Goal: Task Accomplishment & Management: Use online tool/utility

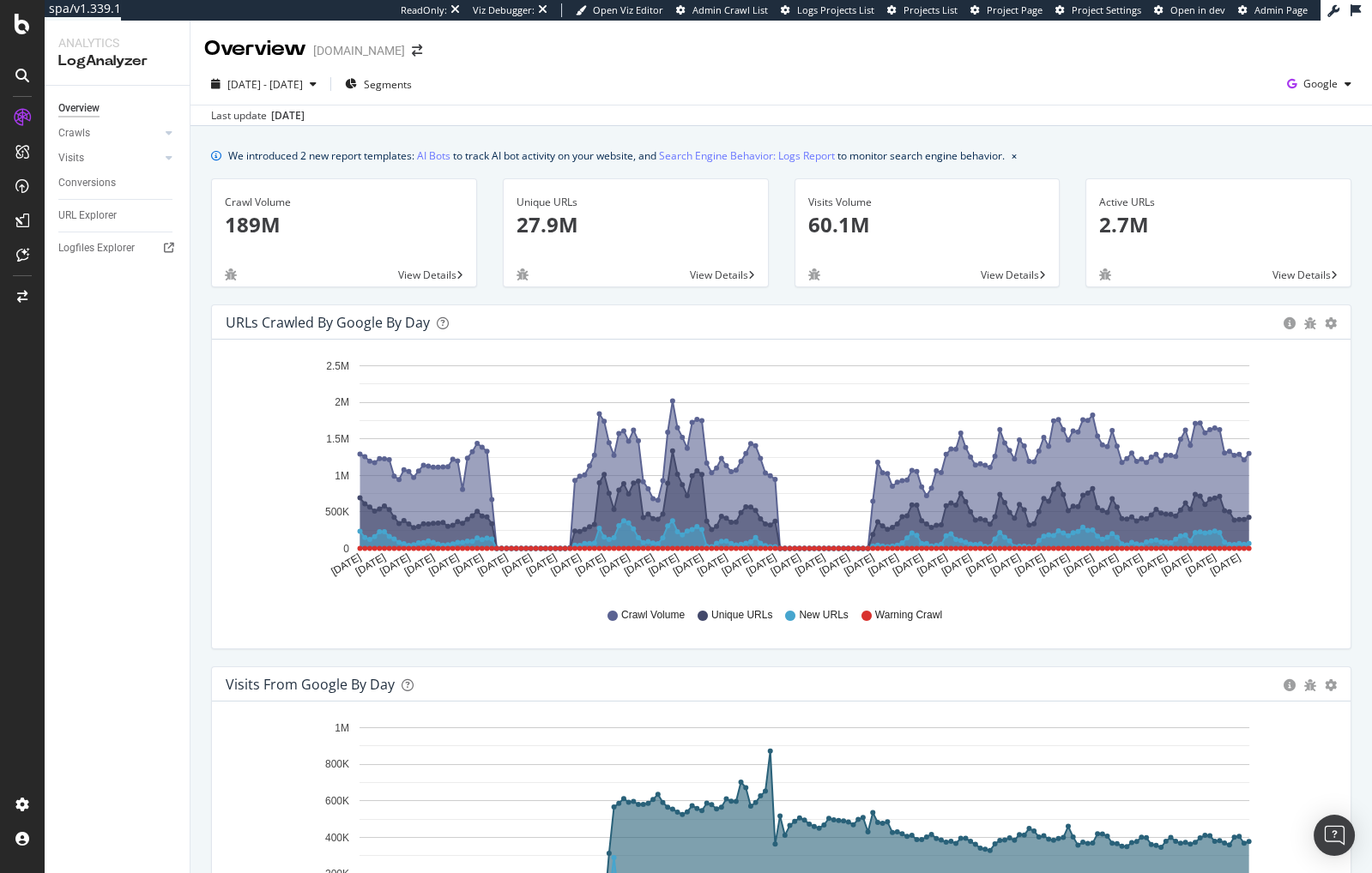
click at [926, 65] on div "2025 Apr. 9th - Oct. 8th Segments Google Last update Oct. 09, 2025" at bounding box center [781, 95] width 1182 height 62
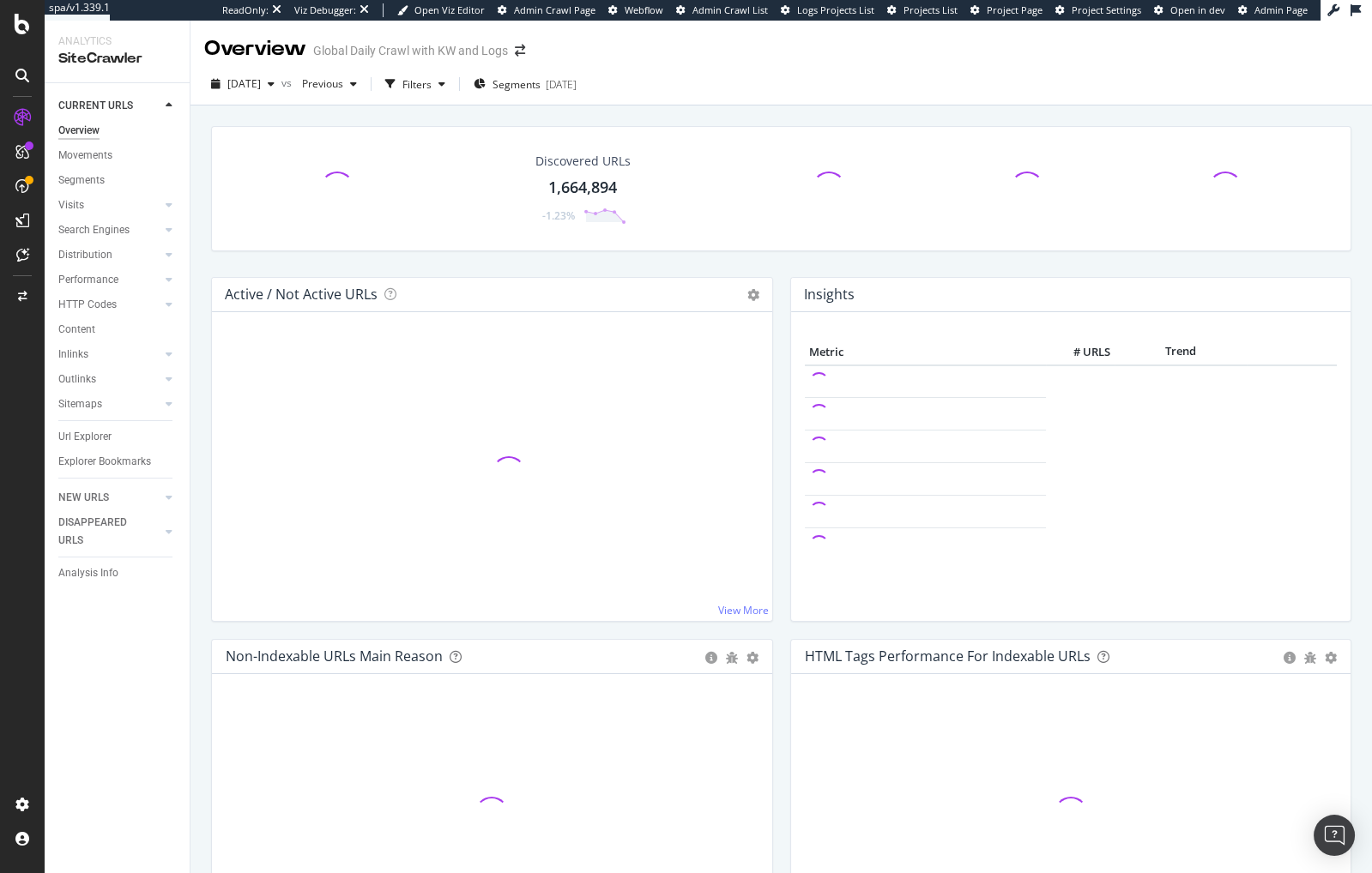
click at [546, 266] on div "Discovered URLs 1,664,894 -1.23%" at bounding box center [782, 201] width 1157 height 151
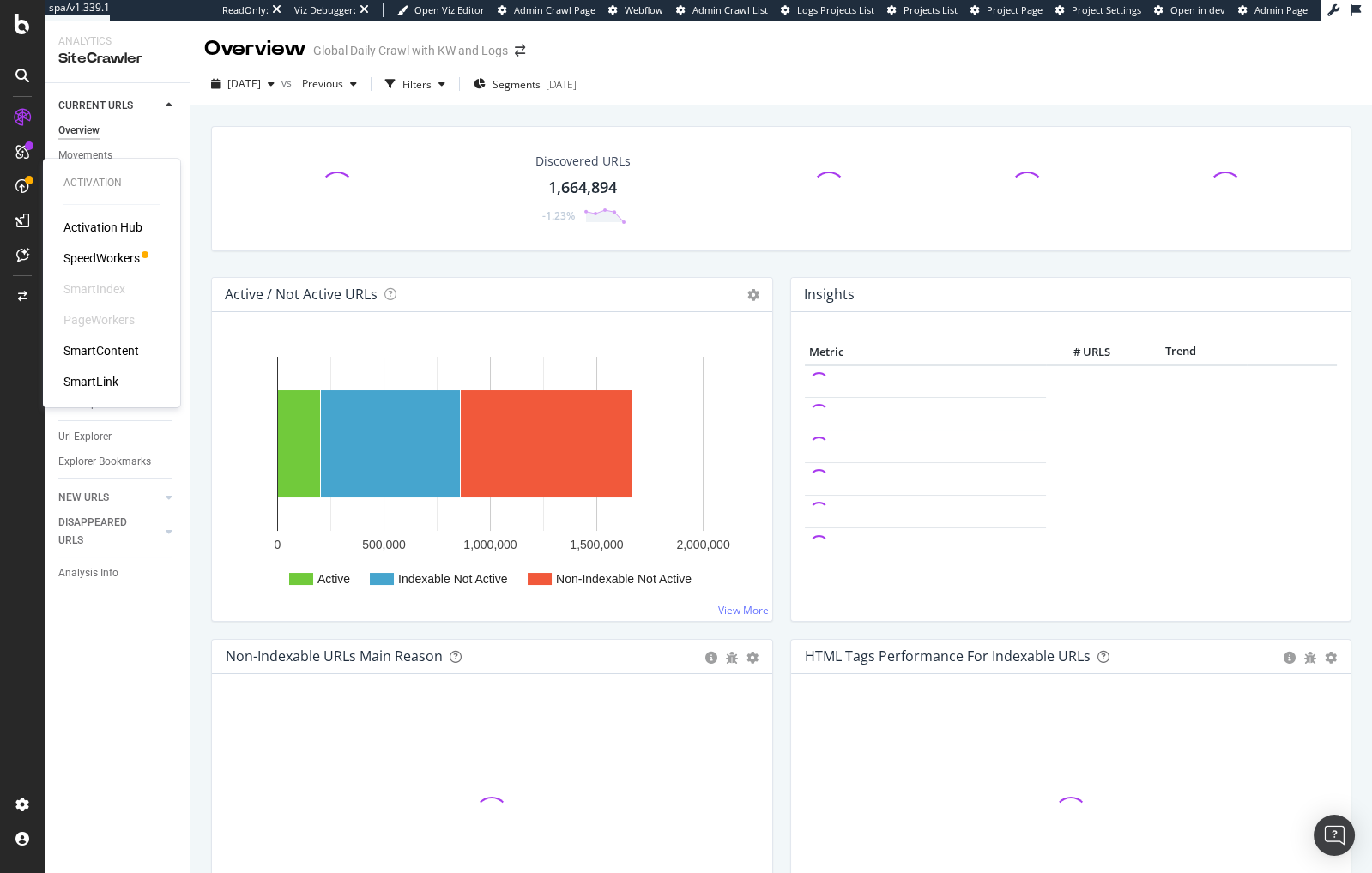
click at [103, 349] on div "SmartContent" at bounding box center [101, 351] width 75 height 18
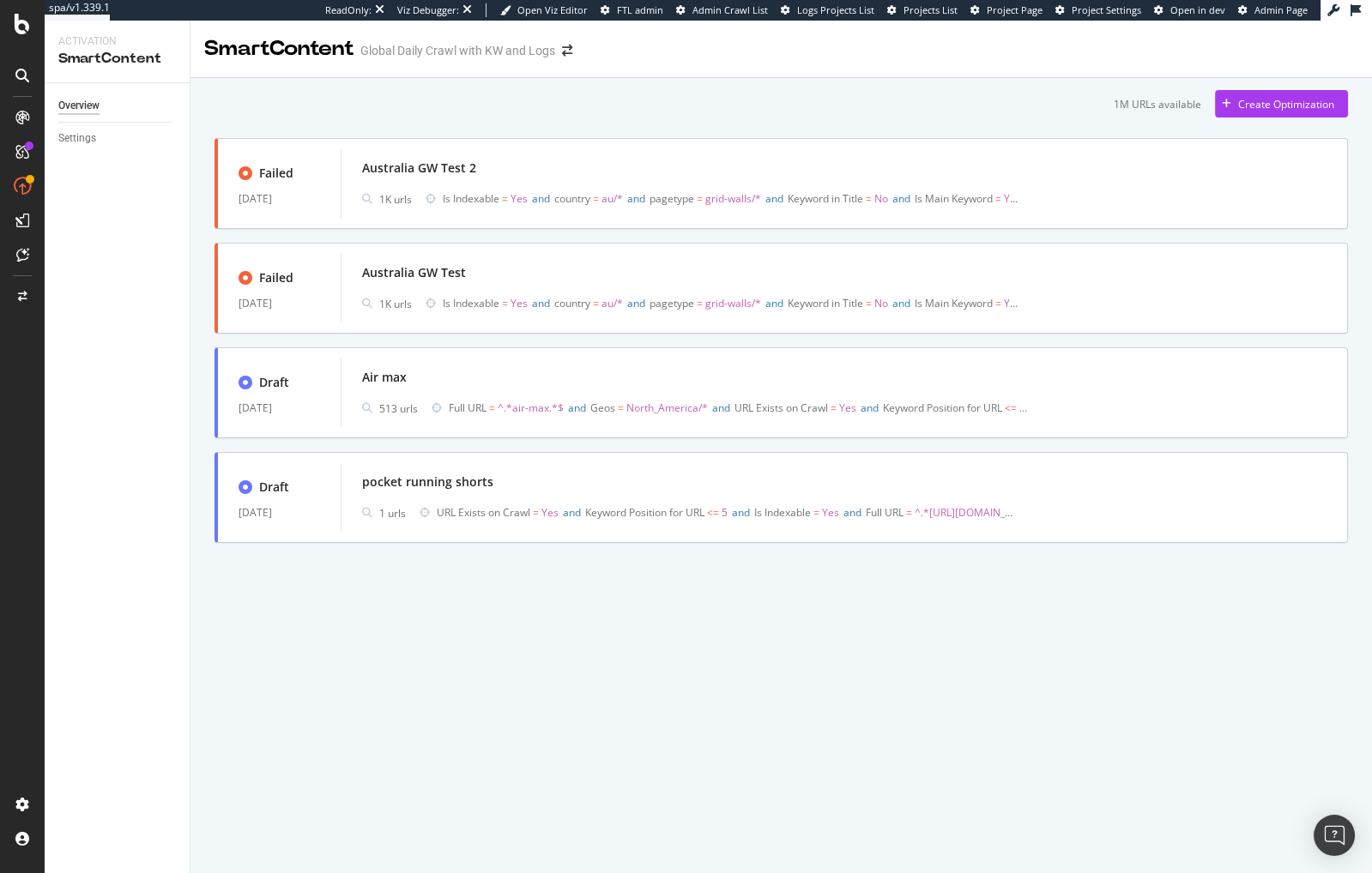
click at [546, 125] on div "1M URLs available Create Optimization Failed 09 Oct. 2025 Australia GW Test 2 1…" at bounding box center [782, 316] width 1134 height 453
click at [566, 177] on div "Australia GW Test 2" at bounding box center [844, 168] width 965 height 24
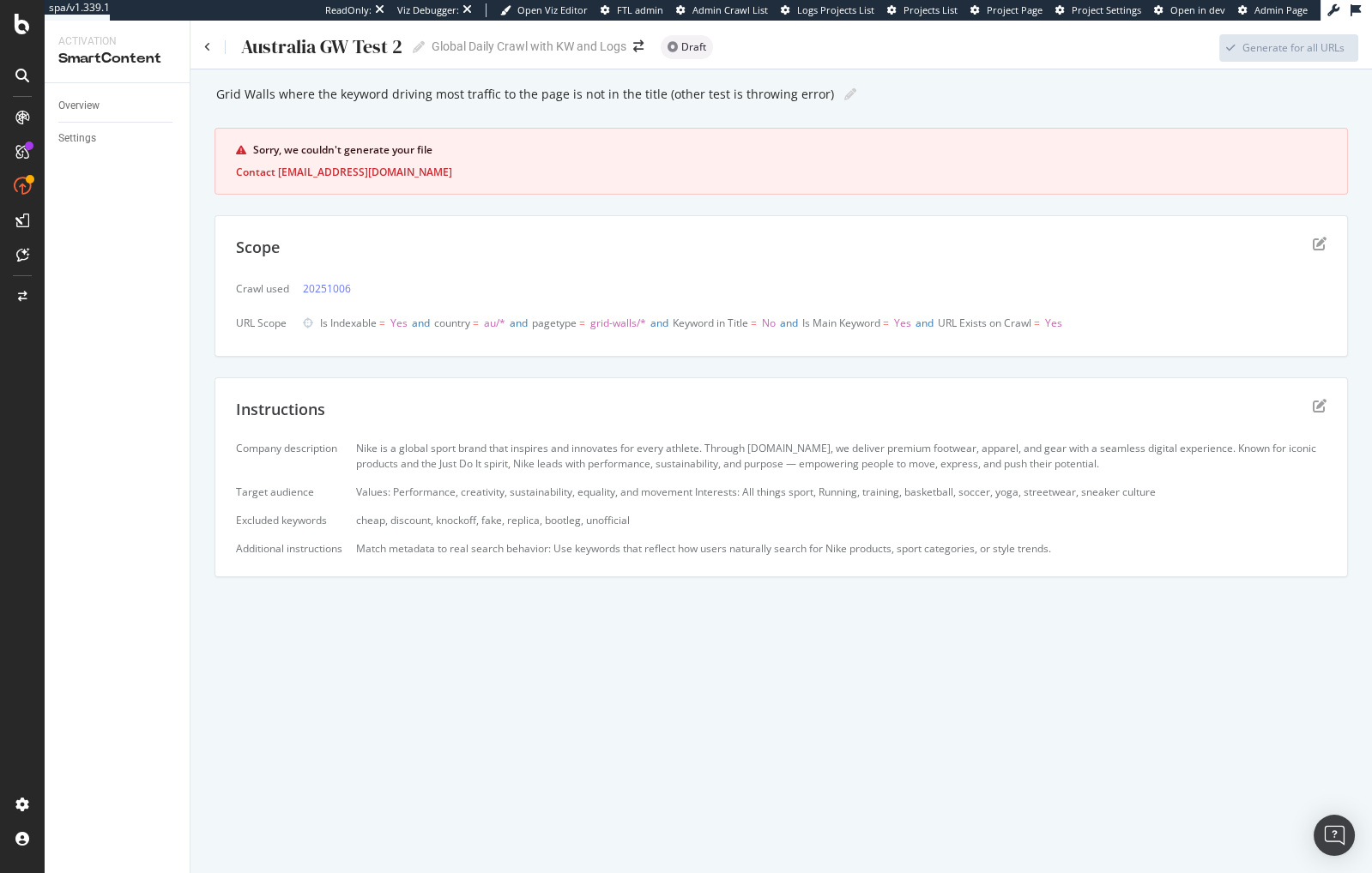
click at [824, 373] on div "Grid Walls where the keyword driving most traffic to the page is not in the tit…" at bounding box center [782, 339] width 1134 height 516
drag, startPoint x: 205, startPoint y: 331, endPoint x: 54, endPoint y: 403, distance: 167.3
click at [204, 331] on div "Grid Walls where the keyword driving most traffic to the page is not in the tit…" at bounding box center [781, 363] width 1182 height 588
click at [211, 349] on div "Grid Walls where the keyword driving most traffic to the page is not in the tit…" at bounding box center [781, 363] width 1182 height 588
click at [207, 47] on icon at bounding box center [207, 47] width 7 height 11
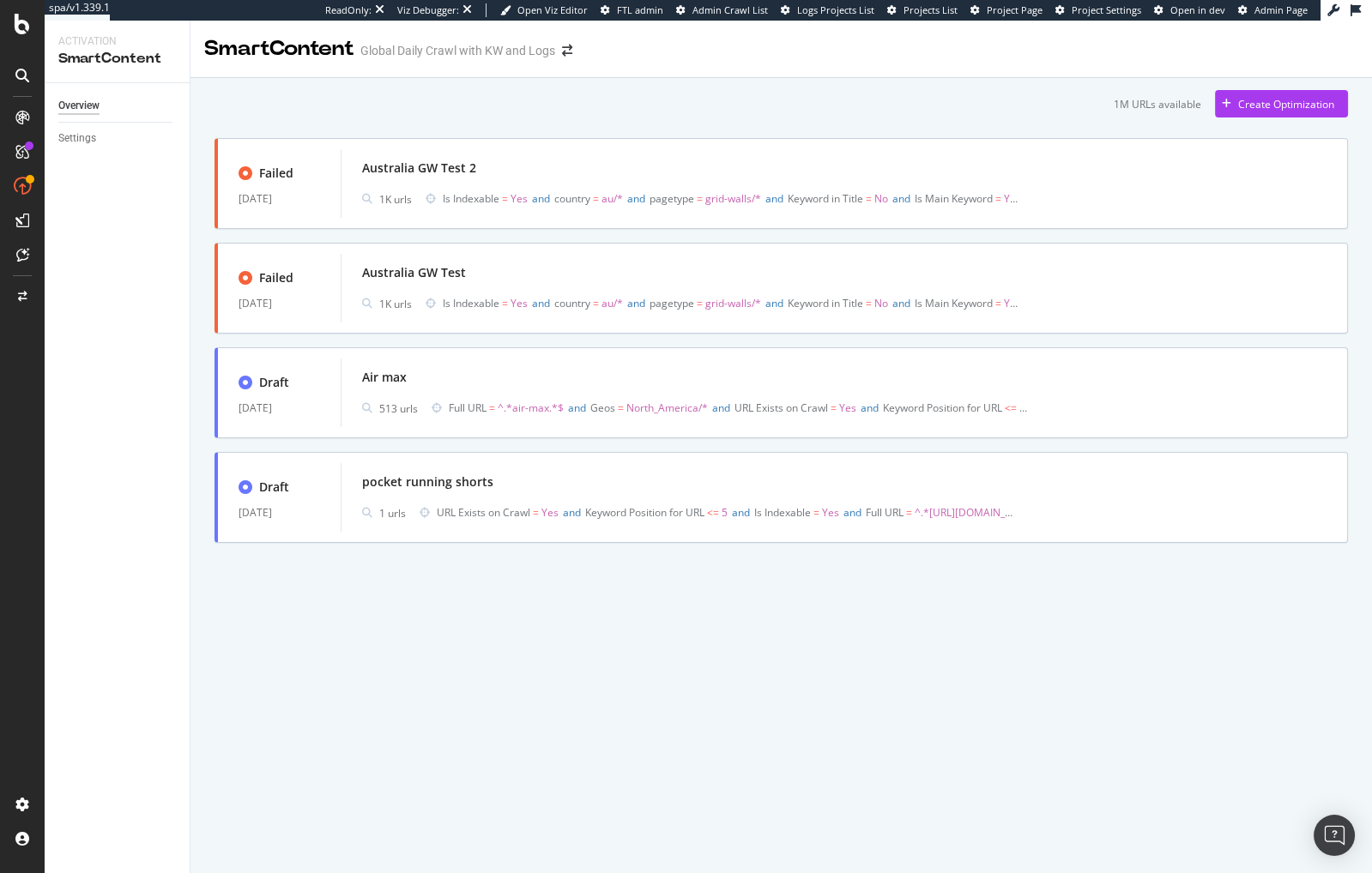
click at [185, 267] on div "Overview Settings" at bounding box center [117, 478] width 145 height 790
click at [132, 306] on div "Overview Settings" at bounding box center [117, 478] width 145 height 790
click at [603, 259] on div "Australia GW Test 1K urls Is Indexable = Yes and country = au/* and pagetype = …" at bounding box center [844, 288] width 1007 height 68
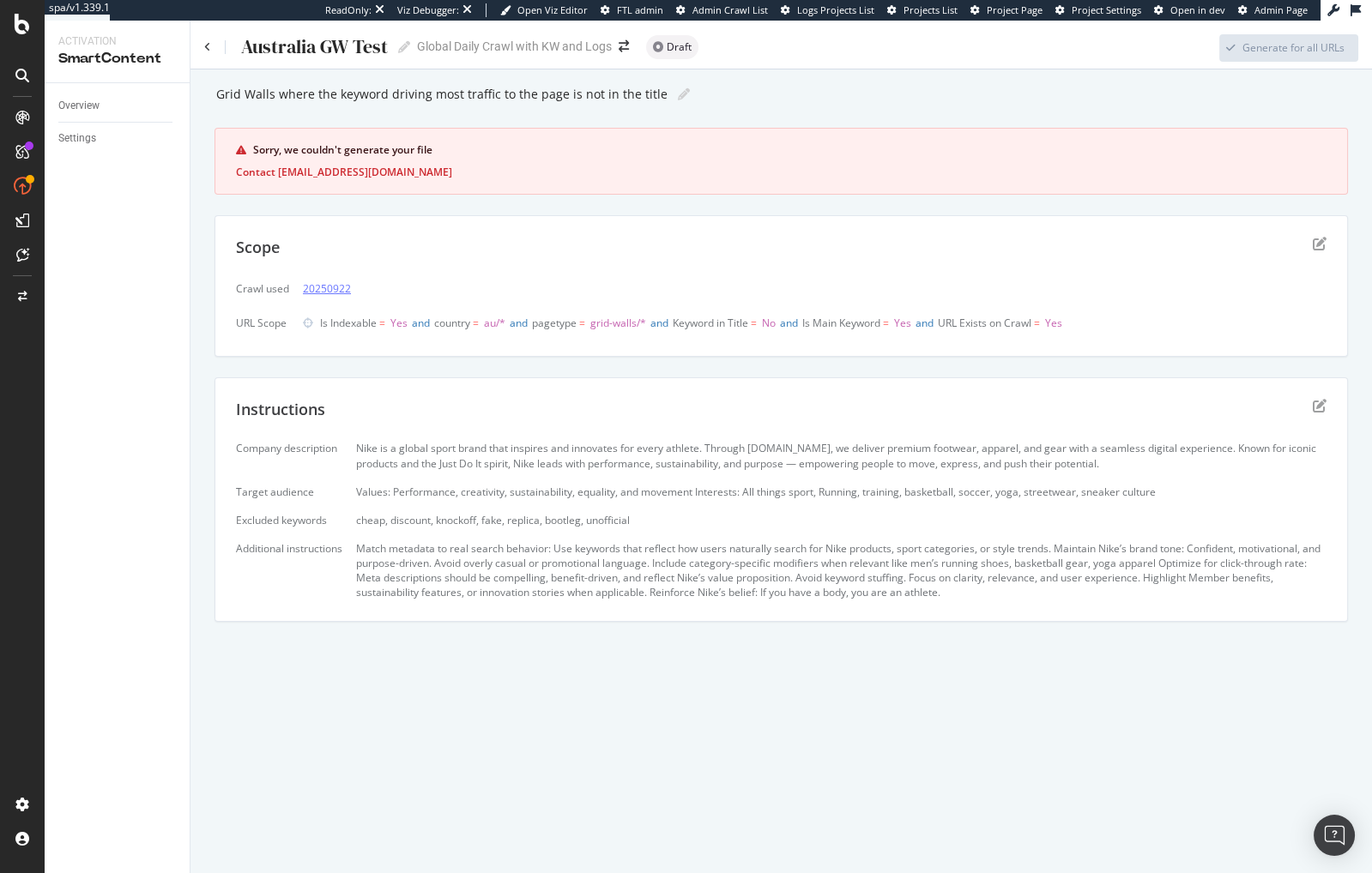
click at [330, 283] on link "20250922" at bounding box center [326, 289] width 48 height 18
click at [640, 367] on div "Grid Walls where the keyword driving most traffic to the page is not in the tit…" at bounding box center [782, 362] width 1134 height 561
click at [380, 360] on div "Grid Walls where the keyword driving most traffic to the page is not in the tit…" at bounding box center [782, 362] width 1134 height 561
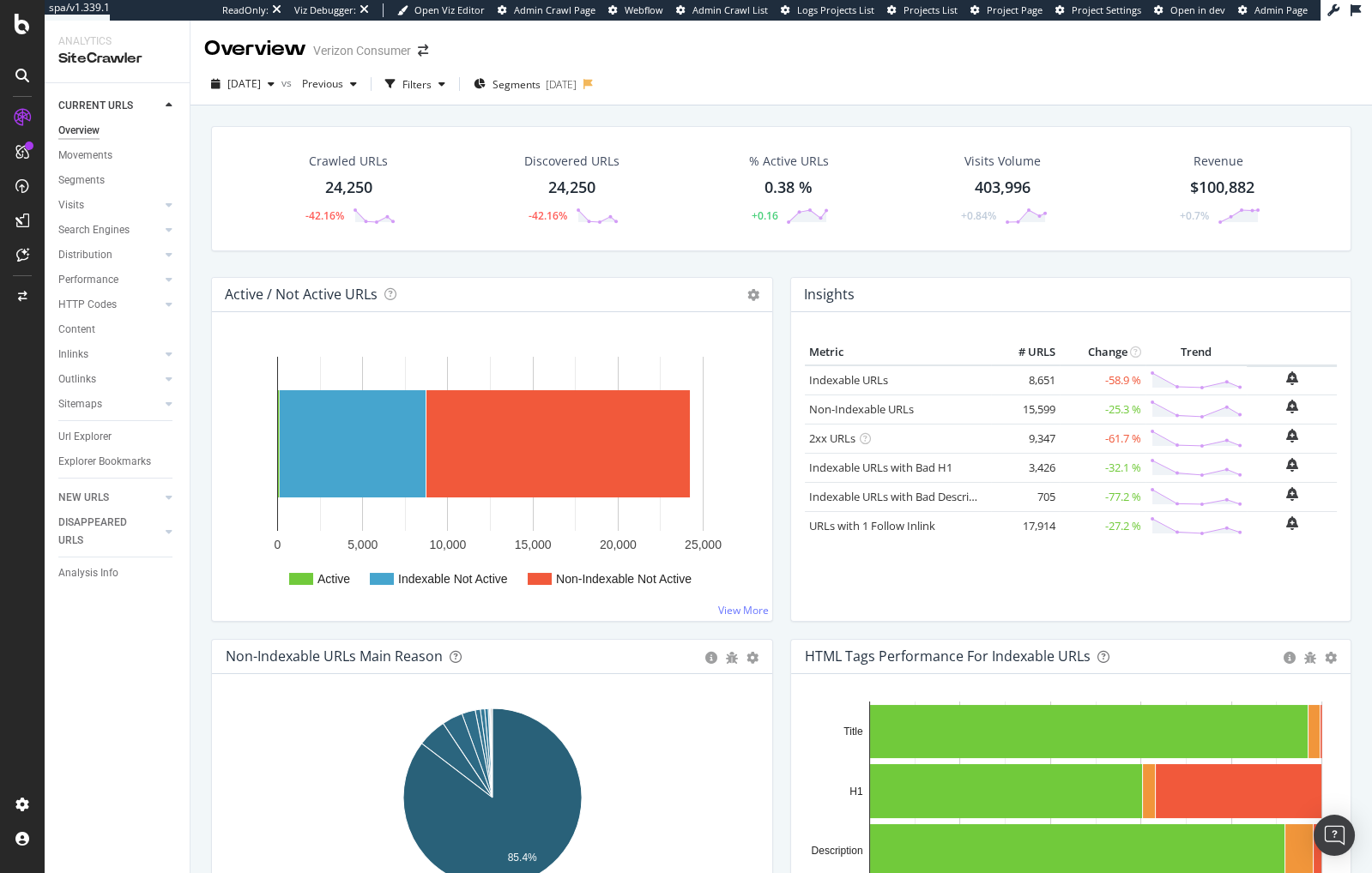
click at [188, 274] on div "Performance" at bounding box center [124, 280] width 132 height 25
click at [255, 87] on span "2025 Oct. 8th" at bounding box center [244, 83] width 33 height 15
click at [317, 245] on div "2025 Sep. 21st 24.8K URLs" at bounding box center [305, 241] width 153 height 16
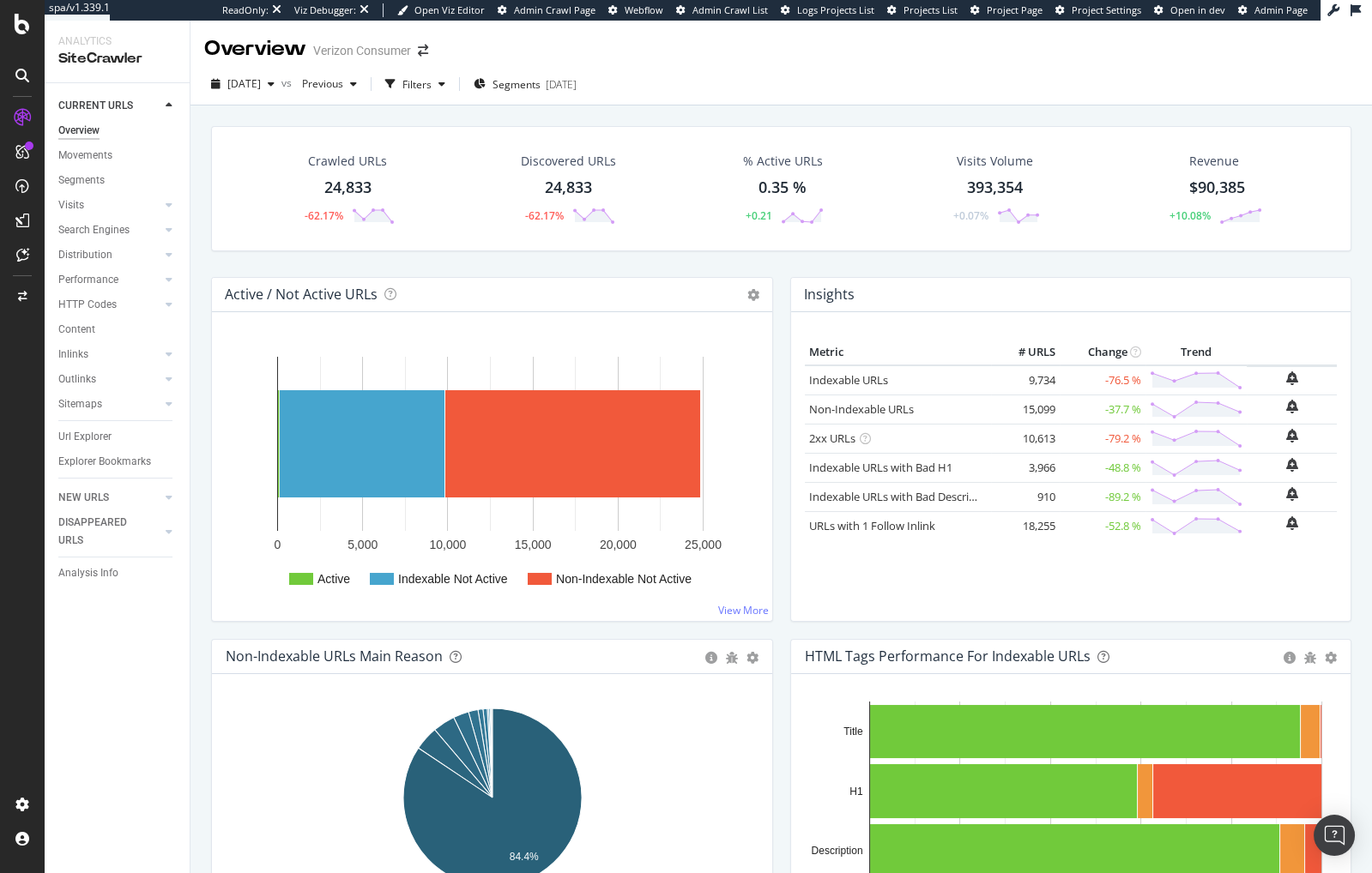
drag, startPoint x: 99, startPoint y: 529, endPoint x: 140, endPoint y: 491, distance: 55.9
click at [99, 529] on div "DISAPPEARED URLS" at bounding box center [101, 532] width 87 height 36
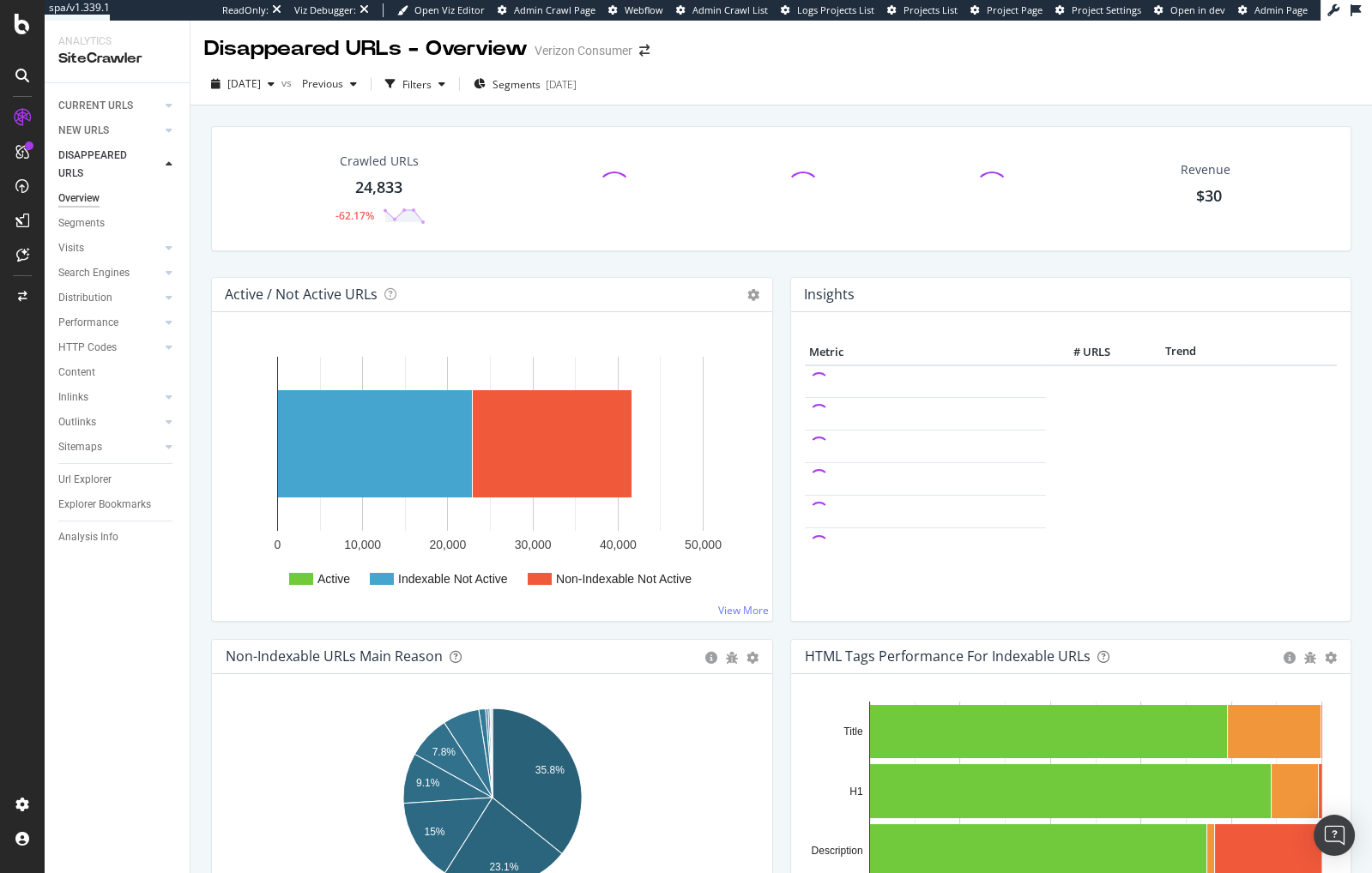
click at [551, 259] on div "Crawled URLs 24,833 -62.17% Revenue $30" at bounding box center [782, 201] width 1157 height 151
click at [416, 427] on rect "A chart." at bounding box center [375, 444] width 194 height 107
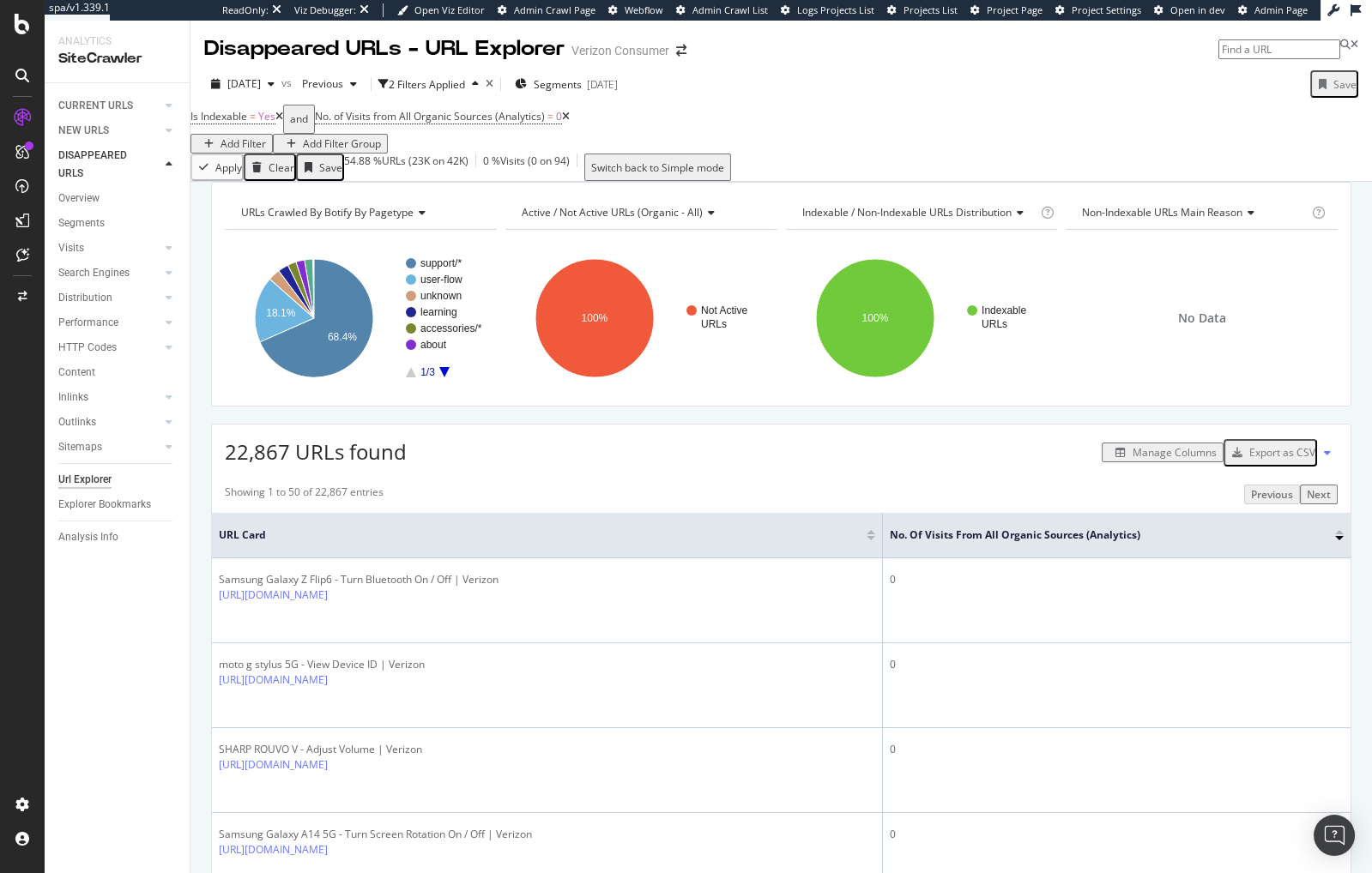
drag, startPoint x: 204, startPoint y: 525, endPoint x: 148, endPoint y: 525, distance: 56.0
click at [465, 181] on div "URLs Crawled By Botify By pagetype Chart (by Value) Table Expand Export as CSV …" at bounding box center [781, 181] width 1182 height 0
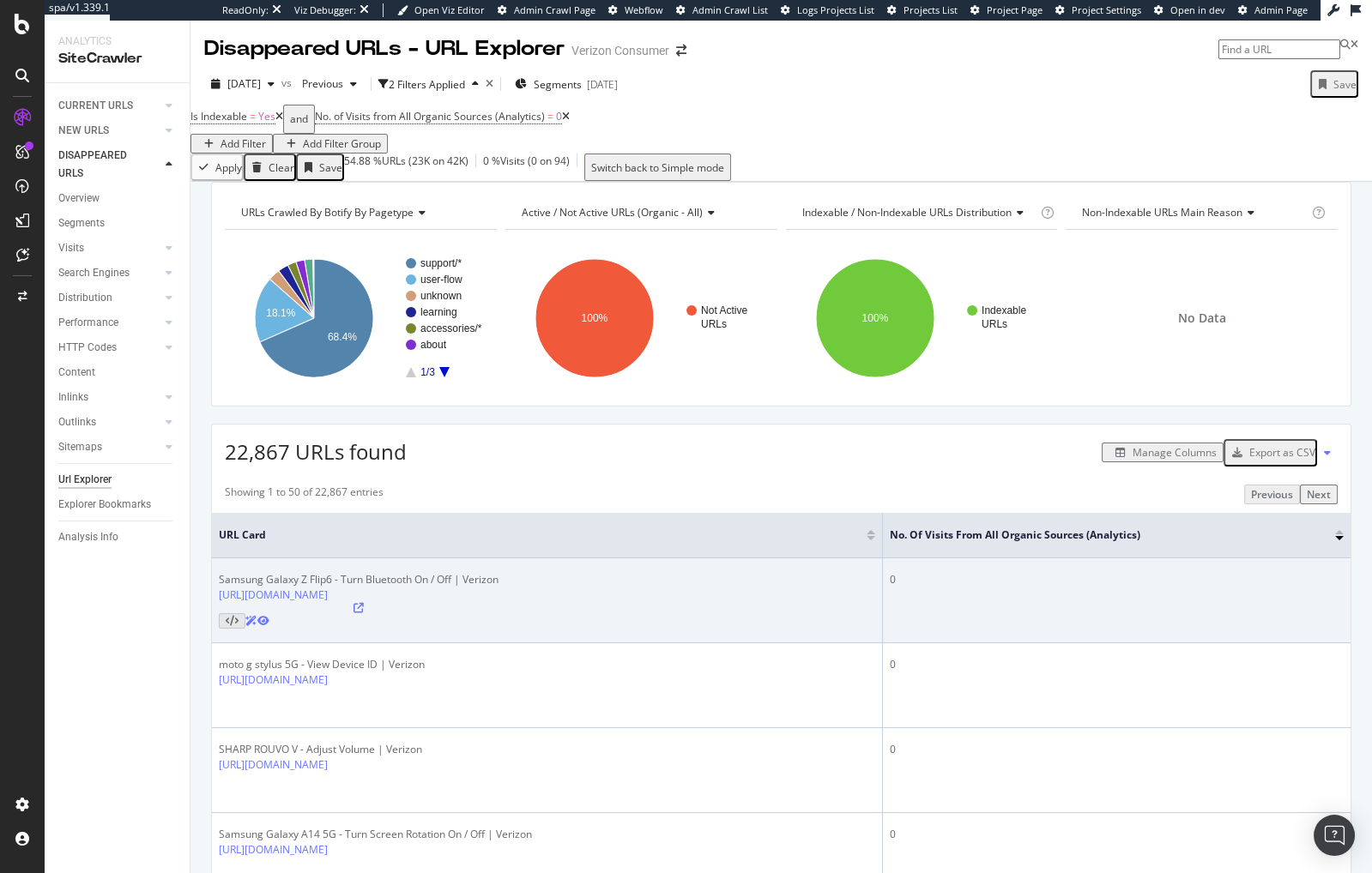
click at [624, 628] on div "Samsung Galaxy Z Flip6 - Turn Bluetooth On / Off | Verizon https://www.verizon.…" at bounding box center [546, 601] width 657 height 57
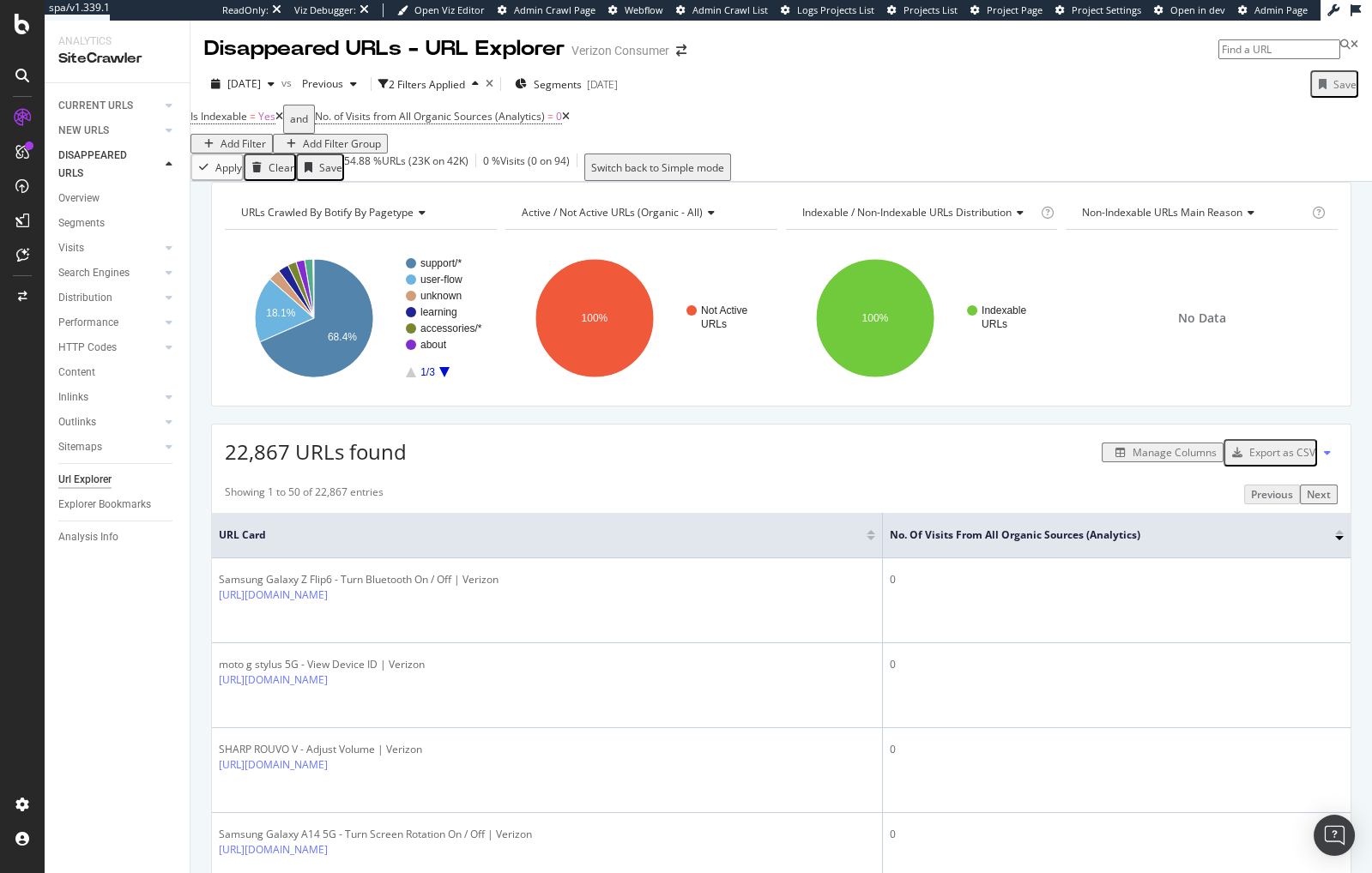
click at [402, 181] on div "URLs Crawled By Botify By pagetype Chart (by Value) Table Expand Export as CSV …" at bounding box center [781, 181] width 1182 height 0
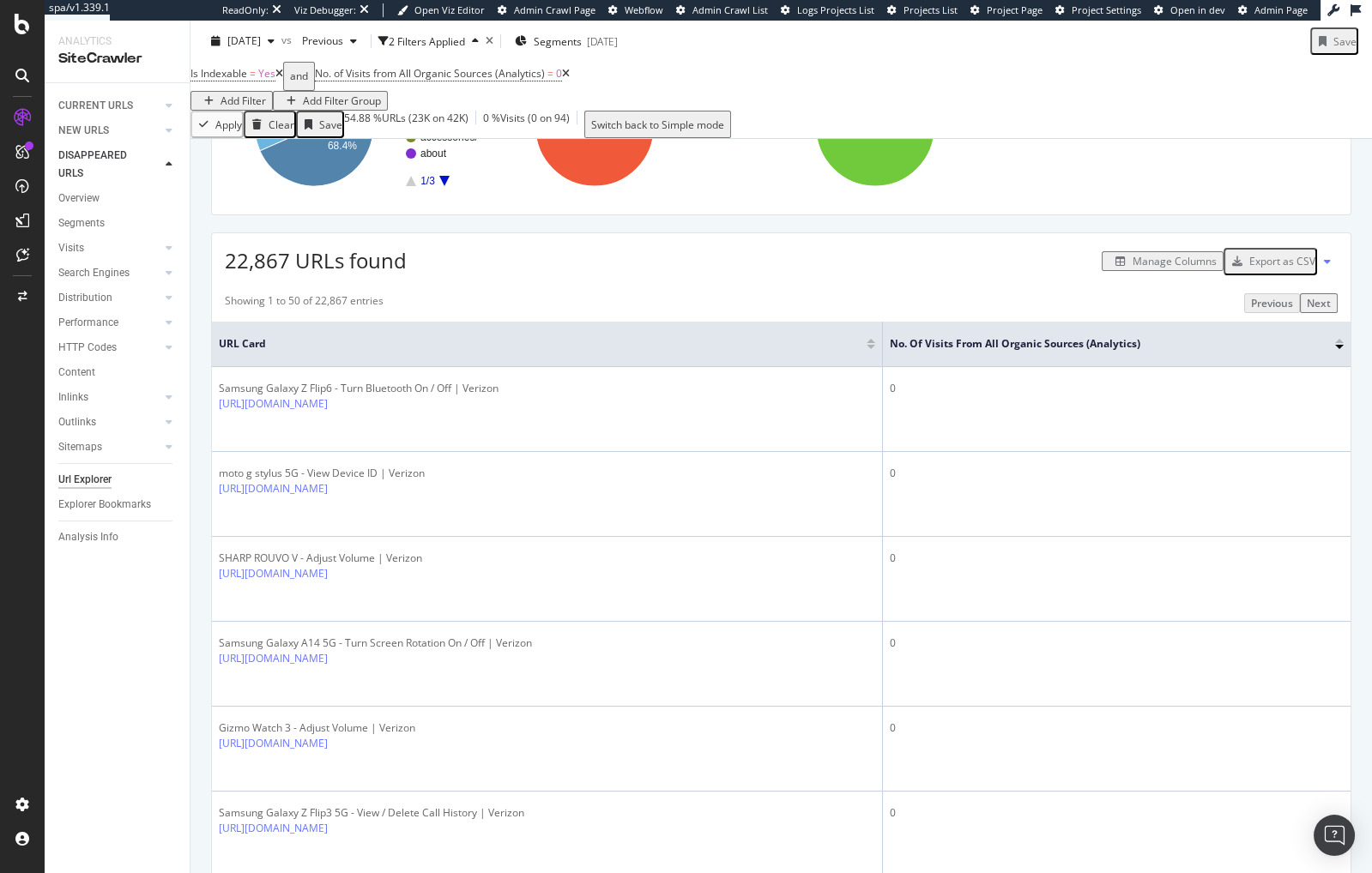
scroll to position [441, 0]
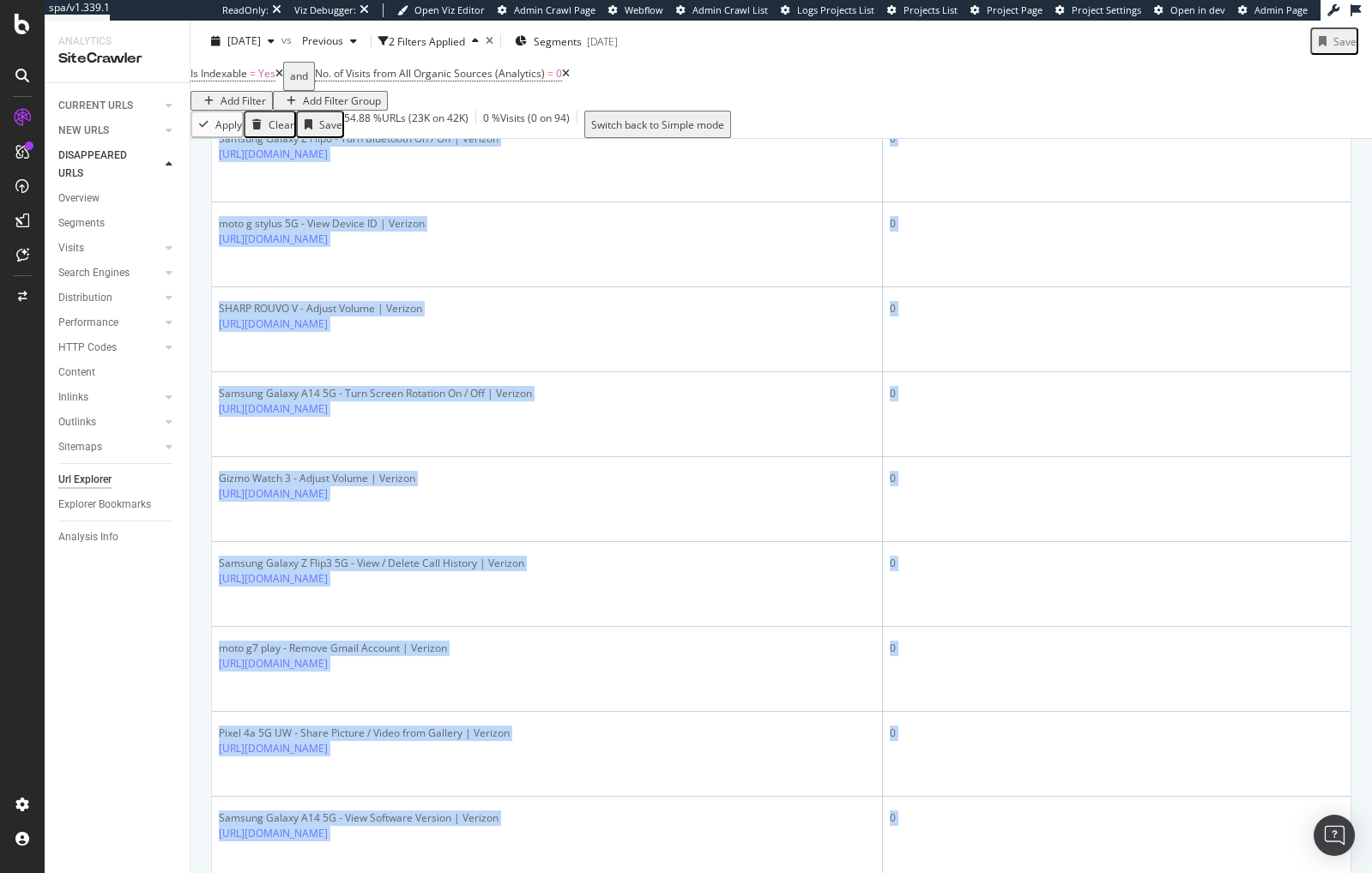
drag, startPoint x: 200, startPoint y: 715, endPoint x: 523, endPoint y: 743, distance: 324.2
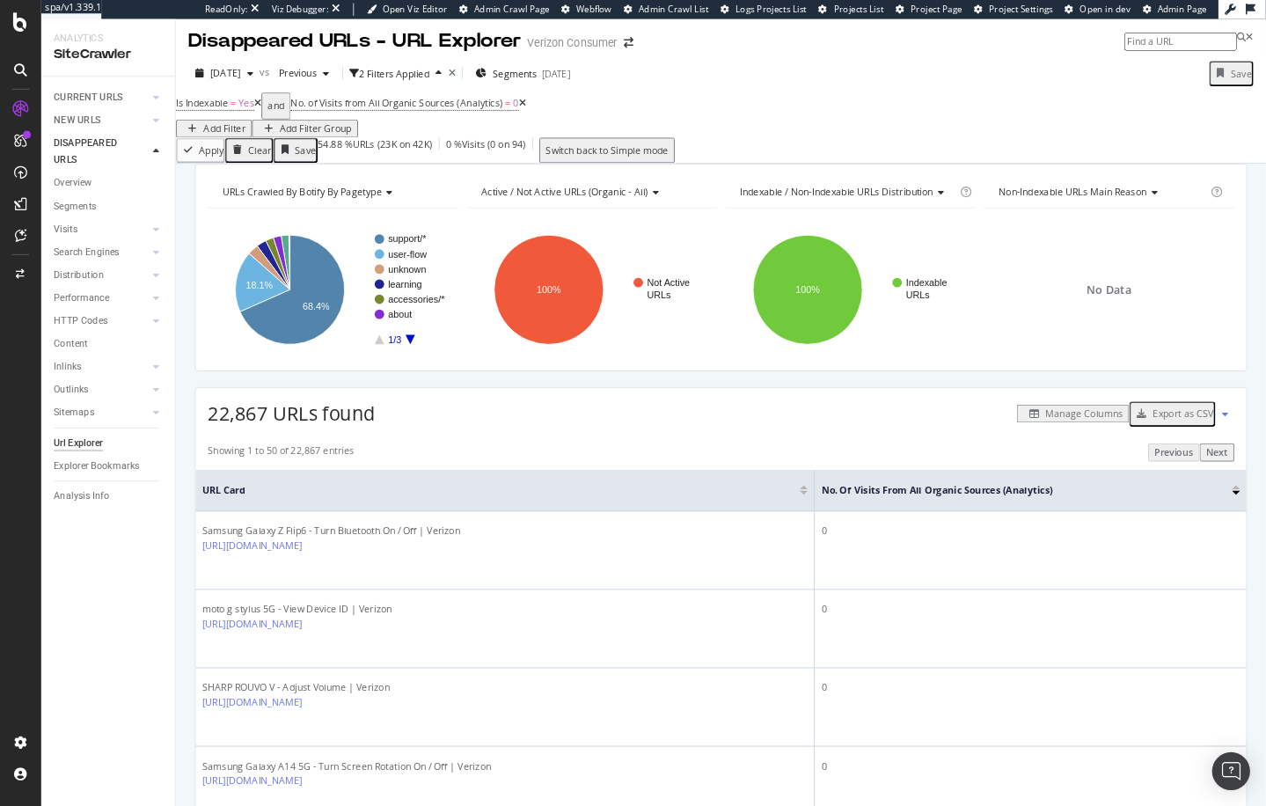
scroll to position [0, 0]
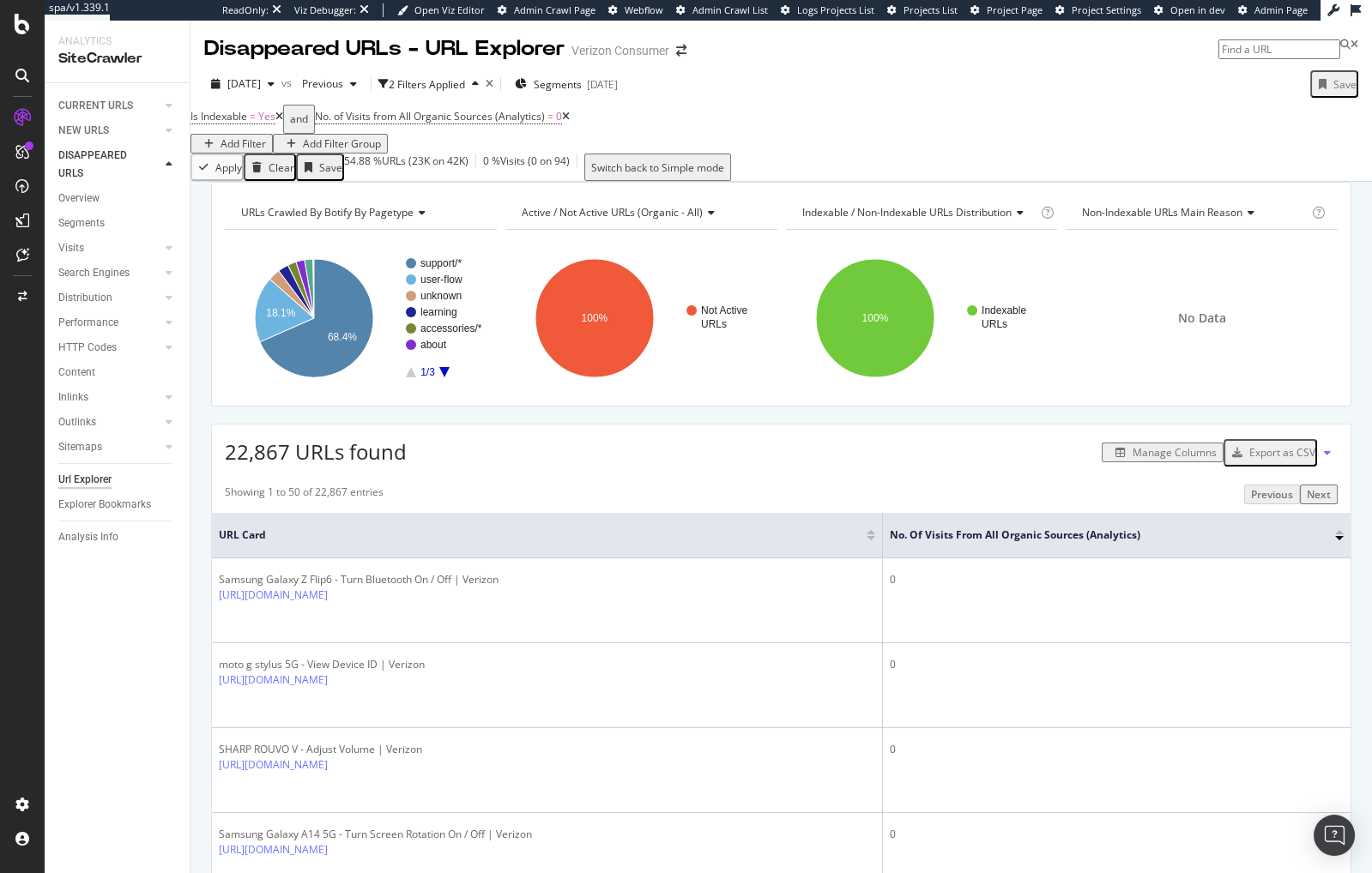
drag, startPoint x: 107, startPoint y: 272, endPoint x: 441, endPoint y: 25, distance: 415.4
click at [560, 466] on div "22,867 URLs found Manage Columns Export as CSV" at bounding box center [781, 445] width 1139 height 42
drag, startPoint x: 119, startPoint y: 106, endPoint x: 248, endPoint y: 2, distance: 165.7
click at [0, 0] on div "spa/v1.339.1 ReadOnly: Viz Debugger: Open Viz Editor Admin Crawl Page Webflow A…" at bounding box center [686, 436] width 1372 height 873
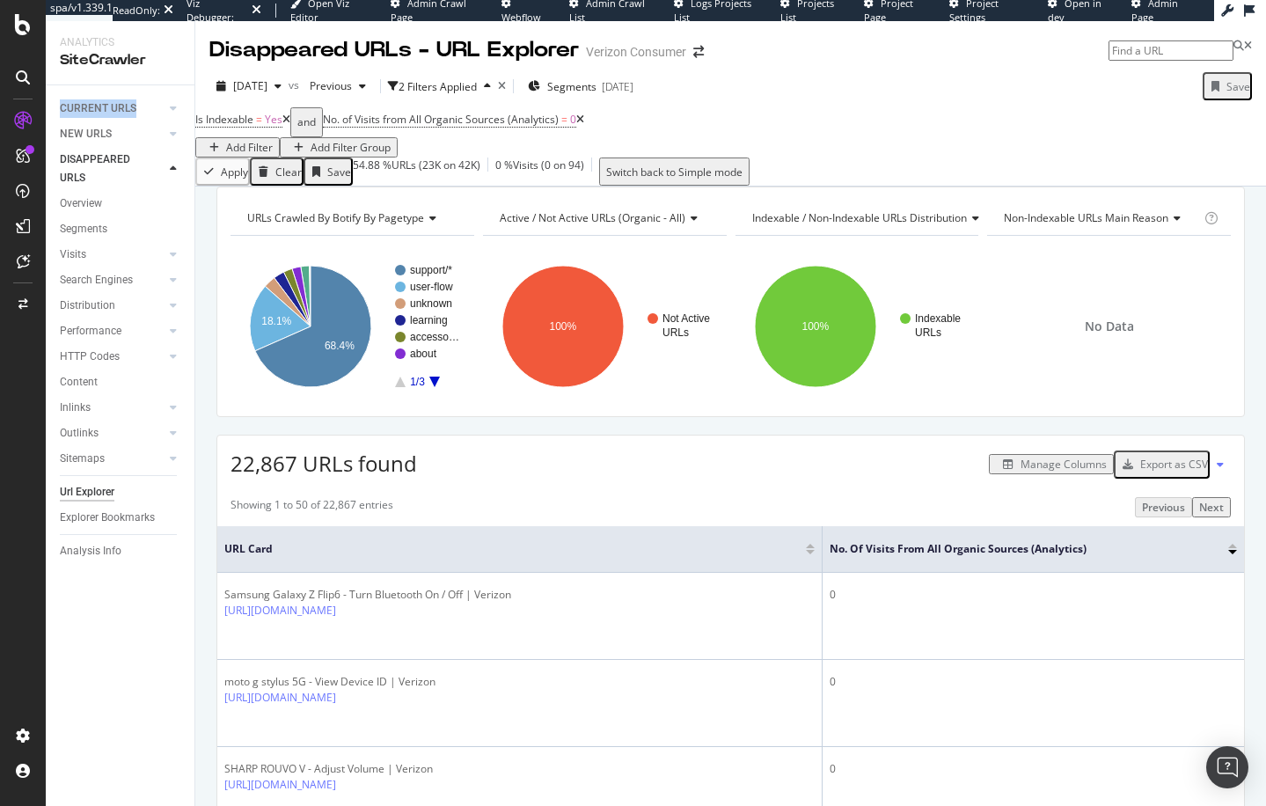
click at [584, 125] on icon at bounding box center [580, 119] width 8 height 11
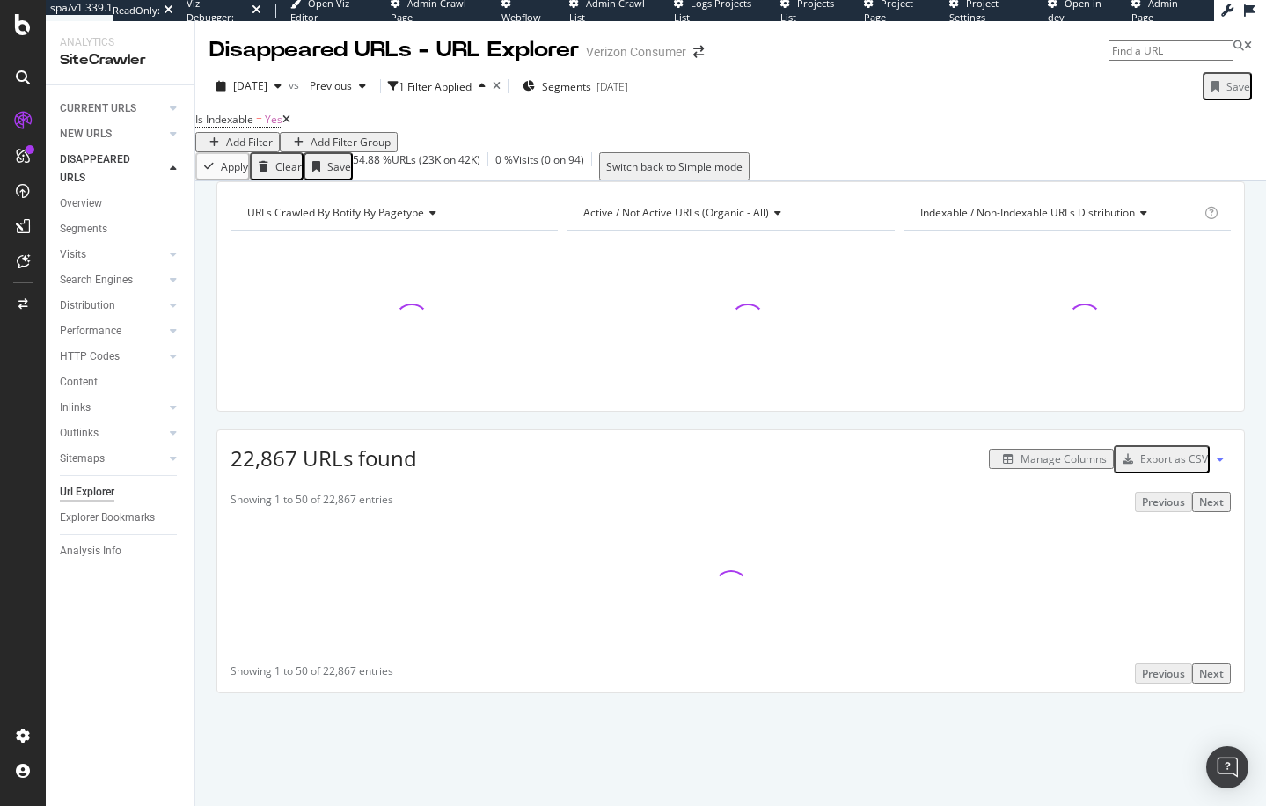
click at [460, 181] on div "URLs Crawled By Botify By pagetype Chart (by Value) Table Expand Export as CSV …" at bounding box center [730, 181] width 1070 height 0
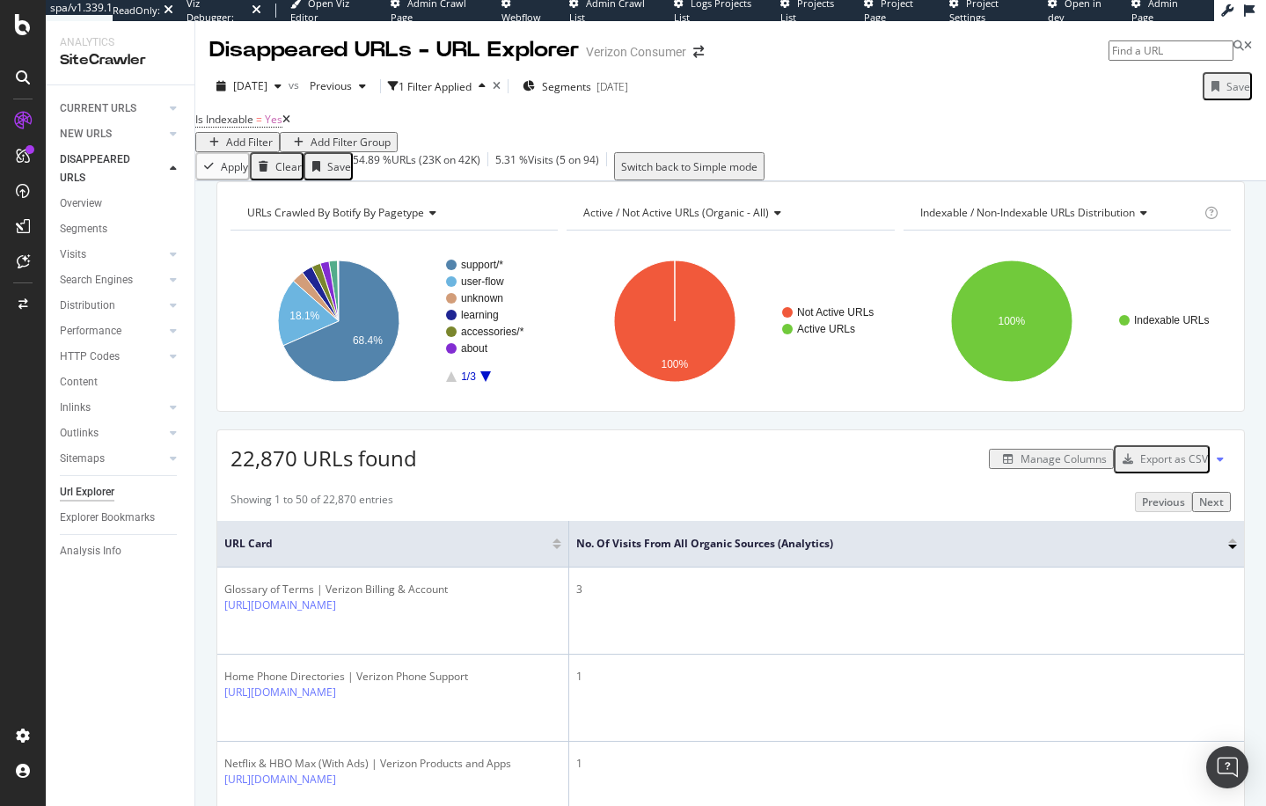
click at [268, 171] on icon "button" at bounding box center [264, 166] width 10 height 11
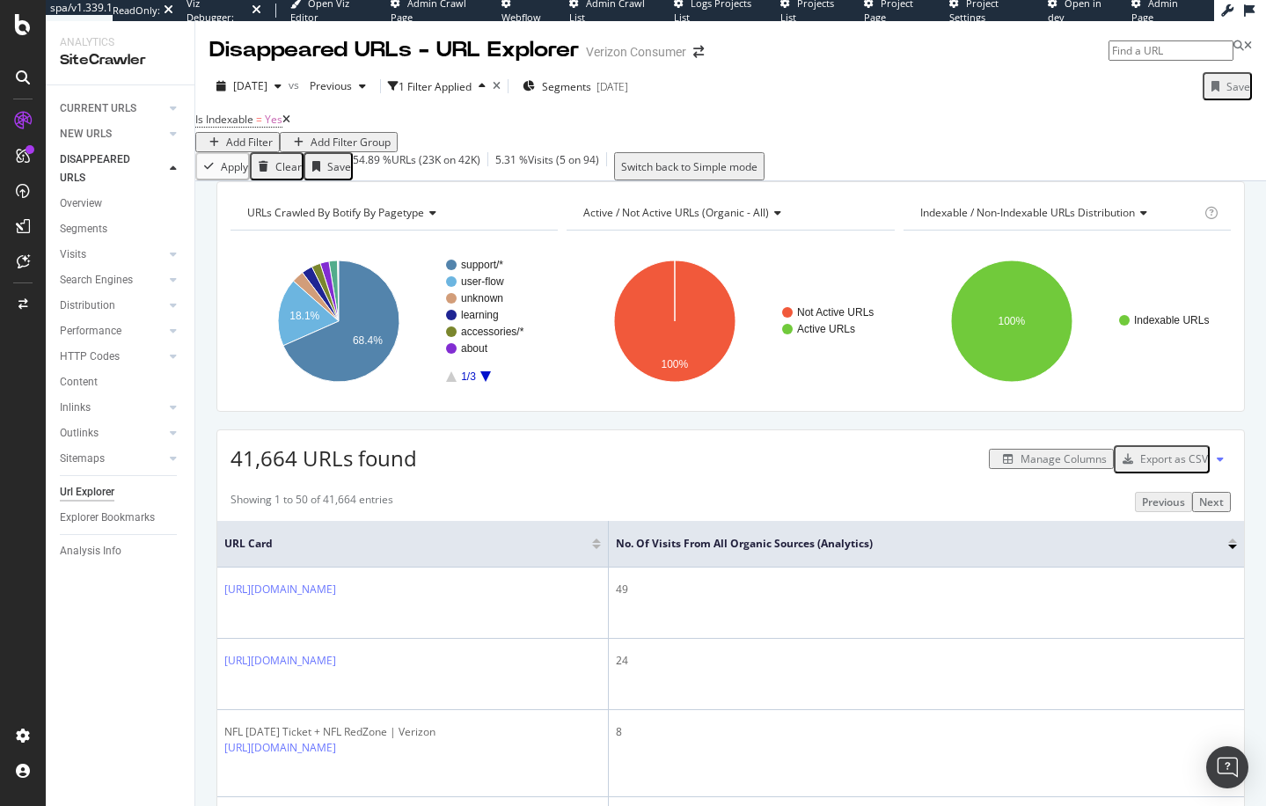
click at [368, 181] on div "URLs Crawled By Botify By pagetype Chart (by Value) Table Expand Export as CSV …" at bounding box center [730, 181] width 1070 height 0
drag, startPoint x: 212, startPoint y: 267, endPoint x: 174, endPoint y: 23, distance: 247.4
click at [102, 93] on div "CURRENT URLS Overview Movements Segments Visits Analysis Orphan URLs Search Eng…" at bounding box center [120, 445] width 149 height 720
click at [111, 103] on div "CURRENT URLS" at bounding box center [98, 108] width 77 height 18
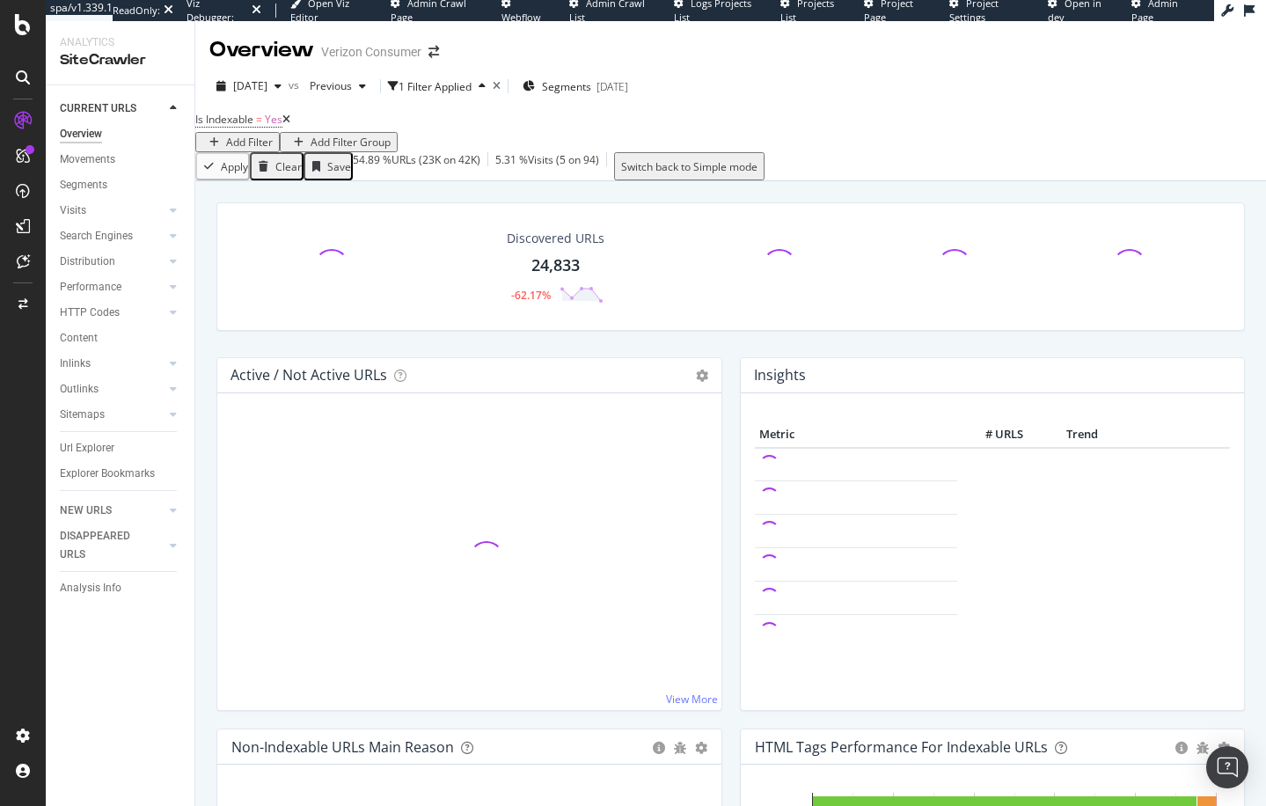
click at [603, 94] on div "Segments 2025-10-08" at bounding box center [575, 86] width 106 height 26
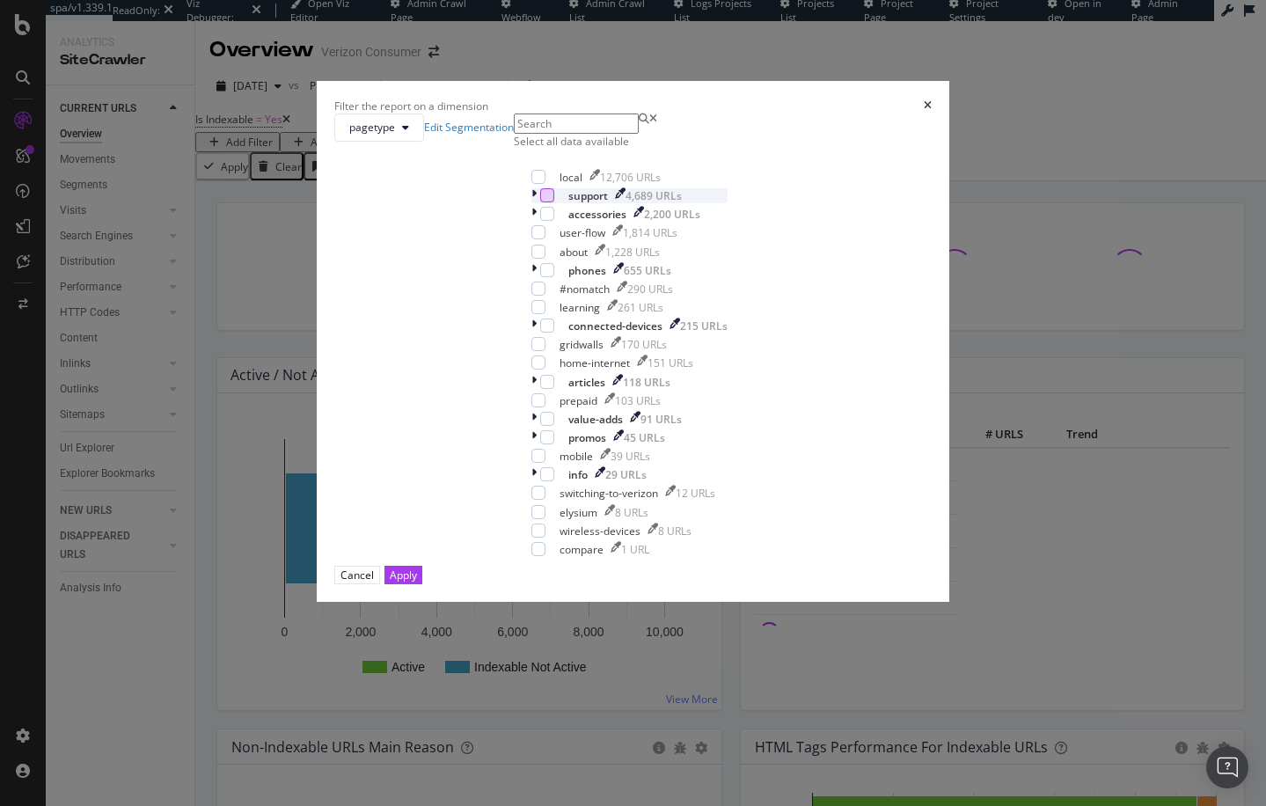
click at [540, 202] on div "modal" at bounding box center [547, 195] width 14 height 14
click at [417, 582] on div "Apply" at bounding box center [403, 574] width 27 height 15
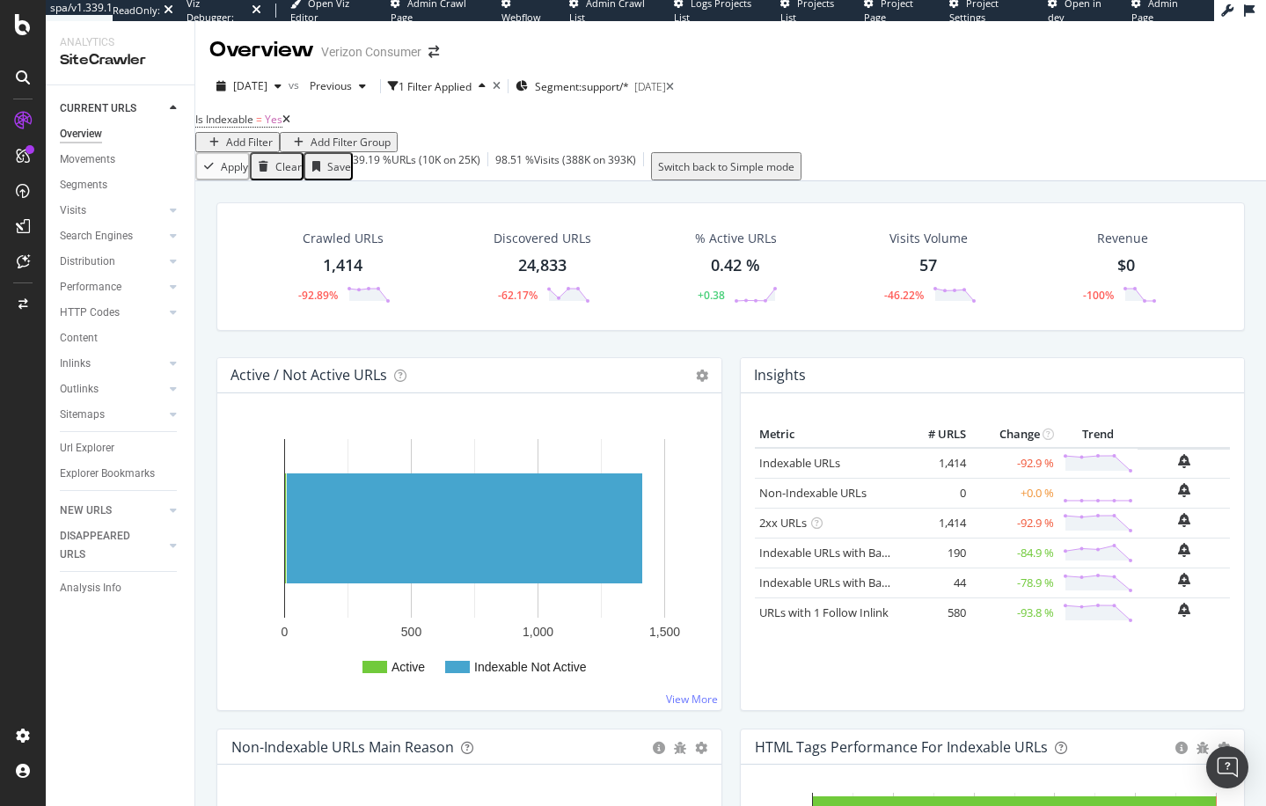
click at [211, 383] on div "Active / Not Active URLs Chart (by Value) Chart (by Percentage) Table Expand Ex…" at bounding box center [469, 542] width 523 height 371
drag, startPoint x: 111, startPoint y: 541, endPoint x: 17, endPoint y: 512, distance: 98.5
click at [111, 541] on div "DISAPPEARED URLS" at bounding box center [104, 545] width 89 height 37
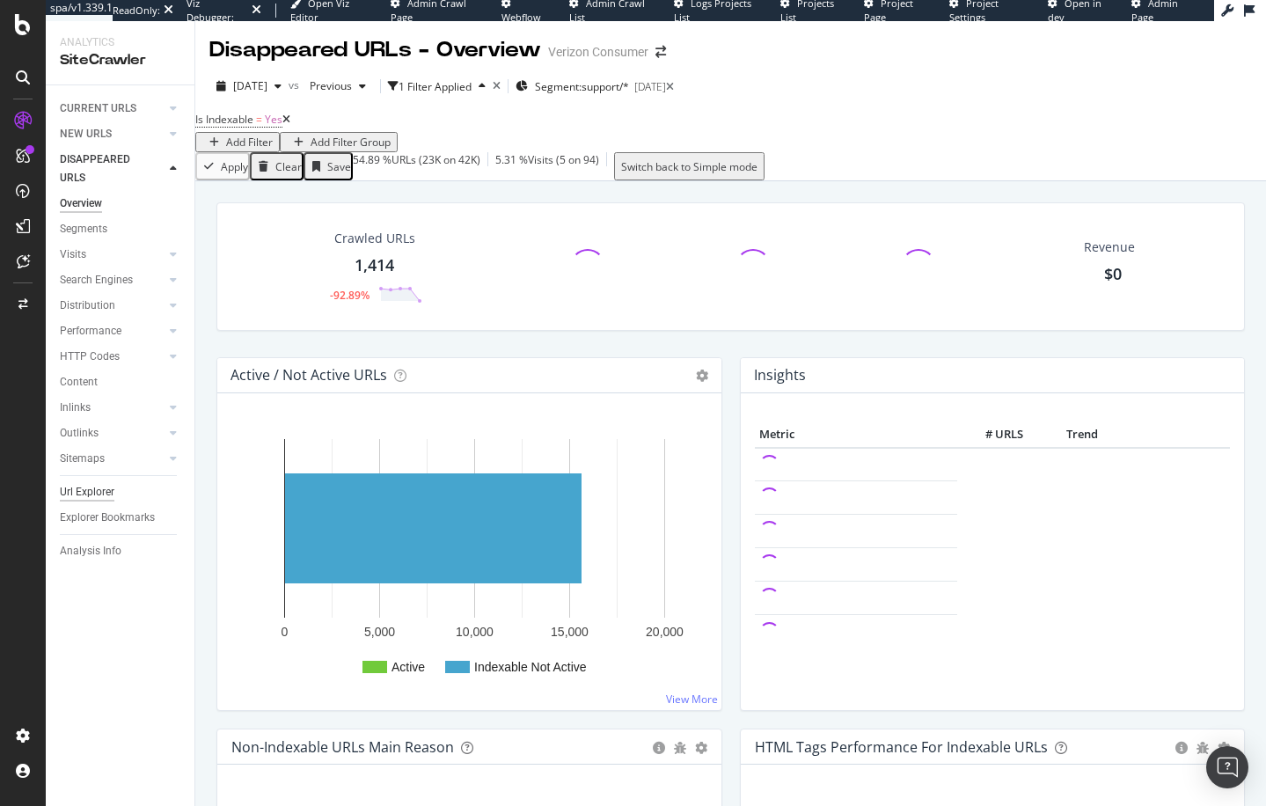
click at [106, 484] on div "Url Explorer" at bounding box center [87, 492] width 55 height 18
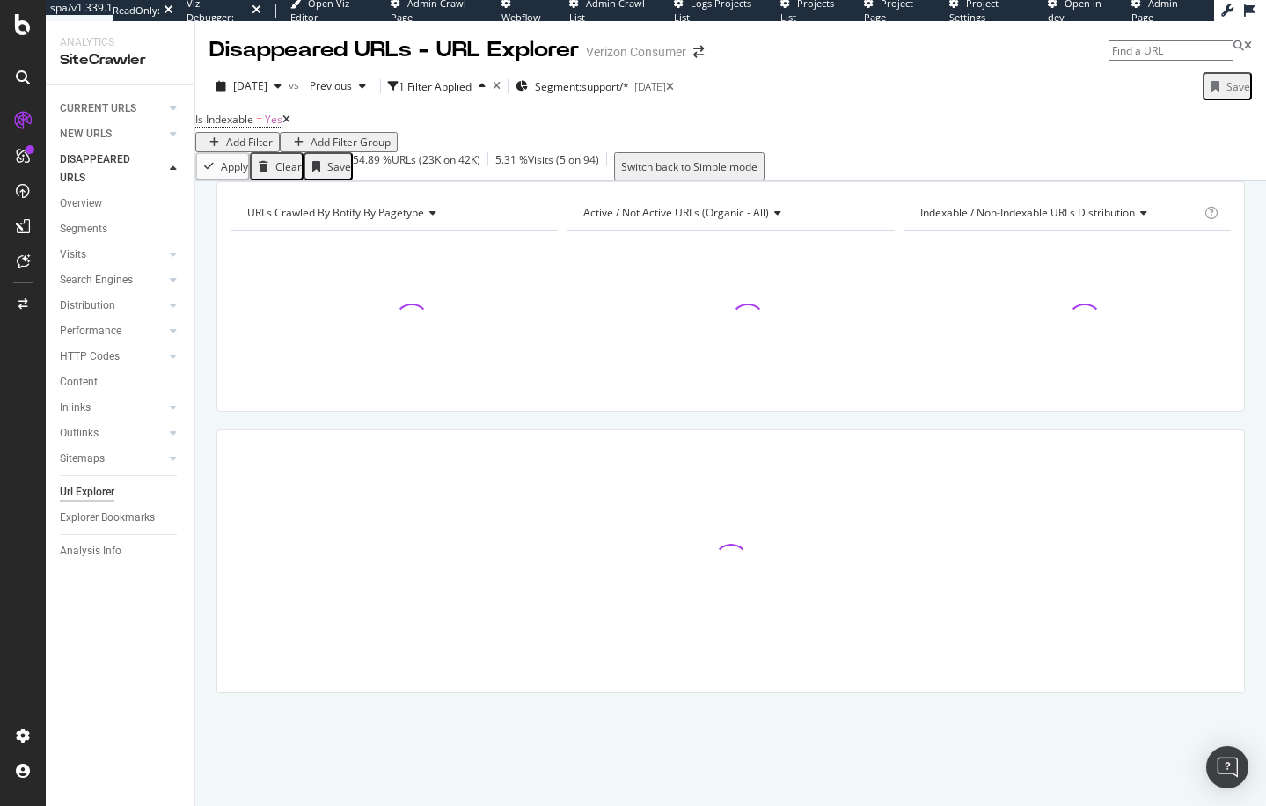
click at [215, 350] on div "URLs Crawled By Botify By pagetype Chart (by Value) Table Expand Export as CSV …" at bounding box center [730, 467] width 1070 height 573
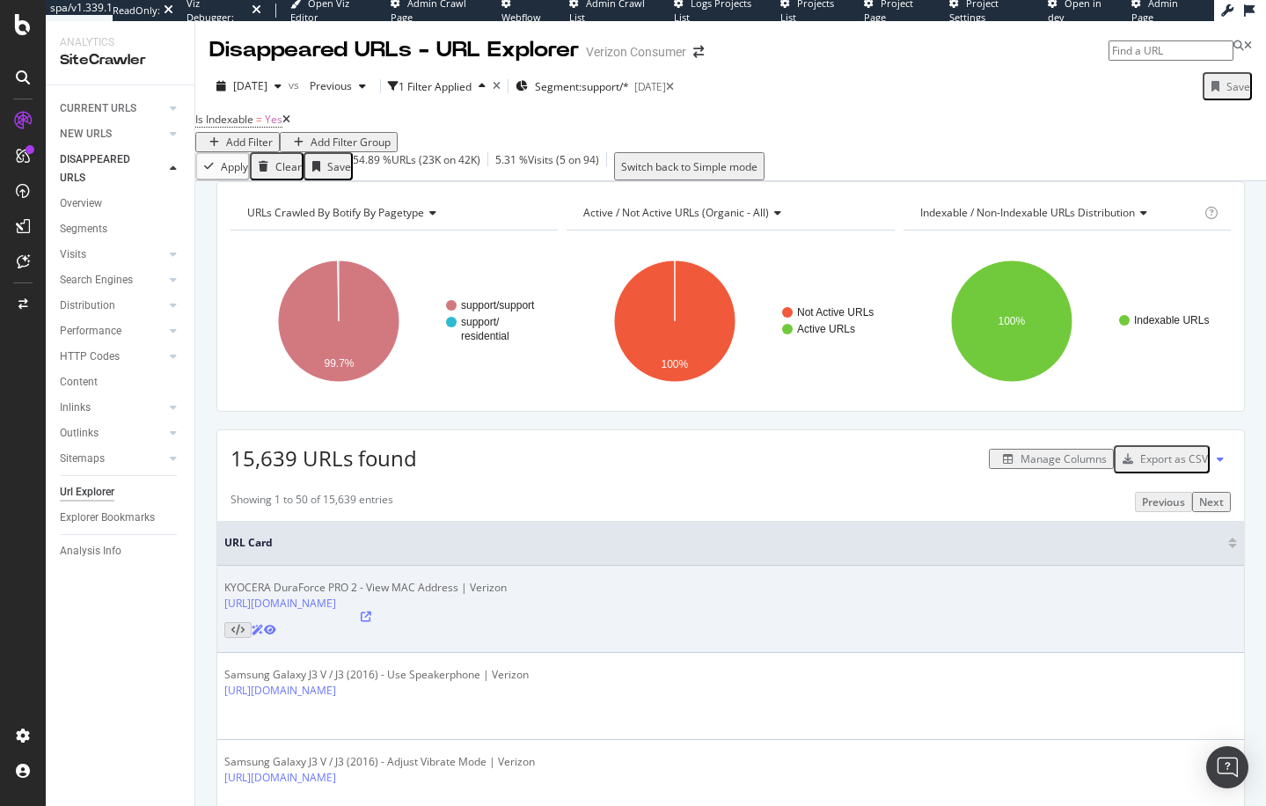
click at [371, 622] on icon at bounding box center [366, 616] width 11 height 11
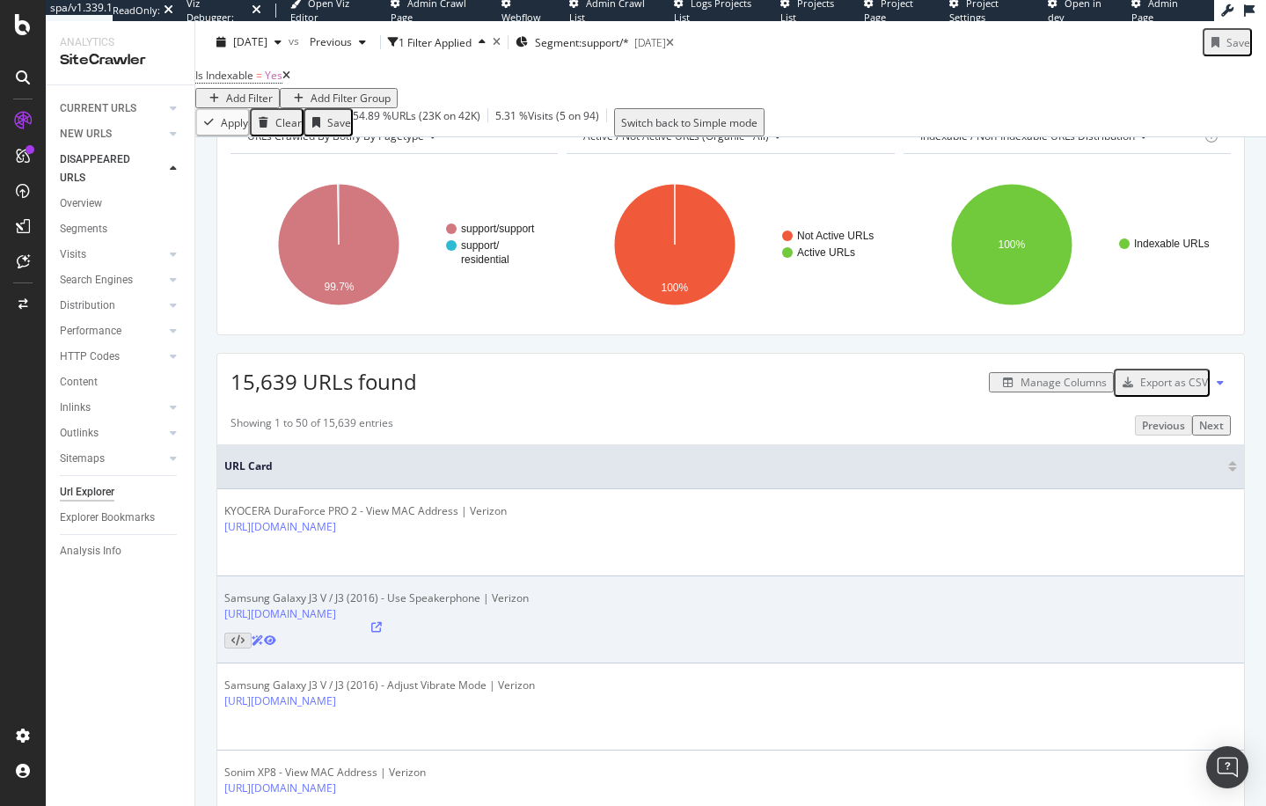
scroll to position [457, 0]
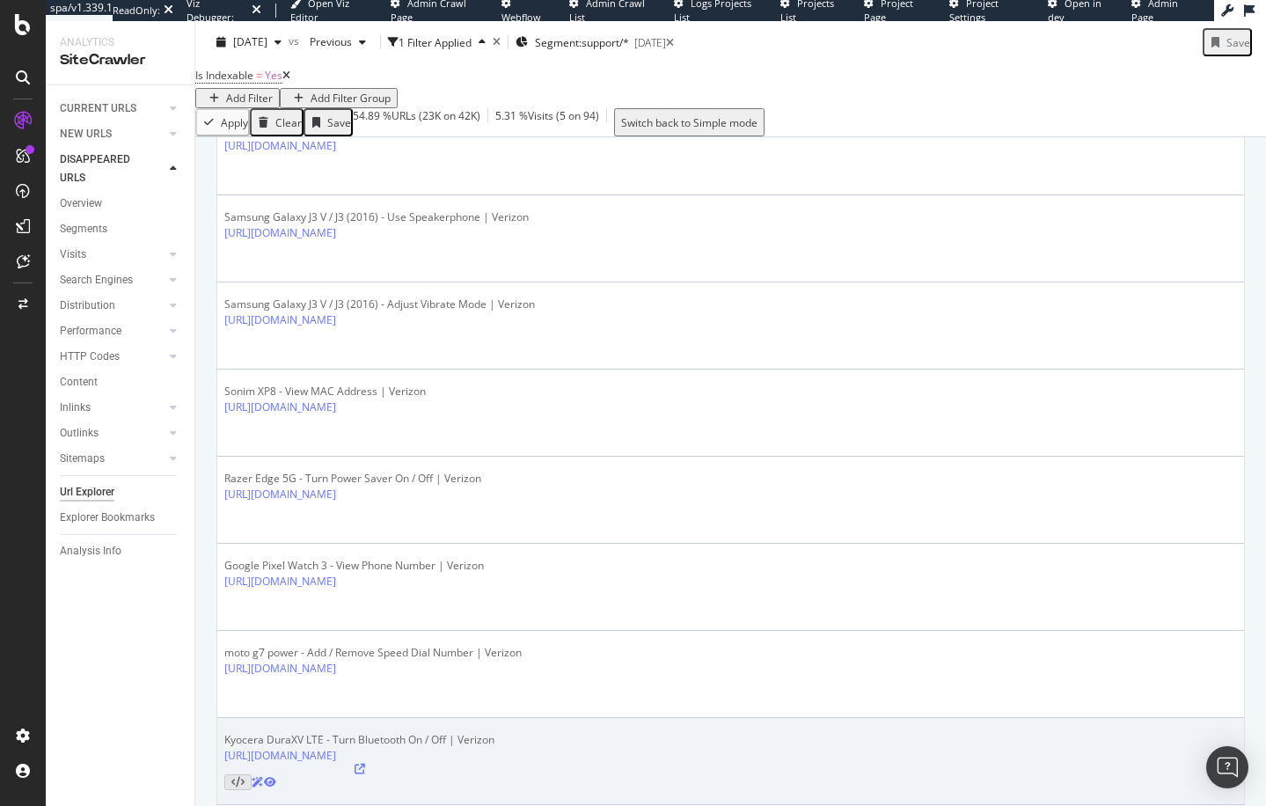
click at [365, 763] on icon at bounding box center [359, 768] width 11 height 11
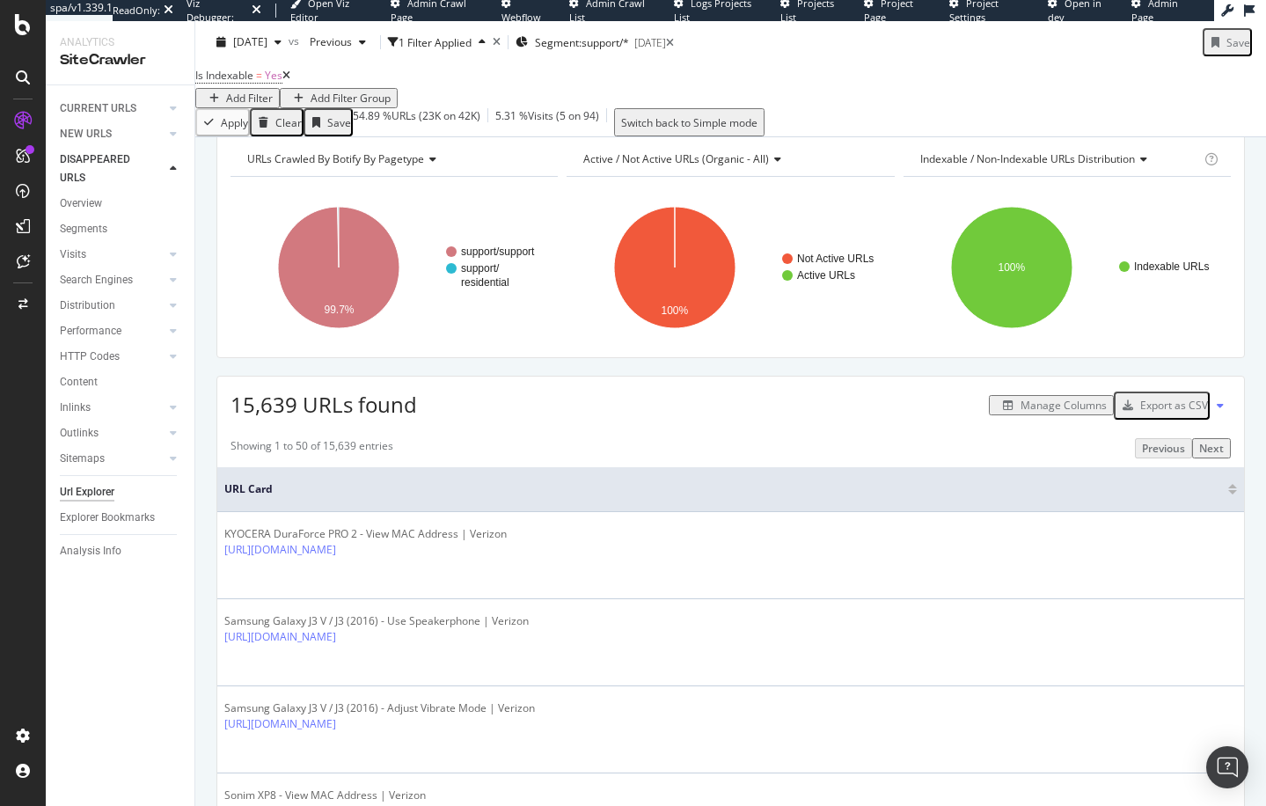
scroll to position [0, 0]
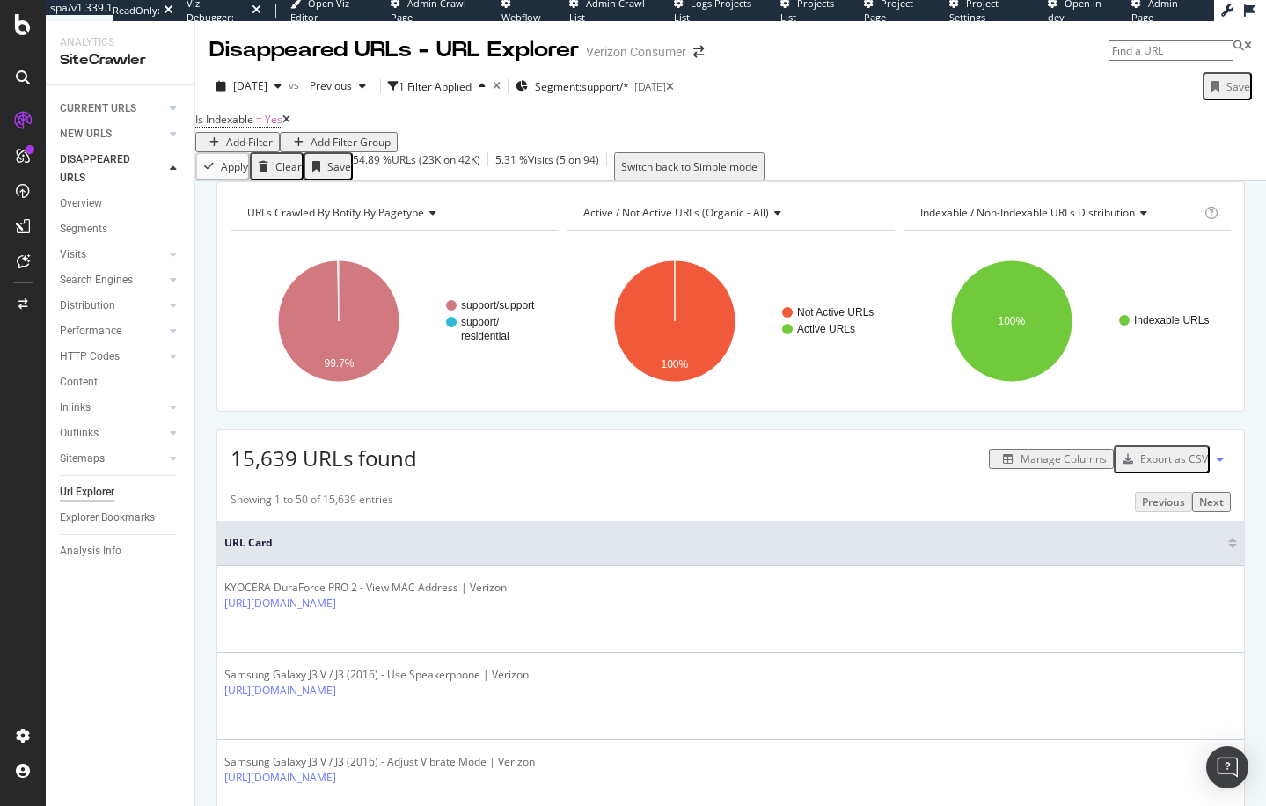
click at [1172, 466] on div "Export as CSV" at bounding box center [1174, 458] width 68 height 15
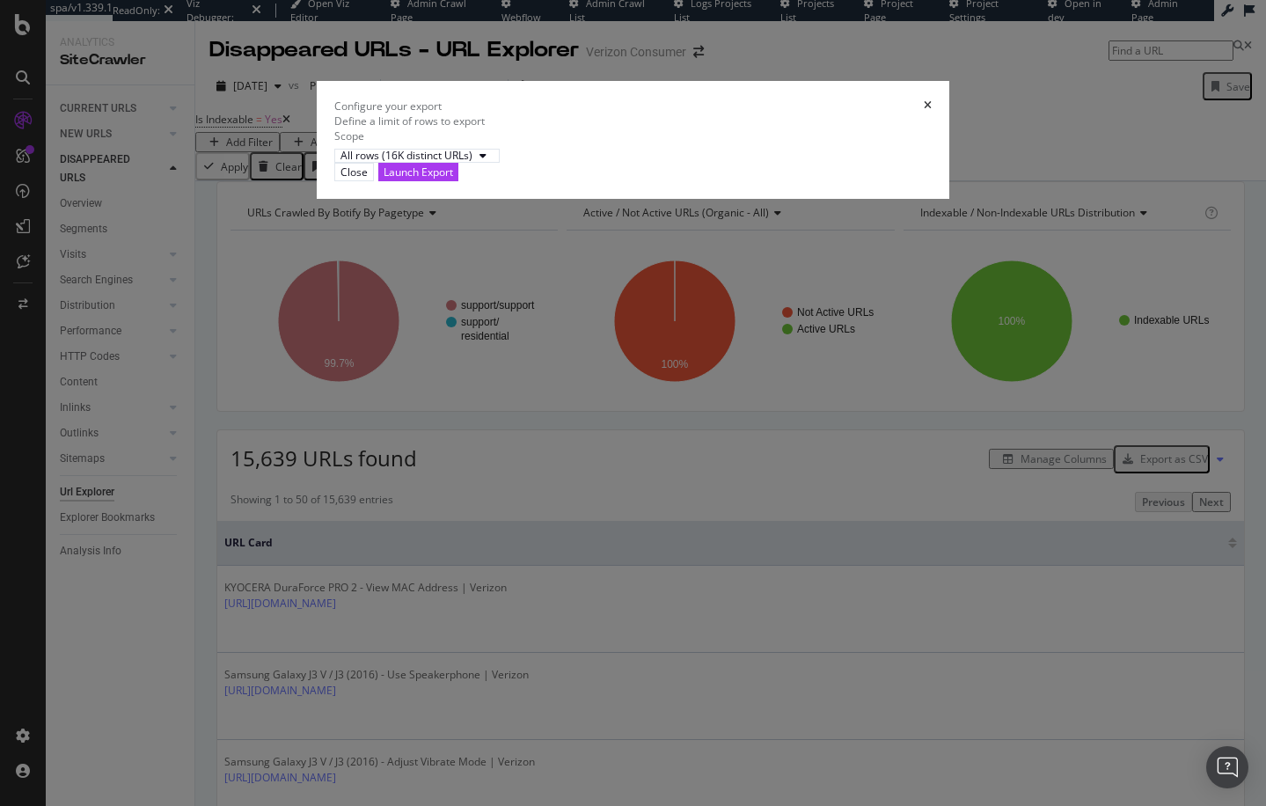
drag, startPoint x: 536, startPoint y: 456, endPoint x: 750, endPoint y: 481, distance: 215.2
click at [537, 163] on div "Define a limit of rows to export Scope All rows (16K distinct URLs)" at bounding box center [633, 137] width 598 height 49
drag, startPoint x: 936, startPoint y: 500, endPoint x: 531, endPoint y: 505, distance: 404.6
click at [453, 179] on div "Launch Export" at bounding box center [417, 171] width 69 height 15
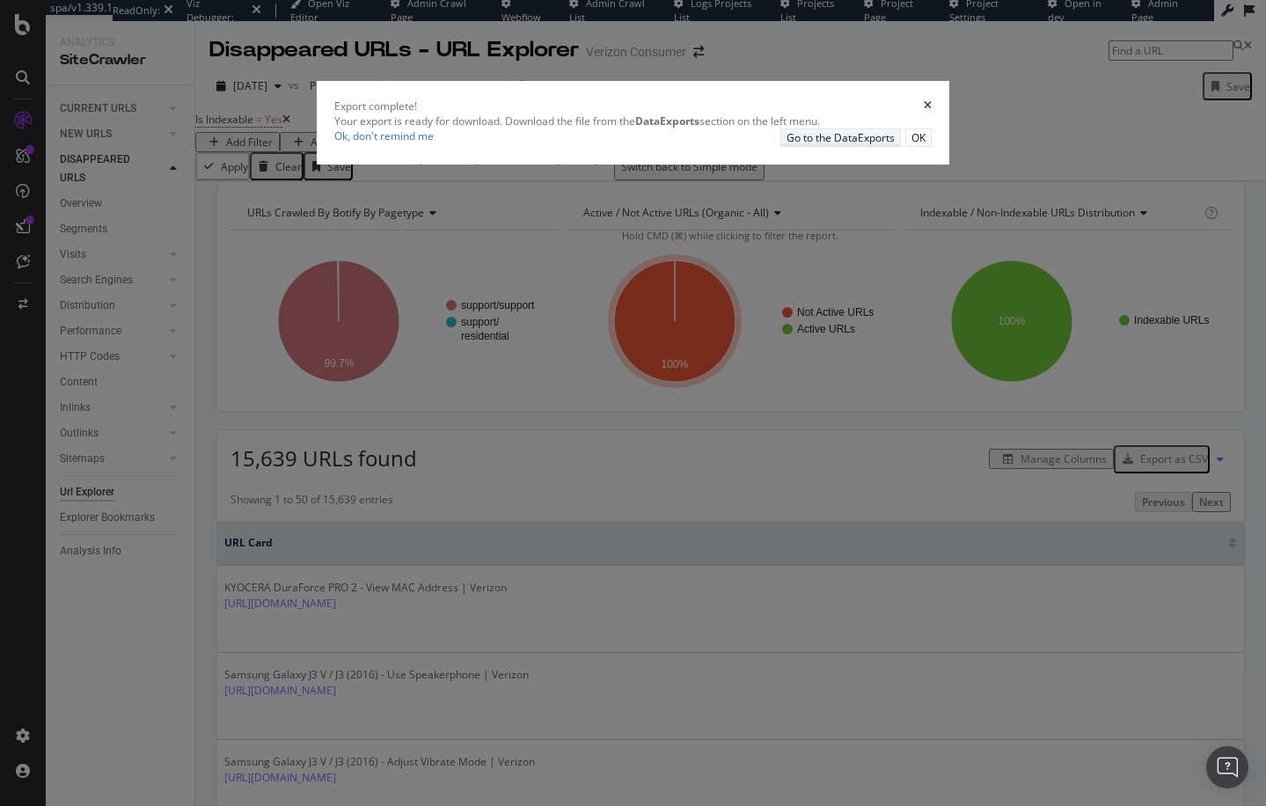
click at [849, 145] on div "Go to the DataExports" at bounding box center [840, 137] width 108 height 15
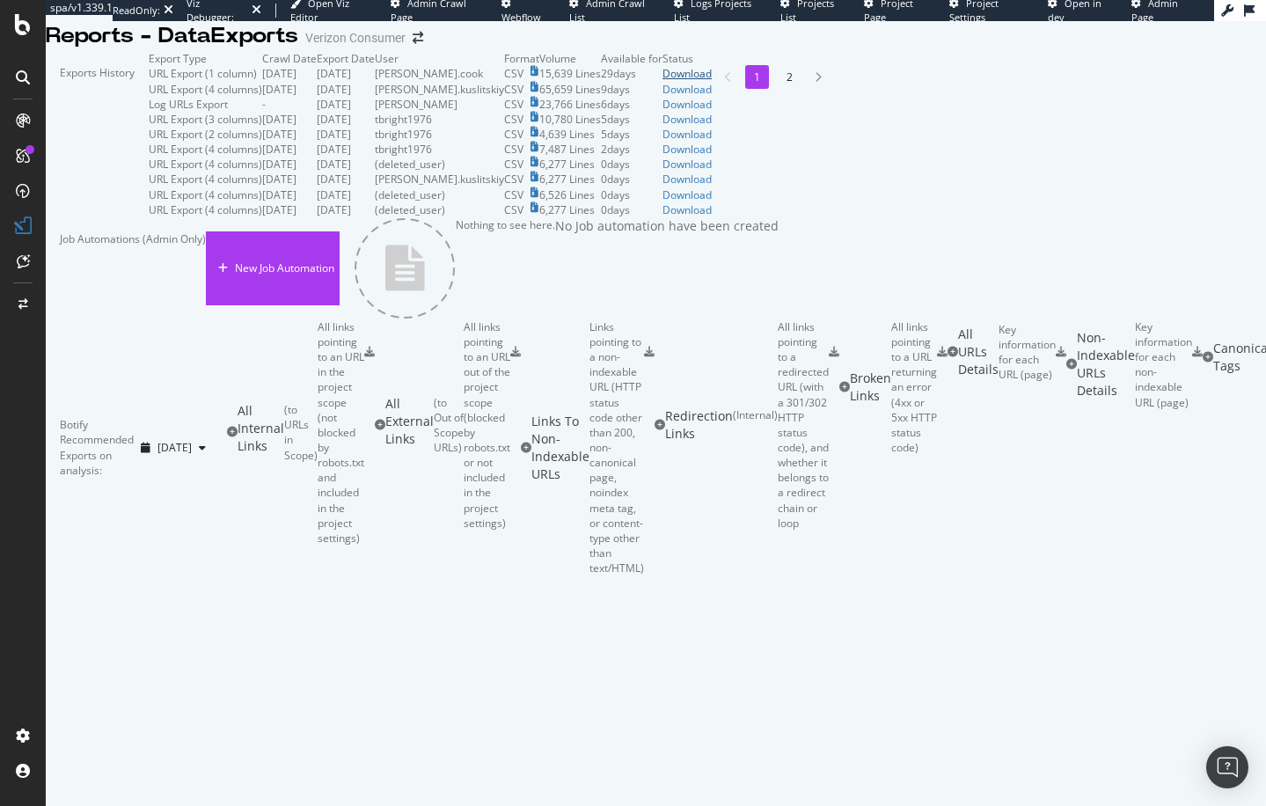
click at [711, 81] on div "Download" at bounding box center [686, 73] width 49 height 15
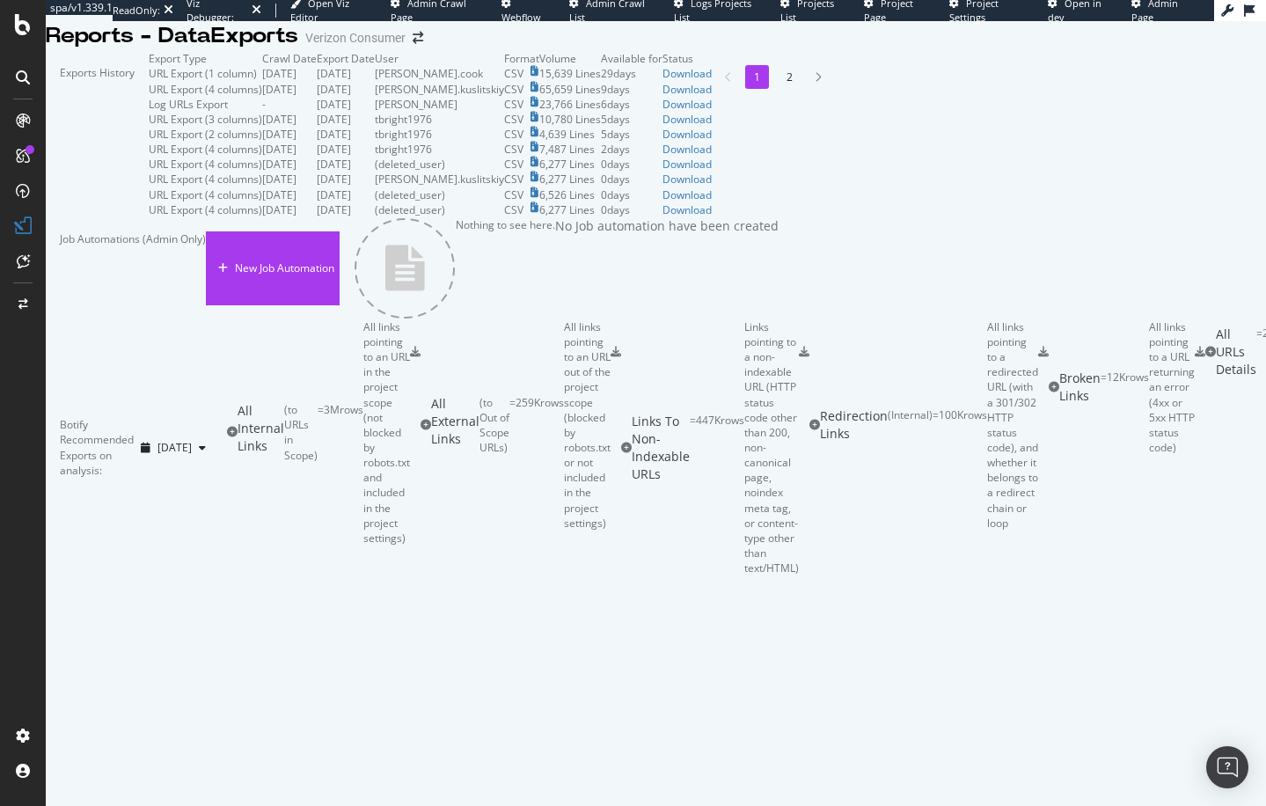
click at [257, 73] on div "Exports History Export Type Crawl Date Export Date User Format Volume Available…" at bounding box center [656, 313] width 1220 height 524
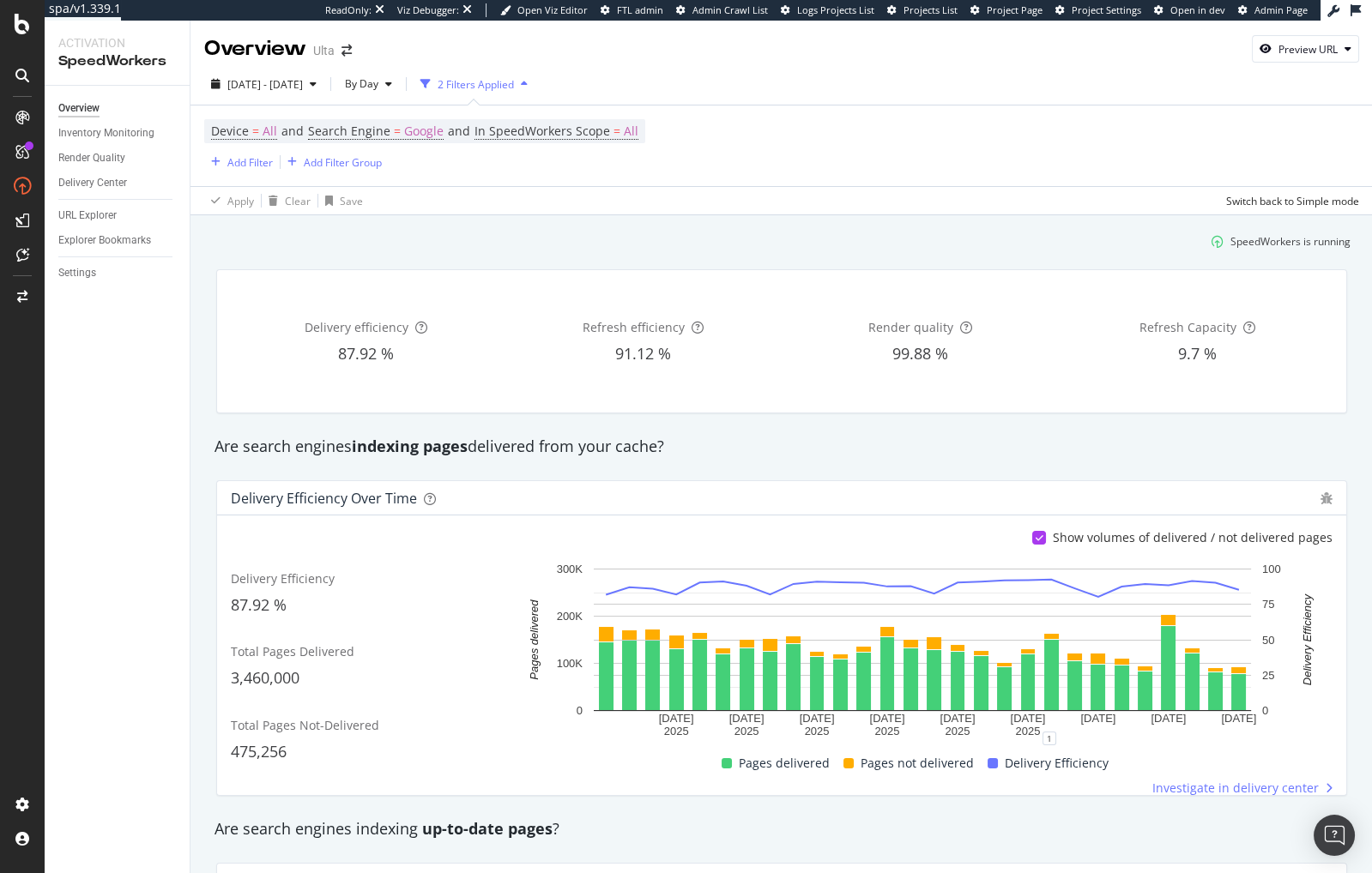
click at [421, 253] on div "SpeedWorkers is running" at bounding box center [782, 241] width 1151 height 28
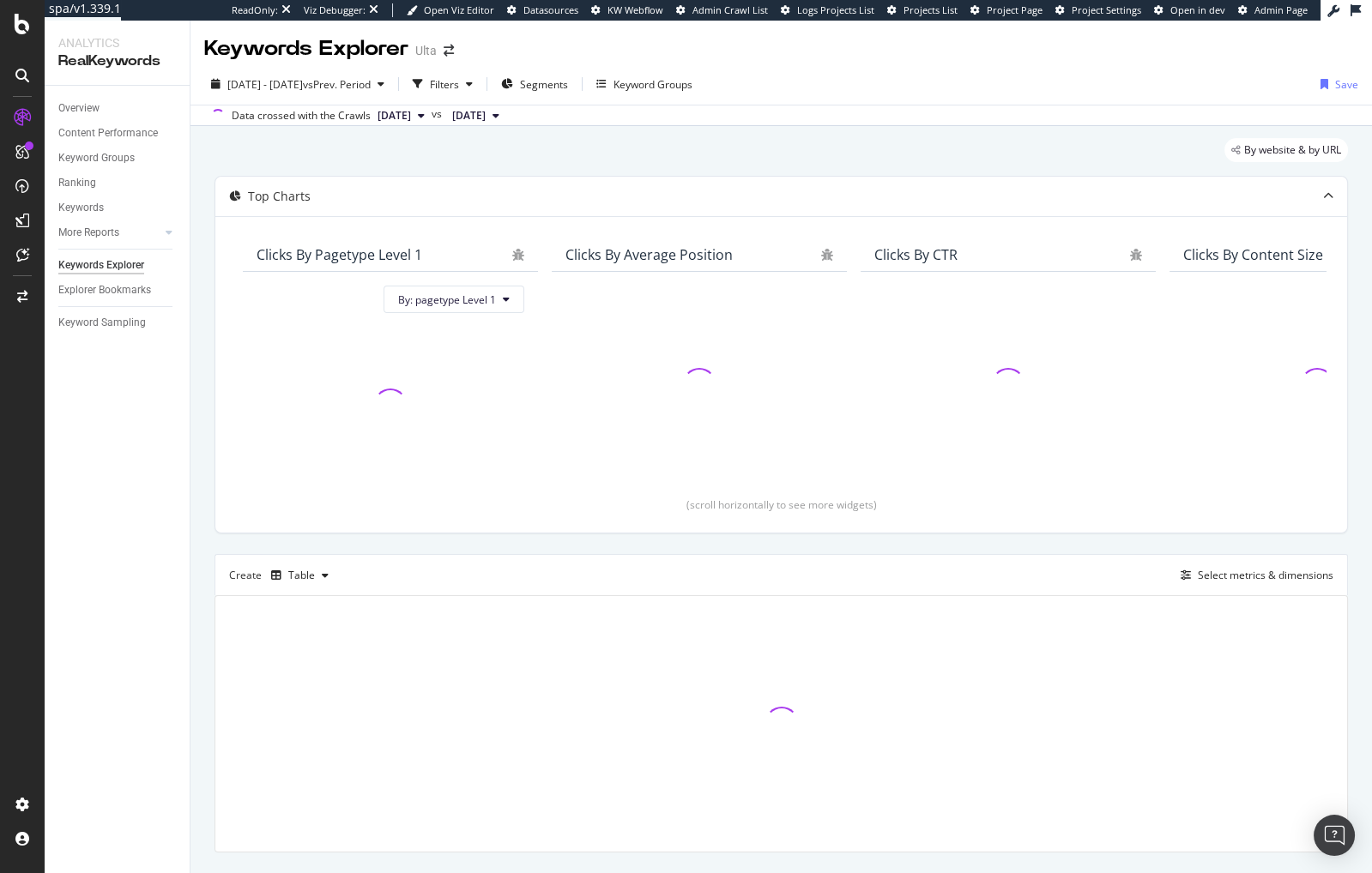
click at [111, 378] on div "Overview Content Performance Keyword Groups Ranking Keywords More Reports Count…" at bounding box center [117, 479] width 145 height 787
drag, startPoint x: 398, startPoint y: 160, endPoint x: 274, endPoint y: 93, distance: 140.9
click at [395, 157] on div "By website & by URL" at bounding box center [782, 157] width 1134 height 38
click at [284, 89] on span "[DATE] - [DATE]" at bounding box center [264, 84] width 75 height 15
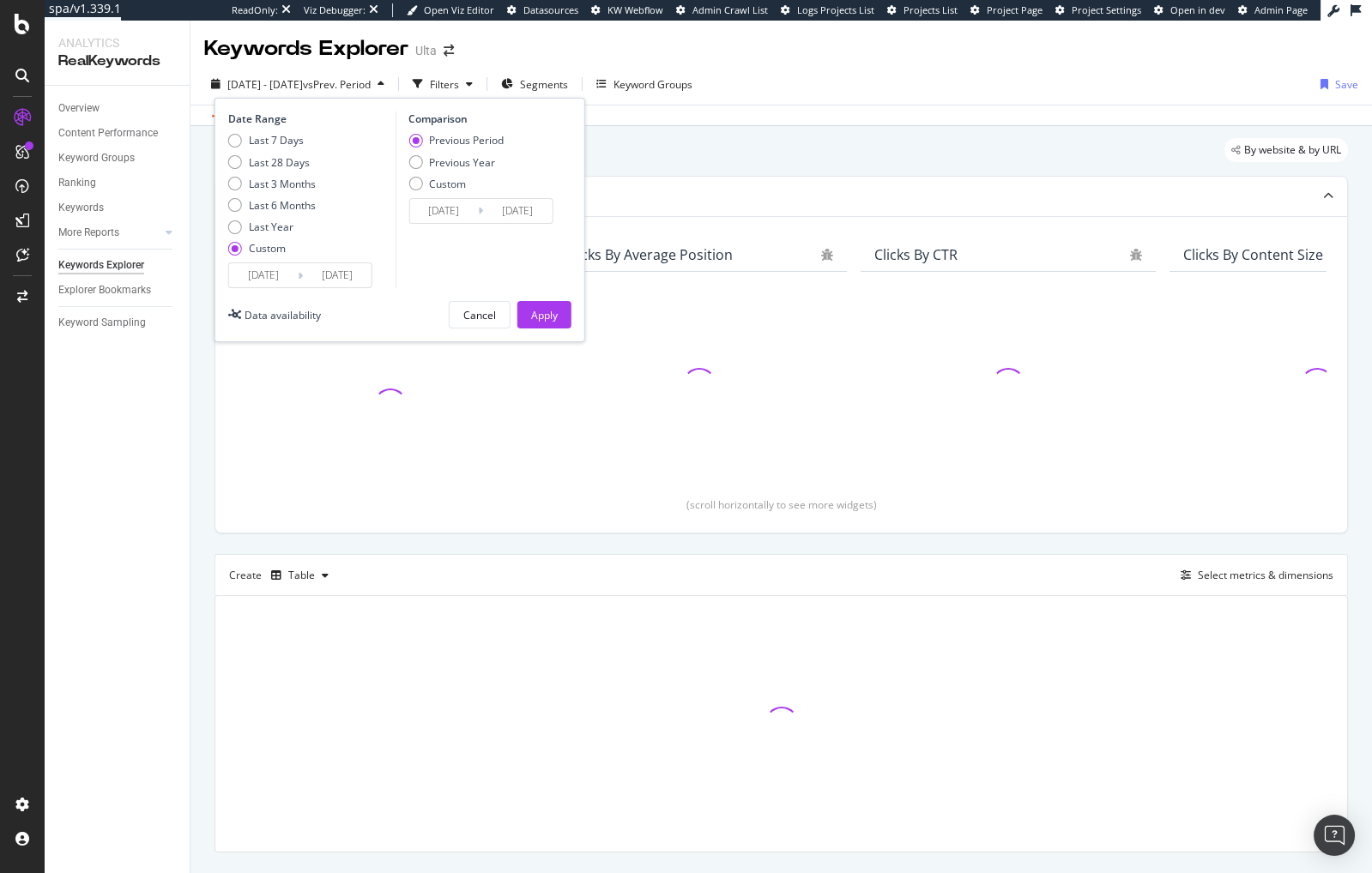
click at [288, 160] on div "Last 28 Days" at bounding box center [279, 162] width 61 height 15
type input "[DATE]"
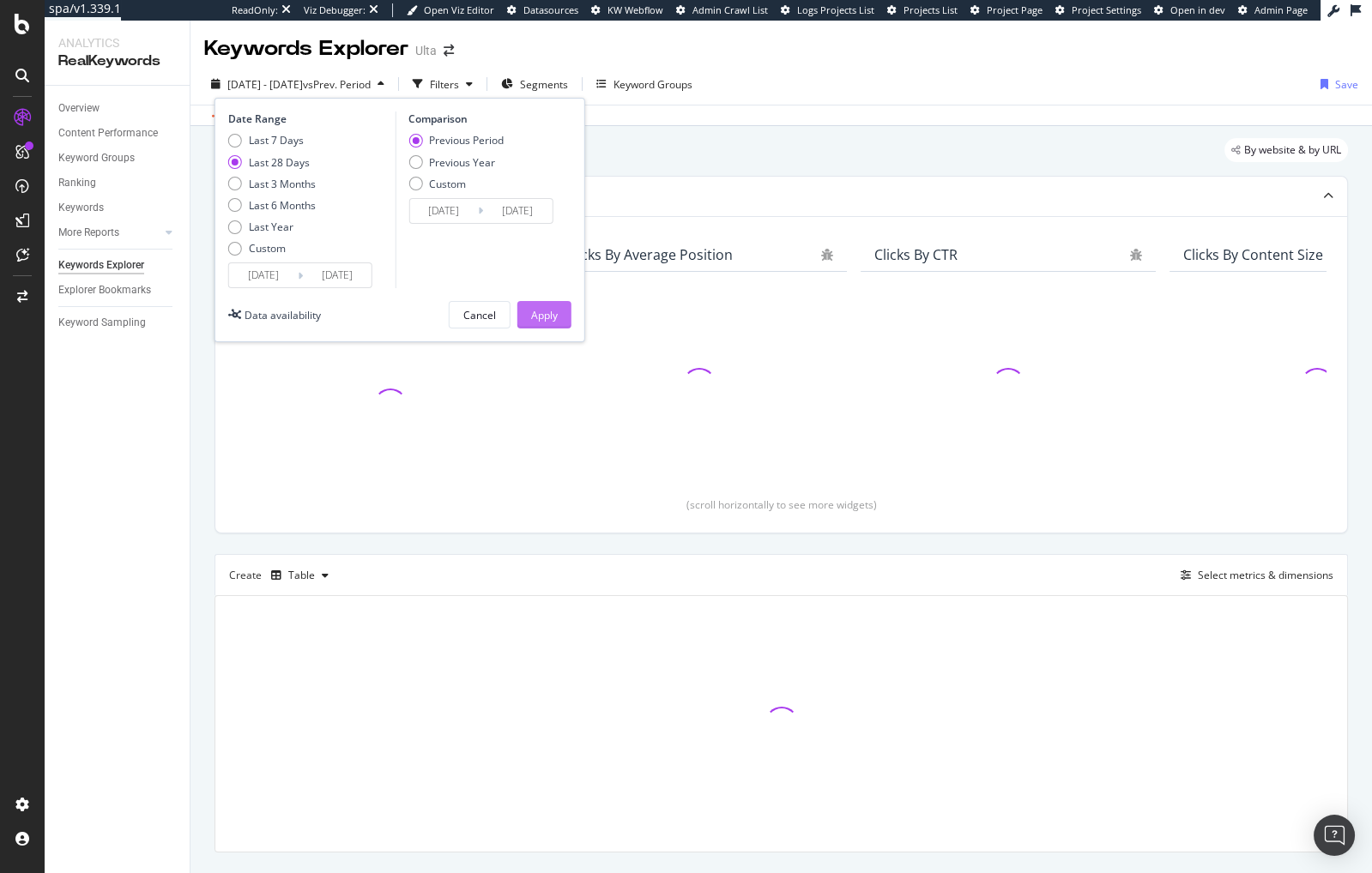
click at [536, 316] on div "Apply" at bounding box center [544, 315] width 26 height 15
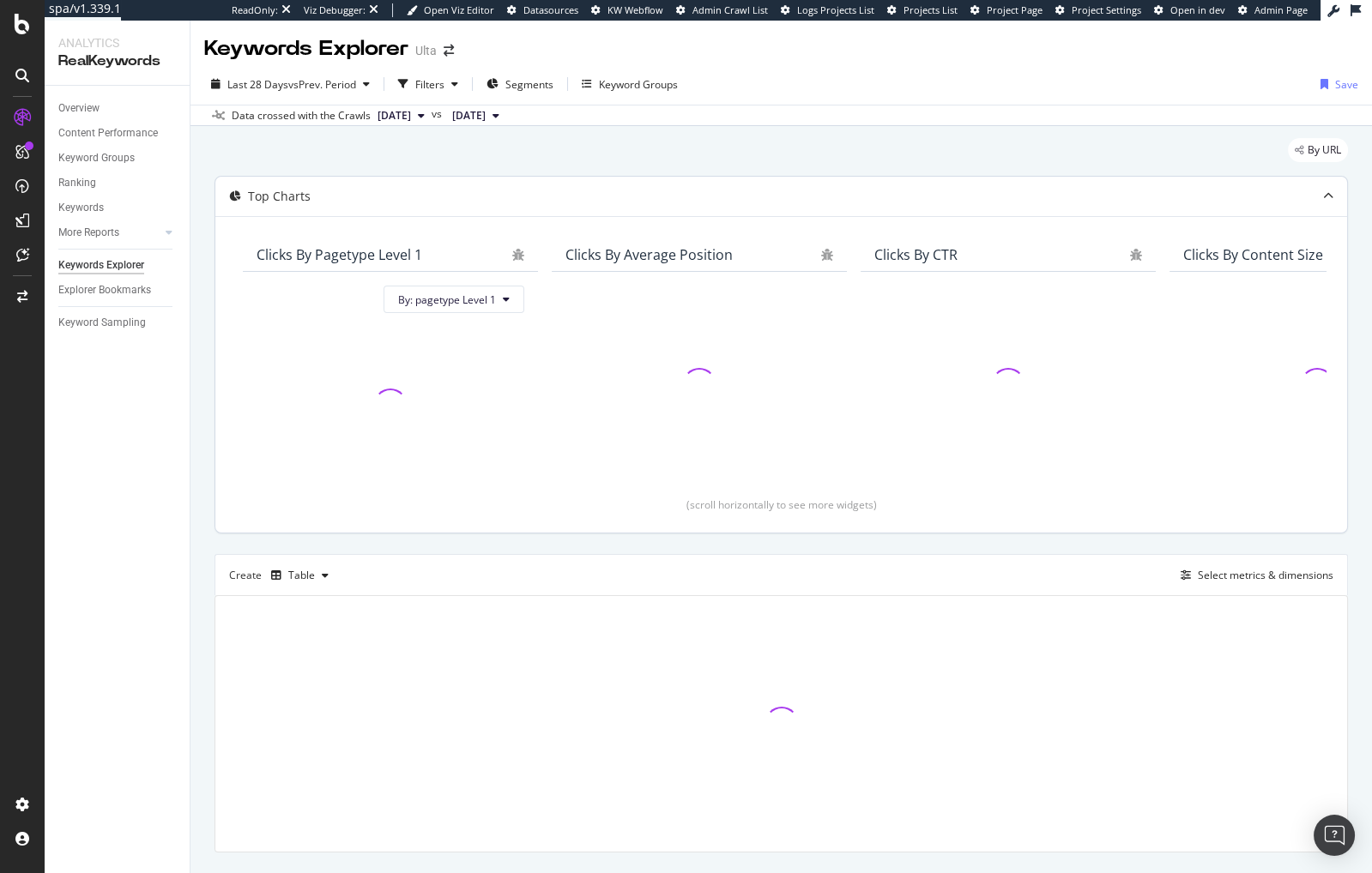
drag, startPoint x: 552, startPoint y: 158, endPoint x: 485, endPoint y: 195, distance: 76.5
click at [552, 158] on div "By URL" at bounding box center [782, 157] width 1134 height 38
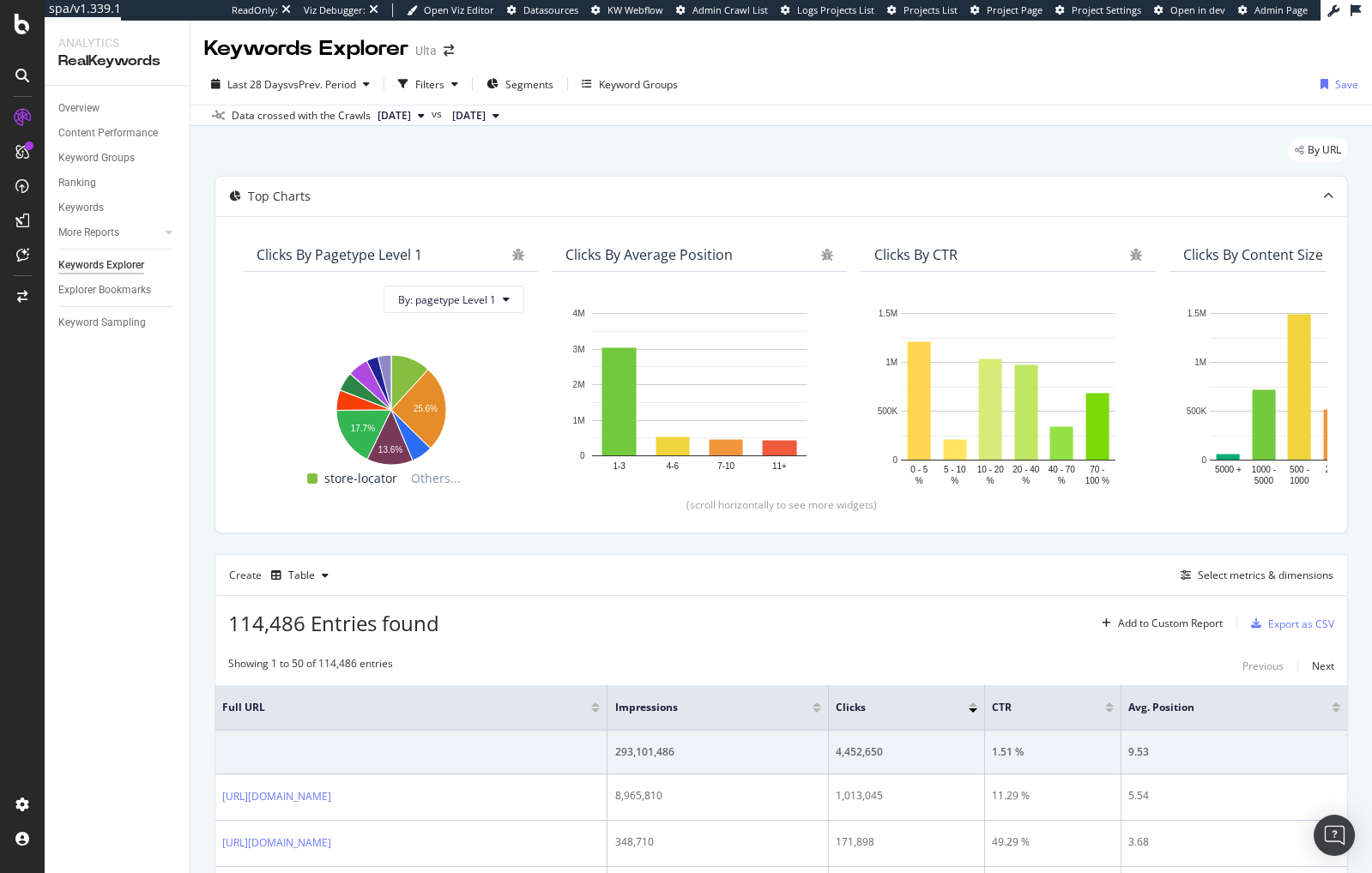
click at [889, 569] on div "Create Table Select metrics & dimensions" at bounding box center [782, 575] width 1134 height 41
click at [1230, 580] on div "Select metrics & dimensions" at bounding box center [1254, 575] width 160 height 19
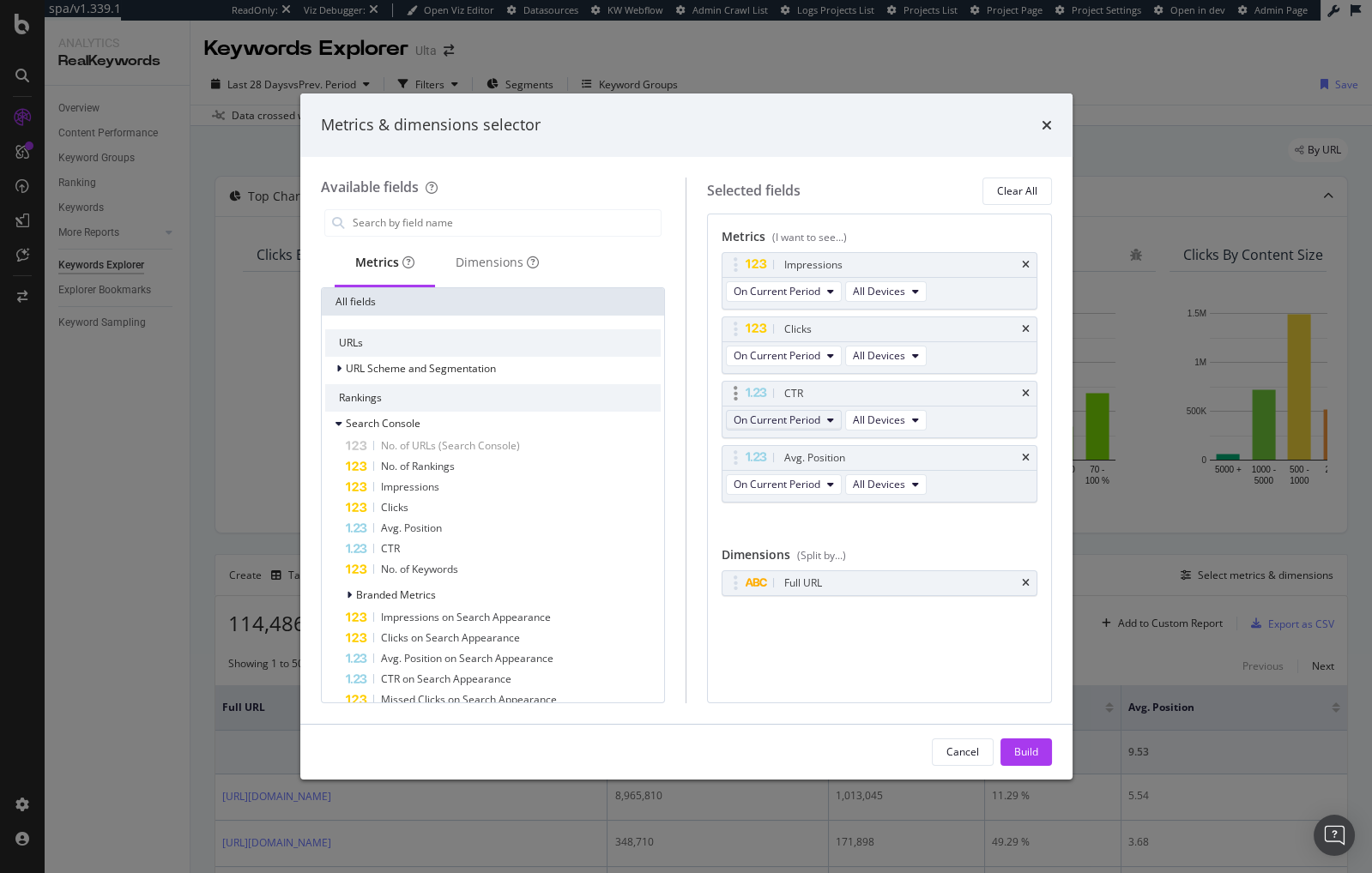
drag, startPoint x: 1029, startPoint y: 575, endPoint x: 817, endPoint y: 413, distance: 266.8
click at [1029, 578] on icon "times" at bounding box center [1026, 583] width 8 height 11
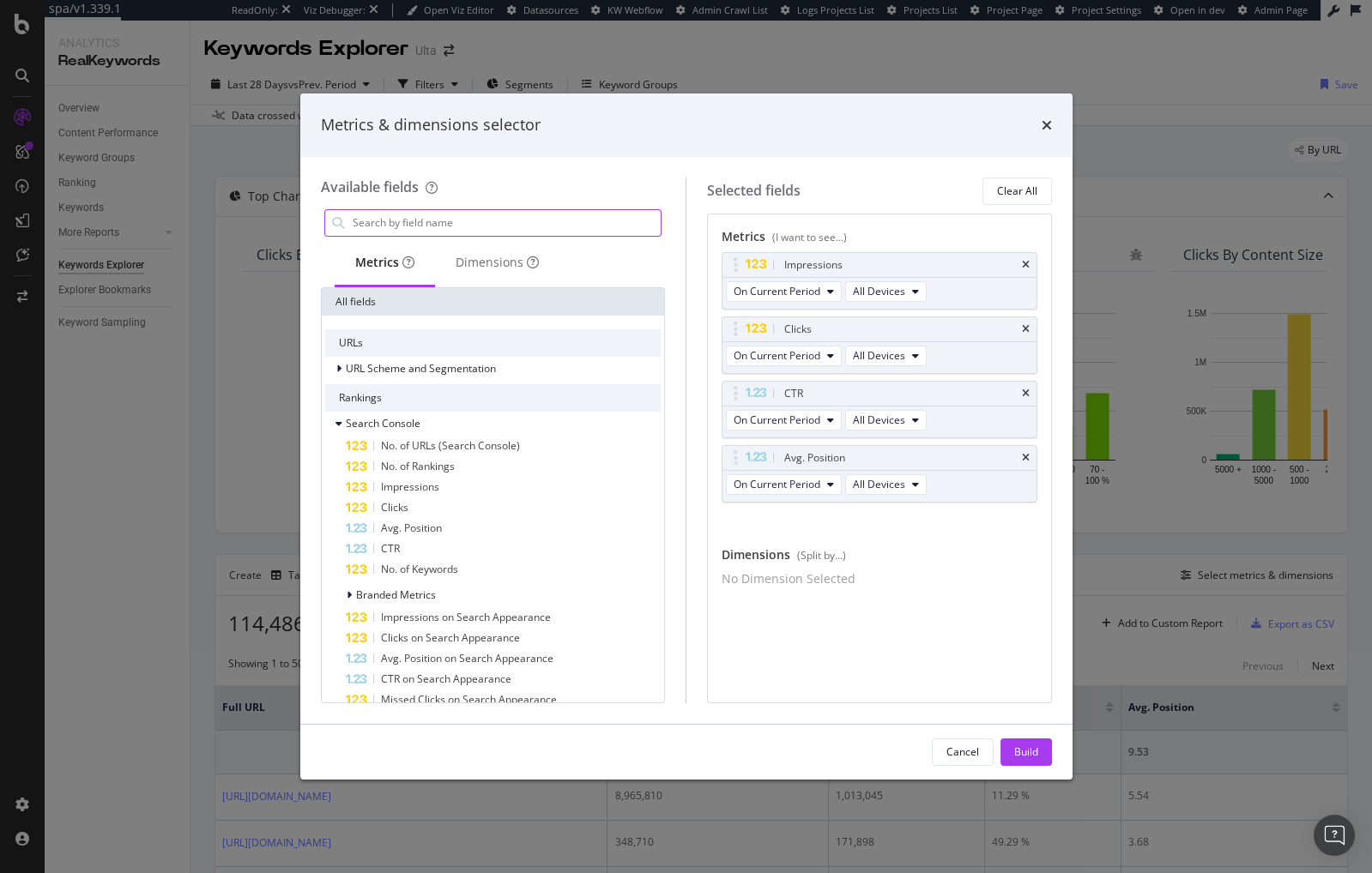
click at [496, 226] on input "modal" at bounding box center [506, 222] width 310 height 25
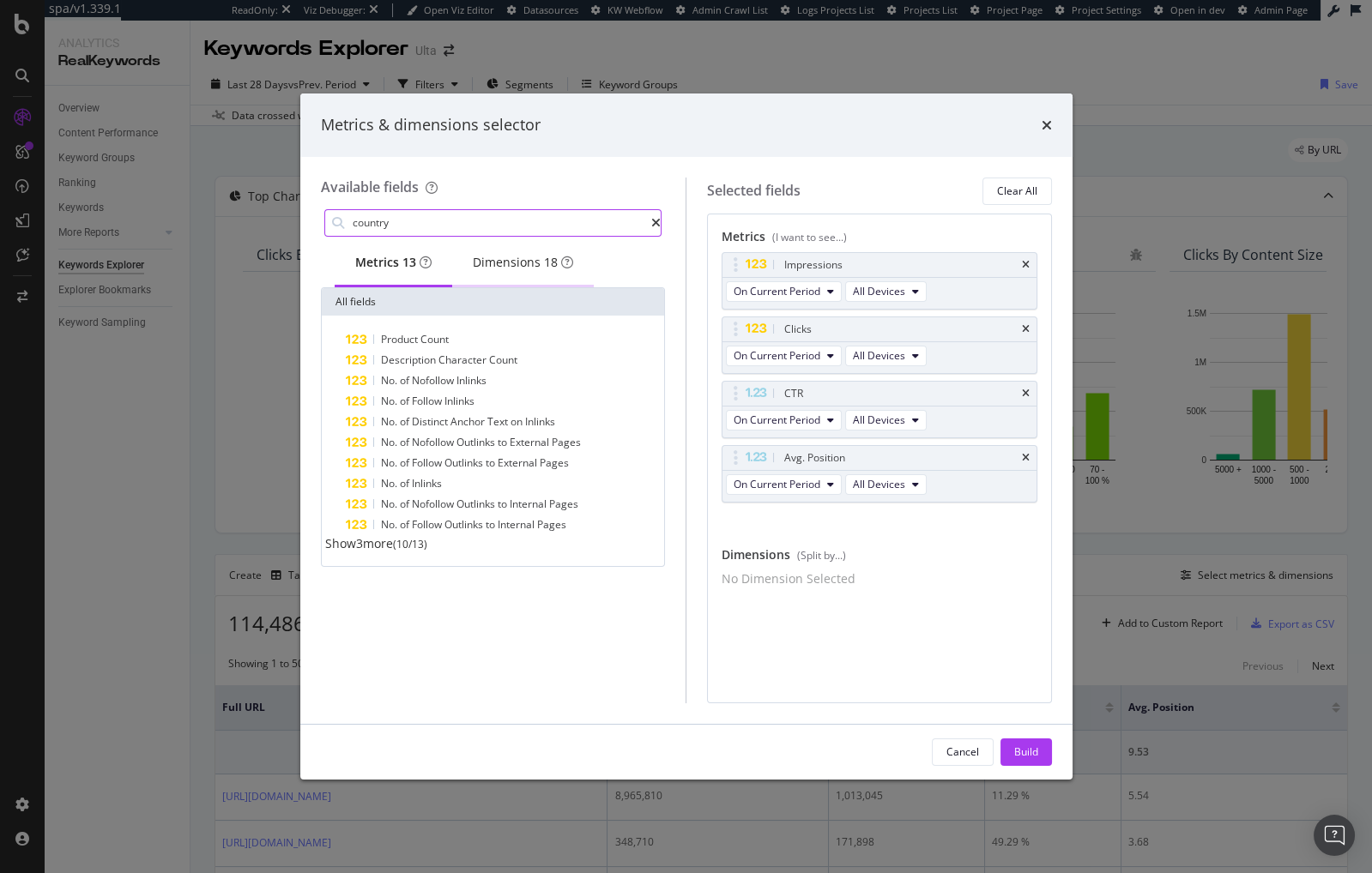
type input "country"
click at [506, 254] on div "Dimensions 18" at bounding box center [523, 262] width 101 height 18
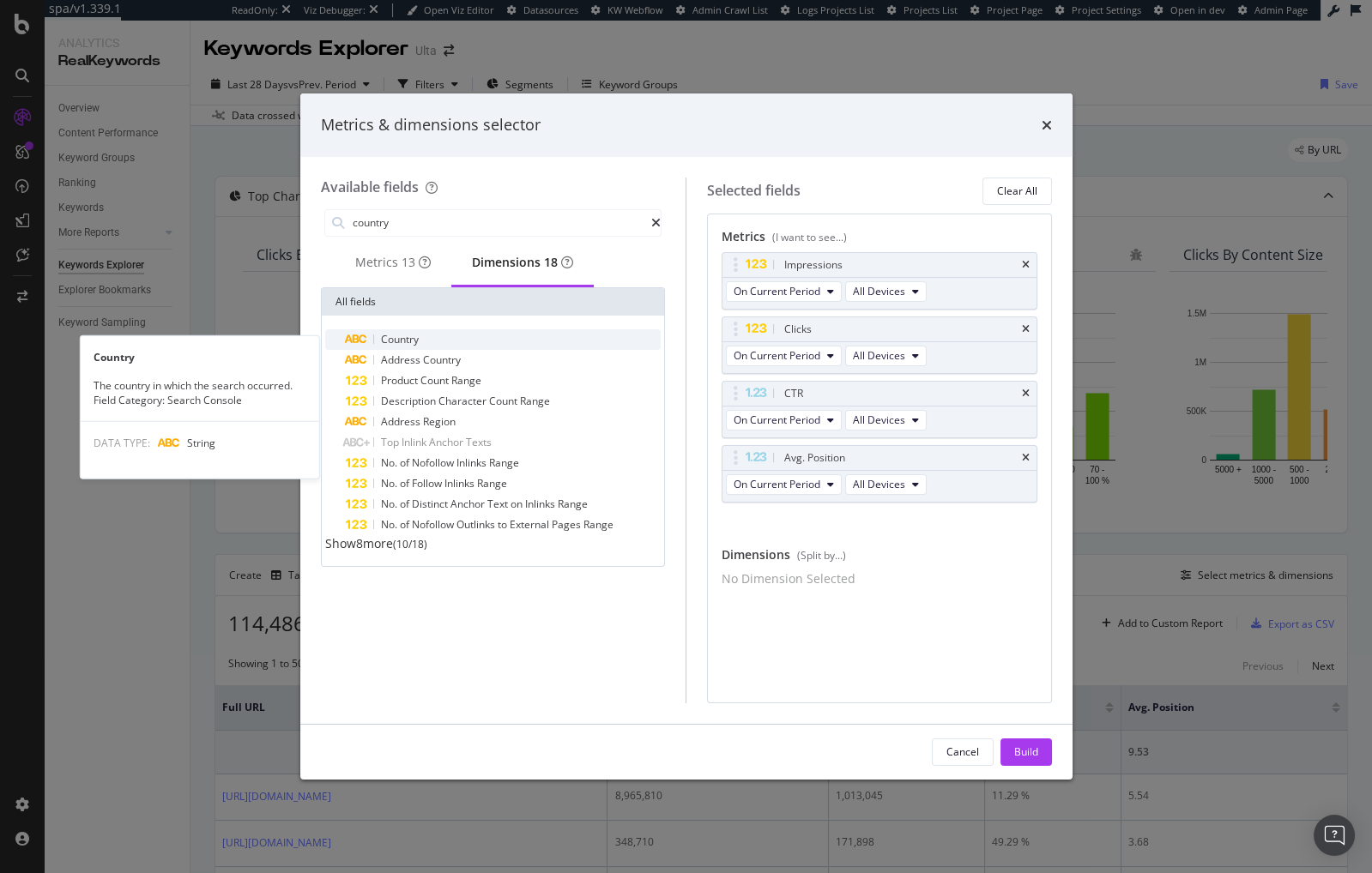
click at [443, 342] on div "Country" at bounding box center [504, 339] width 316 height 20
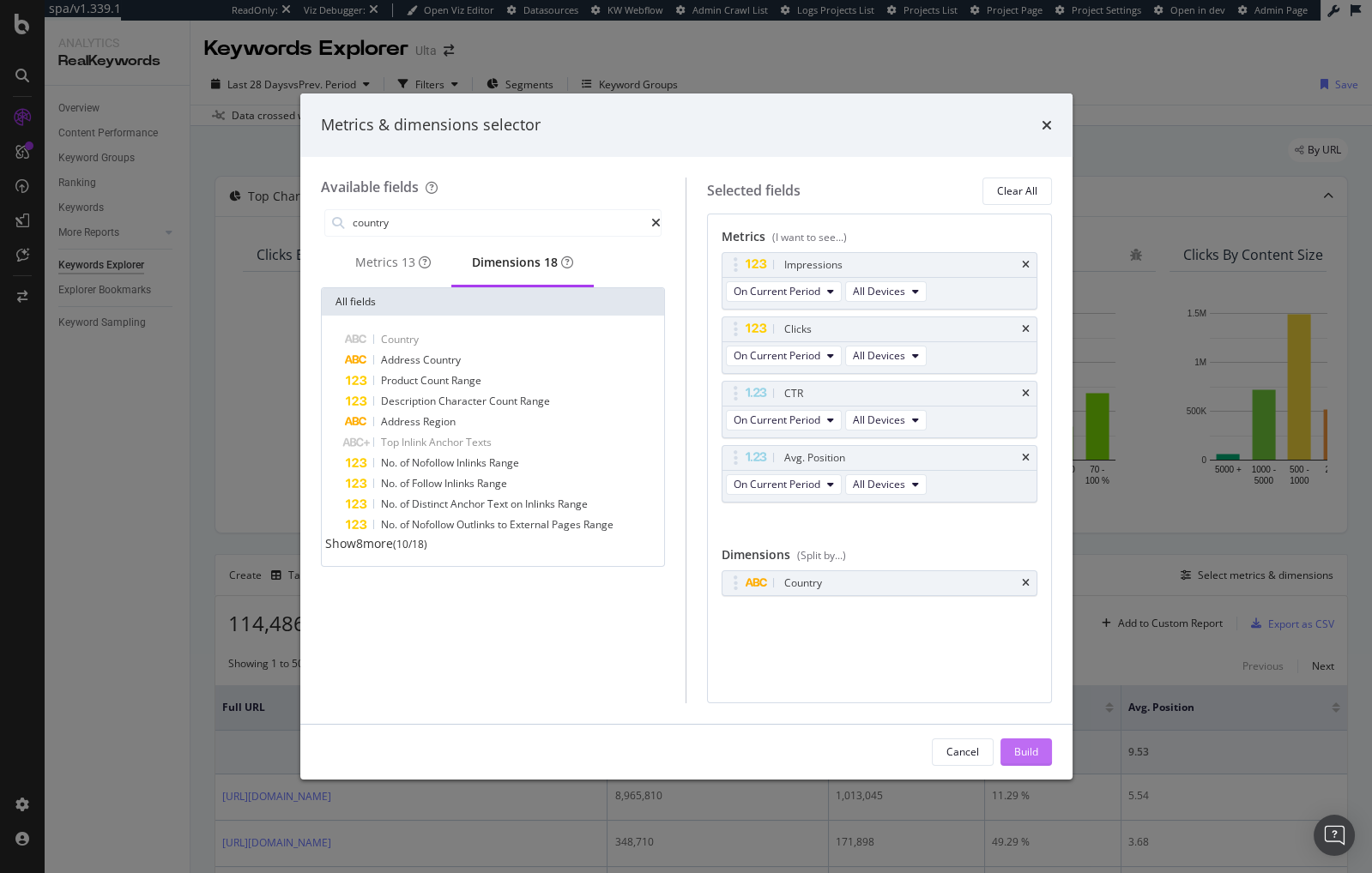
click at [1015, 755] on div "Build" at bounding box center [1027, 751] width 24 height 15
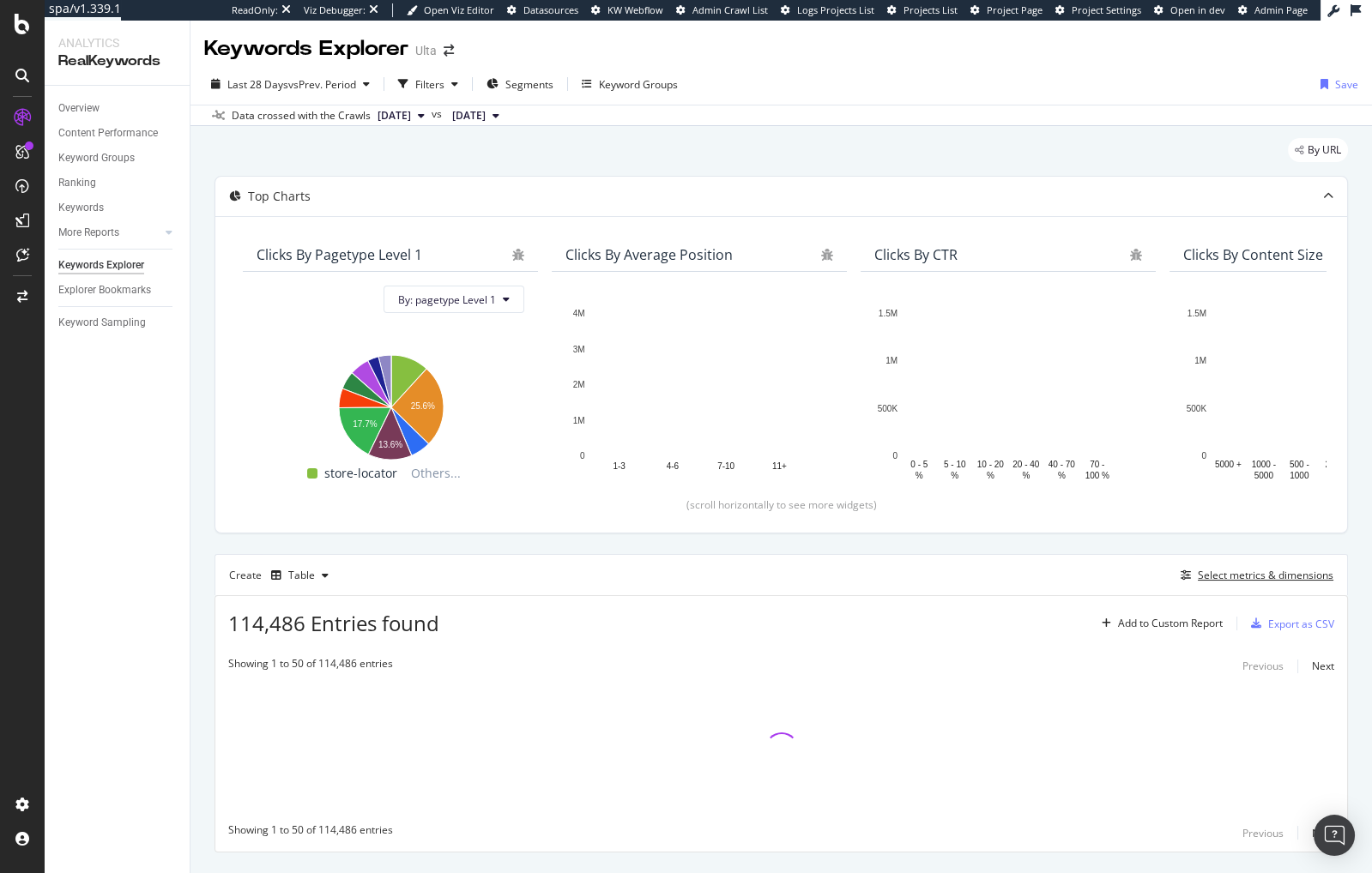
scroll to position [38, 0]
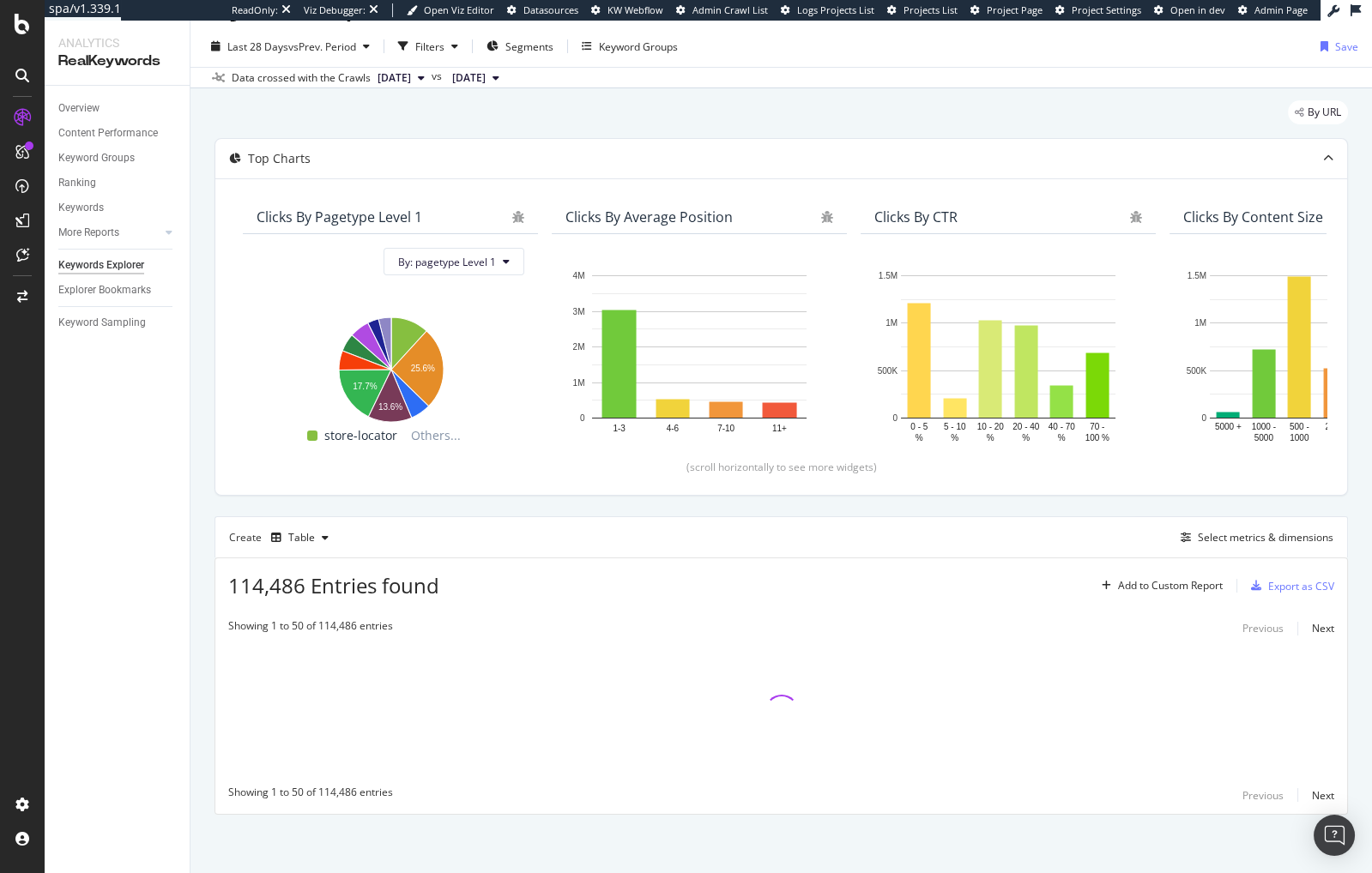
click at [202, 521] on div "By URL Top Charts Clicks By pagetype Level 1 By: pagetype Level 1 Hold CMD (⌘) …" at bounding box center [781, 482] width 1182 height 786
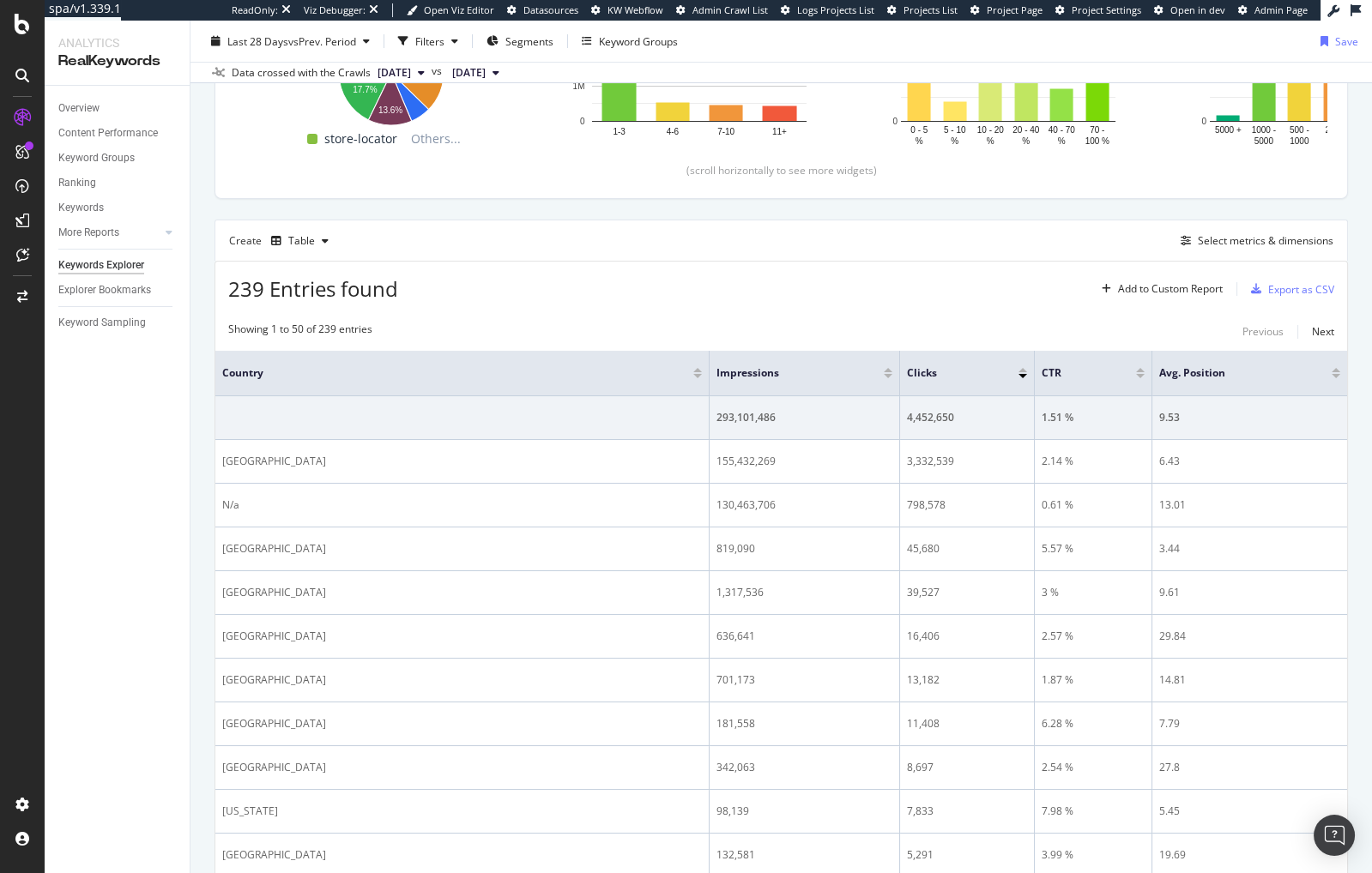
scroll to position [388, 0]
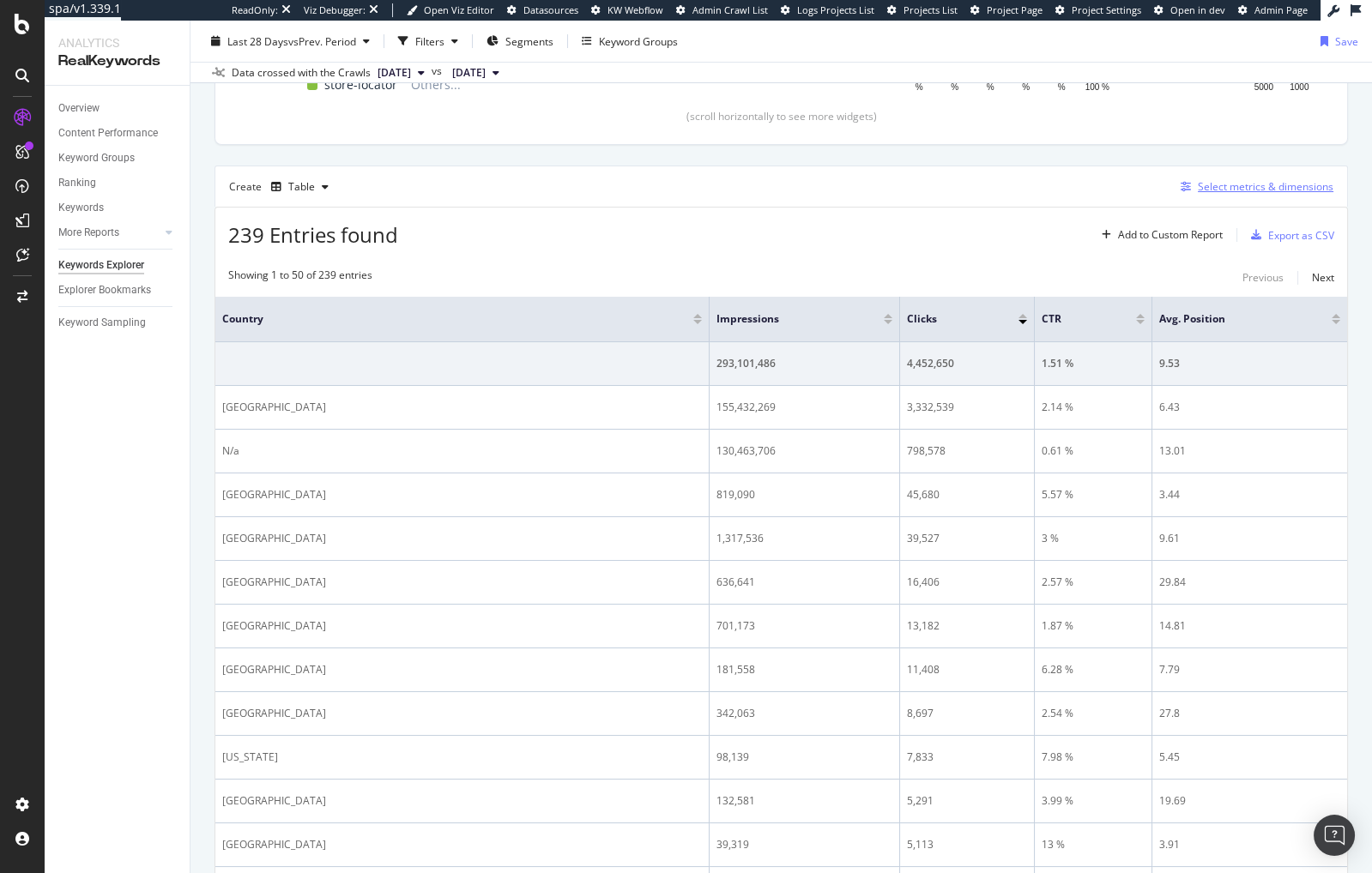
click at [1263, 185] on div "Select metrics & dimensions" at bounding box center [1266, 186] width 136 height 15
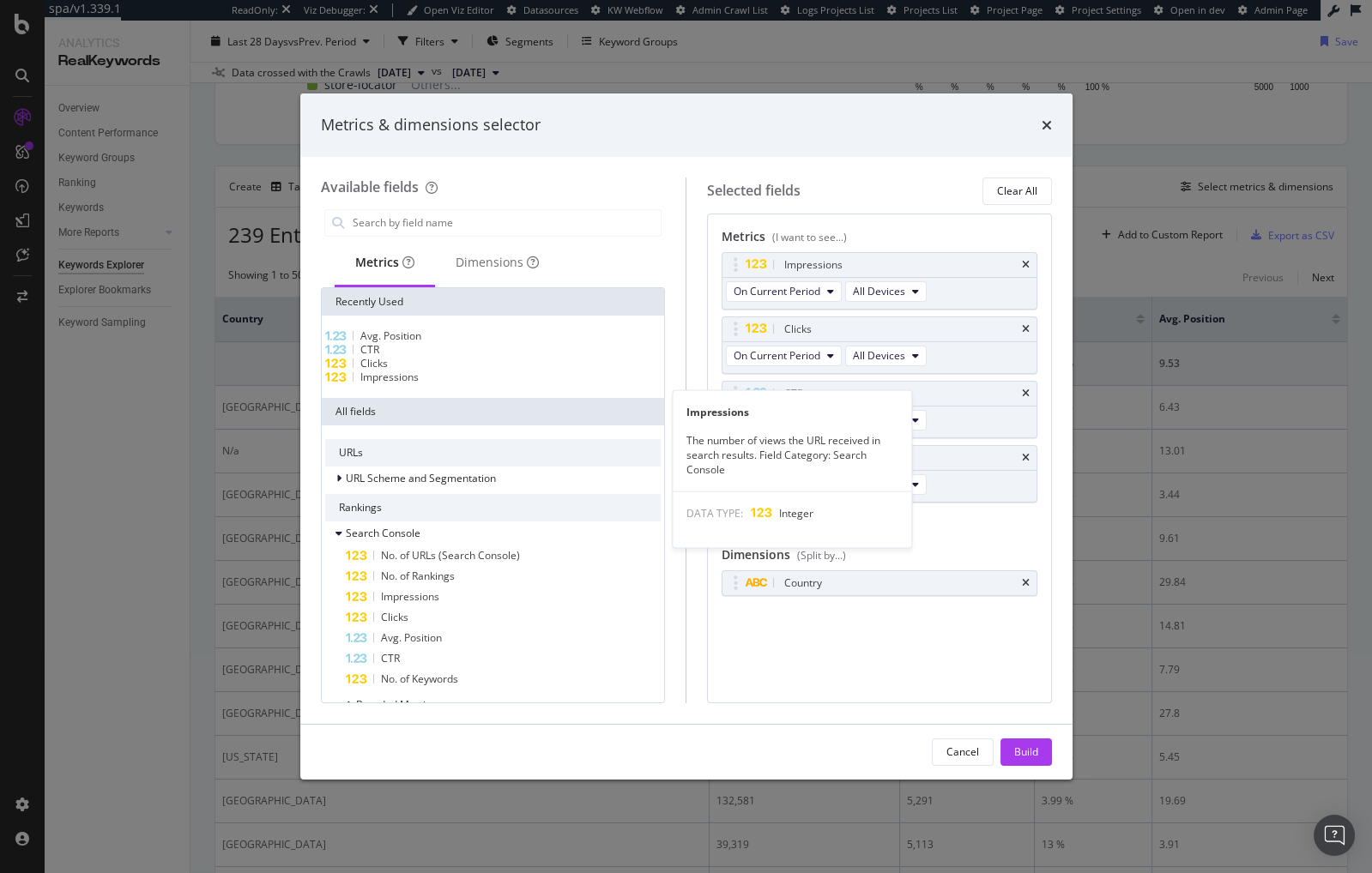
drag, startPoint x: 424, startPoint y: 398, endPoint x: 425, endPoint y: 373, distance: 25.0
click at [419, 384] on span "Impressions" at bounding box center [389, 377] width 59 height 15
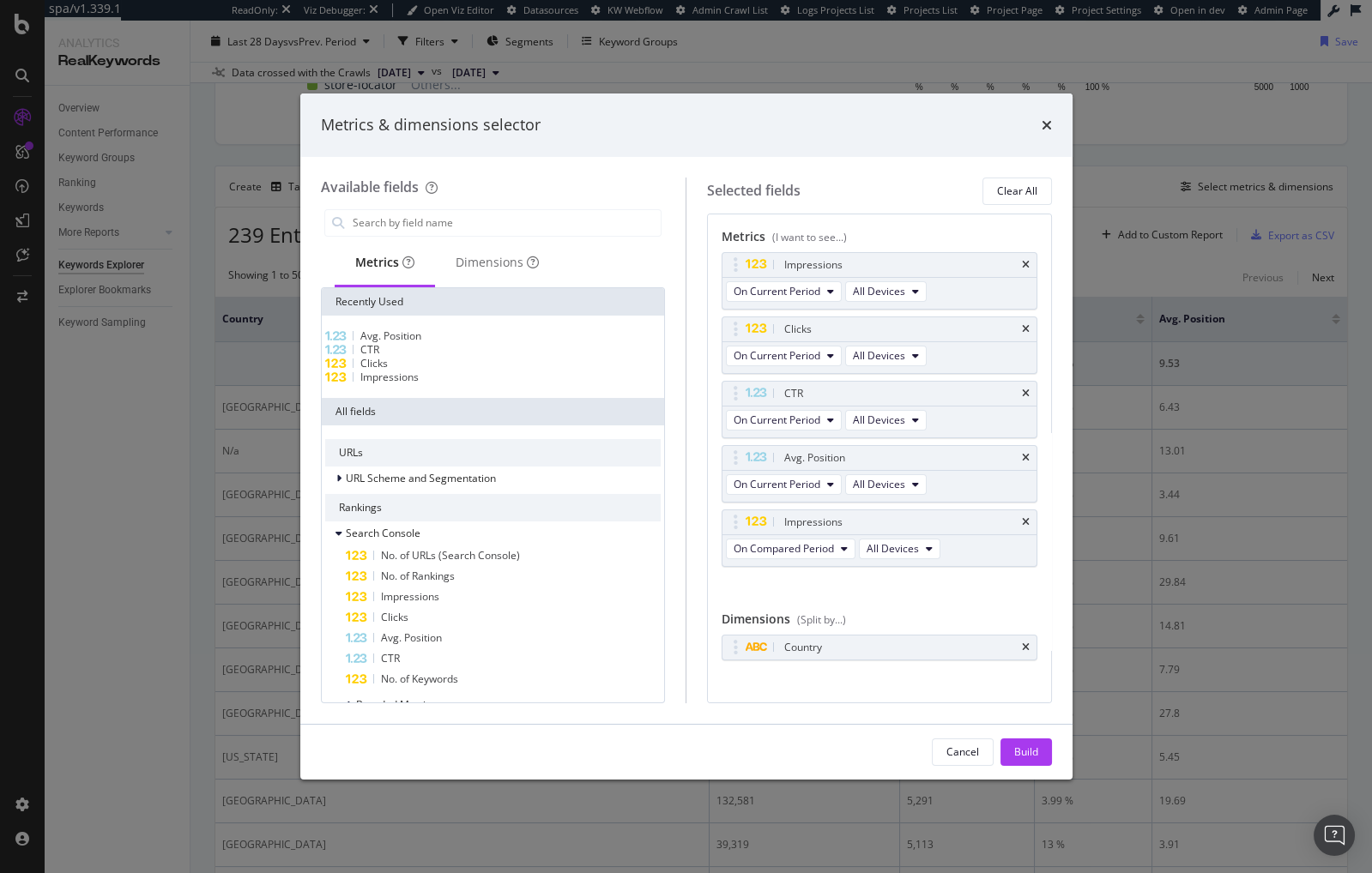
drag, startPoint x: 425, startPoint y: 373, endPoint x: 688, endPoint y: 426, distance: 268.3
click at [425, 371] on div "Clicks" at bounding box center [493, 364] width 337 height 14
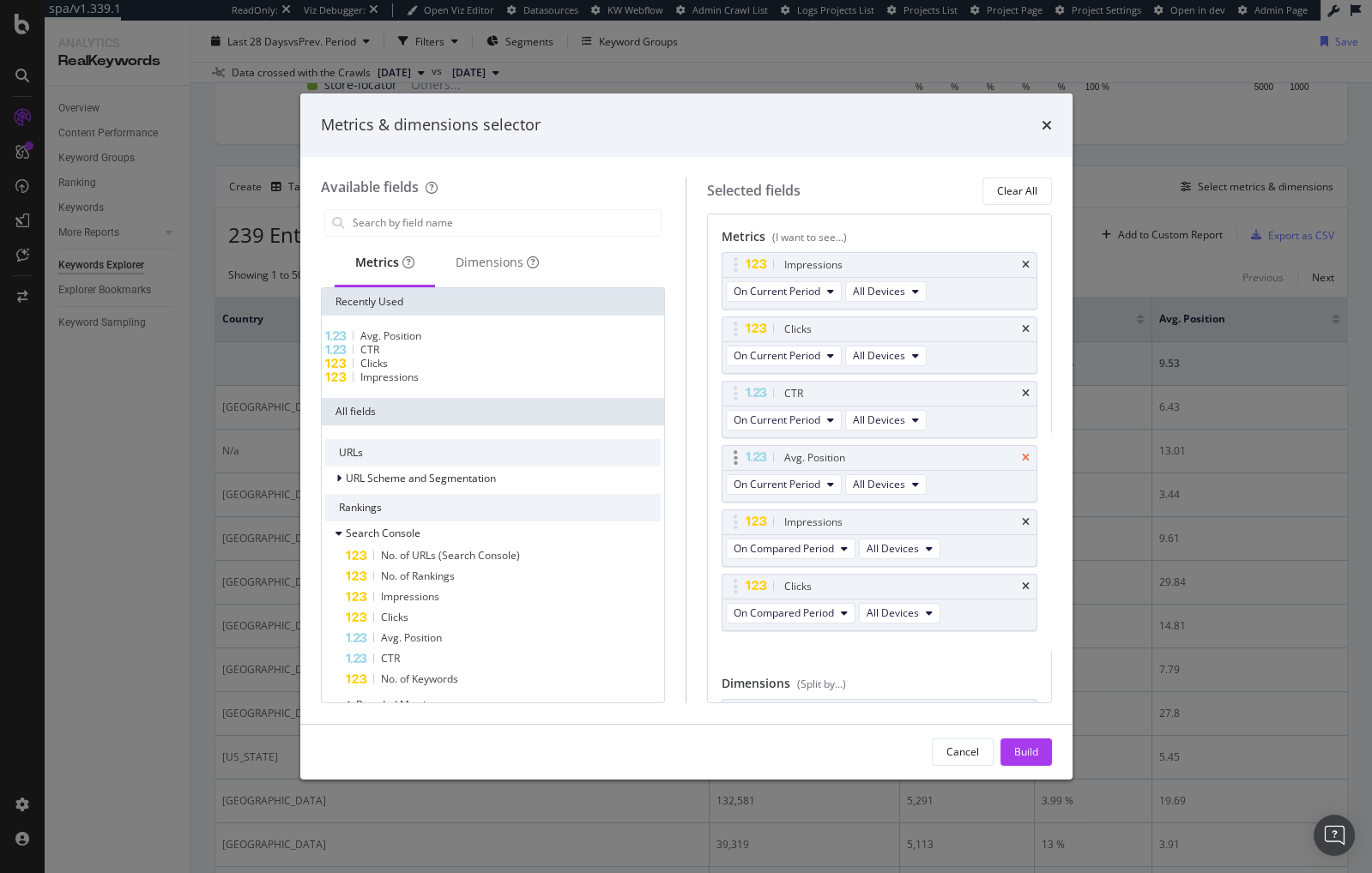
click at [1028, 388] on icon "times" at bounding box center [1026, 393] width 8 height 11
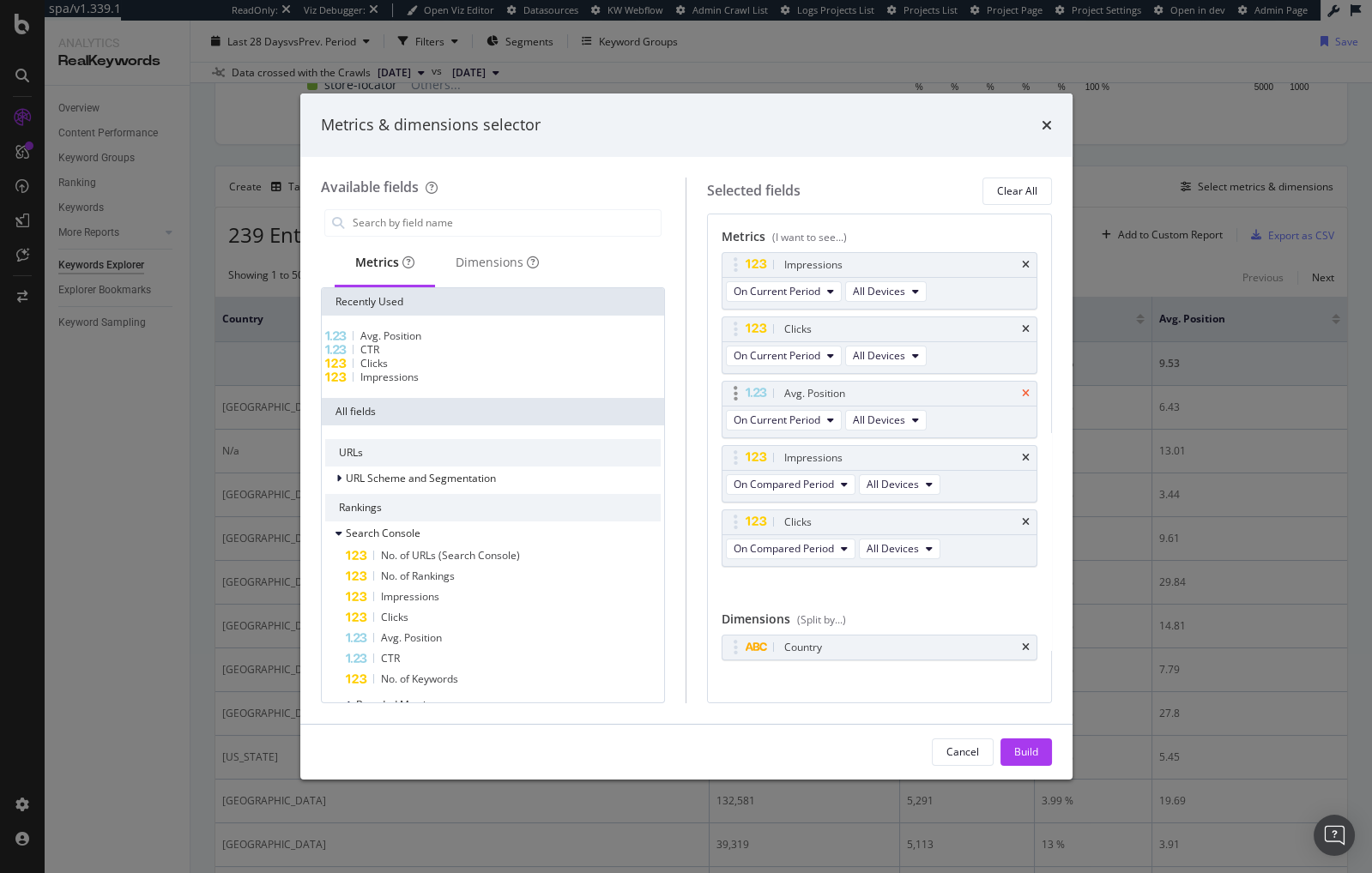
click at [1028, 388] on icon "times" at bounding box center [1026, 393] width 8 height 11
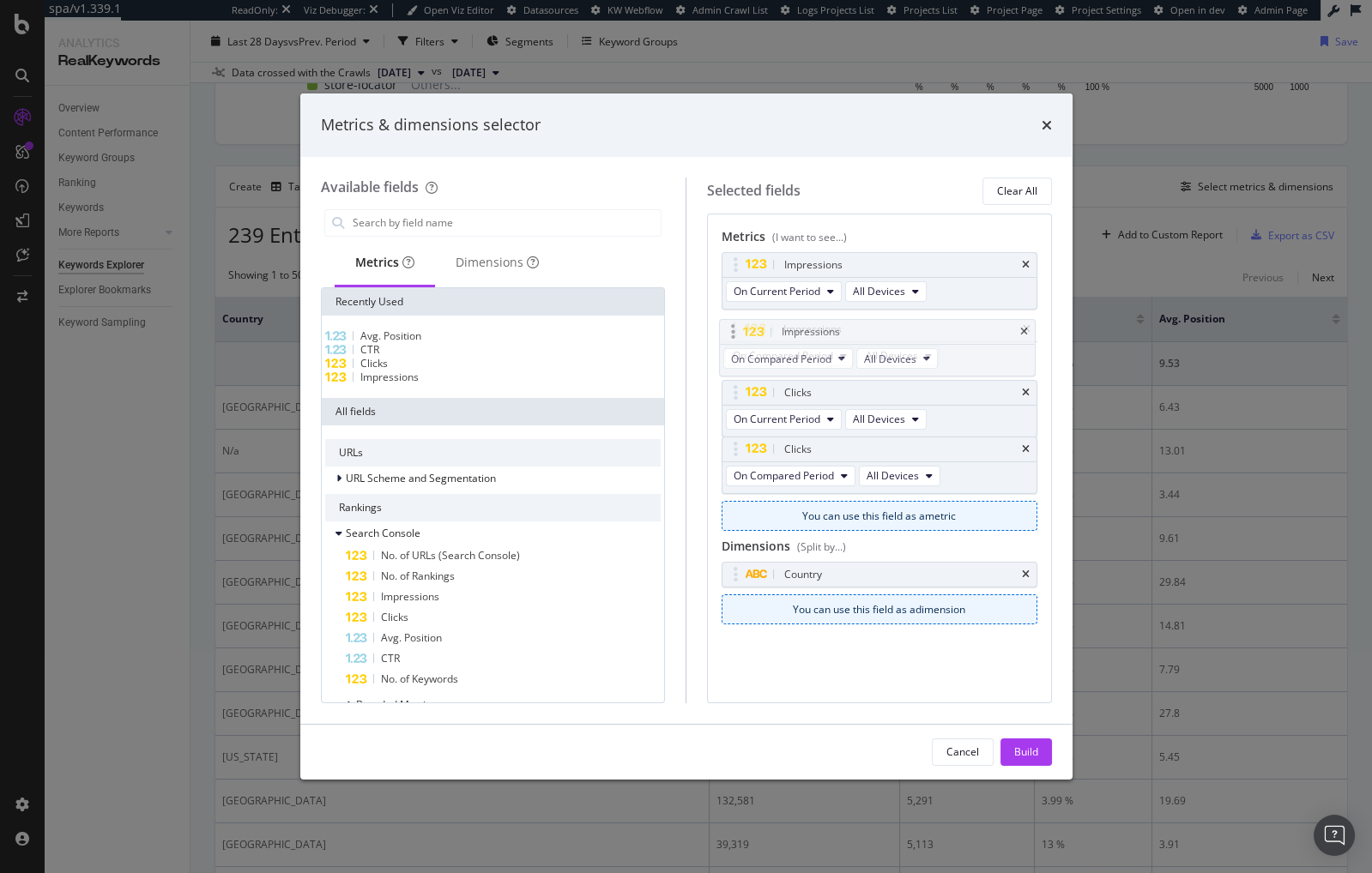
drag, startPoint x: 737, startPoint y: 374, endPoint x: 737, endPoint y: 343, distance: 31.0
click at [734, 331] on body "spa/v1.339.1 ReadOnly: Viz Debugger: Open Viz Editor Datasources KW Webflow Adm…" at bounding box center [686, 436] width 1372 height 873
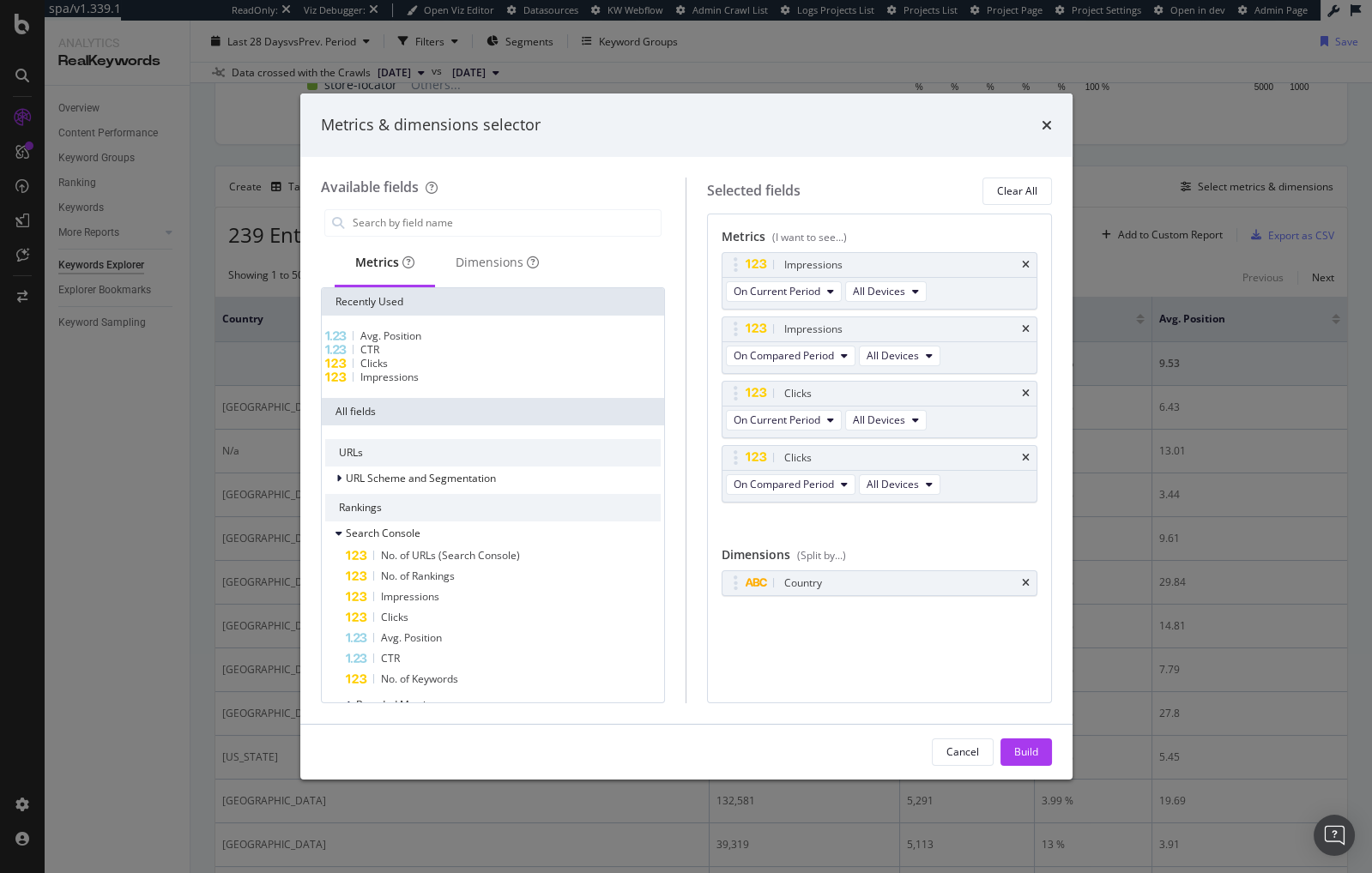
click at [1019, 753] on div "Build" at bounding box center [1027, 751] width 24 height 15
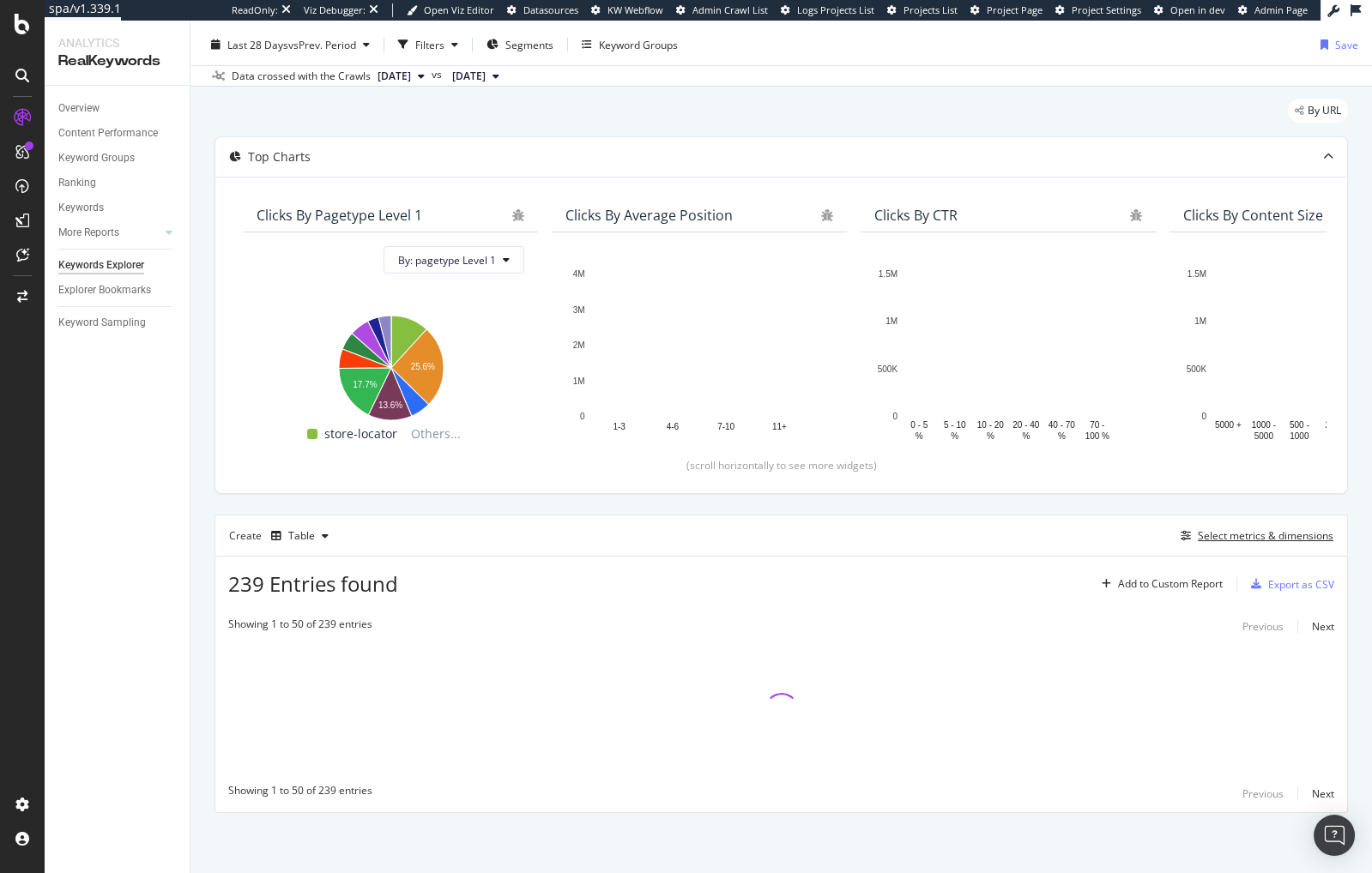
scroll to position [38, 0]
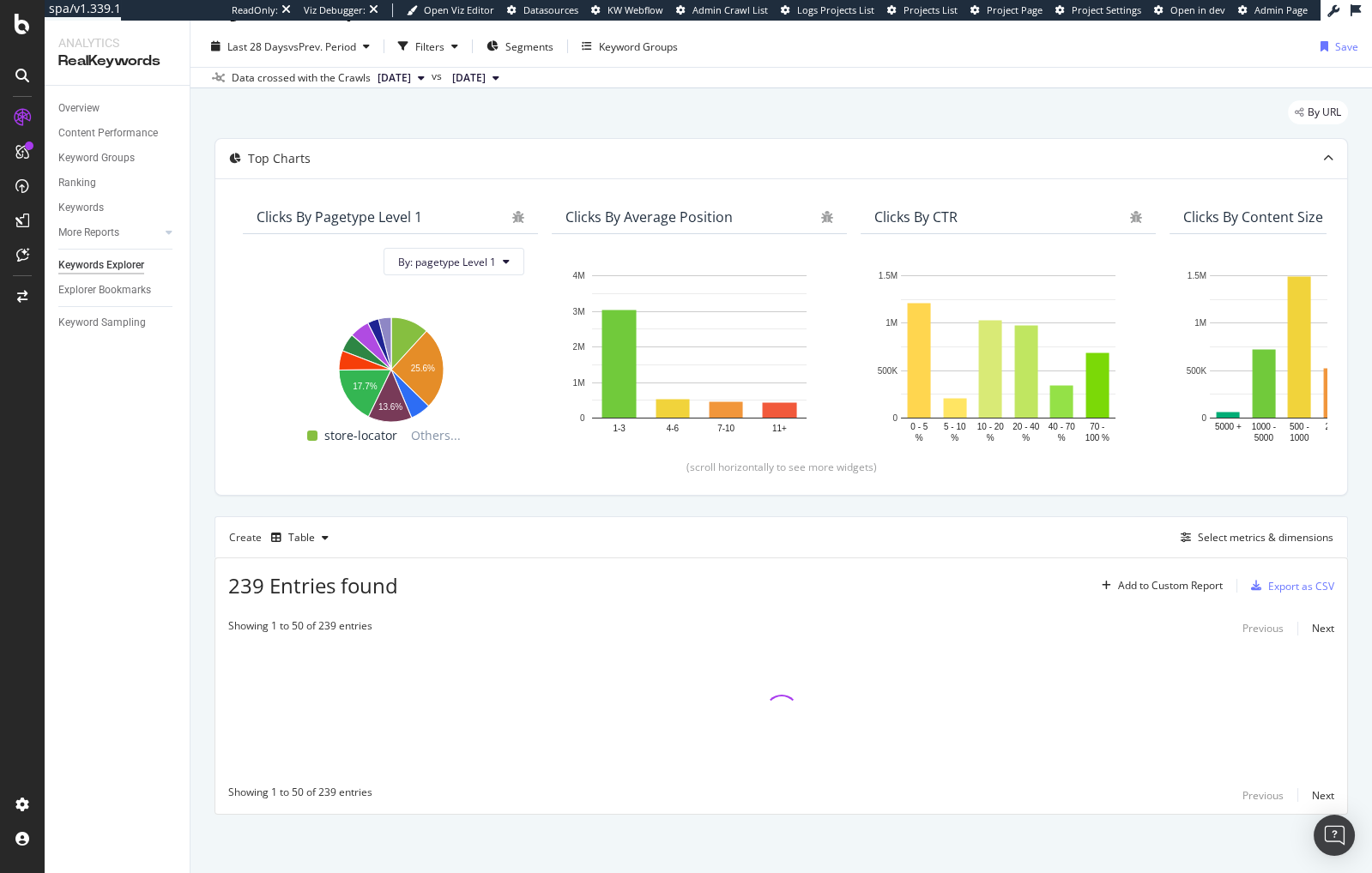
click at [490, 502] on div "Top Charts Clicks By pagetype Level 1 By: pagetype Level 1 Hold CMD (⌘) while c…" at bounding box center [782, 477] width 1134 height 677
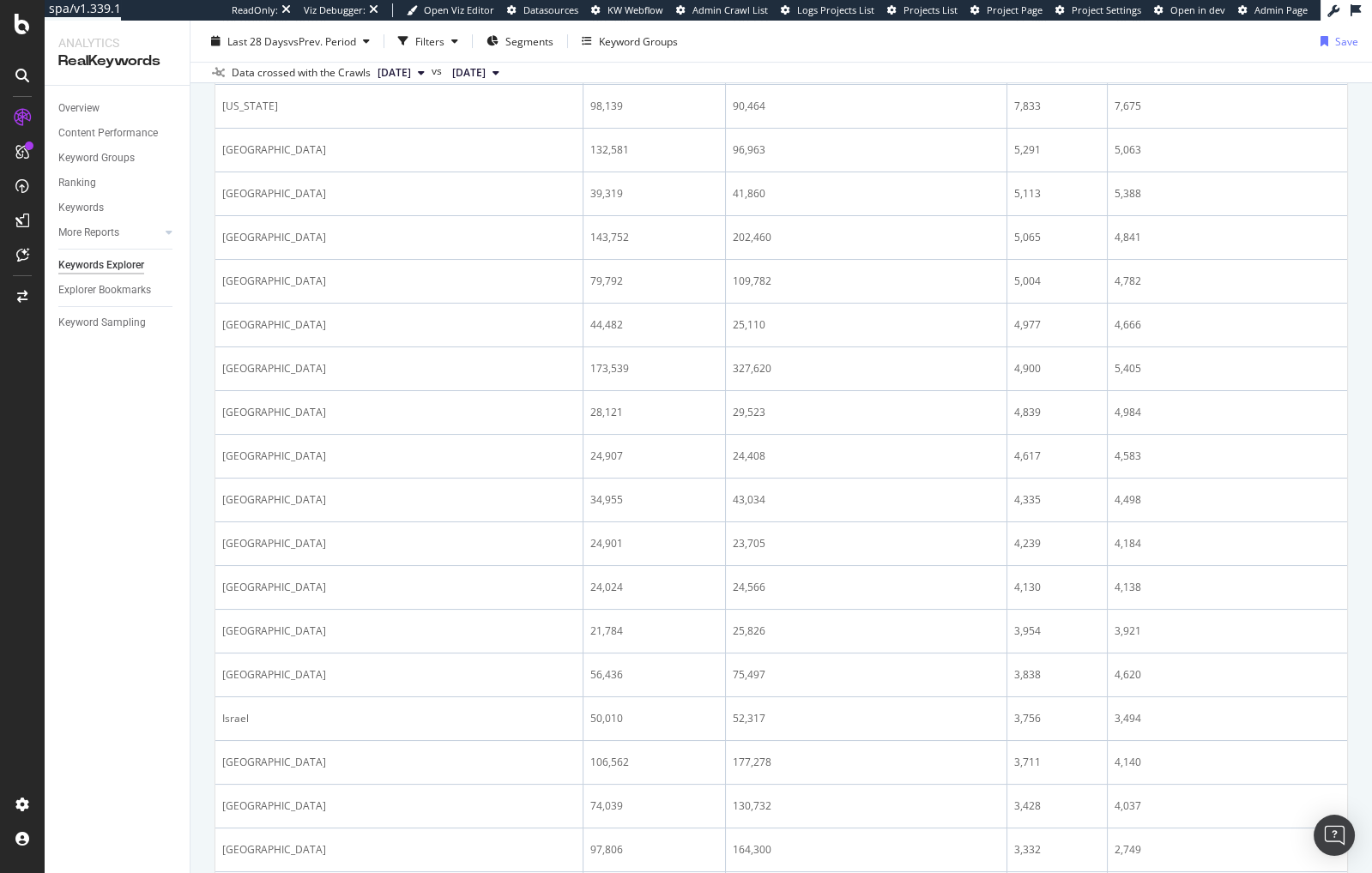
scroll to position [0, 0]
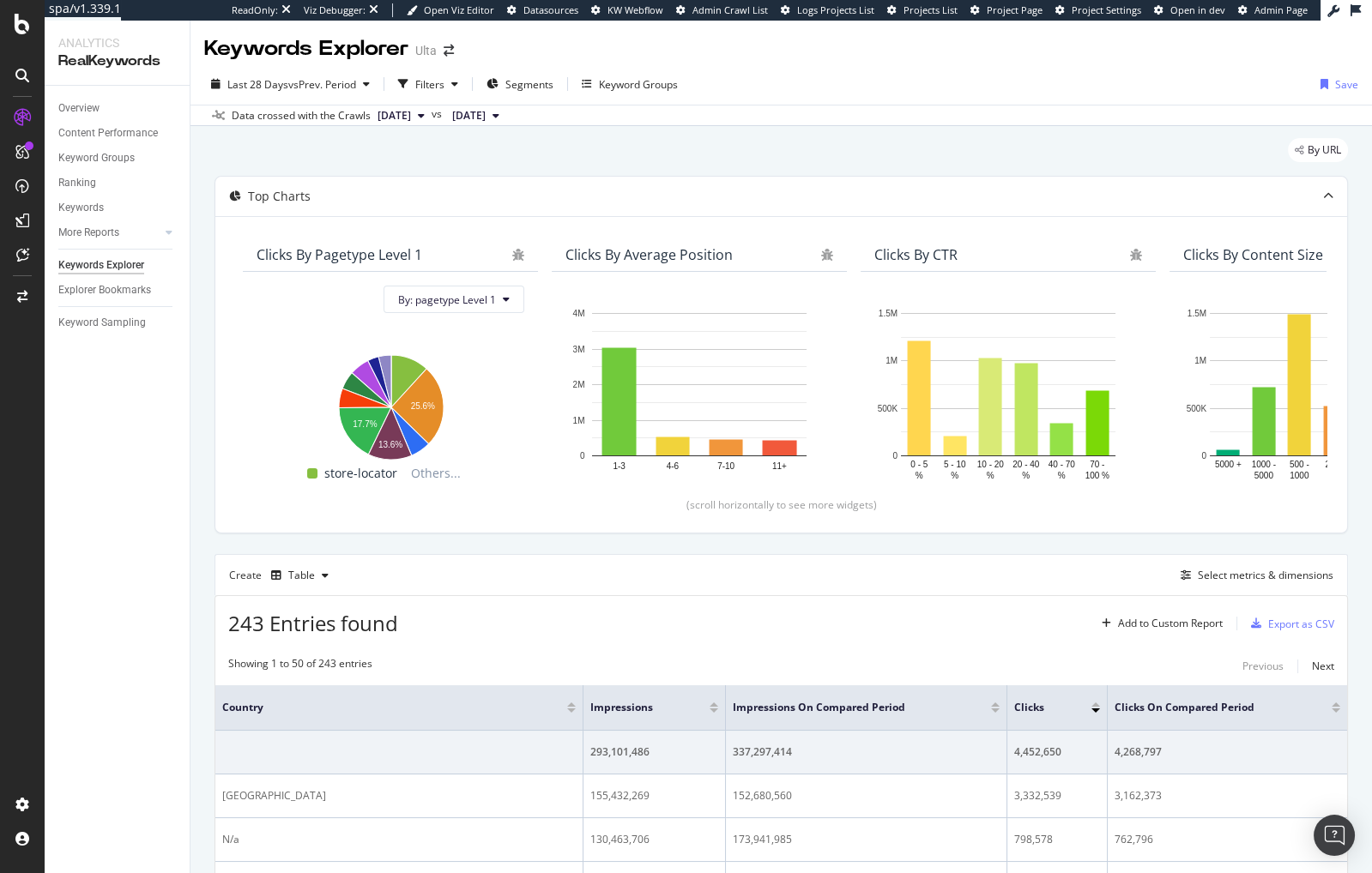
drag, startPoint x: 459, startPoint y: 544, endPoint x: 409, endPoint y: 146, distance: 401.1
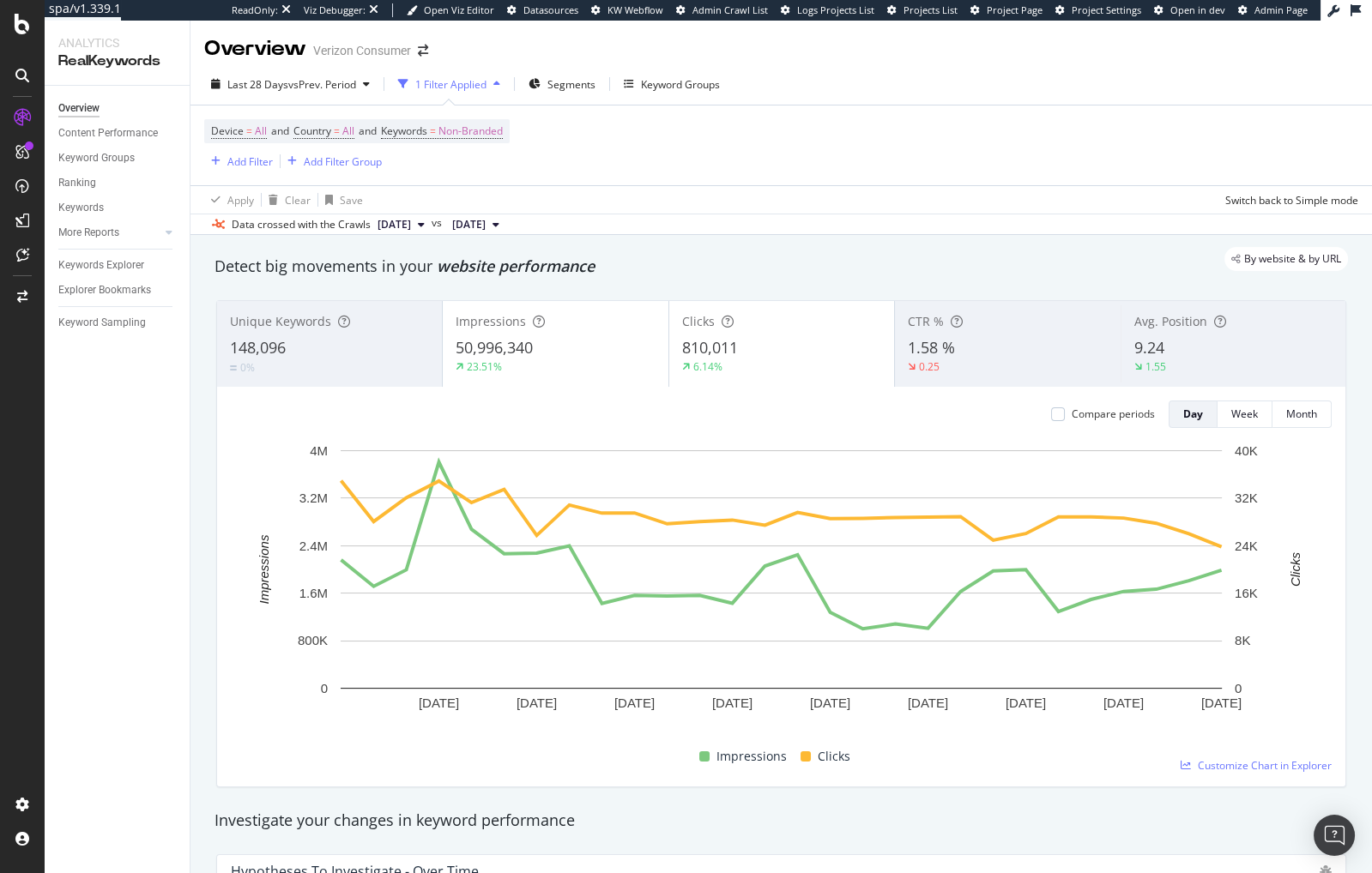
click at [801, 264] on div "By website & by URL" at bounding box center [772, 258] width 1150 height 24
drag, startPoint x: 760, startPoint y: 272, endPoint x: 762, endPoint y: 286, distance: 14.1
click at [760, 272] on div "Detect big movements in your website performance" at bounding box center [782, 266] width 1134 height 22
drag, startPoint x: 93, startPoint y: 157, endPoint x: 164, endPoint y: 163, distance: 71.3
click at [93, 157] on div "Keyword Groups" at bounding box center [97, 158] width 76 height 18
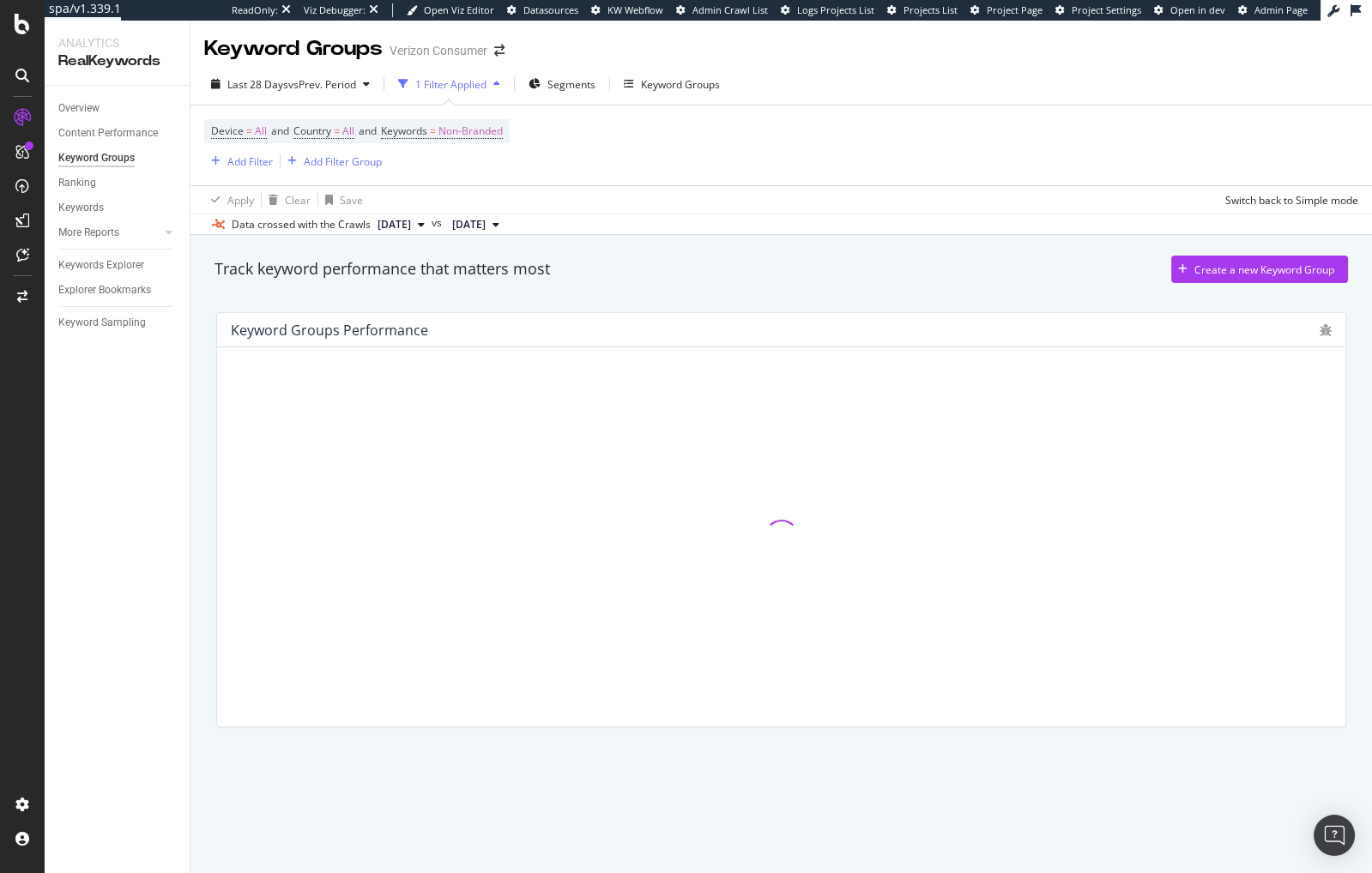
drag, startPoint x: 427, startPoint y: 275, endPoint x: 412, endPoint y: 275, distance: 15.0
click at [427, 275] on div "Track keyword performance that matters most" at bounding box center [383, 269] width 336 height 22
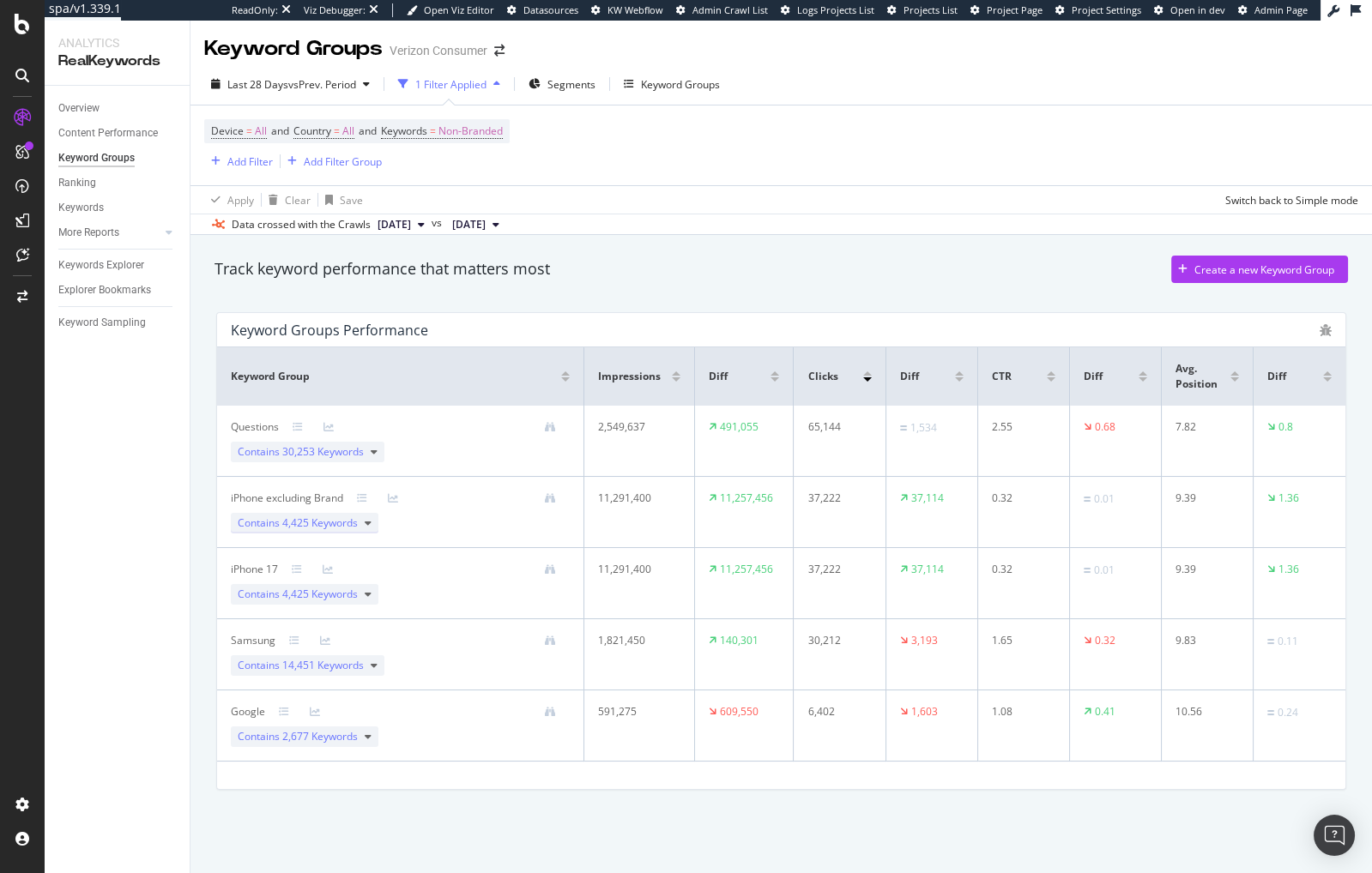
click at [368, 524] on icon at bounding box center [368, 523] width 7 height 11
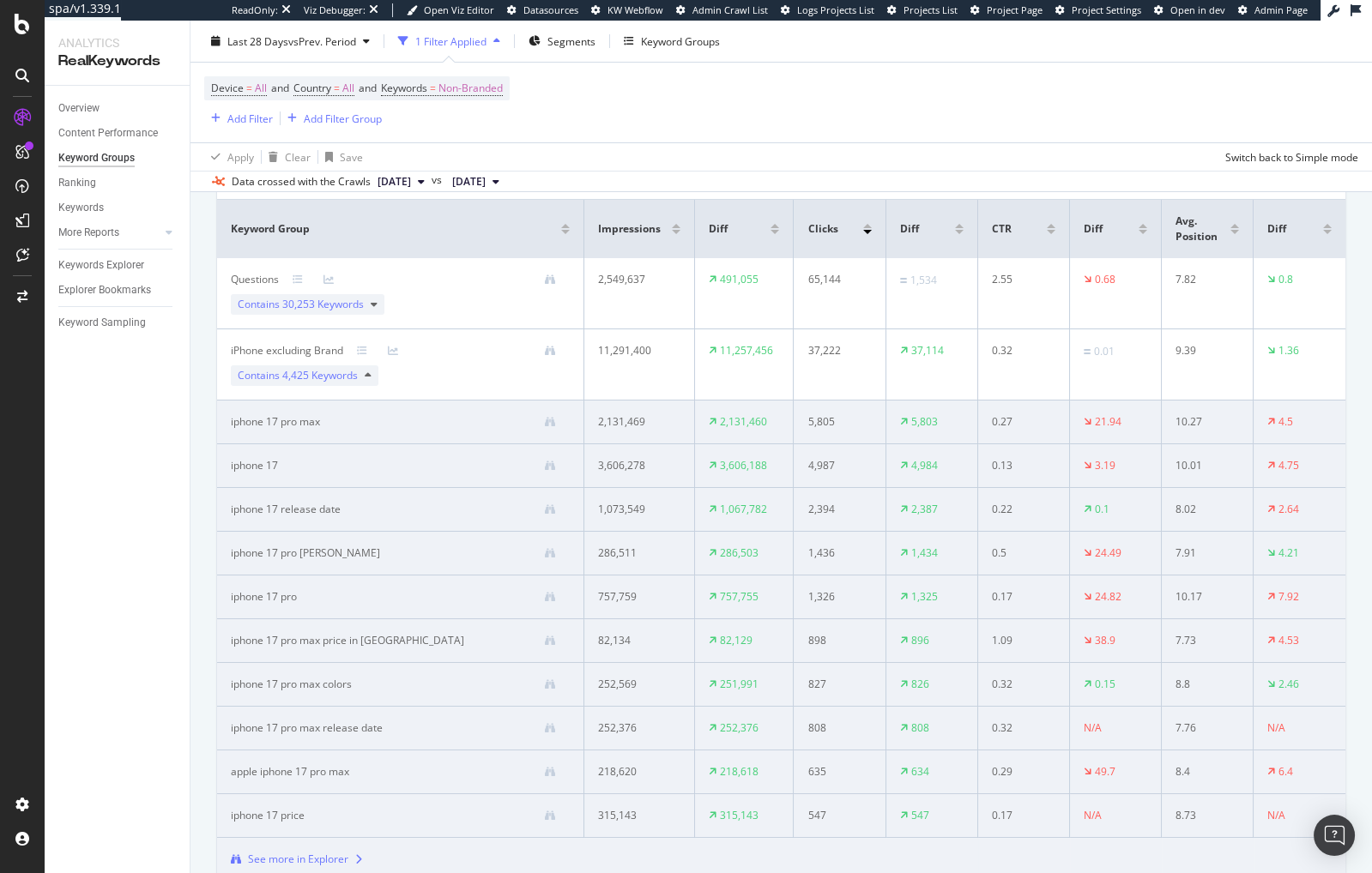
scroll to position [328, 0]
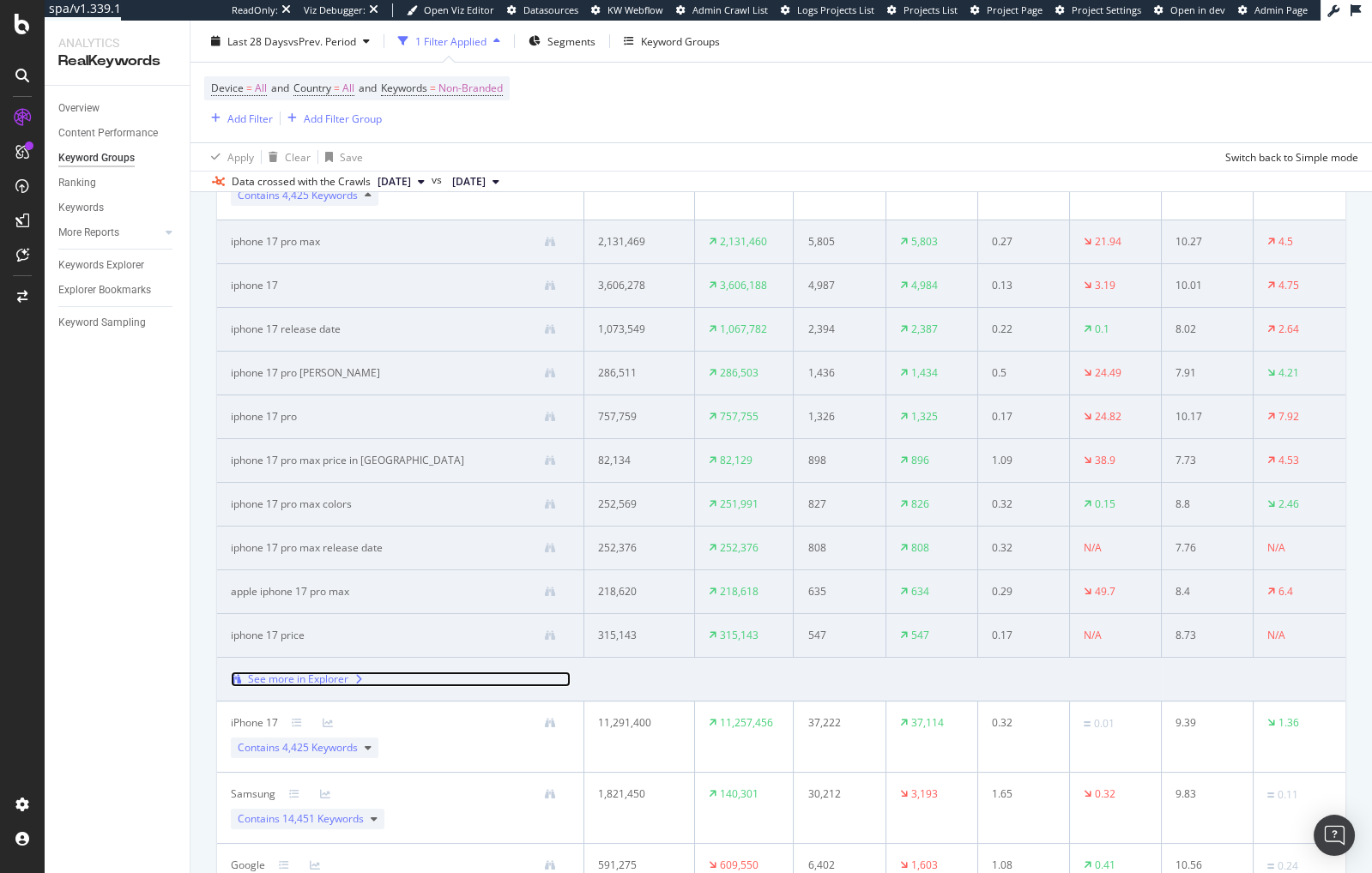
click at [320, 680] on div "See more in Explorer" at bounding box center [298, 680] width 101 height 16
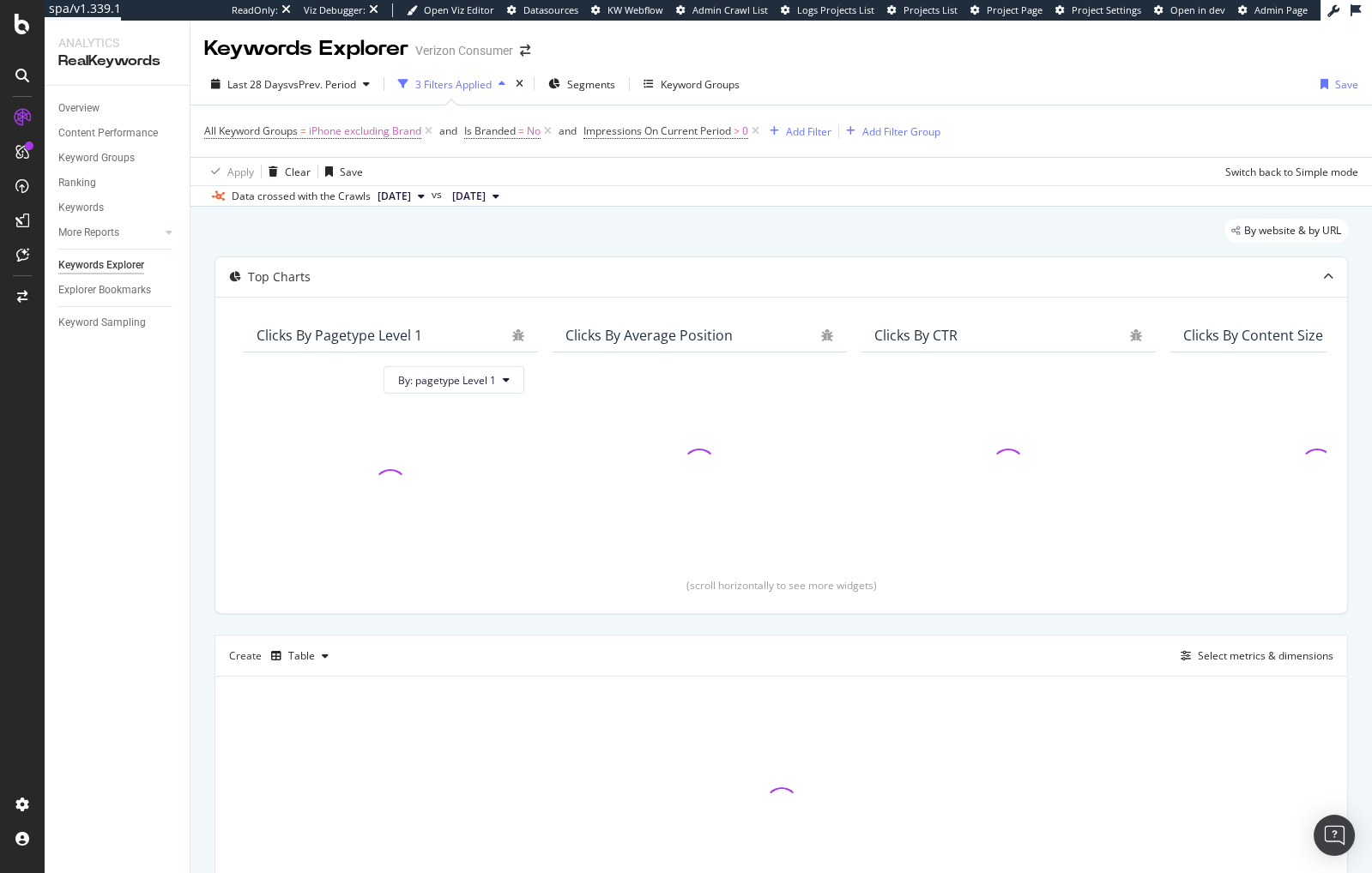
drag, startPoint x: 370, startPoint y: 248, endPoint x: 354, endPoint y: 250, distance: 16.1
click at [370, 248] on div "By website & by URL" at bounding box center [782, 237] width 1134 height 38
click at [682, 229] on div "By website & by URL" at bounding box center [782, 237] width 1134 height 38
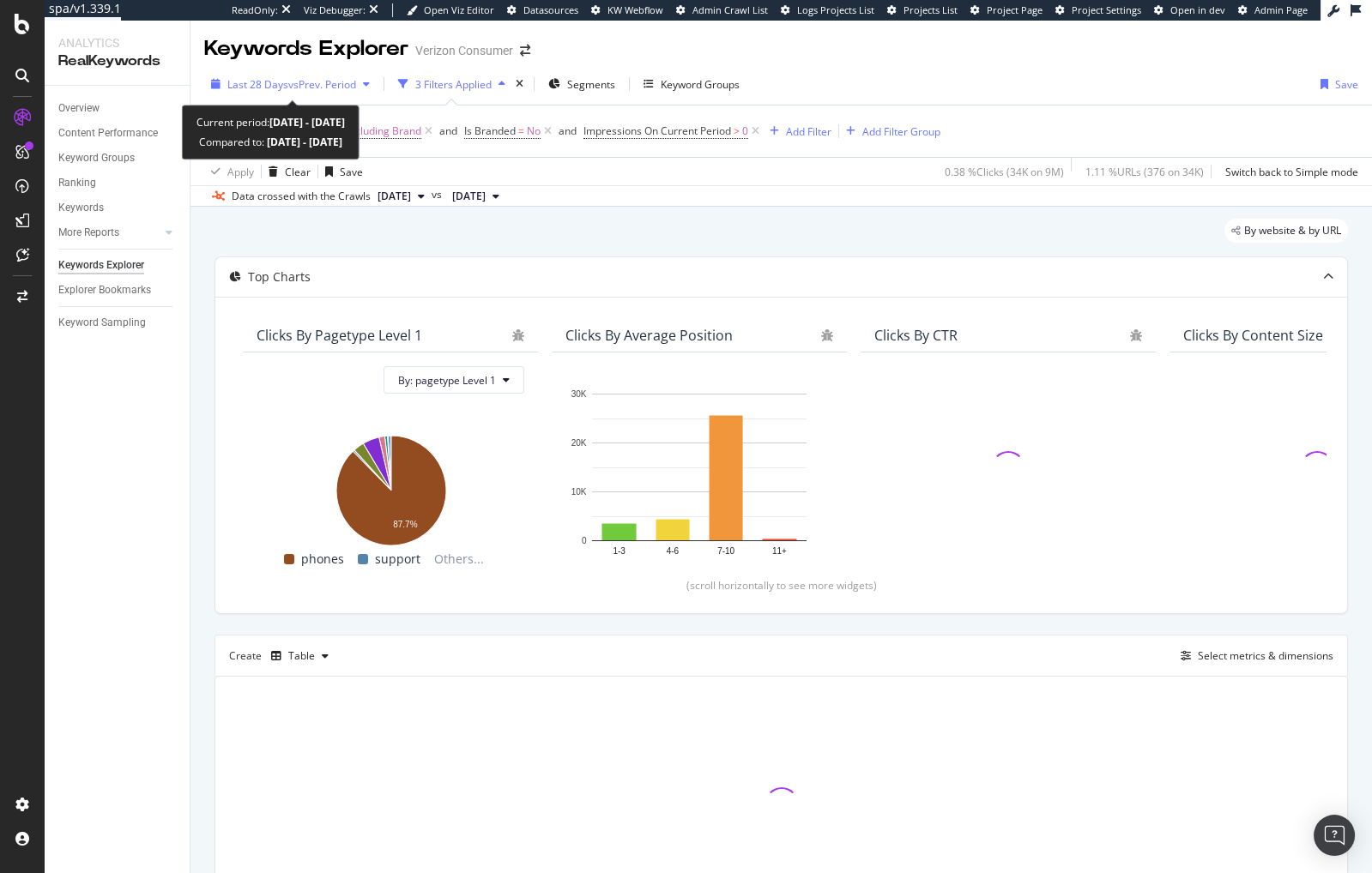
click at [313, 78] on span "vs Prev. Period" at bounding box center [321, 84] width 67 height 15
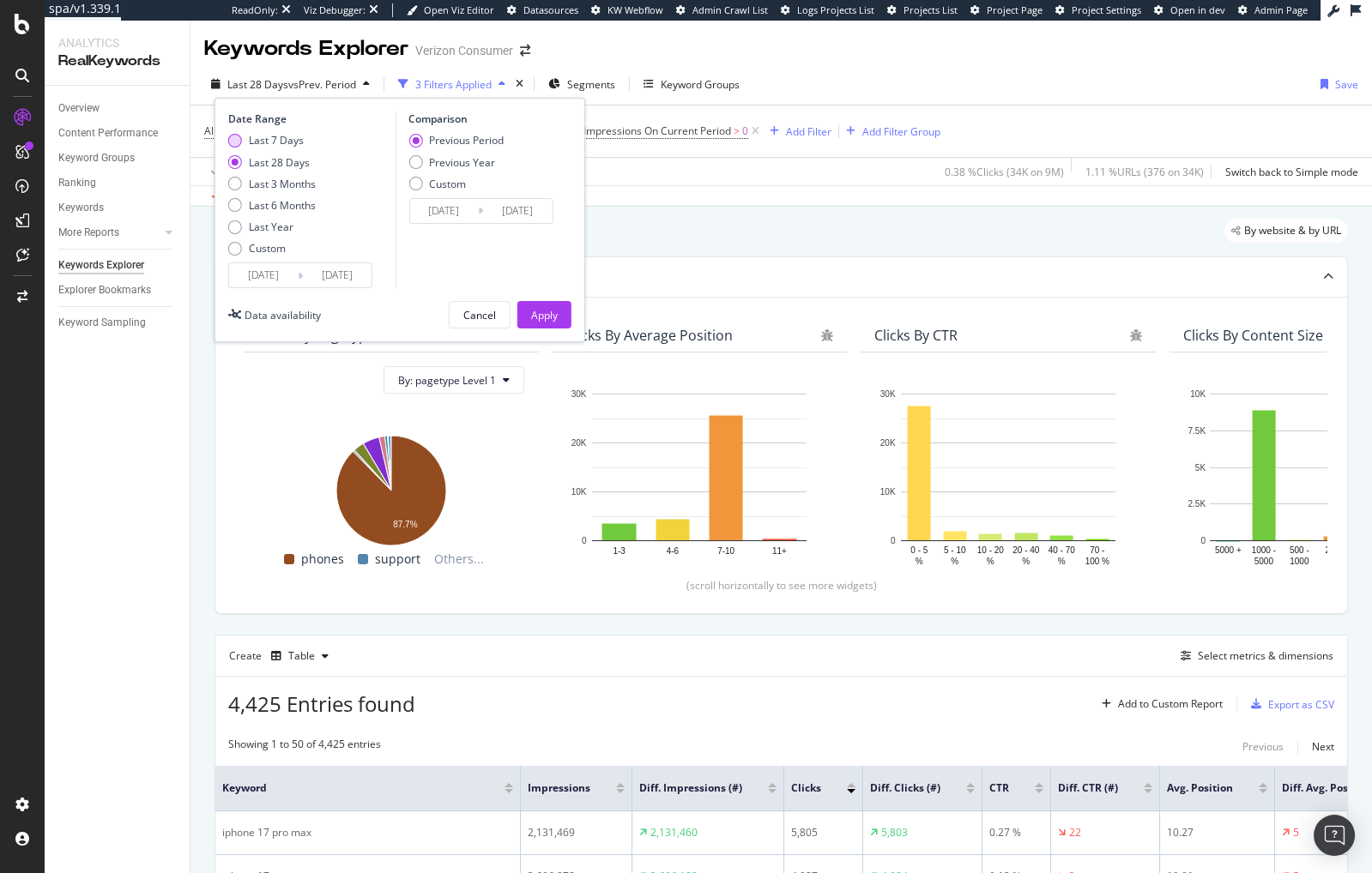
click at [294, 140] on div "Last 7 Days" at bounding box center [276, 139] width 55 height 15
type input "2025/09/28"
type input "2025/09/21"
type input "2025/09/27"
click at [549, 319] on div "Apply" at bounding box center [544, 315] width 26 height 15
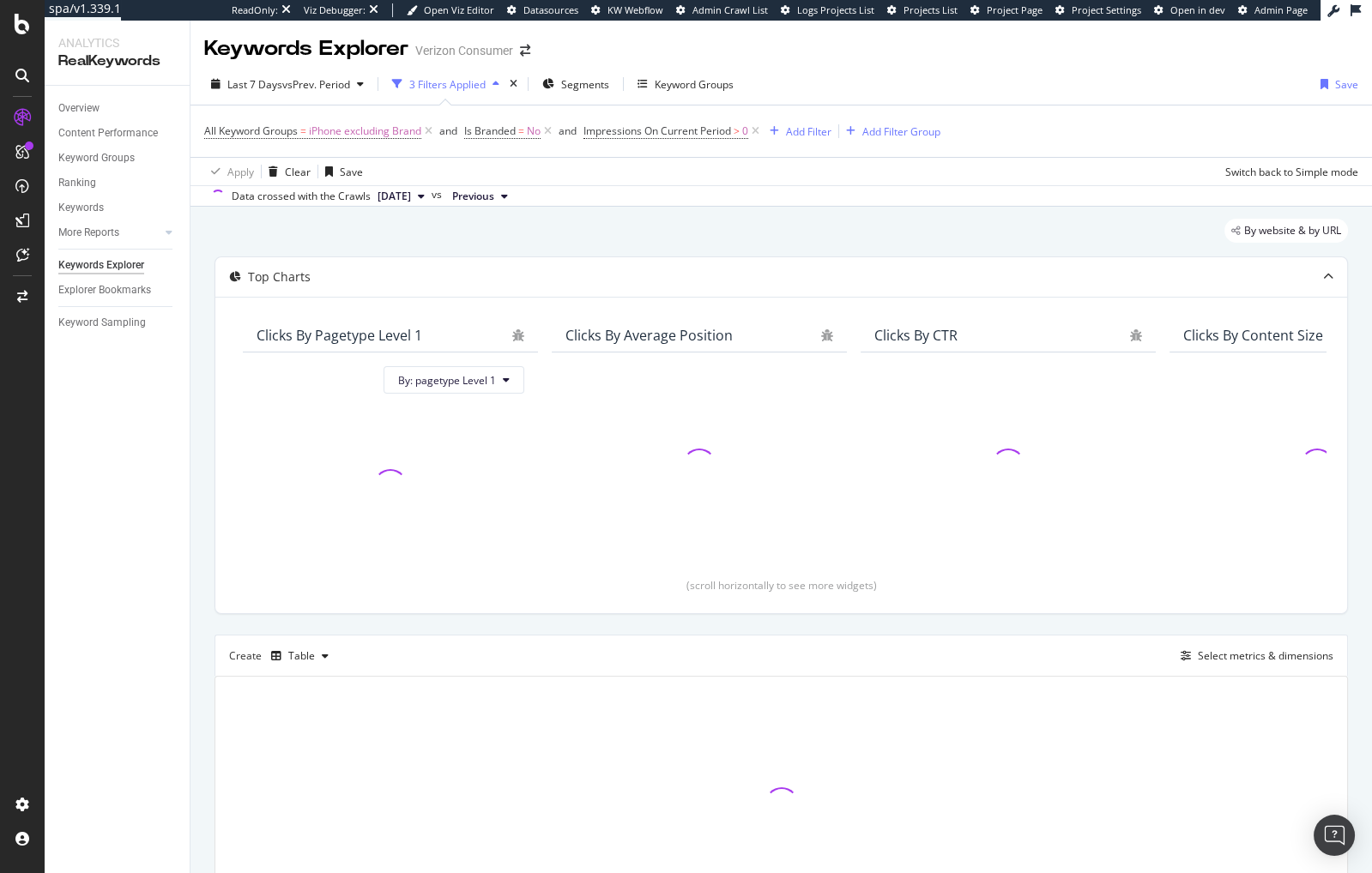
drag, startPoint x: 538, startPoint y: 234, endPoint x: 545, endPoint y: 225, distance: 11.4
click at [538, 234] on div "By website & by URL" at bounding box center [782, 237] width 1134 height 38
click at [715, 130] on span "Impressions On Current Period" at bounding box center [657, 131] width 147 height 15
click at [637, 167] on span "All Devices" at bounding box center [628, 170] width 53 height 15
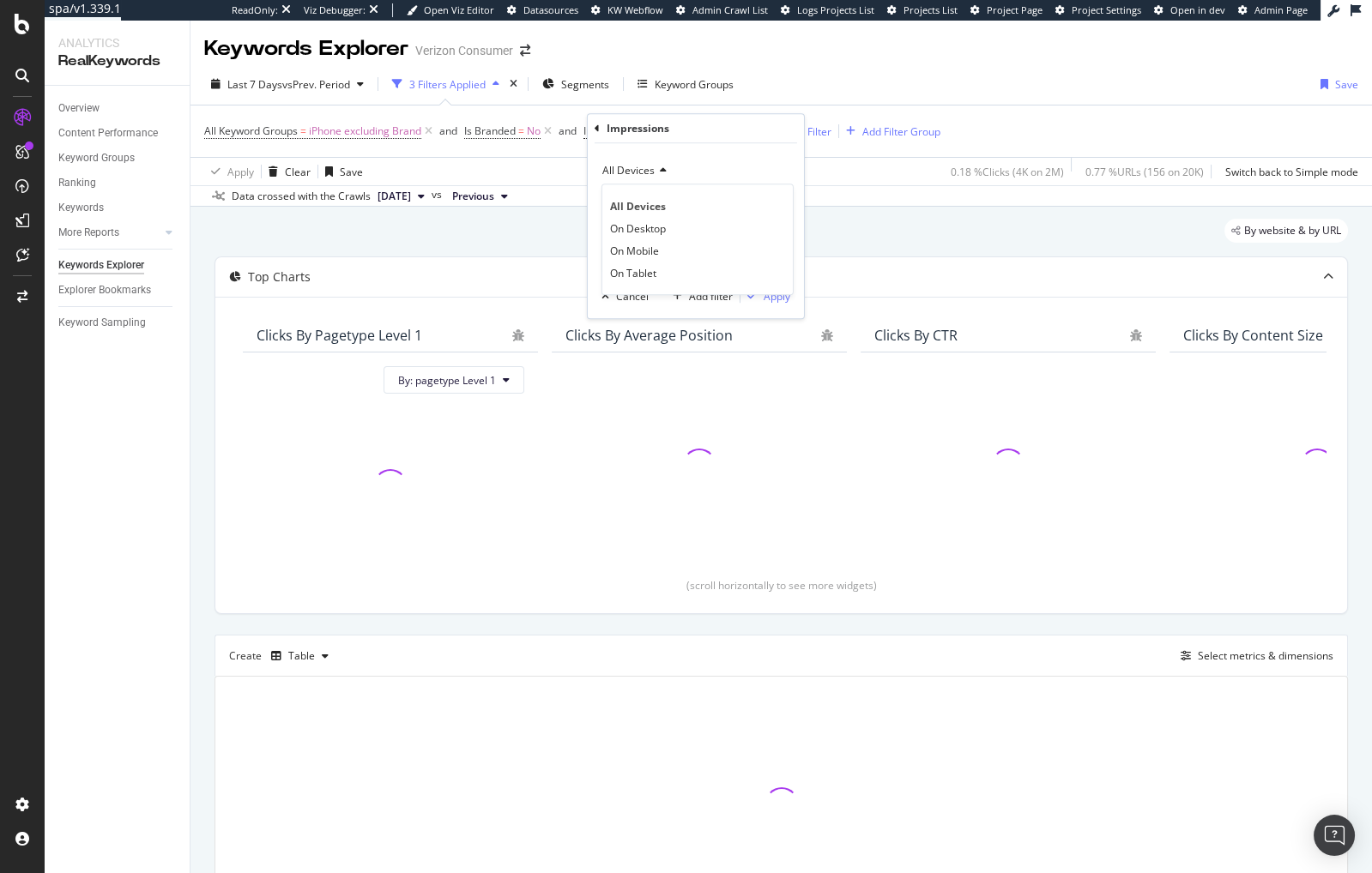
click at [646, 162] on div "All Devices" at bounding box center [695, 171] width 188 height 27
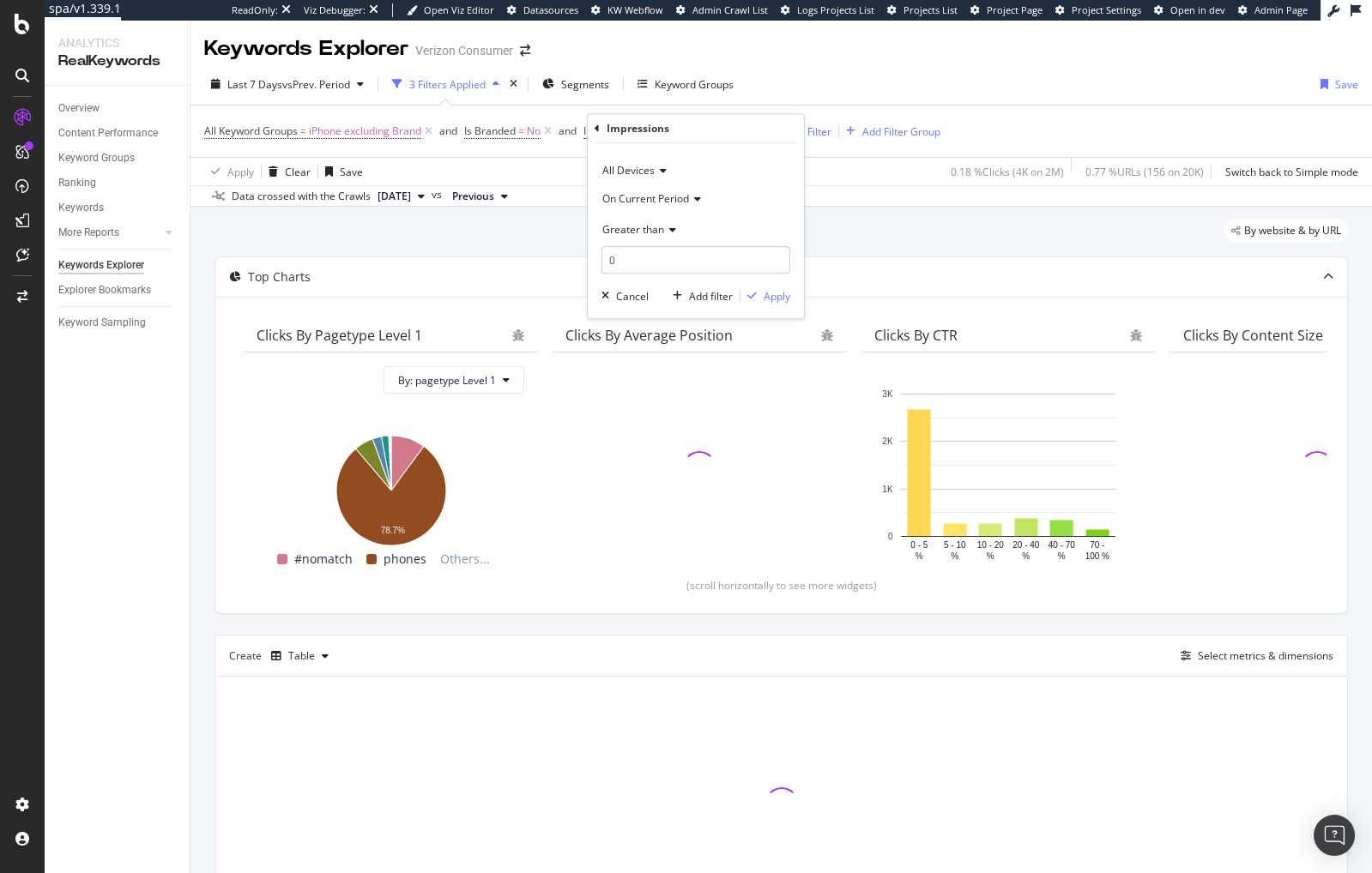
click at [644, 204] on span "On Current Period" at bounding box center [645, 198] width 87 height 15
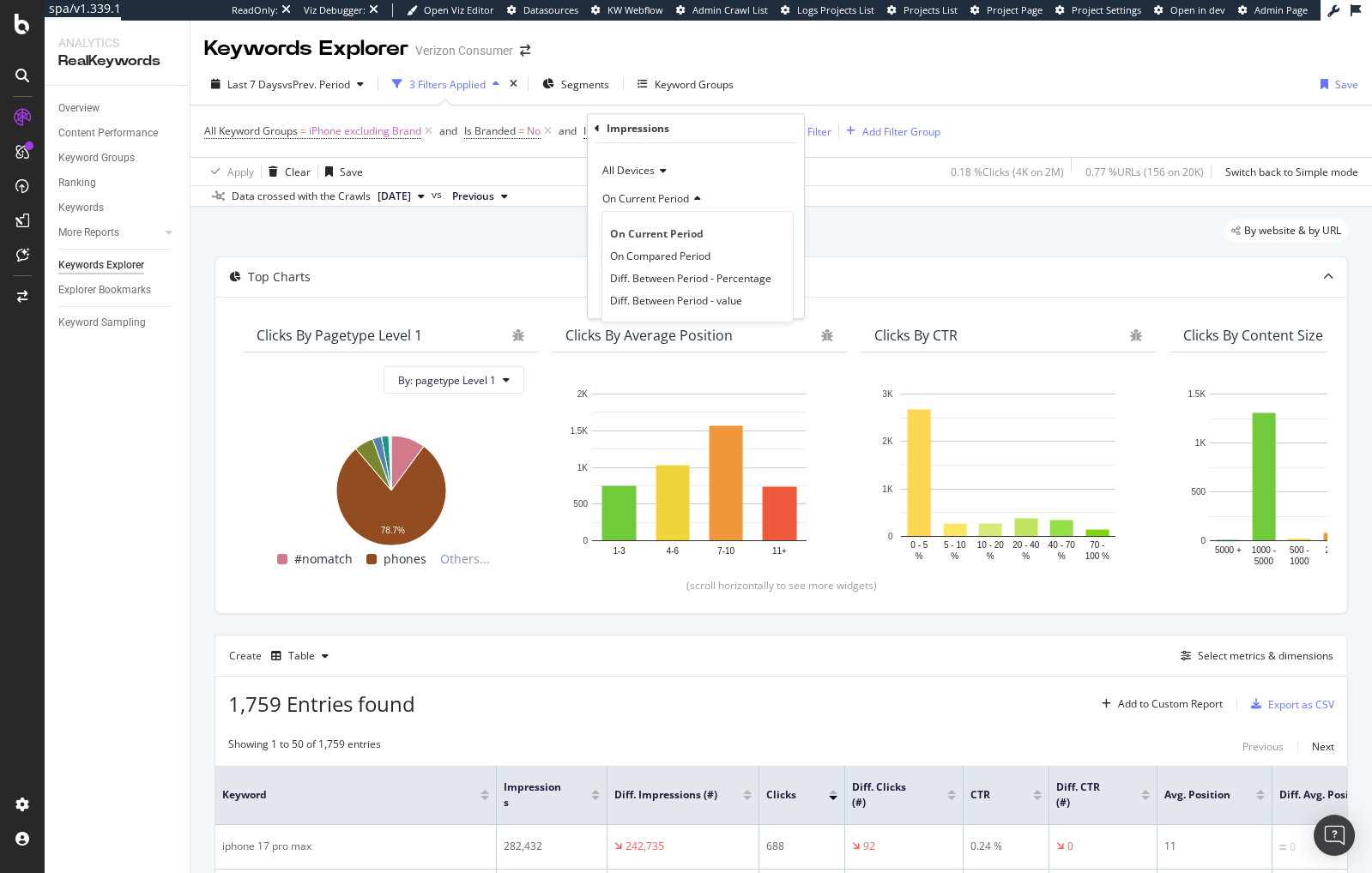
drag, startPoint x: 657, startPoint y: 301, endPoint x: 645, endPoint y: 259, distance: 43.7
click at [657, 301] on span "Diff. Between Period - value" at bounding box center [675, 300] width 132 height 15
click at [651, 230] on span "Greater than" at bounding box center [632, 229] width 61 height 15
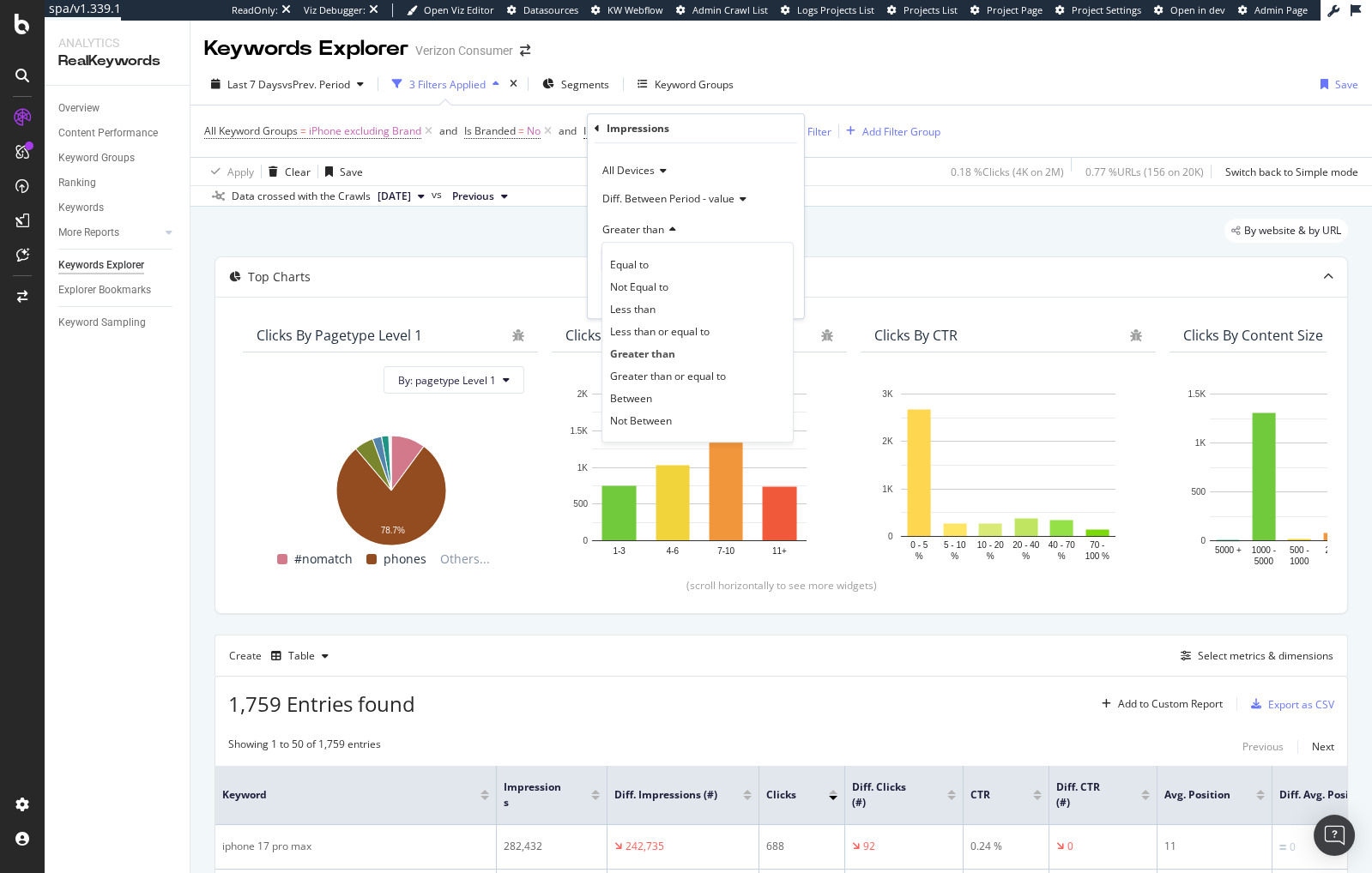
drag, startPoint x: 655, startPoint y: 304, endPoint x: 647, endPoint y: 267, distance: 37.9
click at [655, 302] on span "Less than" at bounding box center [632, 309] width 46 height 15
click at [647, 253] on input "0" at bounding box center [695, 259] width 188 height 27
type input "0"
drag, startPoint x: 780, startPoint y: 300, endPoint x: 759, endPoint y: 48, distance: 252.9
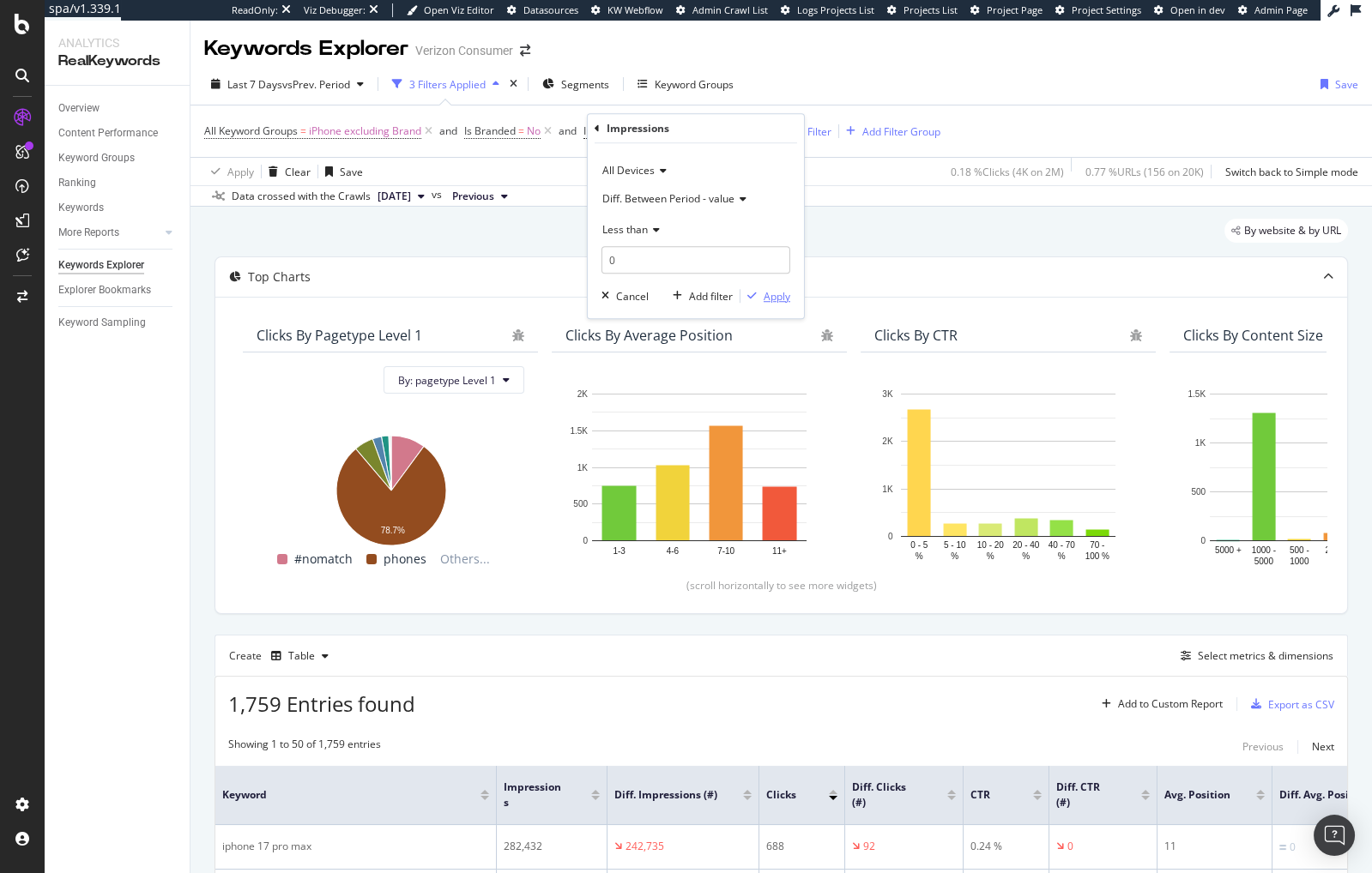
click at [780, 299] on div "Apply" at bounding box center [777, 296] width 26 height 15
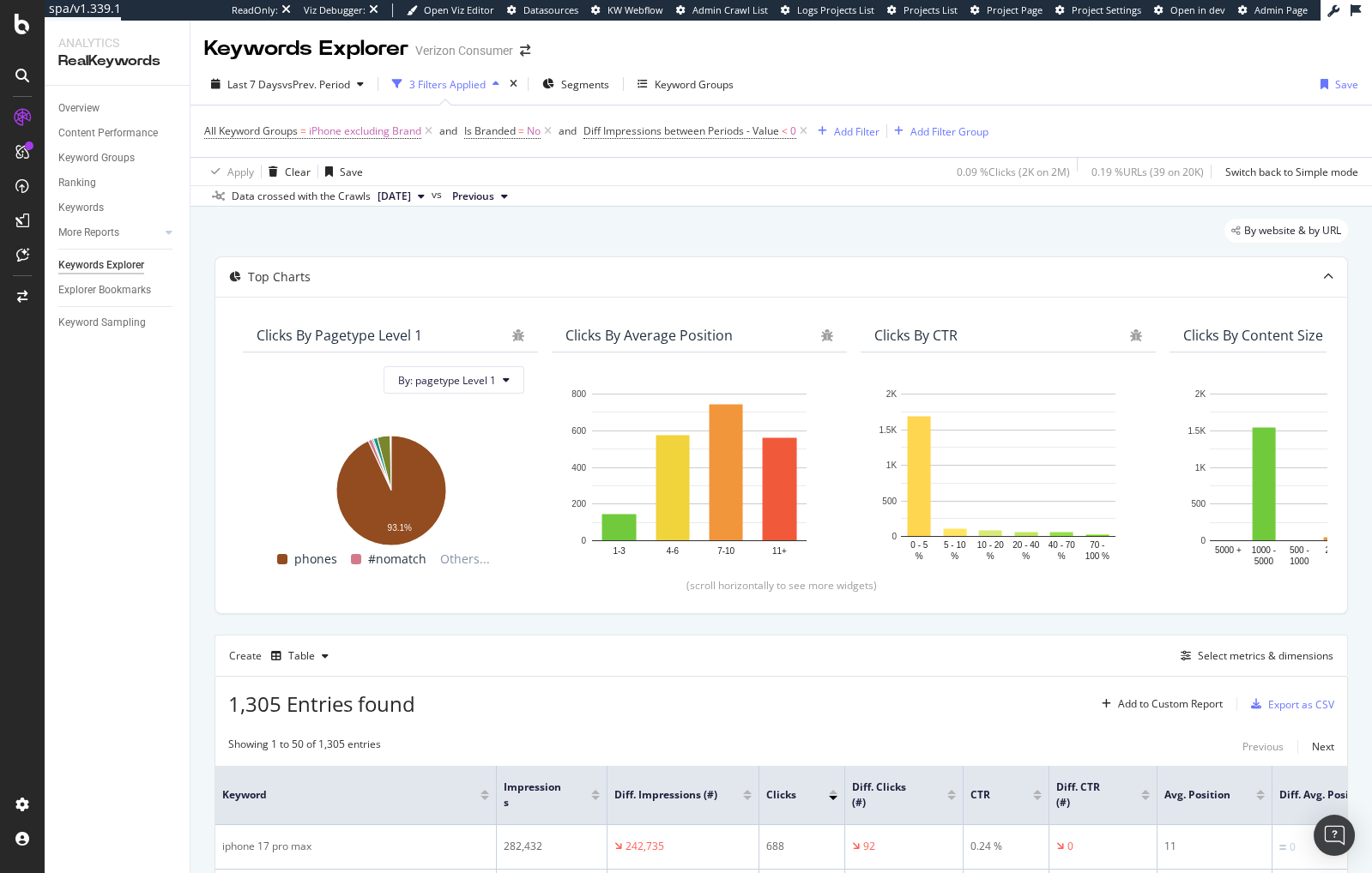
click at [595, 230] on div "By website & by URL" at bounding box center [782, 237] width 1134 height 38
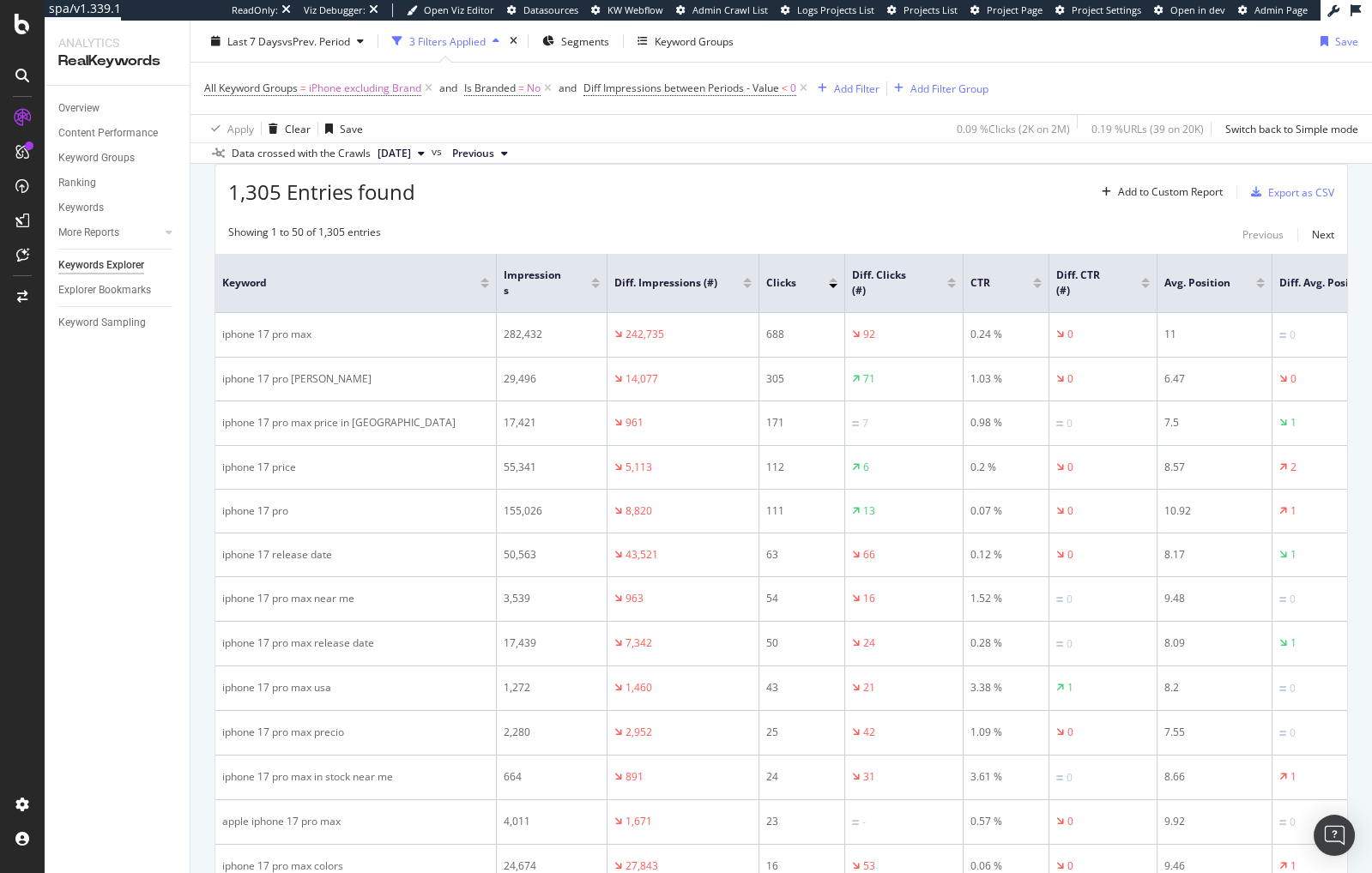
scroll to position [492, 0]
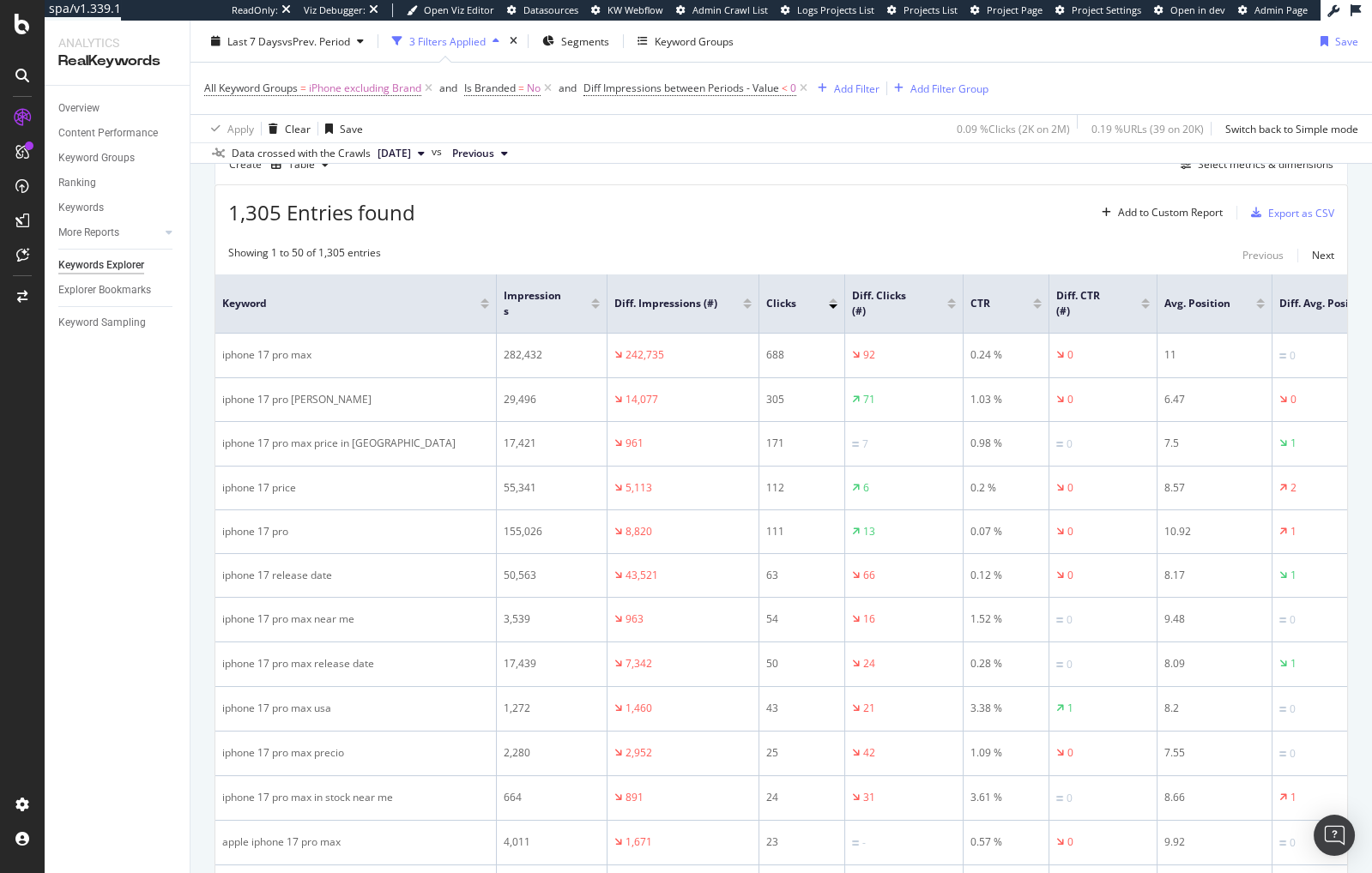
click at [735, 210] on div "1,305 Entries found Add to Custom Report Export as CSV" at bounding box center [782, 206] width 1132 height 42
click at [747, 304] on div at bounding box center [747, 306] width 9 height 4
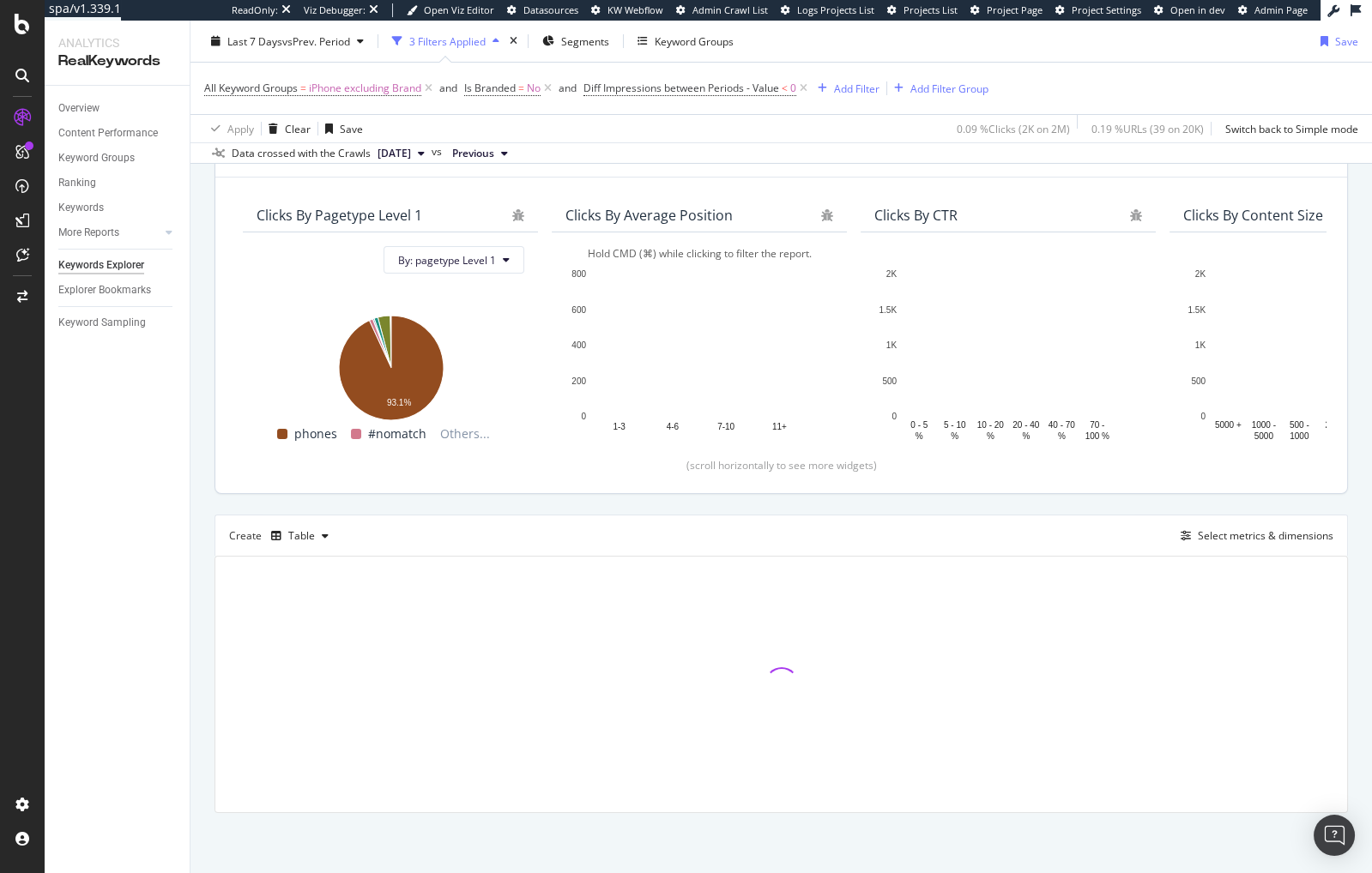
scroll to position [117, 0]
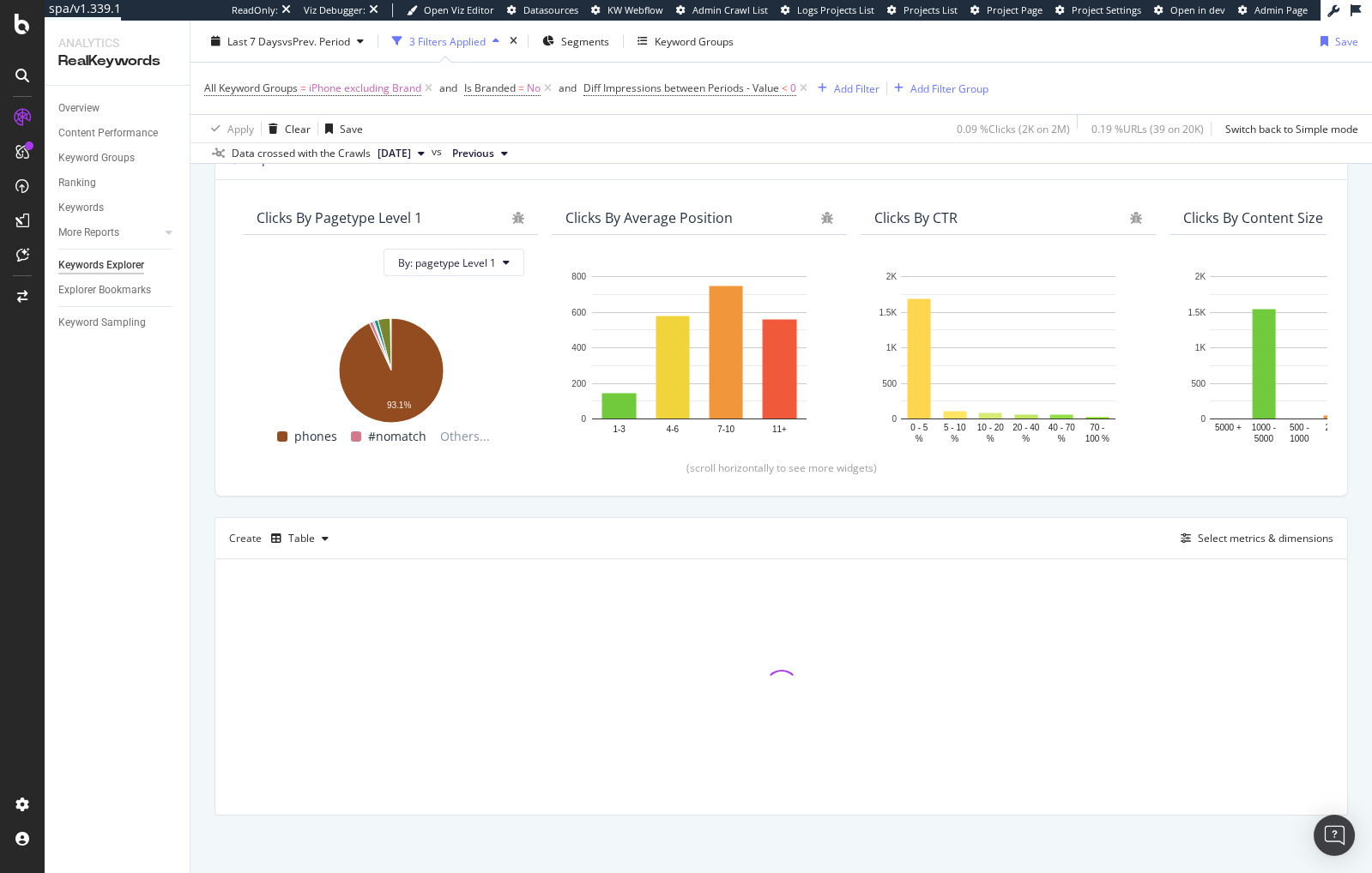
click at [201, 485] on div "By website & by URL Top Charts Clicks By pagetype Level 1 By: pagetype Level 1 …" at bounding box center [781, 482] width 1182 height 786
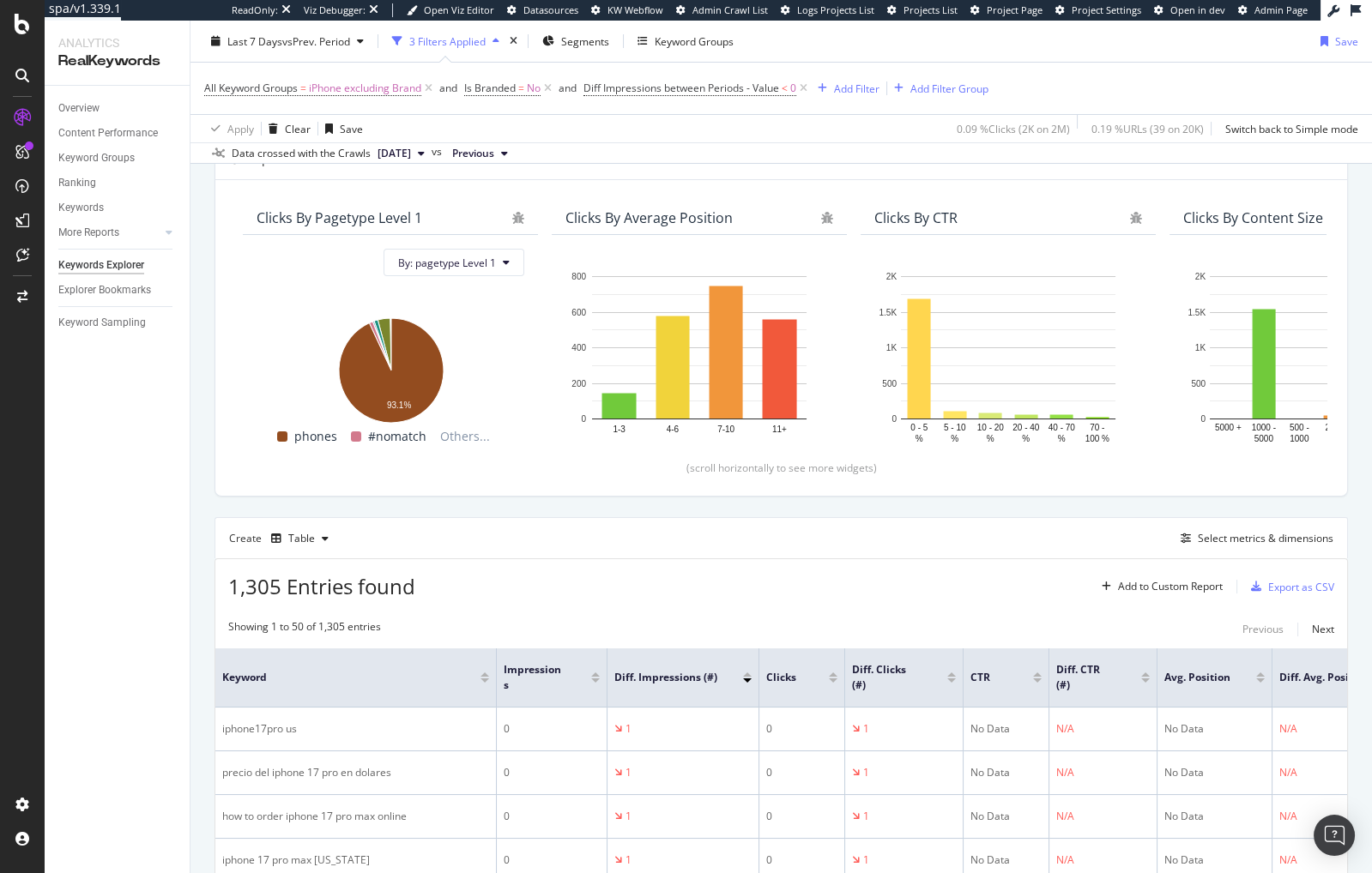
scroll to position [492, 0]
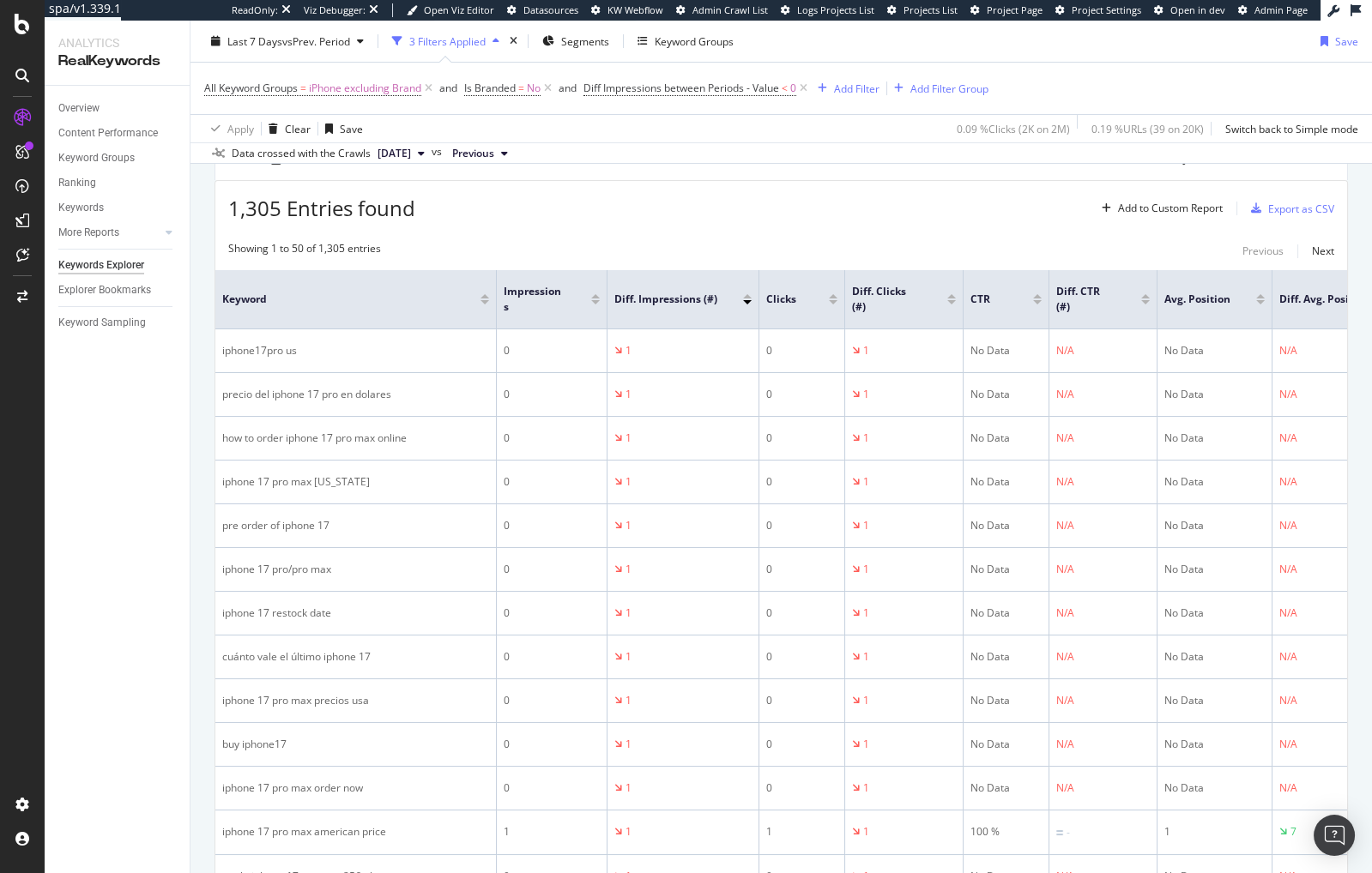
click at [749, 300] on div at bounding box center [747, 302] width 9 height 4
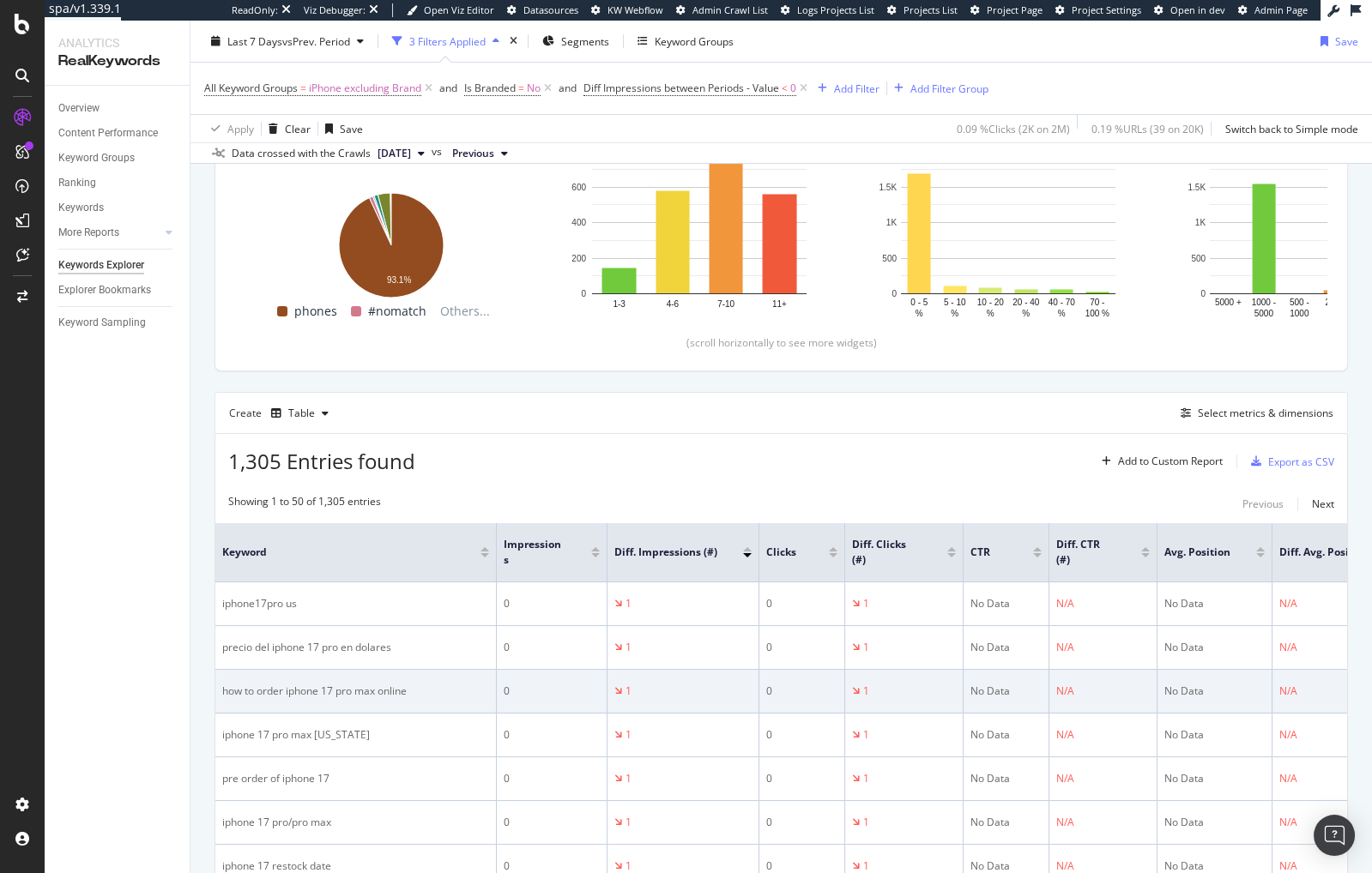
scroll to position [284, 0]
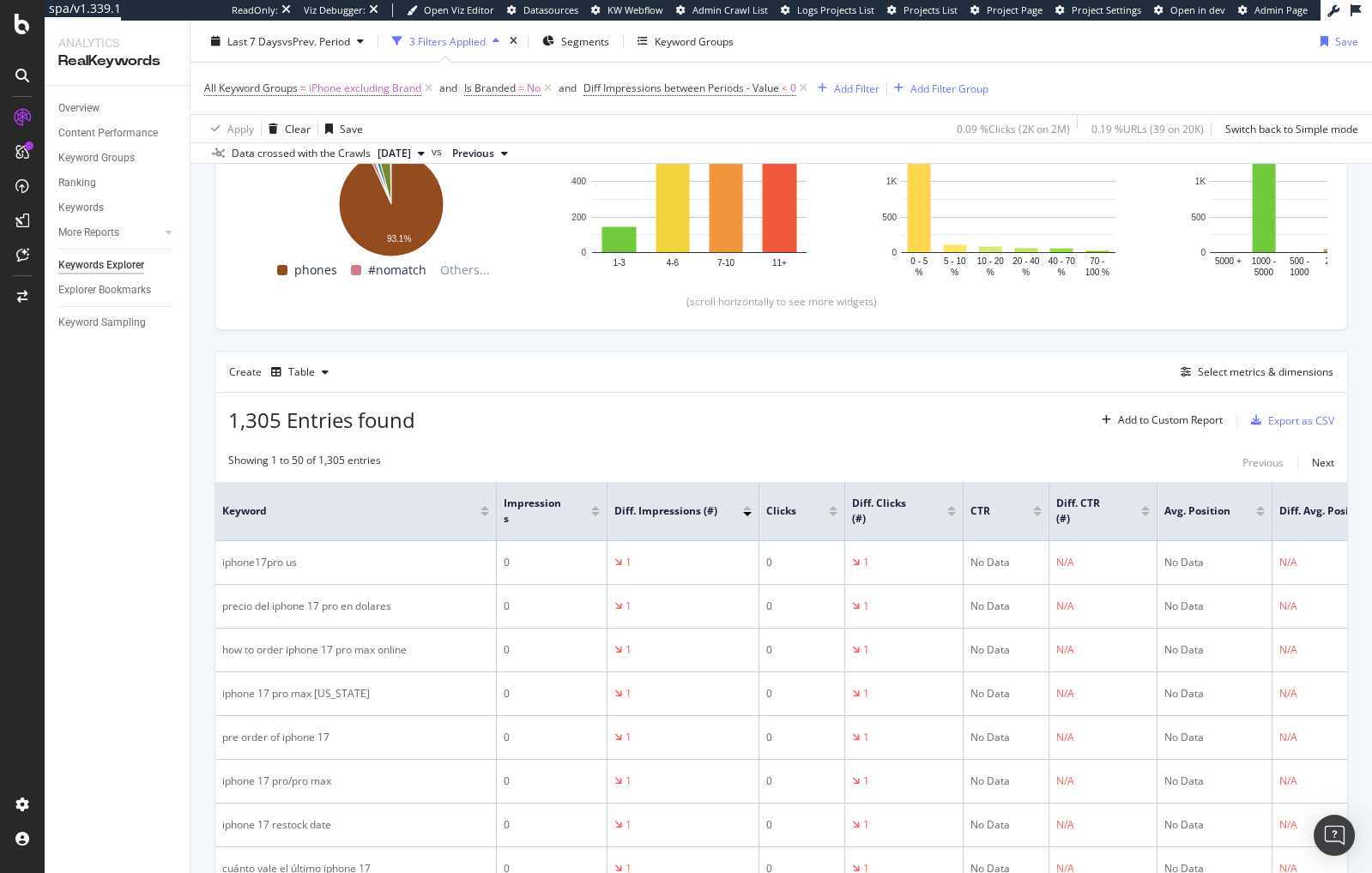
click at [747, 506] on div at bounding box center [747, 508] width 9 height 4
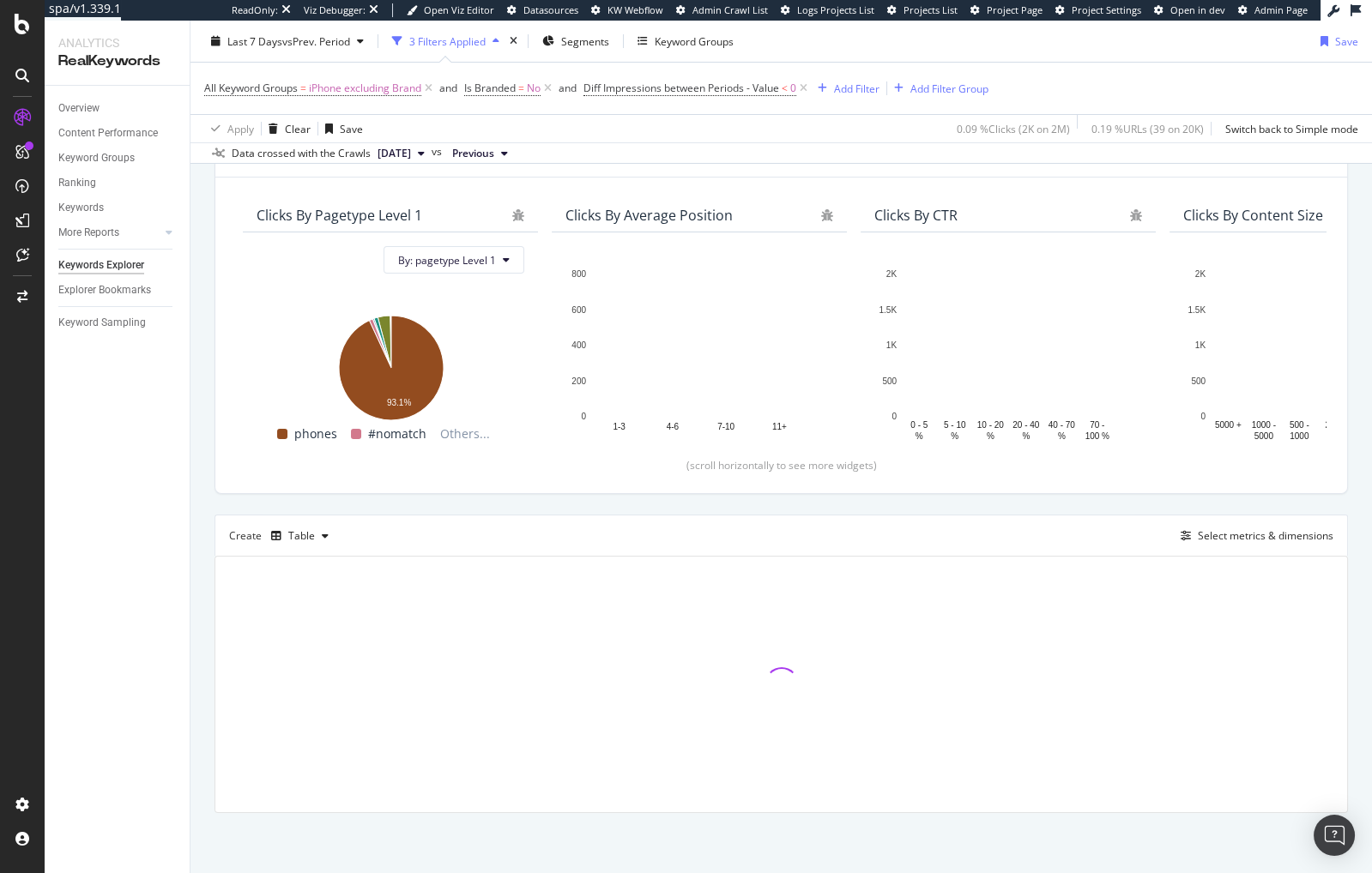
scroll to position [117, 0]
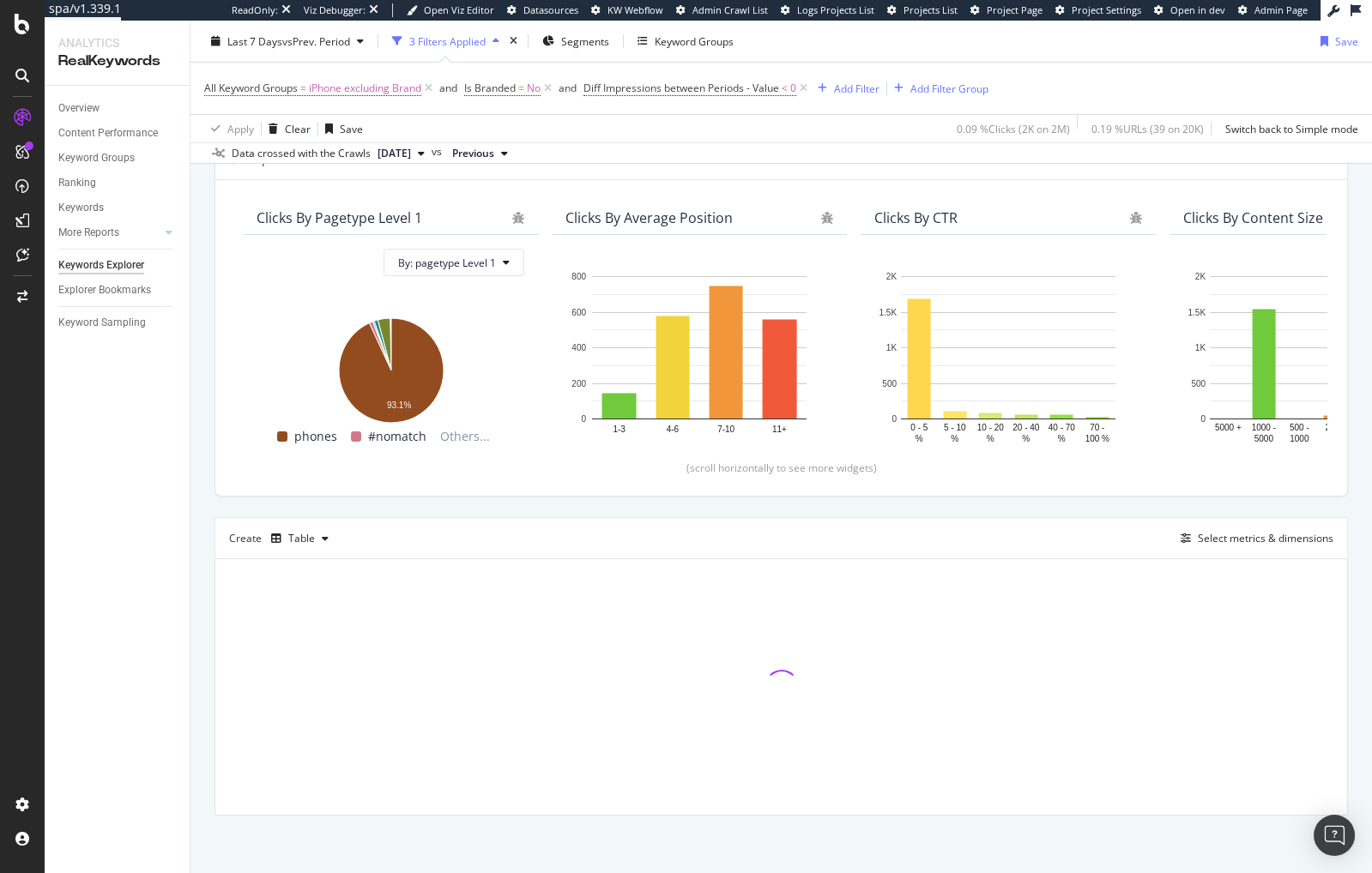
click at [187, 531] on div "Overview Content Performance Keyword Groups Ranking Keywords More Reports Count…" at bounding box center [117, 479] width 145 height 787
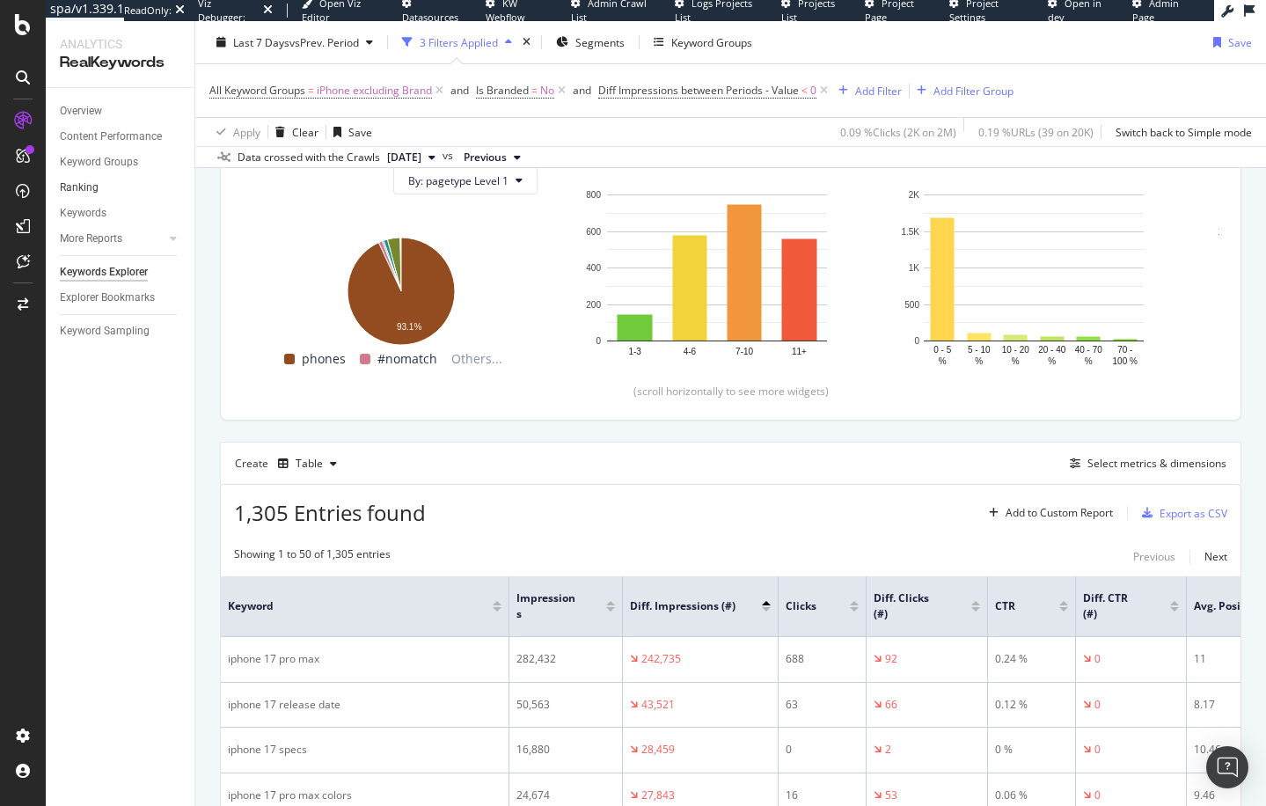
scroll to position [0, 0]
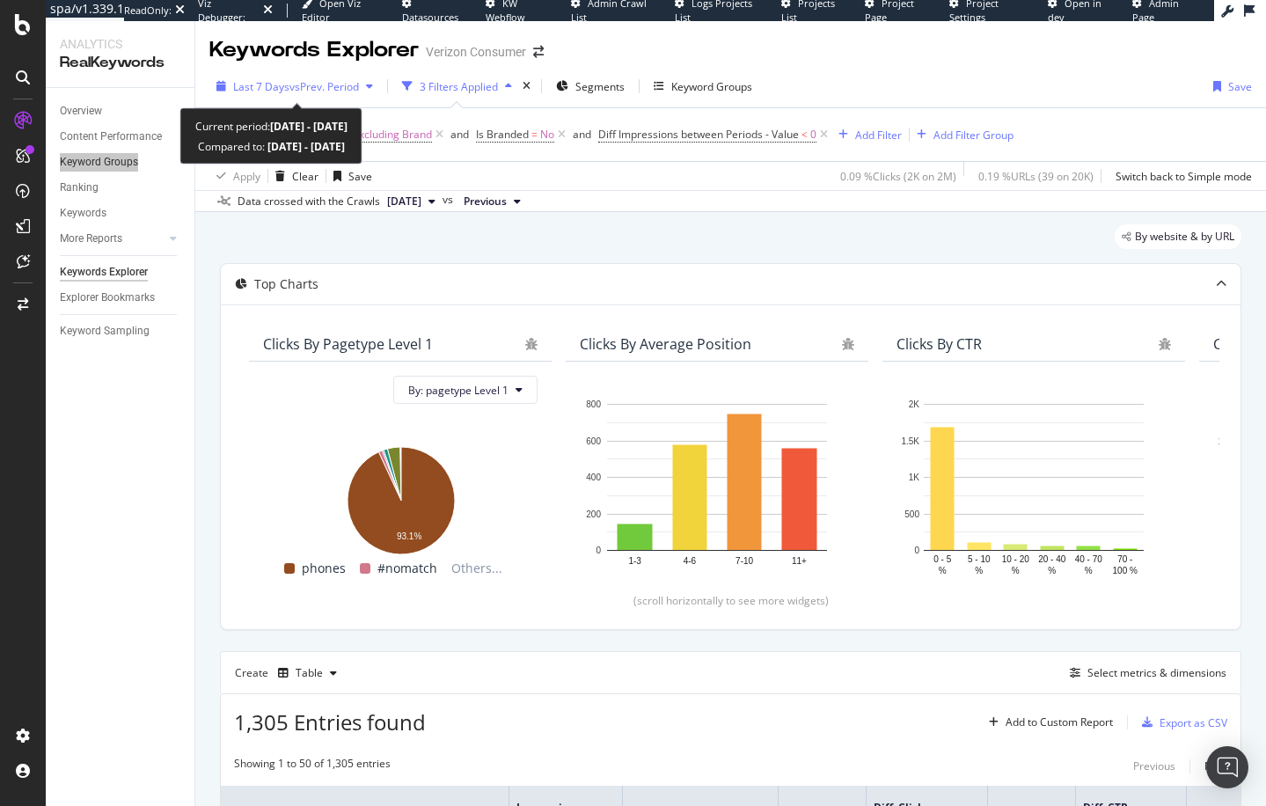
drag, startPoint x: 112, startPoint y: 161, endPoint x: 366, endPoint y: 73, distance: 268.9
click at [0, 0] on div "spa/v1.339.1 ReadOnly: Viz Debugger: Open Viz Editor Datasources KW Webflow Adm…" at bounding box center [633, 403] width 1266 height 806
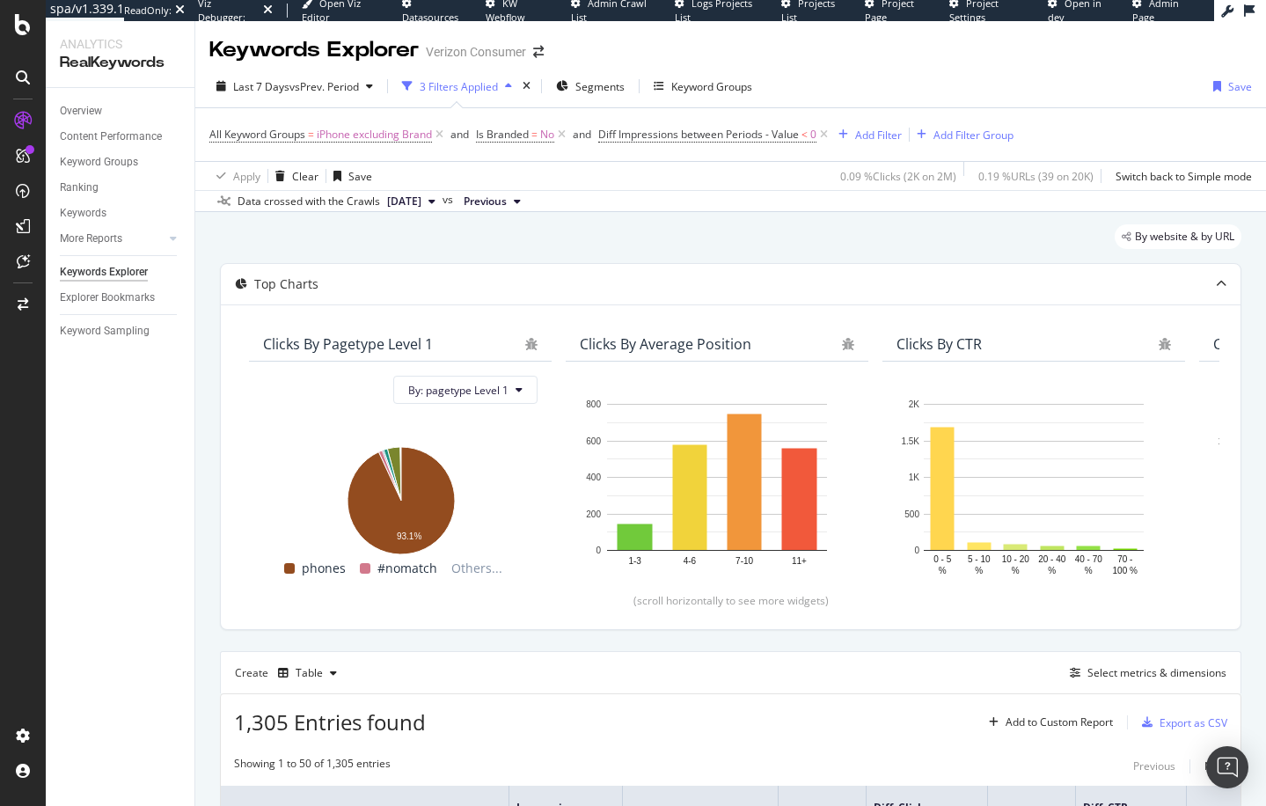
click at [485, 249] on div "By website & by URL" at bounding box center [730, 243] width 1021 height 39
click at [533, 237] on div "By website & by URL" at bounding box center [730, 243] width 1021 height 39
click at [329, 241] on div "By website & by URL" at bounding box center [730, 243] width 1021 height 39
click at [352, 142] on span "iPhone excluding Brand" at bounding box center [374, 134] width 115 height 25
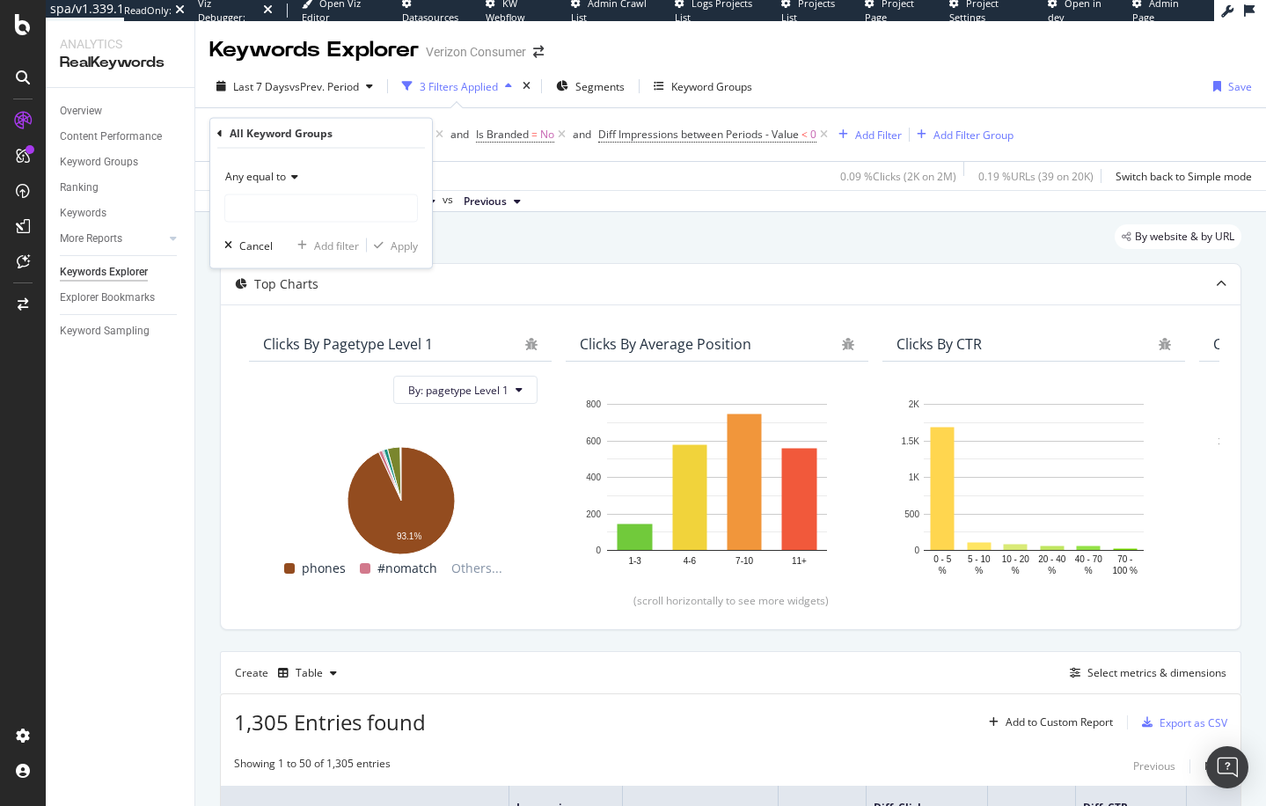
click at [500, 239] on div "By website & by URL" at bounding box center [730, 243] width 1021 height 39
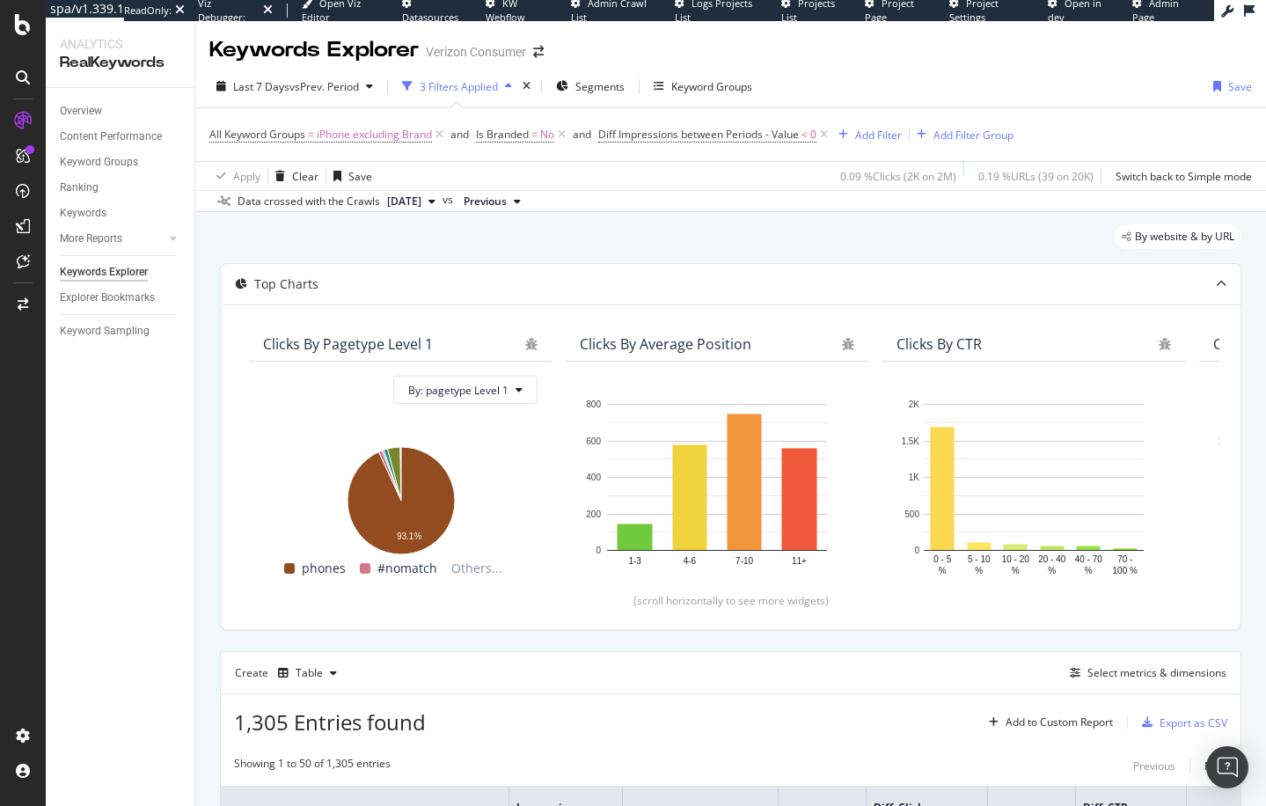
click at [615, 245] on div "By website & by URL" at bounding box center [730, 243] width 1021 height 39
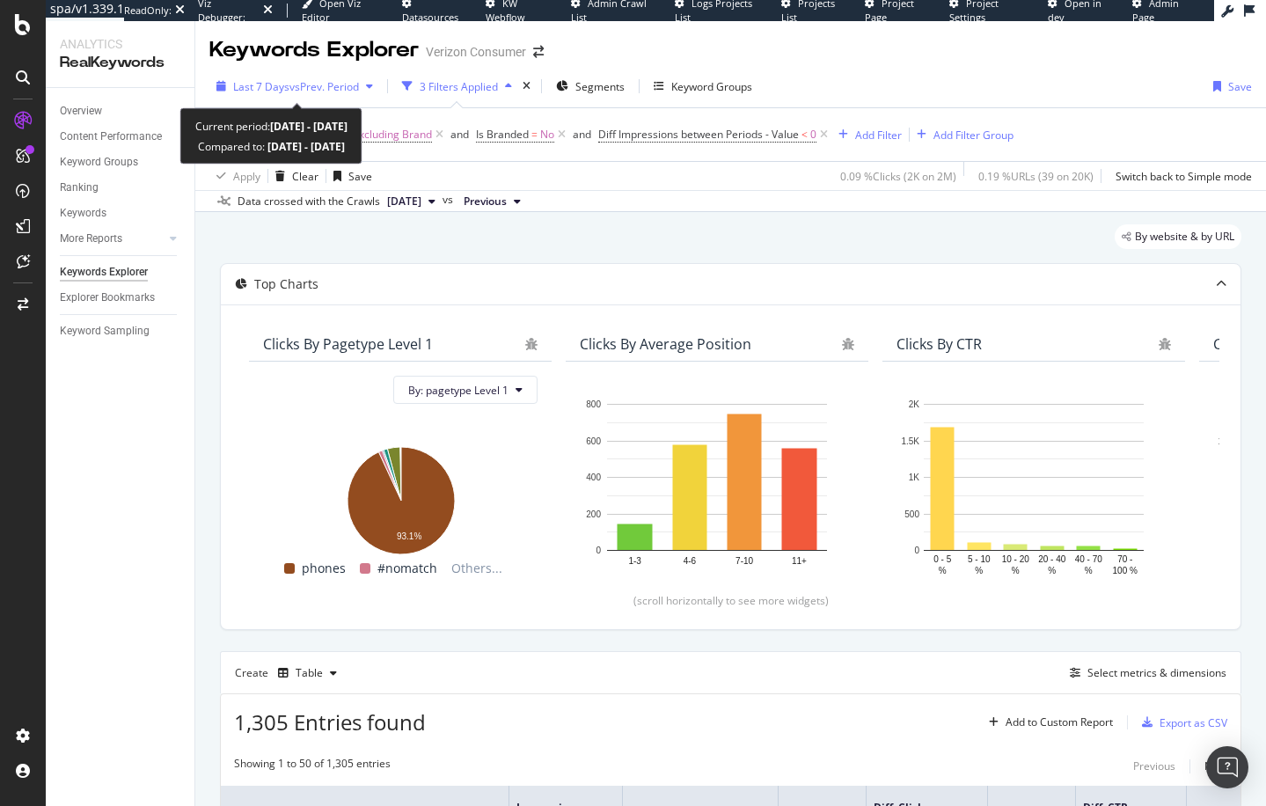
click at [293, 84] on span "vs Prev. Period" at bounding box center [323, 86] width 69 height 15
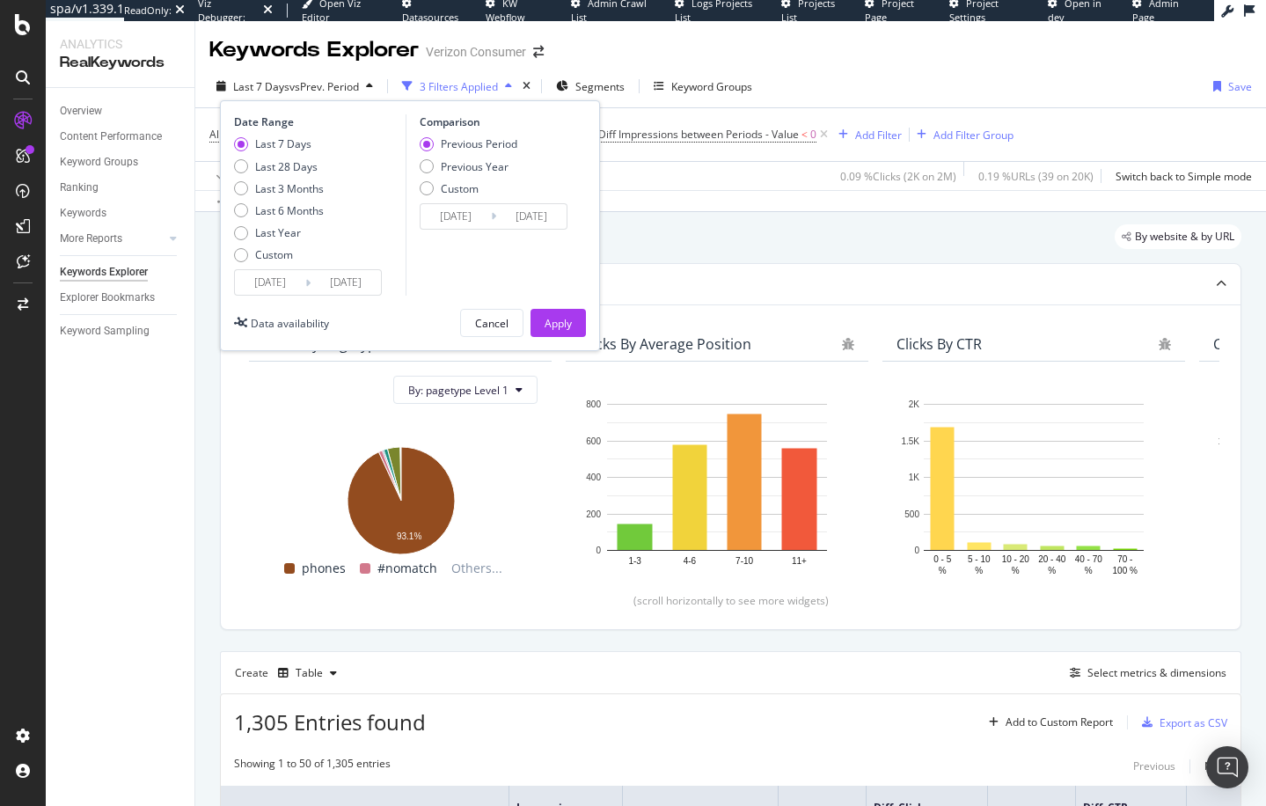
drag, startPoint x: 645, startPoint y: 236, endPoint x: 624, endPoint y: 236, distance: 21.1
click at [642, 236] on div "By website & by URL" at bounding box center [730, 243] width 1021 height 39
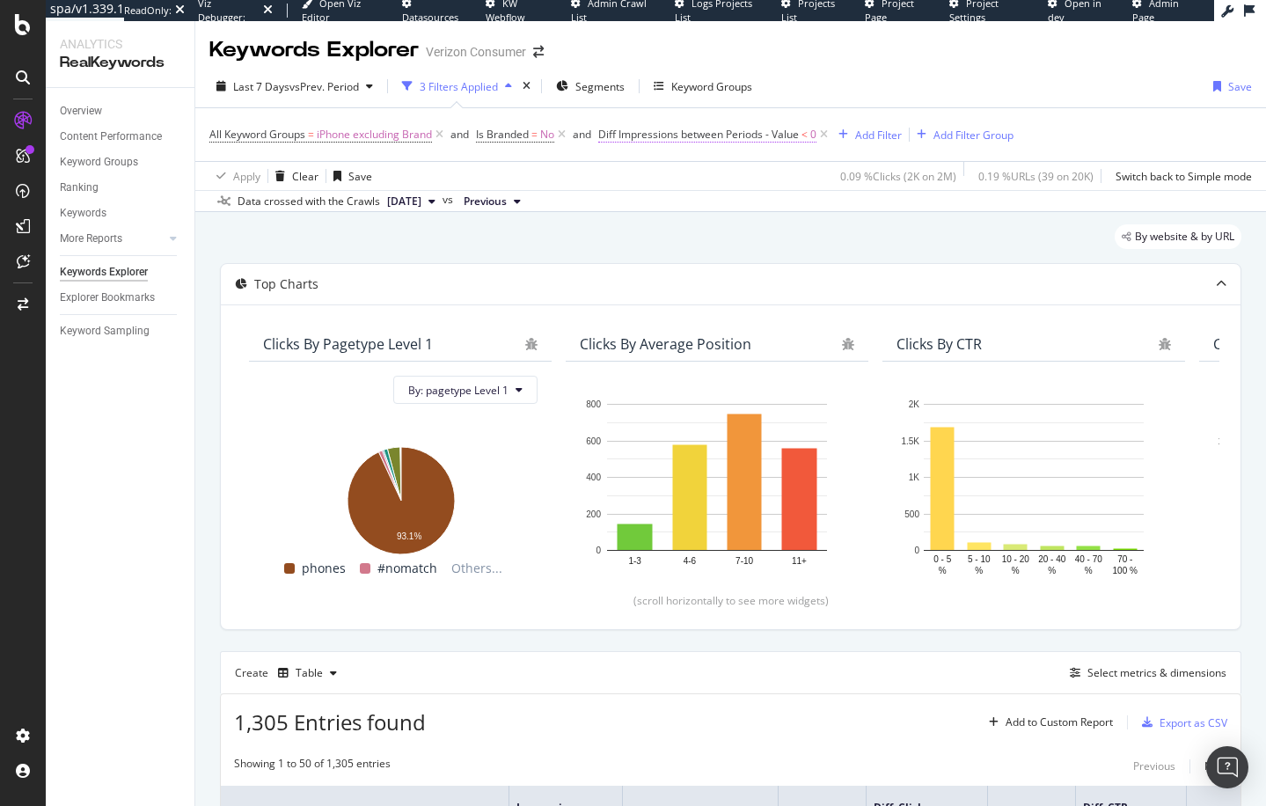
click at [740, 140] on span "Diff Impressions between Periods - Value" at bounding box center [698, 134] width 201 height 15
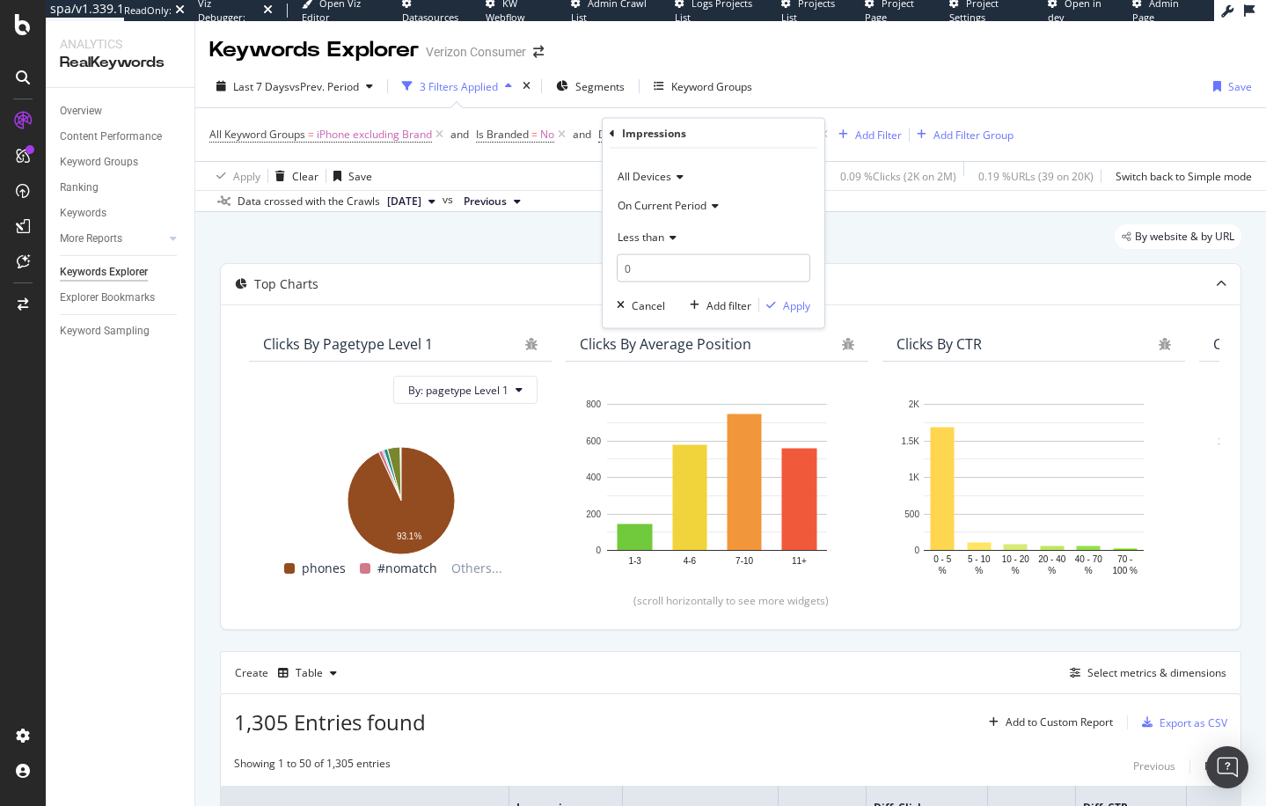
click at [570, 251] on div "By website & by URL" at bounding box center [730, 243] width 1021 height 39
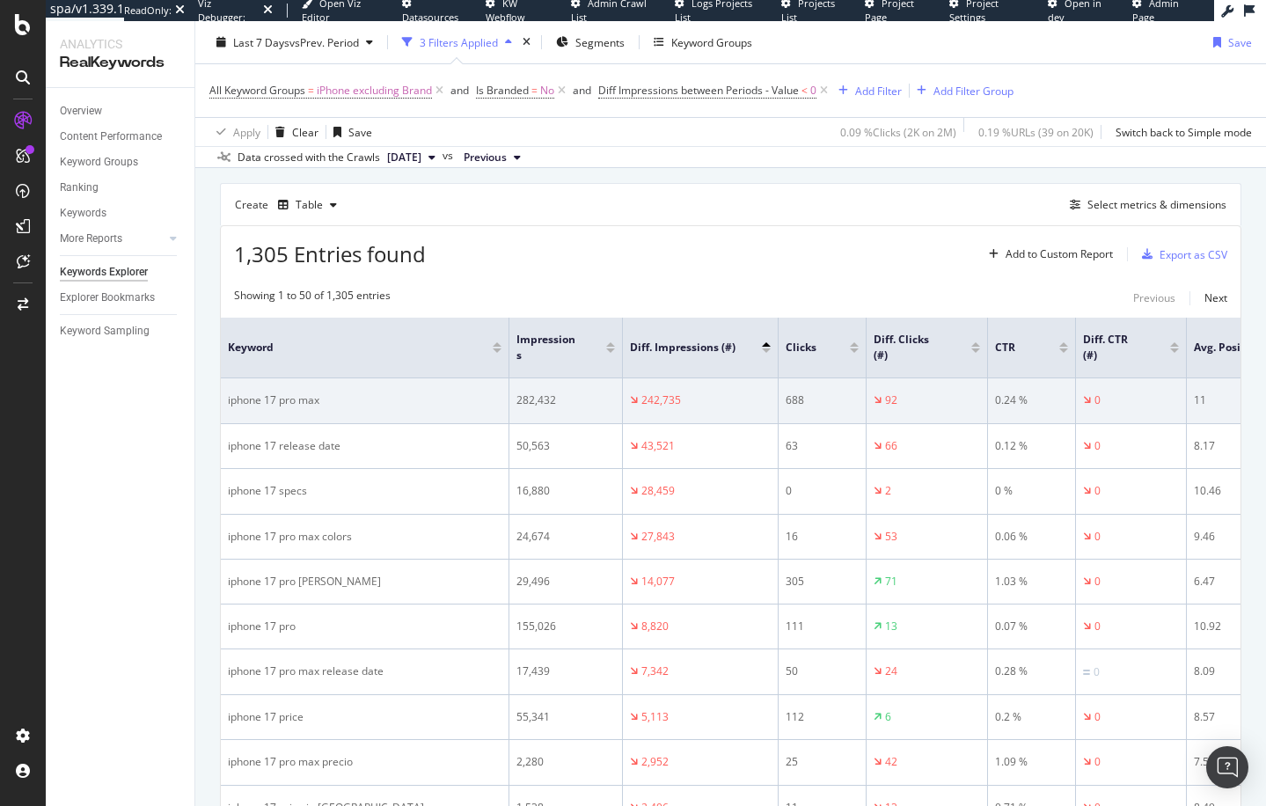
scroll to position [473, 0]
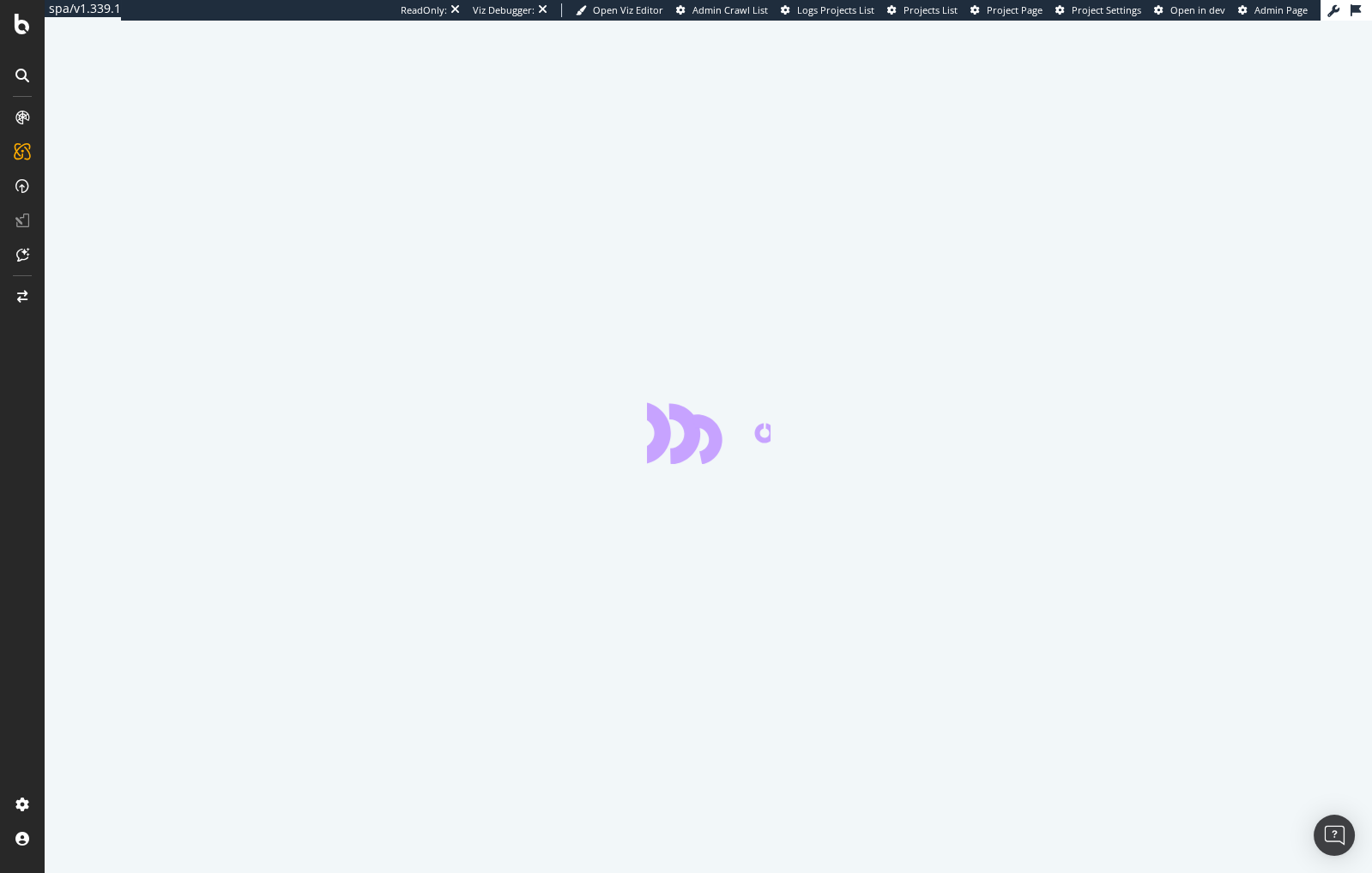
click at [101, 343] on div at bounding box center [708, 447] width 1328 height 853
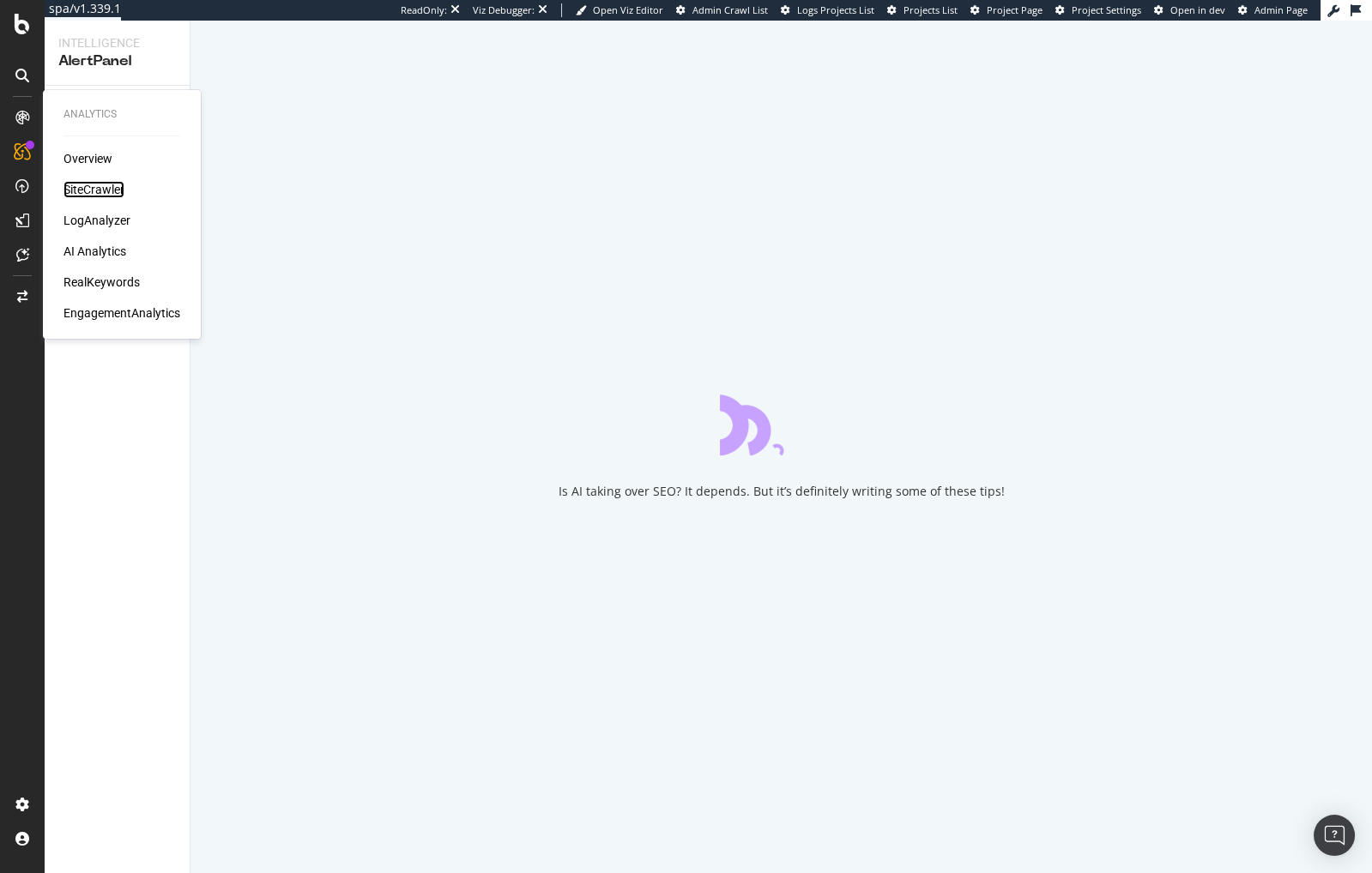
click at [80, 185] on div "SiteCrawler" at bounding box center [94, 190] width 61 height 18
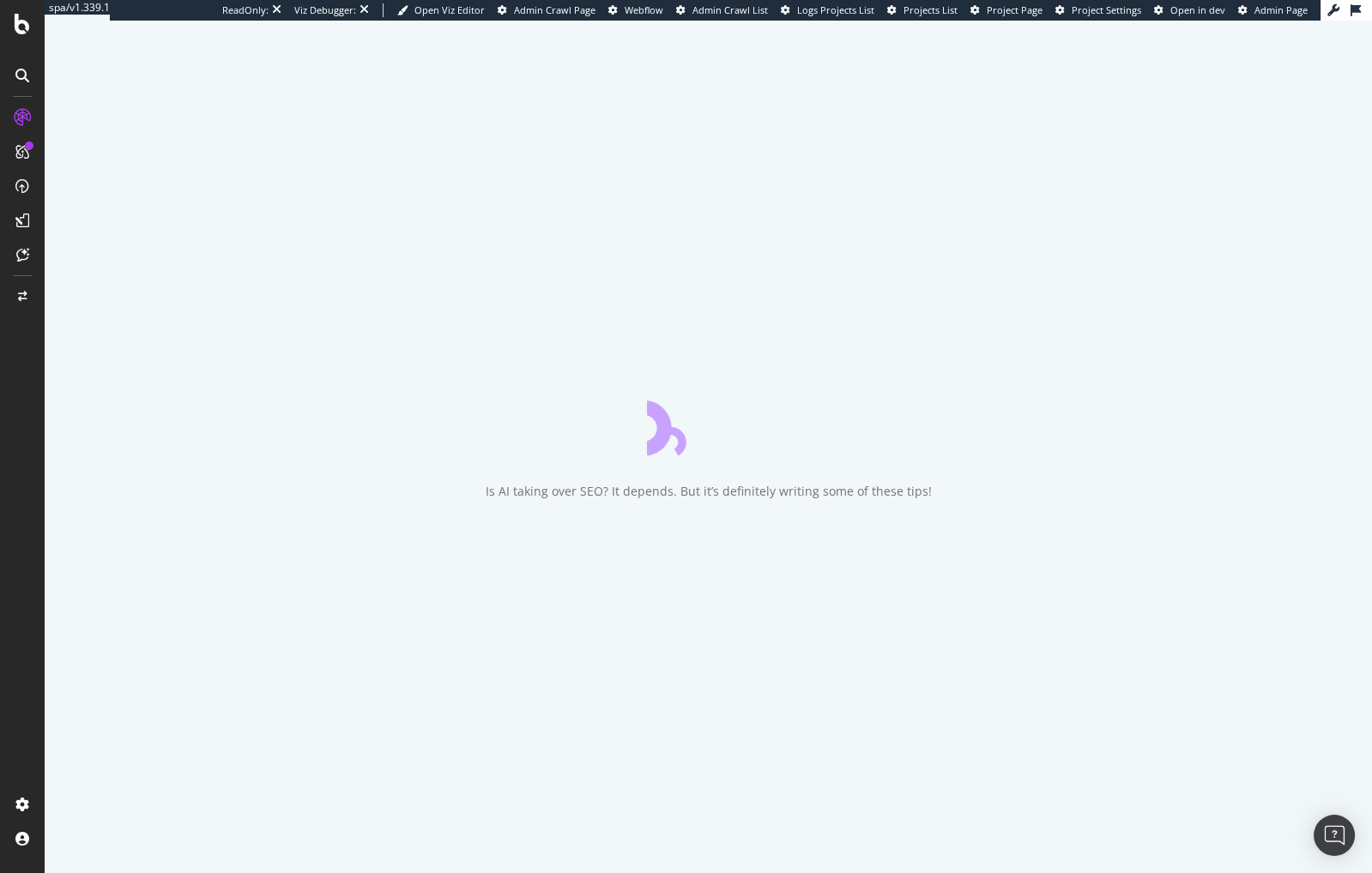
click at [193, 328] on div "Is AI taking over SEO? It depends. But it’s definitely writing some of these ti…" at bounding box center [708, 447] width 1328 height 853
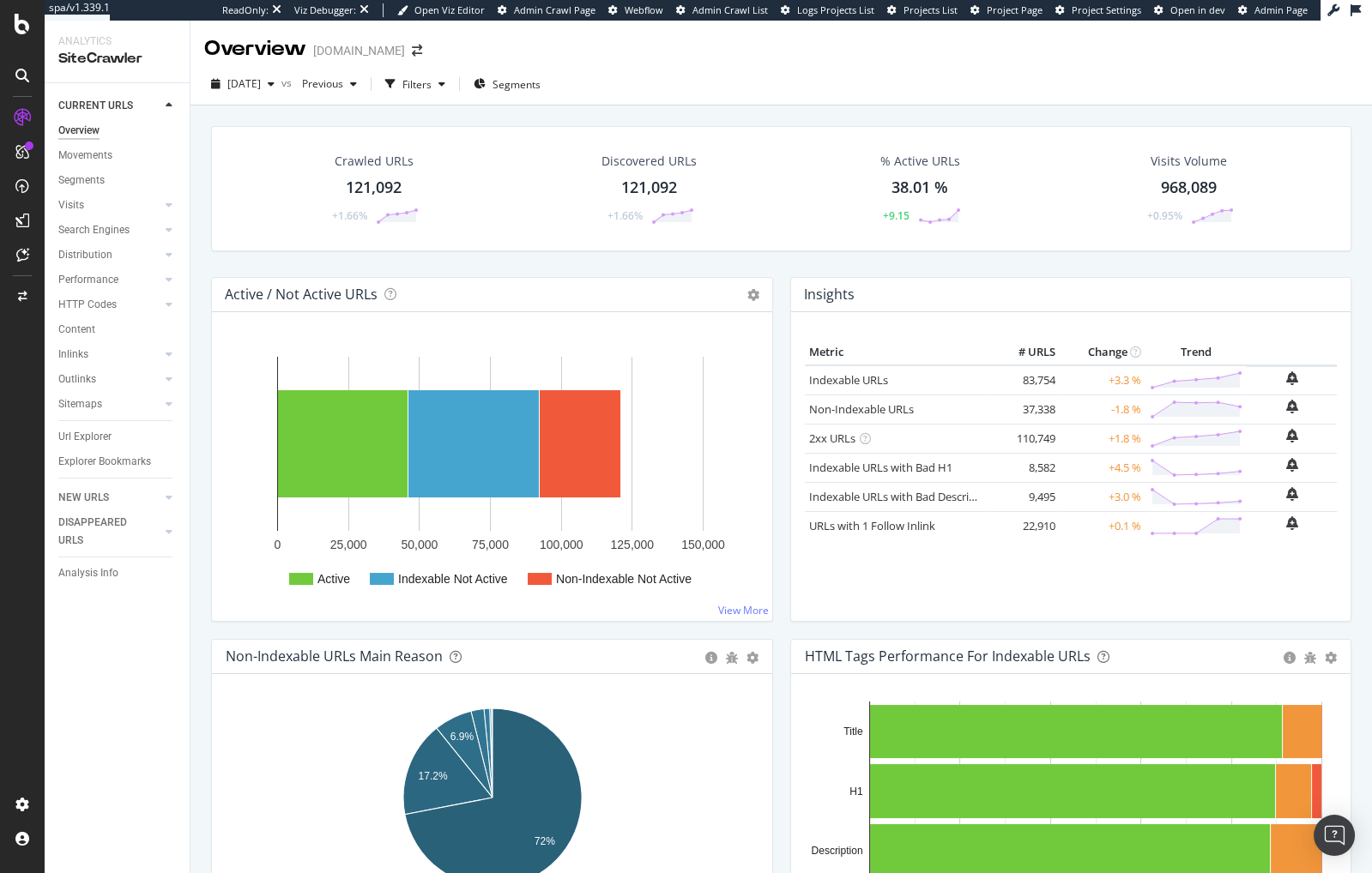
click at [513, 80] on div "Segments" at bounding box center [506, 84] width 67 height 15
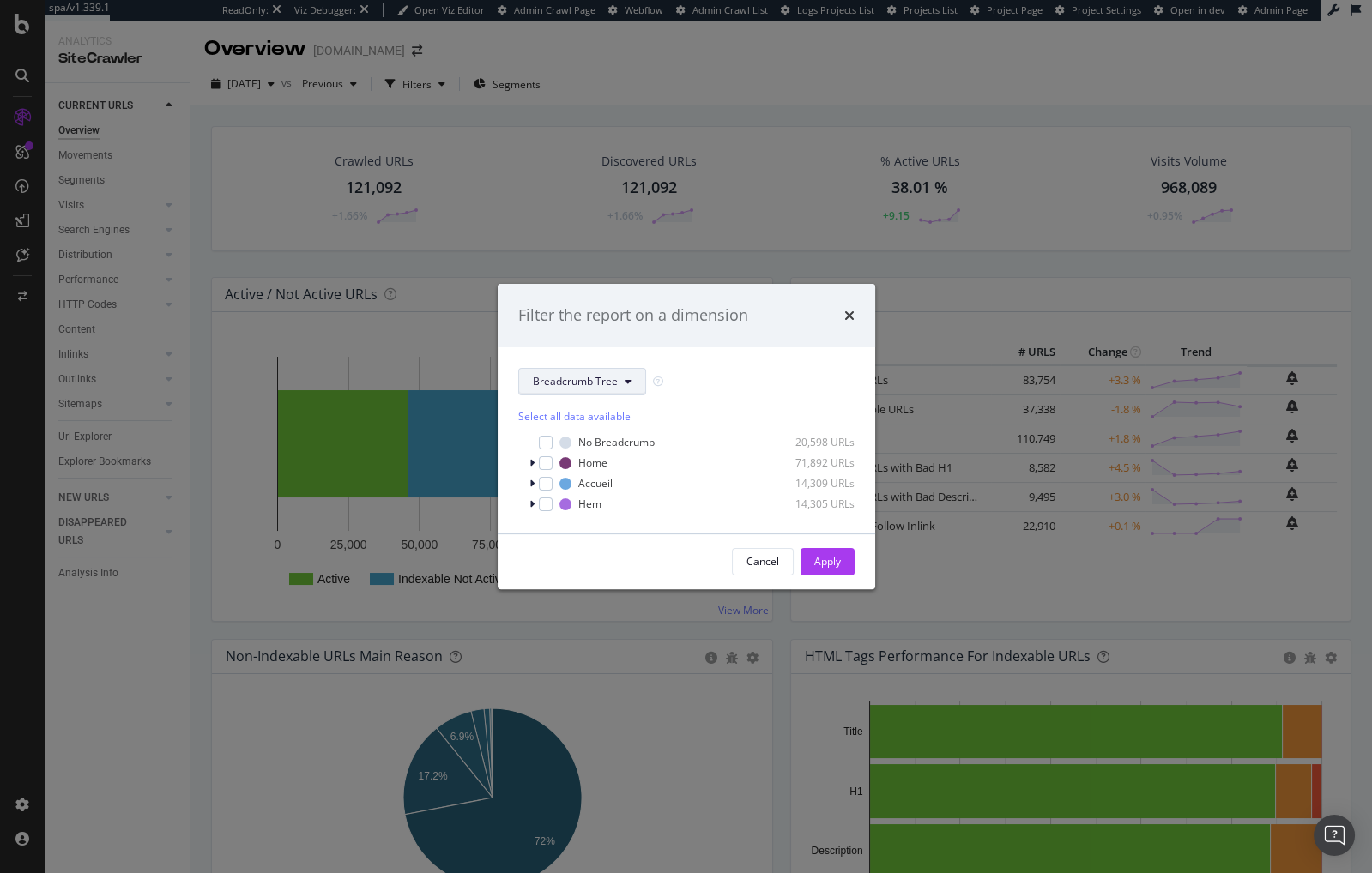
click at [616, 385] on button "Breadcrumb Tree" at bounding box center [582, 381] width 128 height 27
click at [597, 439] on span "pagetype" at bounding box center [586, 443] width 110 height 16
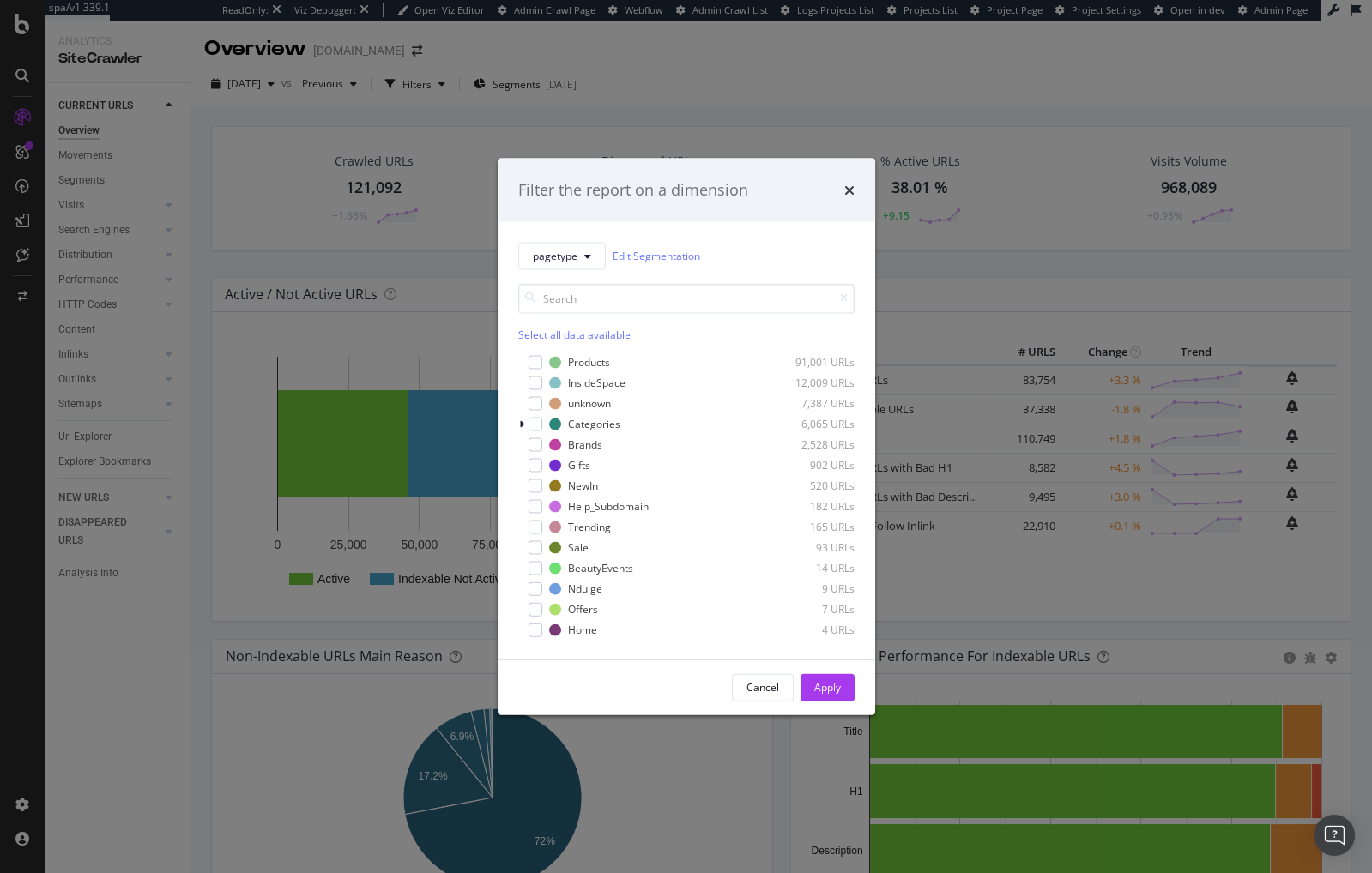
click at [817, 244] on div "pagetype Edit Segmentation" at bounding box center [686, 256] width 337 height 27
drag, startPoint x: 847, startPoint y: 189, endPoint x: 832, endPoint y: 206, distance: 22.7
click at [847, 189] on icon "times" at bounding box center [849, 189] width 11 height 14
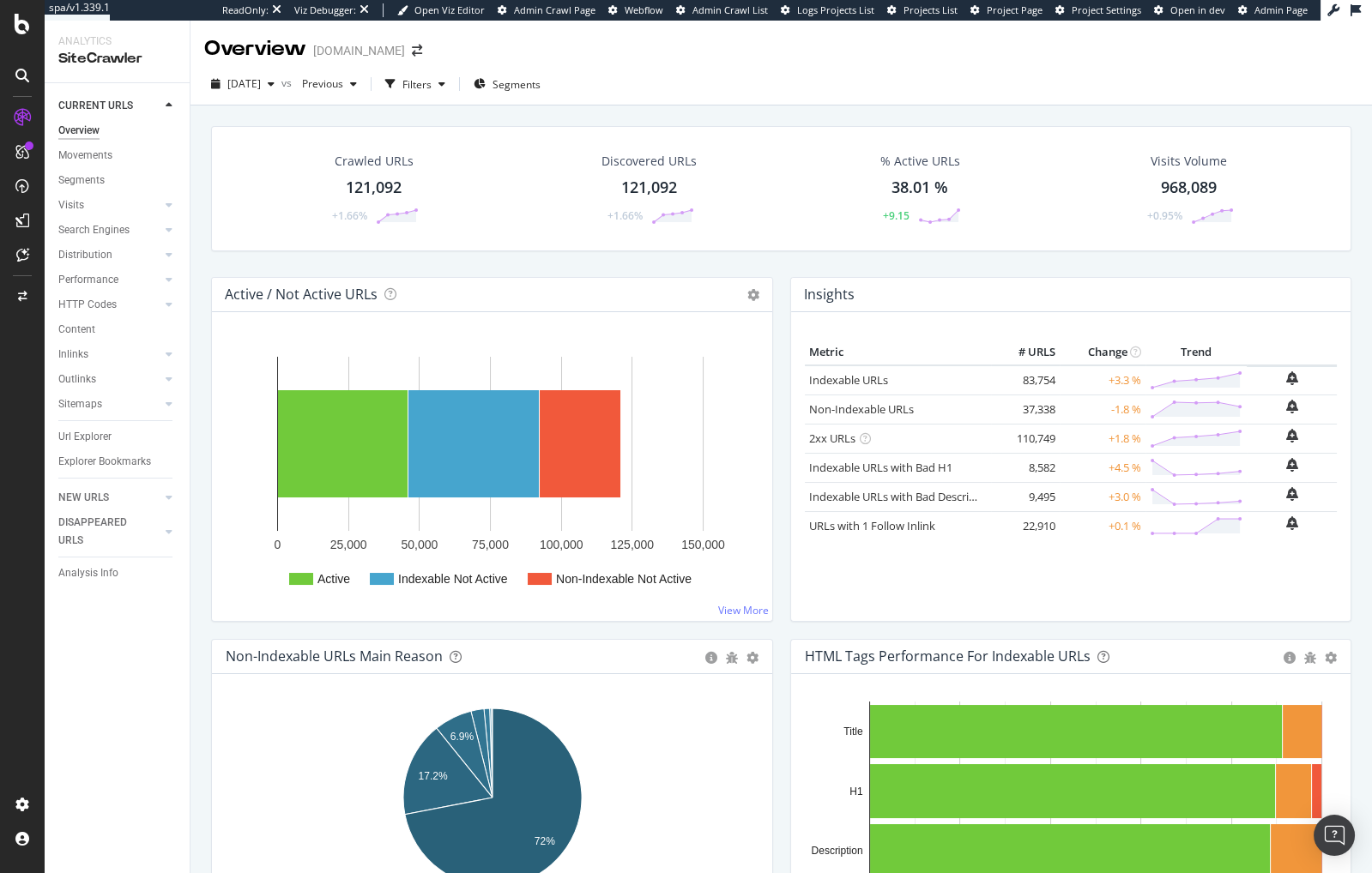
drag, startPoint x: 827, startPoint y: 103, endPoint x: 697, endPoint y: 20, distance: 154.2
click at [827, 103] on div "2025 Oct. 3rd vs Previous Filters Segments" at bounding box center [781, 87] width 1182 height 34
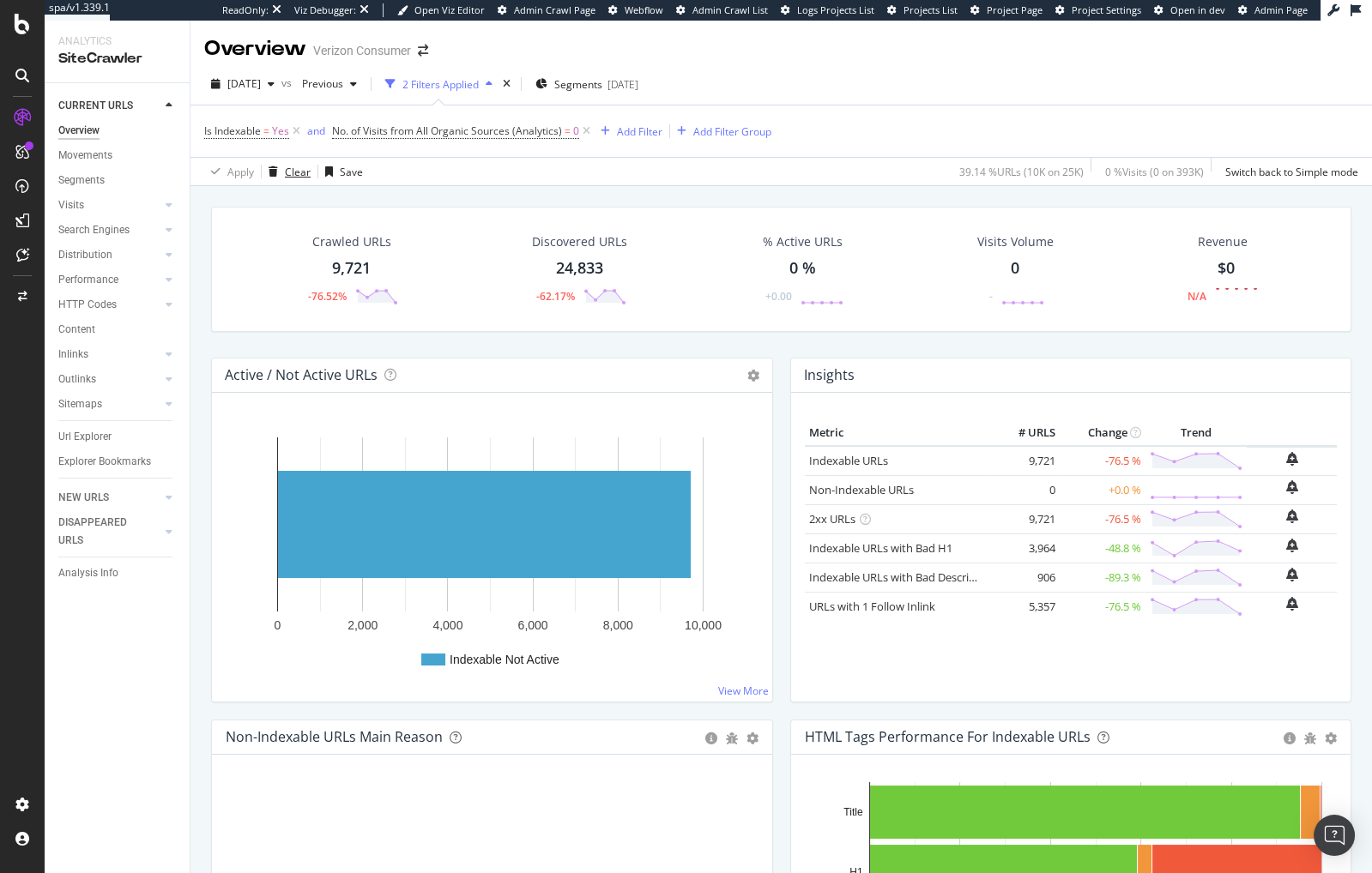
click at [293, 181] on div "Clear" at bounding box center [286, 172] width 49 height 25
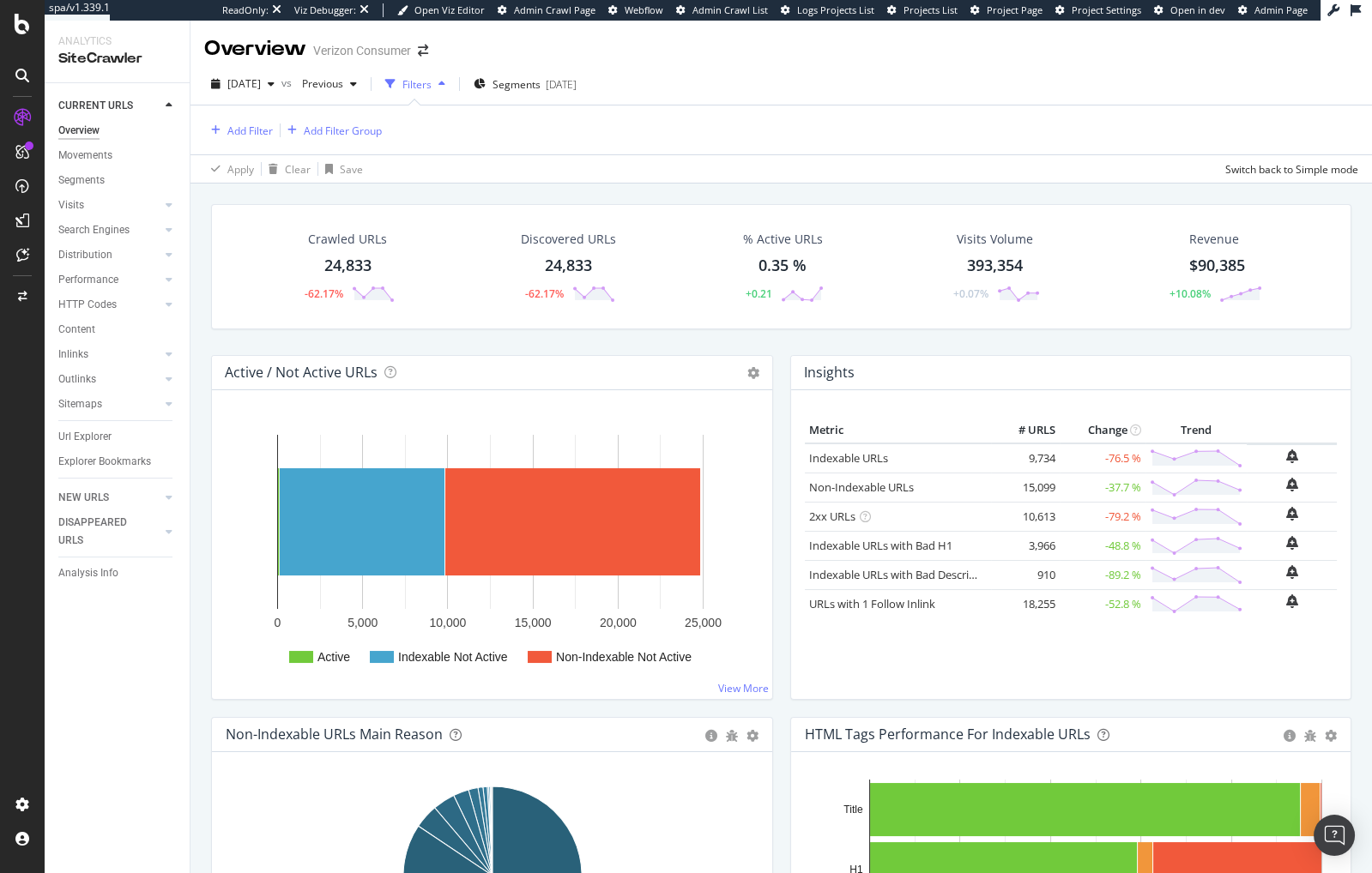
drag, startPoint x: 713, startPoint y: 198, endPoint x: 761, endPoint y: 172, distance: 54.6
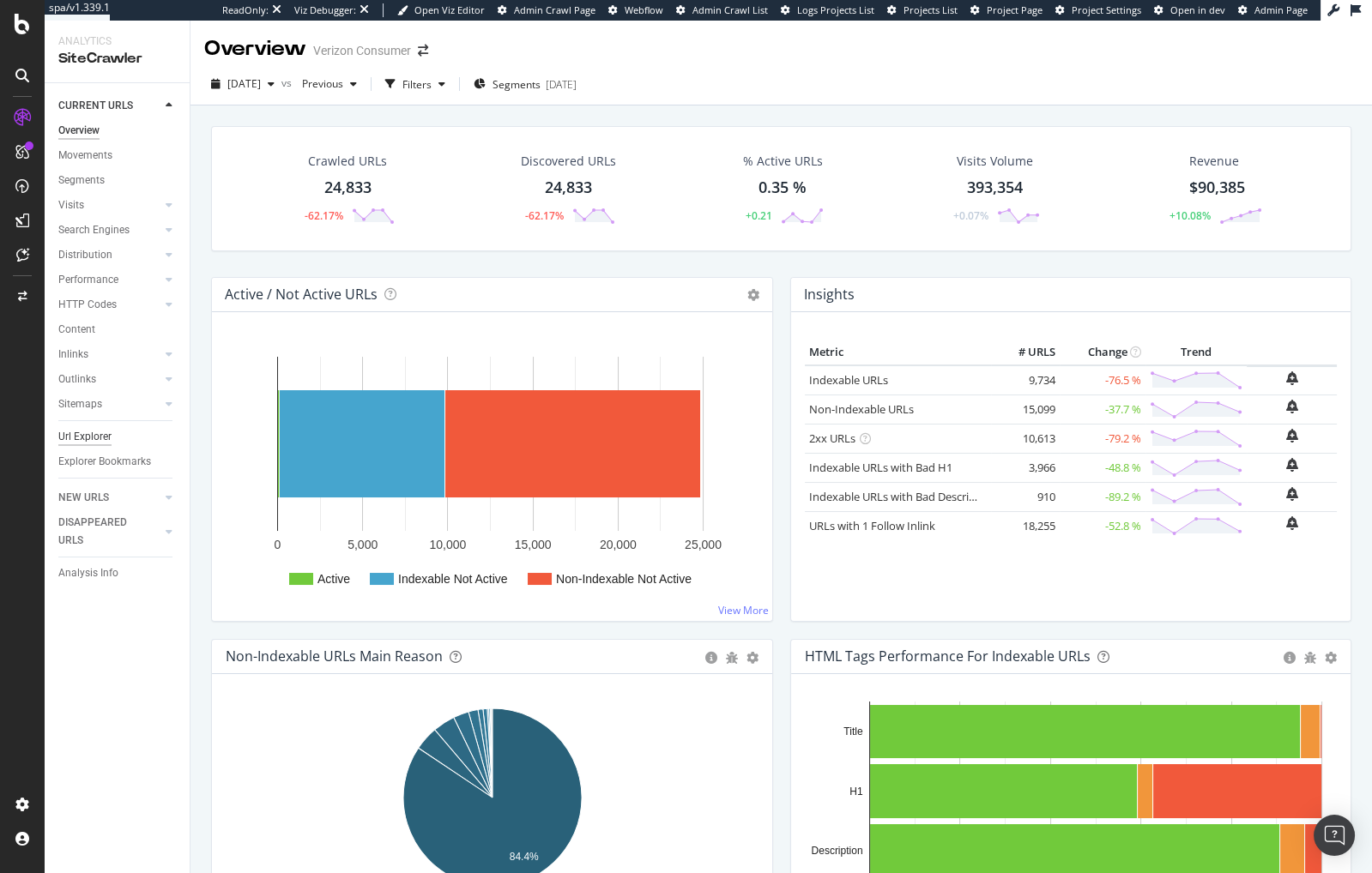
drag, startPoint x: 88, startPoint y: 443, endPoint x: 97, endPoint y: 442, distance: 9.1
click at [88, 443] on div "Url Explorer" at bounding box center [85, 437] width 54 height 18
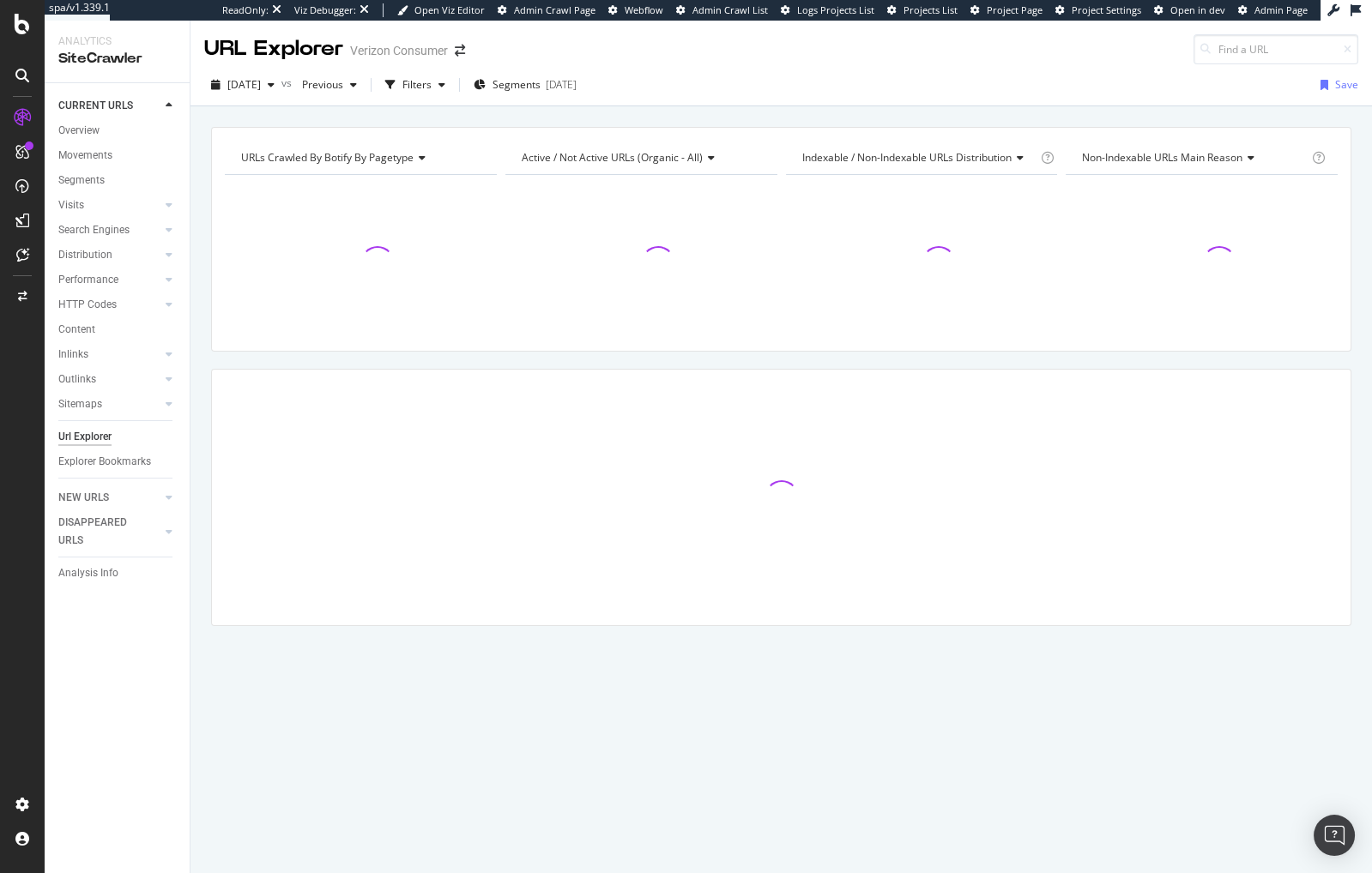
click at [309, 359] on div "URLs Crawled By Botify By pagetype Chart (by Value) Table Expand Export as CSV …" at bounding box center [781, 406] width 1182 height 559
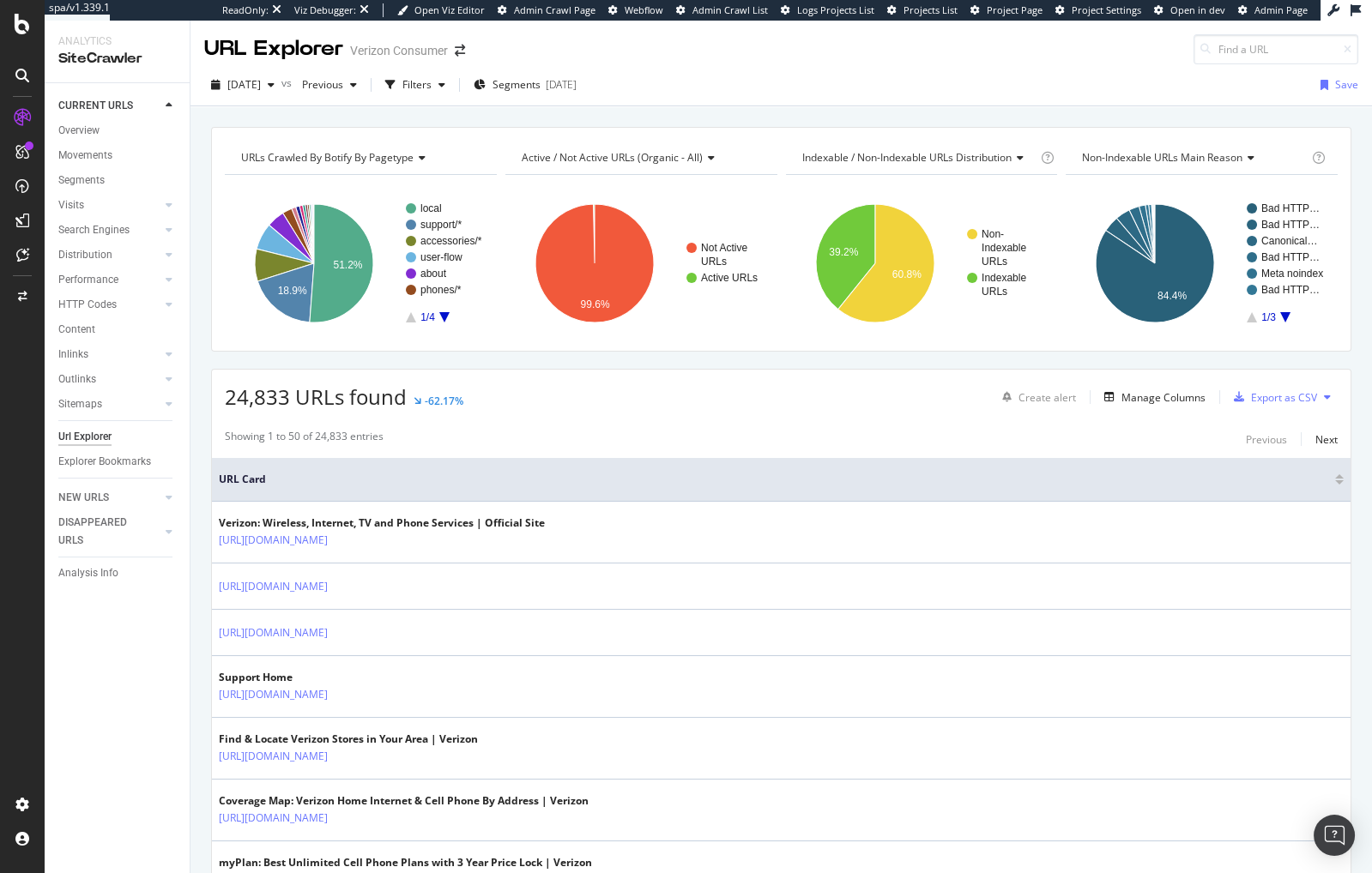
click at [431, 89] on div "Filters" at bounding box center [417, 84] width 29 height 15
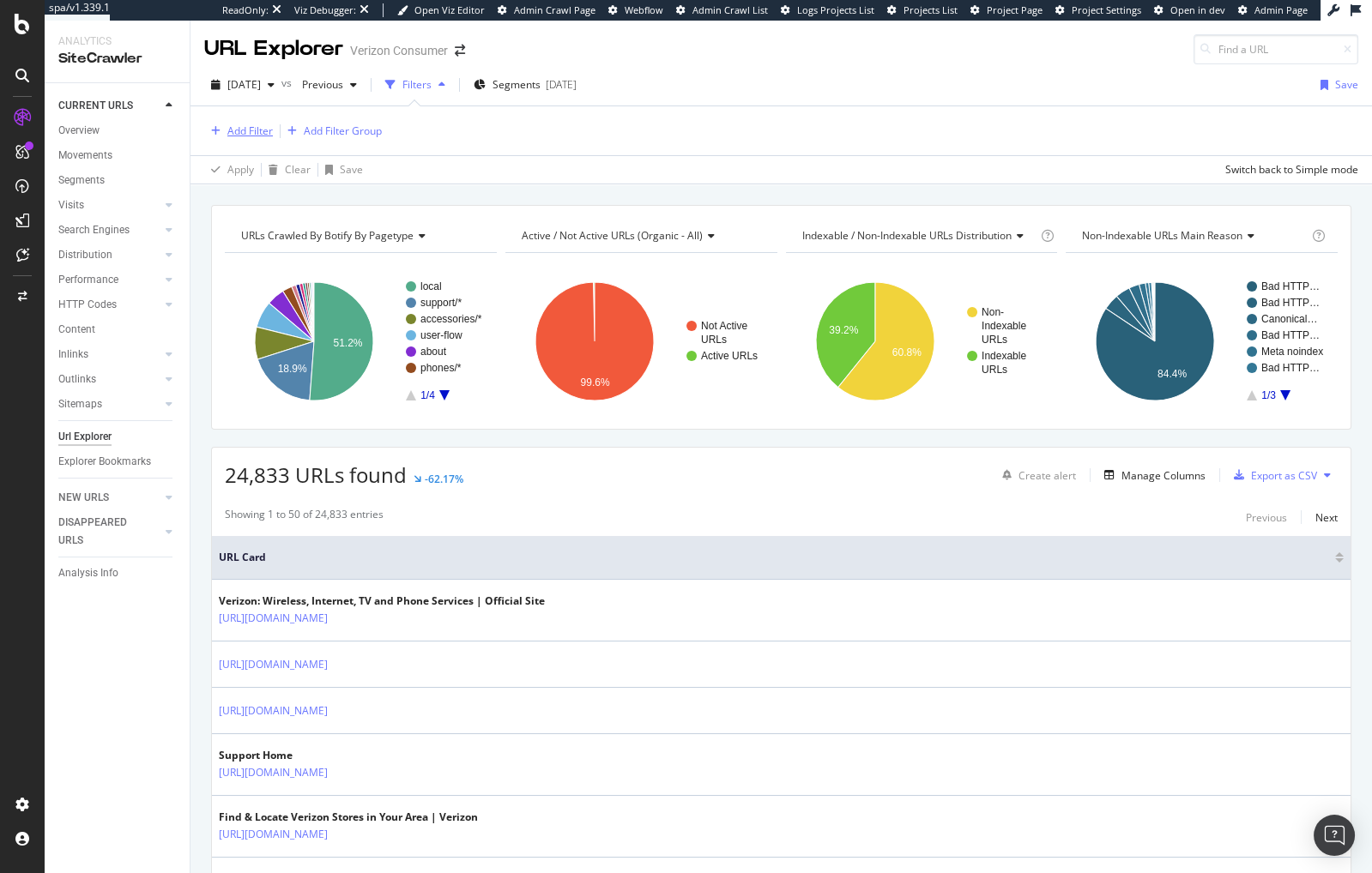
click at [253, 132] on div "Add Filter" at bounding box center [250, 131] width 46 height 15
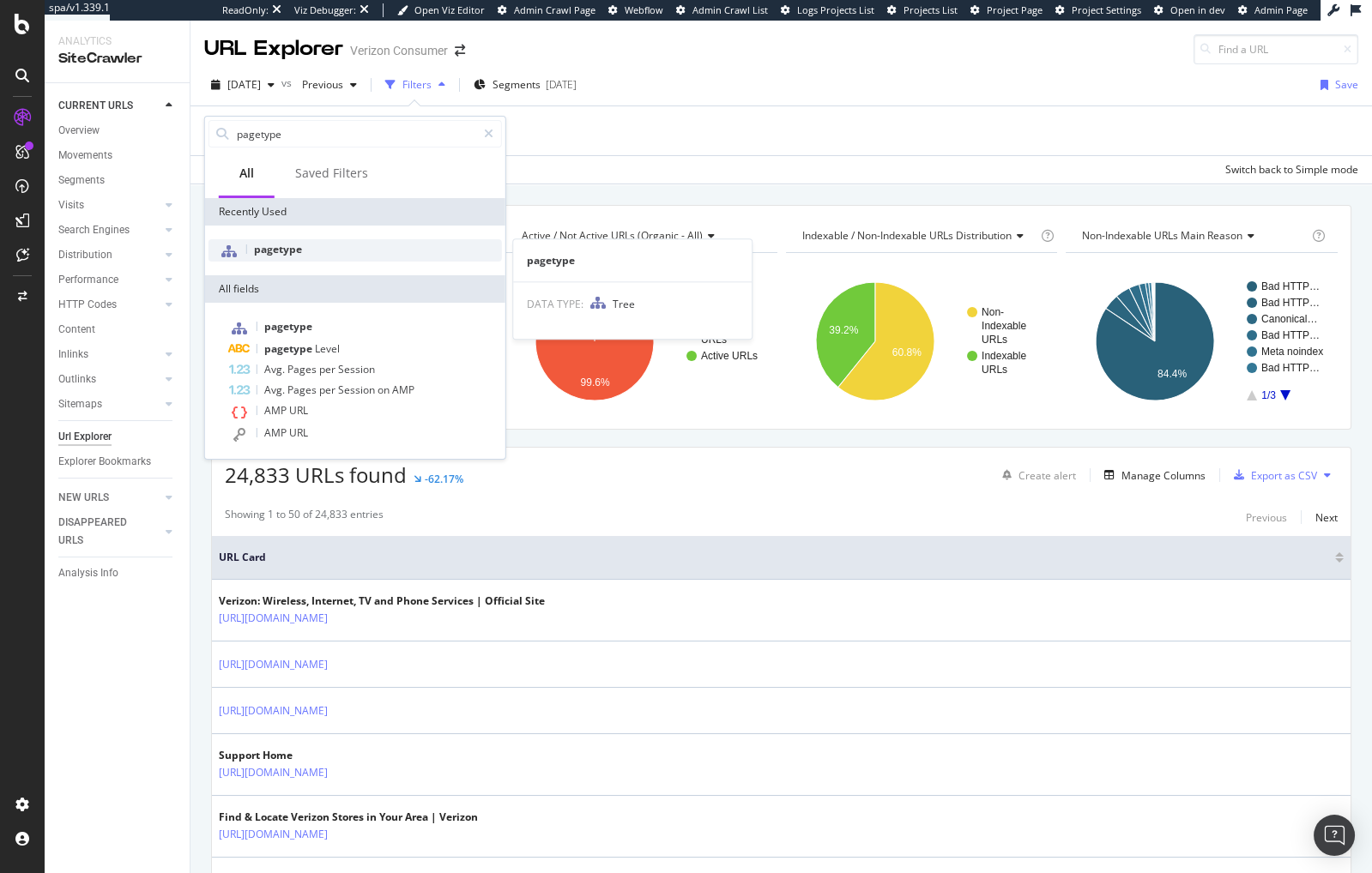
type input "pagetype"
click at [319, 253] on div "pagetype" at bounding box center [355, 250] width 294 height 22
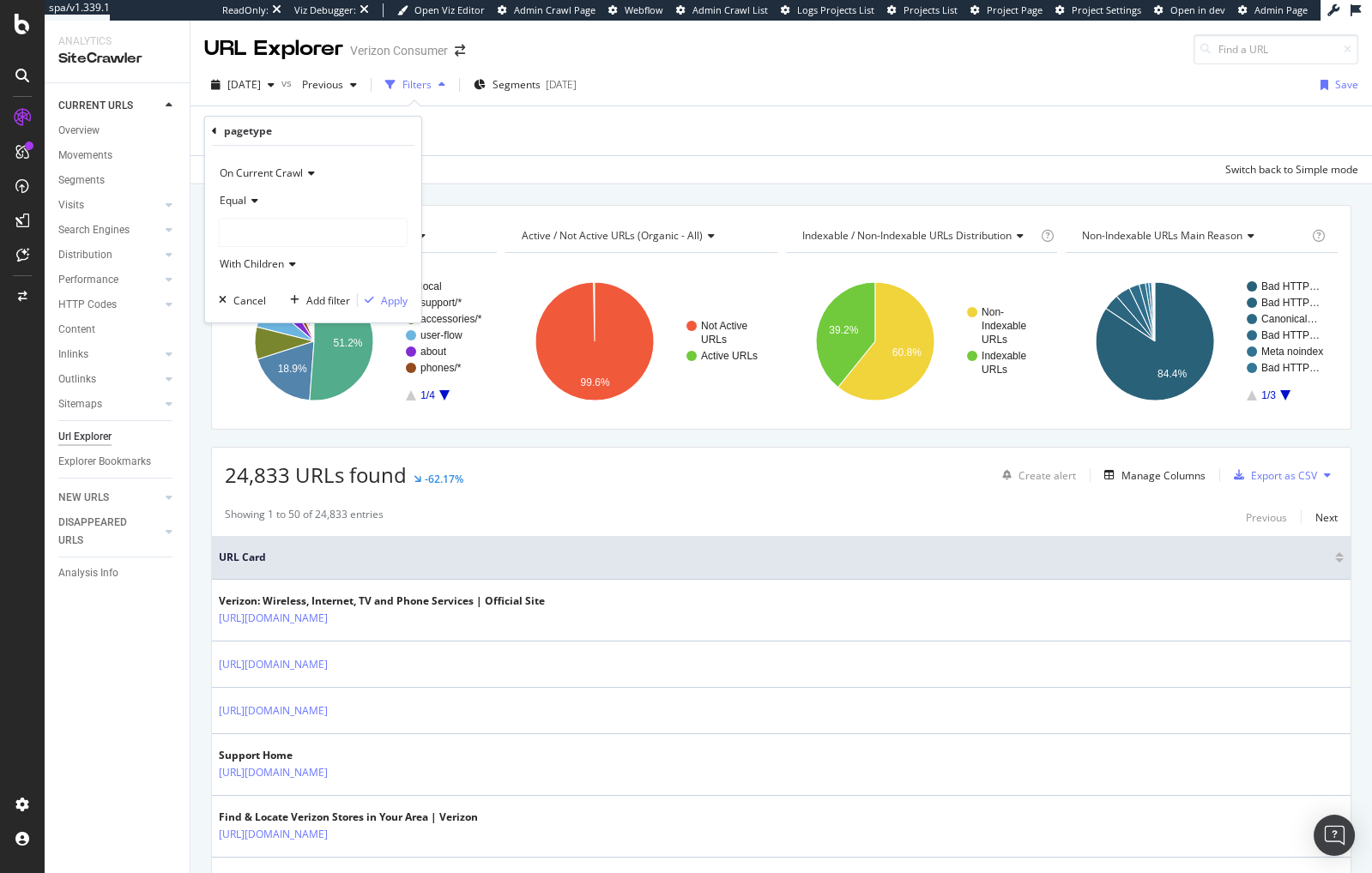
click at [317, 232] on div at bounding box center [313, 232] width 187 height 27
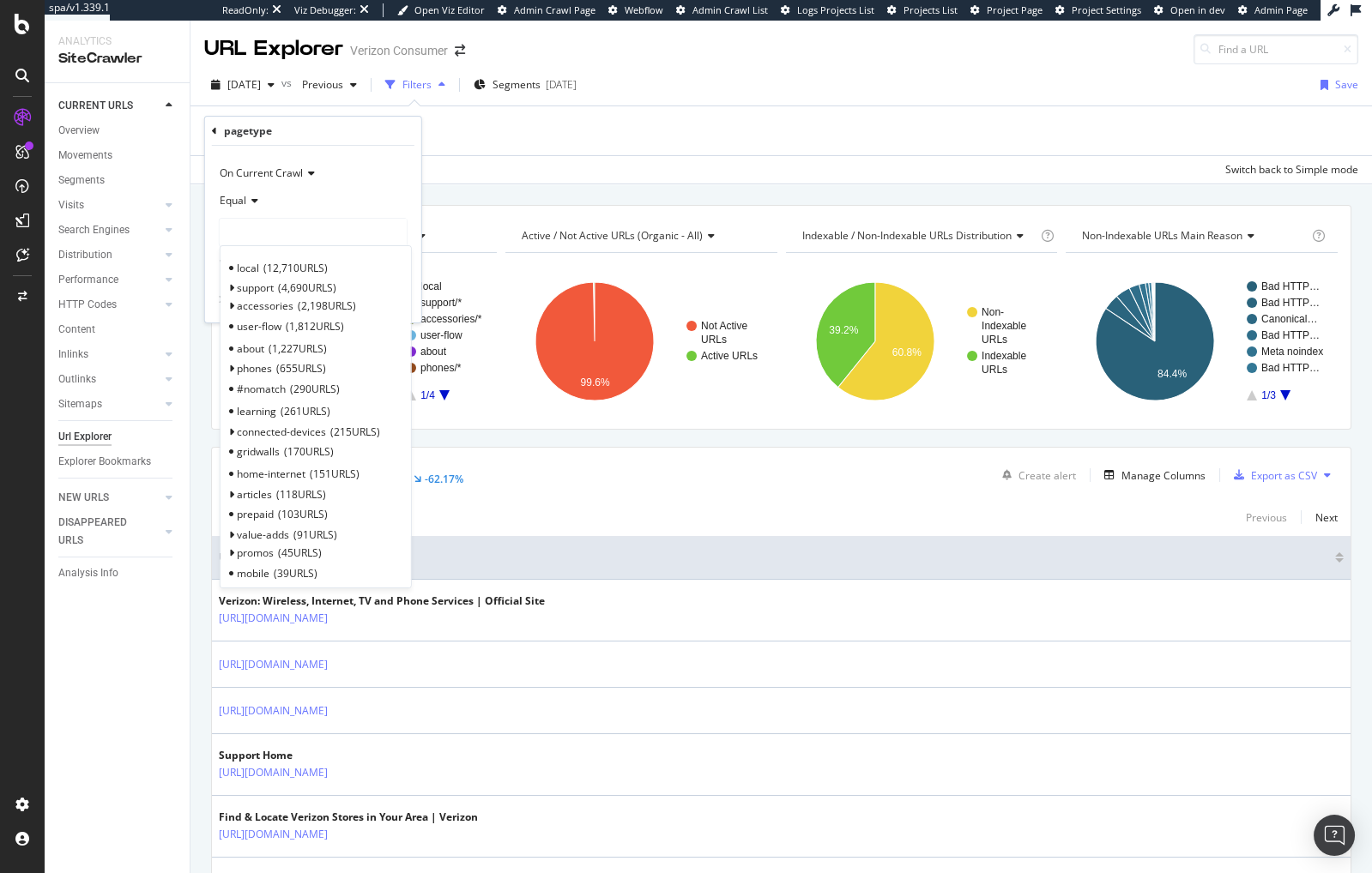
click at [215, 282] on div "On Current Crawl Equal local 12,710 URLS support 4,690 URLS Select accessories …" at bounding box center [313, 234] width 217 height 177
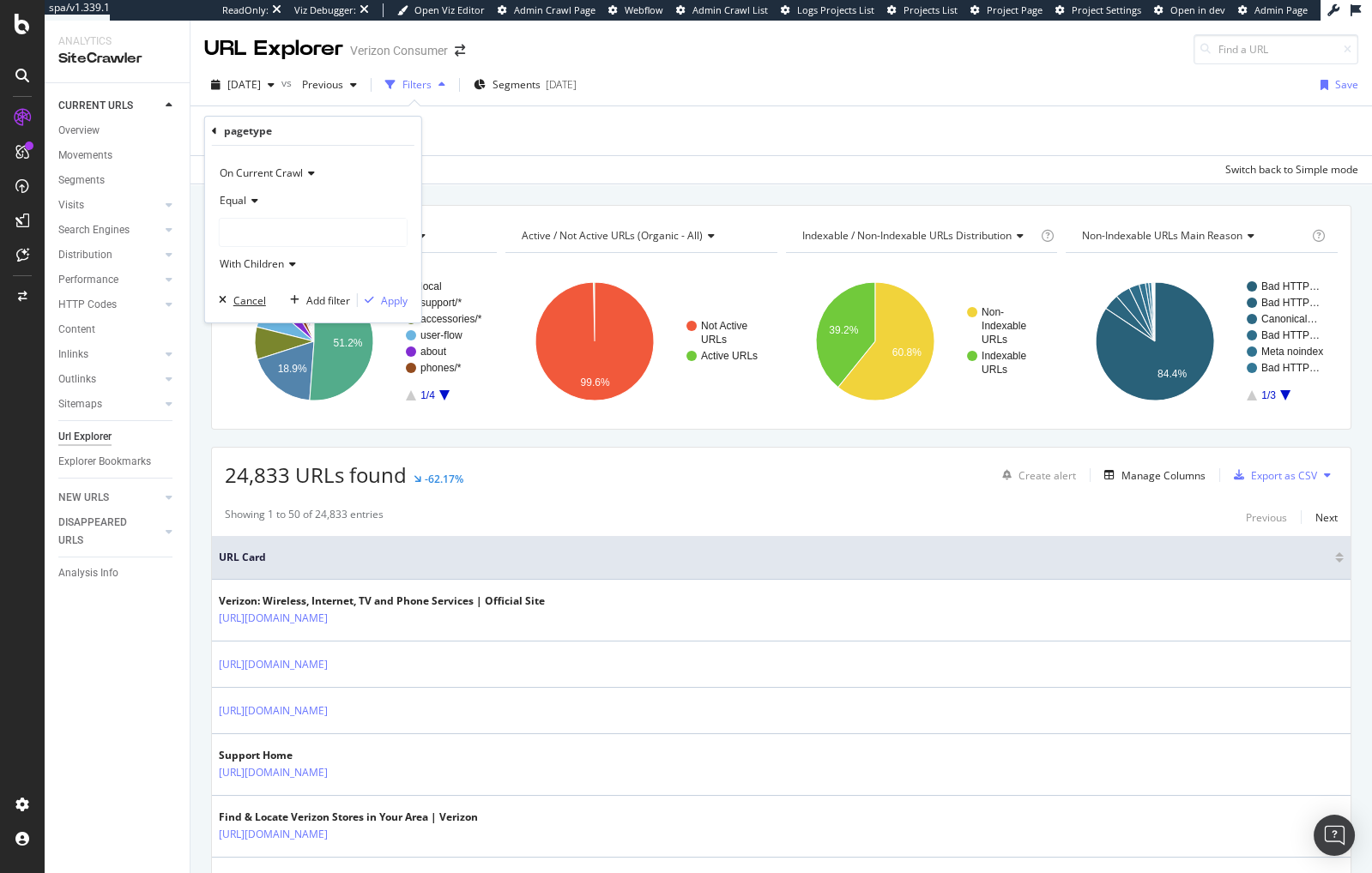
click at [245, 297] on div "Cancel" at bounding box center [249, 300] width 32 height 15
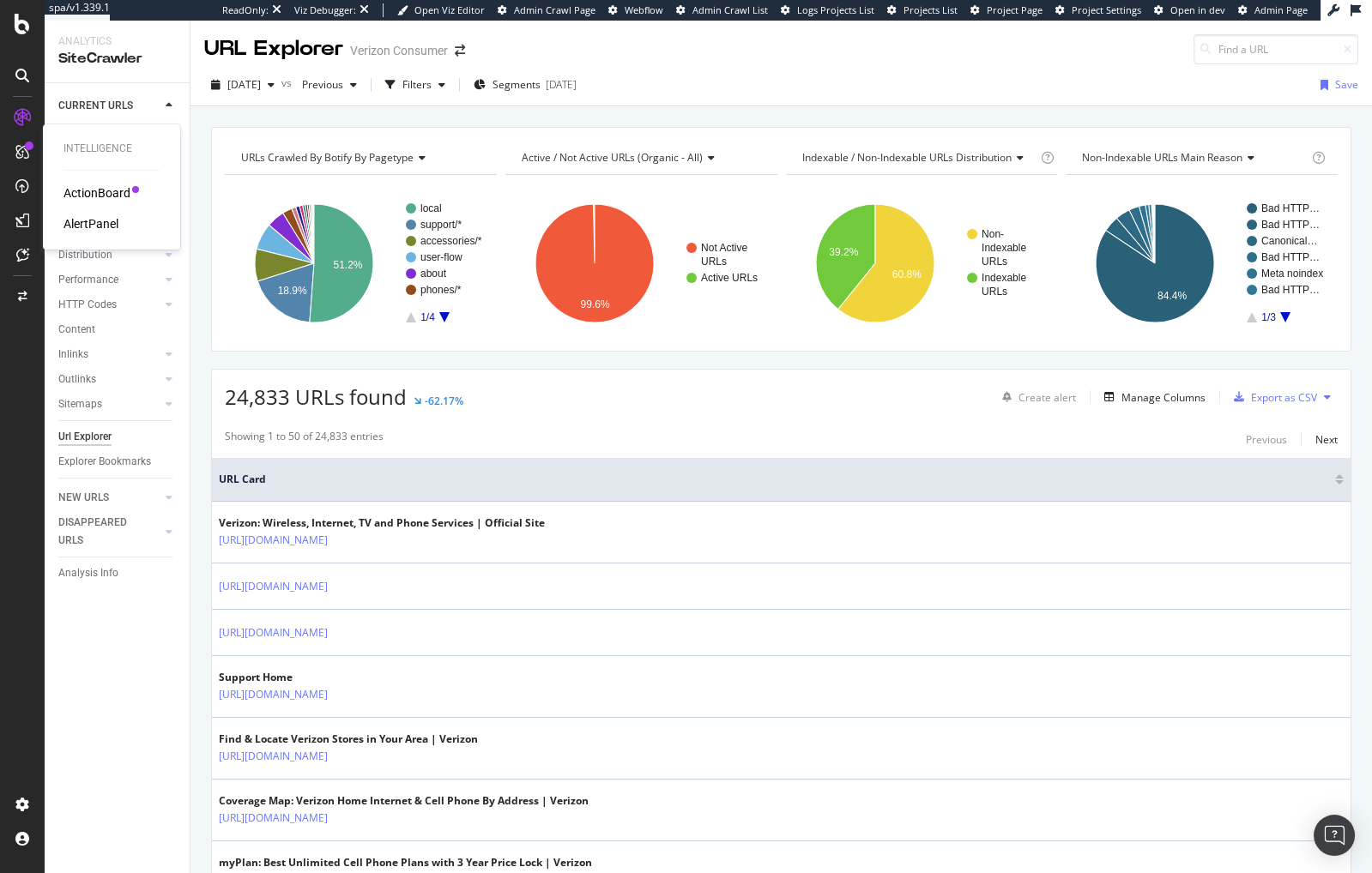
click at [78, 218] on div "AlertPanel" at bounding box center [91, 224] width 55 height 18
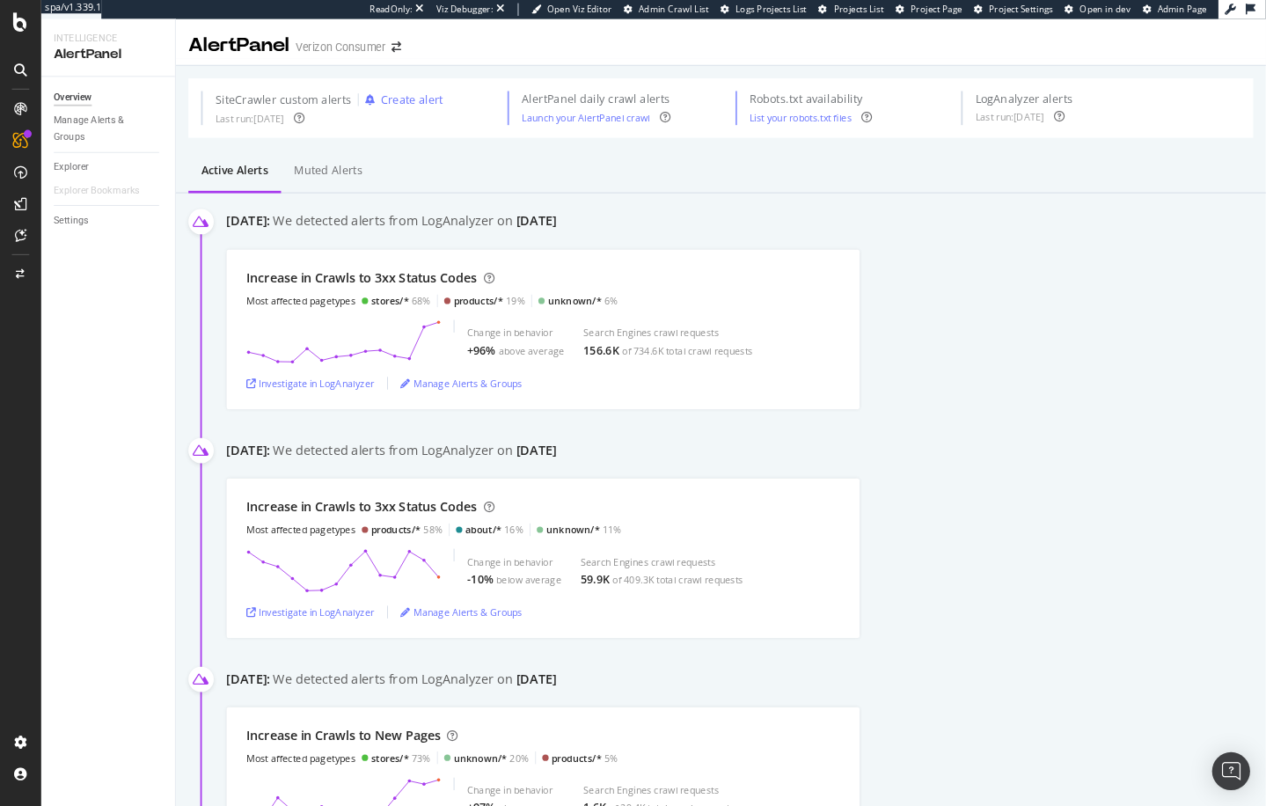
scroll to position [18, 0]
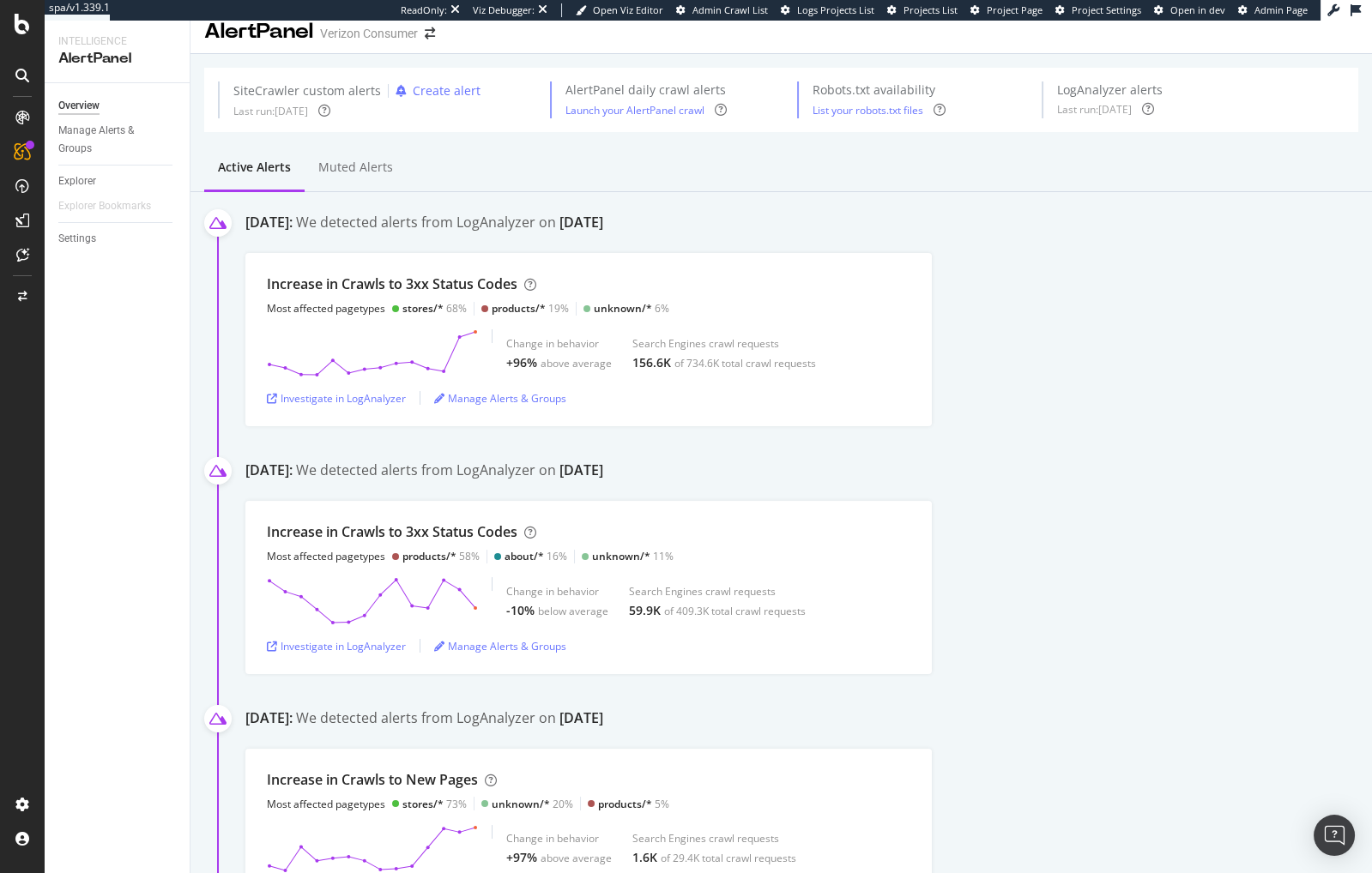
click at [215, 362] on div "[DATE]: We detected alerts from LogAnalyzer on [DATE] Increase in Crawls to 3xx…" at bounding box center [781, 811] width 1182 height 1238
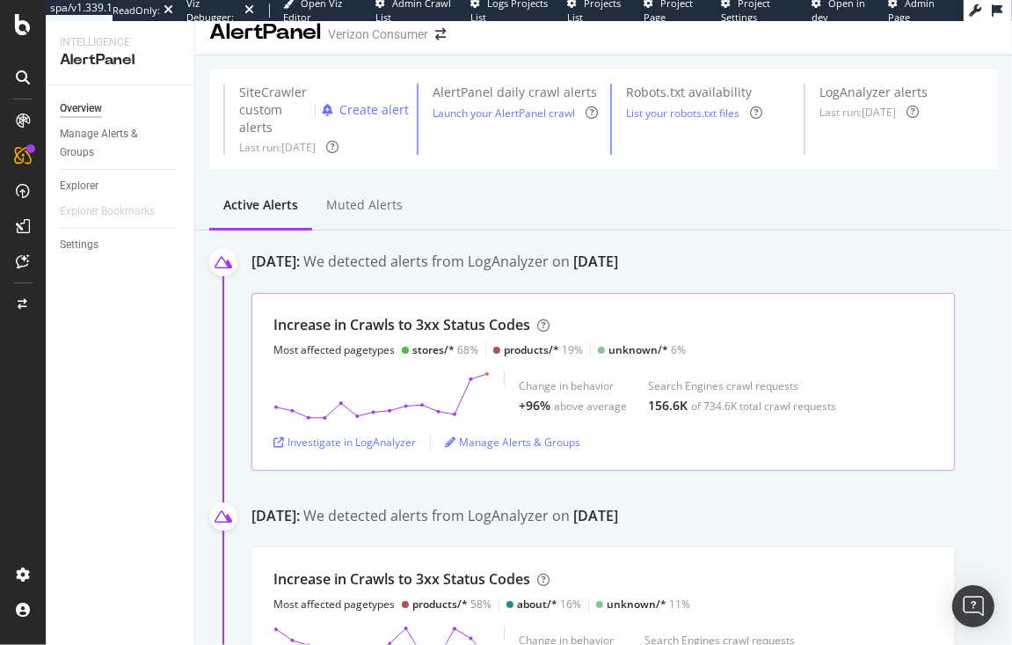
drag, startPoint x: 482, startPoint y: 351, endPoint x: 633, endPoint y: 349, distance: 151.3
click at [633, 349] on div "Most affected pagetypes stores/* 68% products/* 19% unknown/* 6%" at bounding box center [480, 349] width 412 height 15
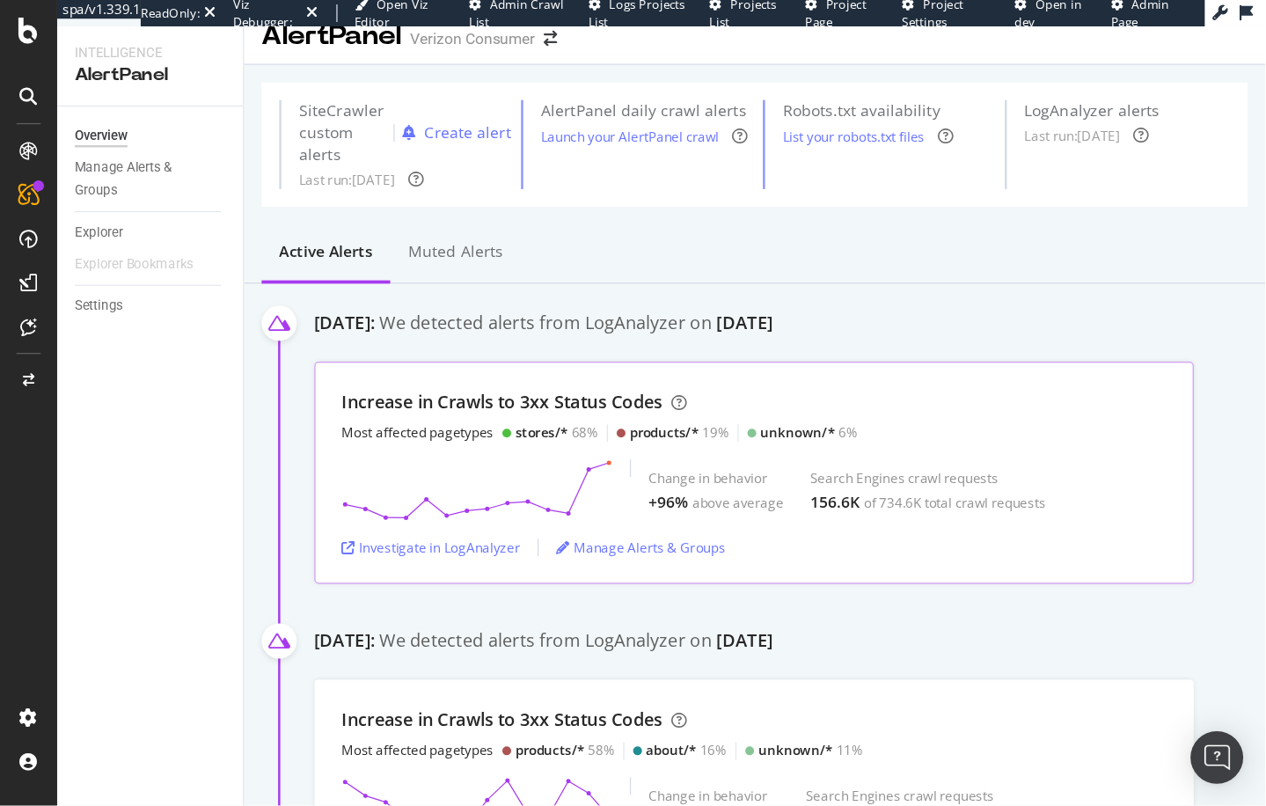
scroll to position [42, 0]
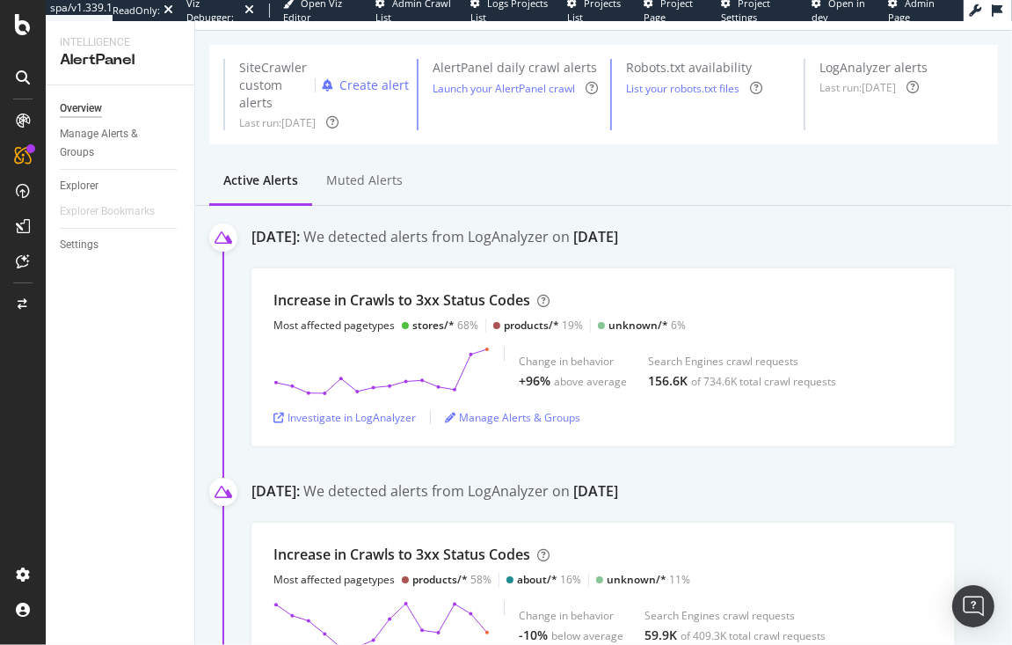
click at [631, 180] on div "Active alerts Muted alerts" at bounding box center [603, 181] width 817 height 47
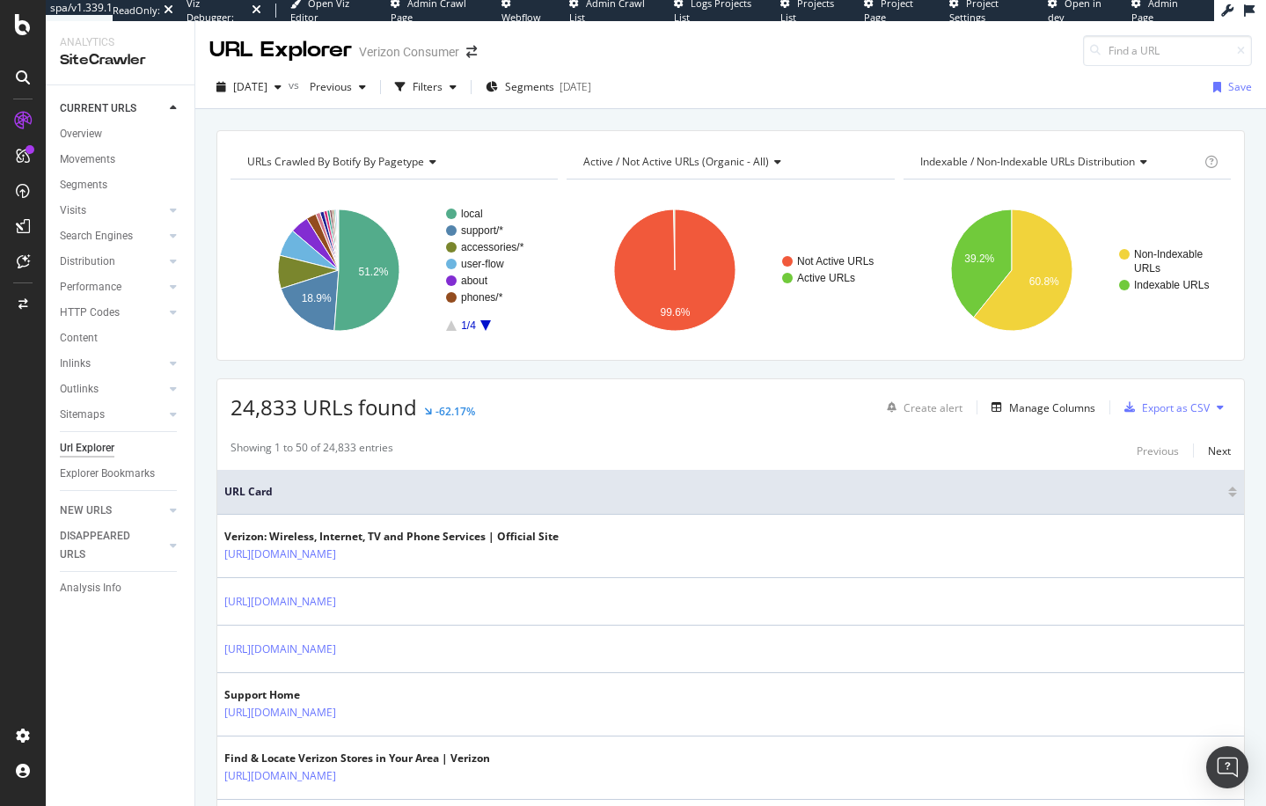
click at [100, 131] on div "Overview" at bounding box center [81, 134] width 42 height 18
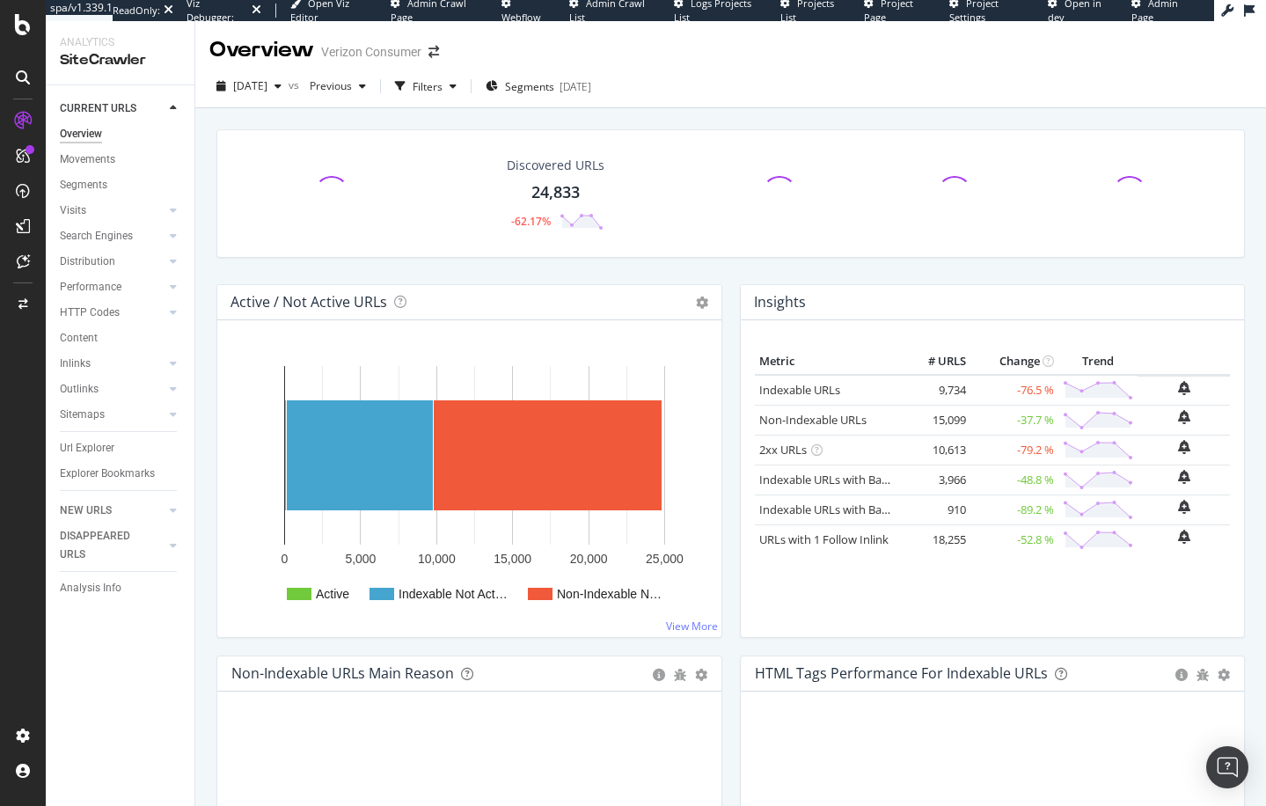
click at [211, 281] on div "Discovered URLs 24,833 -62.17%" at bounding box center [731, 206] width 1046 height 155
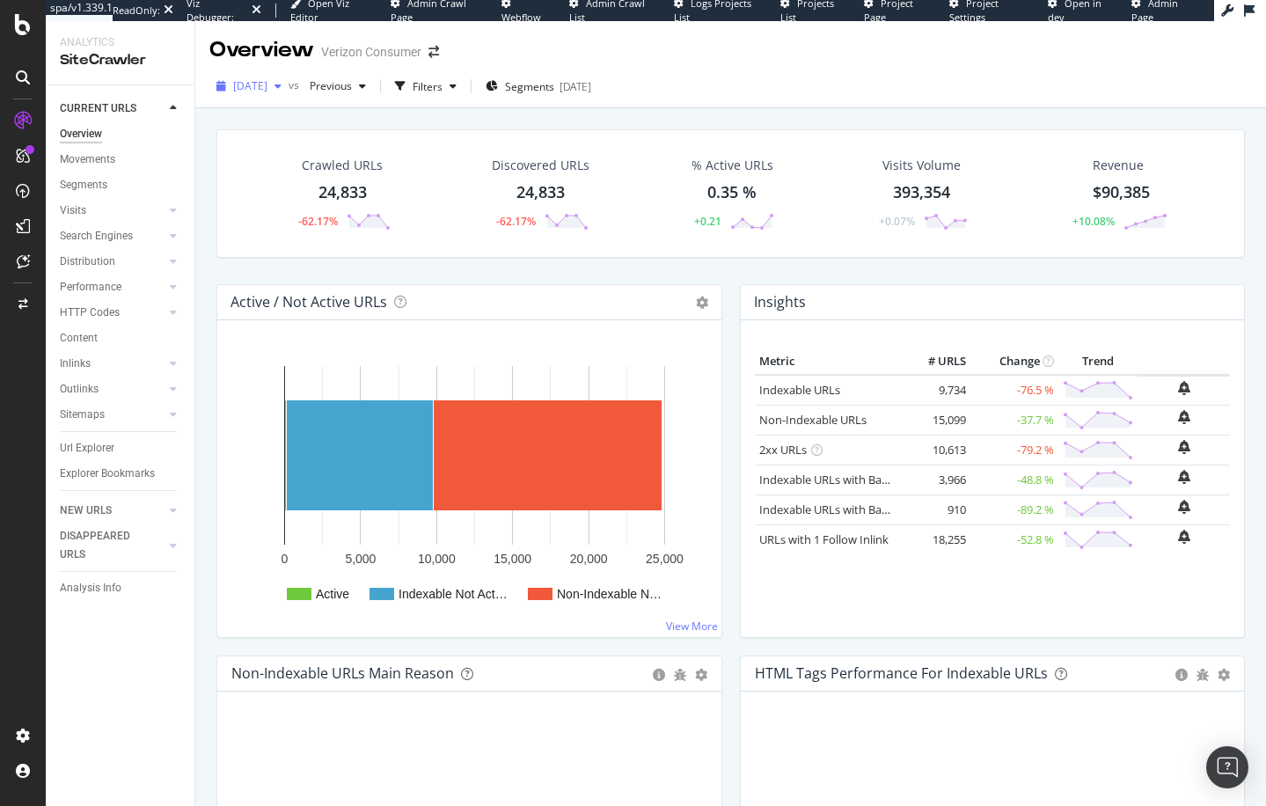
click at [260, 85] on span "2025 Sep. 21st" at bounding box center [250, 85] width 34 height 15
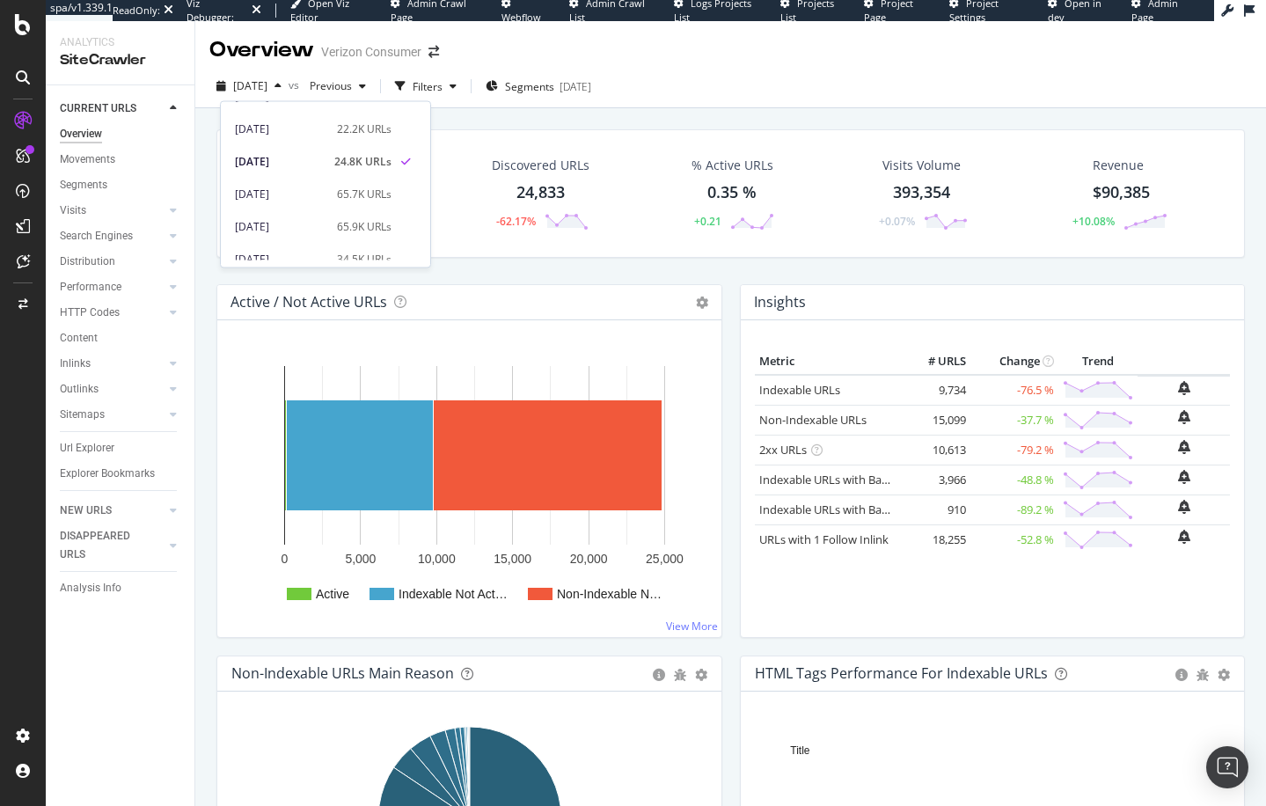
scroll to position [74, 0]
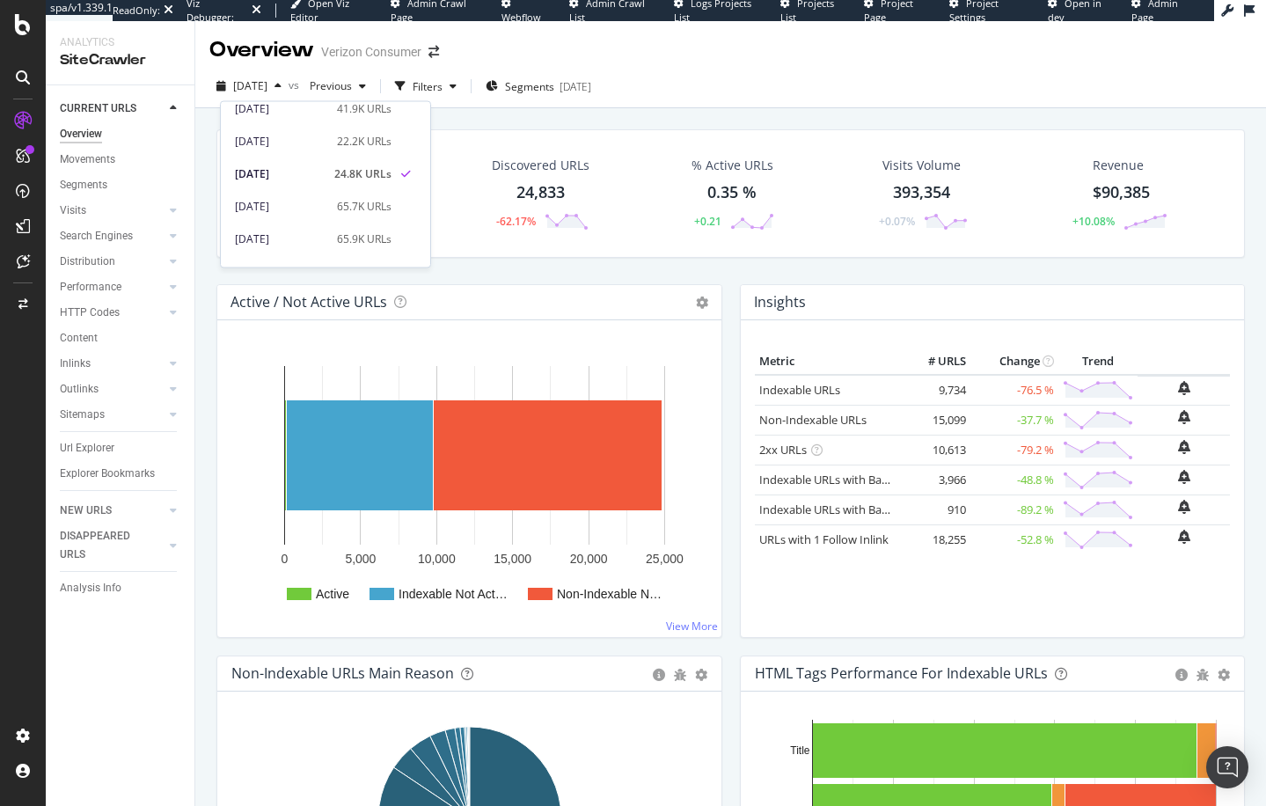
drag, startPoint x: 206, startPoint y: 223, endPoint x: 198, endPoint y: 228, distance: 9.5
click at [204, 223] on div "Crawled URLs 24,833 -62.17% Discovered URLs 24,833 -62.17% % Active URLs 0.35 %…" at bounding box center [730, 500] width 1070 height 784
click at [294, 281] on div "Crawled URLs 24,833 -62.17% Discovered URLs 24,833 -62.17% % Active URLs 0.35 %…" at bounding box center [731, 206] width 1046 height 155
click at [209, 263] on div "Crawled URLs 24,833 -62.17% Discovered URLs 24,833 -62.17% % Active URLs 0.35 %…" at bounding box center [731, 206] width 1046 height 155
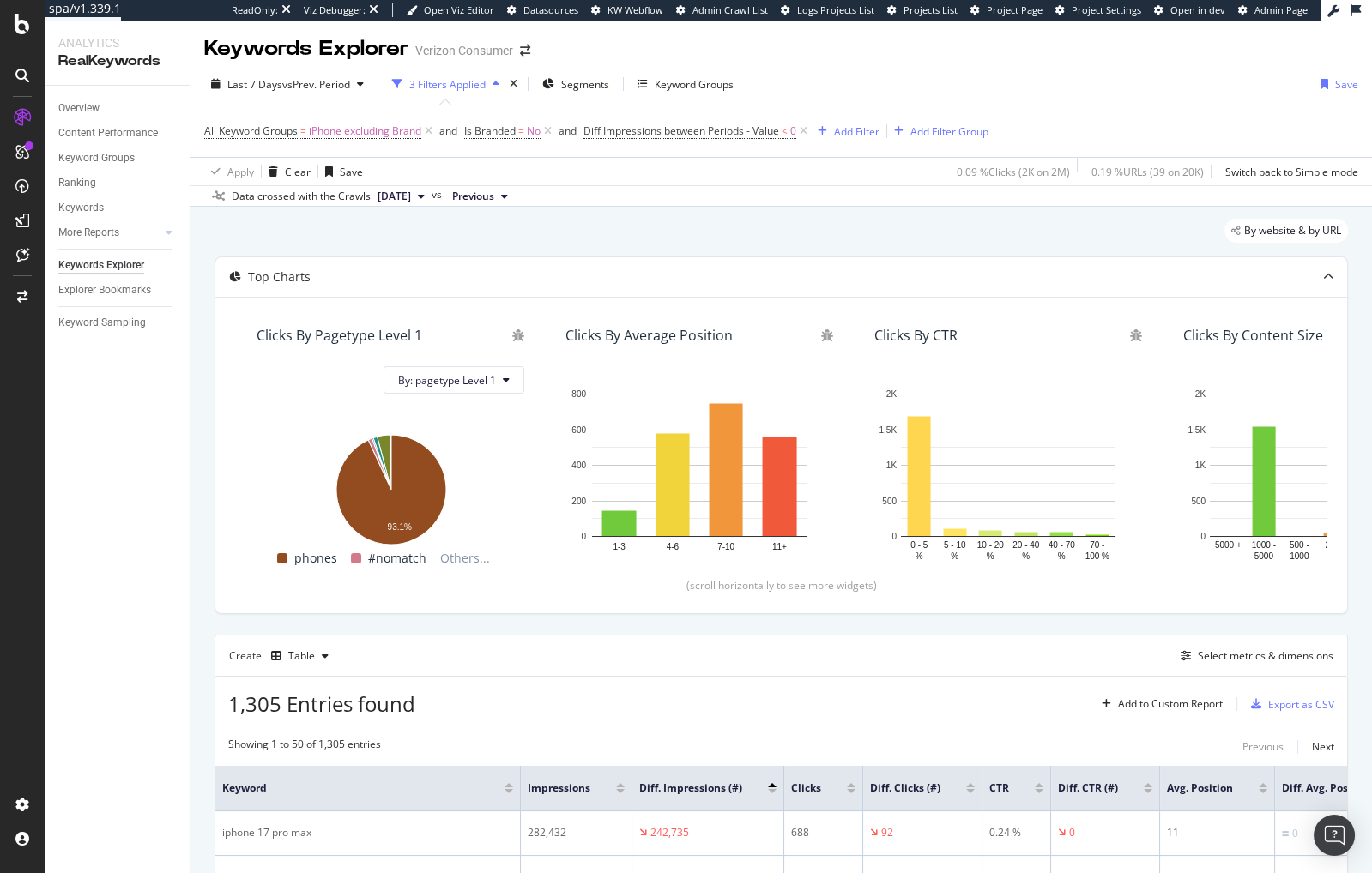
drag, startPoint x: 438, startPoint y: 245, endPoint x: 466, endPoint y: 231, distance: 31.3
click at [438, 245] on div "By website & by URL" at bounding box center [782, 237] width 1134 height 38
click at [742, 131] on span "Diff Impressions between Periods - Value" at bounding box center [681, 131] width 196 height 15
drag, startPoint x: 645, startPoint y: 227, endPoint x: 644, endPoint y: 236, distance: 9.1
click at [645, 227] on span "Less than" at bounding box center [625, 229] width 46 height 15
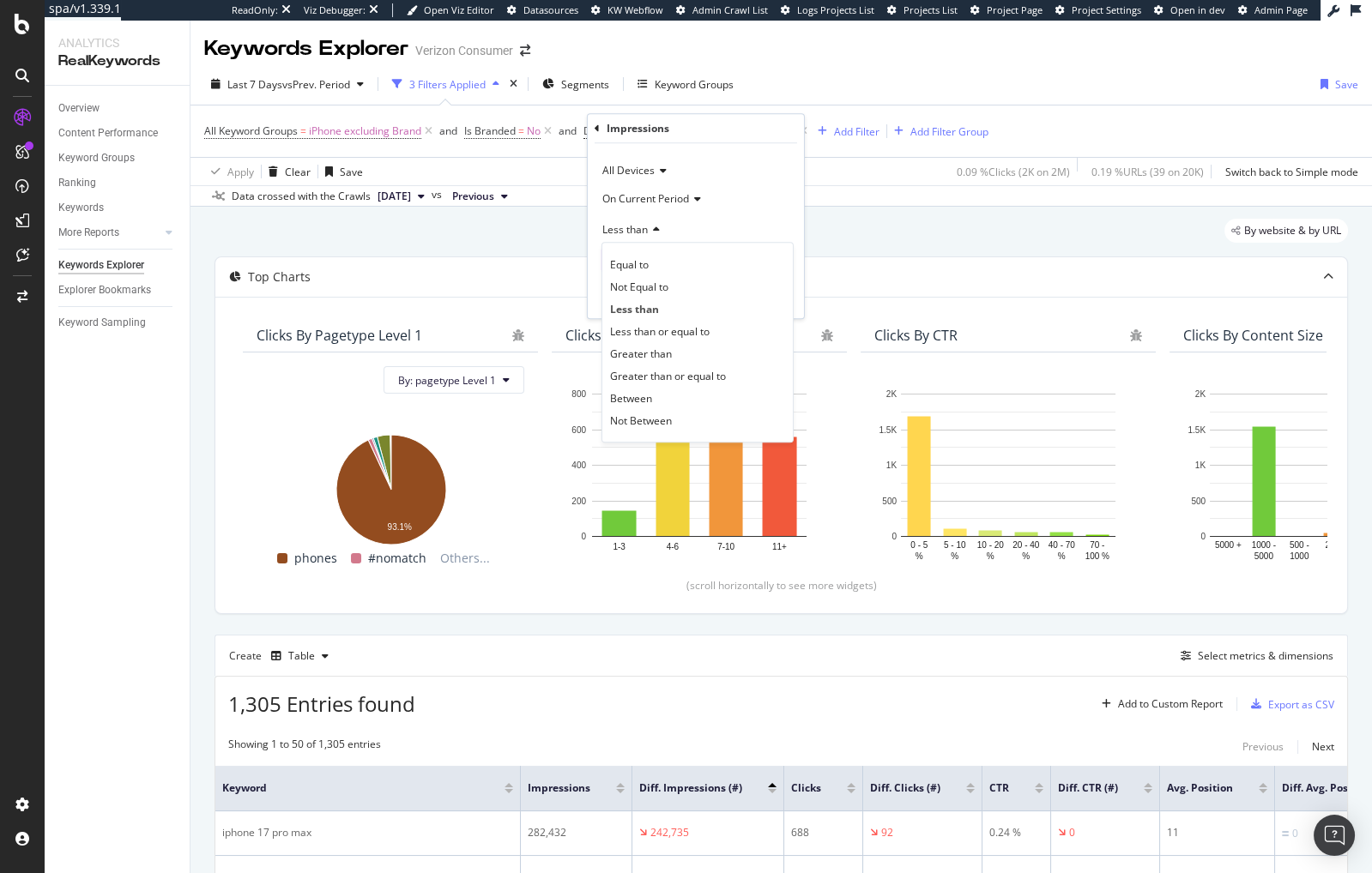
drag, startPoint x: 648, startPoint y: 353, endPoint x: 738, endPoint y: 255, distance: 133.1
click at [648, 353] on span "Greater than" at bounding box center [640, 353] width 61 height 15
drag, startPoint x: 767, startPoint y: 297, endPoint x: 718, endPoint y: 233, distance: 80.6
click at [767, 297] on div "Apply" at bounding box center [777, 296] width 26 height 15
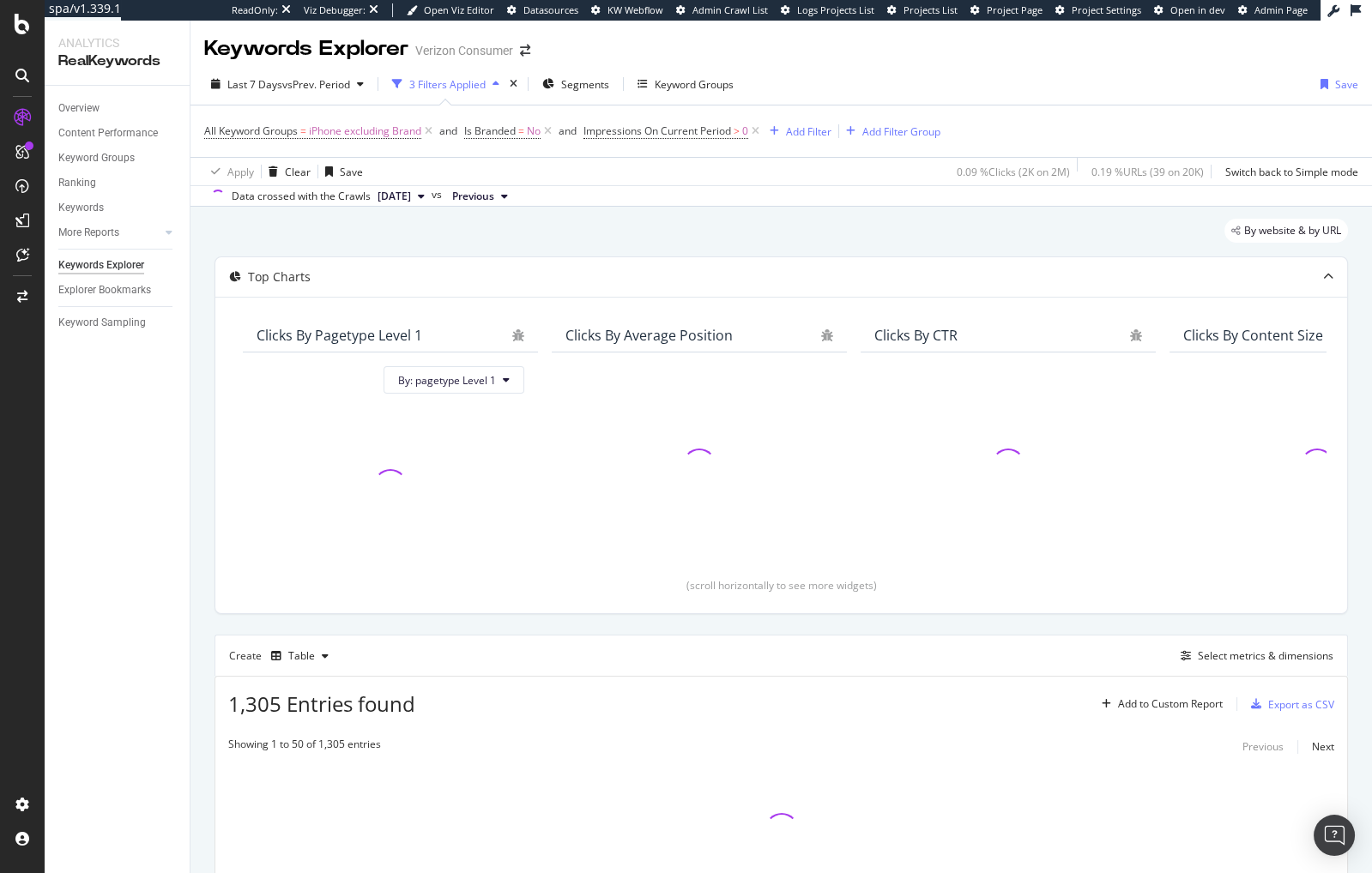
click at [658, 225] on div "By website & by URL" at bounding box center [782, 237] width 1134 height 38
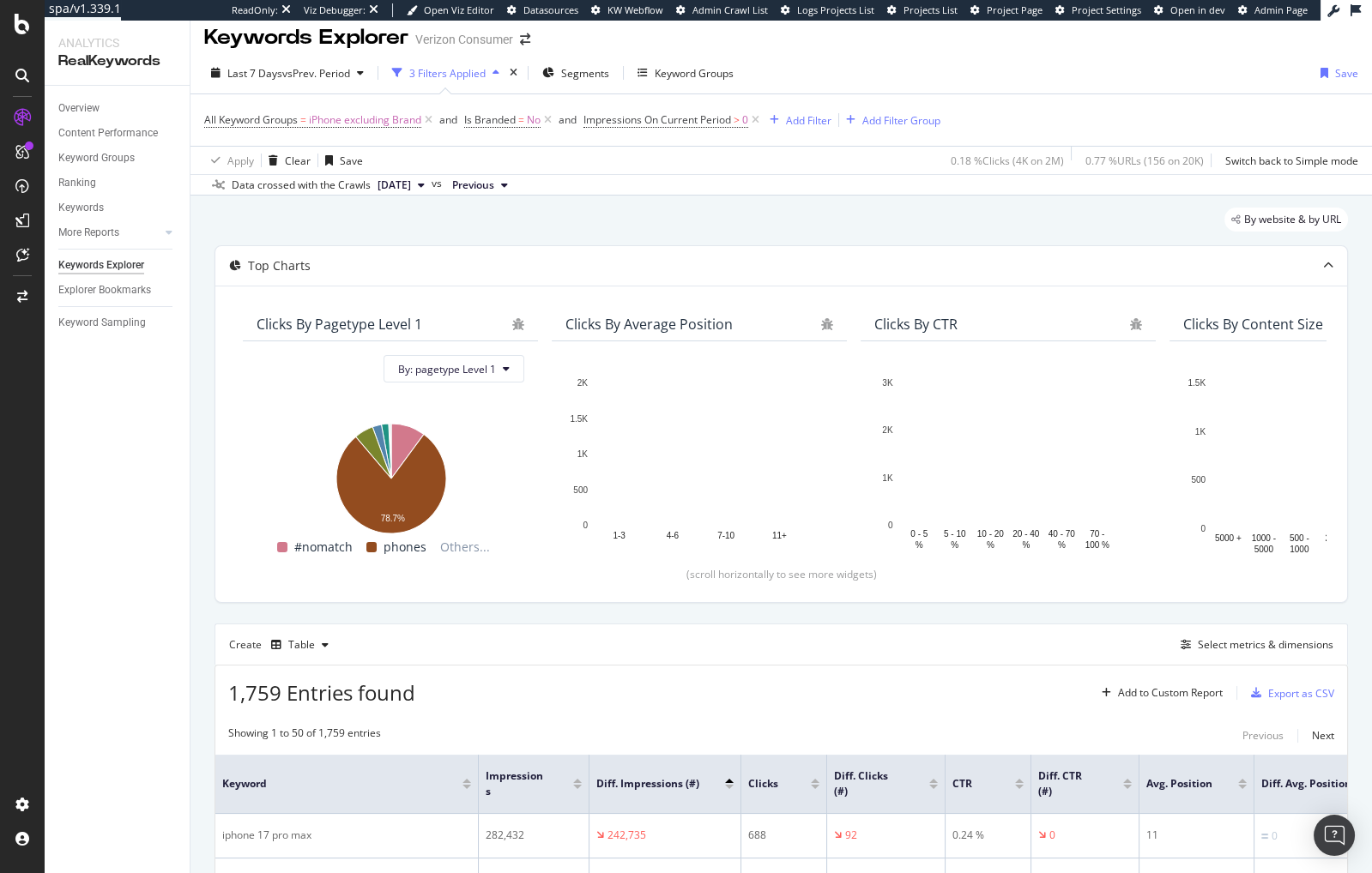
scroll to position [35, 0]
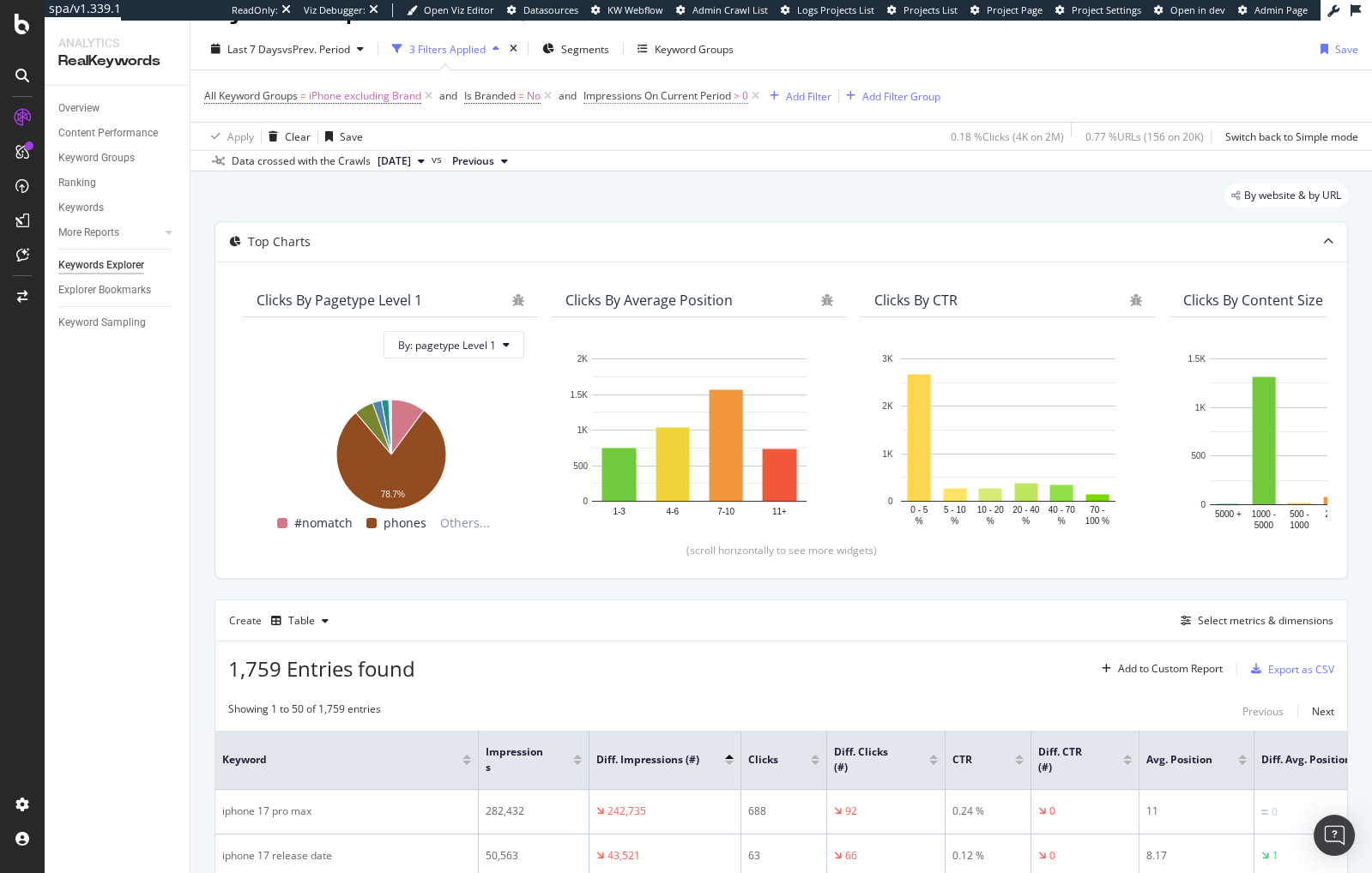
click at [682, 89] on span "Impressions On Current Period" at bounding box center [657, 96] width 147 height 15
click at [513, 199] on div "By website & by URL" at bounding box center [782, 202] width 1134 height 38
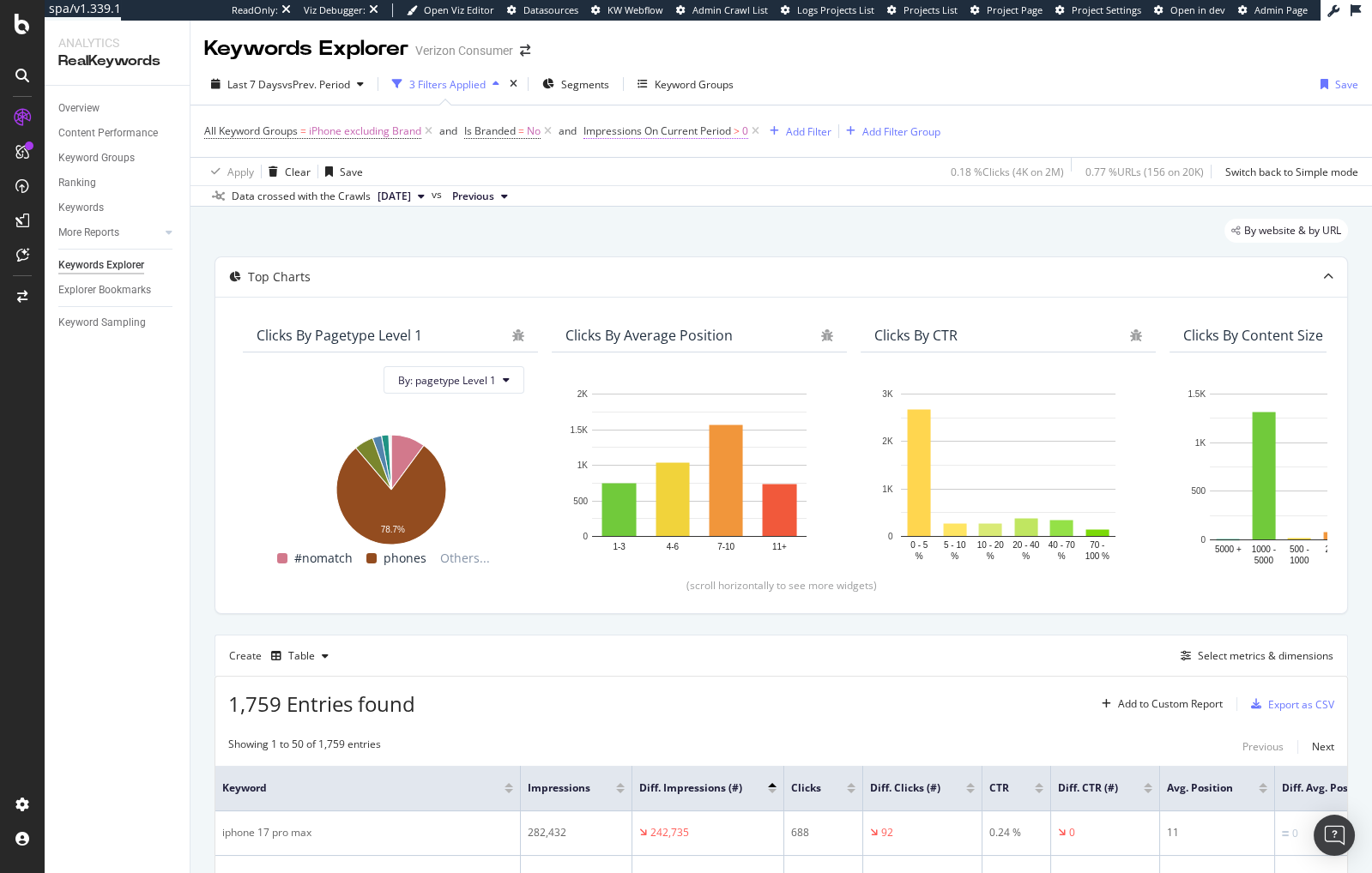
click at [699, 129] on span "Impressions On Current Period" at bounding box center [657, 131] width 147 height 15
drag, startPoint x: 627, startPoint y: 252, endPoint x: 643, endPoint y: 257, distance: 16.8
click at [627, 252] on input "0" at bounding box center [695, 259] width 188 height 27
drag, startPoint x: 779, startPoint y: 295, endPoint x: 733, endPoint y: 302, distance: 46.5
click at [779, 295] on div "Apply" at bounding box center [777, 296] width 26 height 15
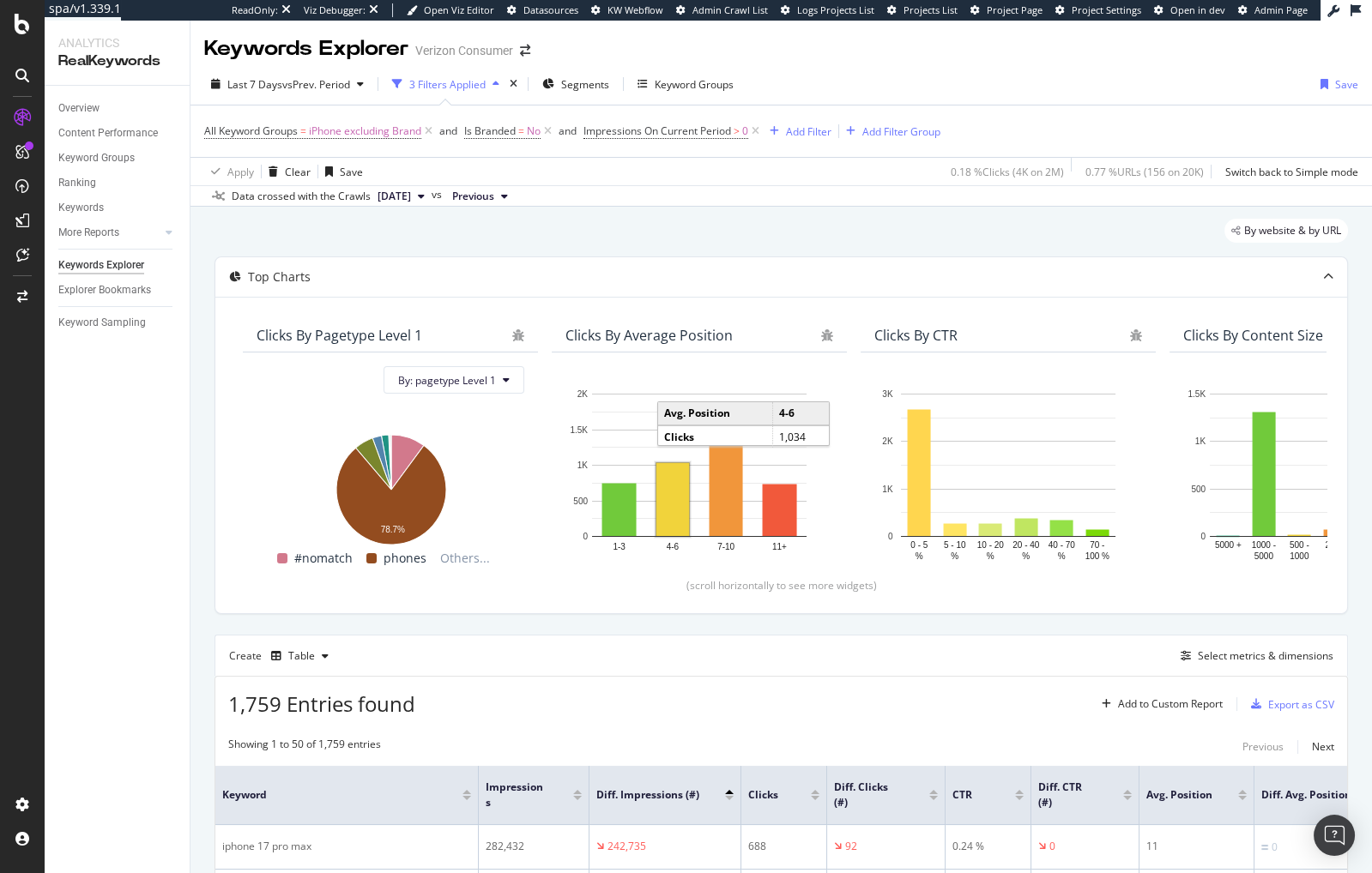
scroll to position [155, 0]
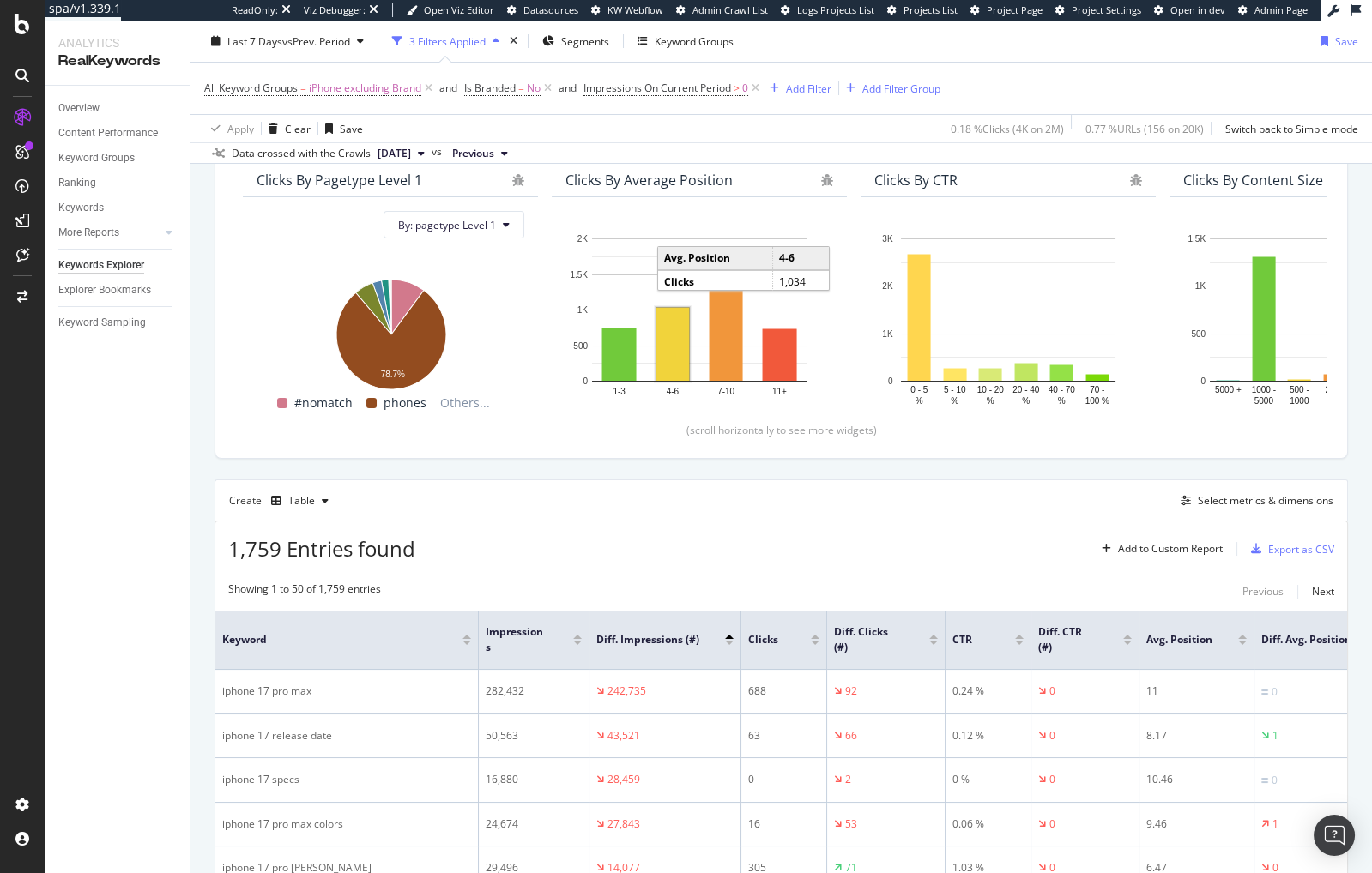
click at [729, 641] on div at bounding box center [729, 643] width 9 height 4
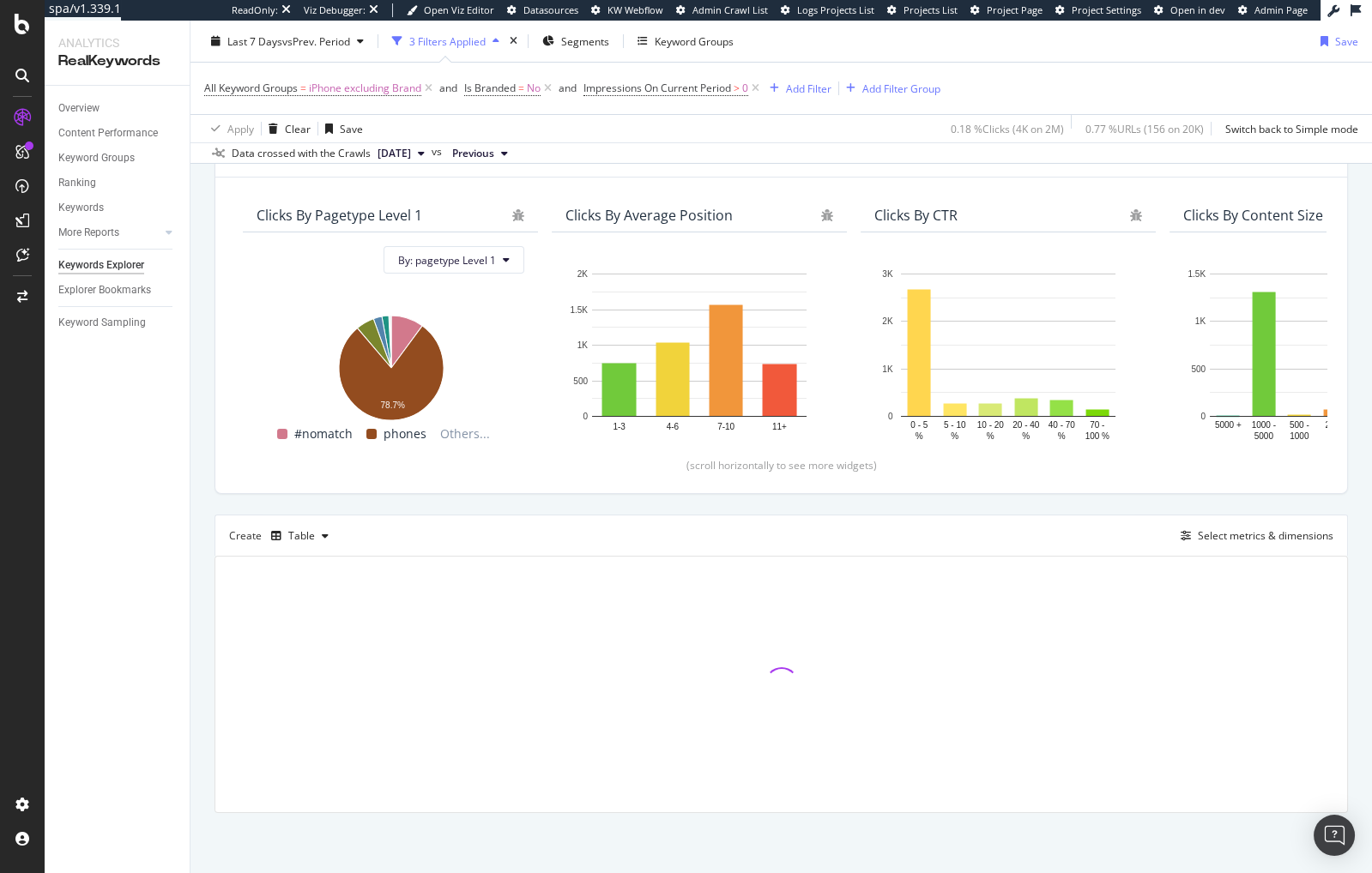
scroll to position [117, 0]
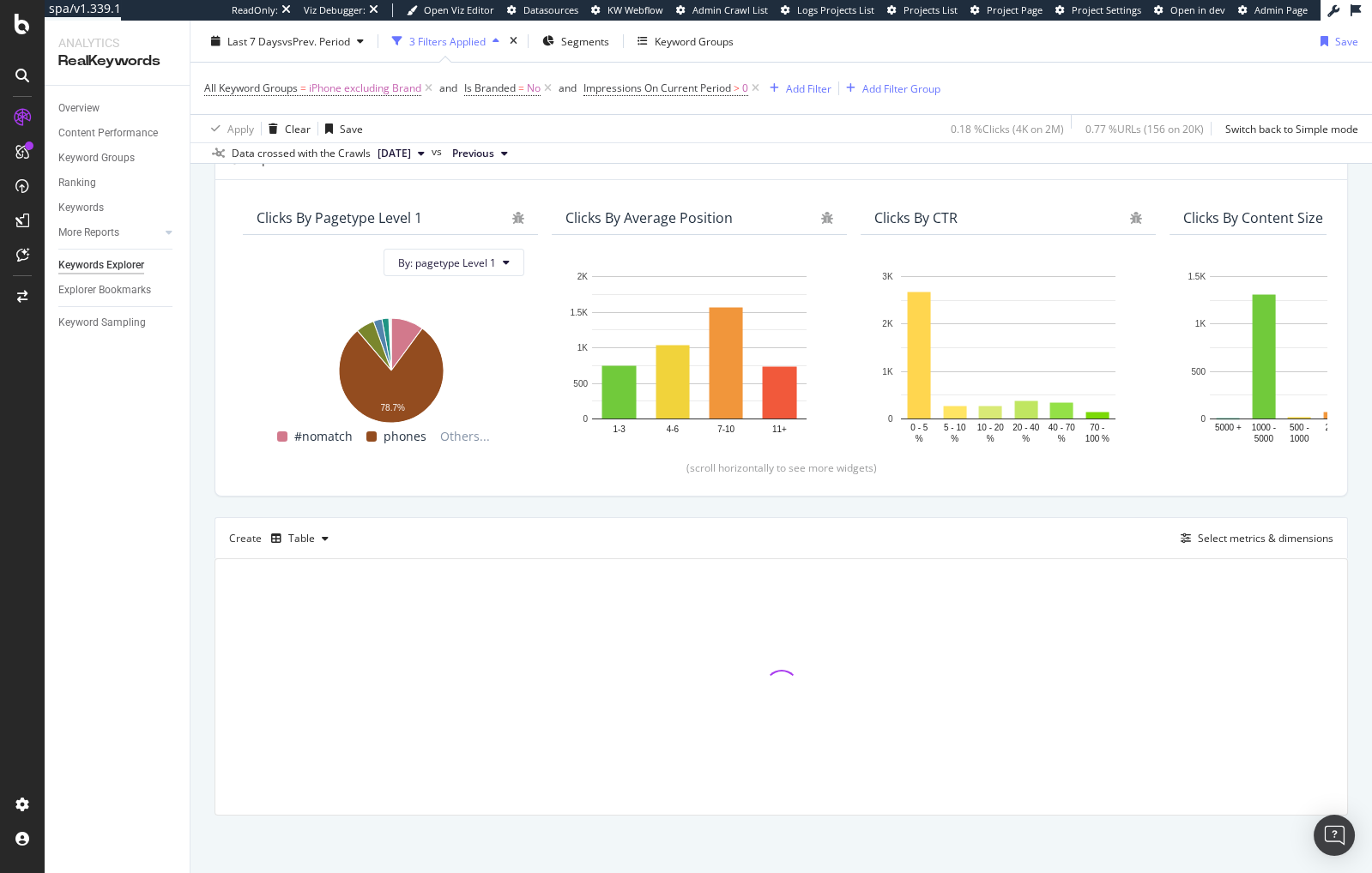
click at [732, 504] on div "Top Charts Clicks By pagetype Level 1 By: pagetype Level 1 Hold CMD (⌘) while c…" at bounding box center [782, 477] width 1134 height 677
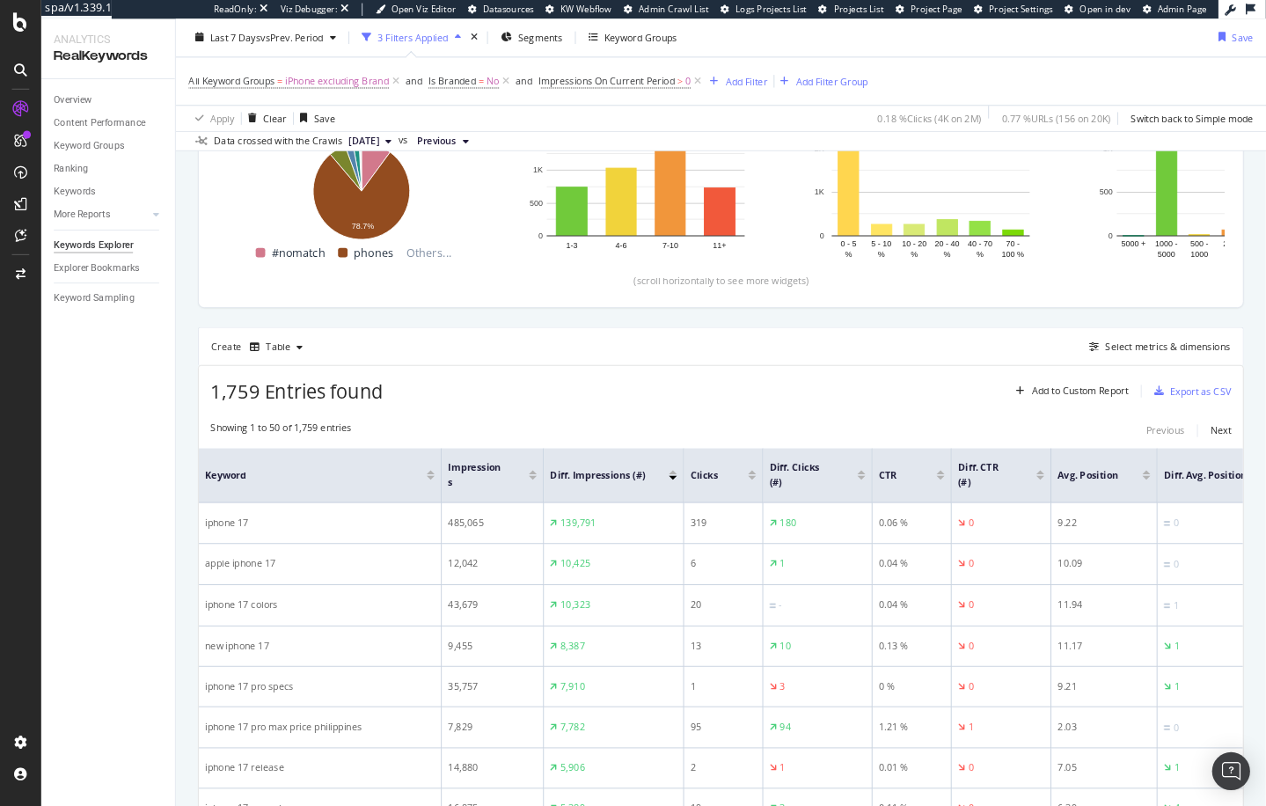
scroll to position [352, 0]
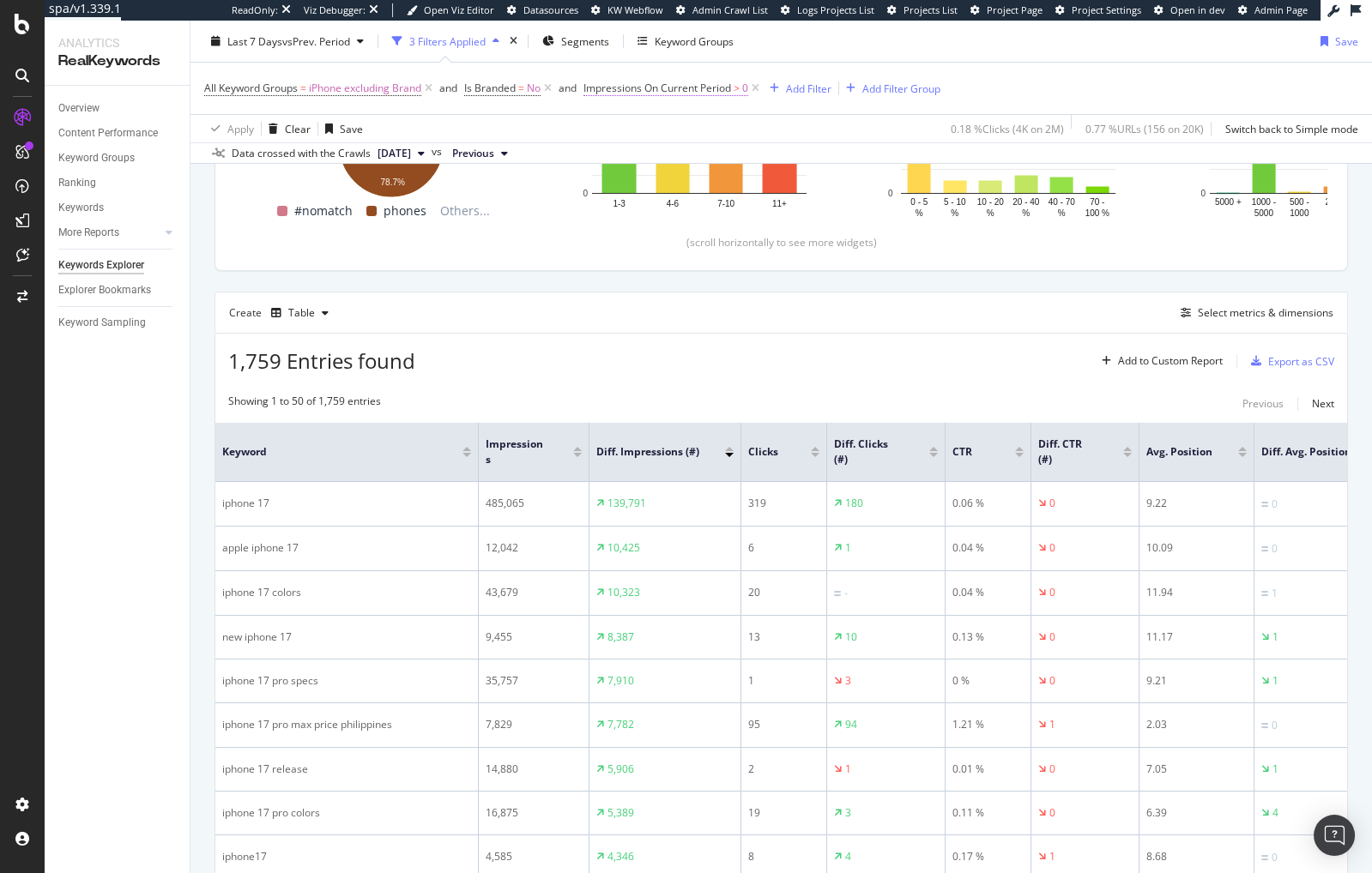
click at [698, 95] on span "Impressions On Current Period > 0" at bounding box center [666, 89] width 165 height 16
drag, startPoint x: 464, startPoint y: 288, endPoint x: 342, endPoint y: 305, distance: 123.2
click at [578, 299] on div "Create Table Select metrics & dimensions" at bounding box center [782, 312] width 1134 height 41
drag, startPoint x: 203, startPoint y: 325, endPoint x: 20, endPoint y: 308, distance: 183.8
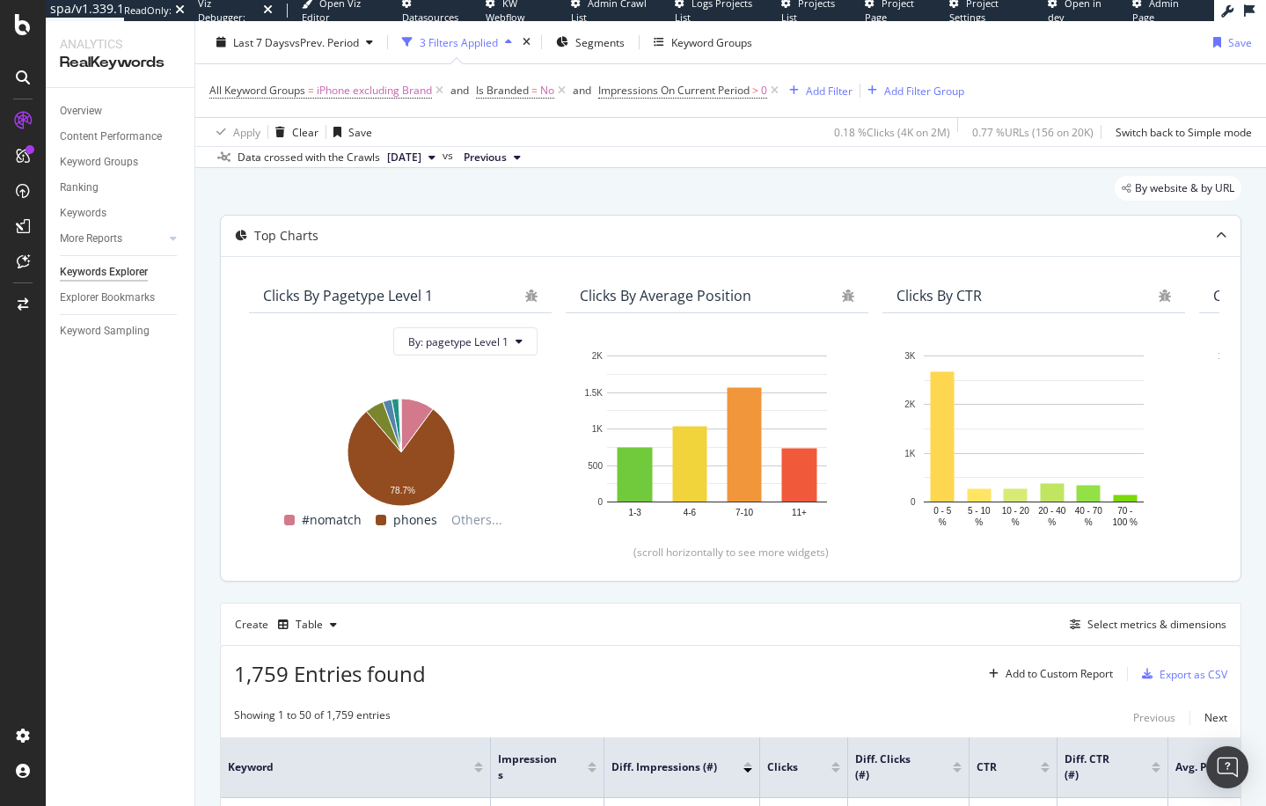
scroll to position [0, 0]
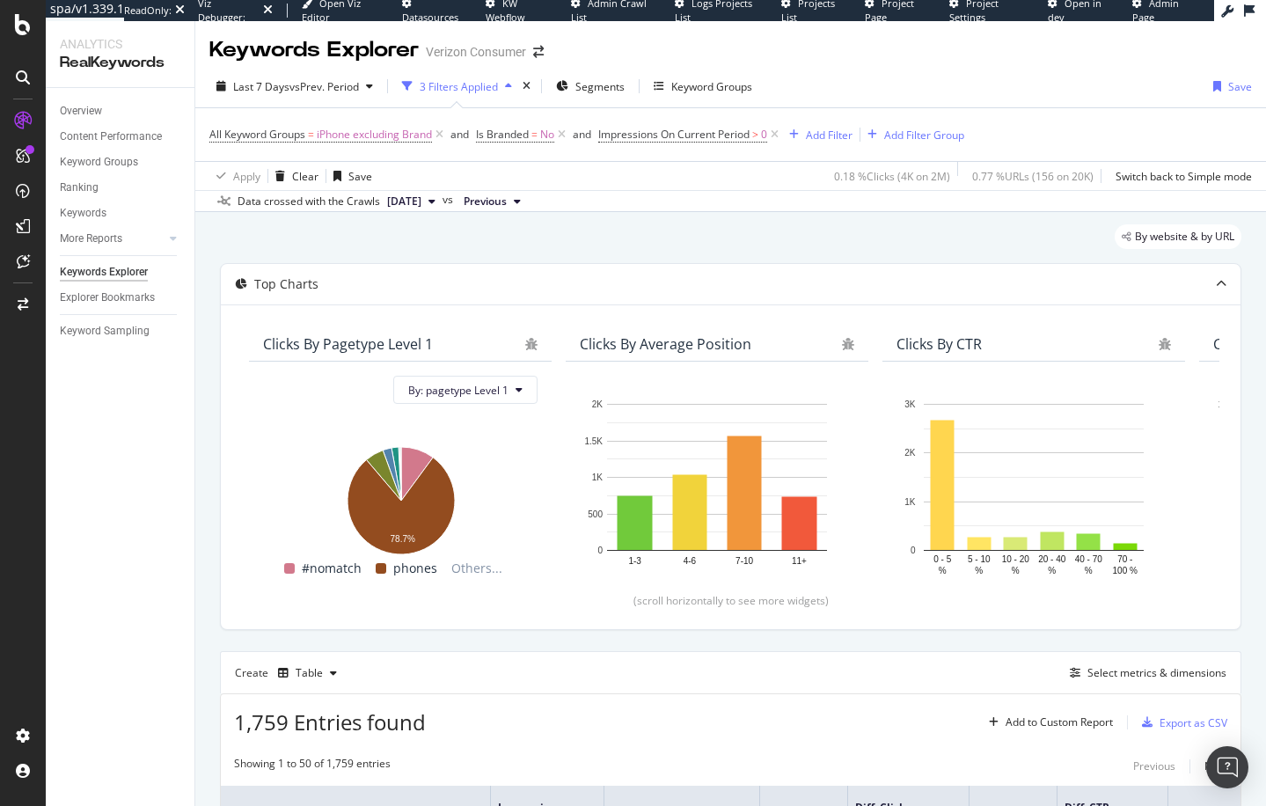
click at [617, 241] on div "By website & by URL" at bounding box center [730, 243] width 1021 height 39
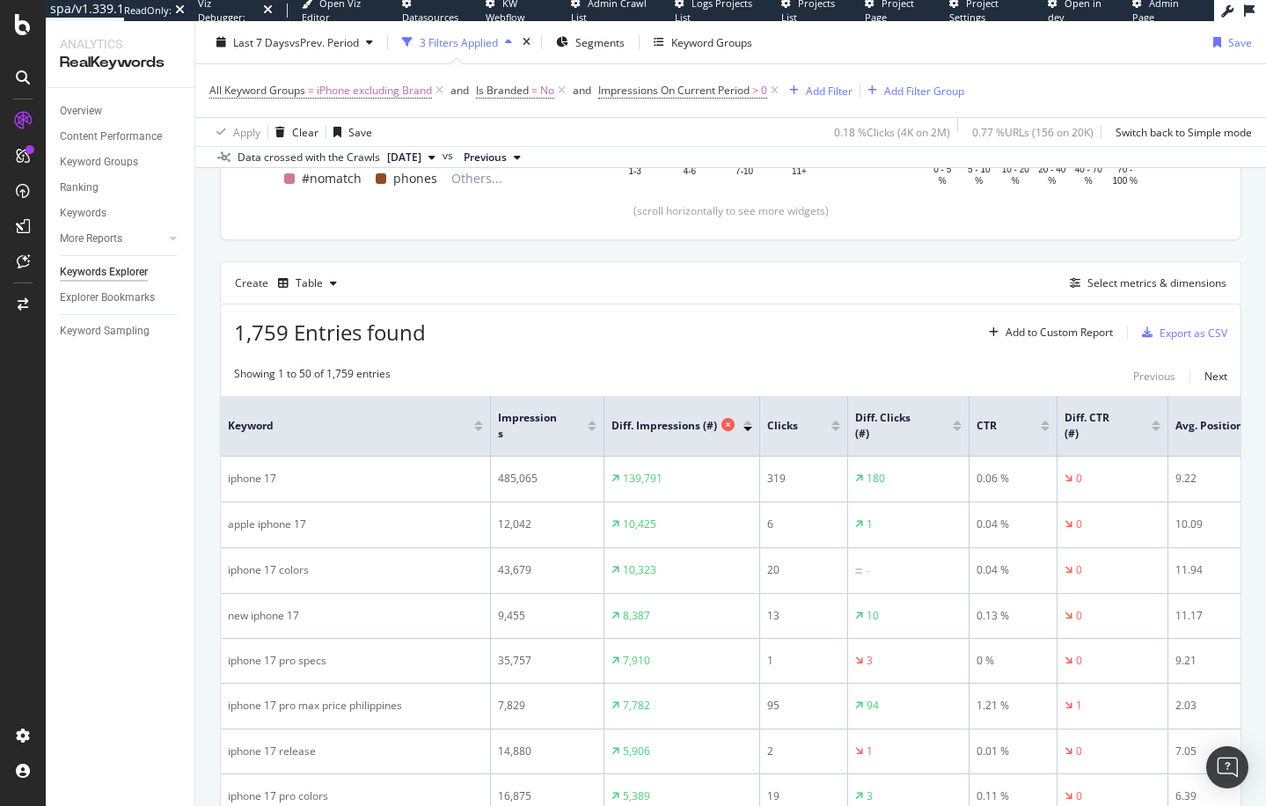
scroll to position [398, 0]
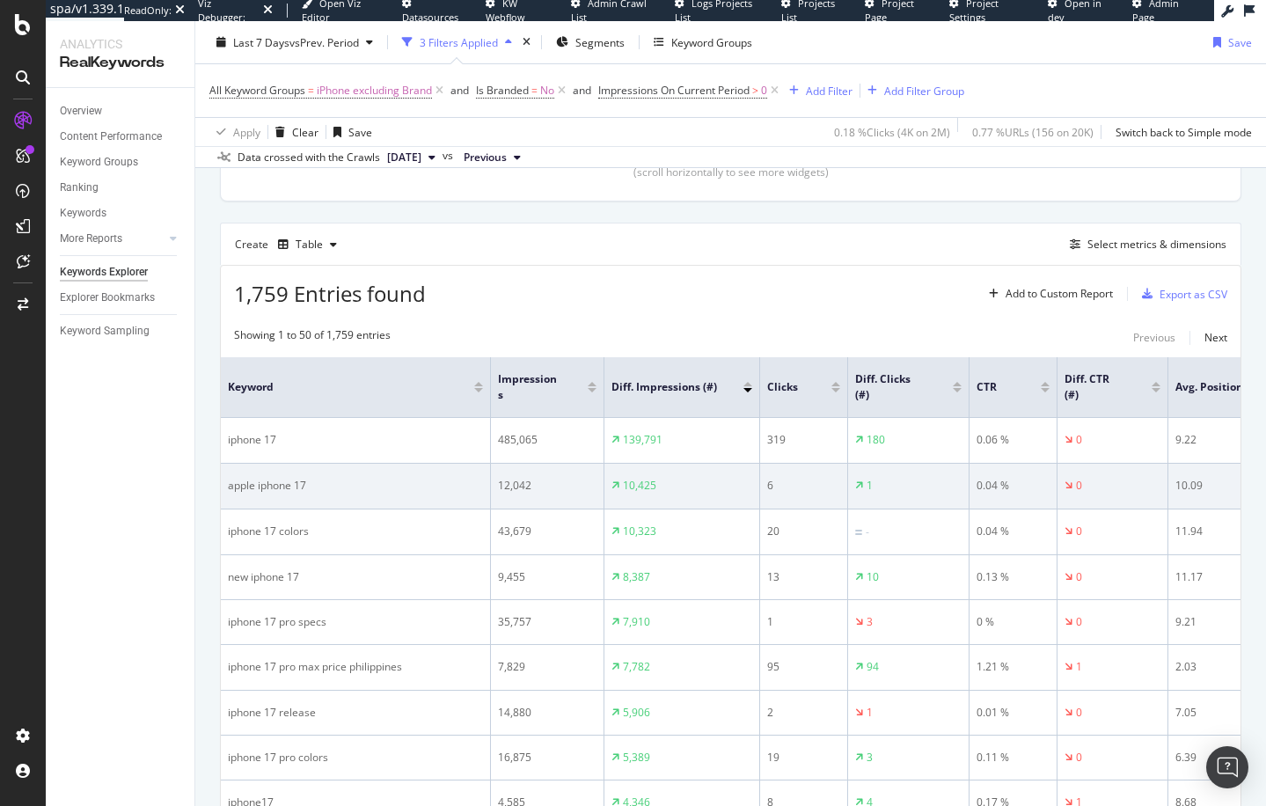
scroll to position [434, 0]
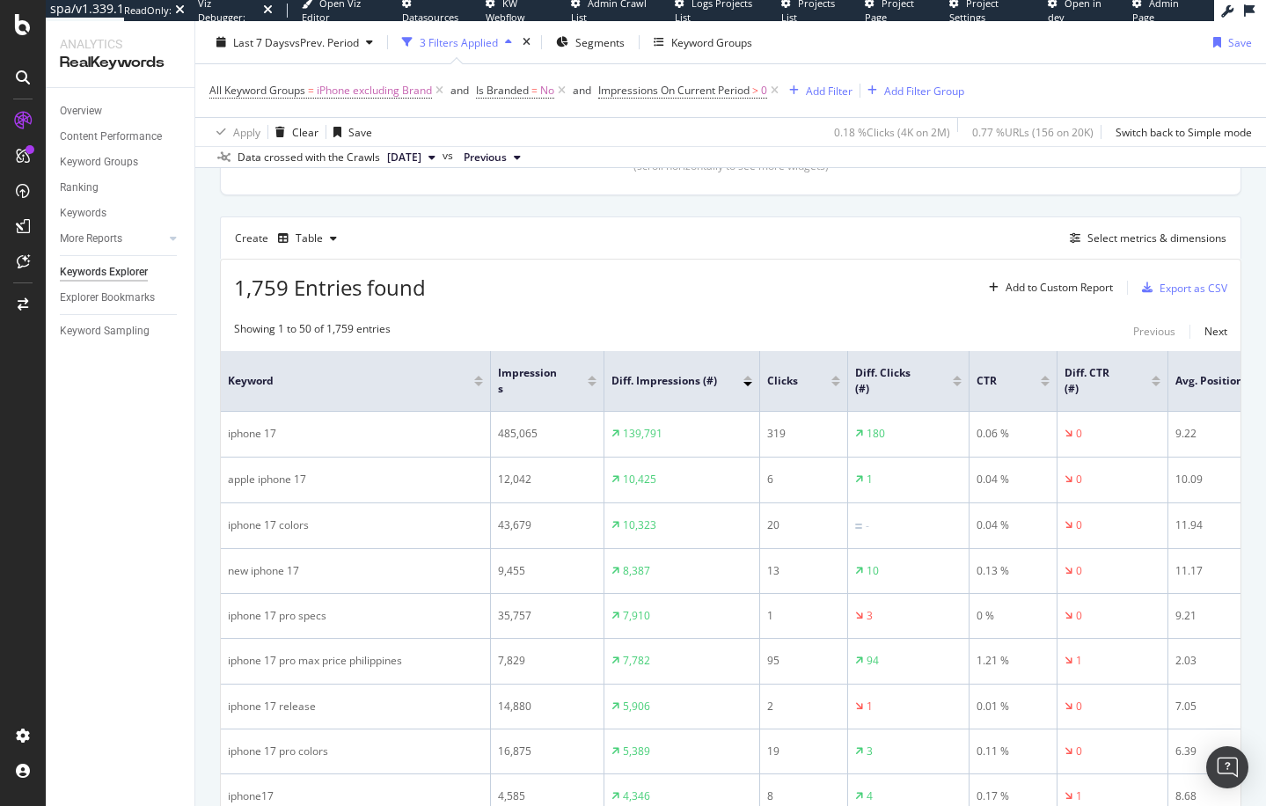
drag, startPoint x: 609, startPoint y: 289, endPoint x: 608, endPoint y: 300, distance: 10.6
click at [609, 289] on div "1,759 Entries found Add to Custom Report Export as CSV" at bounding box center [730, 280] width 1019 height 43
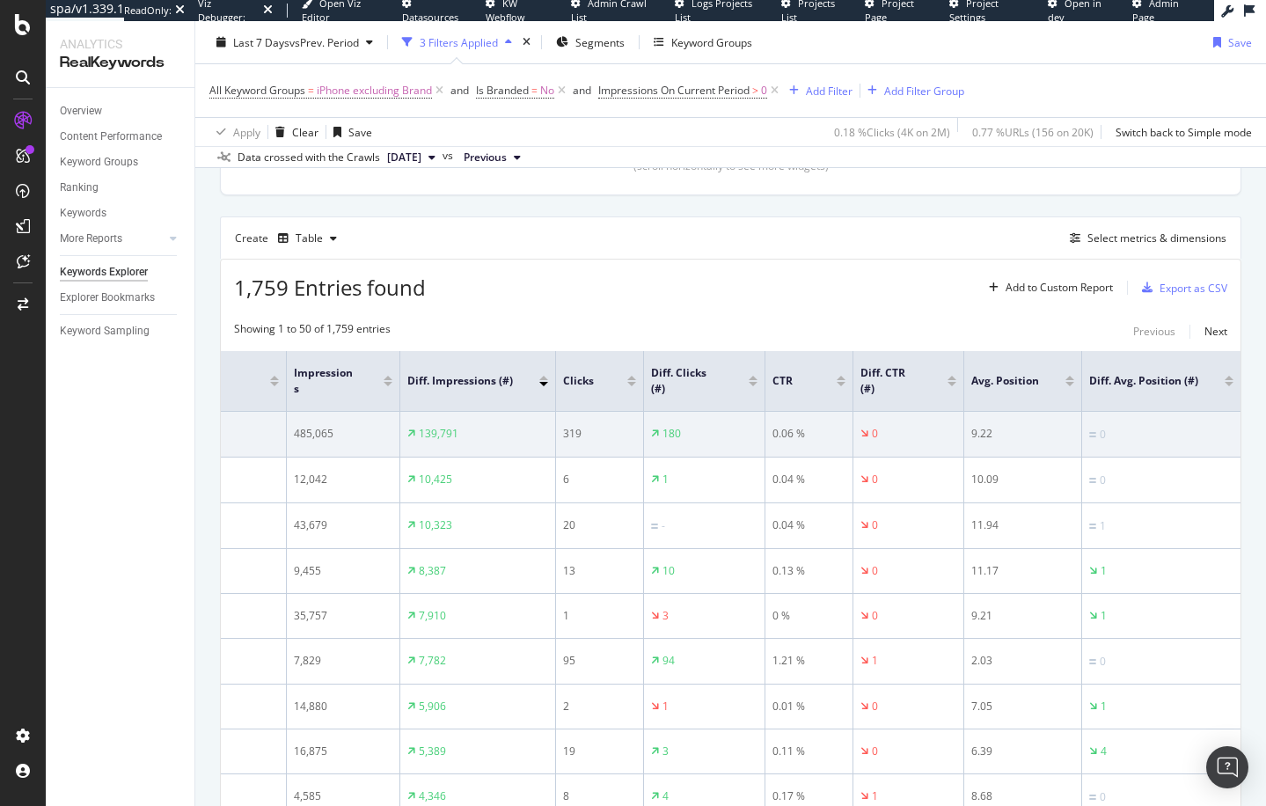
scroll to position [0, 0]
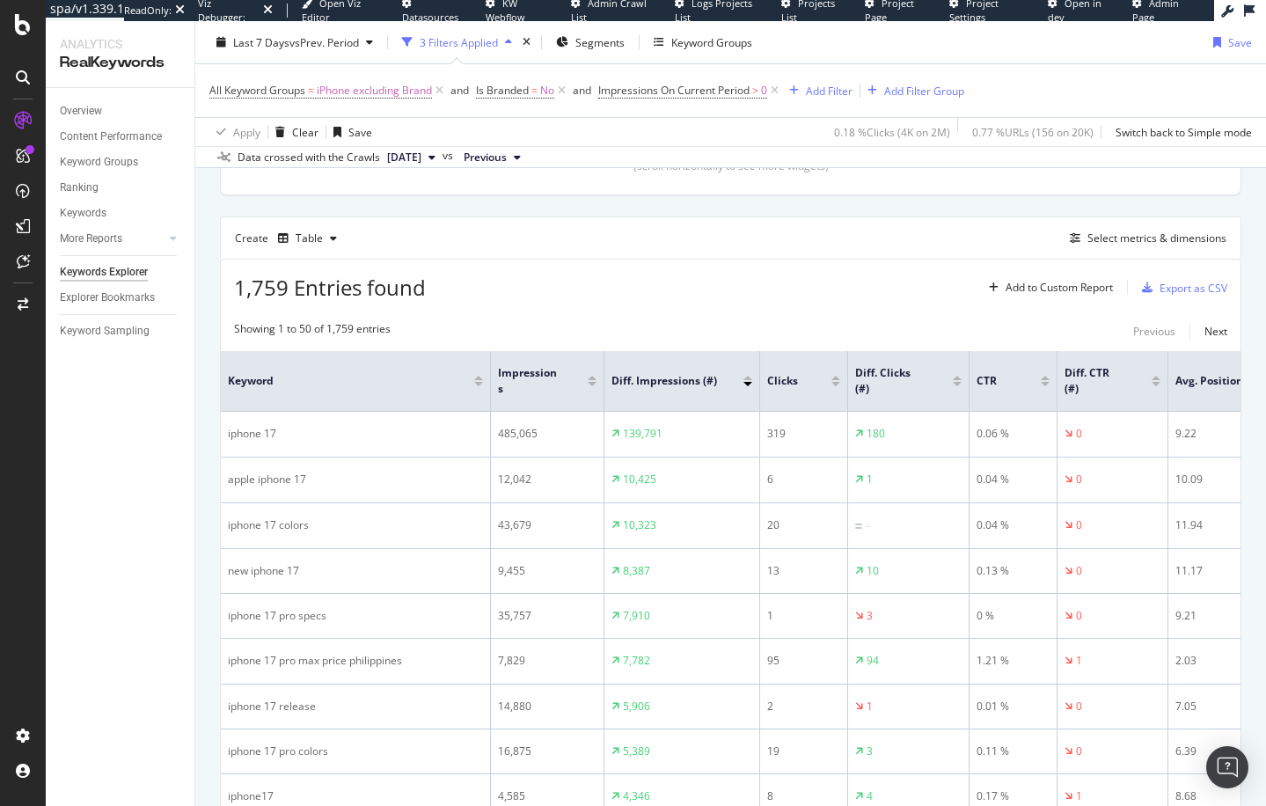
click at [860, 279] on div "1,759 Entries found Add to Custom Report Export as CSV" at bounding box center [730, 280] width 1019 height 43
click at [1148, 238] on div "Select metrics & dimensions" at bounding box center [1156, 237] width 139 height 15
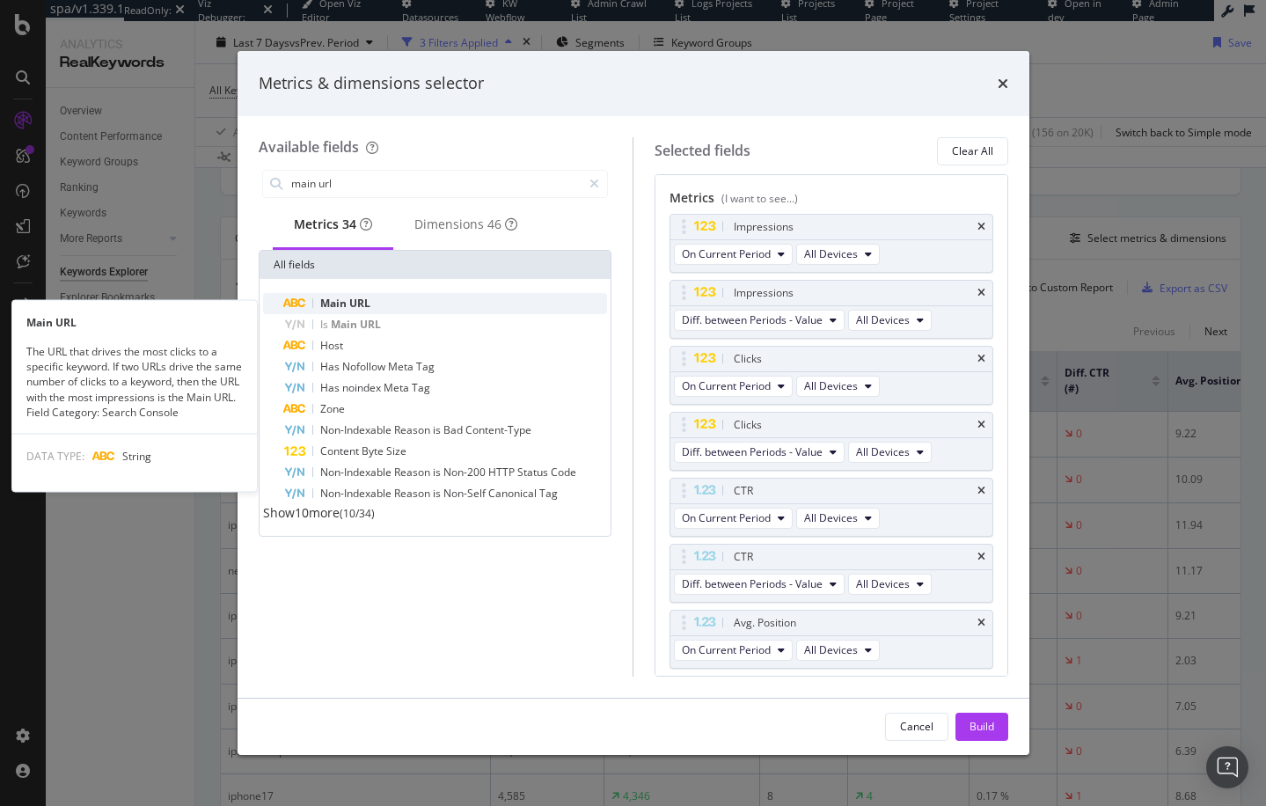
type input "main url"
click at [394, 311] on div "Main URL" at bounding box center [446, 303] width 324 height 21
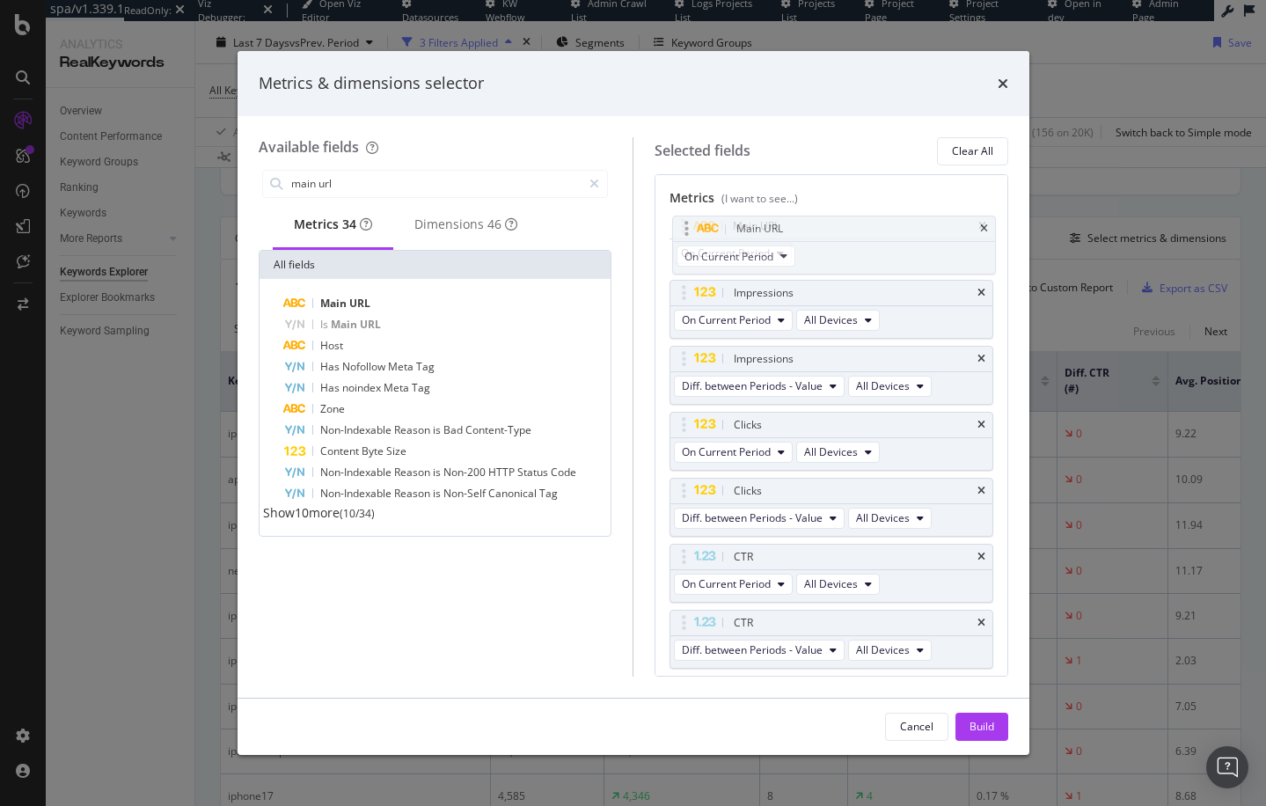
drag, startPoint x: 677, startPoint y: 631, endPoint x: 677, endPoint y: 230, distance: 401.0
click at [679, 230] on body "spa/v1.339.1 ReadOnly: Viz Debugger: Open Viz Editor Datasources KW Webflow Adm…" at bounding box center [633, 403] width 1266 height 806
drag, startPoint x: 984, startPoint y: 722, endPoint x: 993, endPoint y: 698, distance: 25.3
click at [984, 722] on div "Build" at bounding box center [981, 726] width 25 height 15
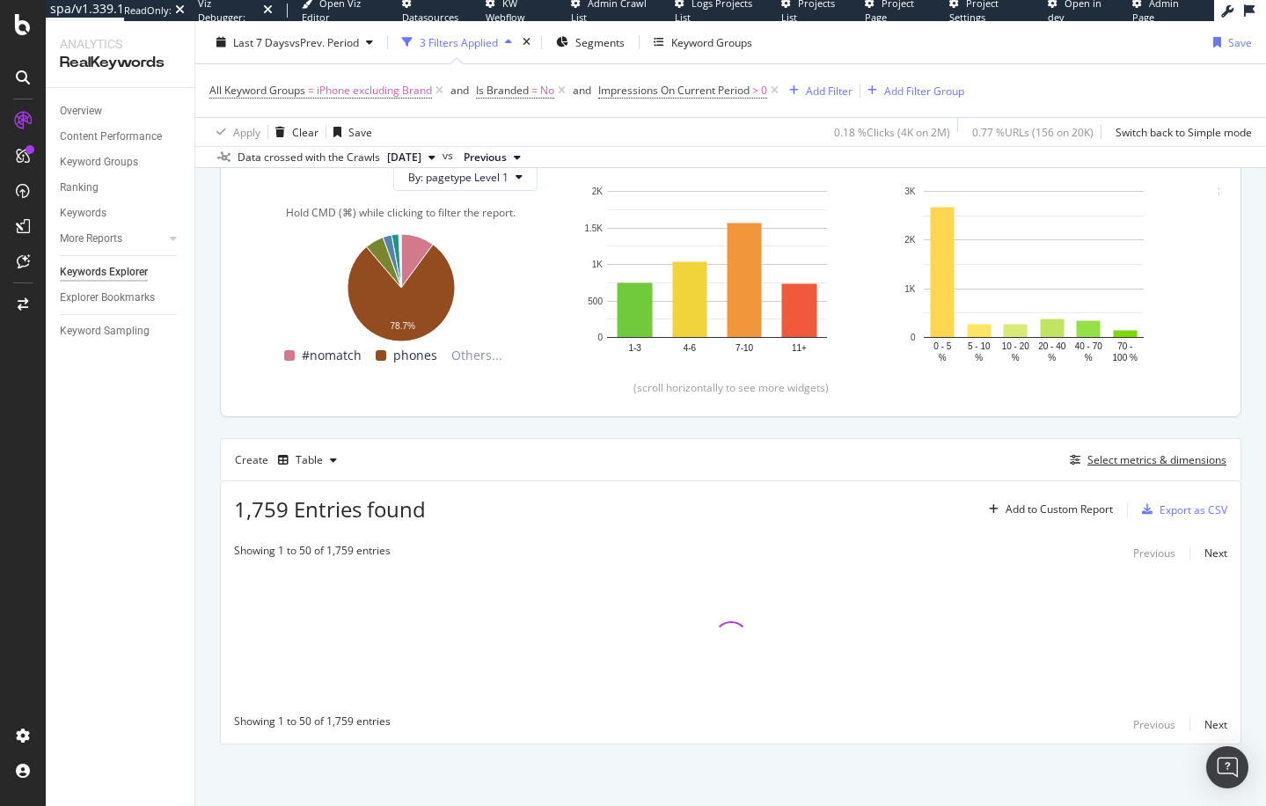
scroll to position [214, 0]
click at [212, 494] on div "By website & by URL Top Charts Clicks By pagetype Level 1 By: pagetype Level 1 …" at bounding box center [730, 402] width 1070 height 806
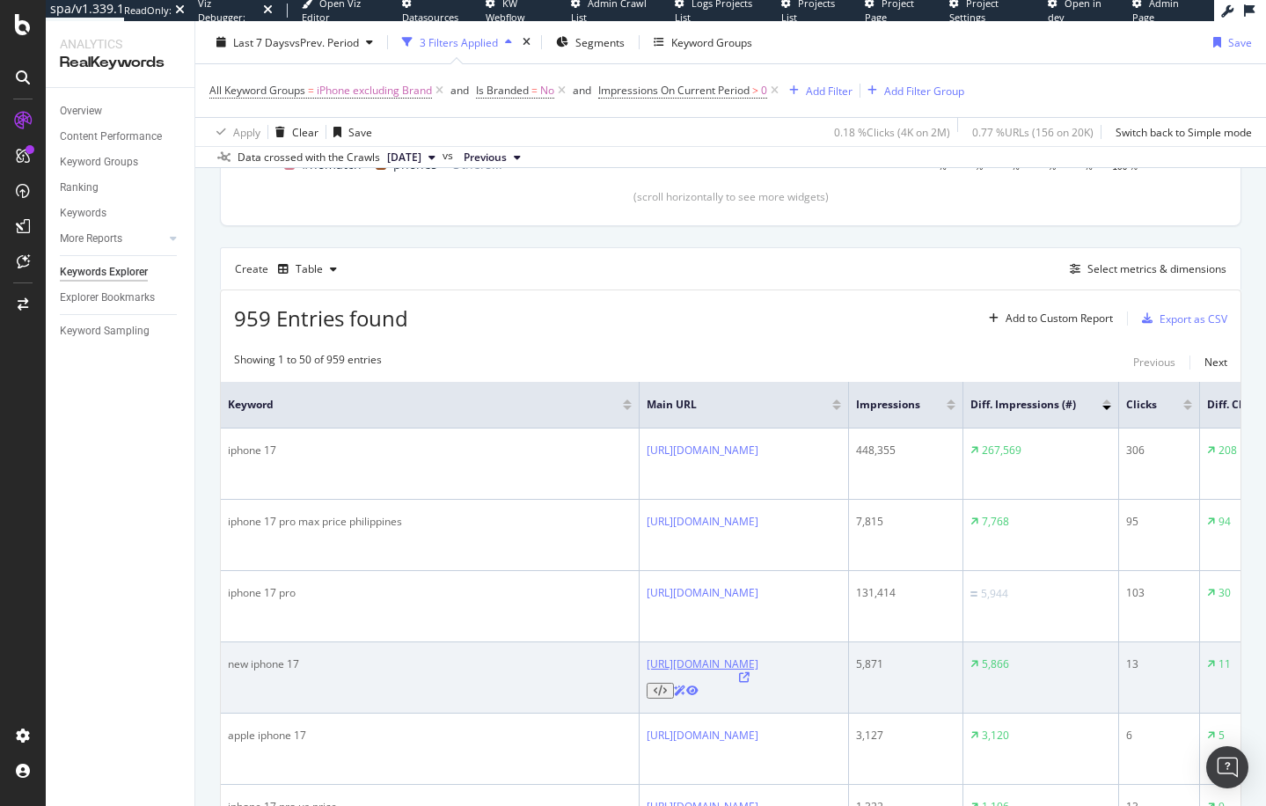
scroll to position [405, 0]
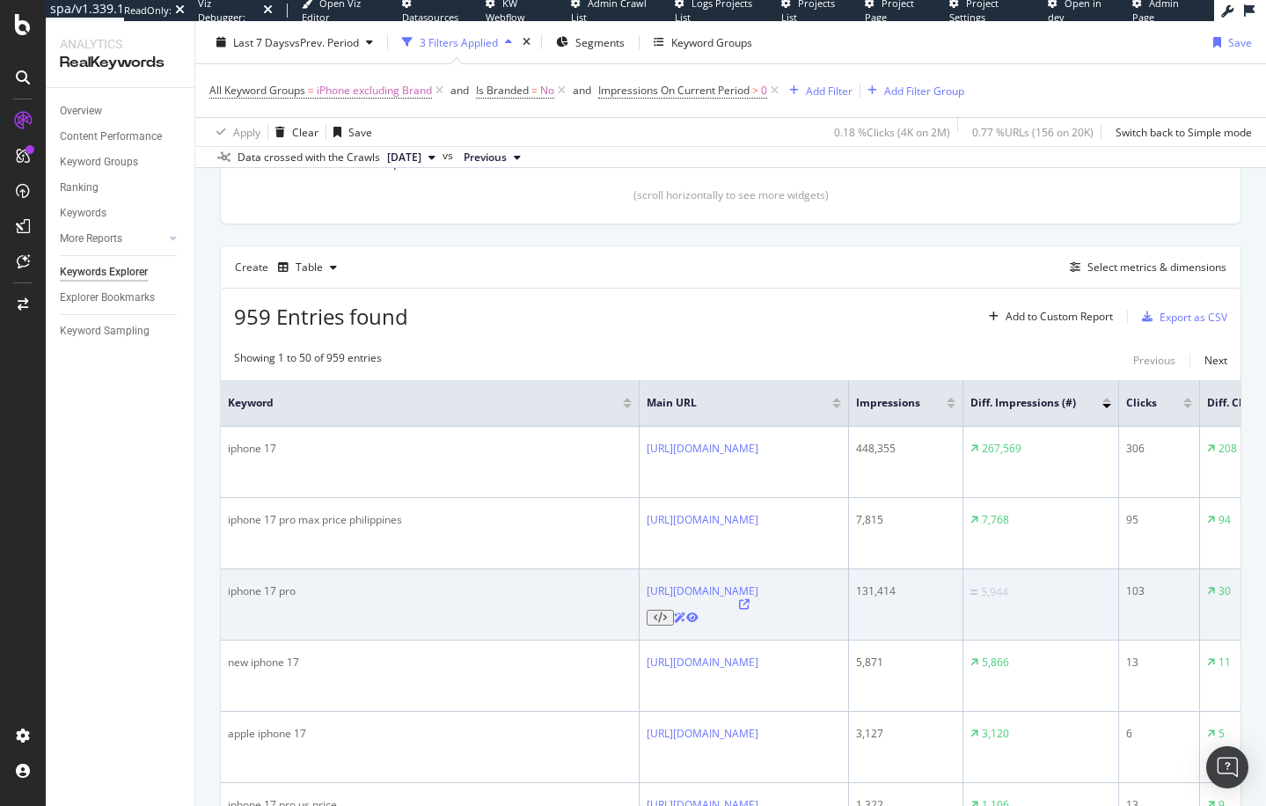
click at [703, 569] on td "https://www.verizon.com/smartphones/apple-iphone-17-pro-max/" at bounding box center [743, 604] width 209 height 71
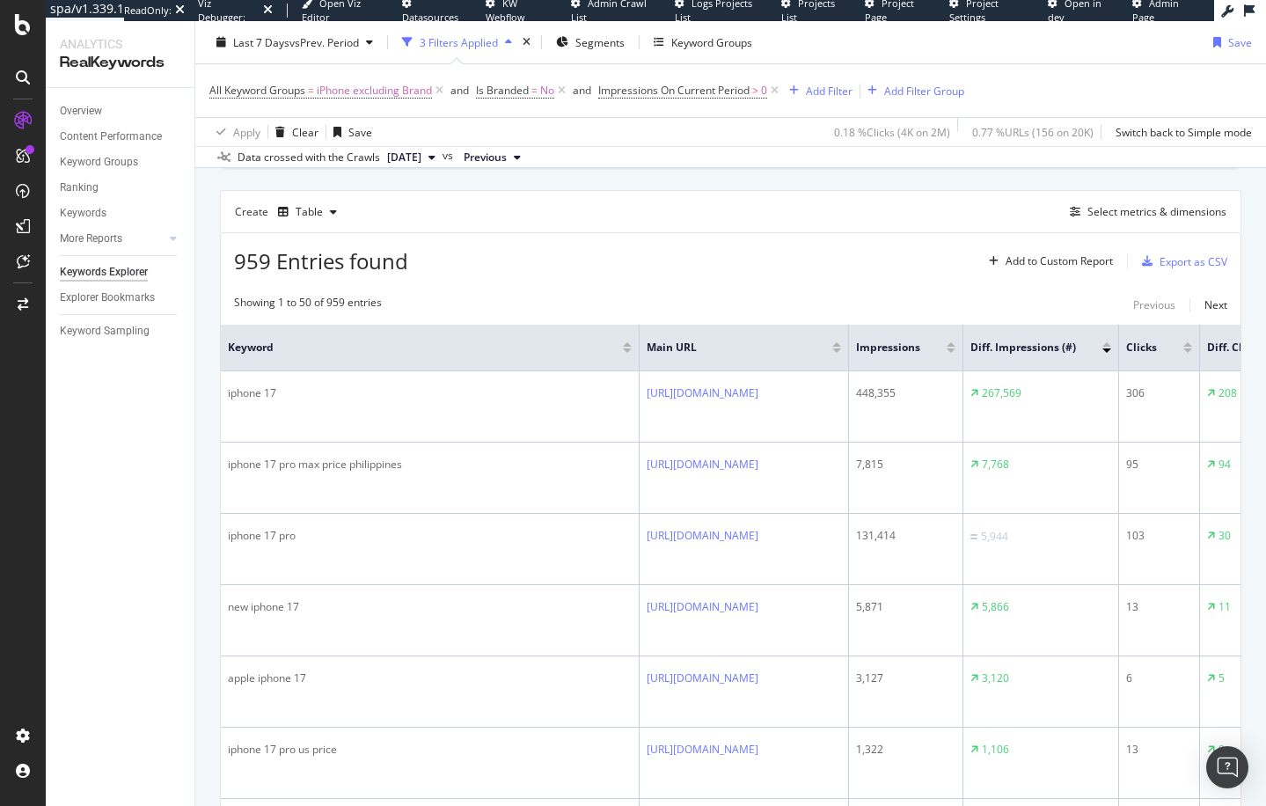
scroll to position [422, 0]
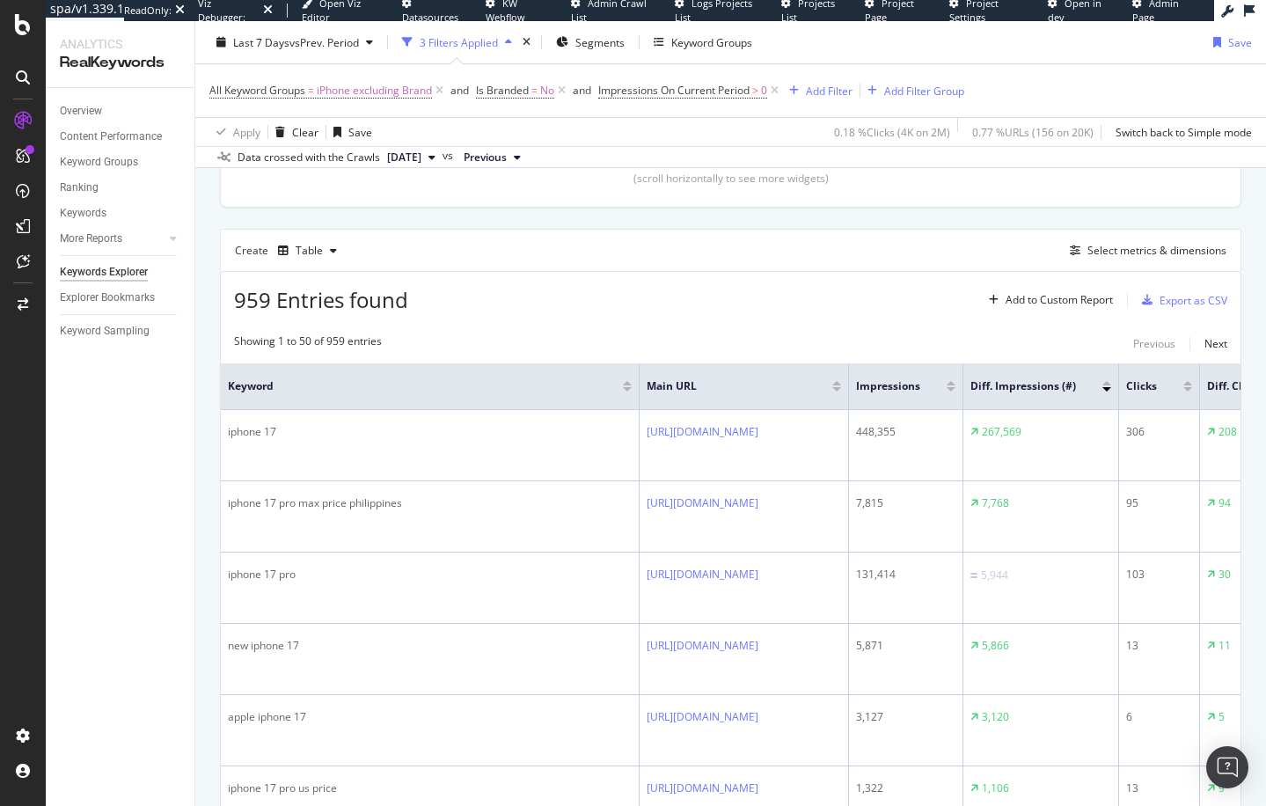
drag, startPoint x: 481, startPoint y: 221, endPoint x: 467, endPoint y: 207, distance: 19.9
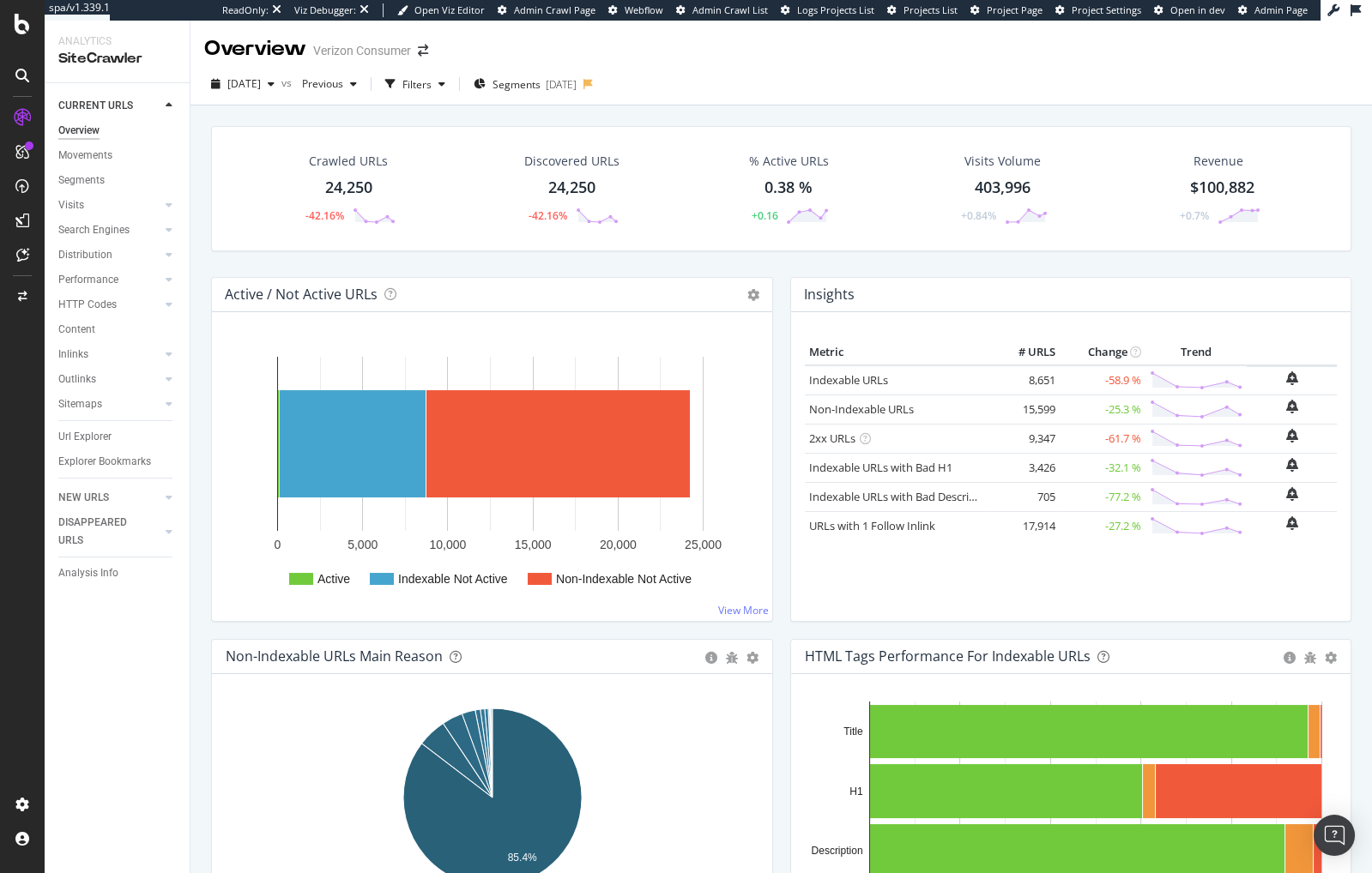
drag, startPoint x: 90, startPoint y: 223, endPoint x: 713, endPoint y: 6, distance: 659.7
drag, startPoint x: 110, startPoint y: 437, endPoint x: 292, endPoint y: 257, distance: 256.0
click at [110, 437] on div "Url Explorer" at bounding box center [85, 437] width 54 height 18
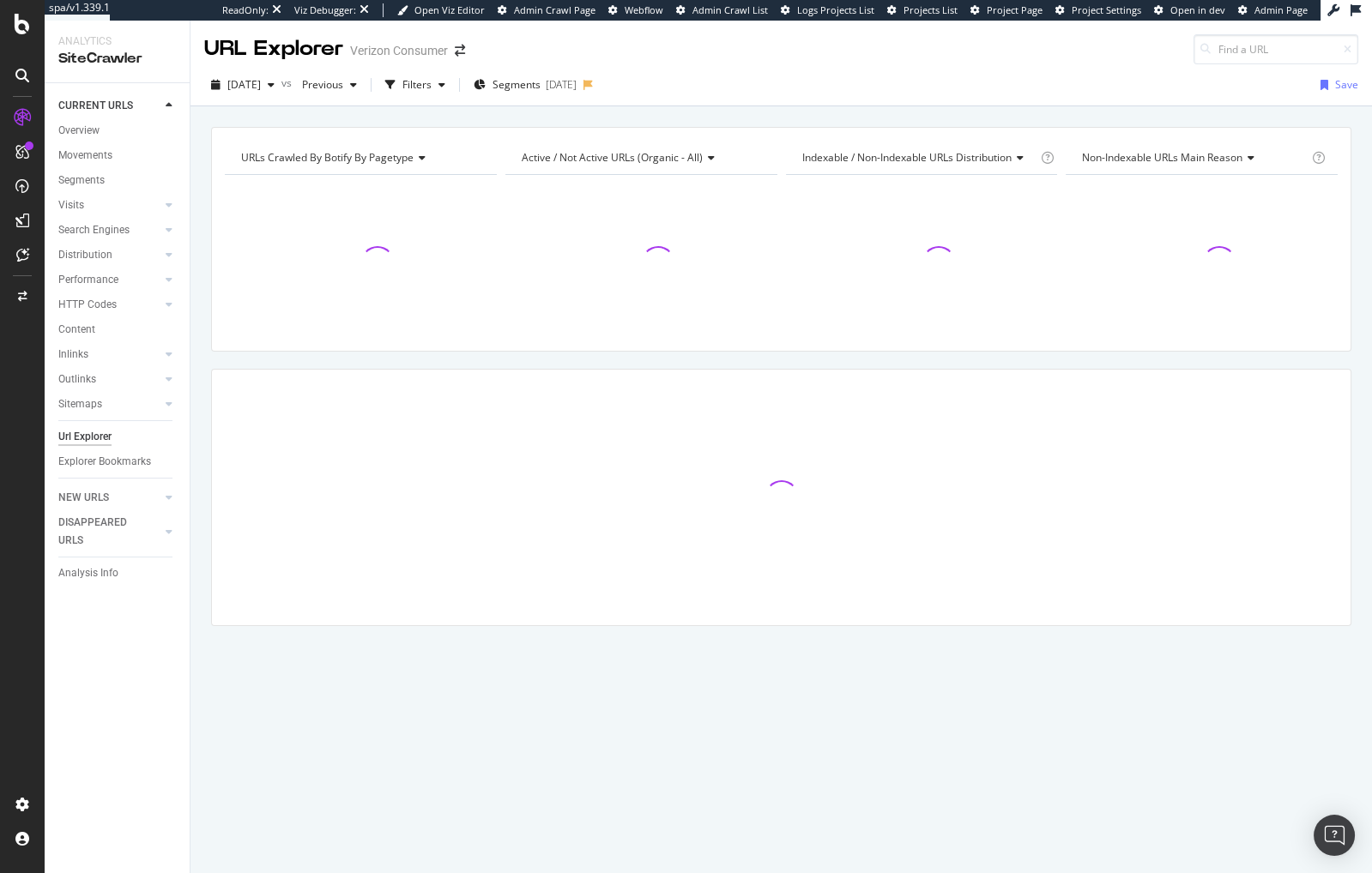
click at [361, 113] on div "URLs Crawled By Botify By pagetype Chart (by Value) Table Expand Export as CSV …" at bounding box center [781, 127] width 1182 height 41
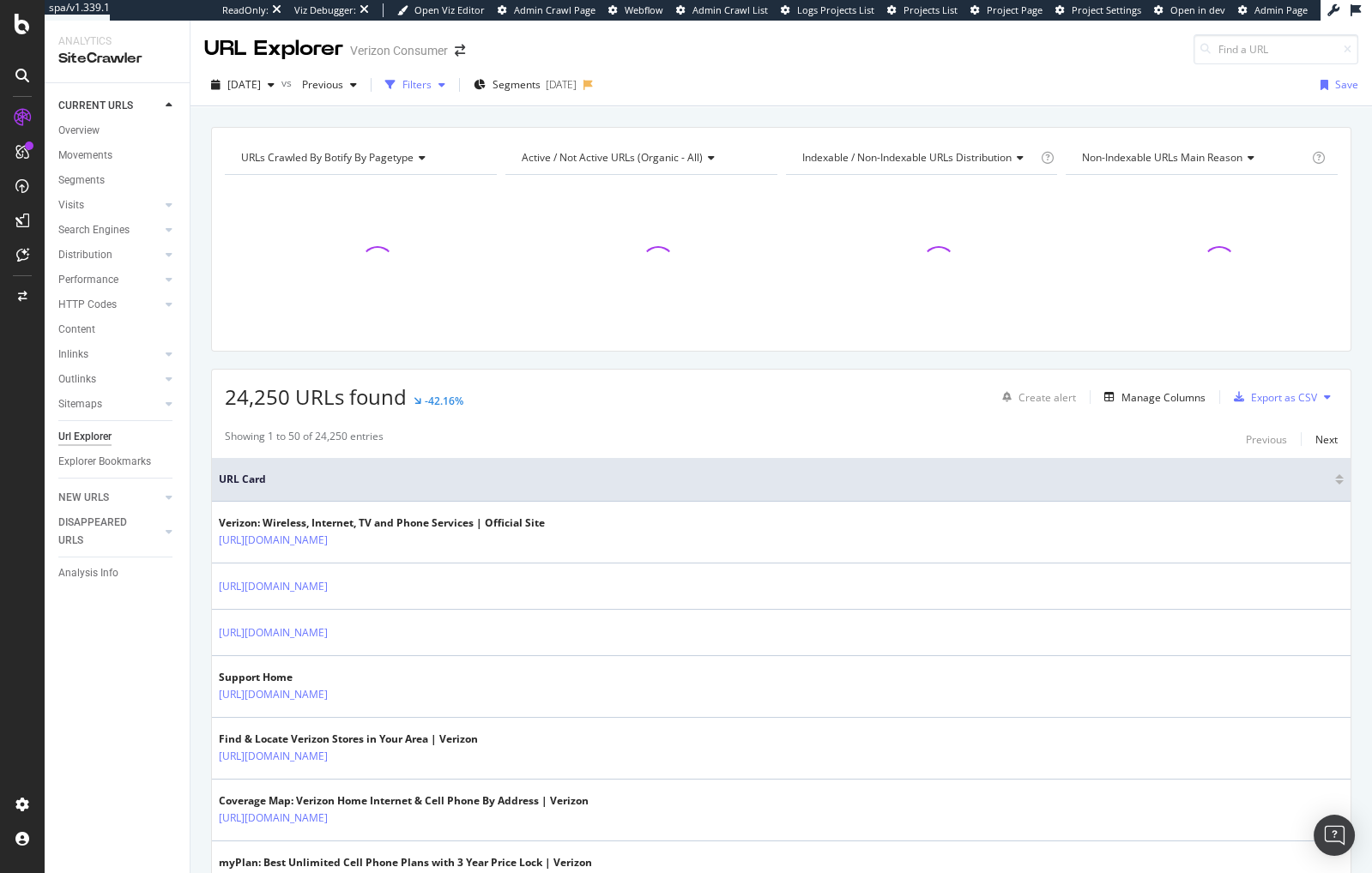
click at [431, 84] on div "Filters" at bounding box center [417, 84] width 29 height 15
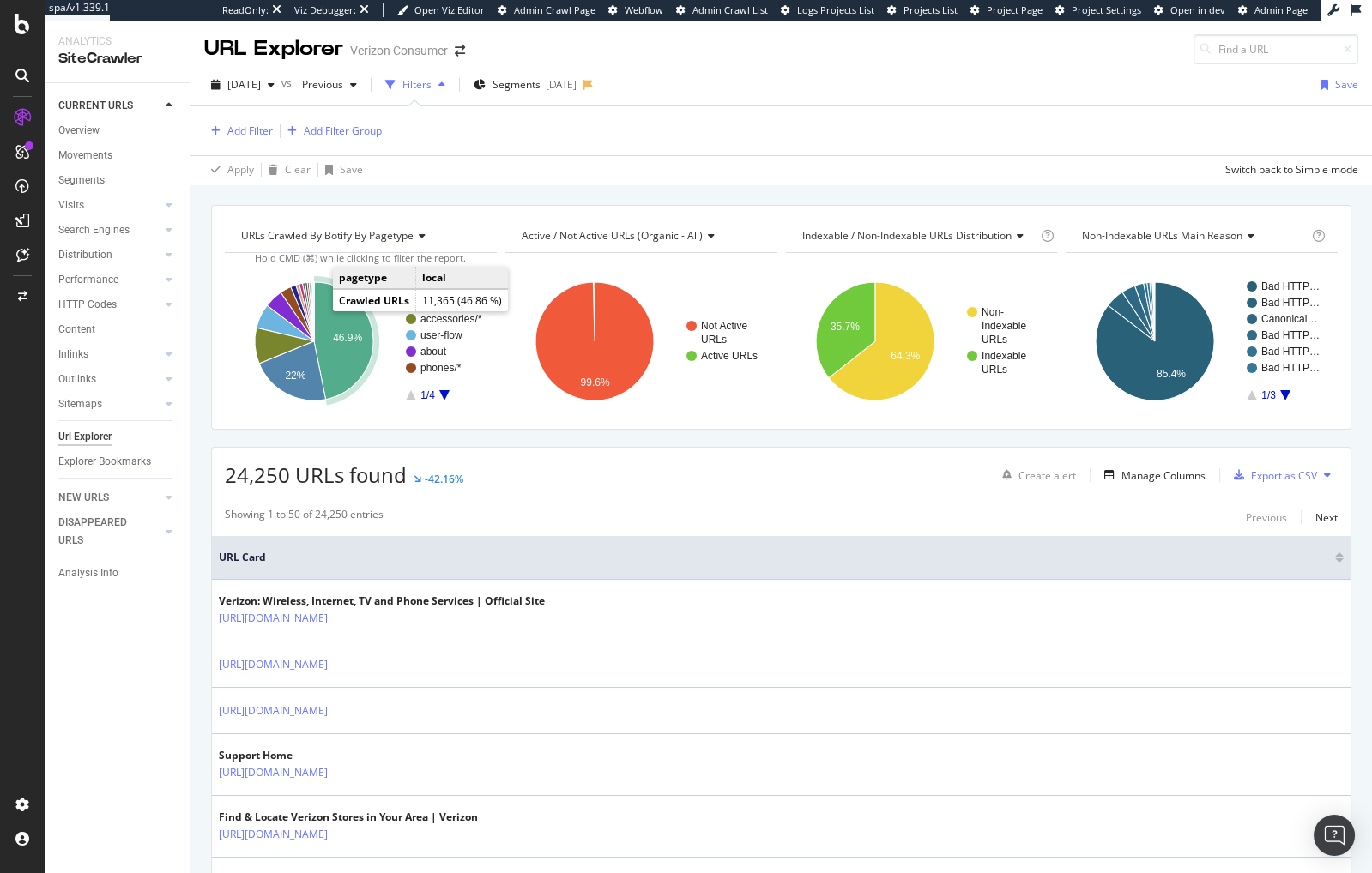
click at [359, 322] on icon "A chart." at bounding box center [343, 340] width 60 height 117
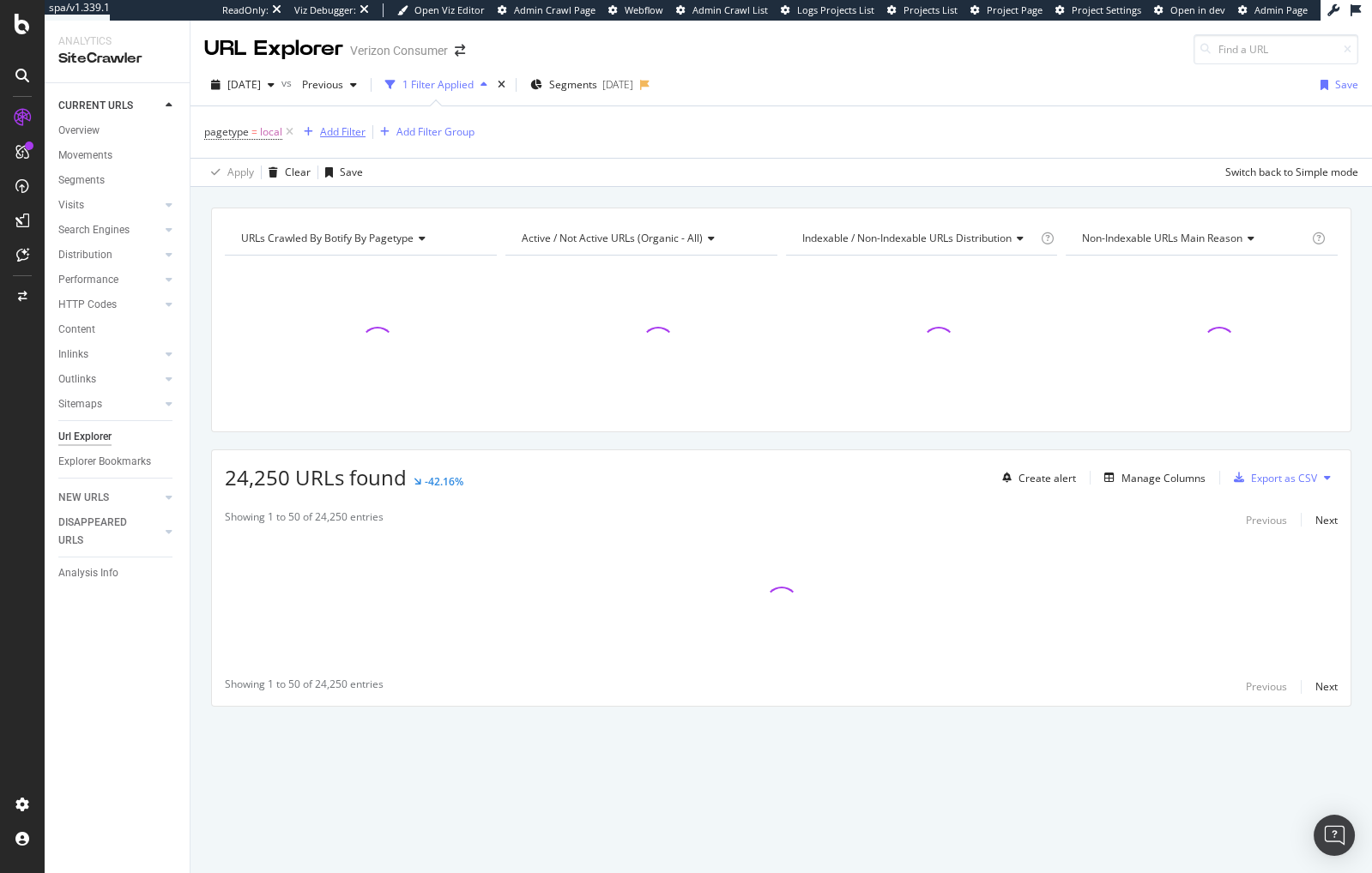
click at [347, 131] on div "Add Filter" at bounding box center [343, 132] width 46 height 15
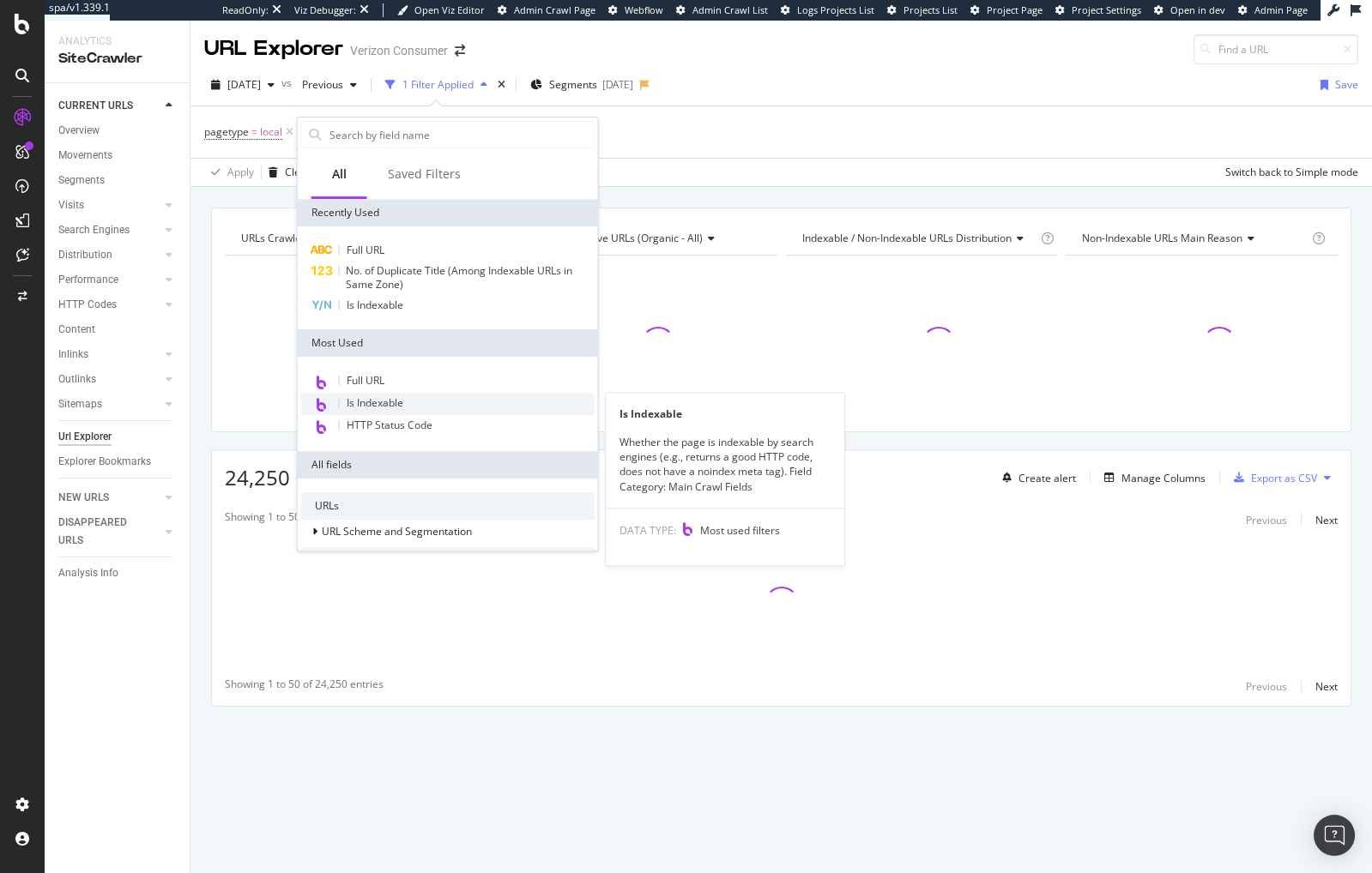
click at [396, 408] on span "Is Indexable" at bounding box center [375, 402] width 57 height 15
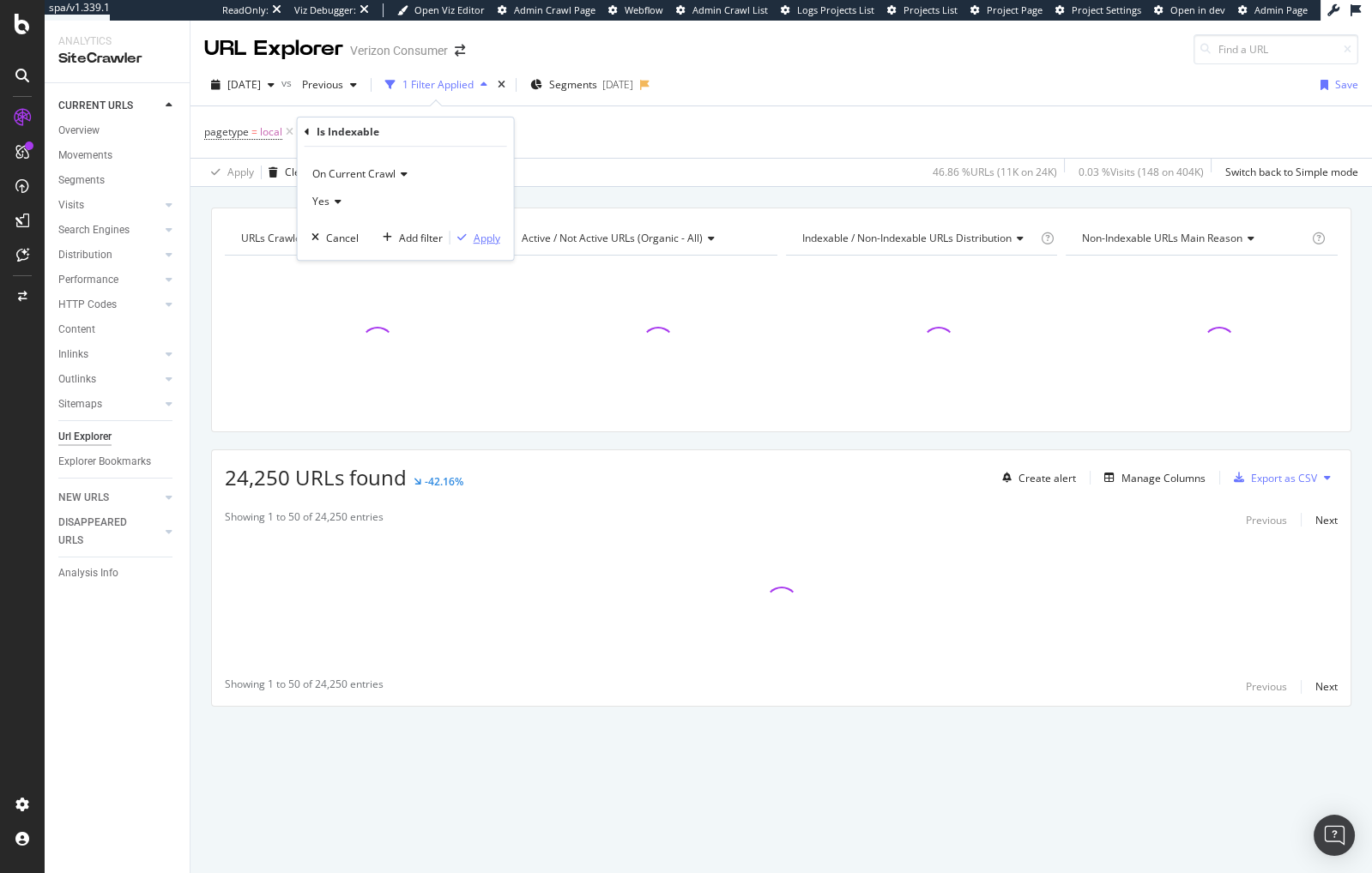
click at [479, 237] on div "Apply" at bounding box center [486, 238] width 26 height 15
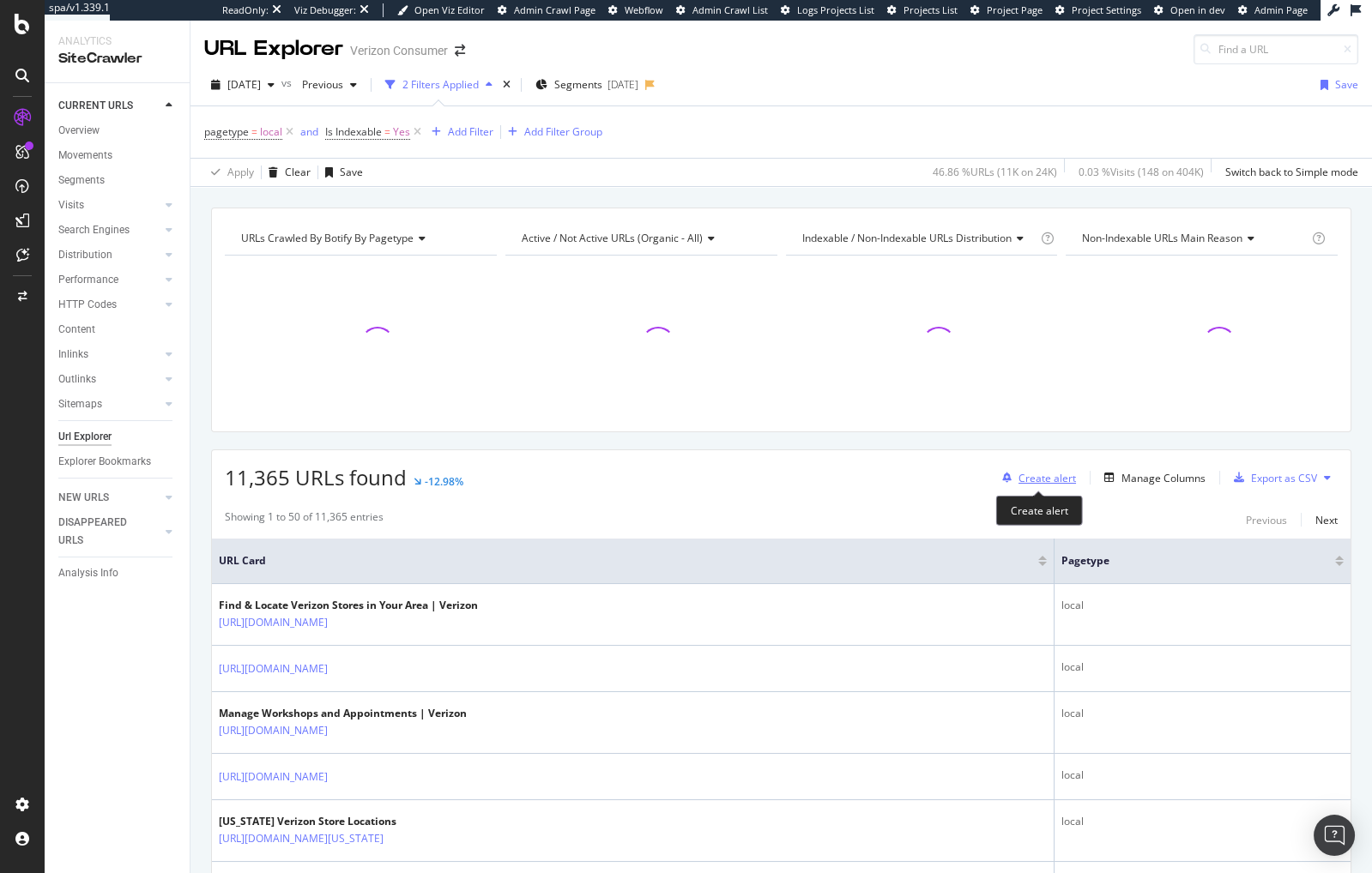
click at [1030, 476] on div "Create alert" at bounding box center [1047, 478] width 58 height 15
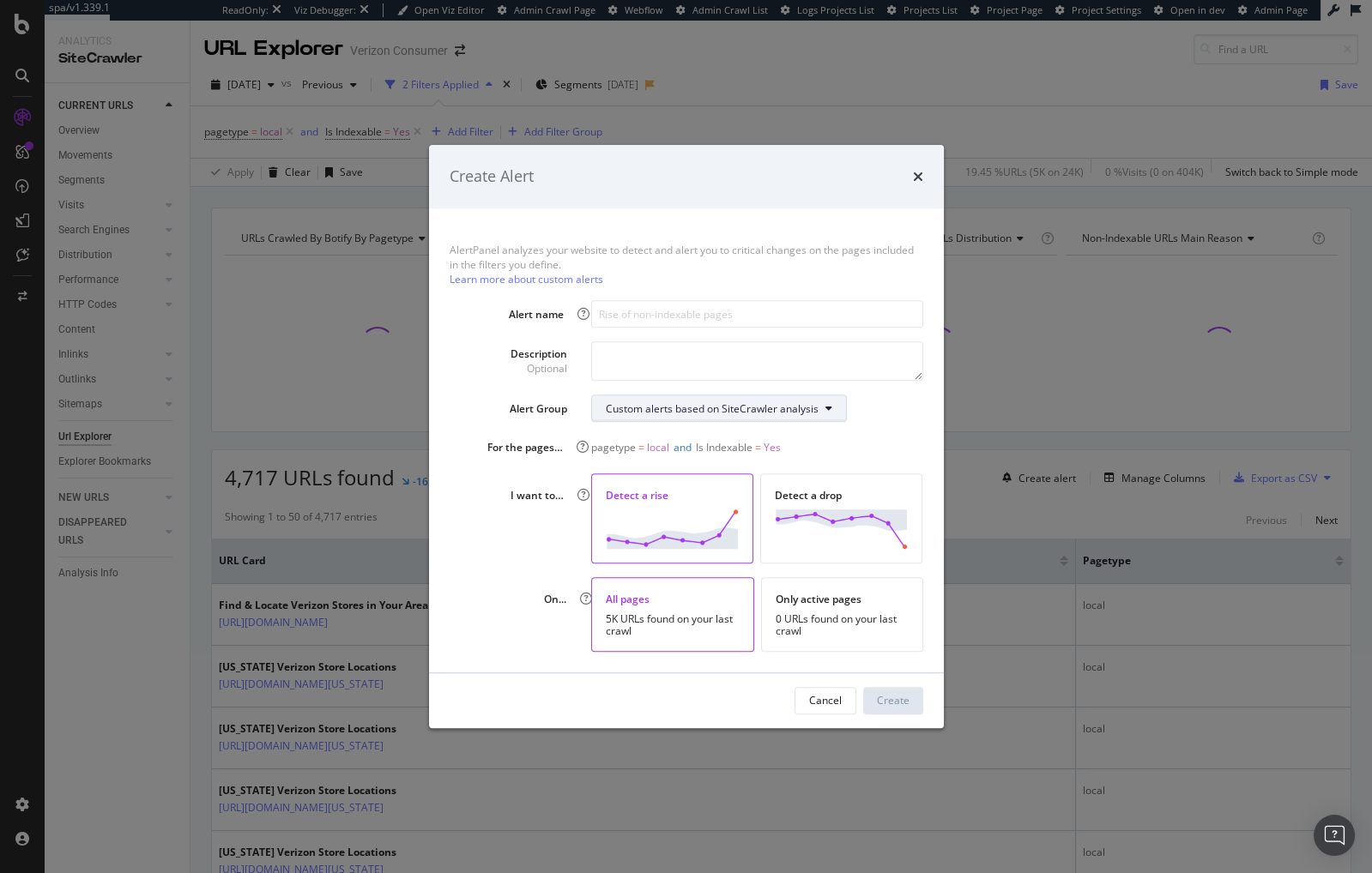
click at [670, 415] on div "Custom alerts based on SiteCrawler analysis" at bounding box center [712, 409] width 213 height 15
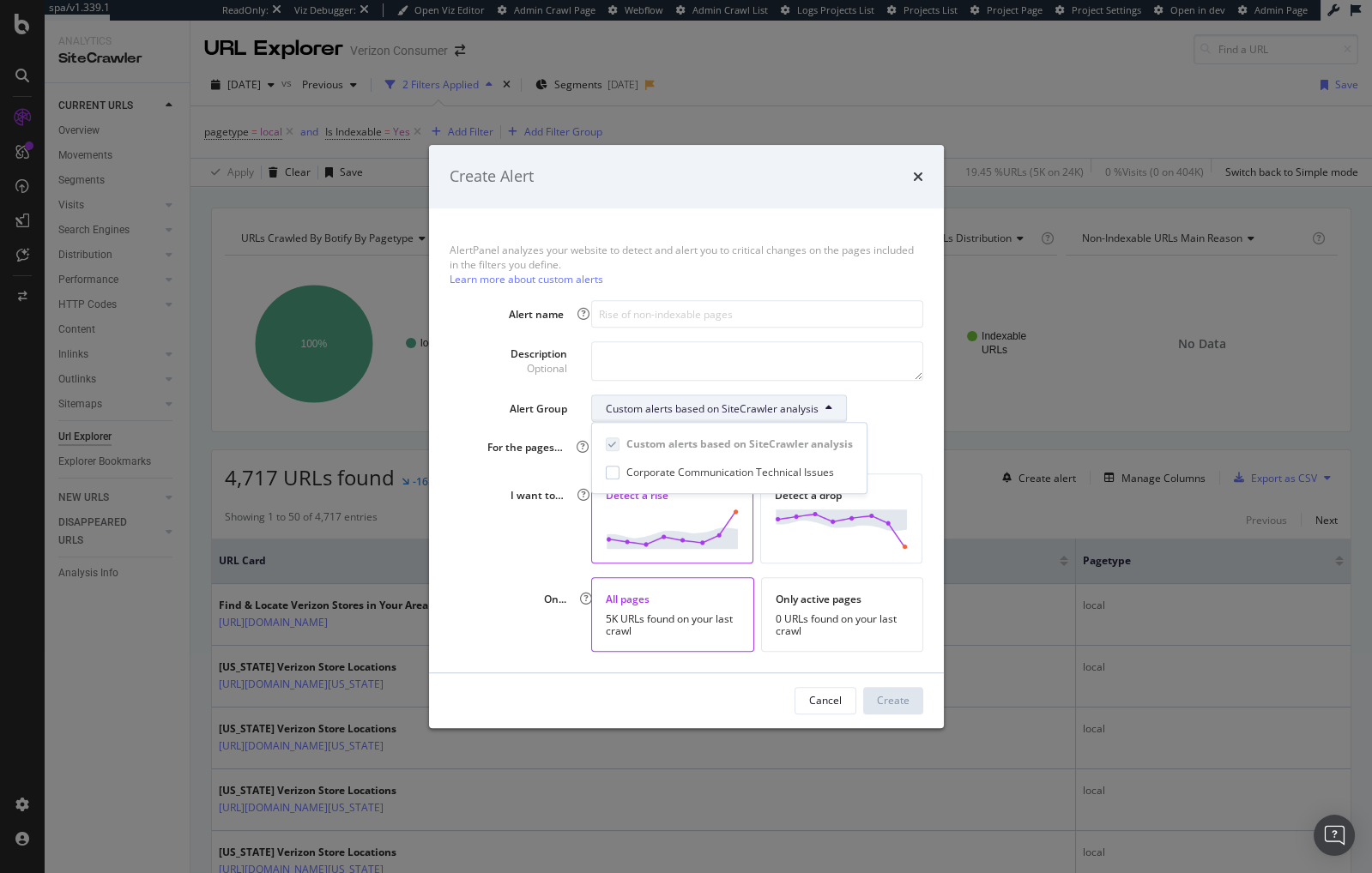
click at [637, 409] on div "Custom alerts based on SiteCrawler analysis" at bounding box center [712, 409] width 213 height 15
click at [818, 702] on div "Cancel" at bounding box center [825, 700] width 32 height 15
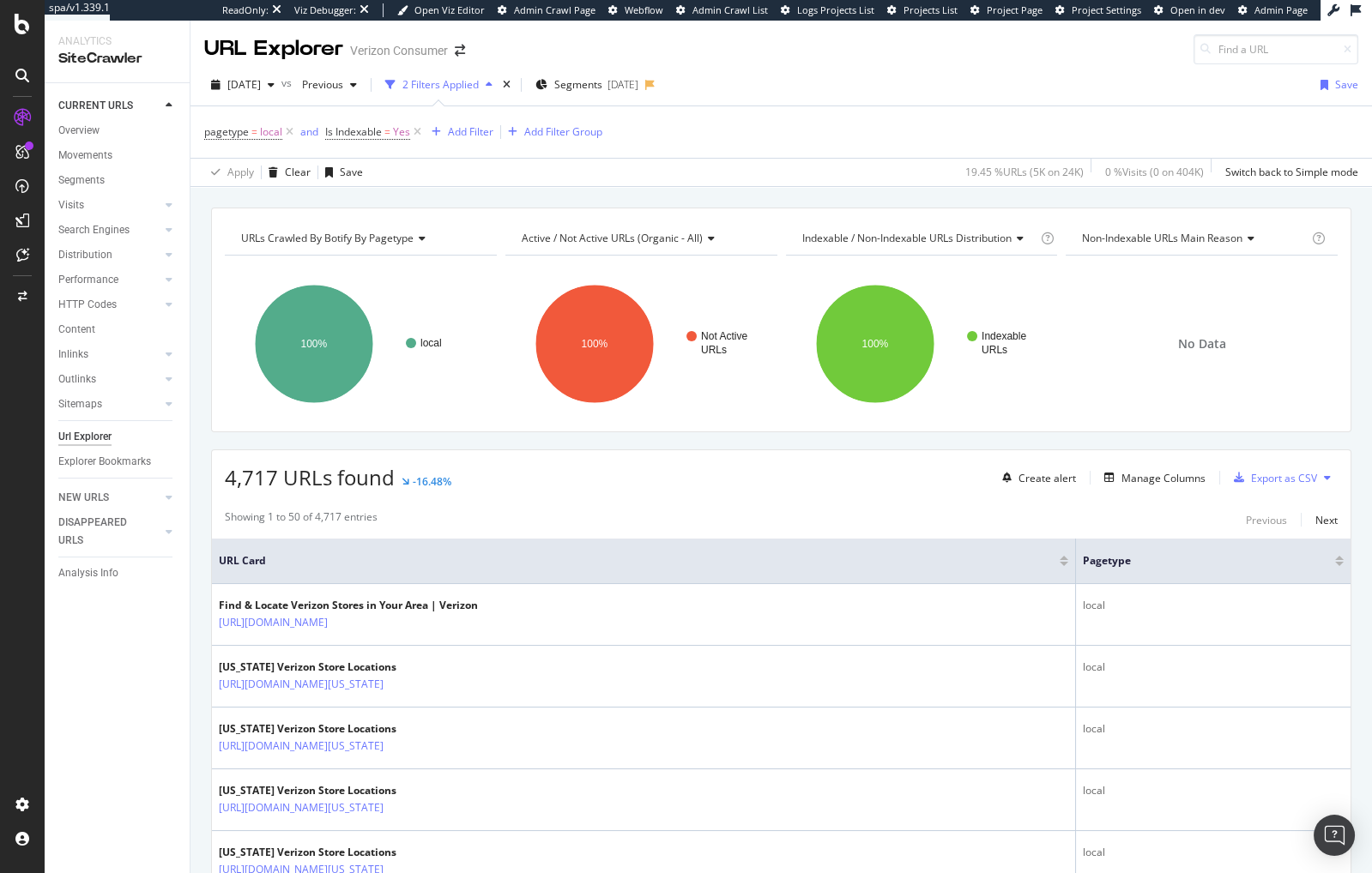
click at [377, 194] on div "URLs Crawled By Botify By pagetype Chart (by Value) Table Expand Export as CSV …" at bounding box center [781, 208] width 1182 height 41
click at [290, 128] on icon at bounding box center [289, 133] width 15 height 18
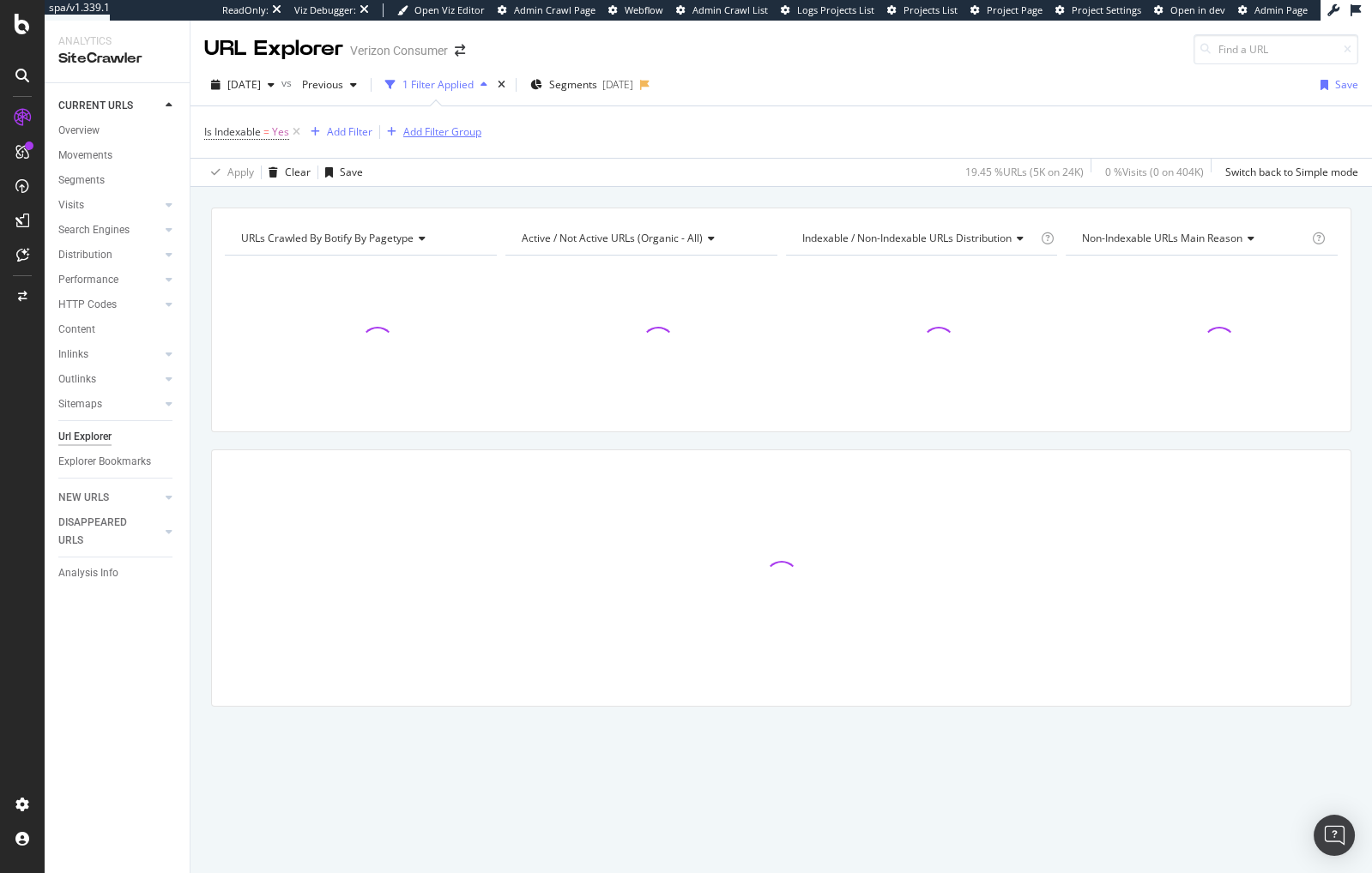
click at [294, 129] on icon at bounding box center [296, 133] width 15 height 18
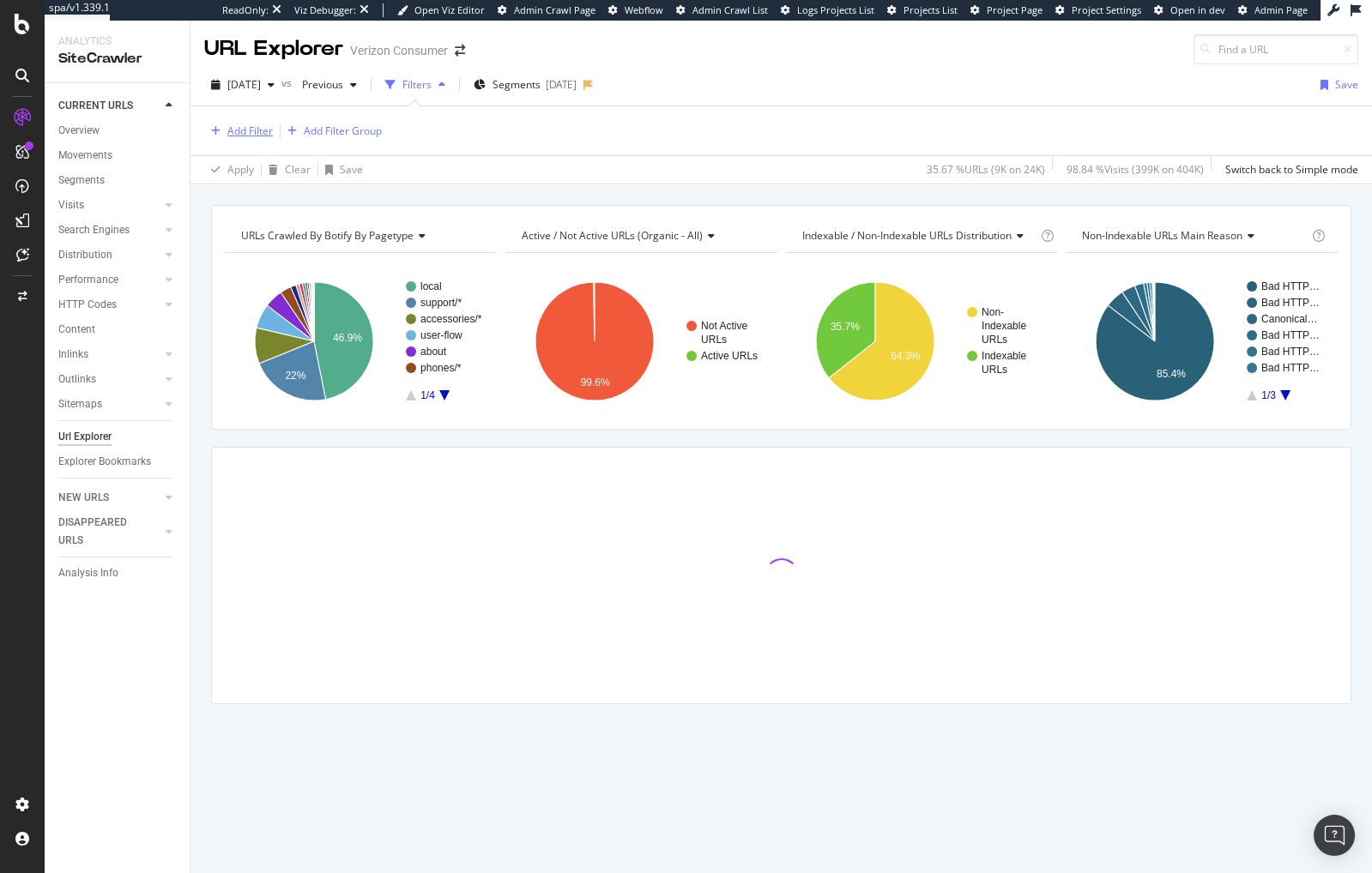
click at [262, 132] on div "Add Filter" at bounding box center [250, 131] width 46 height 15
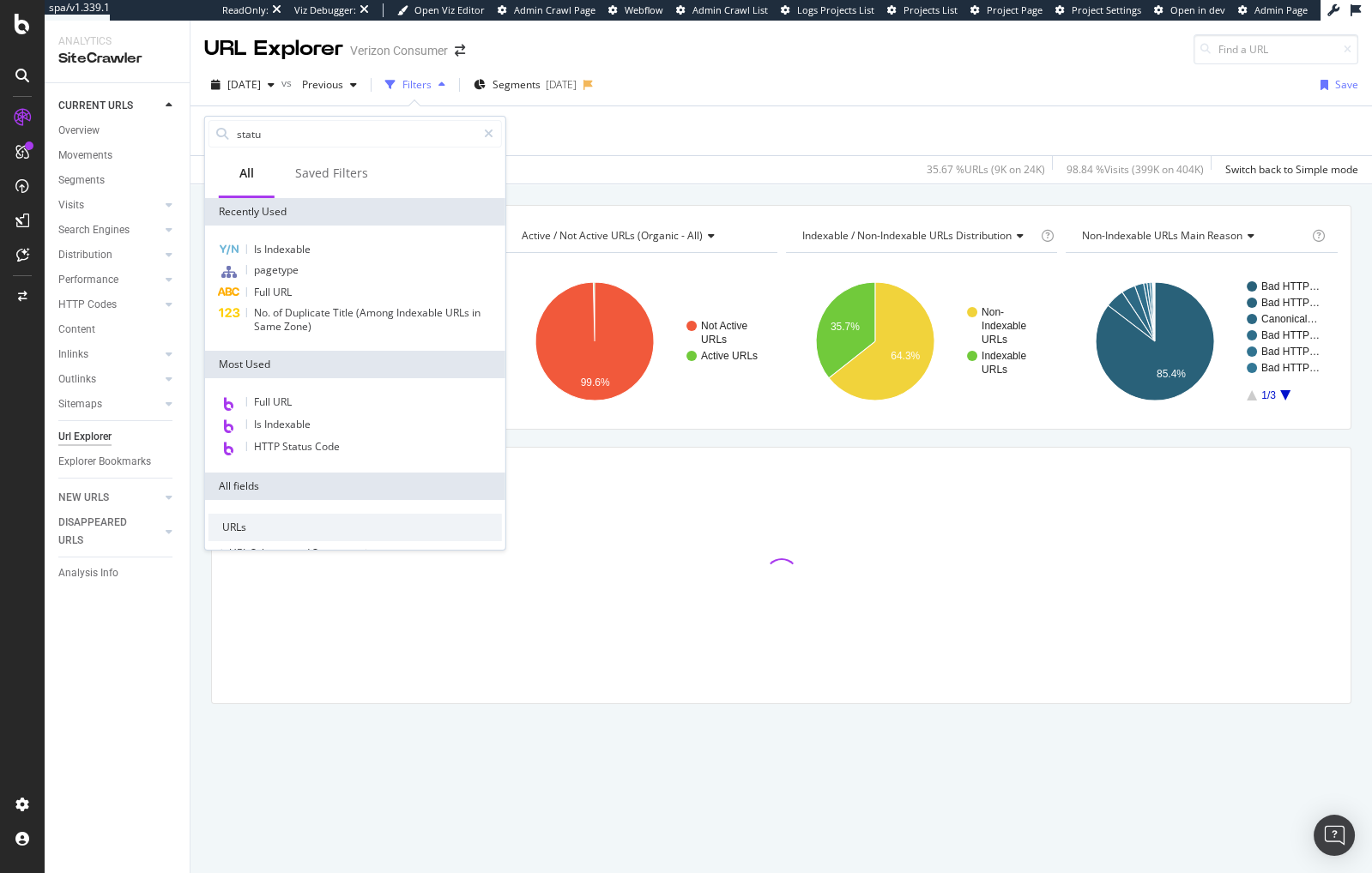
type input "status"
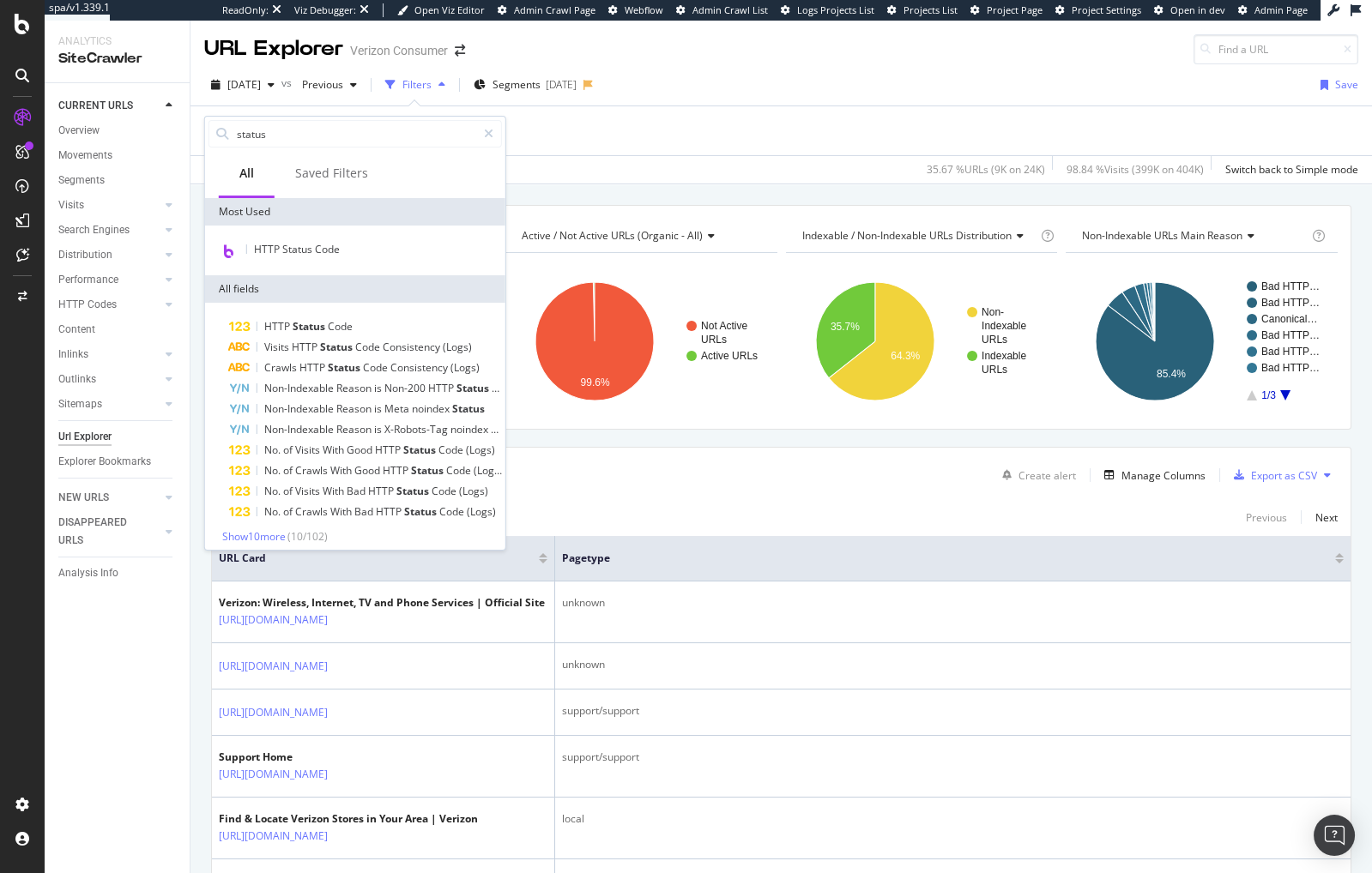
drag, startPoint x: 669, startPoint y: 171, endPoint x: 624, endPoint y: 181, distance: 46.1
click at [669, 171] on div "Apply Clear Save 35.67 % URLs ( 9K on 24K ) 98.84 % Visits ( 399K on 404K ) Swi…" at bounding box center [781, 169] width 1182 height 28
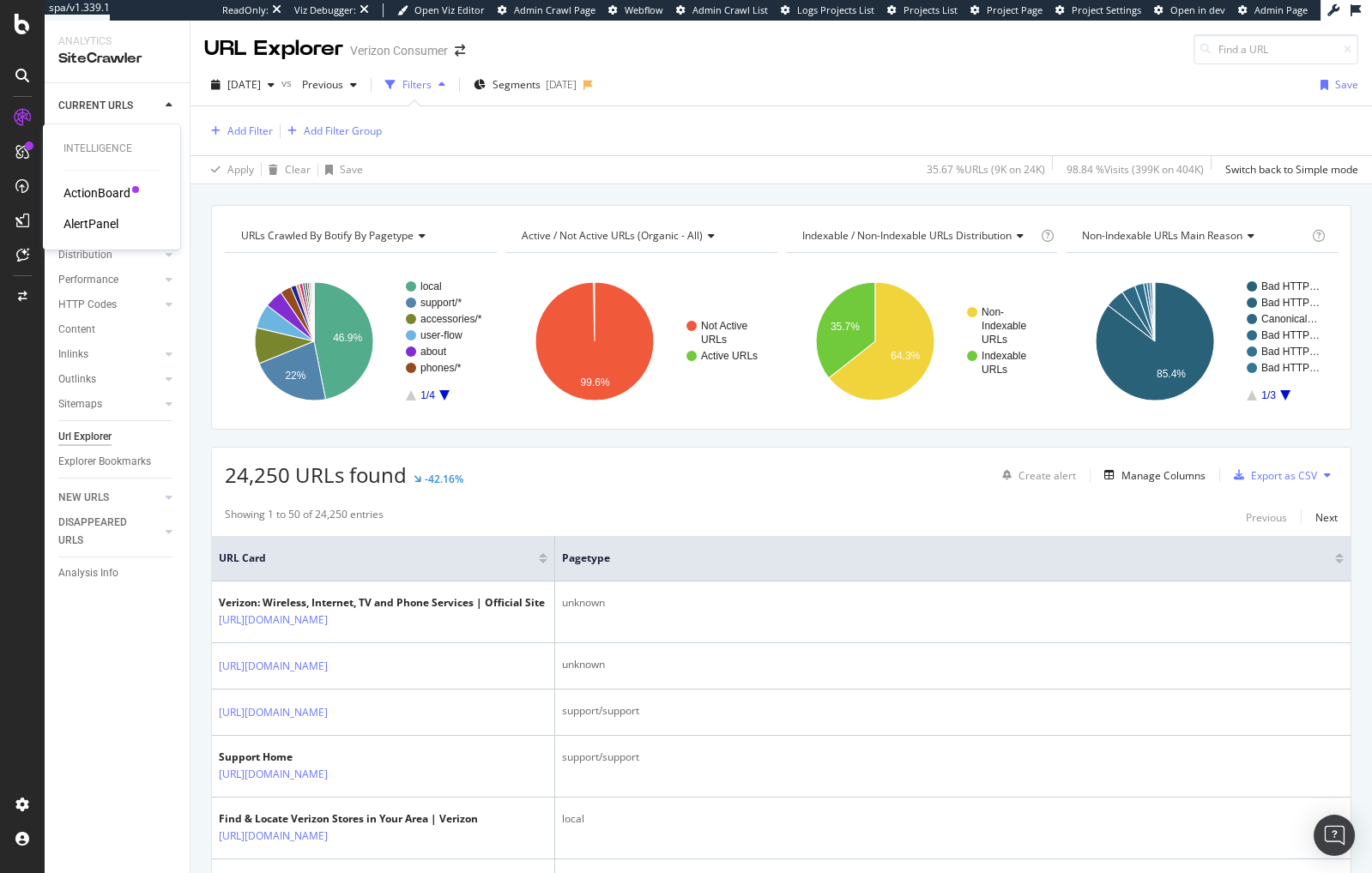
click at [84, 224] on div "AlertPanel" at bounding box center [91, 224] width 55 height 18
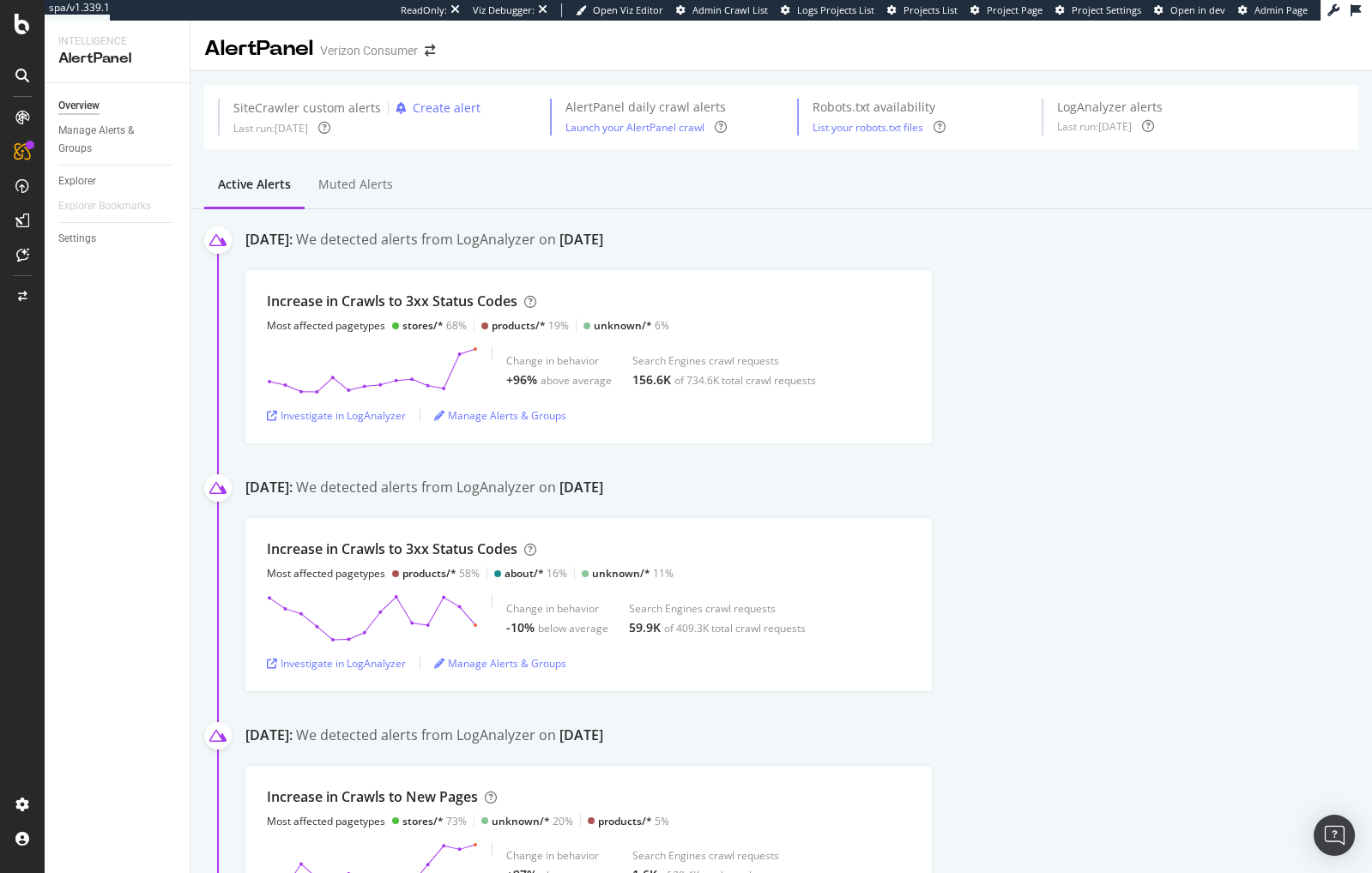
click at [236, 415] on div "October 12th 2024: We detected alerts from LogAnalyzer on October 11th Increase…" at bounding box center [781, 828] width 1182 height 1238
click at [102, 188] on link "Explorer" at bounding box center [118, 181] width 119 height 18
drag, startPoint x: 210, startPoint y: 354, endPoint x: 166, endPoint y: 248, distance: 114.8
click at [210, 354] on div "October 12th 2024: We detected alerts from LogAnalyzer on October 11th Increase…" at bounding box center [781, 828] width 1182 height 1238
click at [101, 182] on link "Explorer" at bounding box center [118, 181] width 119 height 18
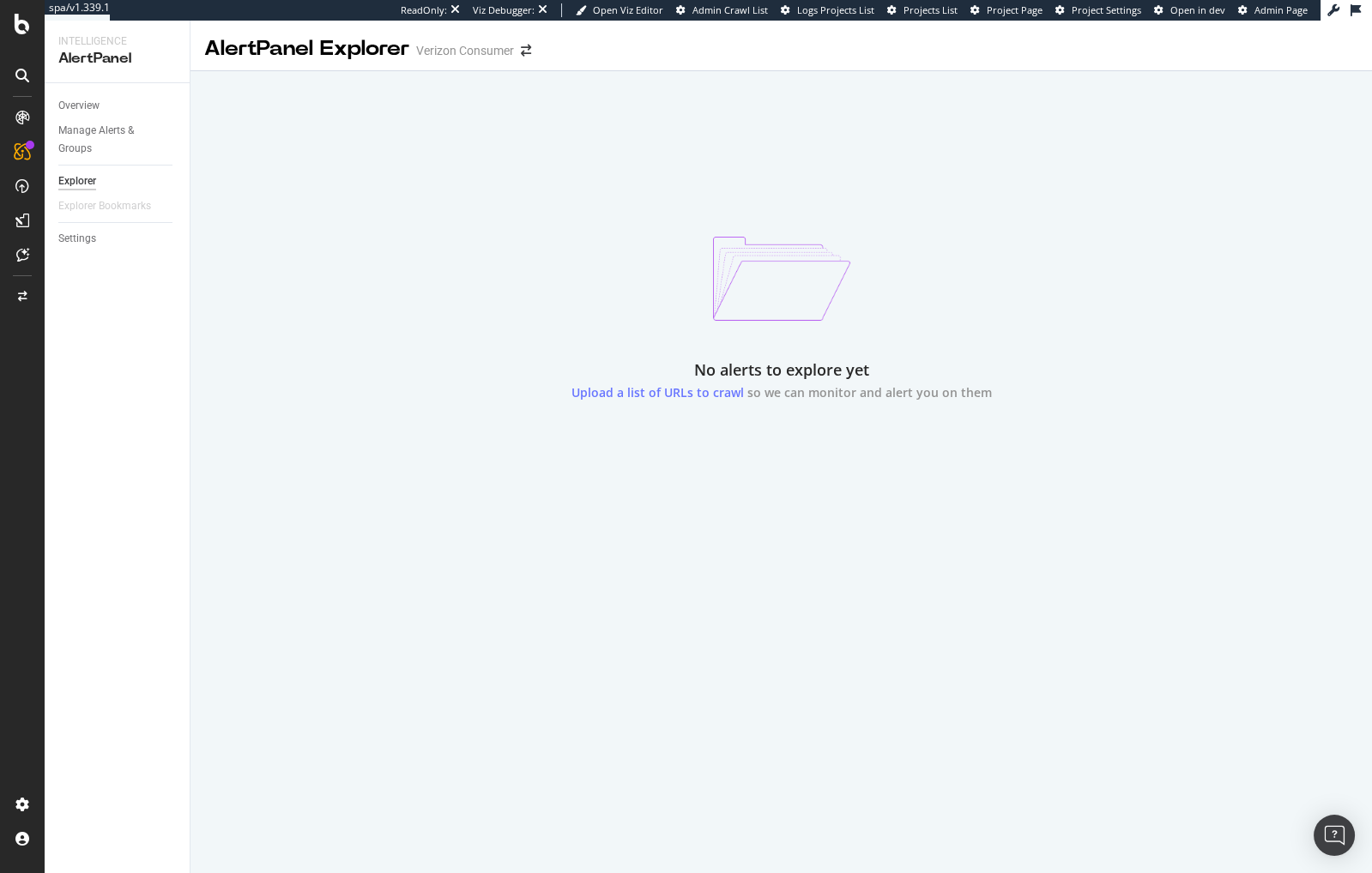
click at [195, 301] on div "No alerts to explore yet Upload a list of URLs to crawl so we can monitor and a…" at bounding box center [781, 282] width 1182 height 422
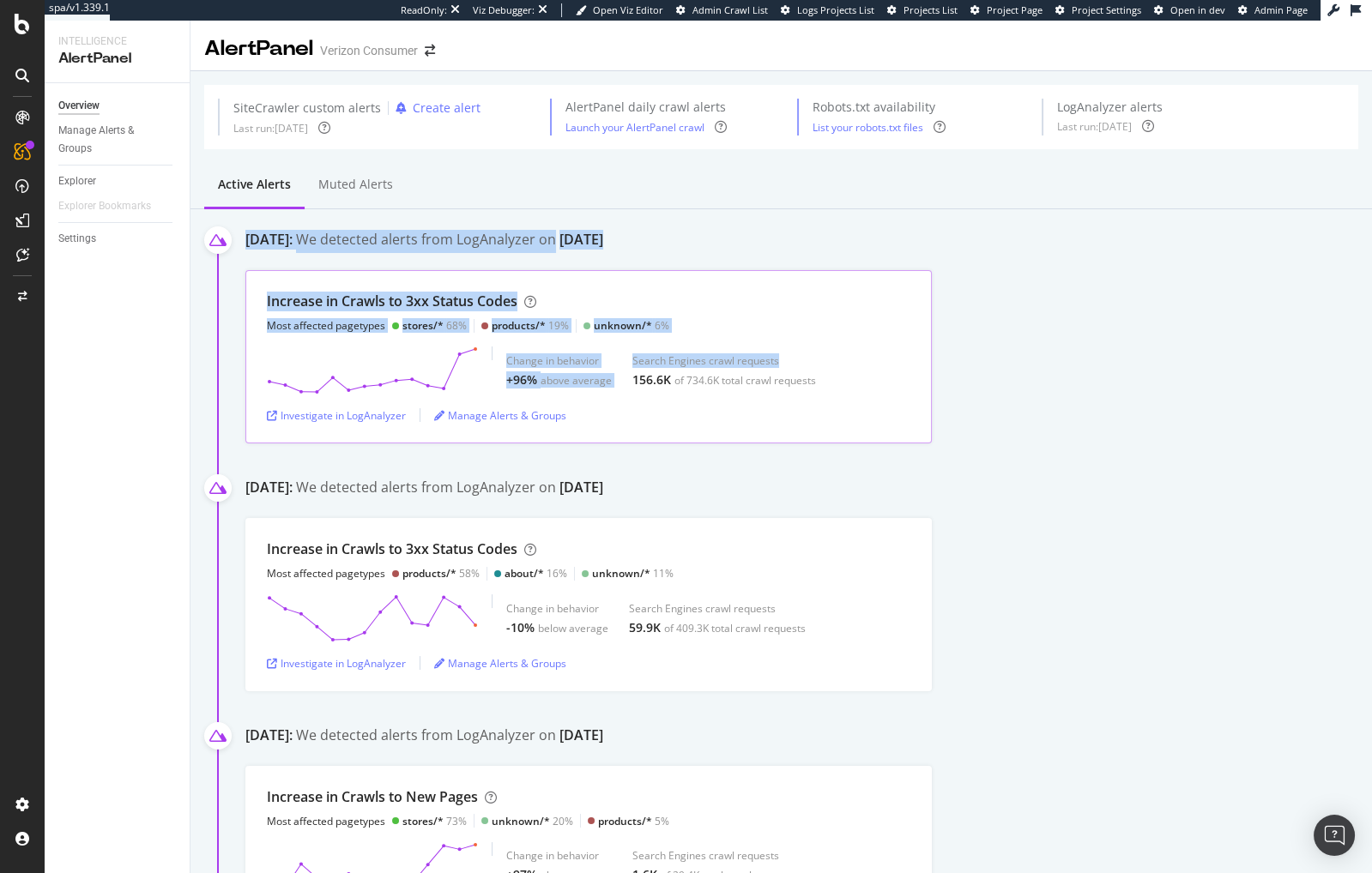
drag, startPoint x: 277, startPoint y: 243, endPoint x: 887, endPoint y: 379, distance: 625.0
click at [879, 377] on div "October 12th 2024: We detected alerts from LogAnalyzer on October 11th Increase…" at bounding box center [809, 337] width 1127 height 214
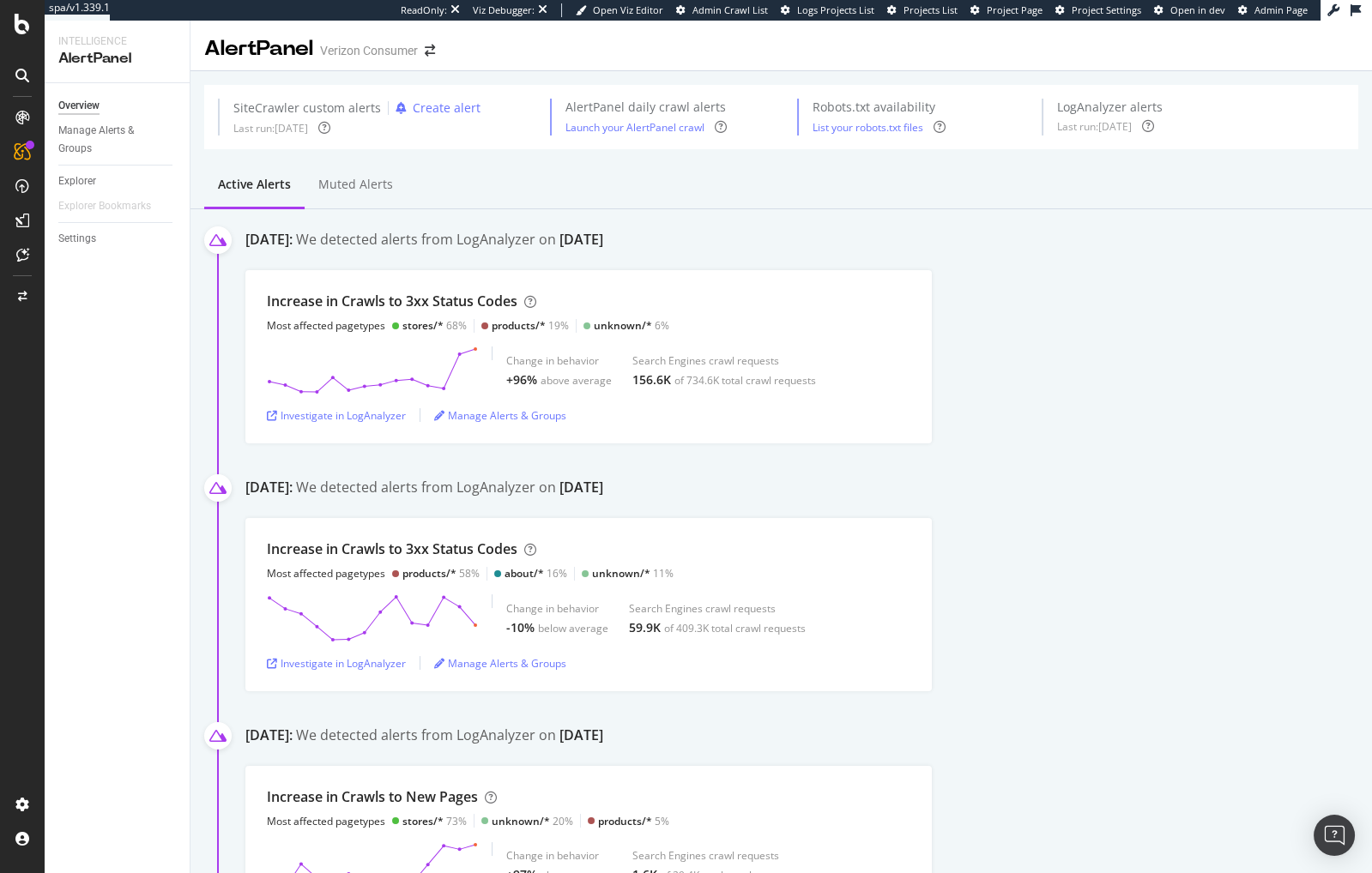
click at [949, 410] on div "Increase in Crawls to 3xx Status Codes Most affected pagetypes stores/* 68% pro…" at bounding box center [809, 357] width 1127 height 174
drag, startPoint x: 548, startPoint y: 242, endPoint x: 546, endPoint y: 251, distance: 9.2
click at [548, 242] on div "We detected alerts from LogAnalyzer on October 11th" at bounding box center [449, 242] width 307 height 23
click at [376, 418] on div "Investigate in LogAnalyzer" at bounding box center [337, 416] width 139 height 15
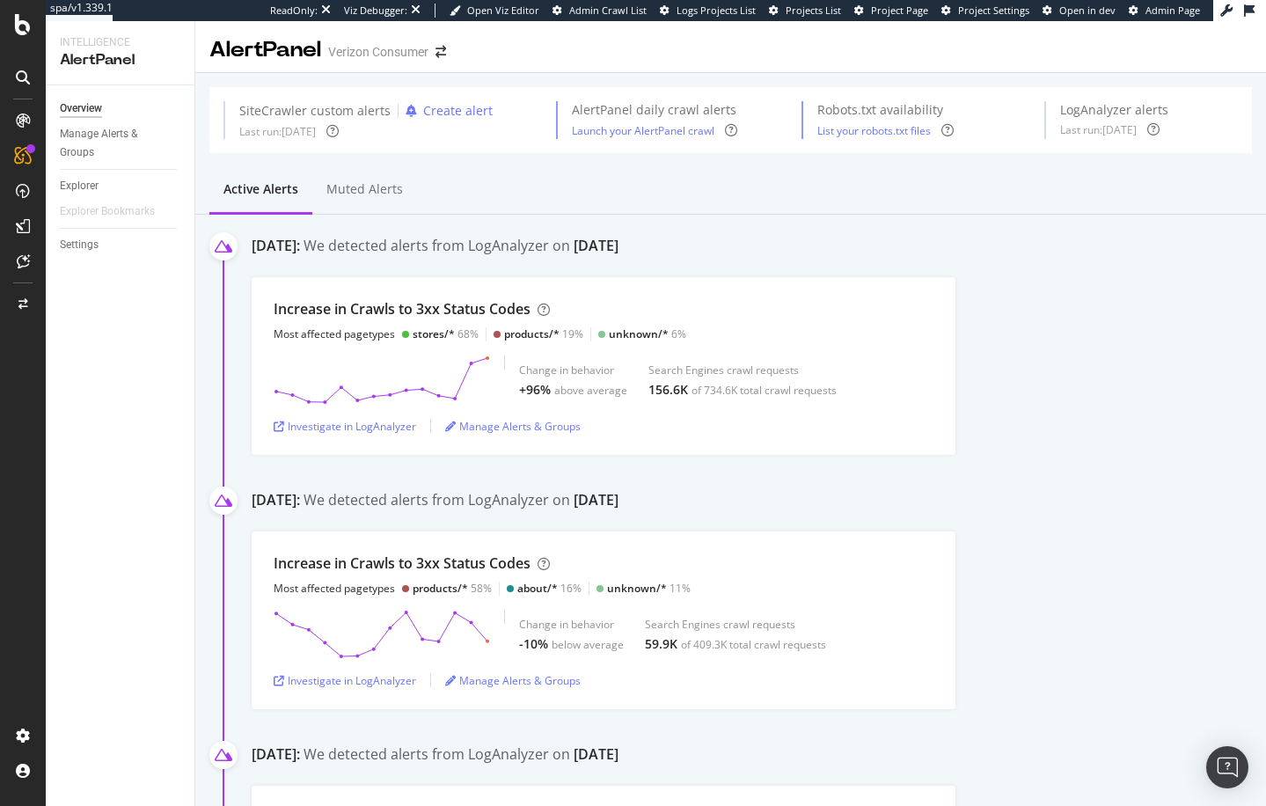
drag, startPoint x: 693, startPoint y: 235, endPoint x: 11, endPoint y: 331, distance: 689.2
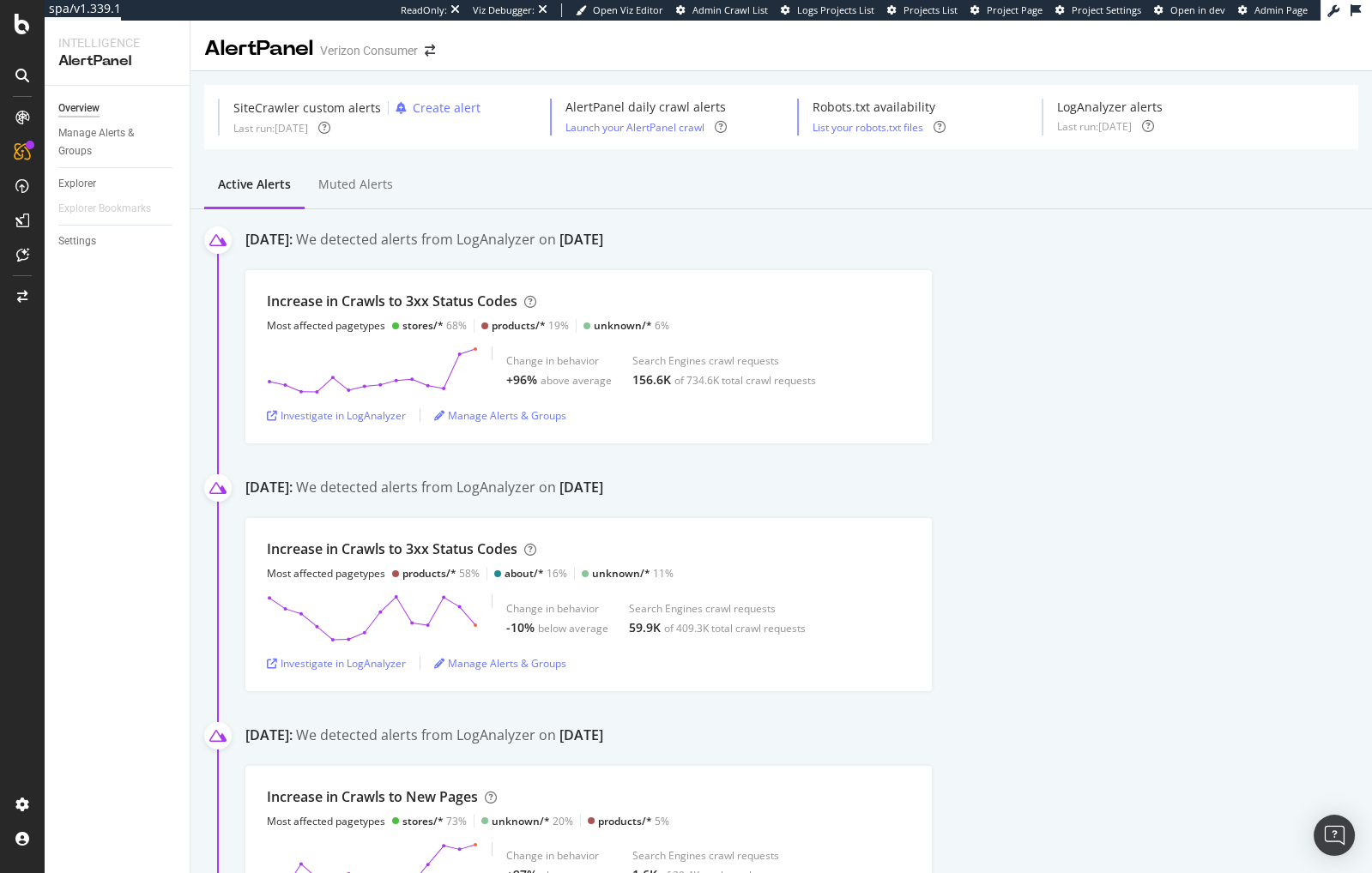
drag, startPoint x: 155, startPoint y: 298, endPoint x: 77, endPoint y: 161, distance: 157.6
click at [154, 297] on div "Overview Manage Alerts & Groups Explorer Explorer Bookmarks Settings" at bounding box center [117, 479] width 145 height 787
click at [88, 144] on div "Manage Alerts & Groups" at bounding box center [110, 142] width 103 height 36
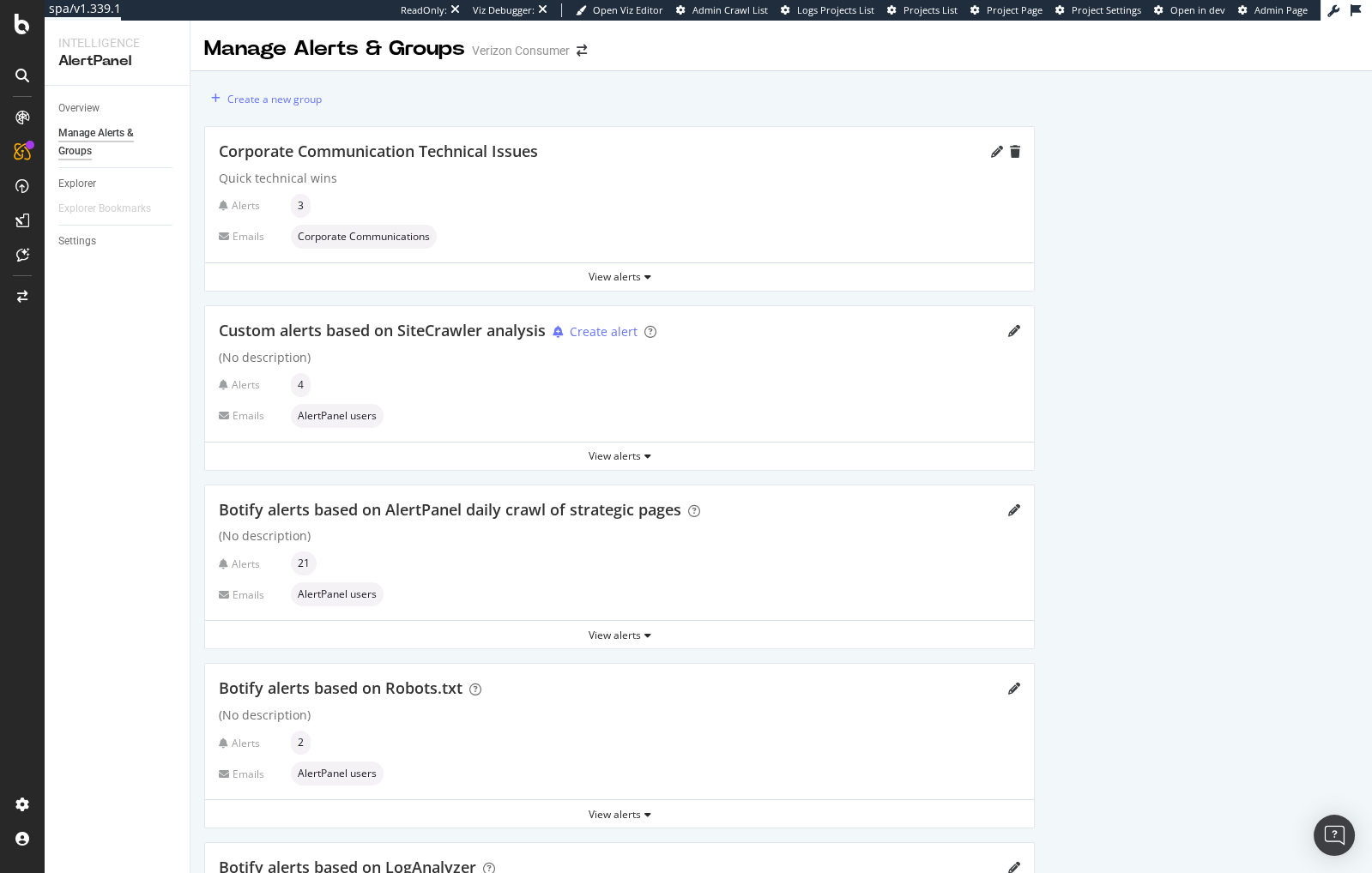
click at [190, 324] on div "Create a new group Corporate Communication Technical Issues Quick technical win…" at bounding box center [619, 553] width 858 height 965
drag, startPoint x: 506, startPoint y: 105, endPoint x: 614, endPoint y: 235, distance: 169.0
click at [506, 105] on div "Create a new group" at bounding box center [619, 99] width 830 height 27
click at [640, 276] on div "View alerts" at bounding box center [620, 276] width 829 height 15
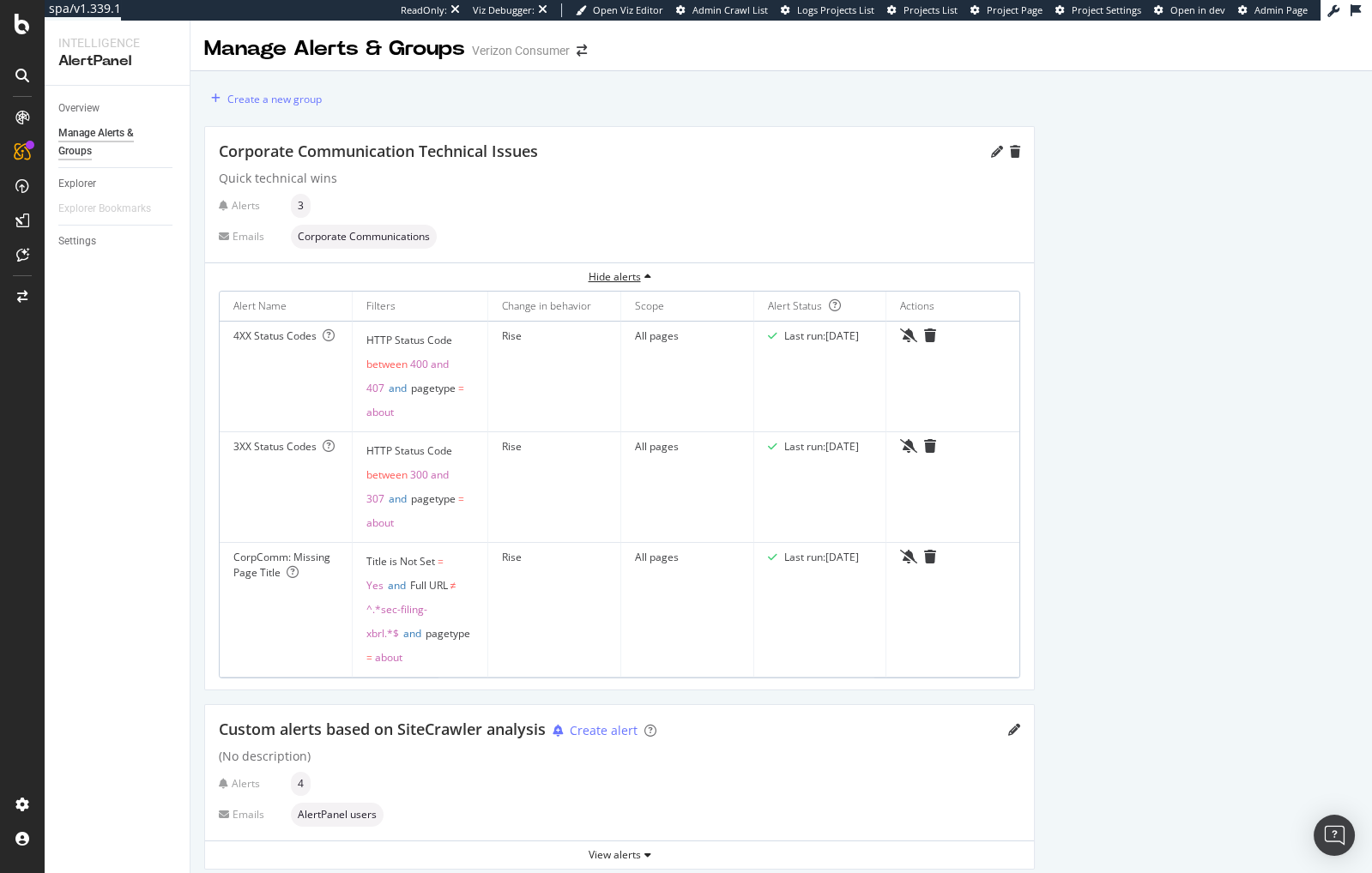
click at [636, 278] on div "Hide alerts" at bounding box center [620, 276] width 829 height 15
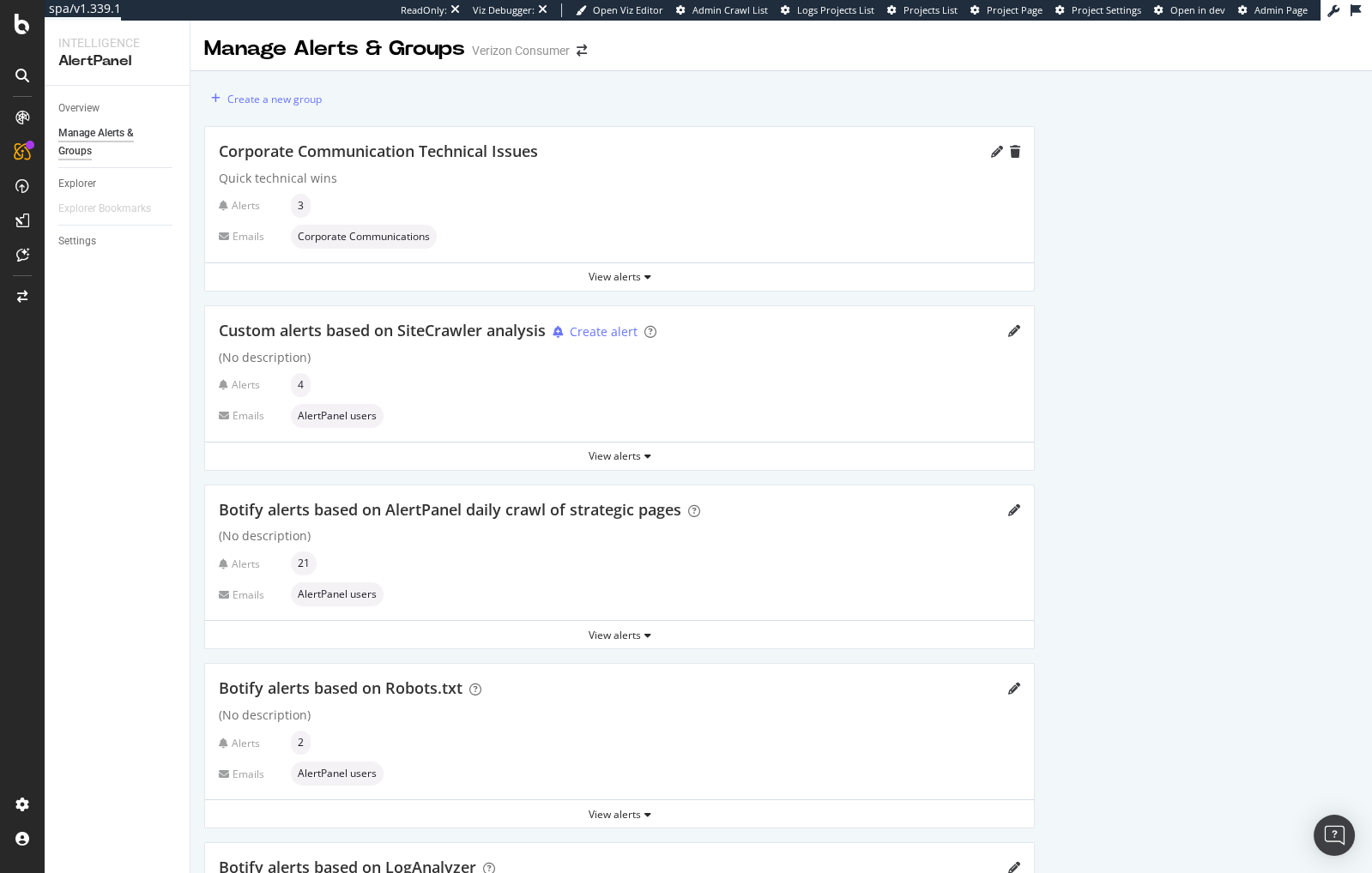
click at [161, 519] on div "Overview Manage Alerts & Groups Explorer Explorer Bookmarks Settings" at bounding box center [117, 479] width 145 height 787
click at [637, 281] on div "View alerts" at bounding box center [620, 276] width 829 height 15
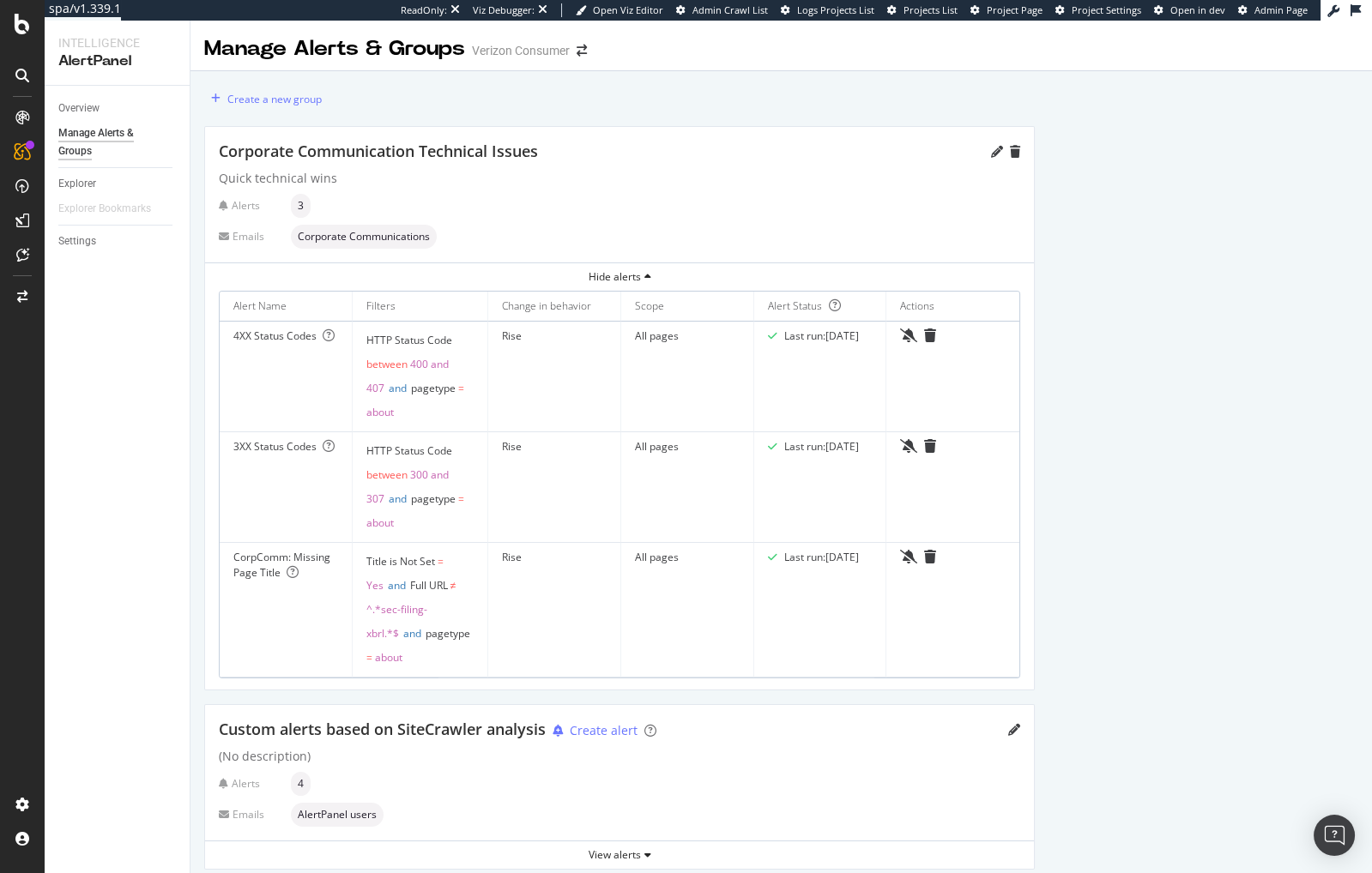
click at [187, 331] on div "Overview Manage Alerts & Groups Explorer Explorer Bookmarks Settings" at bounding box center [117, 479] width 145 height 787
click at [1104, 305] on div "Create a new group Corporate Communication Technical Issues Quick technical win…" at bounding box center [781, 752] width 1182 height 1363
click at [993, 147] on icon "pencil" at bounding box center [997, 152] width 12 height 12
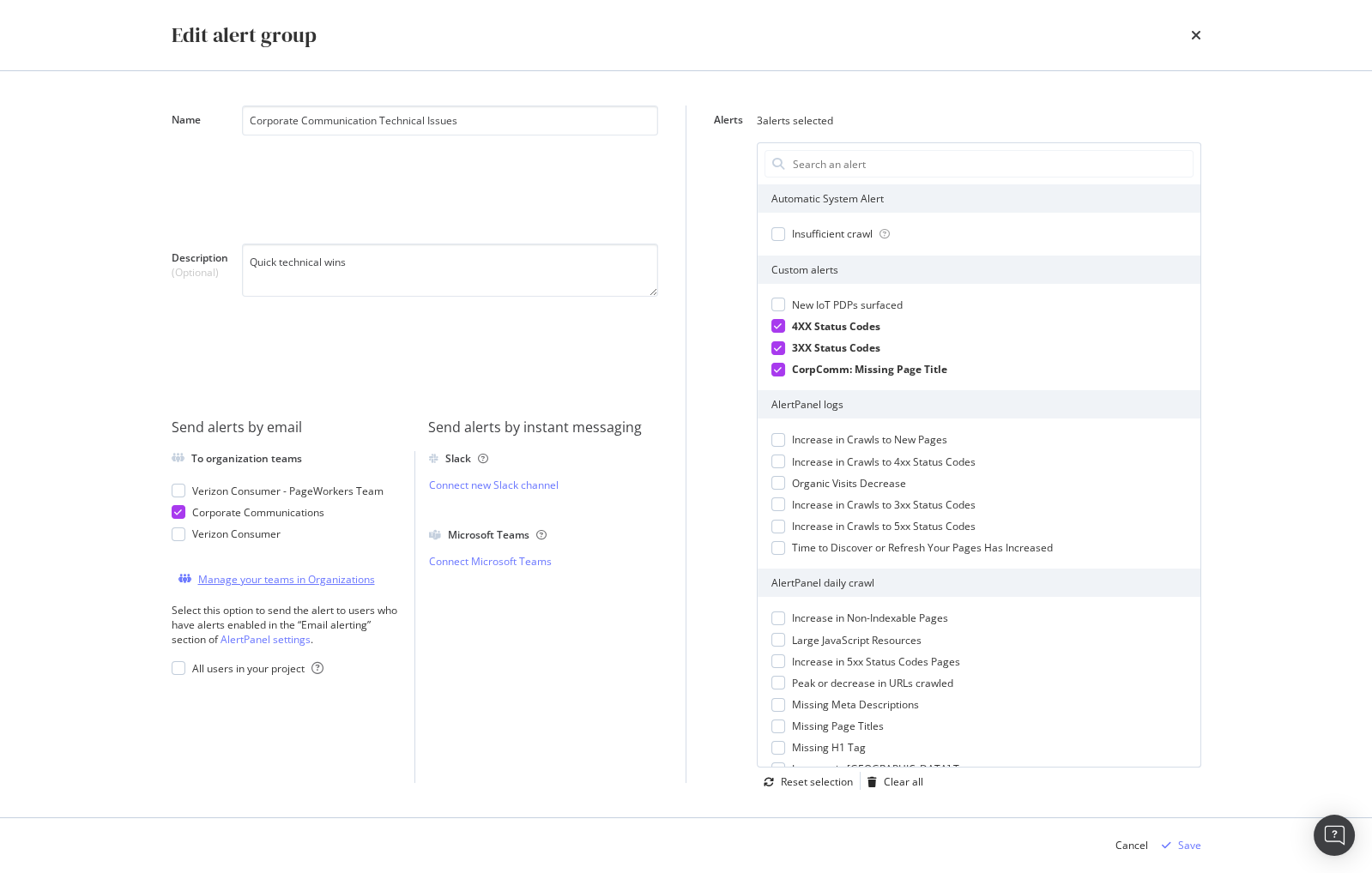
click at [352, 584] on div "Manage your teams in Organizations" at bounding box center [286, 579] width 177 height 15
click at [736, 240] on div "Alerts 3 alerts selected Automatic System Alert Insufficient crawl Custom alert…" at bounding box center [951, 444] width 502 height 678
click at [714, 365] on div "Alerts 3 alerts selected Automatic System Alert Insufficient crawl Custom alert…" at bounding box center [951, 444] width 502 height 678
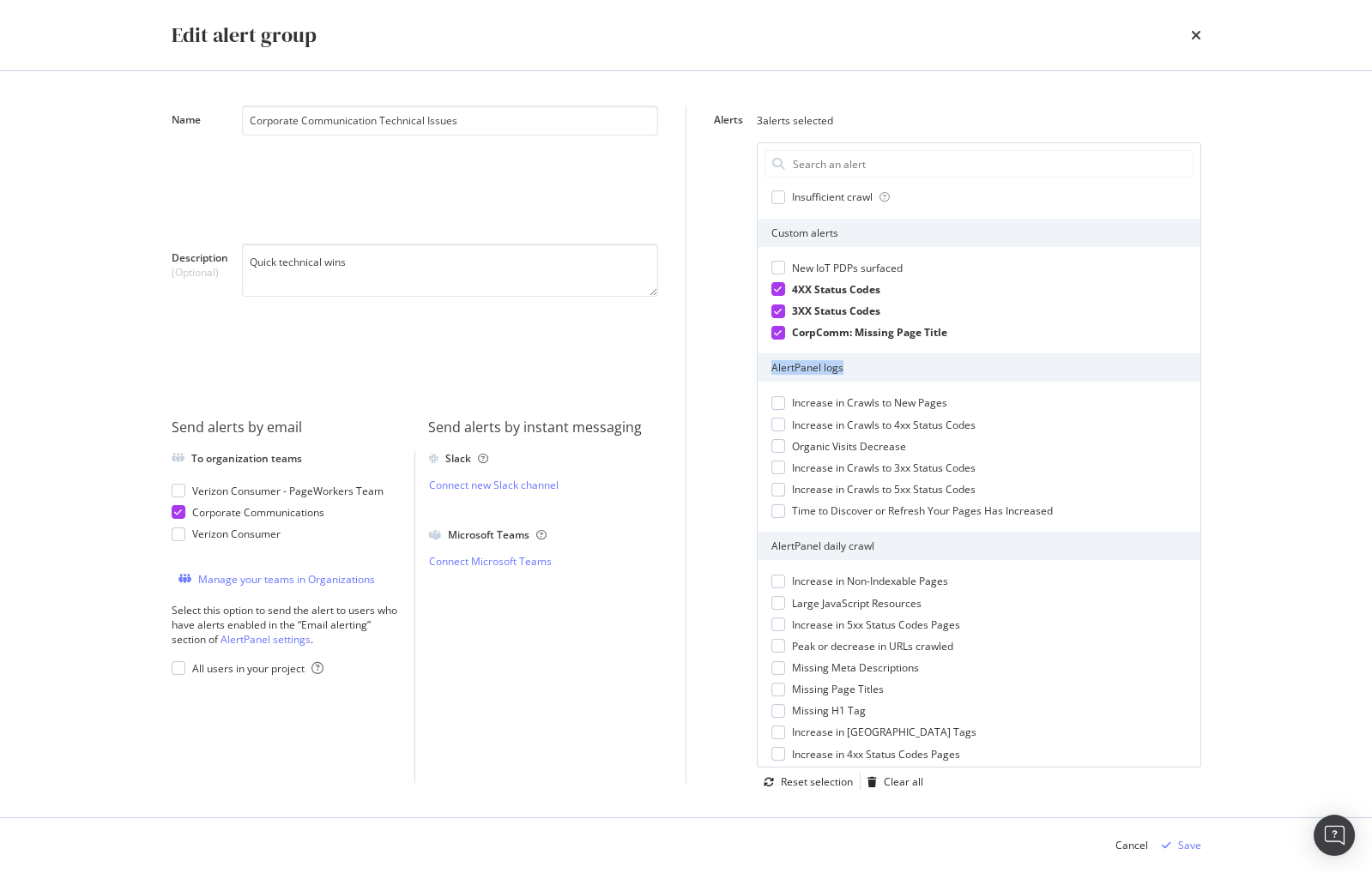
drag, startPoint x: 771, startPoint y: 367, endPoint x: 868, endPoint y: 366, distance: 97.0
click at [869, 366] on div "AlertPanel logs" at bounding box center [980, 367] width 443 height 28
click at [855, 372] on div "AlertPanel logs" at bounding box center [980, 367] width 443 height 28
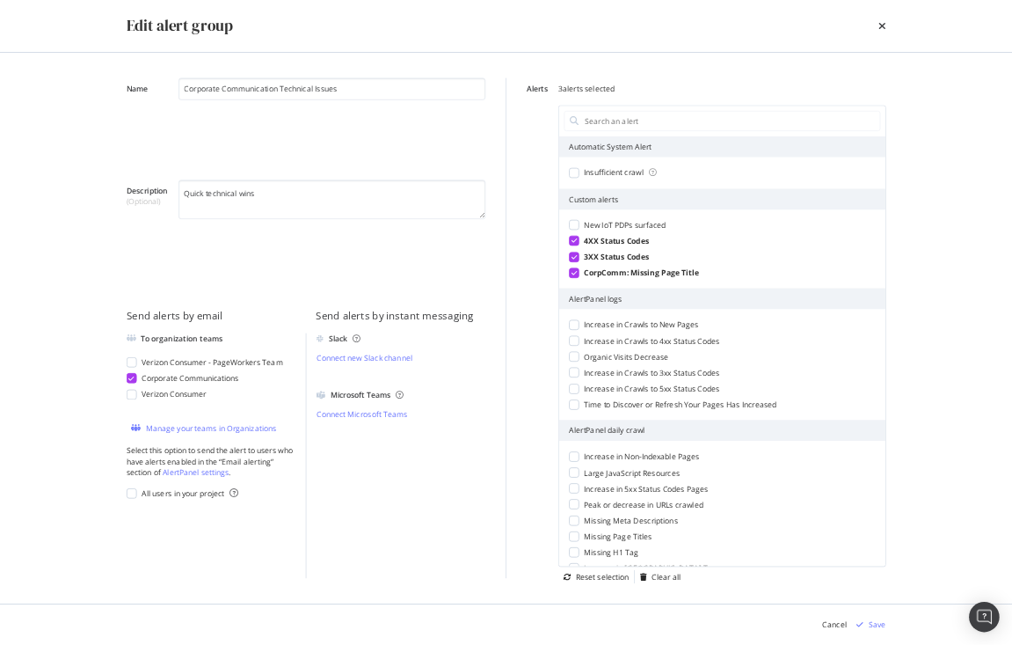
scroll to position [339, 0]
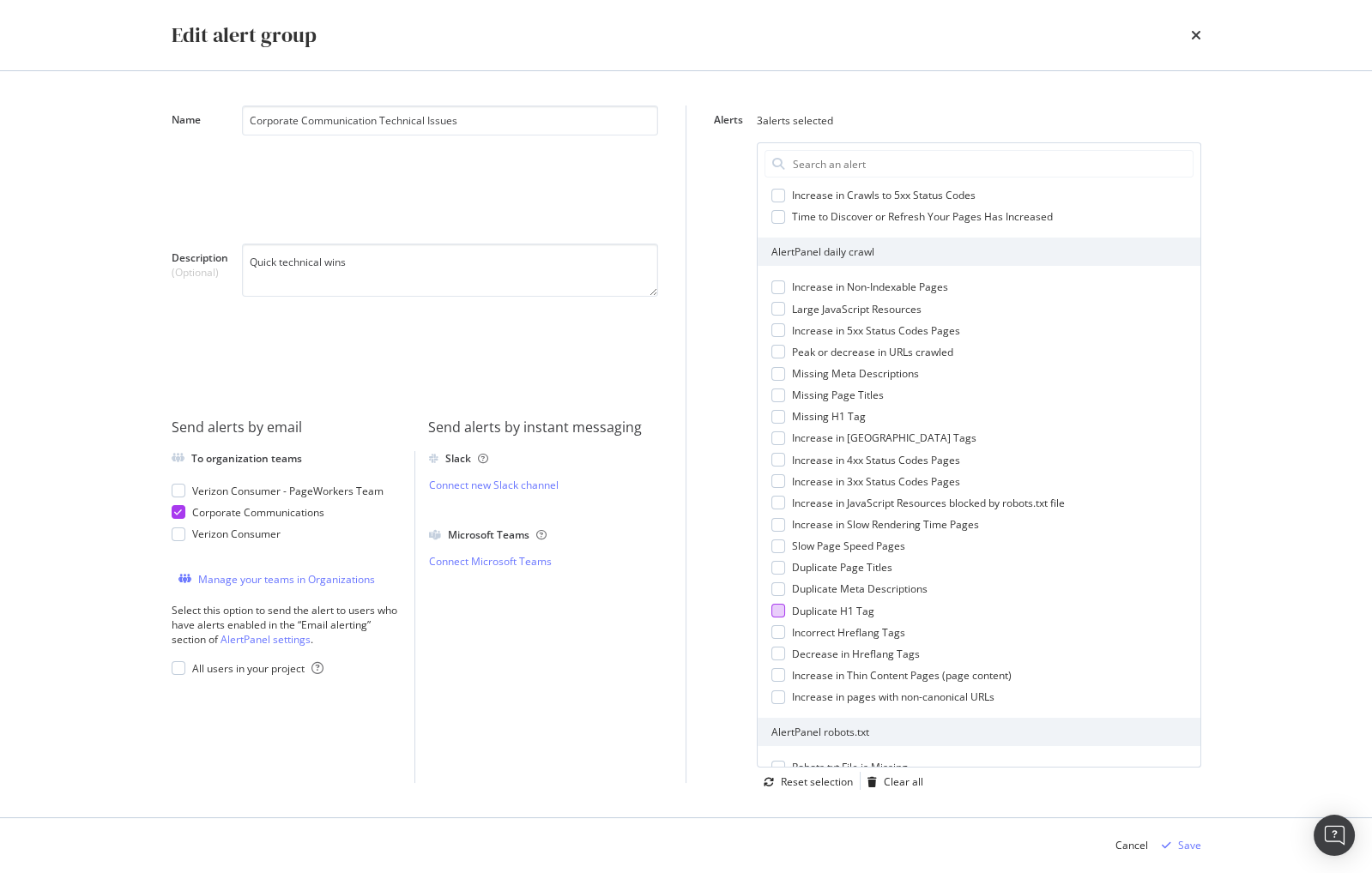
click at [777, 609] on div "modal" at bounding box center [779, 611] width 14 height 14
click at [775, 607] on icon "modal" at bounding box center [778, 611] width 8 height 9
click at [604, 701] on div "Slack Connect new Slack channel Microsoft Teams Connect Microsoft Teams" at bounding box center [537, 617] width 244 height 332
click at [644, 666] on div "Slack Connect new Slack channel Microsoft Teams Connect Microsoft Teams" at bounding box center [537, 617] width 244 height 332
click at [554, 365] on div "Quick technical wins" at bounding box center [450, 317] width 417 height 146
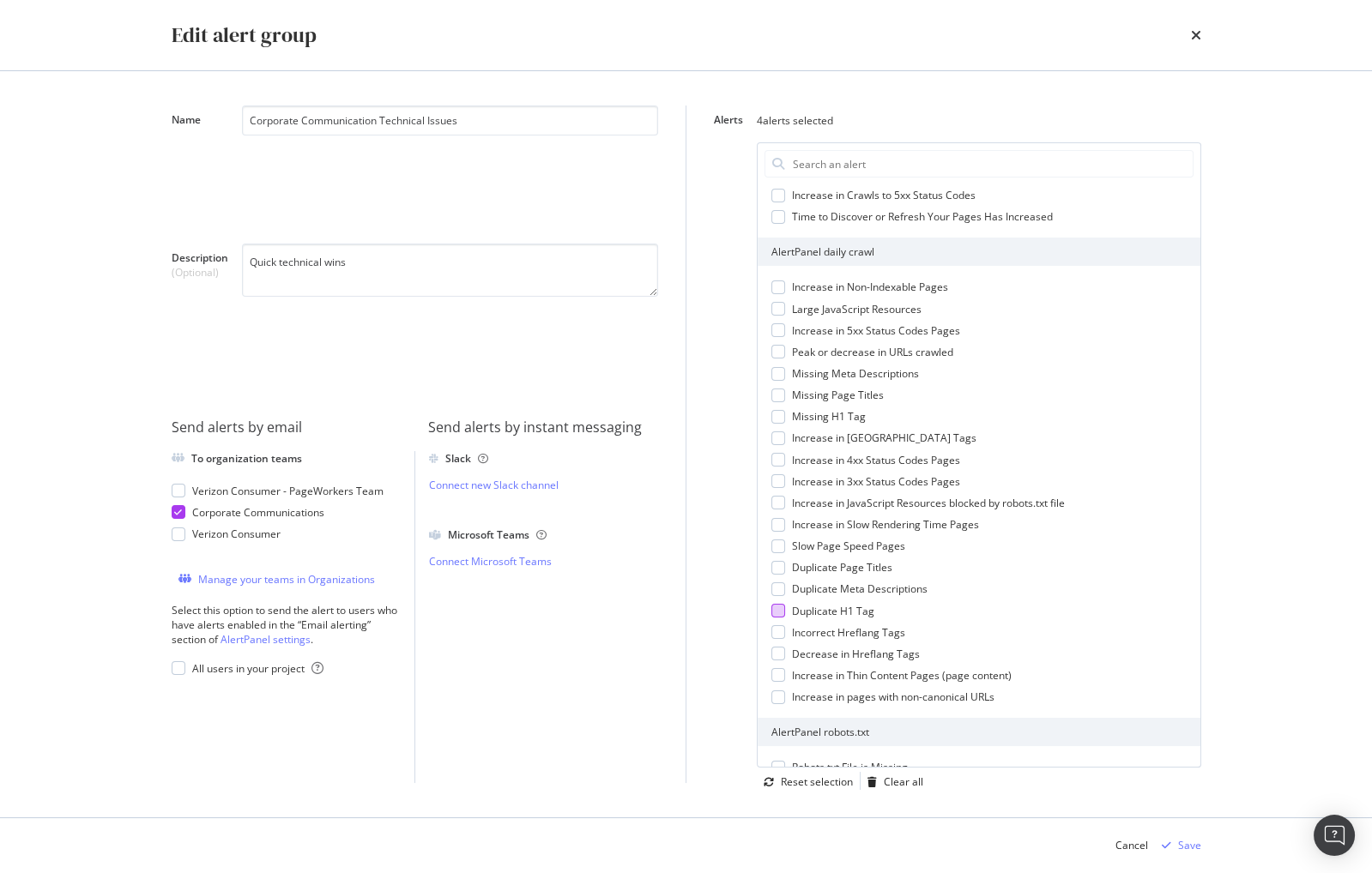
click at [567, 345] on div "Quick technical wins" at bounding box center [450, 317] width 417 height 146
click at [628, 330] on div "Quick technical wins" at bounding box center [450, 317] width 417 height 146
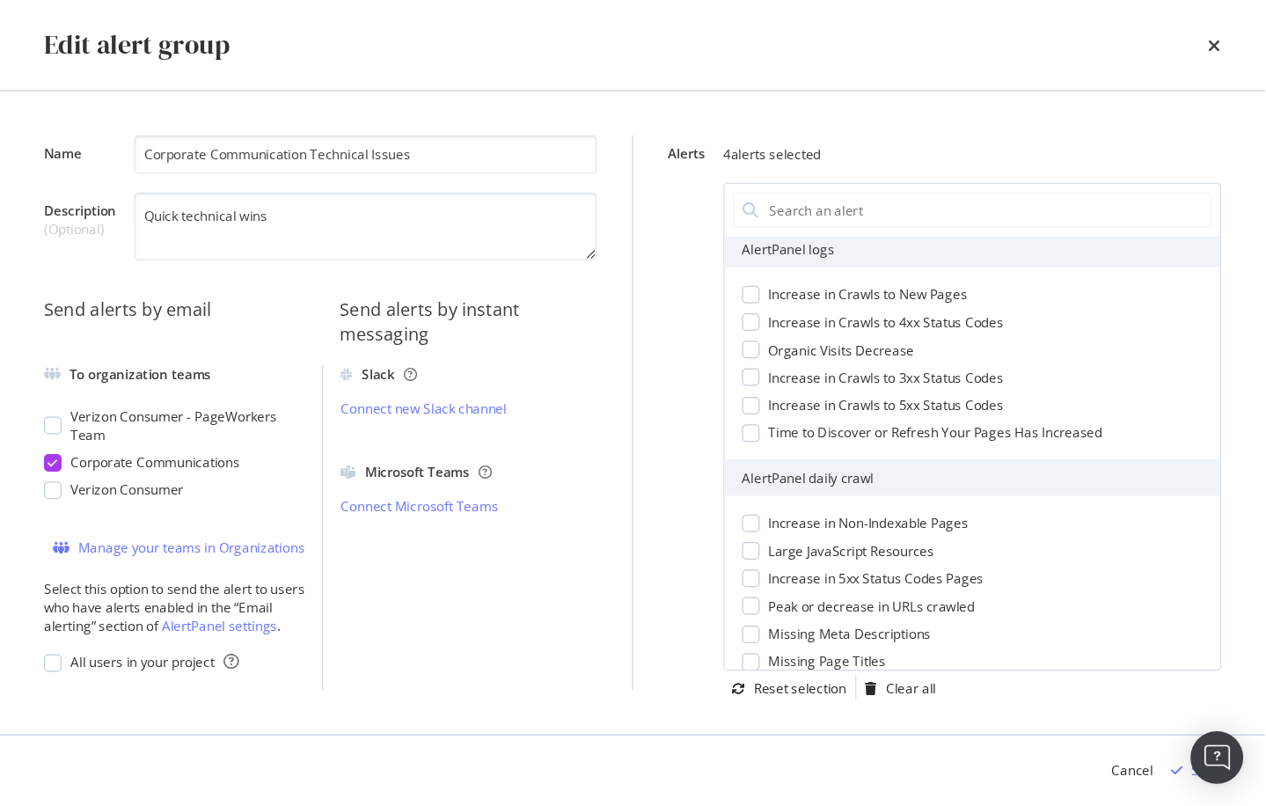
scroll to position [0, 0]
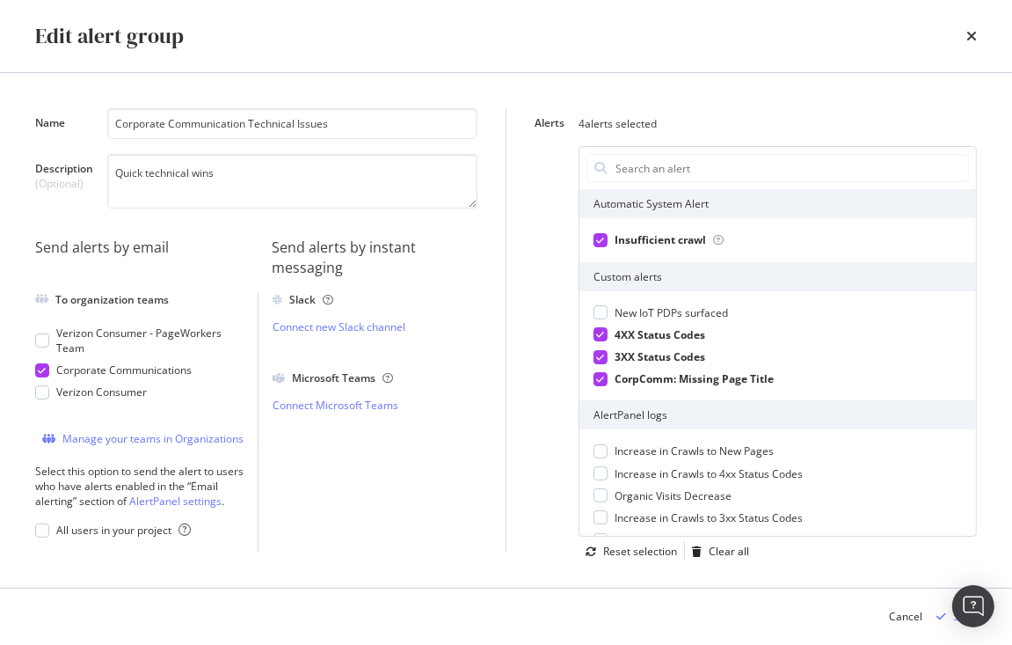
drag, startPoint x: 535, startPoint y: 229, endPoint x: 533, endPoint y: 218, distance: 10.7
click at [535, 229] on div "Alerts 4 alerts selected Automatic System Alert Insufficient crawl Custom alert…" at bounding box center [749, 330] width 456 height 444
click at [967, 35] on icon "times" at bounding box center [972, 36] width 11 height 14
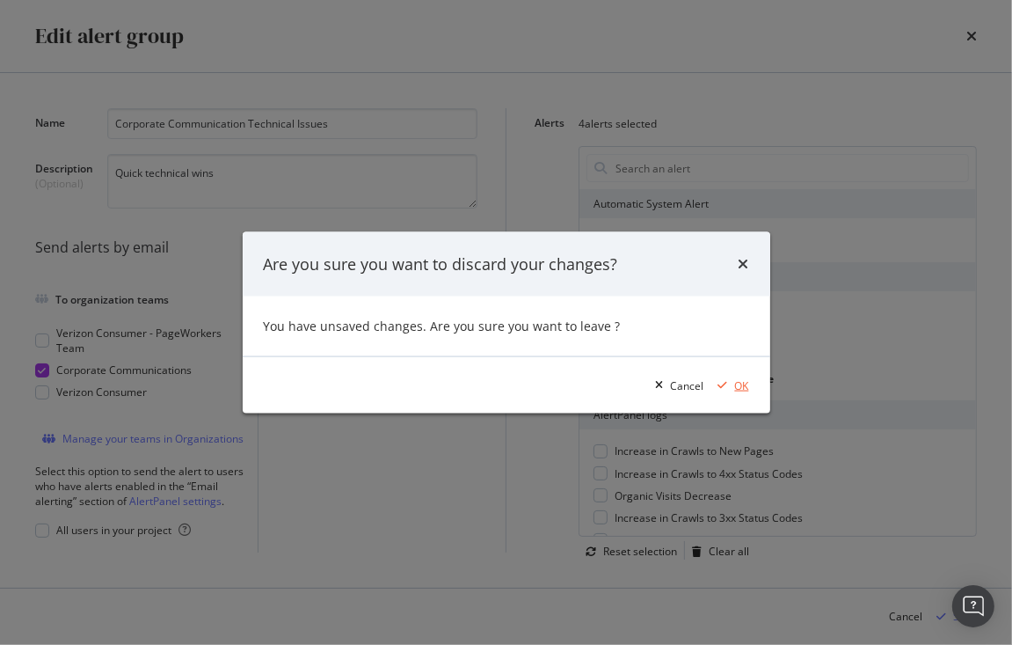
drag, startPoint x: 739, startPoint y: 384, endPoint x: 540, endPoint y: 396, distance: 199.1
click at [739, 384] on div "OK" at bounding box center [742, 384] width 14 height 15
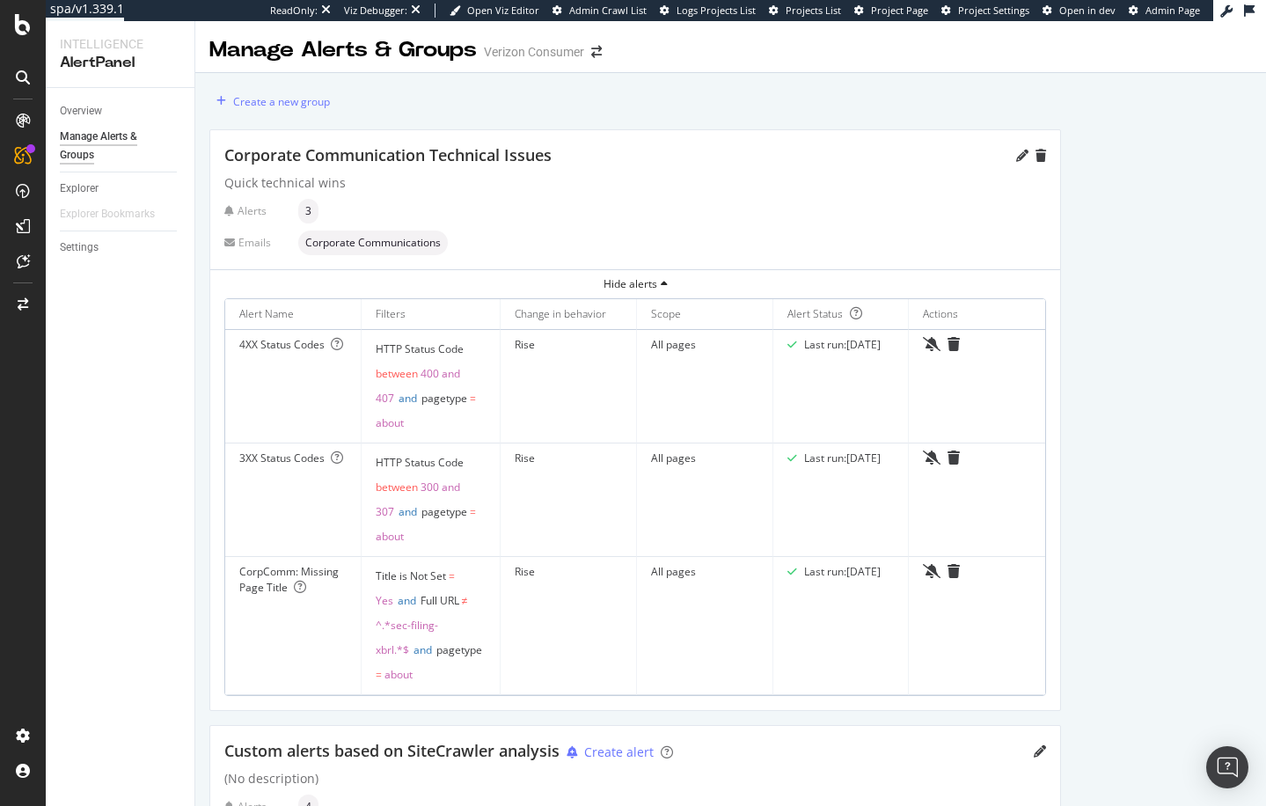
click at [193, 521] on div "Overview Manage Alerts & Groups Explorer Explorer Bookmarks Settings" at bounding box center [120, 447] width 149 height 718
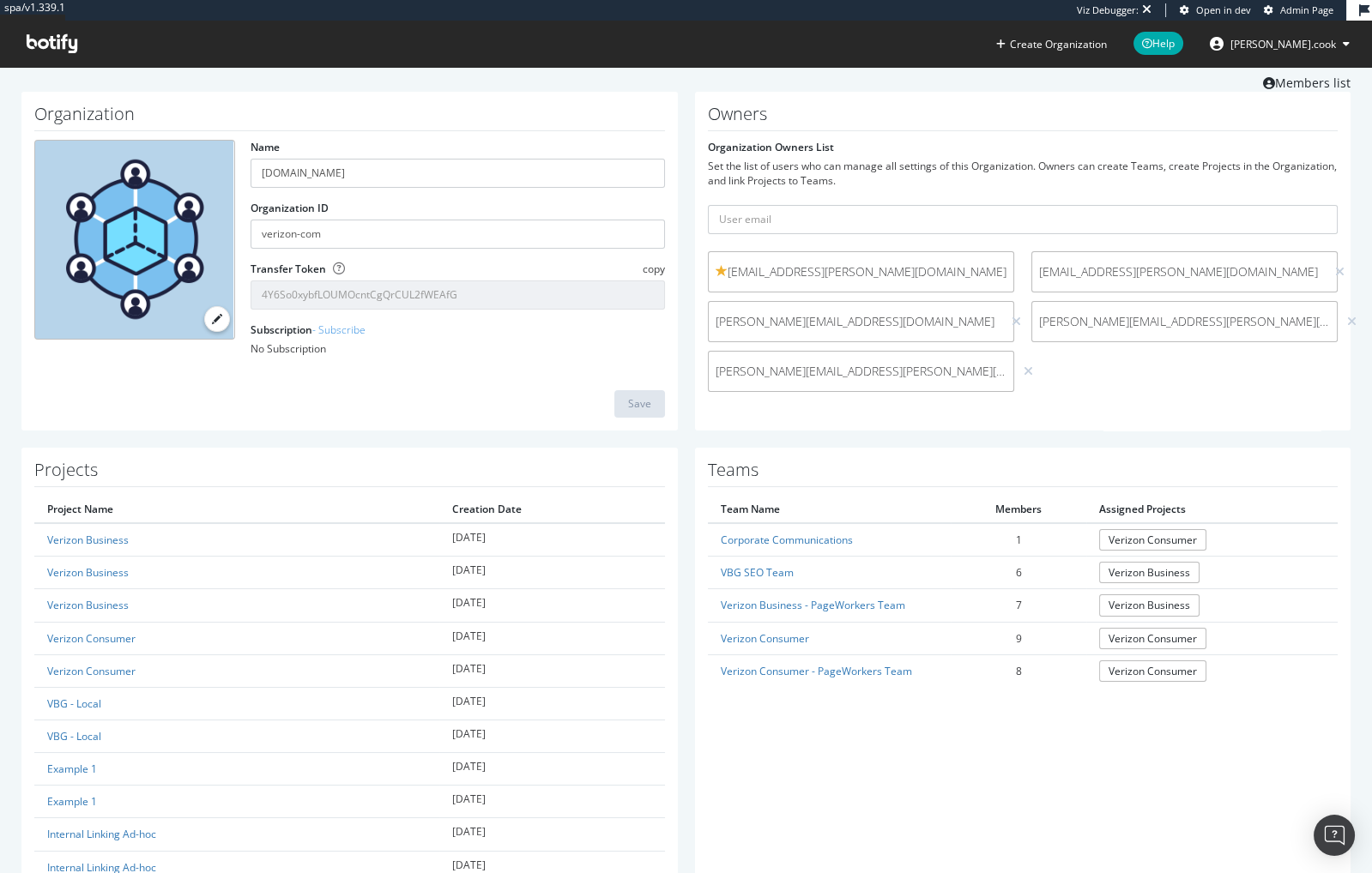
scroll to position [91, 0]
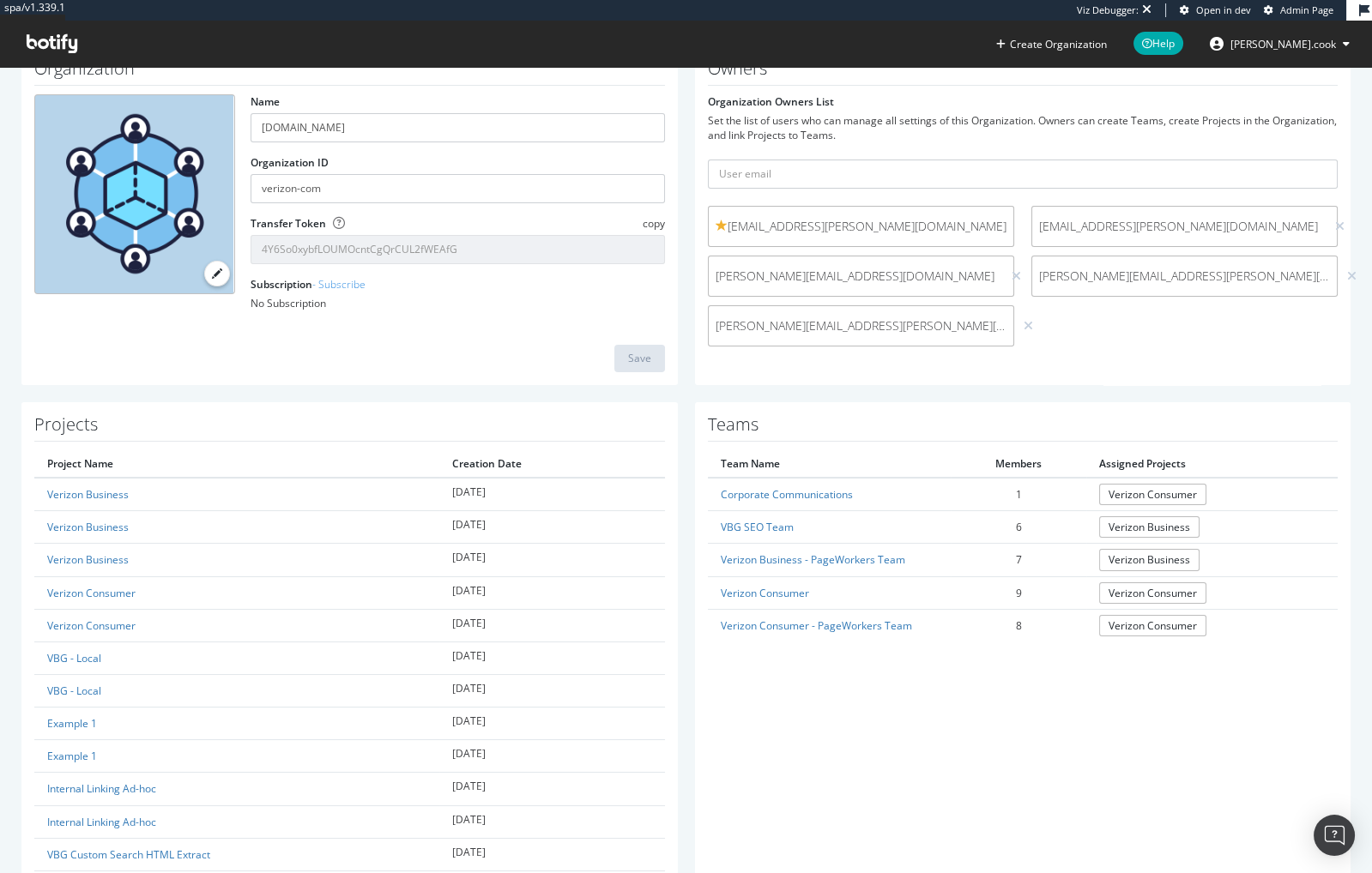
click at [688, 655] on div "Teams Team Name Members Assigned Projects Corporate Communications 1 Verizon Co…" at bounding box center [1024, 676] width 673 height 548
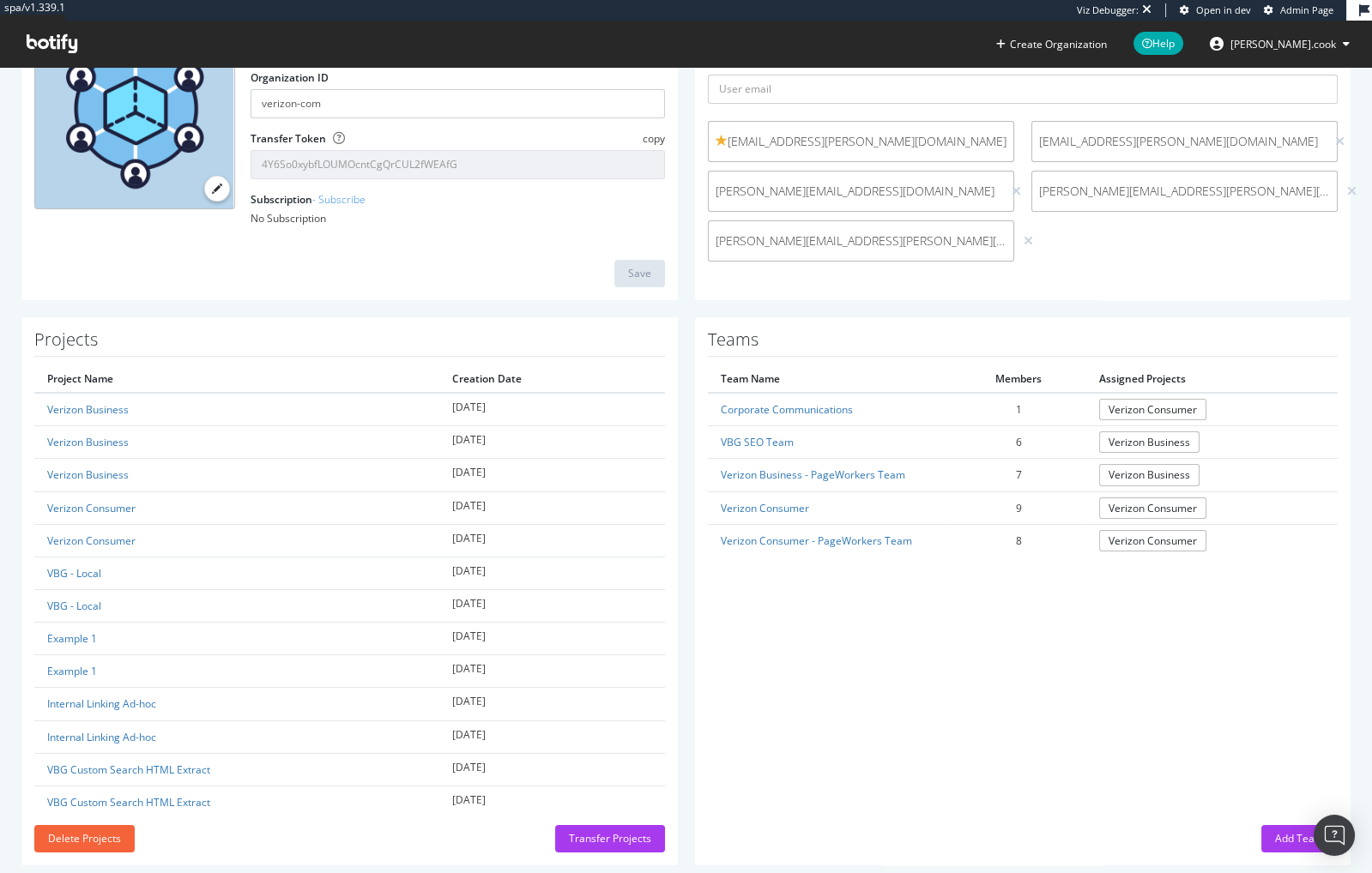
scroll to position [196, 0]
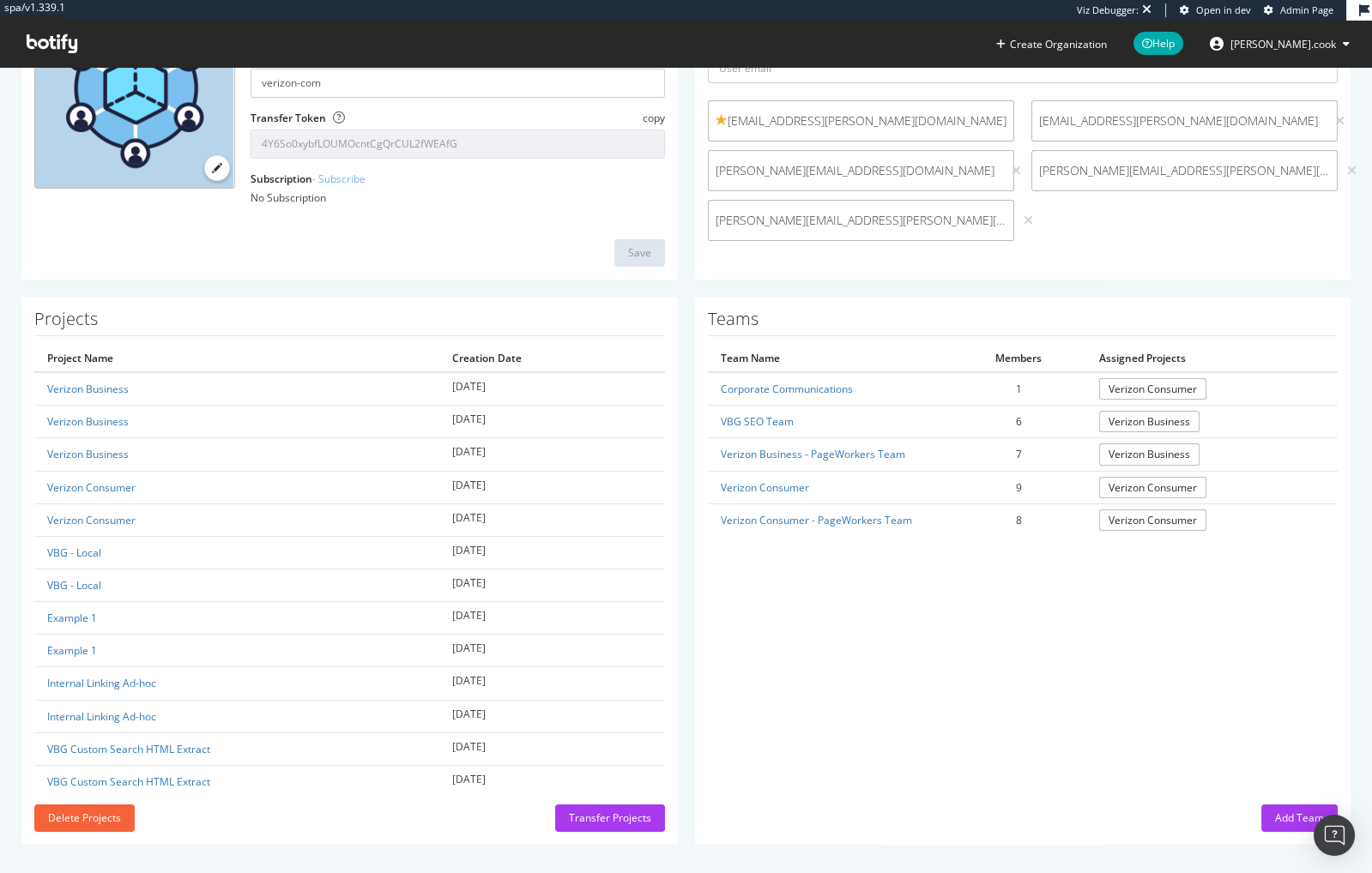
click at [708, 637] on div "Teams Team Name Members Assigned Projects Corporate Communications 1 Verizon Co…" at bounding box center [1023, 571] width 657 height 548
click at [733, 619] on div "Teams Team Name Members Assigned Projects Corporate Communications 1 Verizon Co…" at bounding box center [1023, 571] width 657 height 548
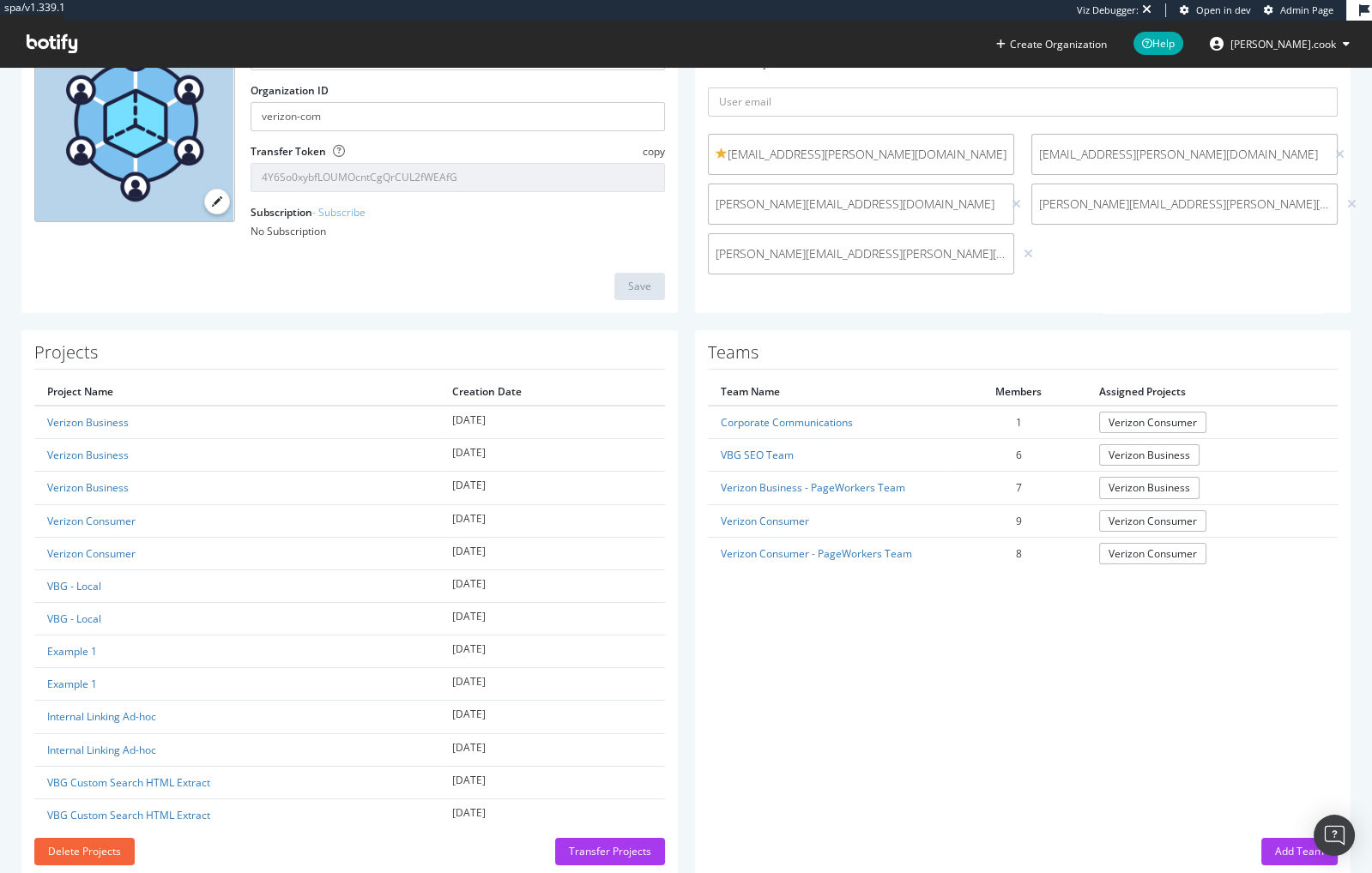
scroll to position [162, 0]
click at [687, 621] on div "Teams Team Name Members Assigned Projects Corporate Communications 1 Verizon Co…" at bounding box center [1024, 605] width 673 height 548
click at [688, 620] on div "Teams Team Name Members Assigned Projects Corporate Communications 1 Verizon Co…" at bounding box center [1024, 605] width 673 height 548
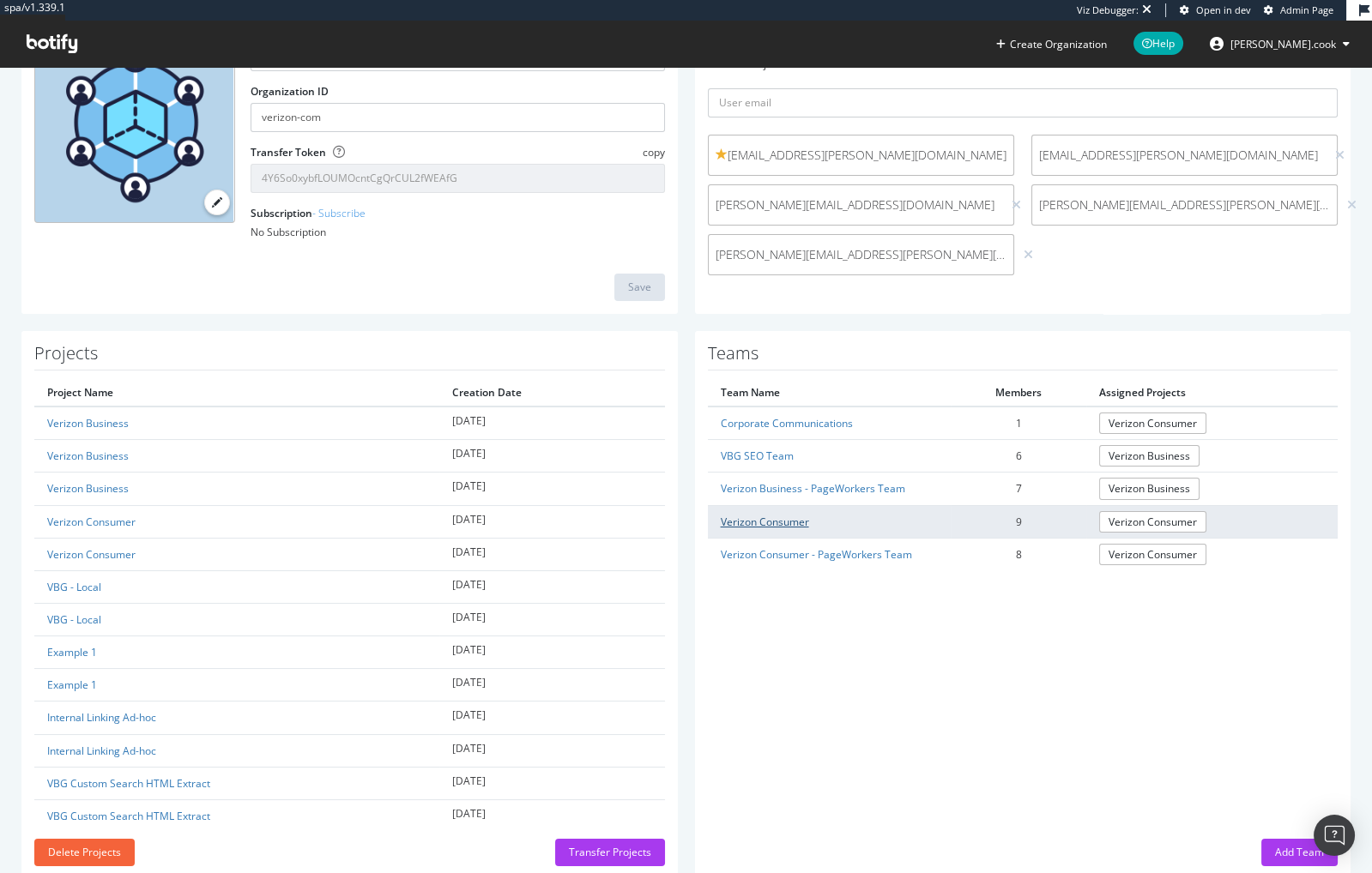
scroll to position [196, 0]
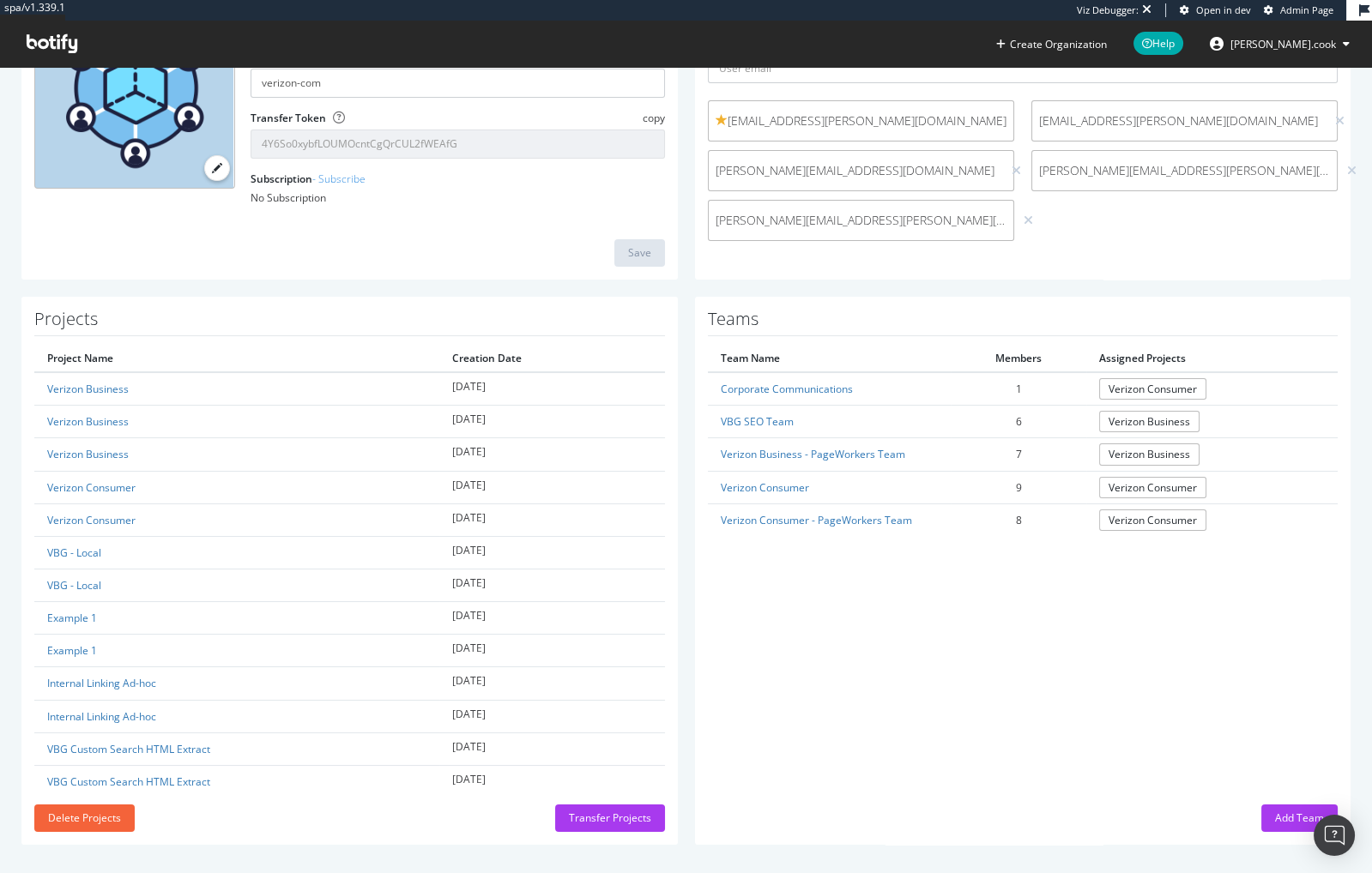
click at [1277, 811] on div "Add Team" at bounding box center [1300, 817] width 49 height 15
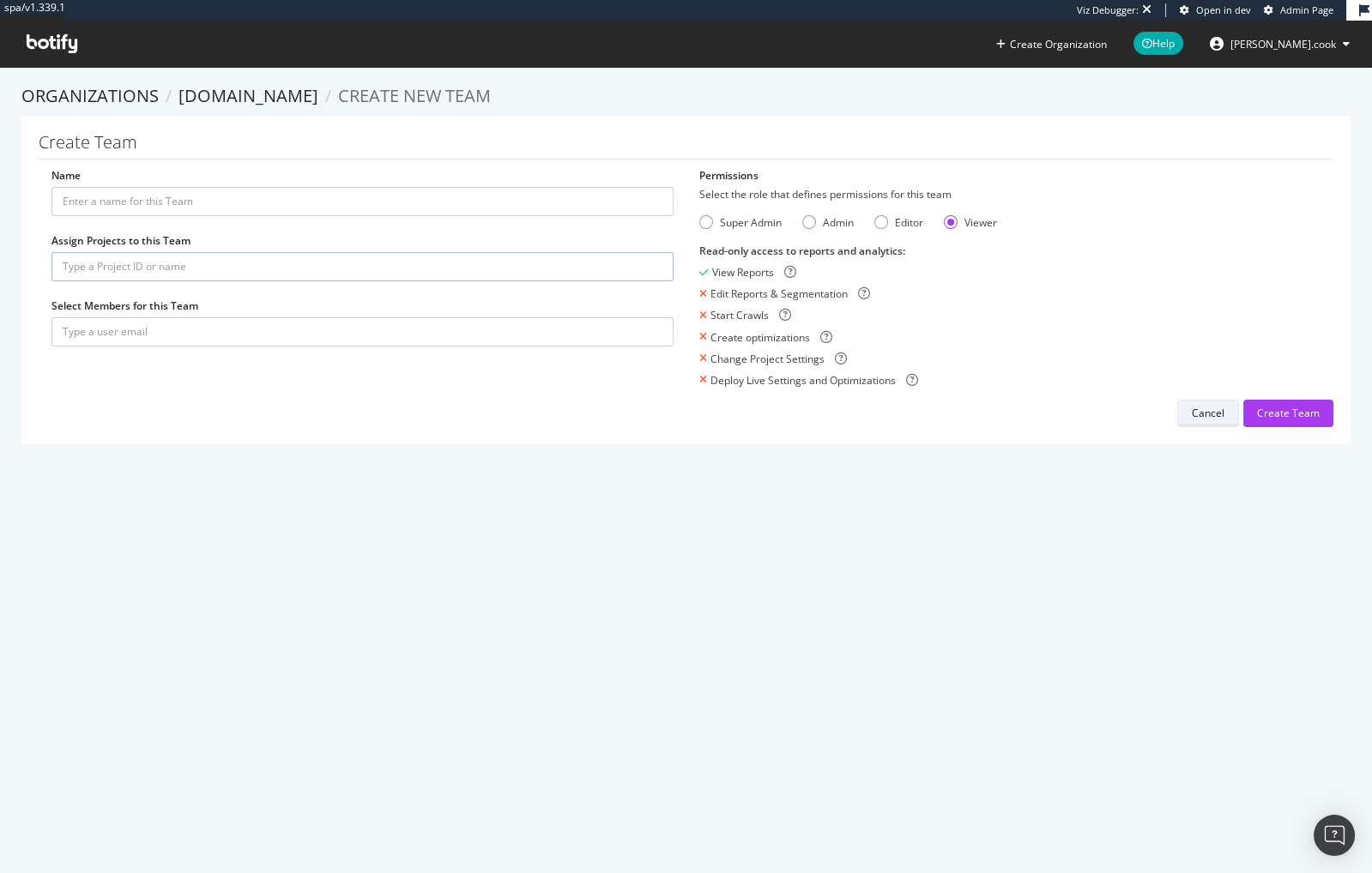
click at [1199, 411] on div "Cancel" at bounding box center [1208, 413] width 32 height 15
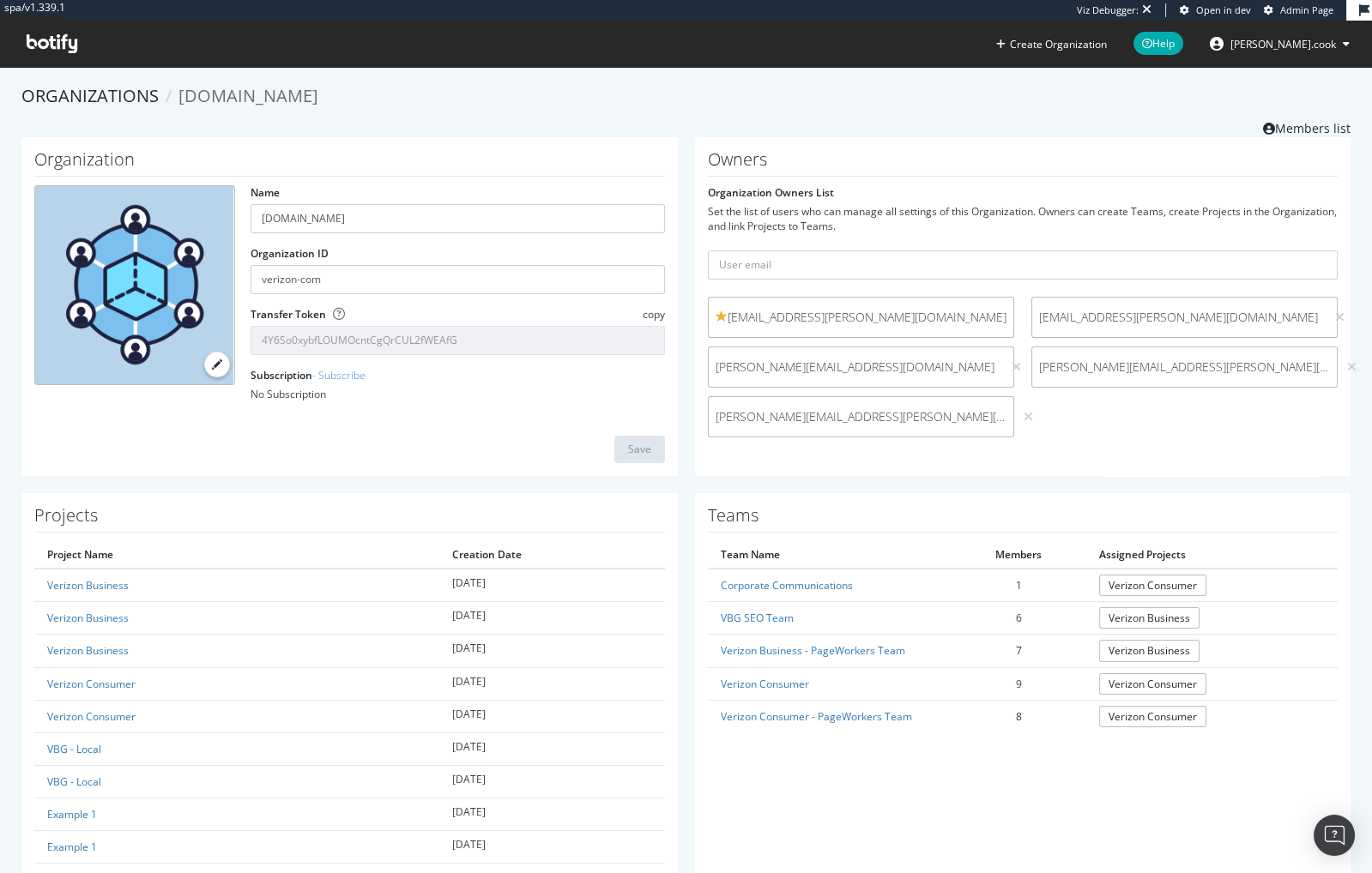
click at [879, 476] on div "Organization Name Verizon.com Organization ID verizon-com Transfer Token copy 4…" at bounding box center [686, 315] width 1347 height 356
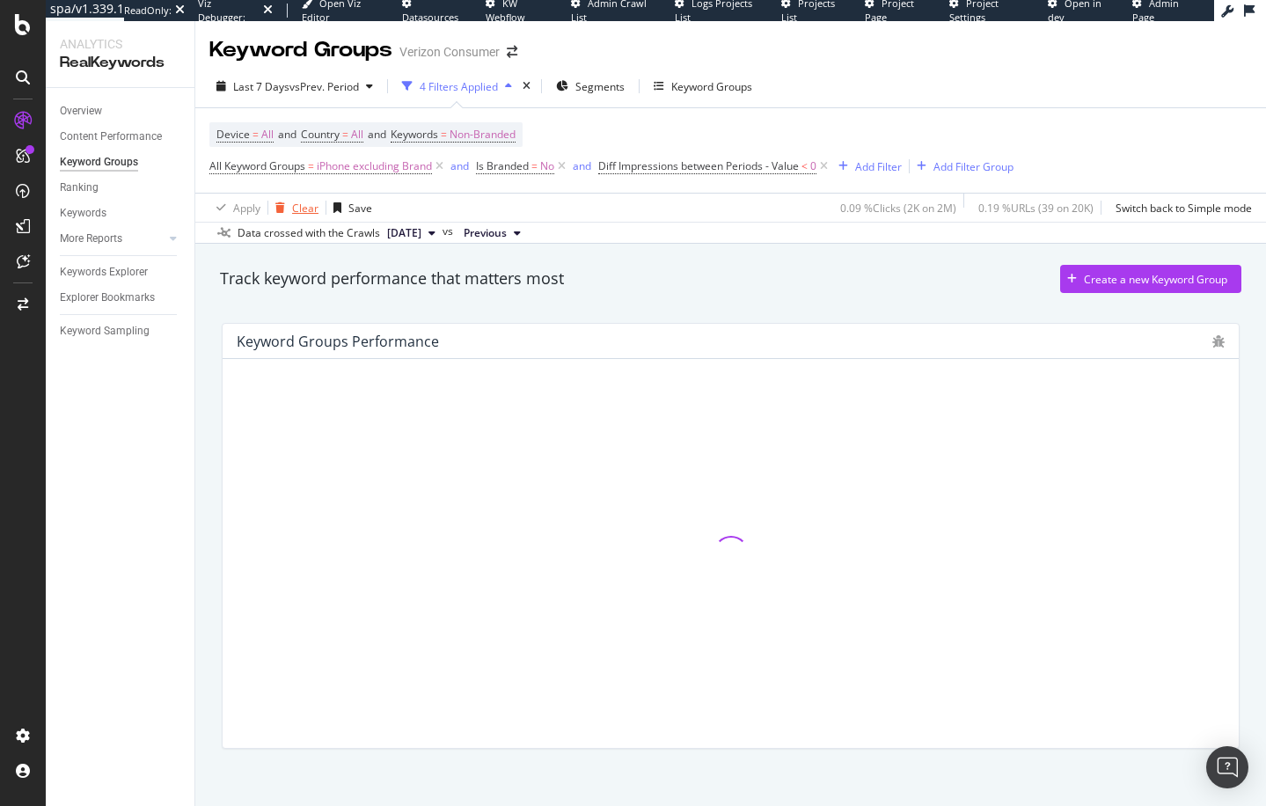
click at [303, 208] on div "Clear" at bounding box center [305, 208] width 26 height 15
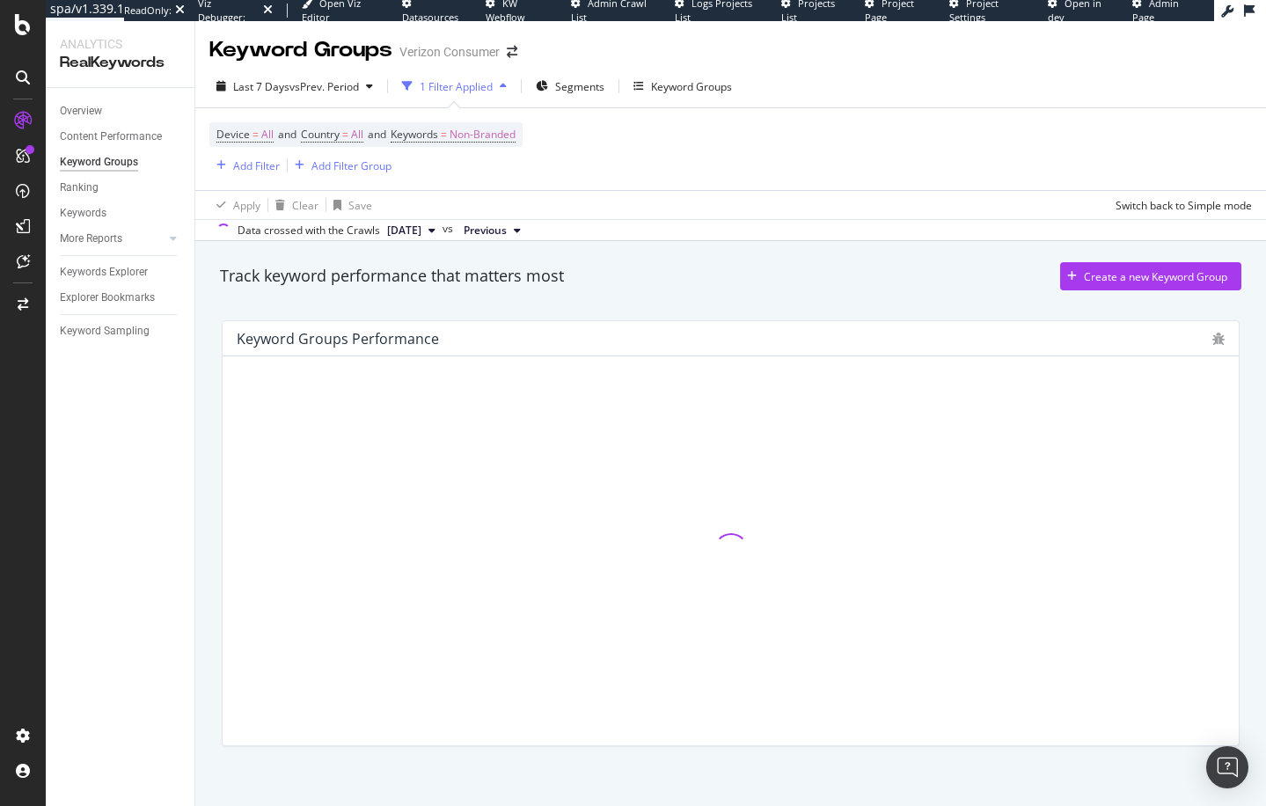
click at [212, 434] on div "Keyword Groups Performance" at bounding box center [730, 533] width 1039 height 454
drag, startPoint x: 392, startPoint y: 257, endPoint x: 377, endPoint y: 267, distance: 18.3
click at [392, 257] on div "Track keyword performance that matters most Create a new Keyword Group" at bounding box center [730, 279] width 1039 height 53
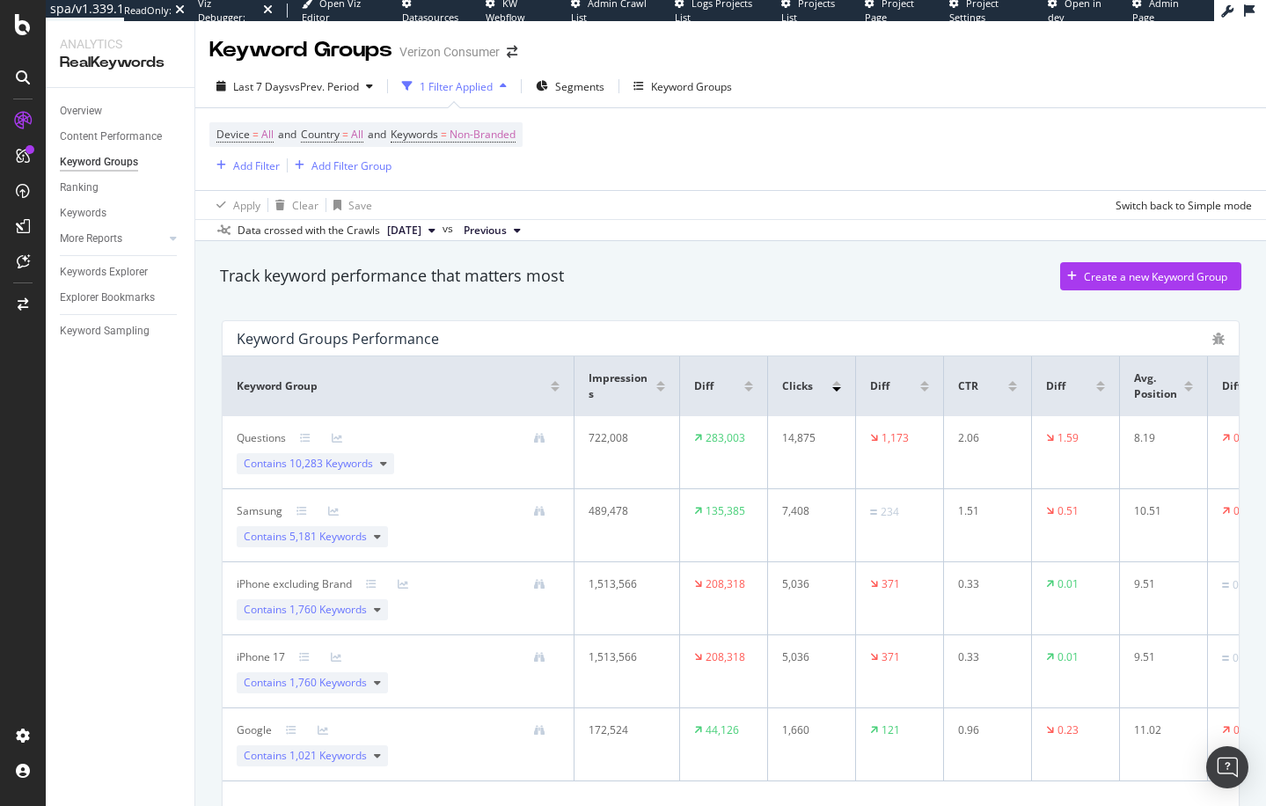
click at [207, 441] on div "Track keyword performance that matters most Create a new Keyword Group Keyword …" at bounding box center [730, 563] width 1070 height 645
click at [658, 89] on div "Keyword Groups" at bounding box center [691, 86] width 81 height 15
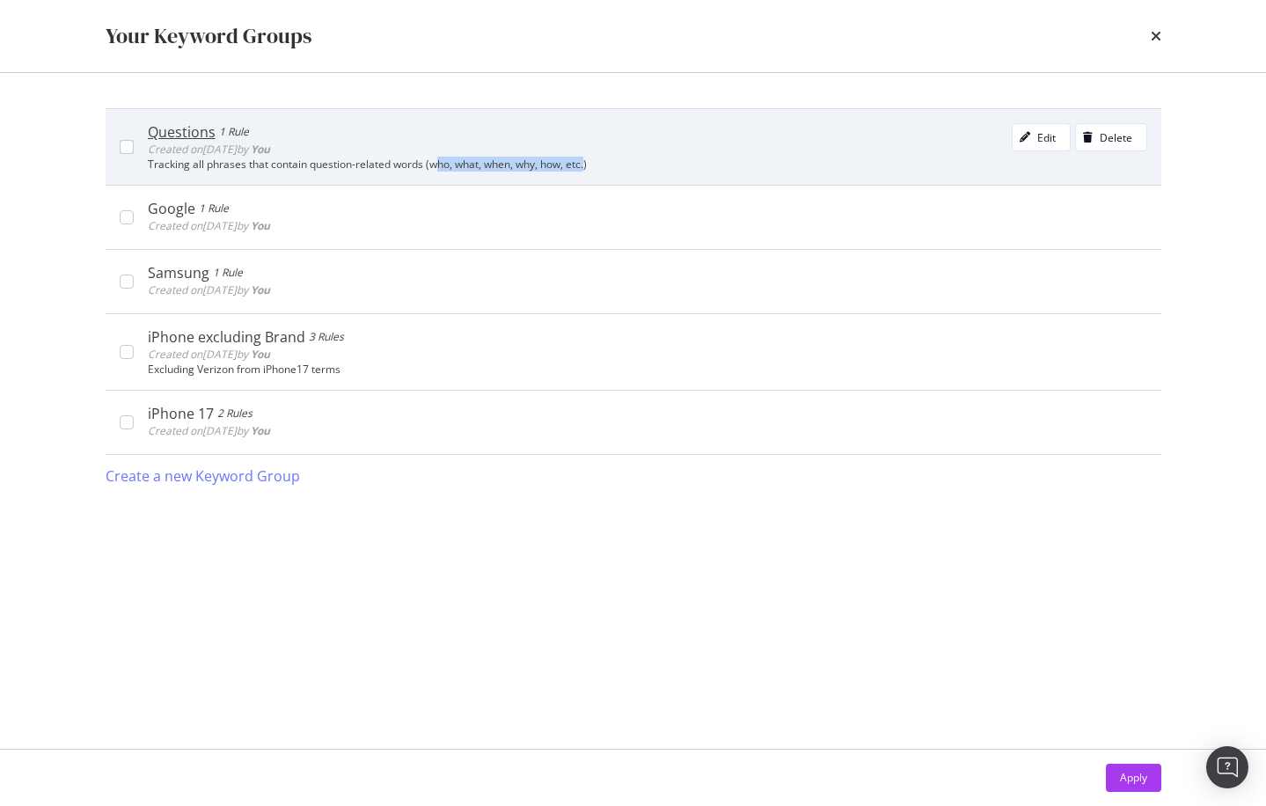
drag, startPoint x: 588, startPoint y: 164, endPoint x: 434, endPoint y: 165, distance: 154.8
click at [434, 165] on div "Tracking all phrases that contain question-related words (who, what, when, why,…" at bounding box center [647, 164] width 999 height 12
click at [1039, 141] on div "Edit" at bounding box center [1046, 137] width 18 height 15
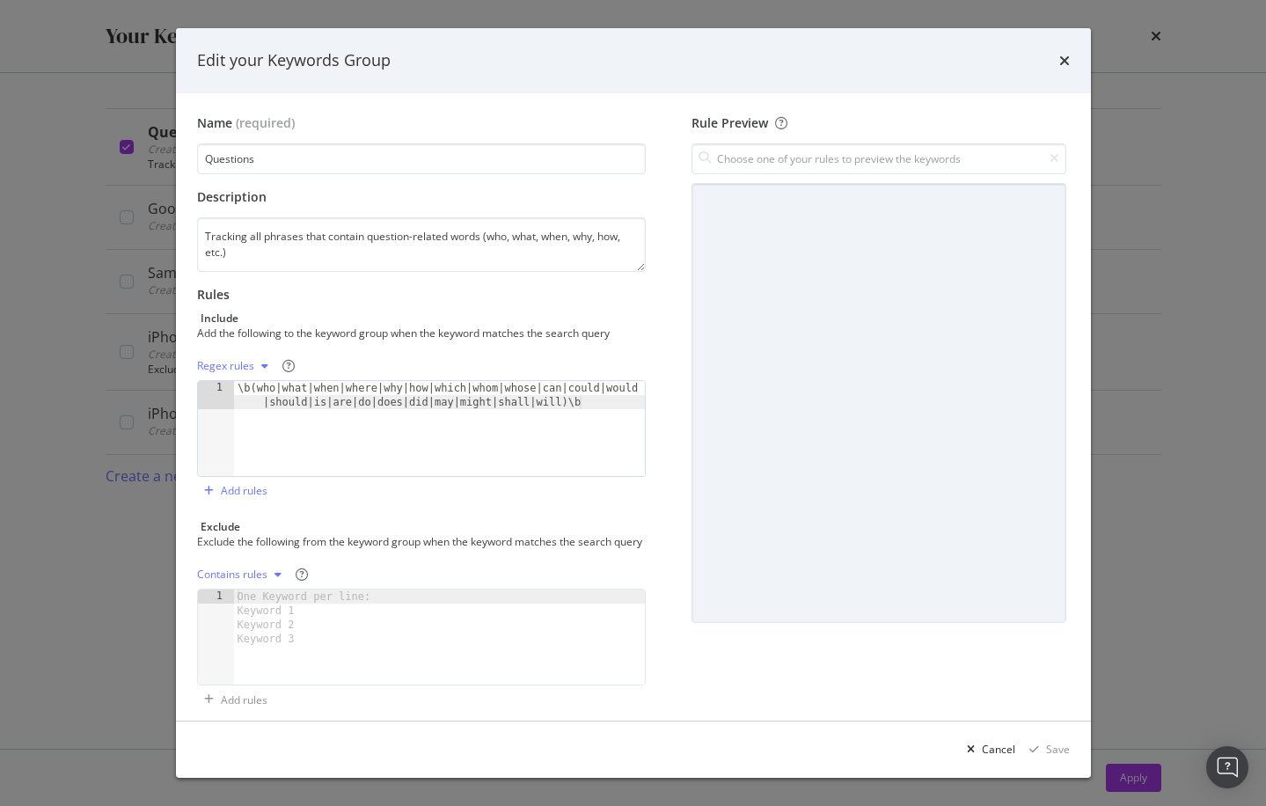
type textarea "\b(who|what|when|where|why|how|which|whom|whose|can|could|would|should|is|are|d…"
click at [597, 415] on div "\b(who|what|when|where|why|how|which|whom|whose|can|could|would |should|is|are|…" at bounding box center [440, 456] width 412 height 151
click at [602, 421] on div "\b(who|what|when|where|why|how|which|whom|whose|can|could|would |should|is|are|…" at bounding box center [440, 456] width 412 height 151
click at [653, 316] on div "Name (required) Questions Description Tracking all phrases that contain questio…" at bounding box center [428, 414] width 463 height 600
click at [669, 238] on div "Name (required) Questions Description Tracking all phrases that contain questio…" at bounding box center [633, 414] width 872 height 600
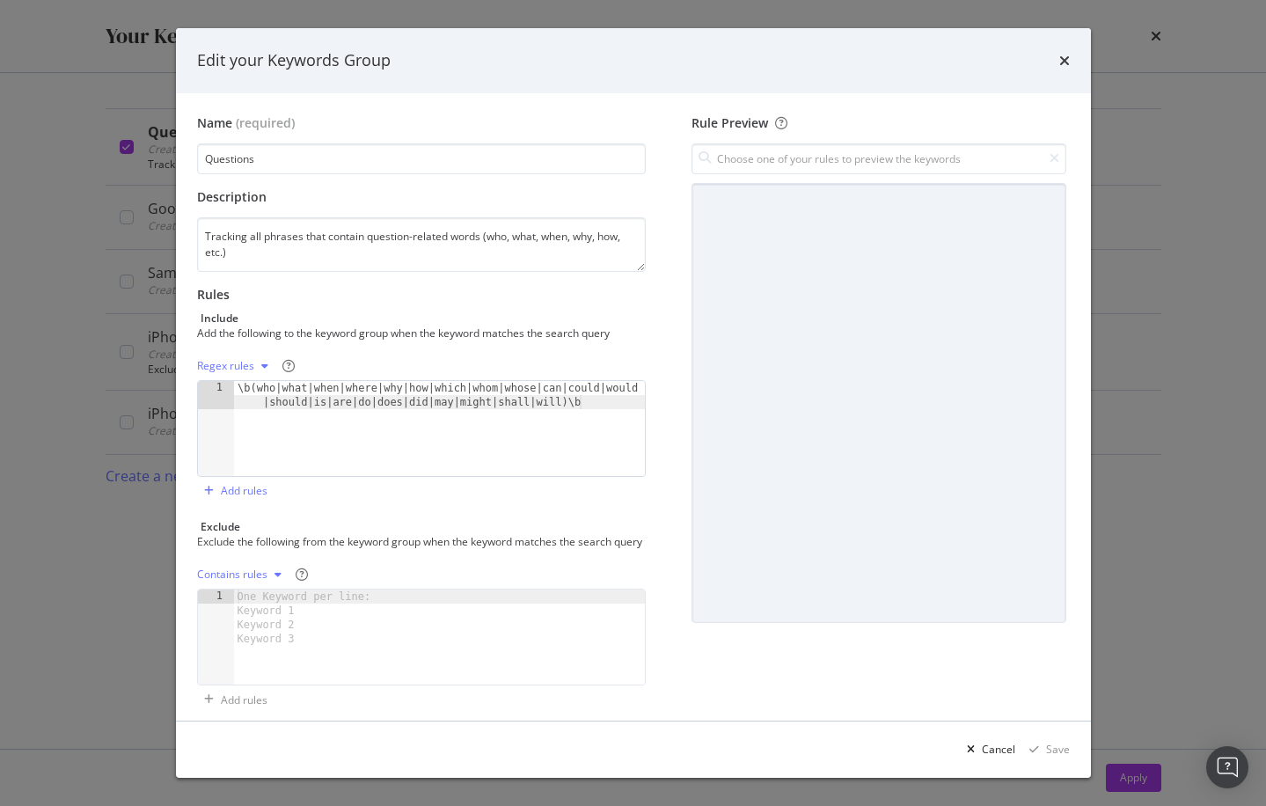
click at [671, 249] on div "Name (required) Questions Description Tracking all phrases that contain questio…" at bounding box center [633, 414] width 872 height 600
drag, startPoint x: 1017, startPoint y: 88, endPoint x: 1047, endPoint y: 69, distance: 35.6
click at [1017, 88] on div "Edit your Keywords Group" at bounding box center [633, 60] width 915 height 65
click at [1060, 60] on icon "times" at bounding box center [1064, 61] width 11 height 14
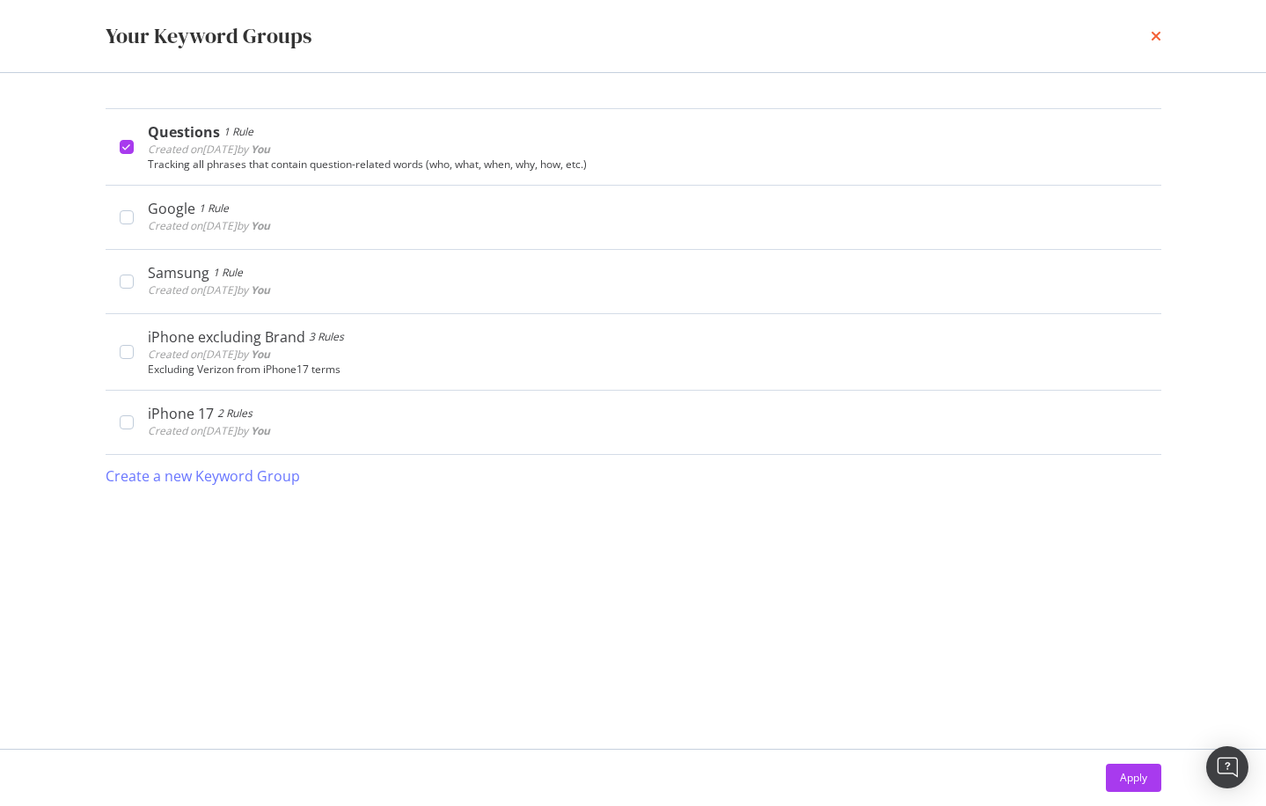
click at [1152, 37] on icon "times" at bounding box center [1155, 36] width 11 height 14
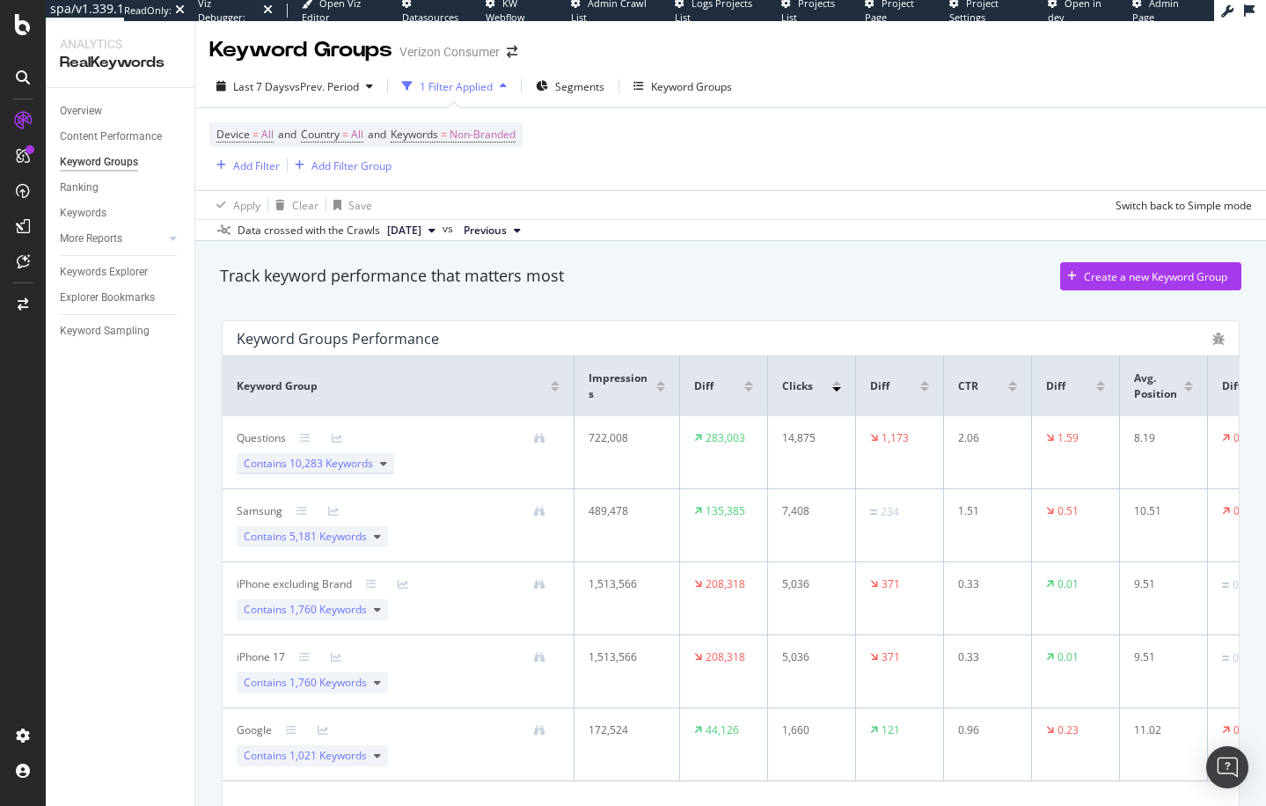
click at [379, 460] on div "Contains 10,283 Keywords" at bounding box center [315, 463] width 157 height 21
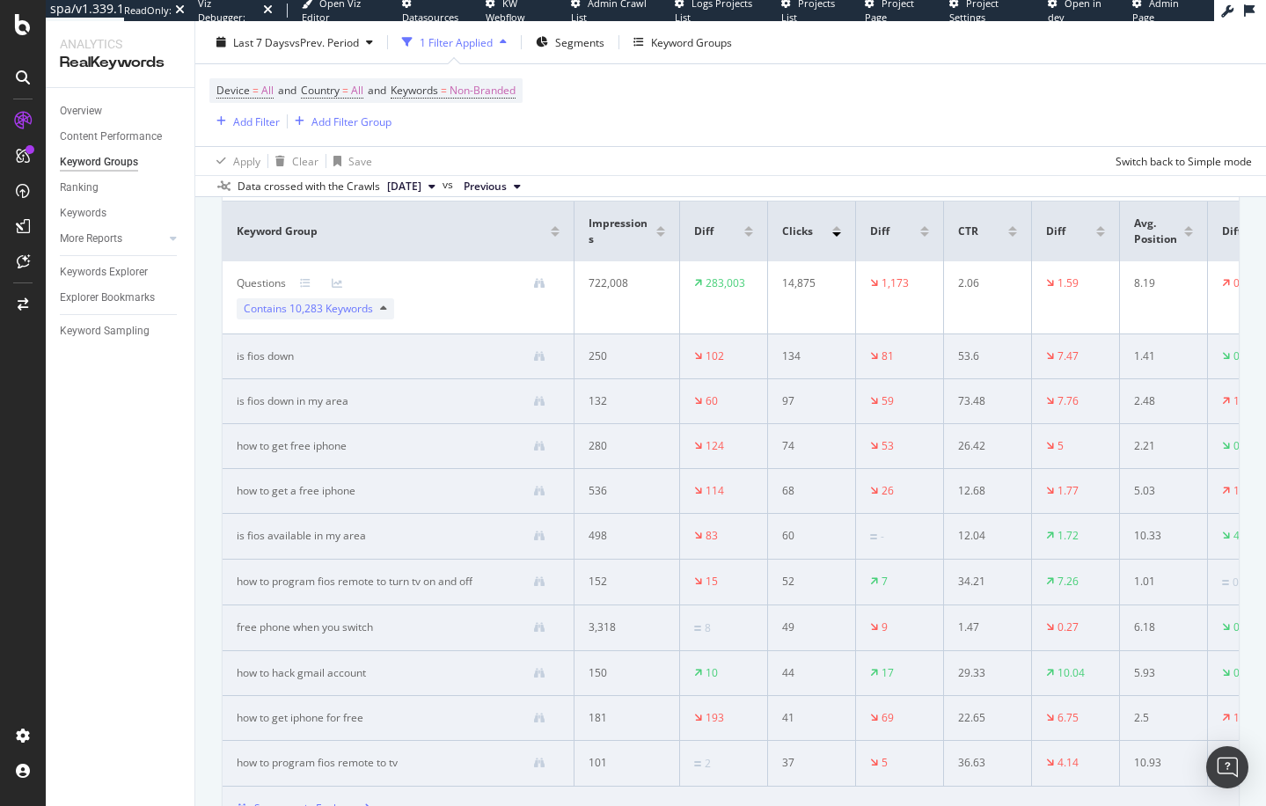
scroll to position [219, 0]
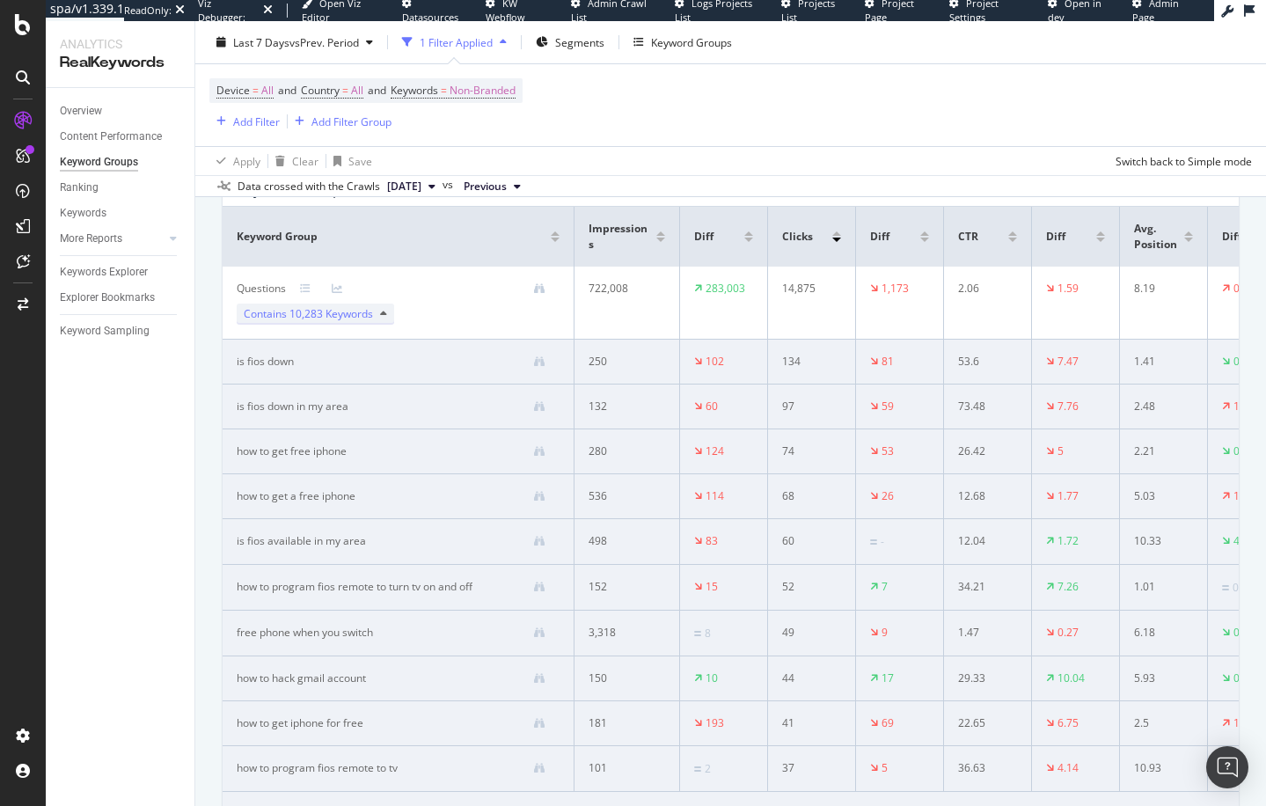
click at [381, 316] on icon at bounding box center [383, 314] width 7 height 11
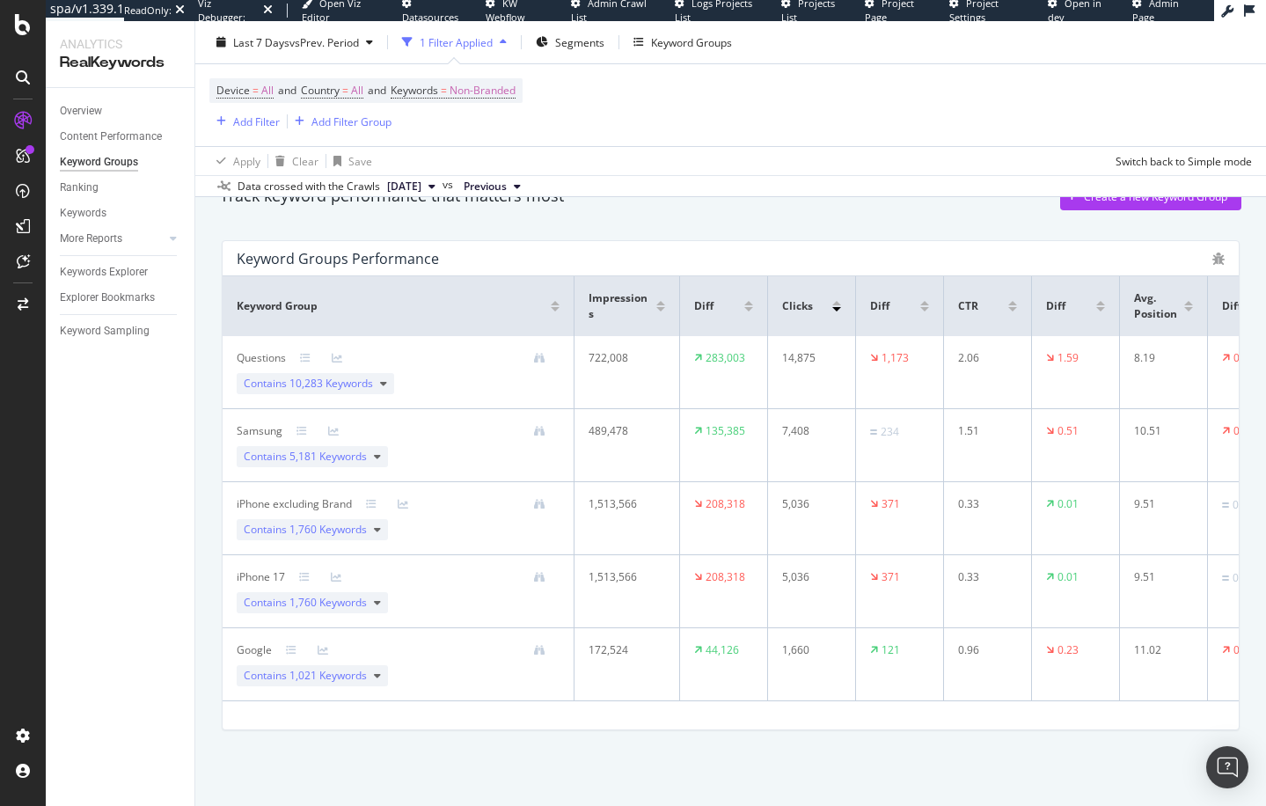
scroll to position [81, 0]
drag, startPoint x: 311, startPoint y: 502, endPoint x: 351, endPoint y: 504, distance: 39.6
click at [351, 504] on td "iPhone excluding Brand Contains 1,760 Keywords" at bounding box center [399, 518] width 352 height 73
click at [209, 519] on div "Track keyword performance that matters most Create a new Keyword Group Keyword …" at bounding box center [730, 483] width 1070 height 645
click at [672, 44] on div "Keyword Groups" at bounding box center [691, 41] width 81 height 15
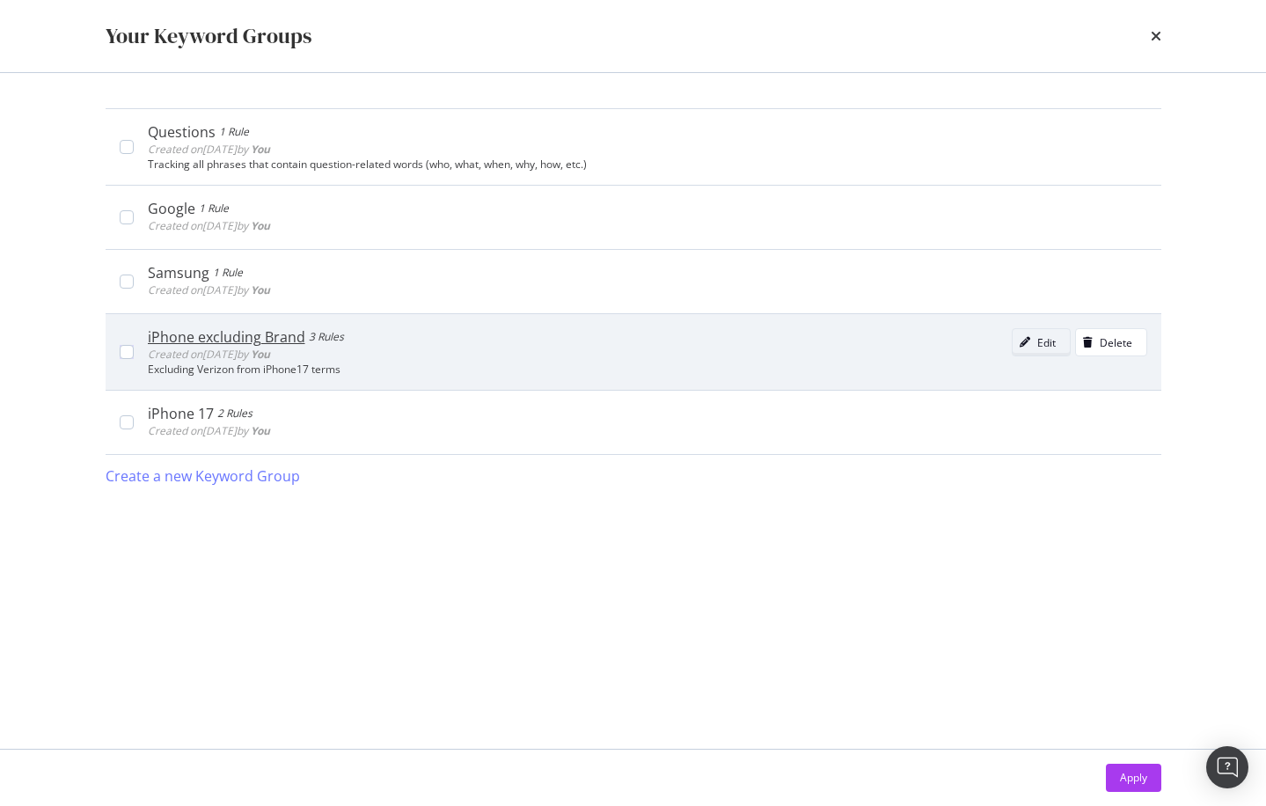
click at [1032, 343] on div "modal" at bounding box center [1024, 342] width 25 height 11
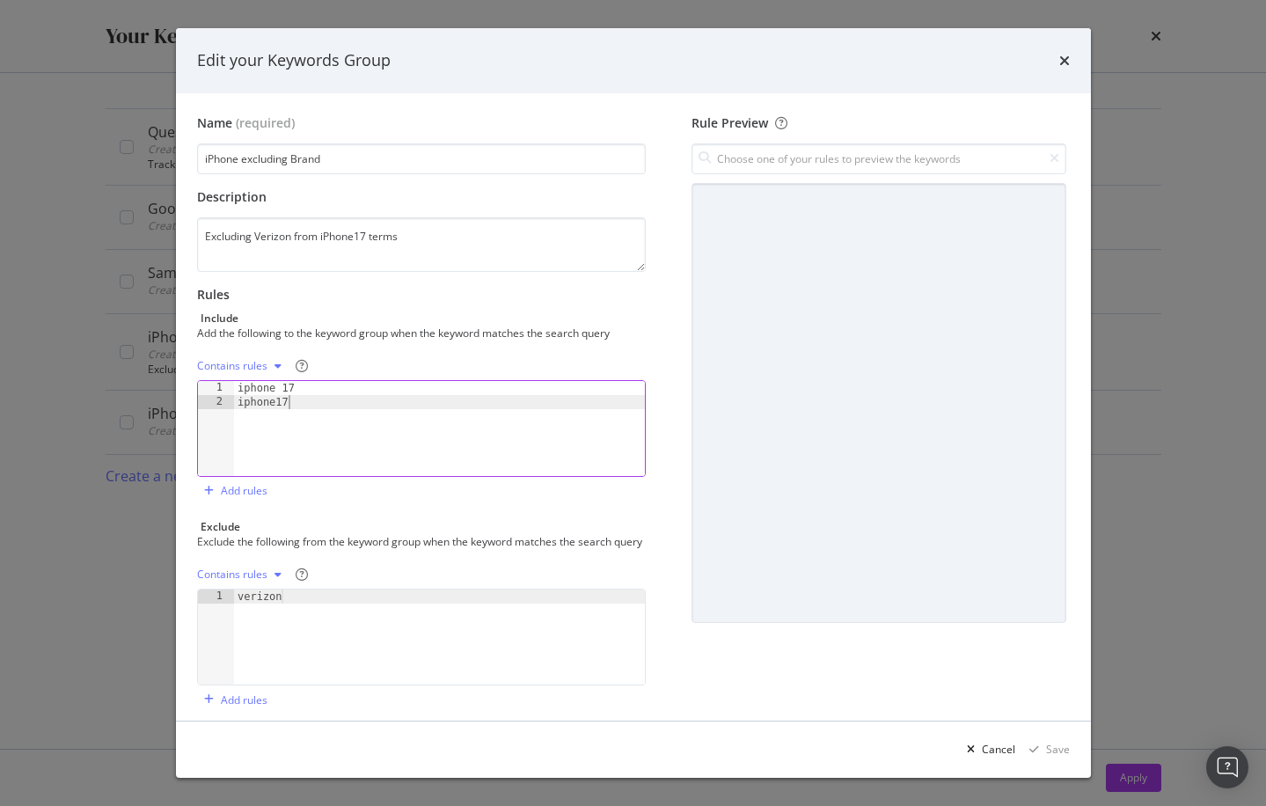
click at [456, 432] on div "iphone 17 iphone17" at bounding box center [440, 442] width 412 height 123
click at [324, 415] on div "iphone 17 iphone17" at bounding box center [440, 442] width 412 height 123
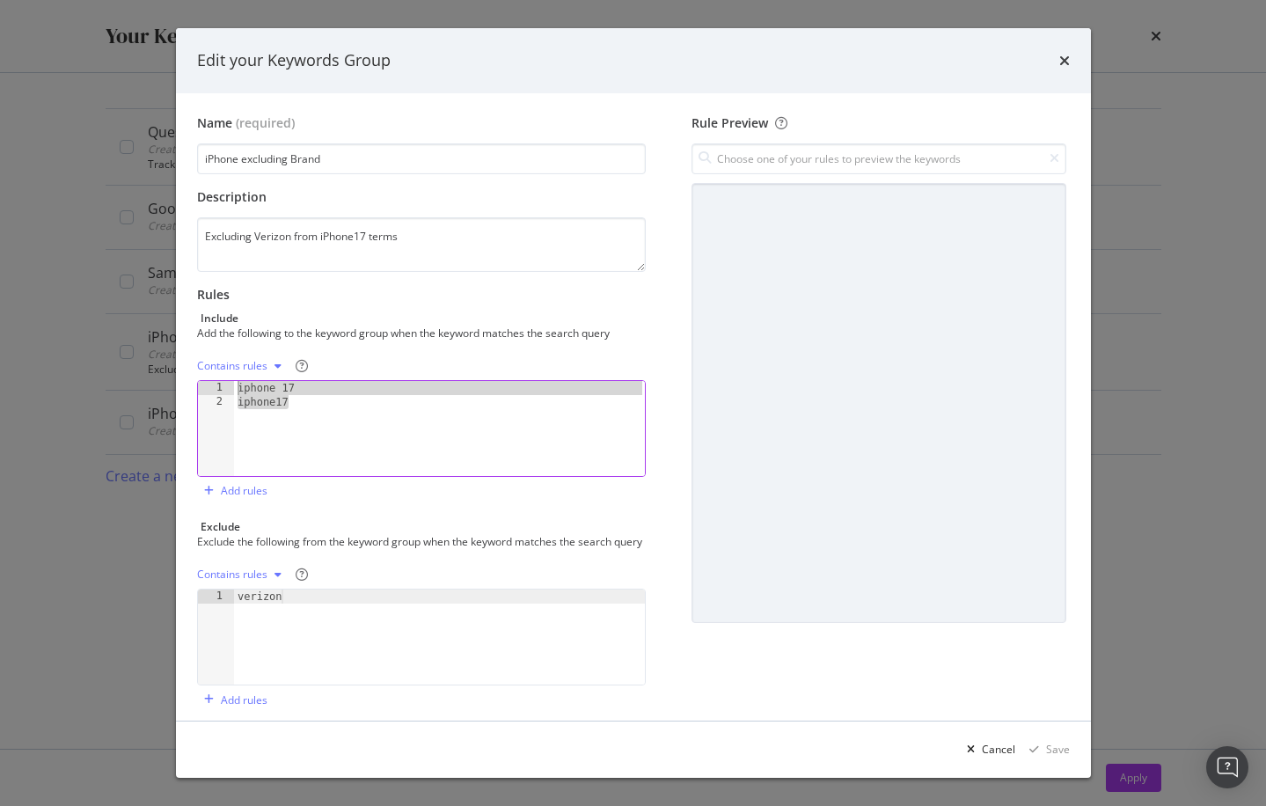
drag, startPoint x: 323, startPoint y: 430, endPoint x: 42, endPoint y: 332, distance: 297.0
click at [42, 332] on div "Edit your Keywords Group Name (required) iPhone excluding Brand Description Exc…" at bounding box center [633, 403] width 1266 height 806
click at [375, 428] on div "iphone 17 iphone17" at bounding box center [440, 442] width 412 height 123
type textarea "iphone17"
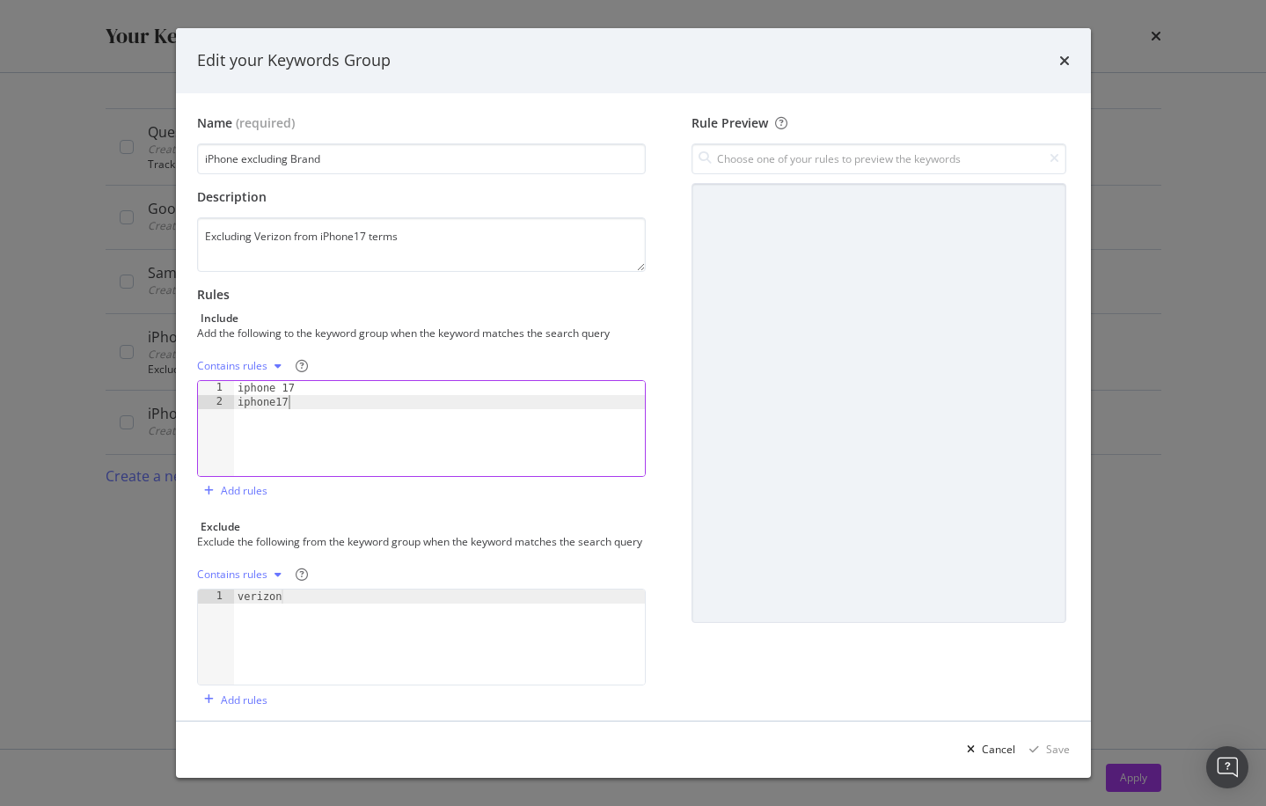
click at [383, 505] on div "Name (required) iPhone excluding Brand Description Excluding Verizon from iPhon…" at bounding box center [428, 414] width 463 height 600
type textarea "verizon"
click at [366, 617] on div "verizon" at bounding box center [440, 650] width 412 height 123
drag, startPoint x: 393, startPoint y: 500, endPoint x: 381, endPoint y: 507, distance: 14.2
click at [392, 500] on div "Contains rules iphone17 1 2 iphone 17 iphone17 XXXXXXXXXXXXXXXXXXXXXXXXXXXXXXXX…" at bounding box center [421, 428] width 449 height 153
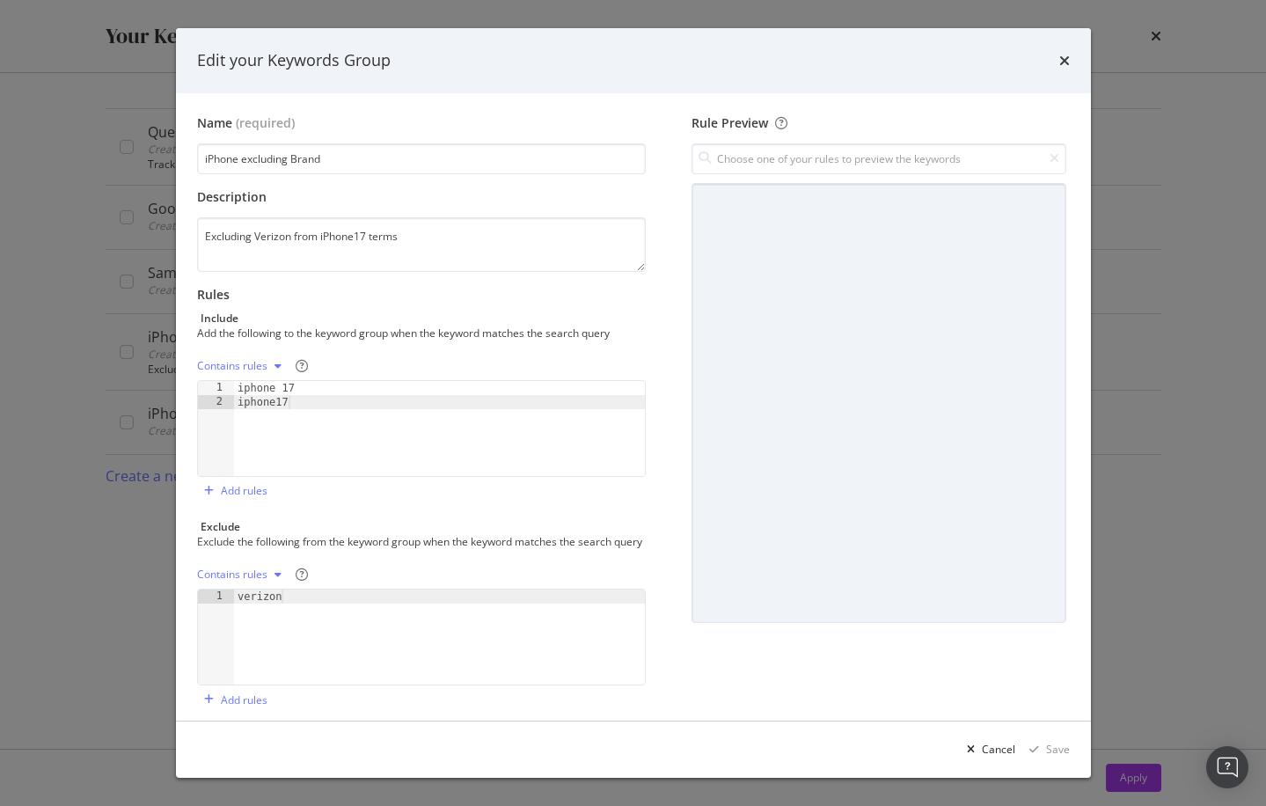
drag, startPoint x: 1064, startPoint y: 57, endPoint x: 1050, endPoint y: 68, distance: 17.6
click at [1064, 57] on icon "times" at bounding box center [1064, 61] width 11 height 14
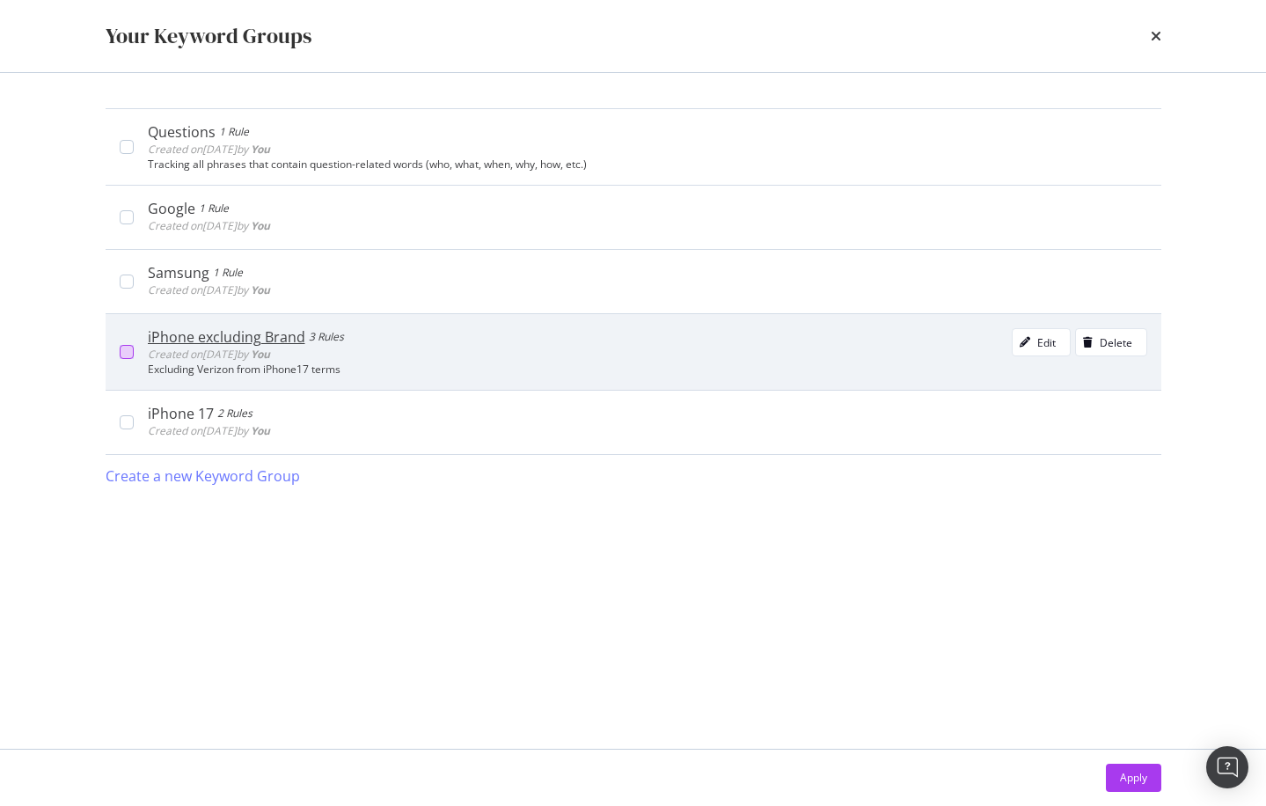
click at [127, 351] on div "modal" at bounding box center [127, 352] width 14 height 14
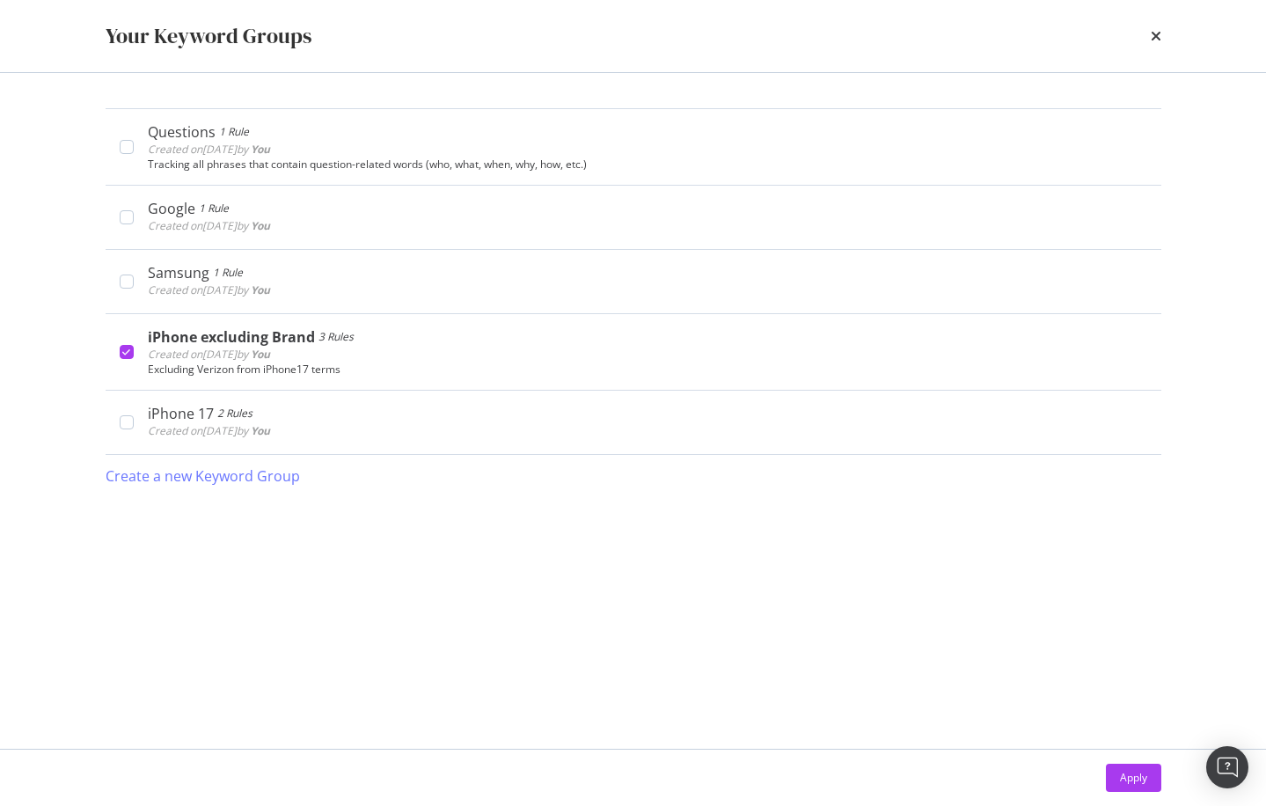
drag, startPoint x: 1128, startPoint y: 784, endPoint x: 1111, endPoint y: 785, distance: 17.7
click at [1128, 784] on div "Apply" at bounding box center [1133, 777] width 27 height 15
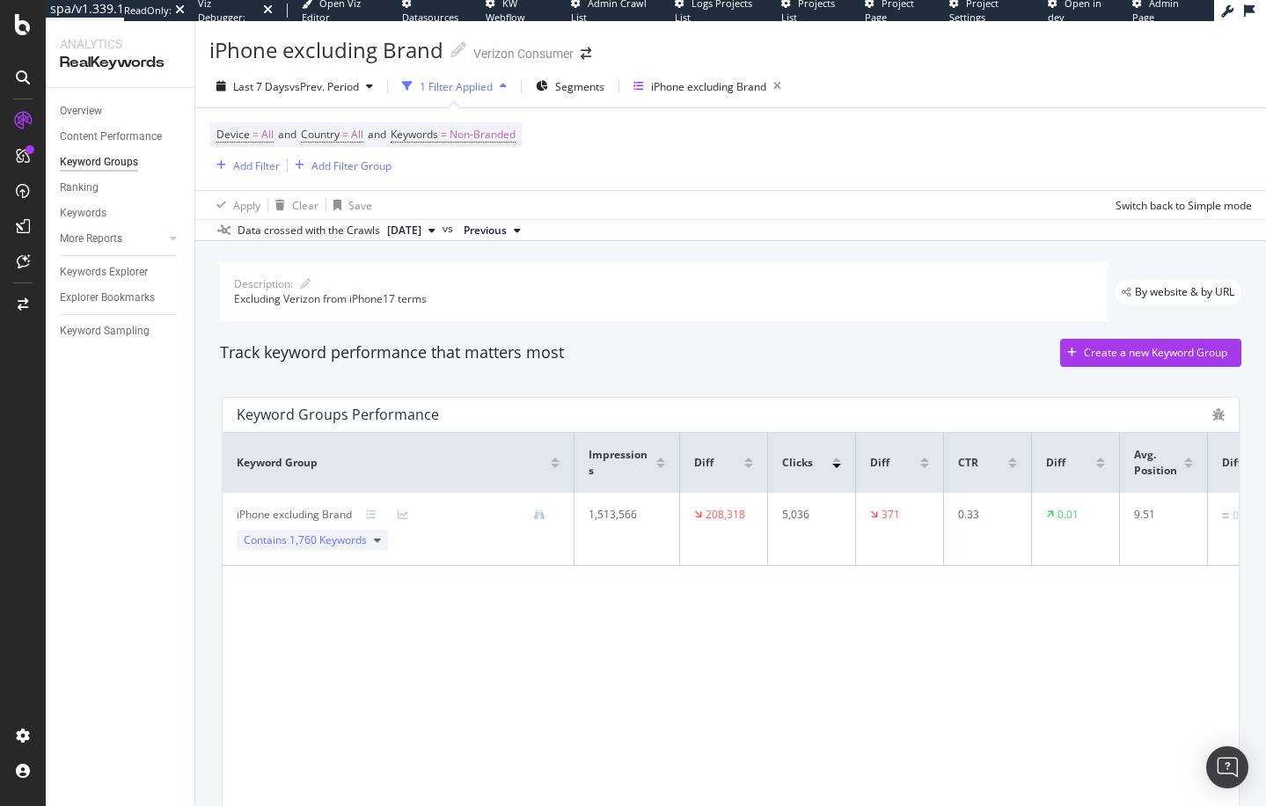
click at [174, 422] on div "Overview Content Performance Keyword Groups Ranking Keywords More Reports Count…" at bounding box center [120, 447] width 149 height 718
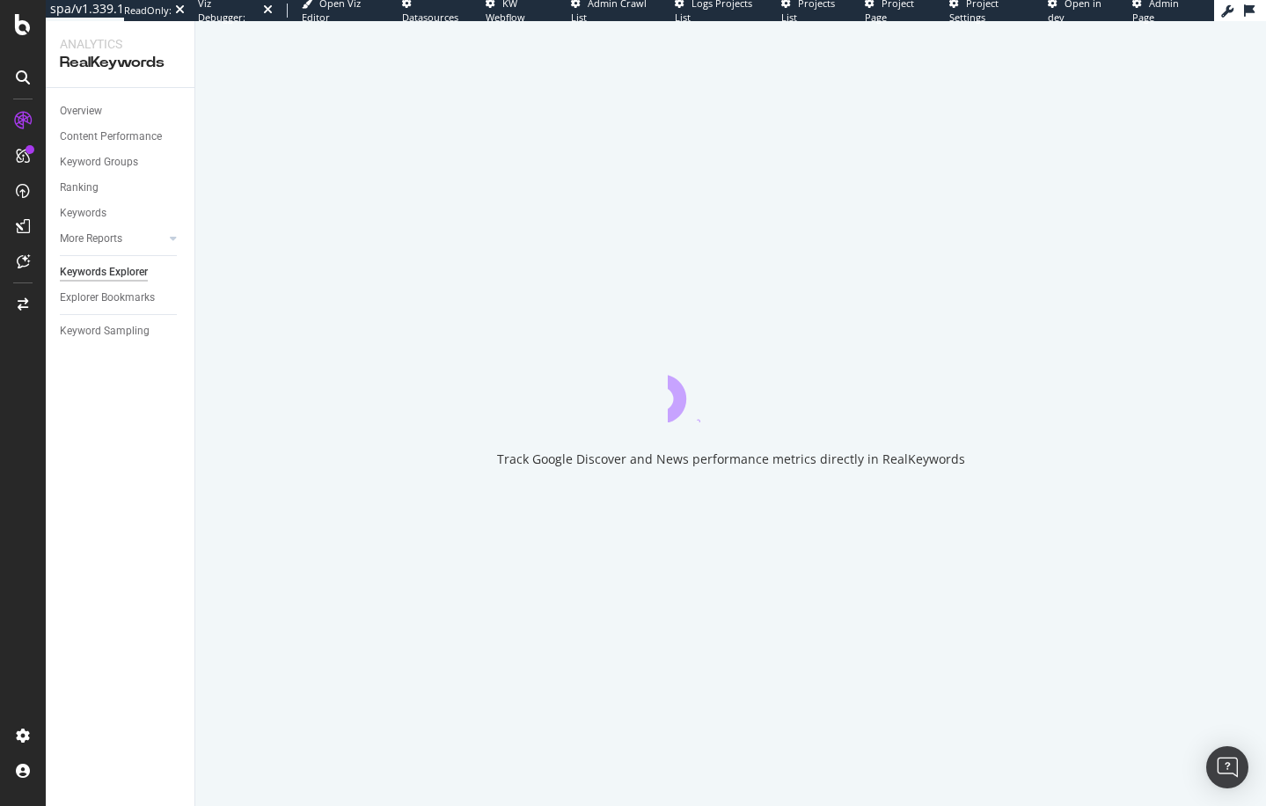
click at [201, 171] on div "Track Google Discover and News performance metrics directly in RealKeywords" at bounding box center [730, 413] width 1070 height 784
click at [198, 179] on div "Track Google Discover and News performance metrics directly in RealKeywords" at bounding box center [730, 413] width 1070 height 784
click at [201, 199] on div "Track Google Discover and News performance metrics directly in RealKeywords" at bounding box center [730, 413] width 1070 height 784
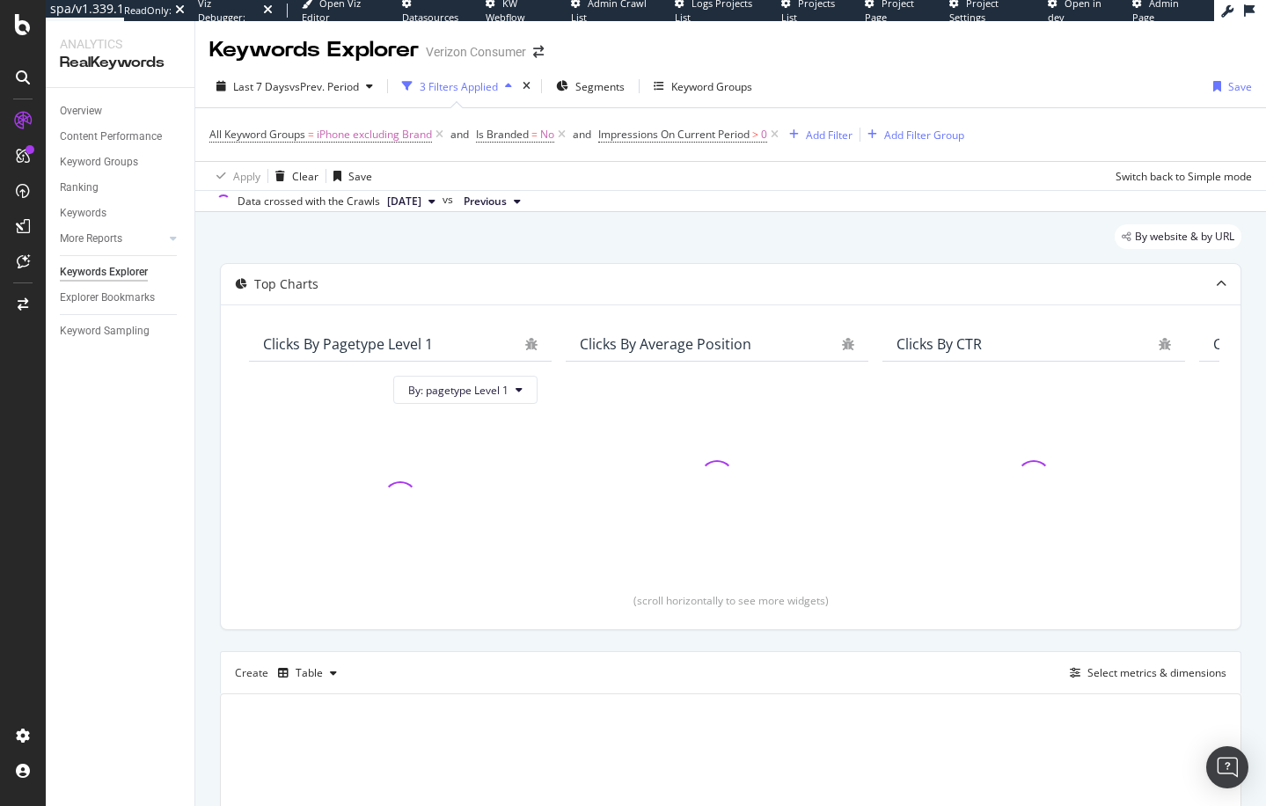
click at [357, 247] on div "By website & by URL" at bounding box center [730, 243] width 1021 height 39
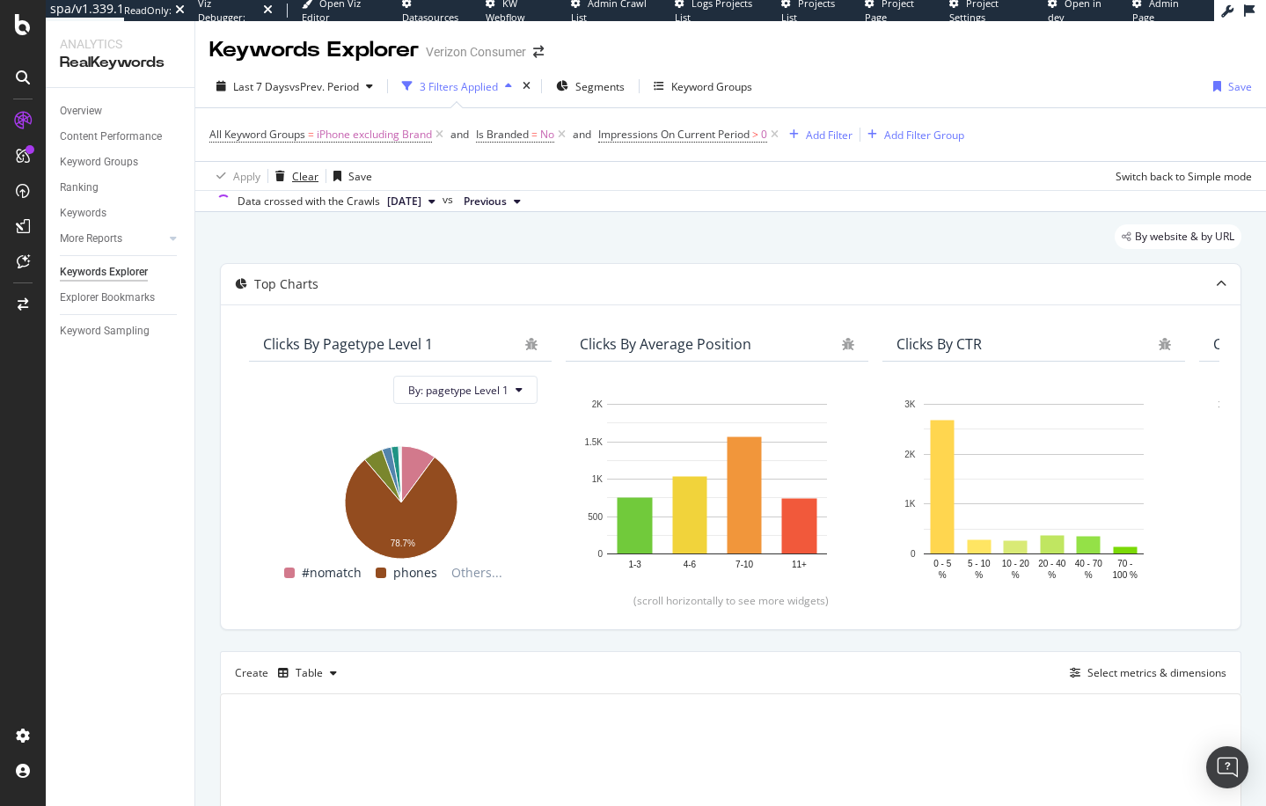
drag, startPoint x: 286, startPoint y: 176, endPoint x: 286, endPoint y: 126, distance: 50.1
click at [286, 176] on div "button" at bounding box center [280, 176] width 24 height 11
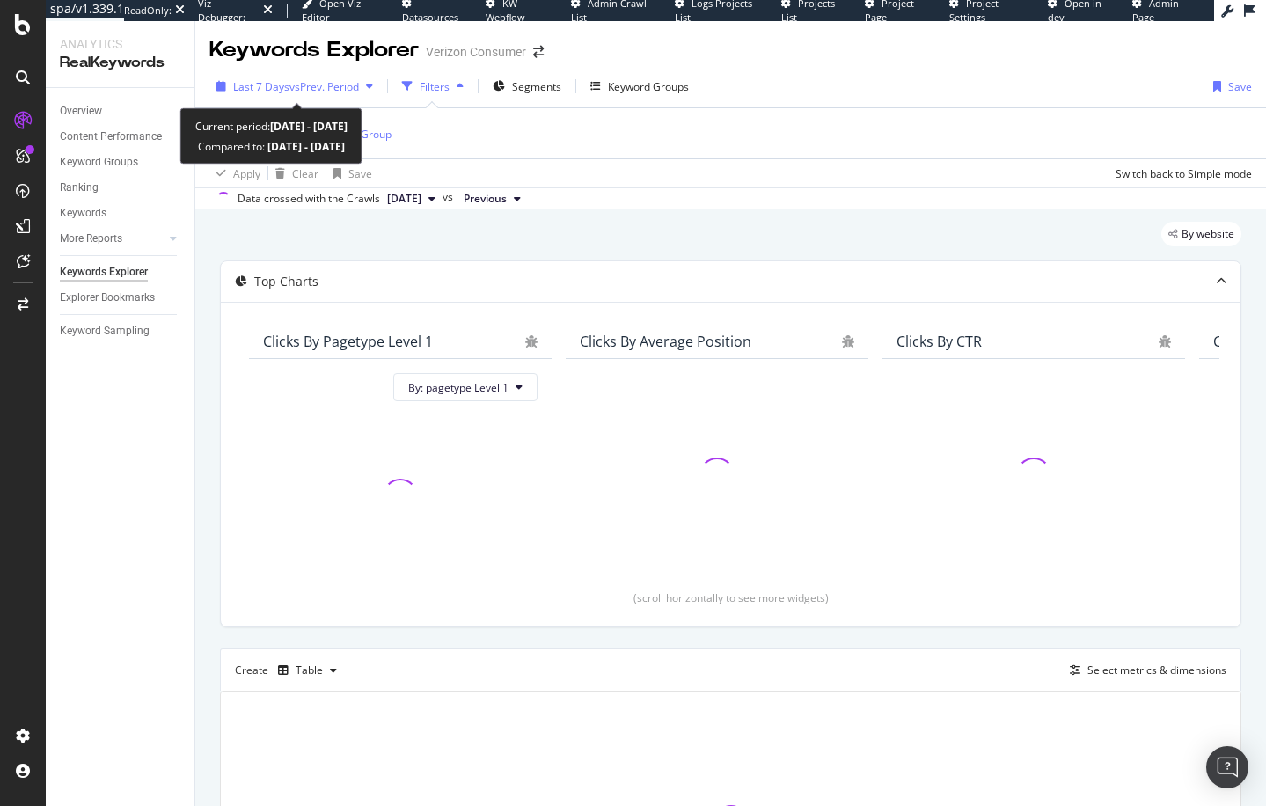
click at [289, 84] on span "vs Prev. Period" at bounding box center [323, 86] width 69 height 15
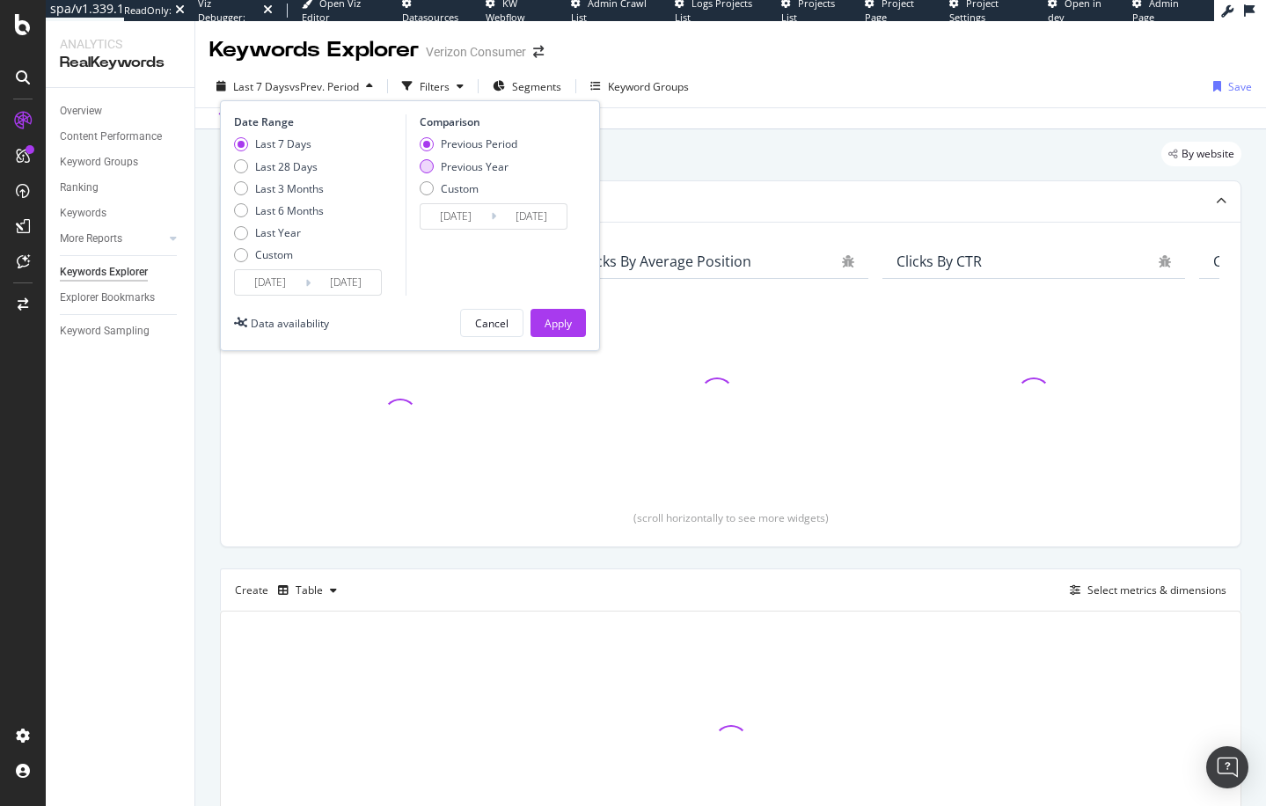
click at [464, 159] on div "Previous Year" at bounding box center [475, 166] width 68 height 15
type input "[DATE]"
click at [558, 320] on div "Apply" at bounding box center [557, 323] width 27 height 15
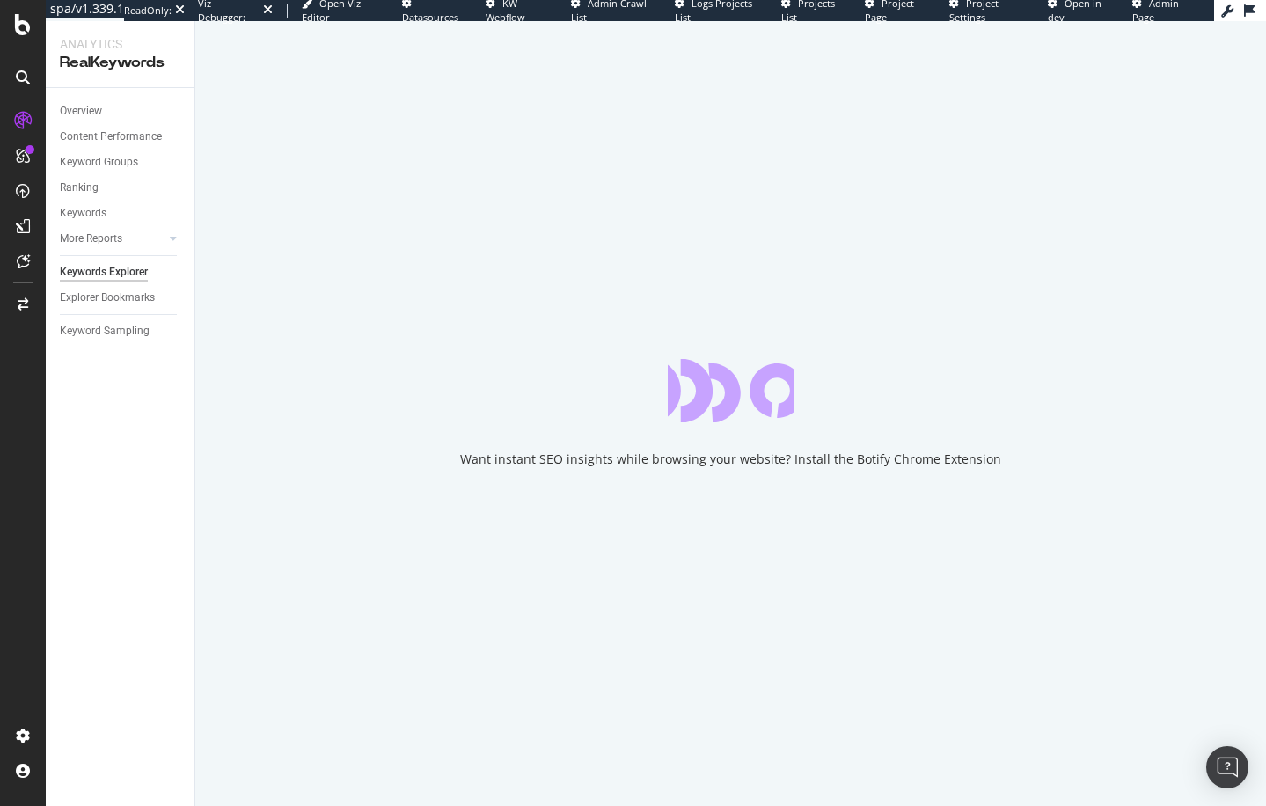
click at [207, 307] on div "Want instant SEO insights while browsing your website? Install the Botify Chrom…" at bounding box center [730, 413] width 1070 height 784
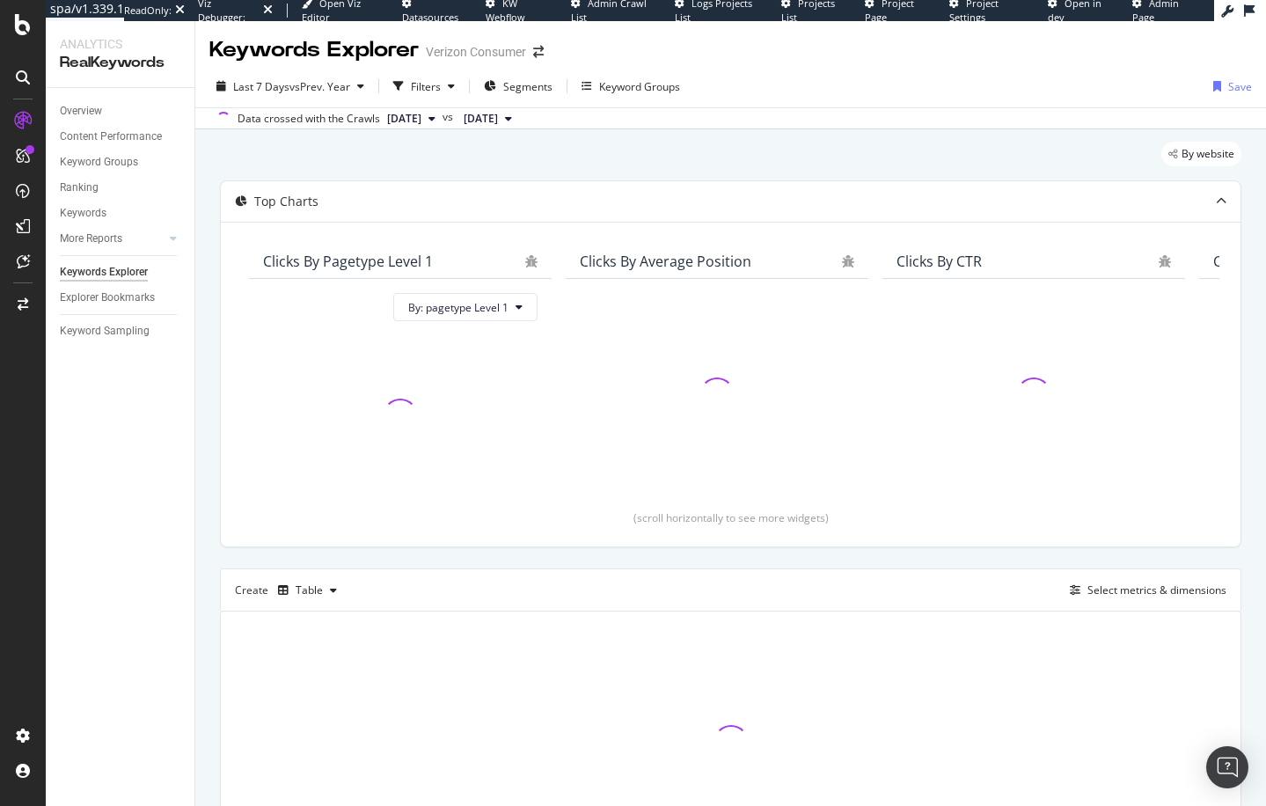
click at [372, 159] on div "By website" at bounding box center [730, 161] width 1021 height 39
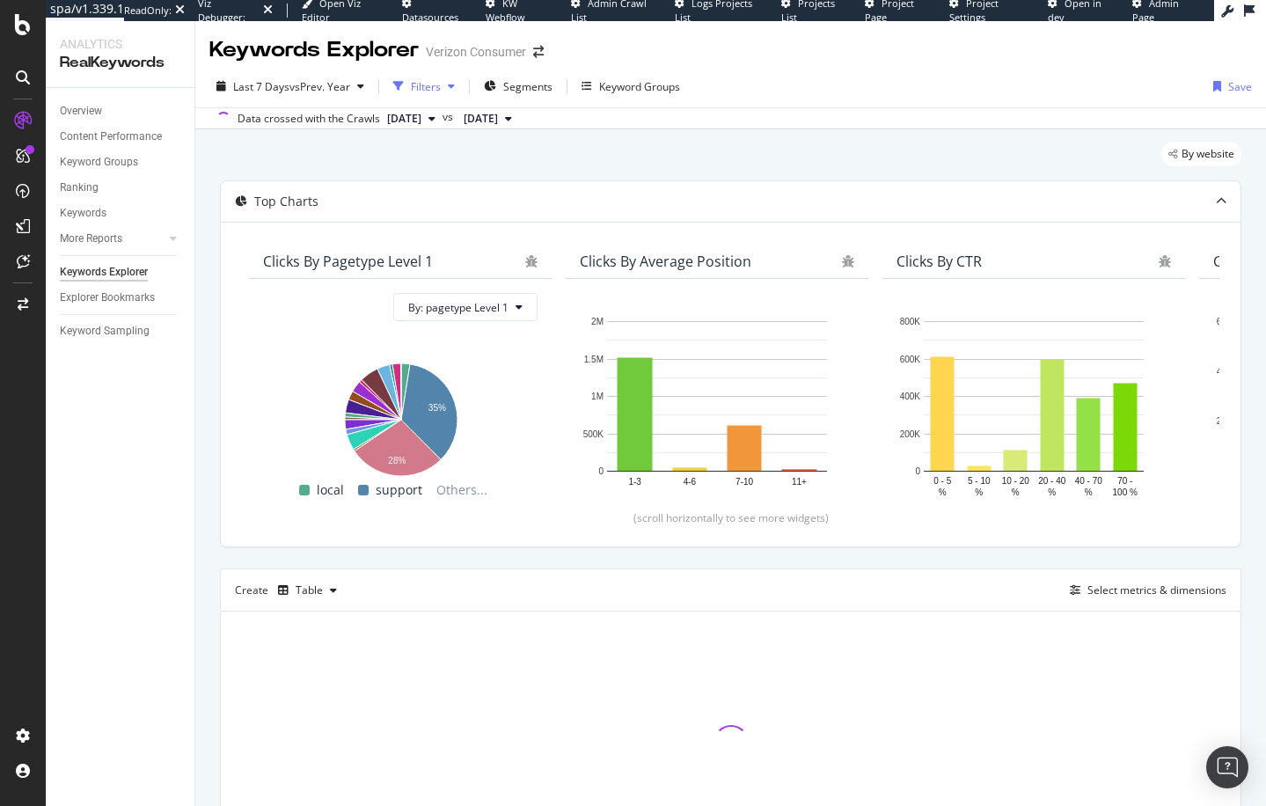
drag, startPoint x: 420, startPoint y: 87, endPoint x: 395, endPoint y: 96, distance: 27.0
click at [420, 87] on div "Filters" at bounding box center [426, 86] width 30 height 15
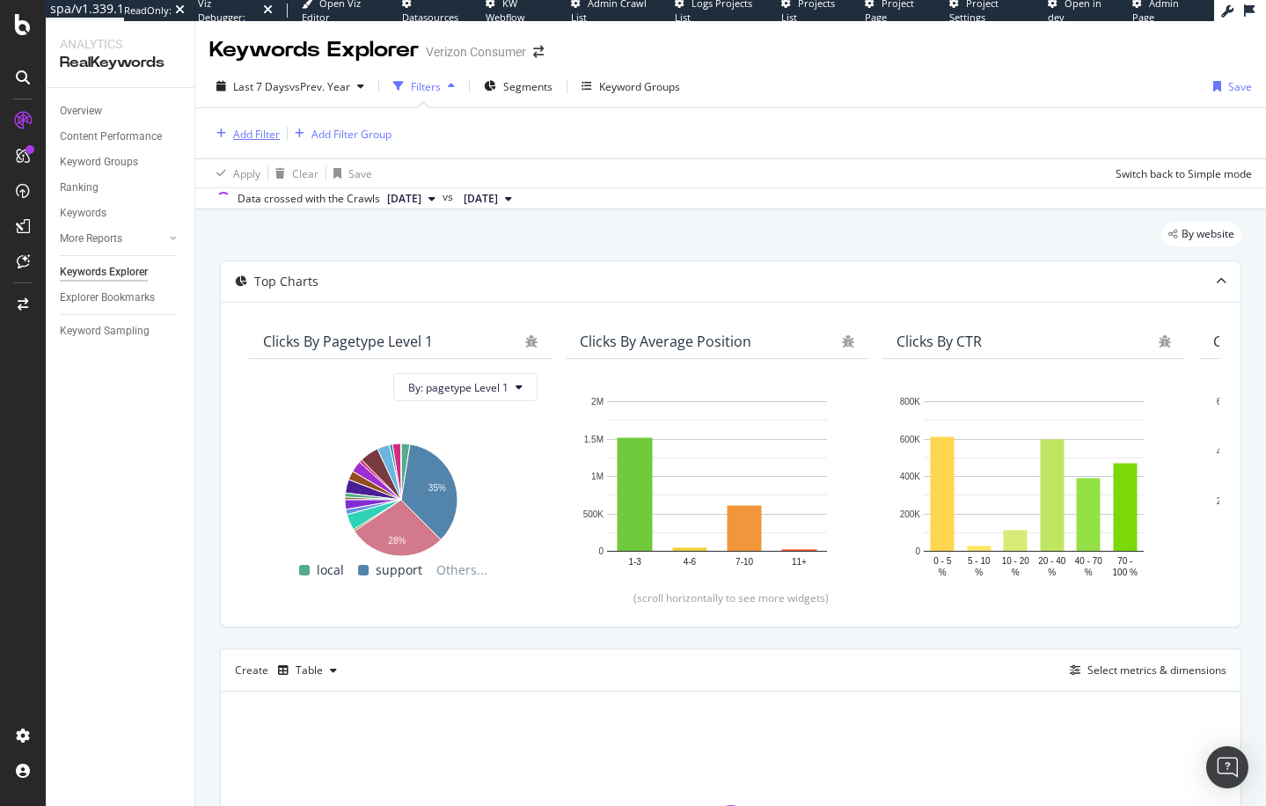
click at [264, 136] on div "Add Filter" at bounding box center [256, 134] width 47 height 15
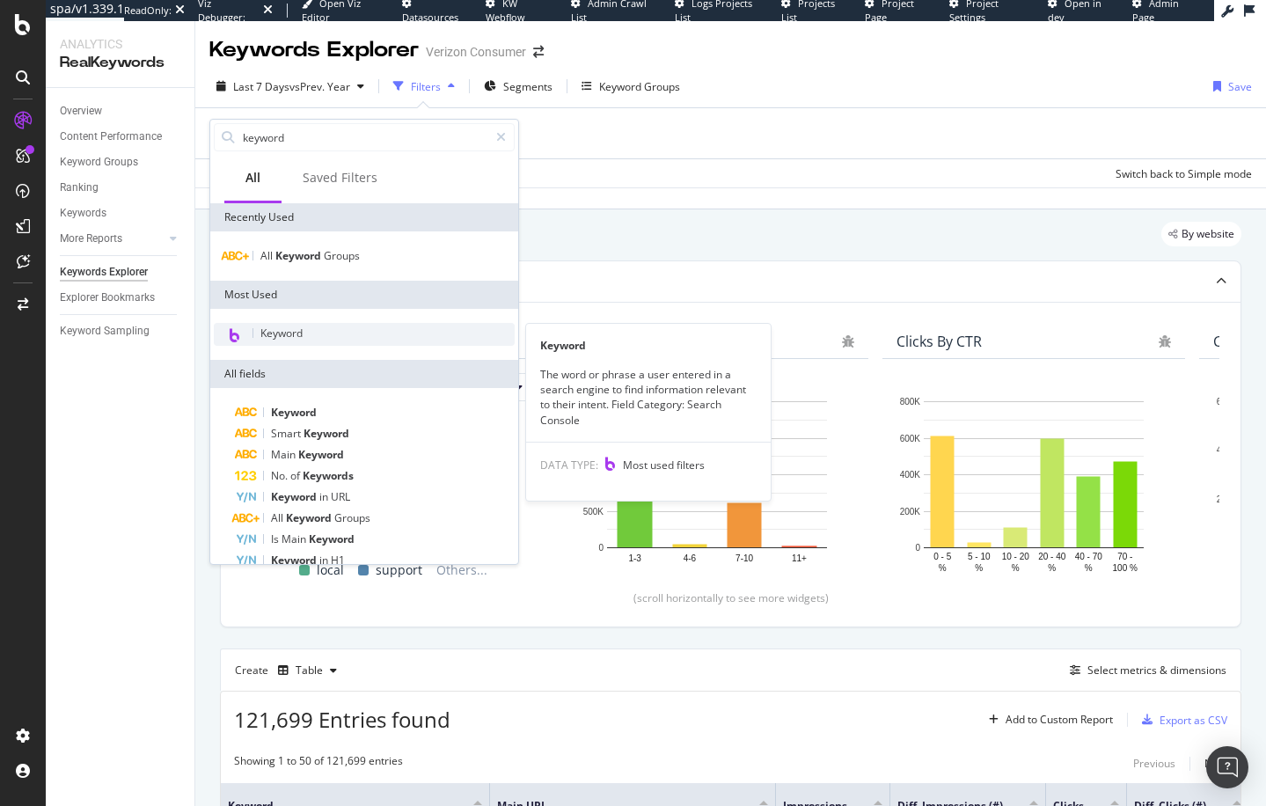
type input "keyword"
click at [334, 328] on div "Keyword" at bounding box center [364, 334] width 301 height 23
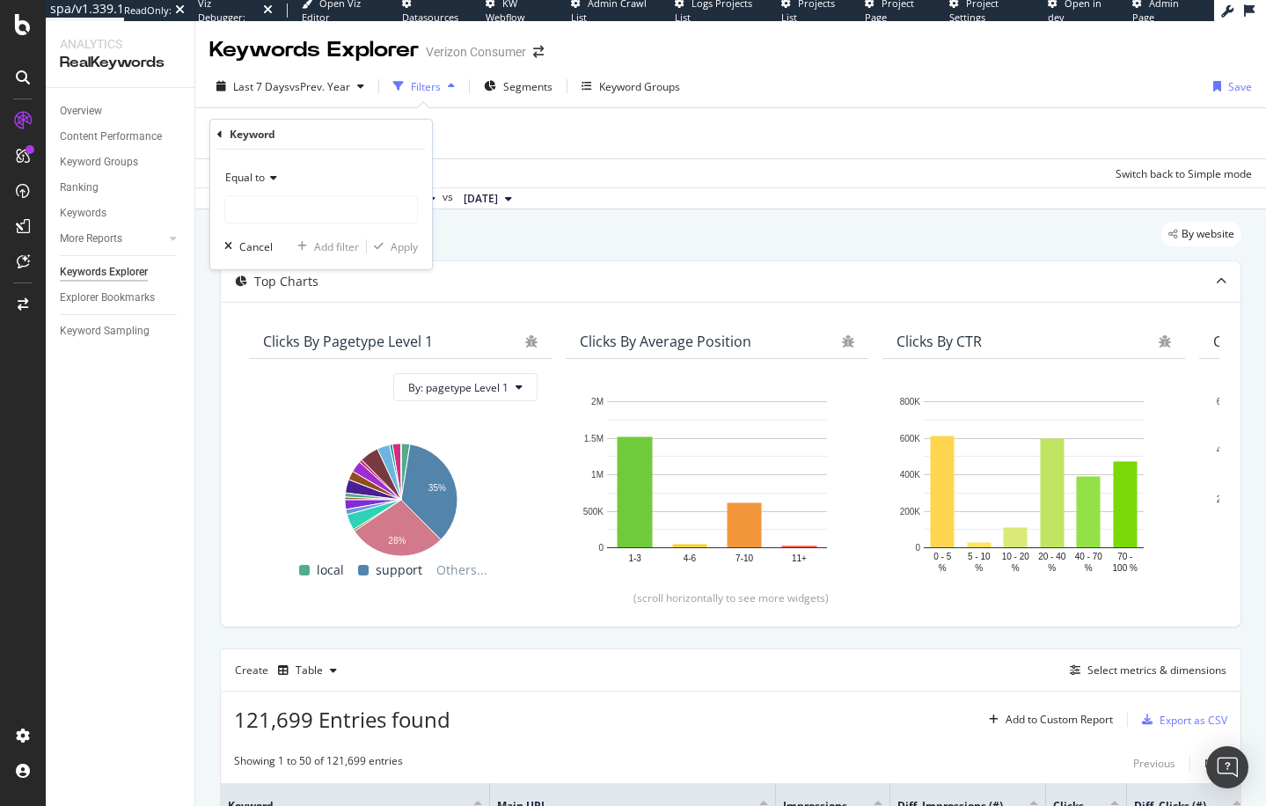
click at [265, 177] on span "Equal to" at bounding box center [245, 177] width 40 height 15
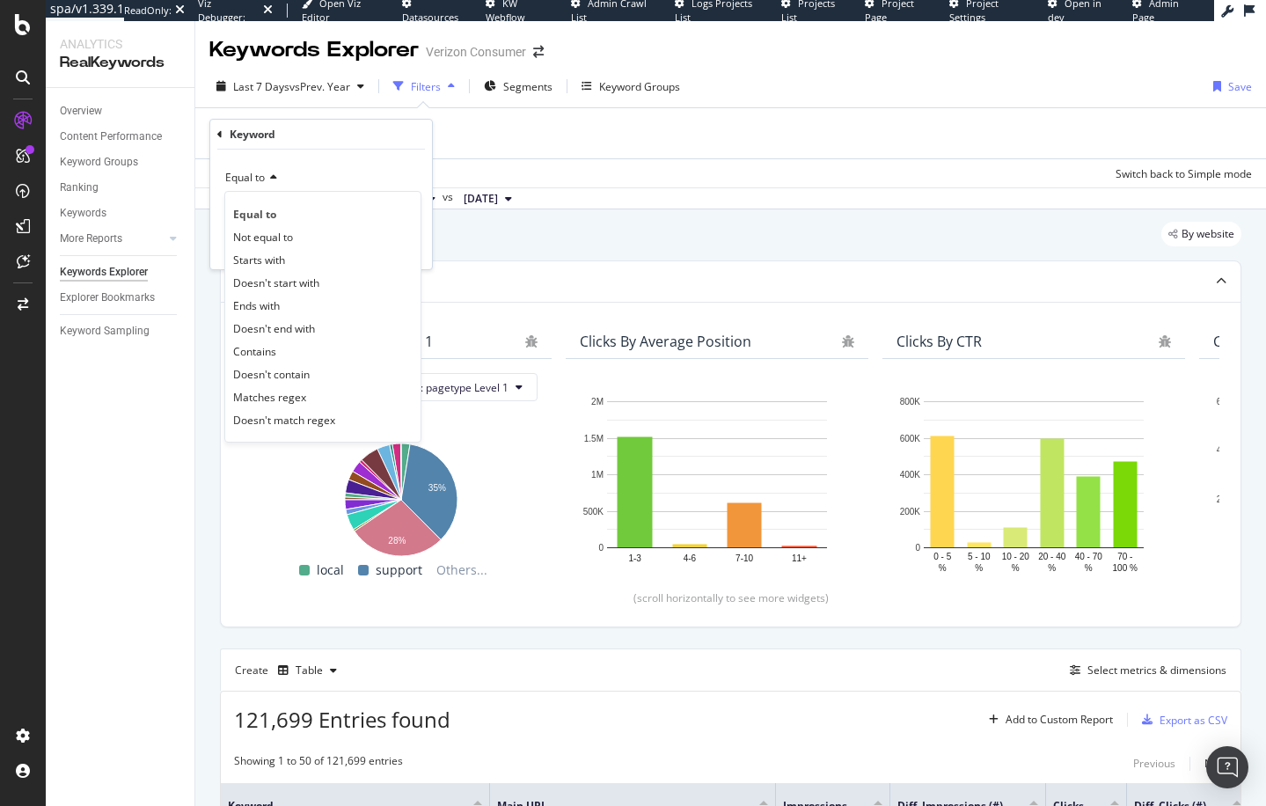
drag, startPoint x: 285, startPoint y: 352, endPoint x: 283, endPoint y: 243, distance: 109.1
click at [285, 352] on div "Contains" at bounding box center [323, 350] width 188 height 23
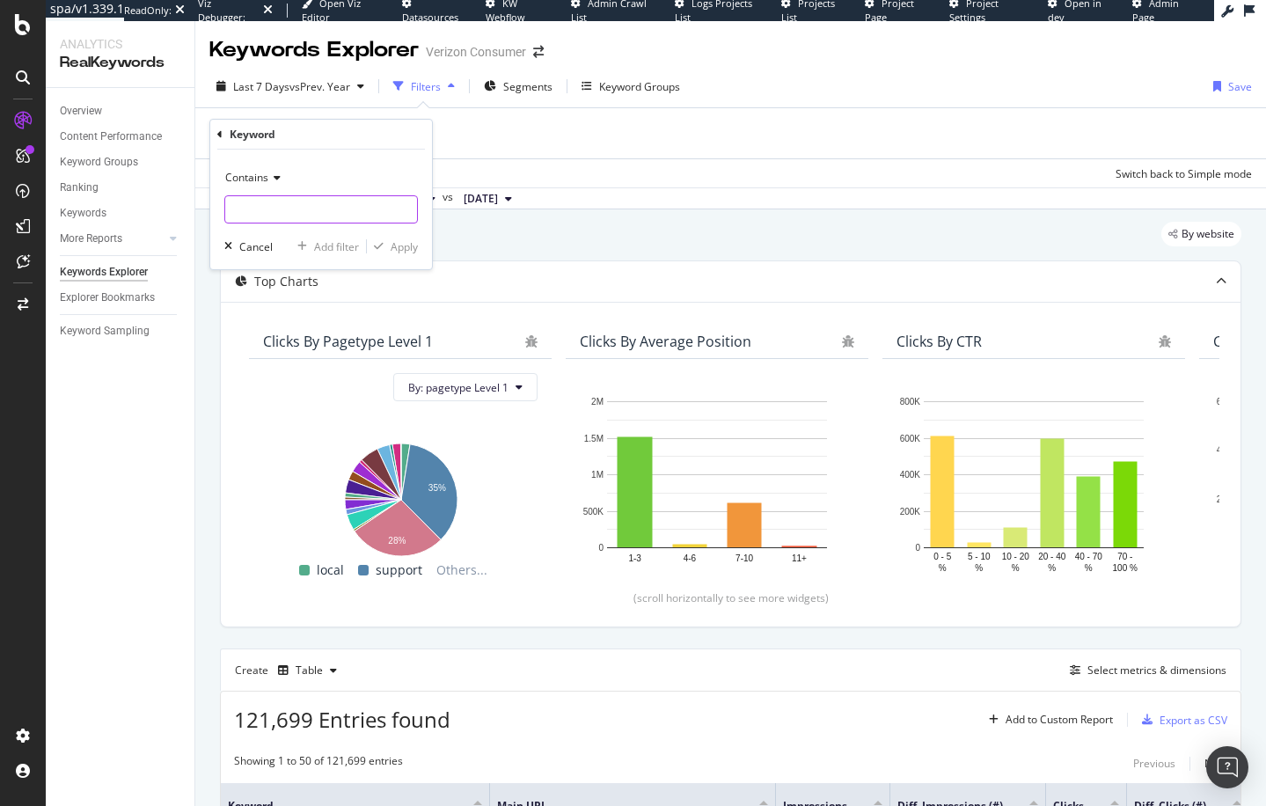
click at [293, 214] on input "text" at bounding box center [321, 209] width 192 height 28
type input "iphone"
drag, startPoint x: 402, startPoint y: 247, endPoint x: 223, endPoint y: 411, distance: 242.1
click at [402, 247] on div "Apply" at bounding box center [403, 246] width 27 height 15
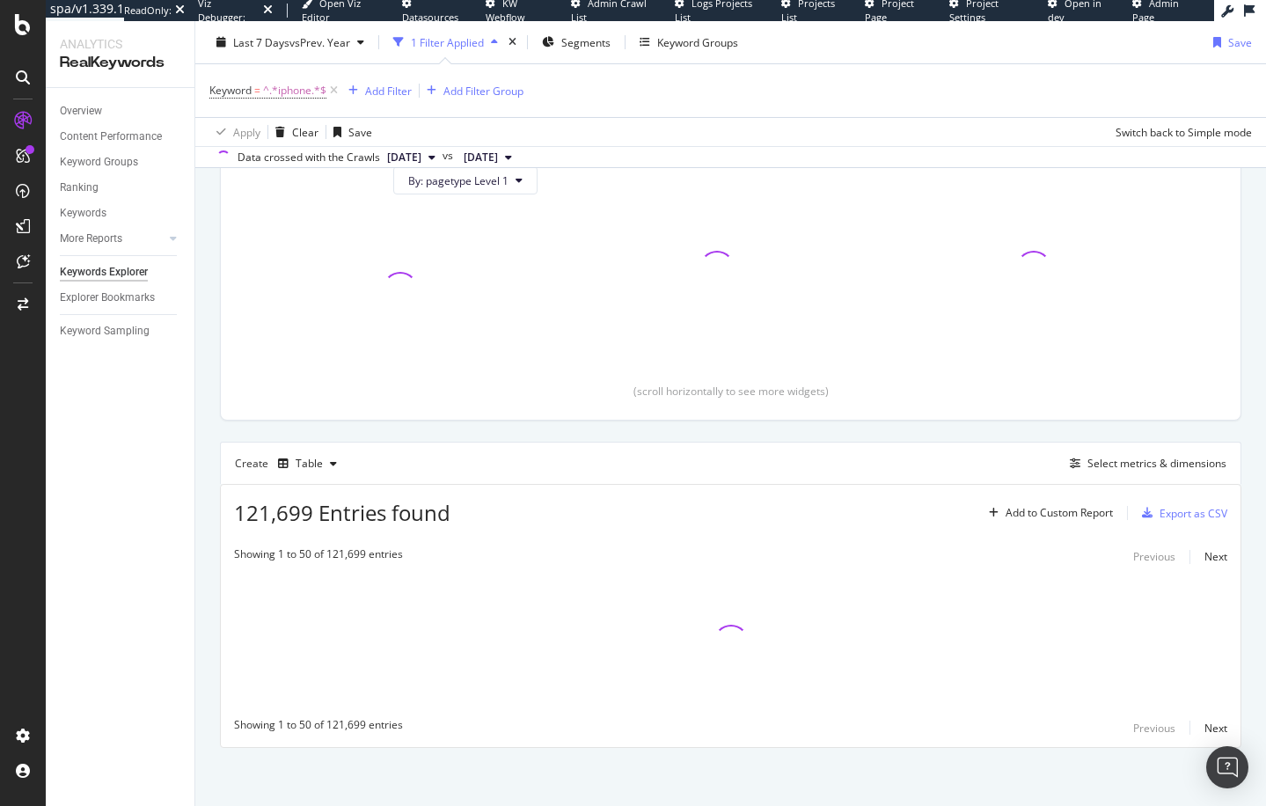
scroll to position [214, 0]
click at [1083, 456] on div "button" at bounding box center [1074, 460] width 25 height 11
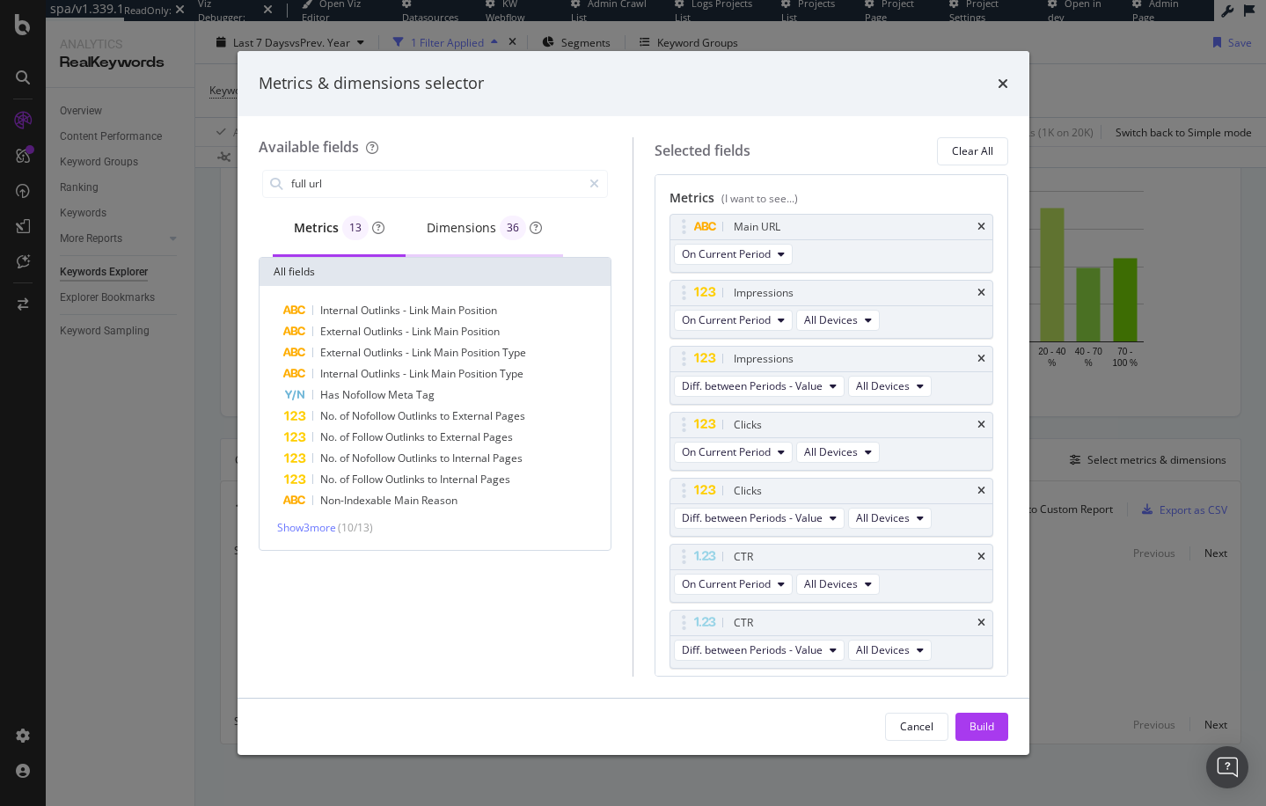
click at [431, 215] on div "Dimensions 36" at bounding box center [484, 227] width 115 height 25
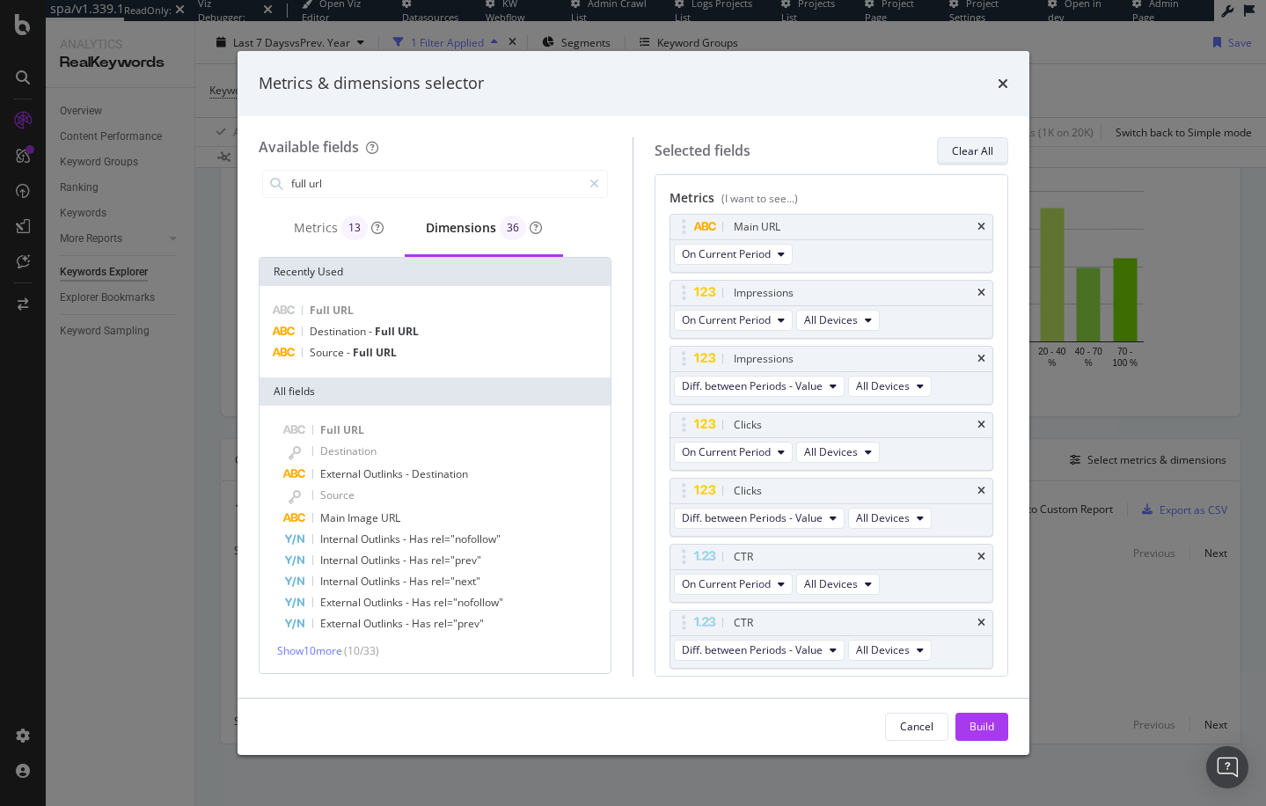
click at [964, 148] on div "Clear All" at bounding box center [972, 150] width 41 height 15
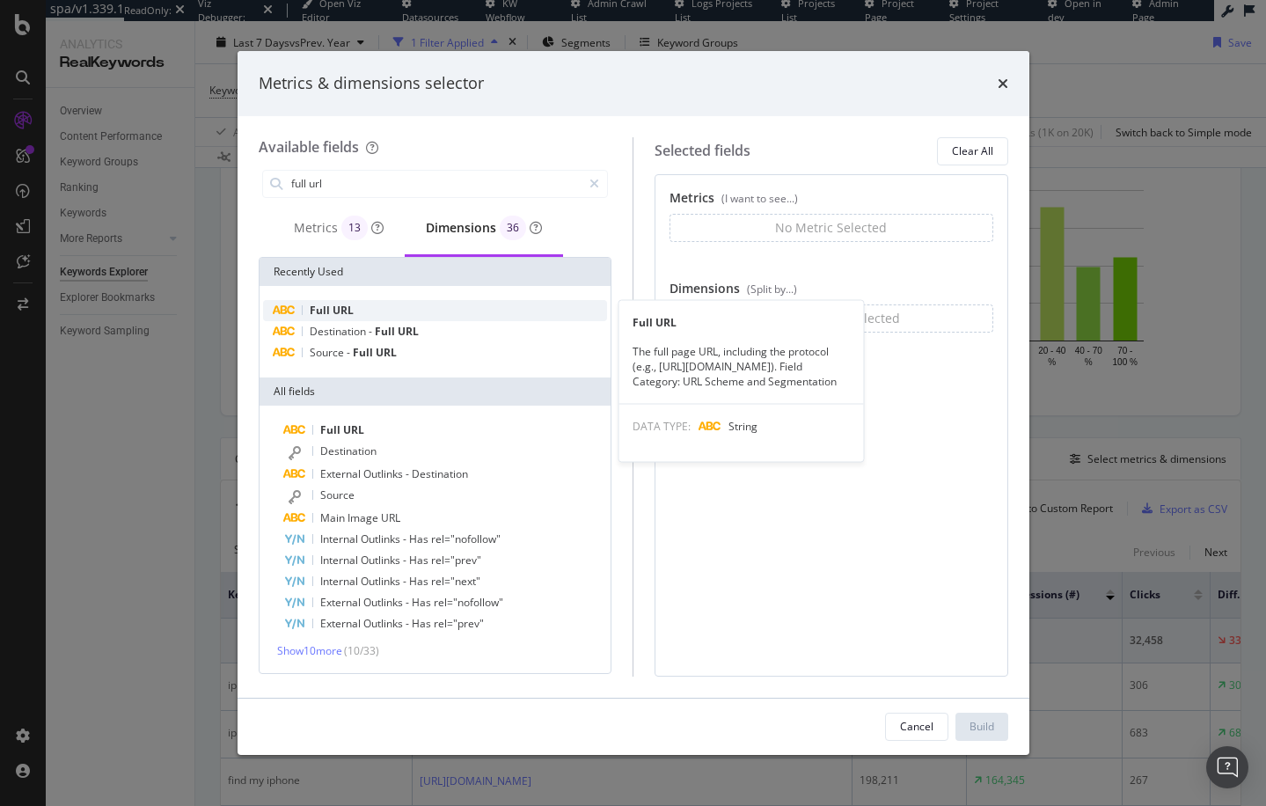
click at [471, 305] on div "Full URL" at bounding box center [435, 310] width 345 height 21
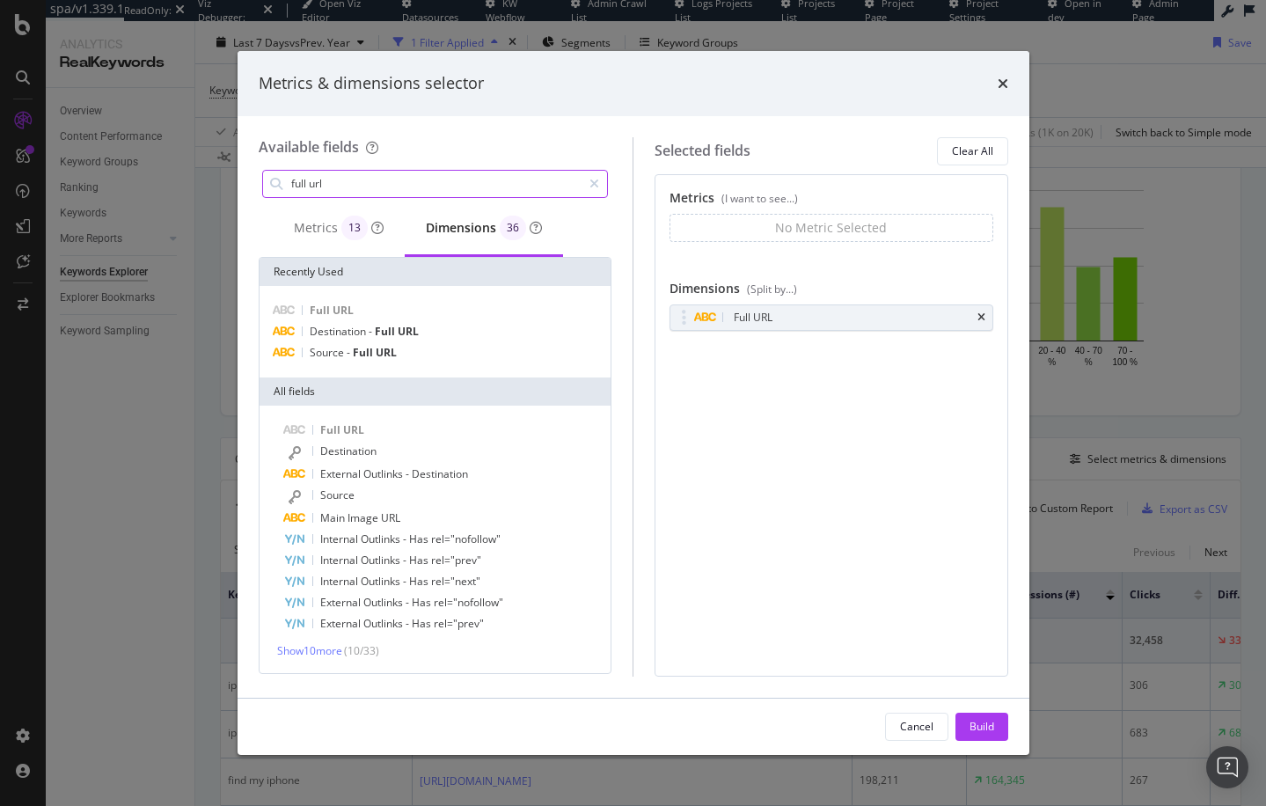
click at [385, 187] on input "full url" at bounding box center [435, 184] width 293 height 26
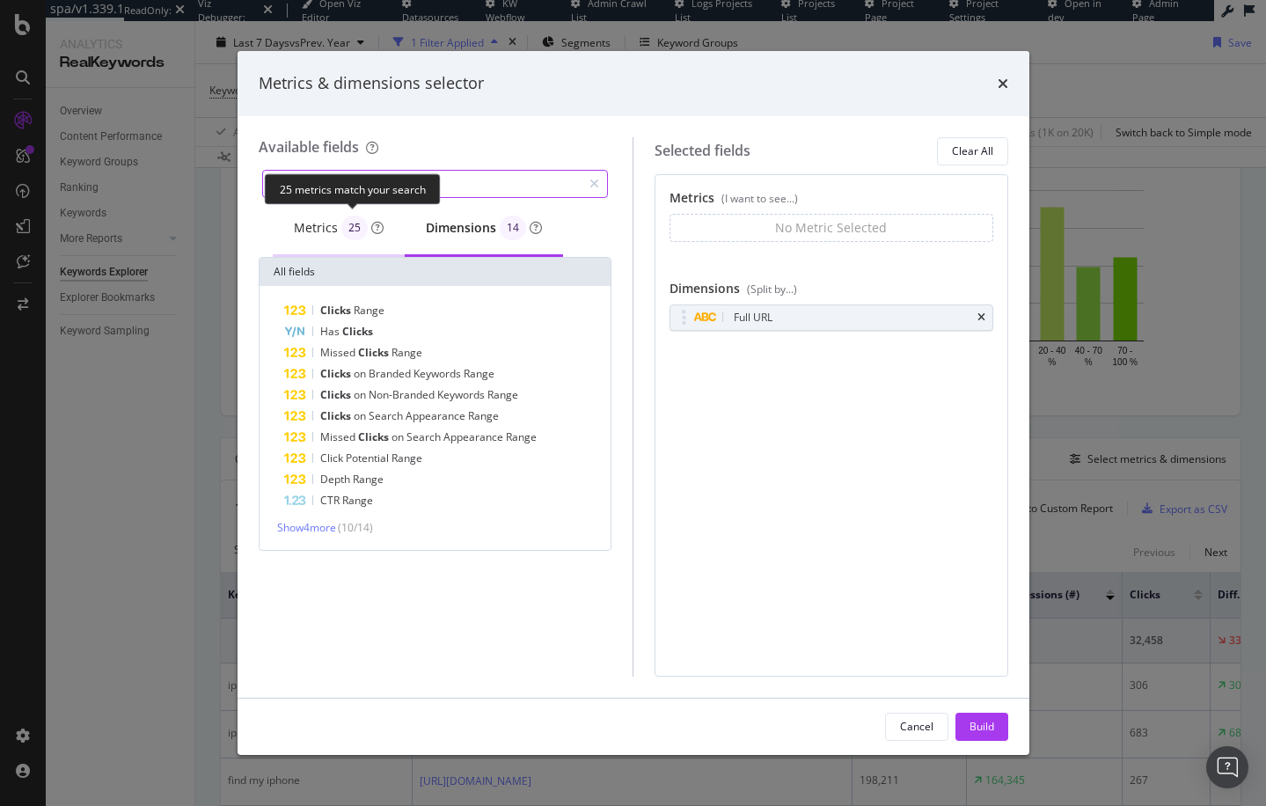
type input "clicks"
click at [341, 231] on div "25" at bounding box center [354, 227] width 26 height 25
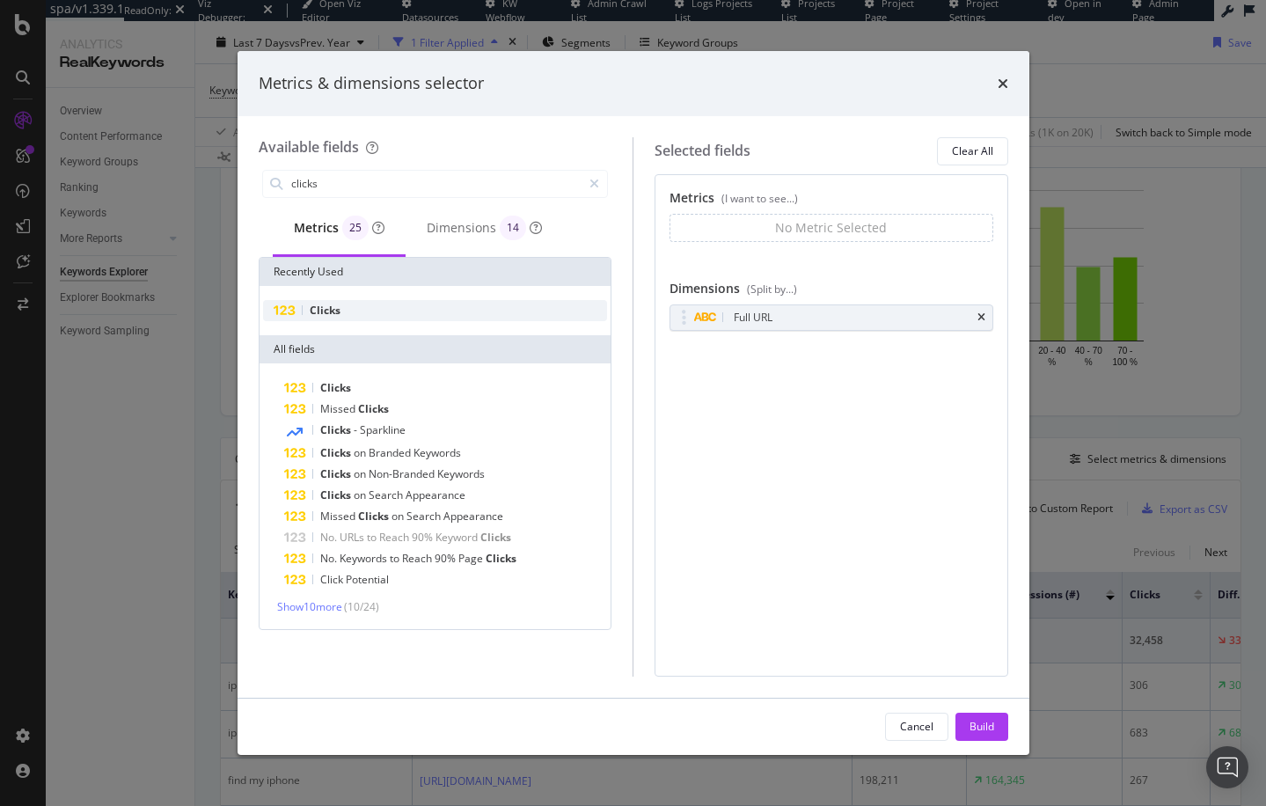
click at [403, 314] on div "Clicks" at bounding box center [435, 310] width 345 height 21
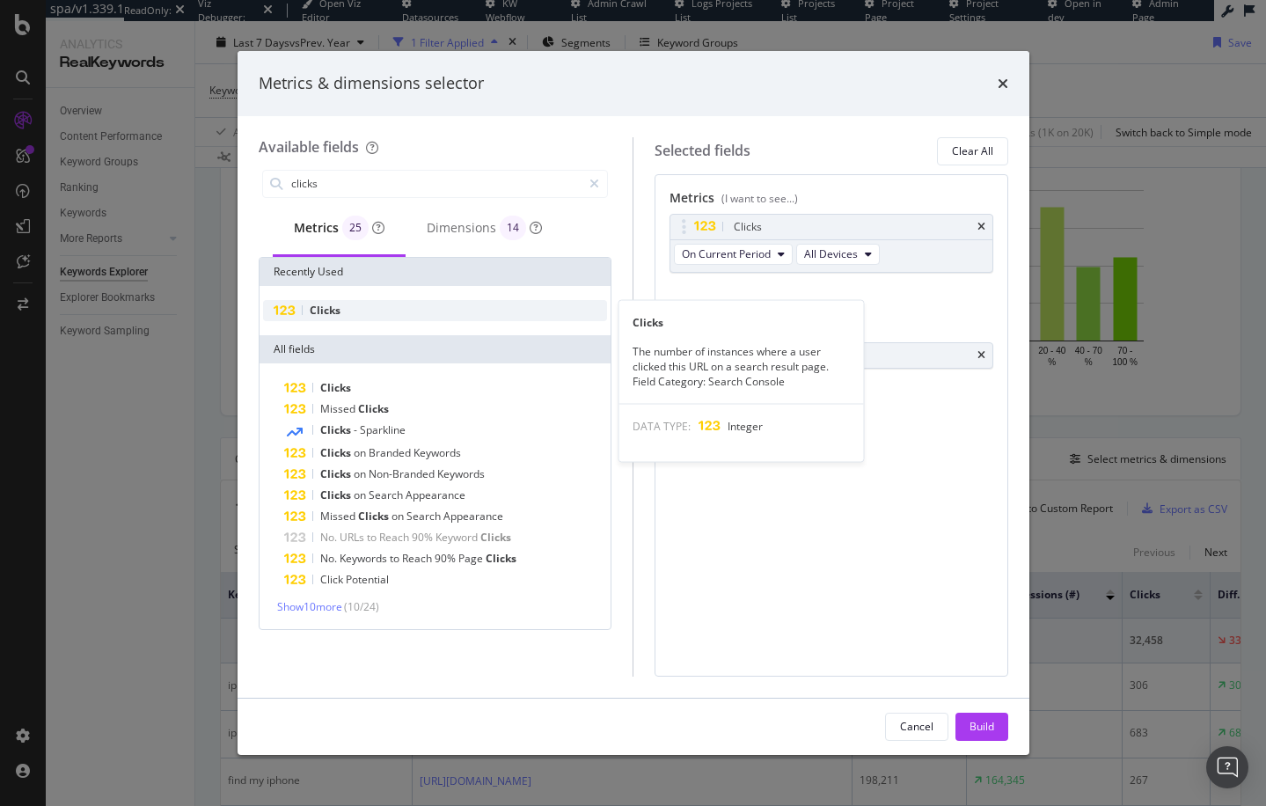
click at [434, 307] on div "Clicks" at bounding box center [435, 310] width 345 height 21
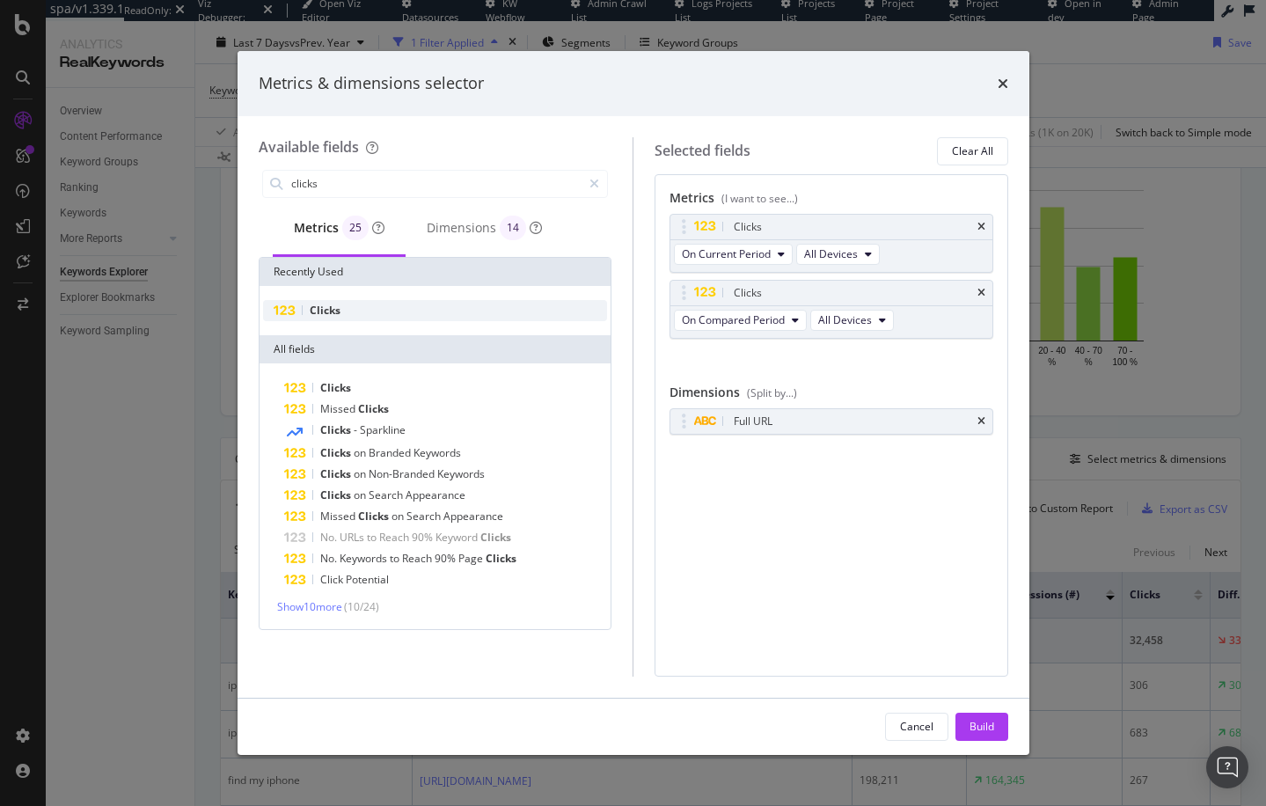
click at [434, 307] on div "Clicks" at bounding box center [435, 310] width 345 height 21
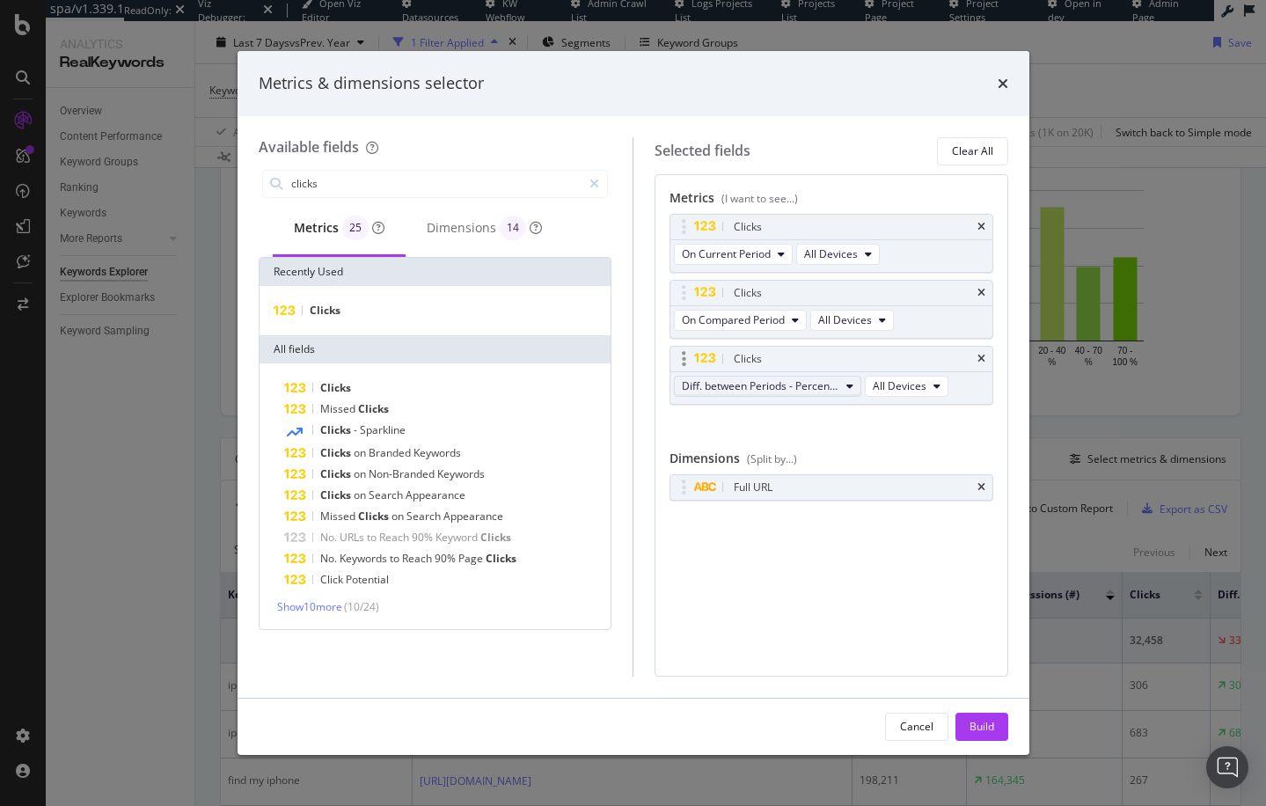
click at [808, 382] on span "Diff. between Periods - Percentage" at bounding box center [760, 385] width 157 height 15
click at [784, 509] on span "Diff. between Periods - Value" at bounding box center [776, 515] width 175 height 16
click at [978, 713] on div "Build" at bounding box center [981, 726] width 25 height 26
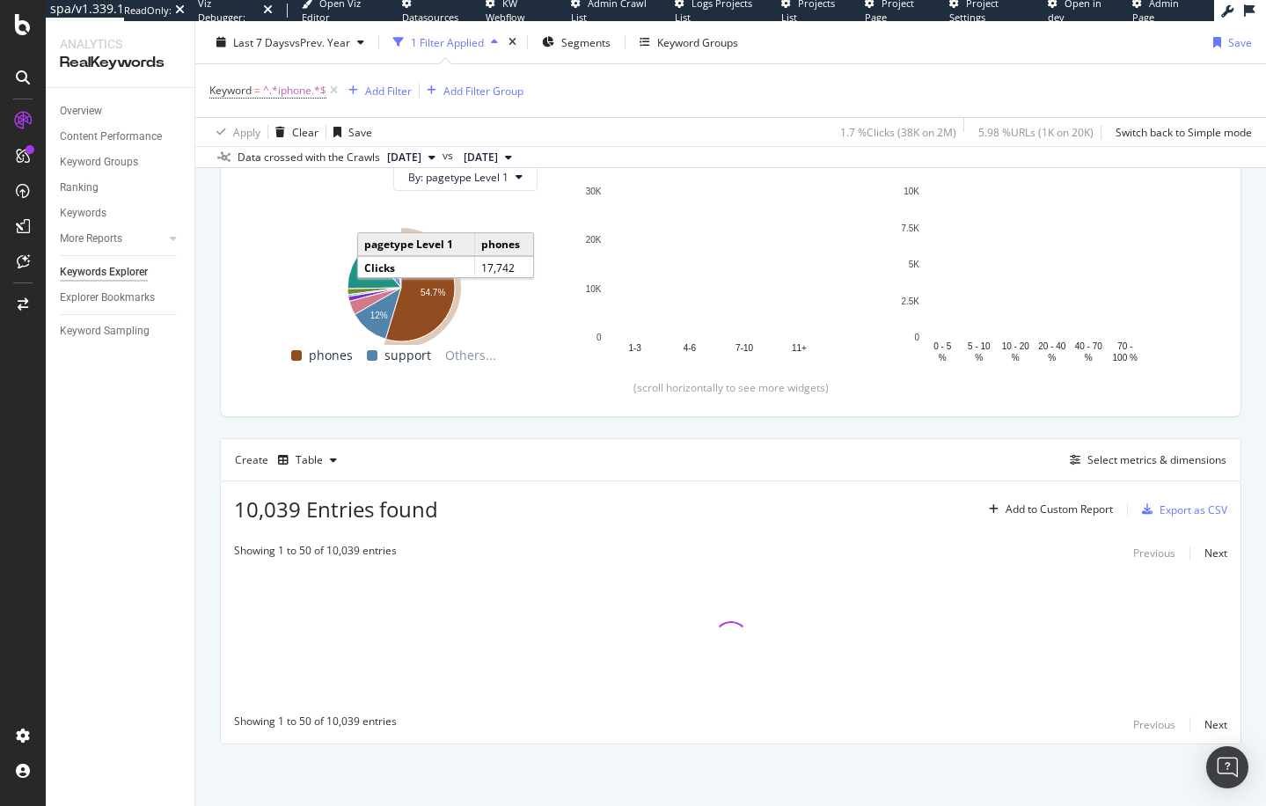
click at [208, 392] on div "By website & by URL Top Charts Clicks By pagetype Level 1 By: pagetype Level 1 …" at bounding box center [730, 402] width 1070 height 806
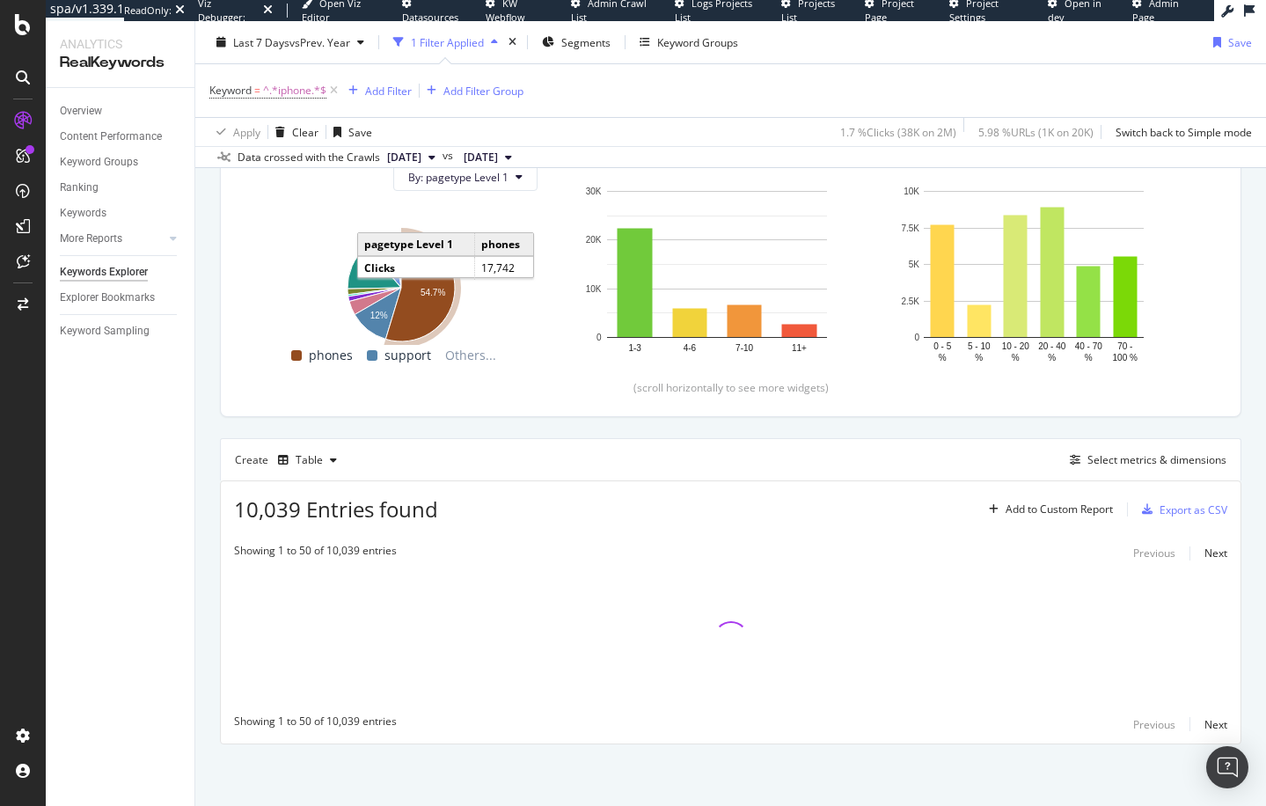
click at [206, 473] on div "By website & by URL Top Charts Clicks By pagetype Level 1 By: pagetype Level 1 …" at bounding box center [730, 402] width 1070 height 806
click at [1163, 457] on div "Select metrics & dimensions" at bounding box center [1156, 459] width 139 height 15
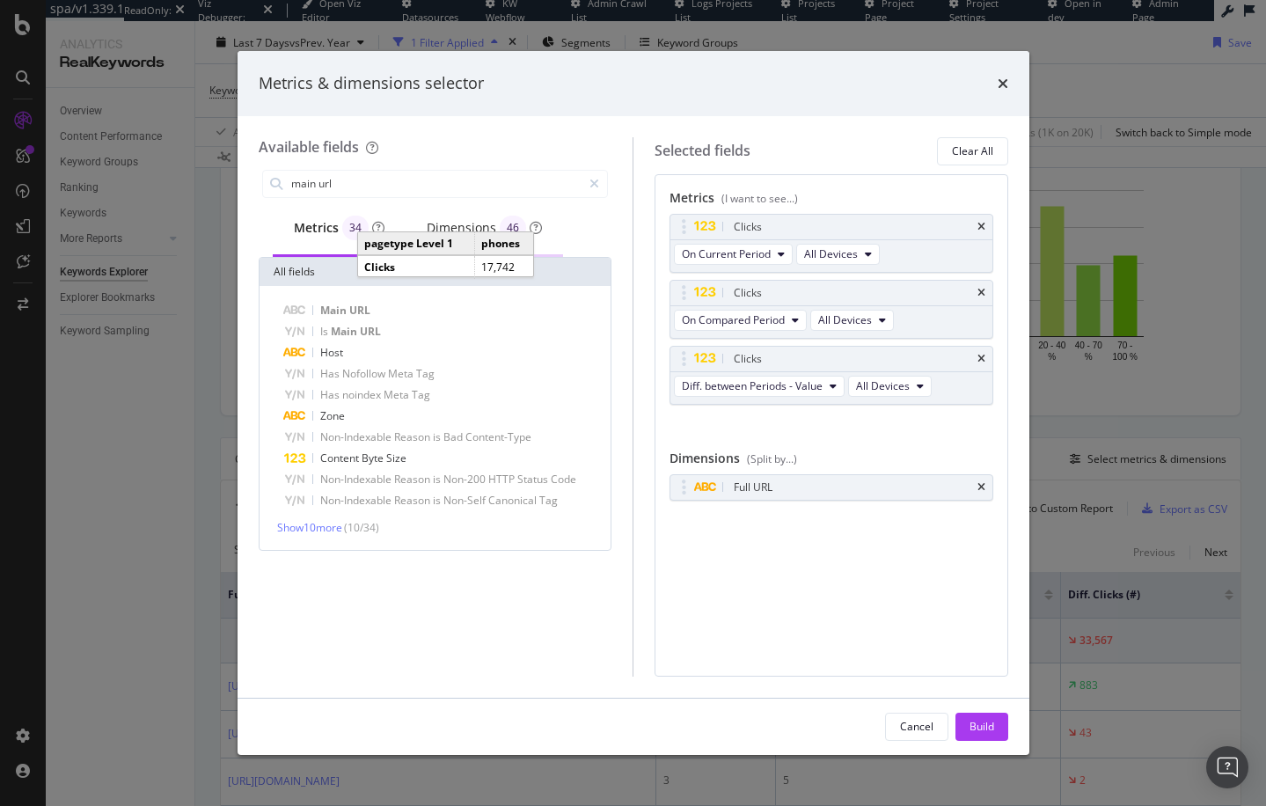
type input "main url"
click at [447, 231] on div "Dimensions 46" at bounding box center [484, 227] width 115 height 25
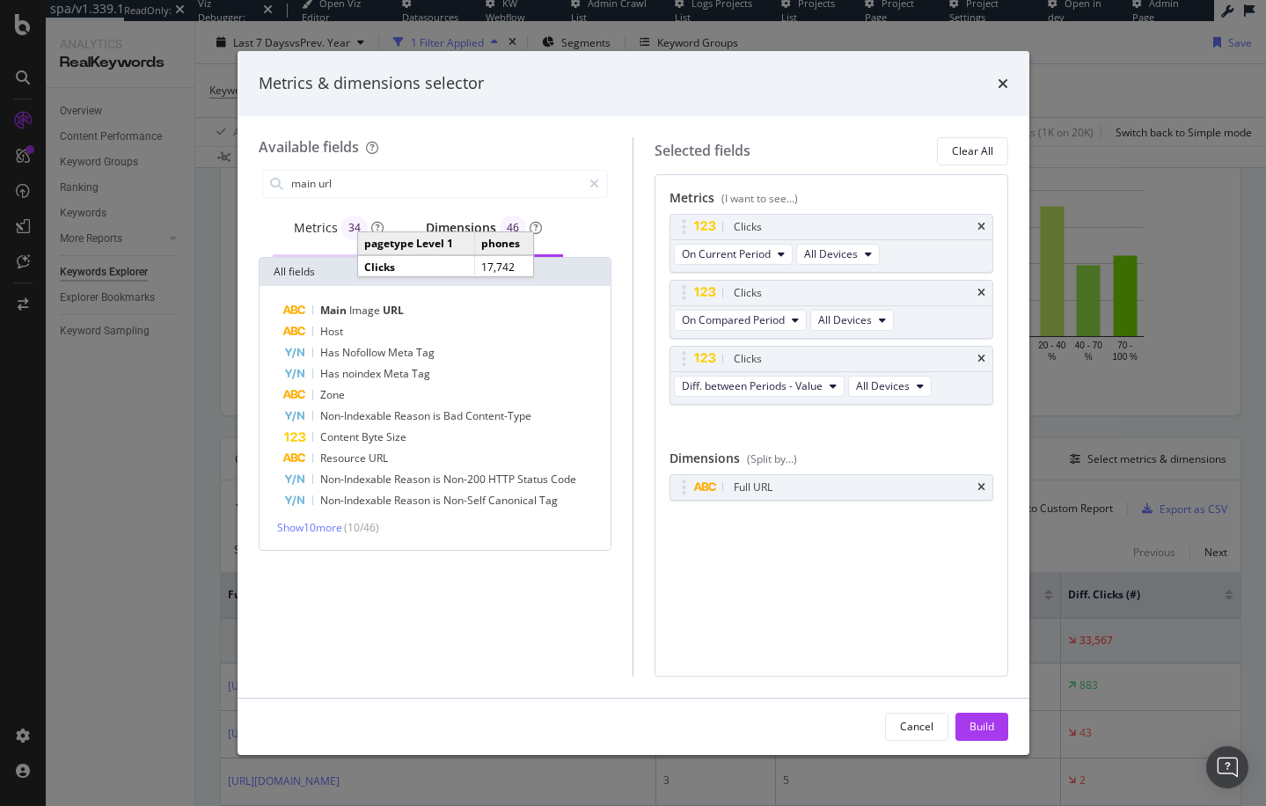
click at [320, 231] on div "Metrics 34" at bounding box center [339, 227] width 90 height 25
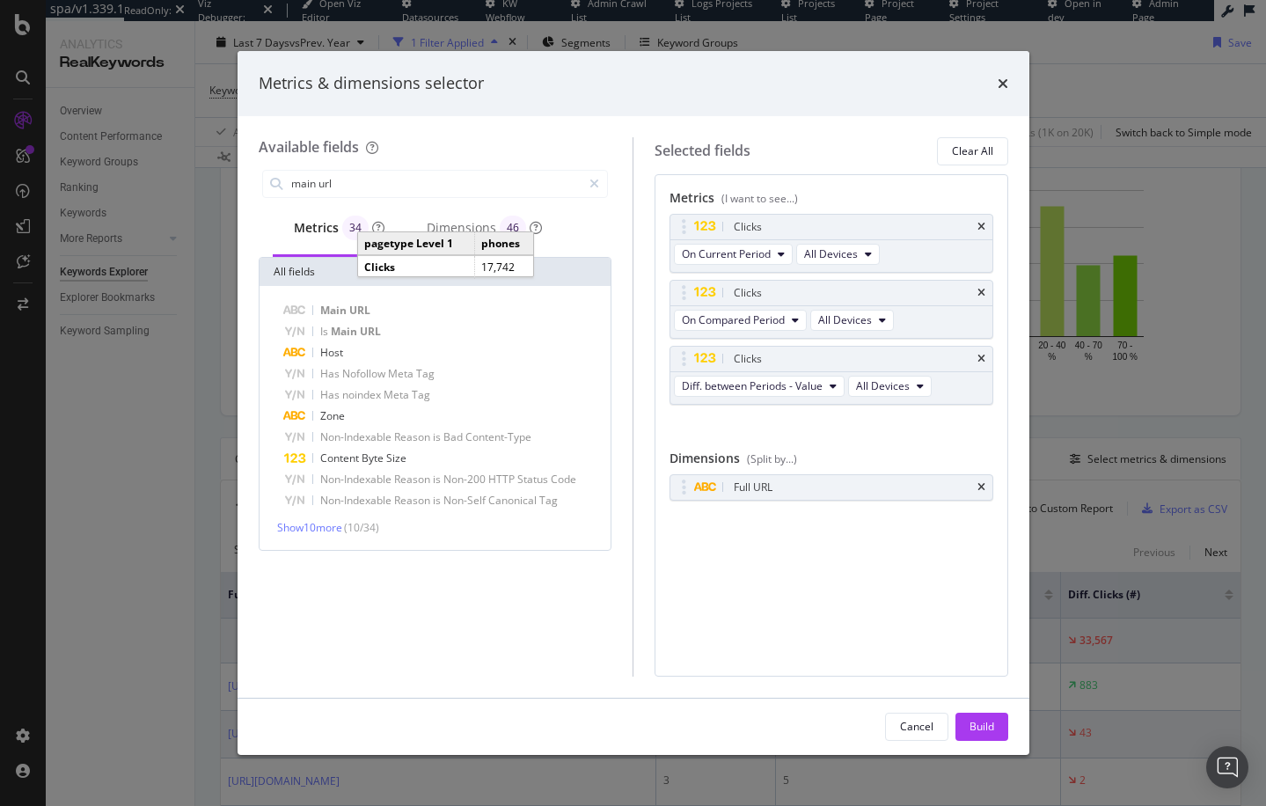
click at [932, 725] on button "Cancel" at bounding box center [916, 726] width 63 height 28
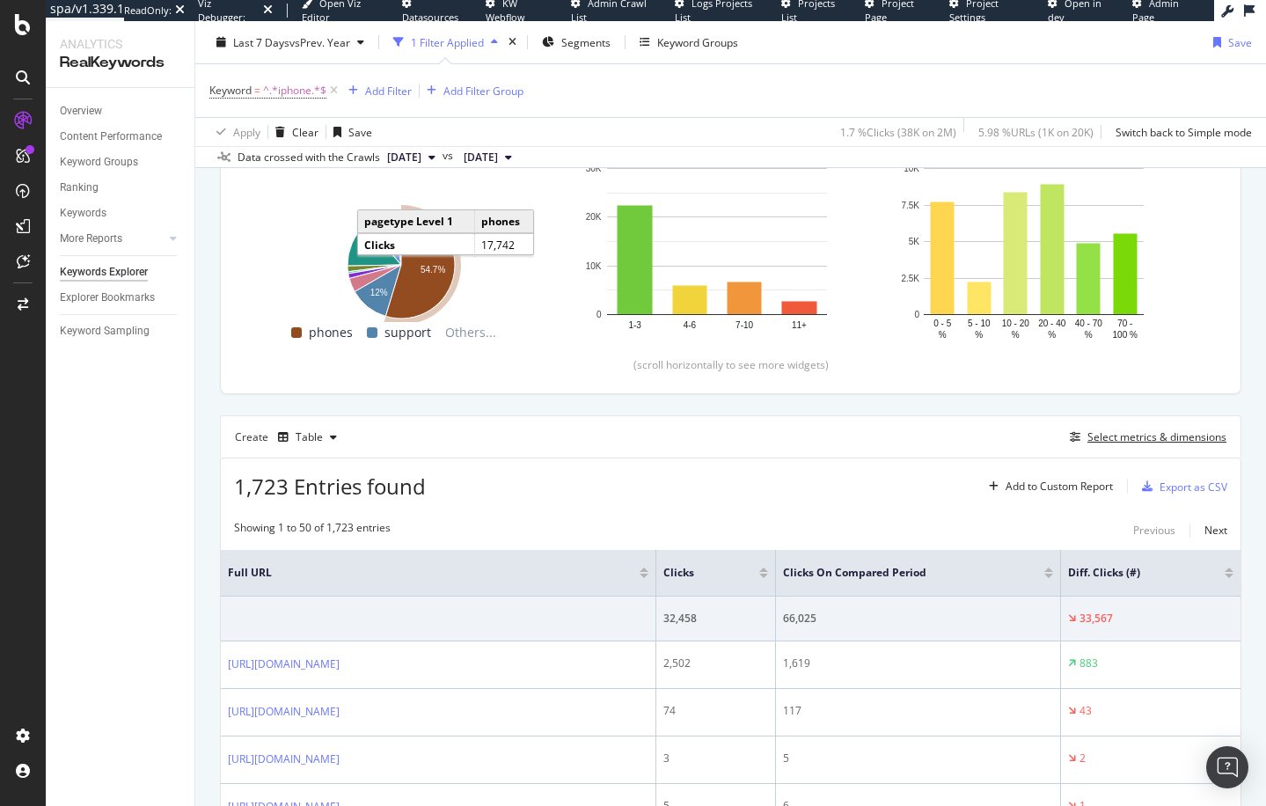
scroll to position [237, 0]
click at [1229, 574] on div at bounding box center [1228, 575] width 9 height 4
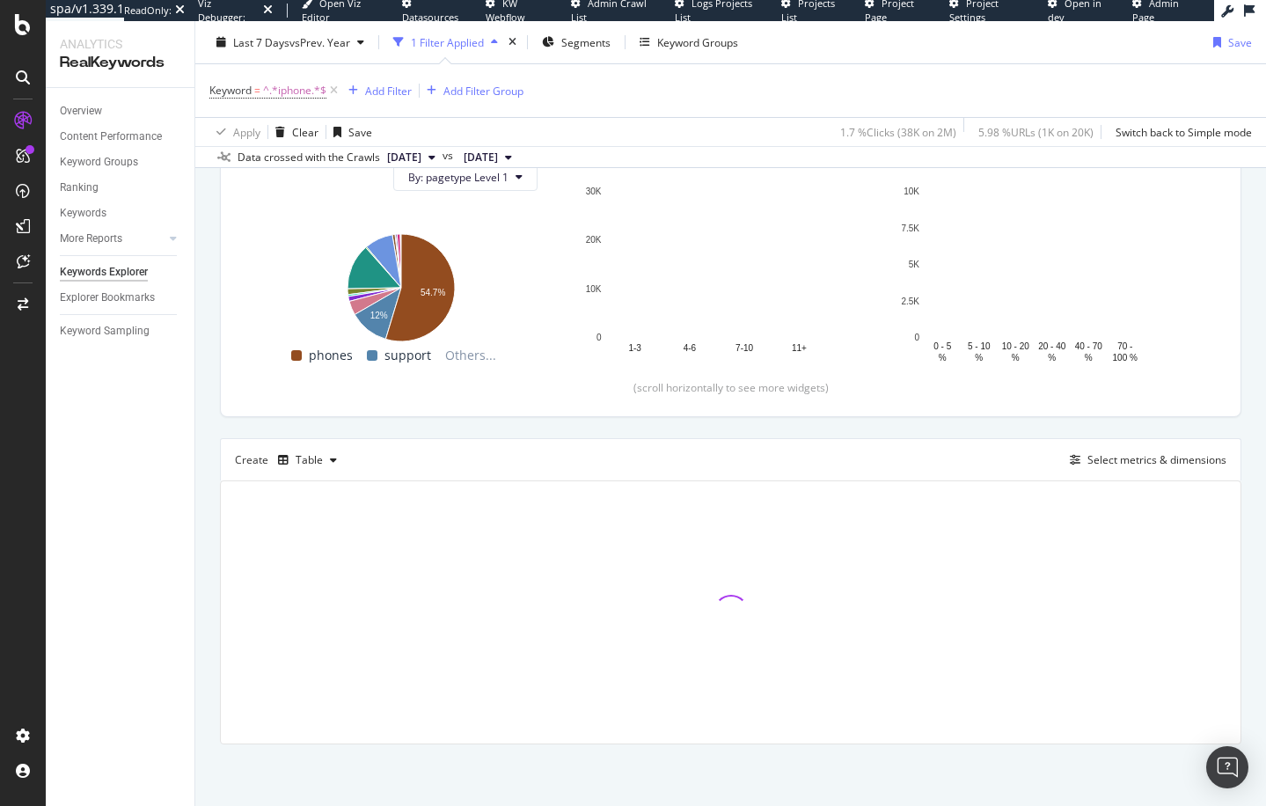
scroll to position [214, 0]
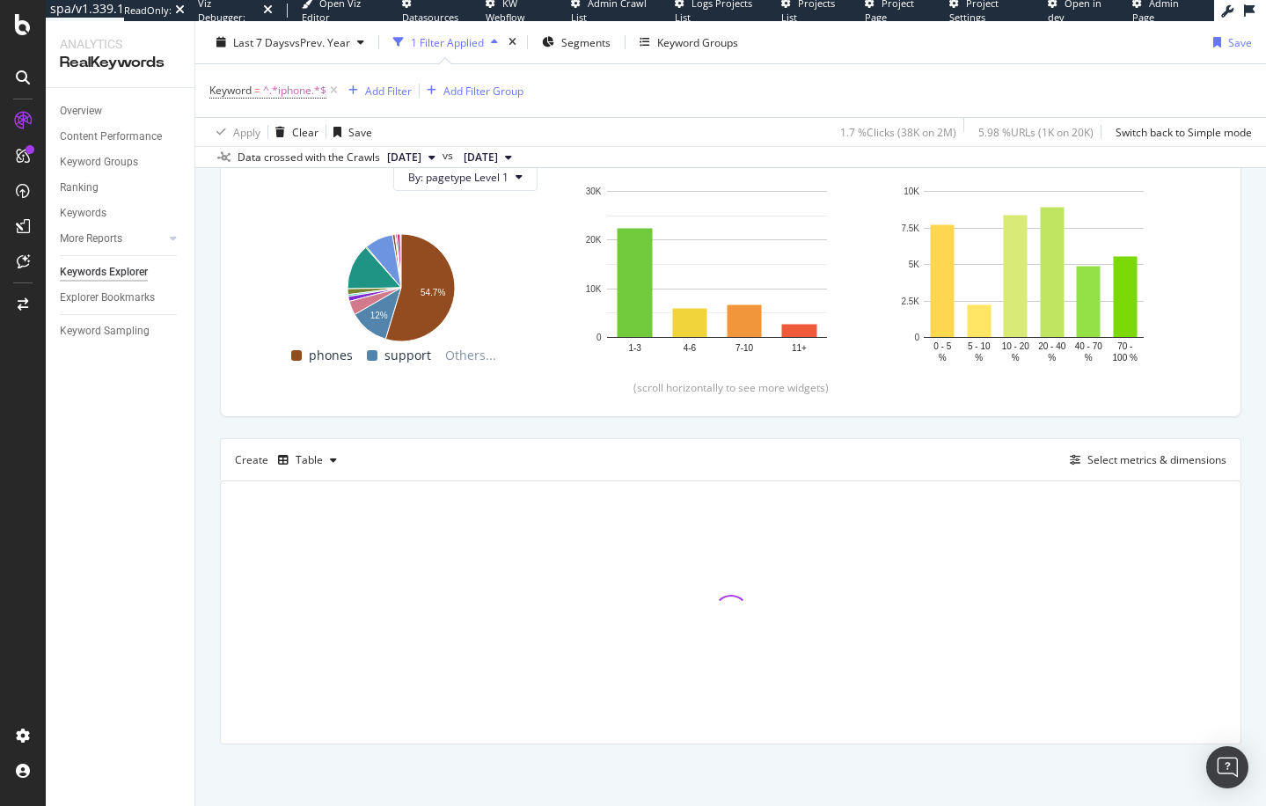
click at [857, 428] on div "Top Charts Clicks By pagetype Level 1 By: pagetype Level 1 Hold CMD (⌘) while c…" at bounding box center [730, 397] width 1021 height 694
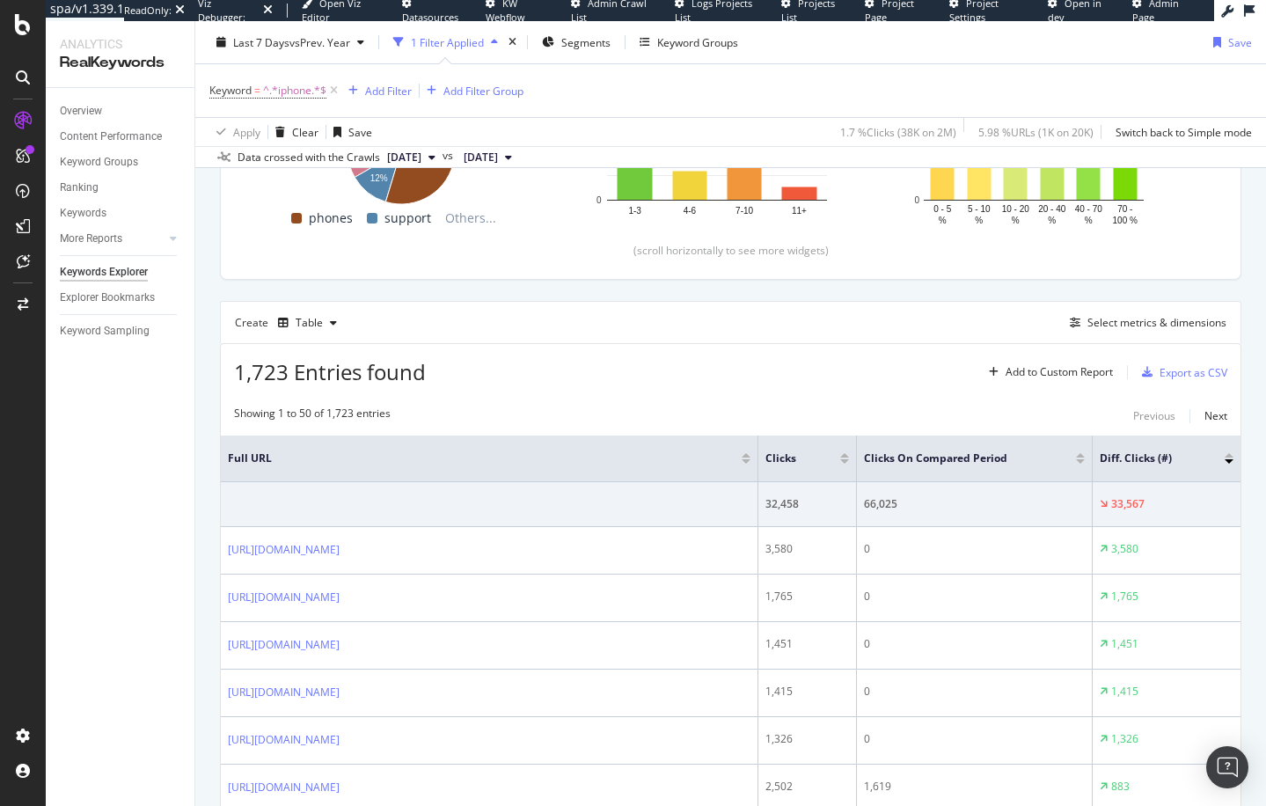
scroll to position [358, 0]
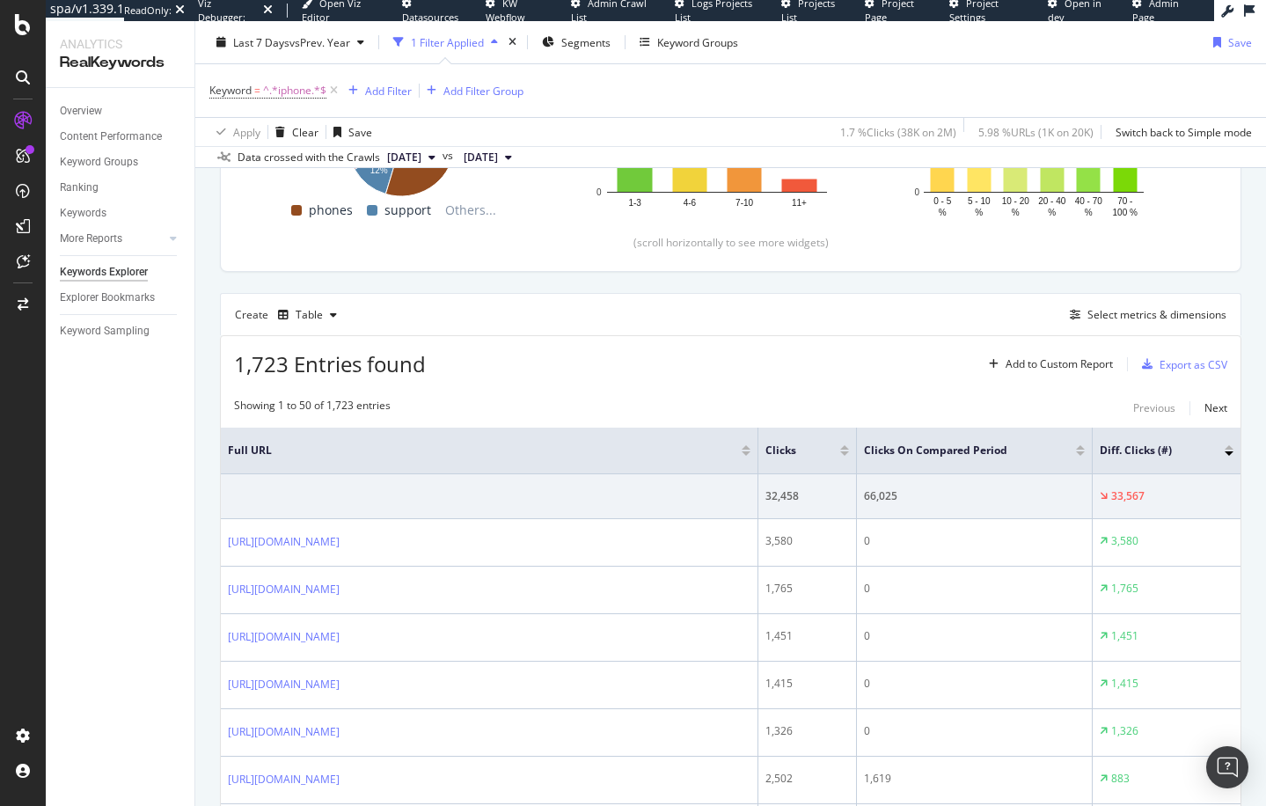
click at [1228, 447] on div at bounding box center [1228, 447] width 9 height 4
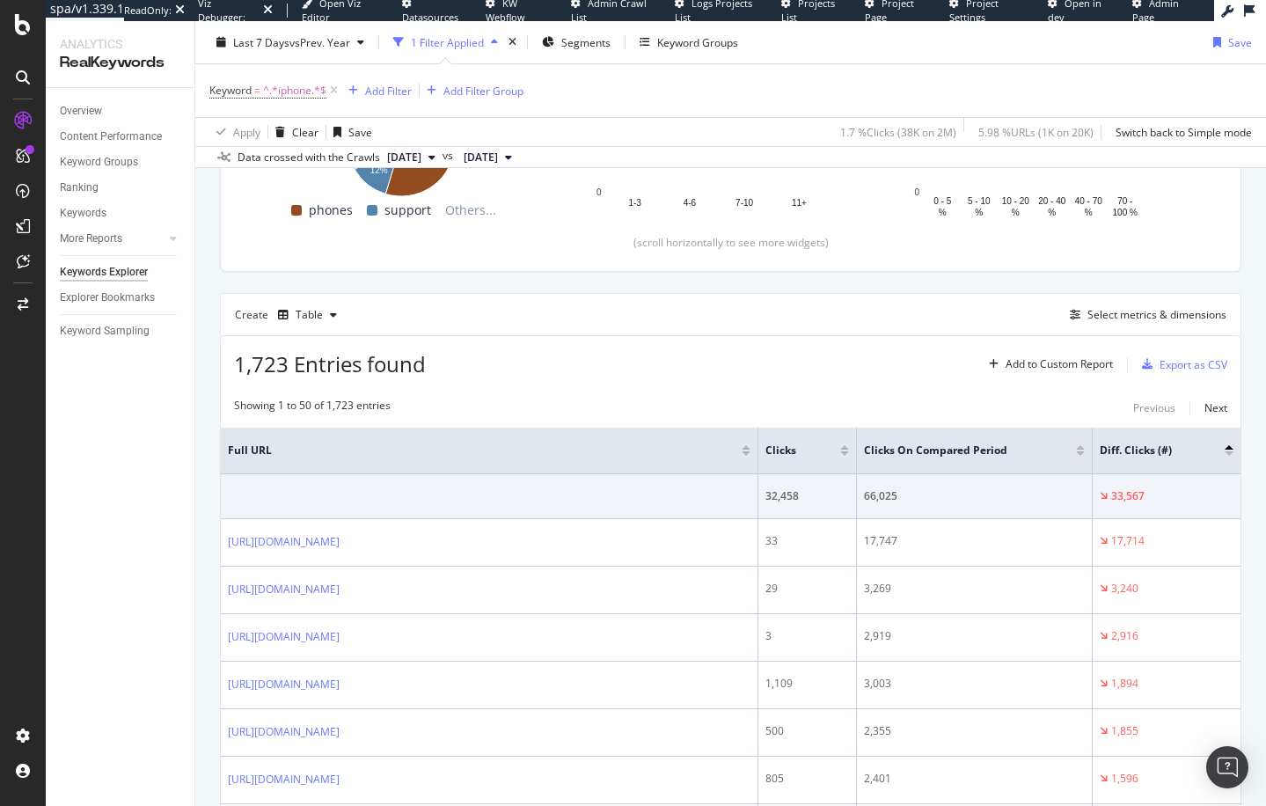
scroll to position [442, 0]
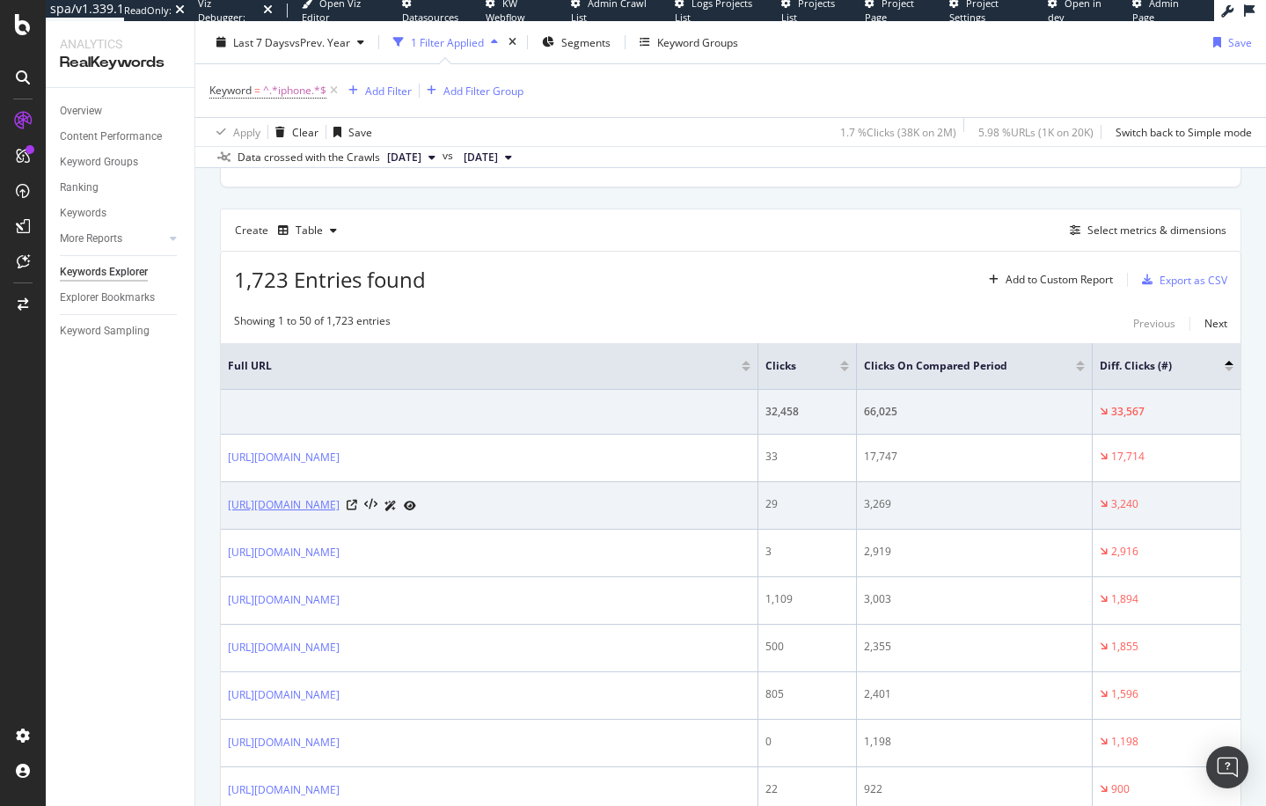
drag, startPoint x: 210, startPoint y: 525, endPoint x: 251, endPoint y: 509, distance: 43.4
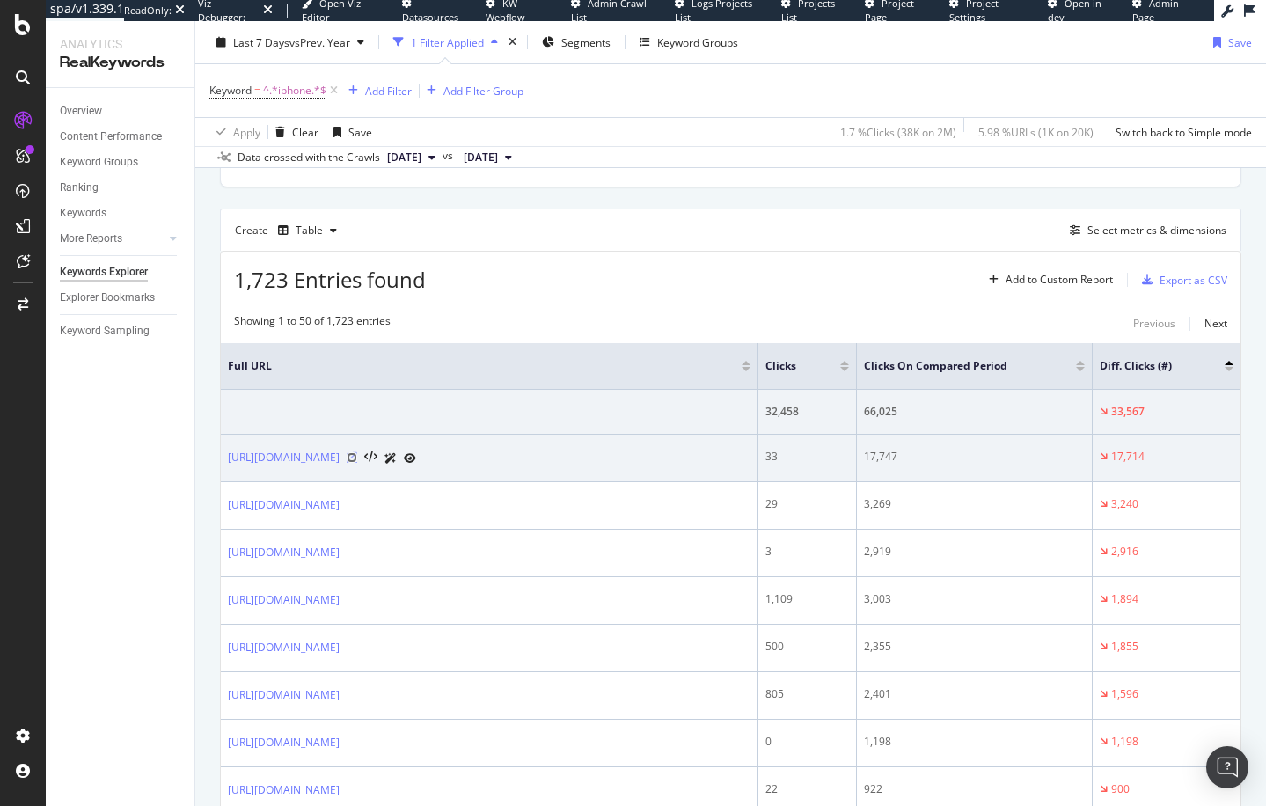
click at [357, 460] on icon at bounding box center [352, 457] width 11 height 11
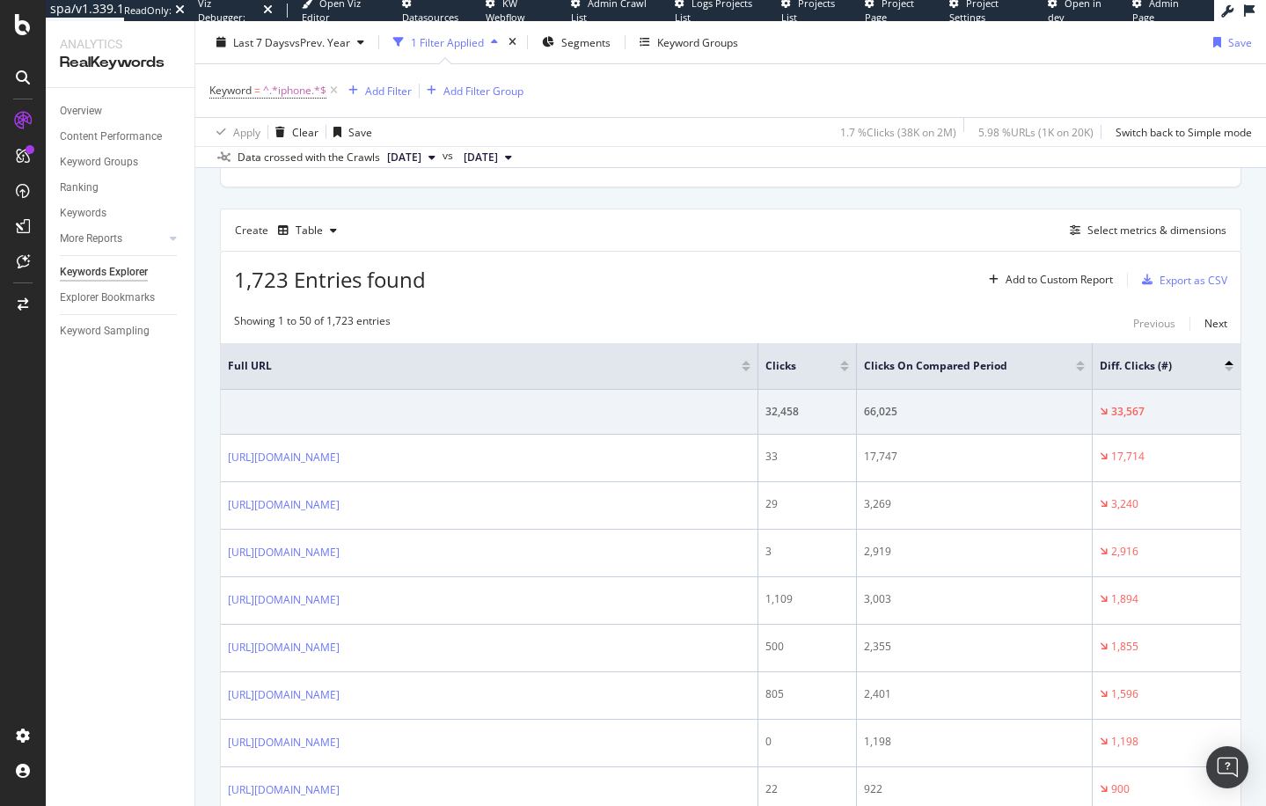
drag, startPoint x: 297, startPoint y: 133, endPoint x: 137, endPoint y: 176, distance: 165.8
click at [297, 133] on div "Clear" at bounding box center [305, 131] width 26 height 15
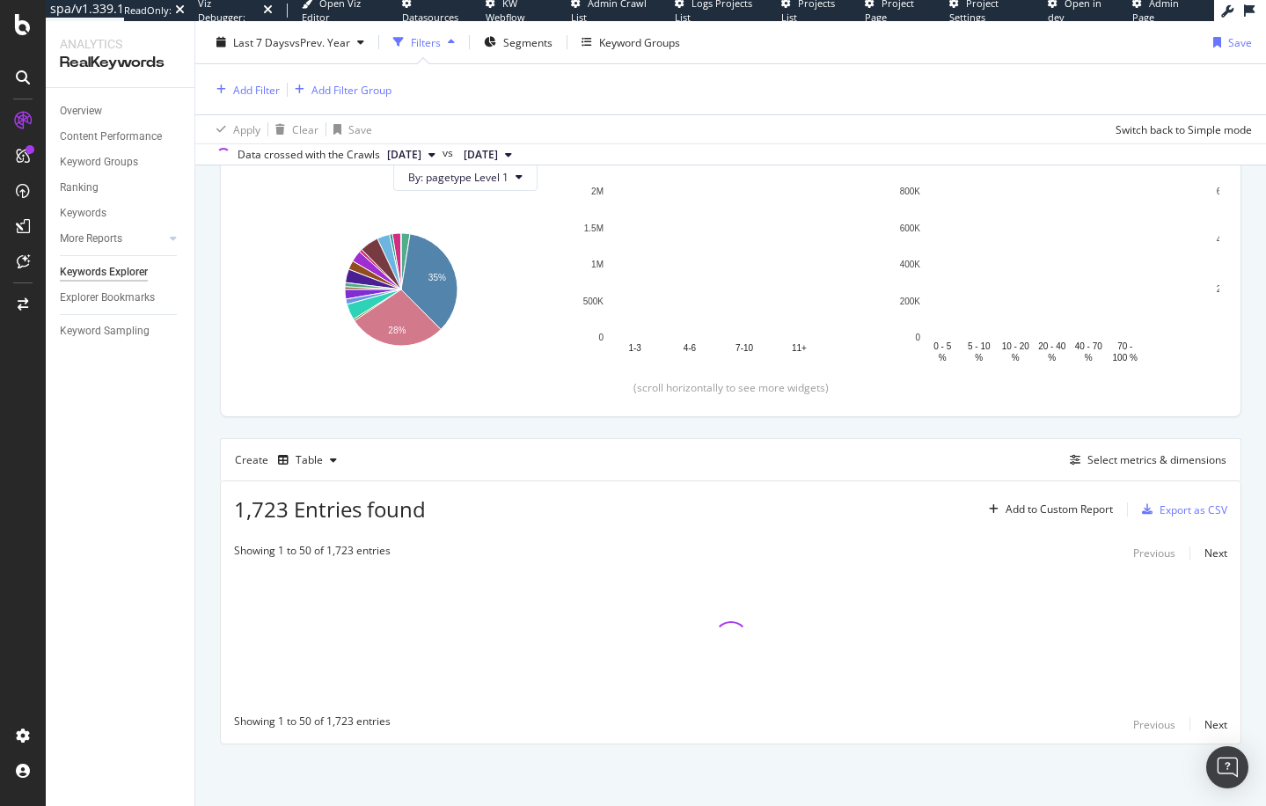
scroll to position [210, 0]
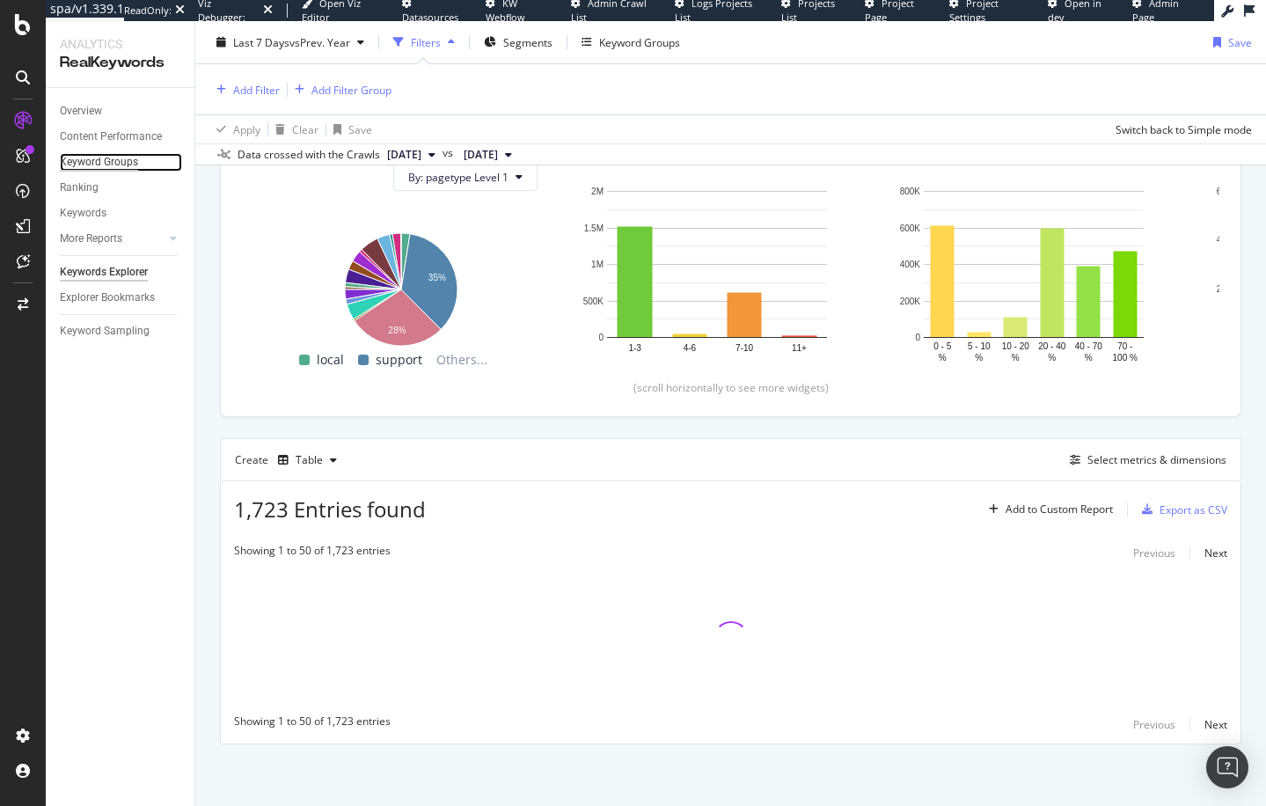
click at [105, 164] on div "Keyword Groups" at bounding box center [99, 162] width 78 height 18
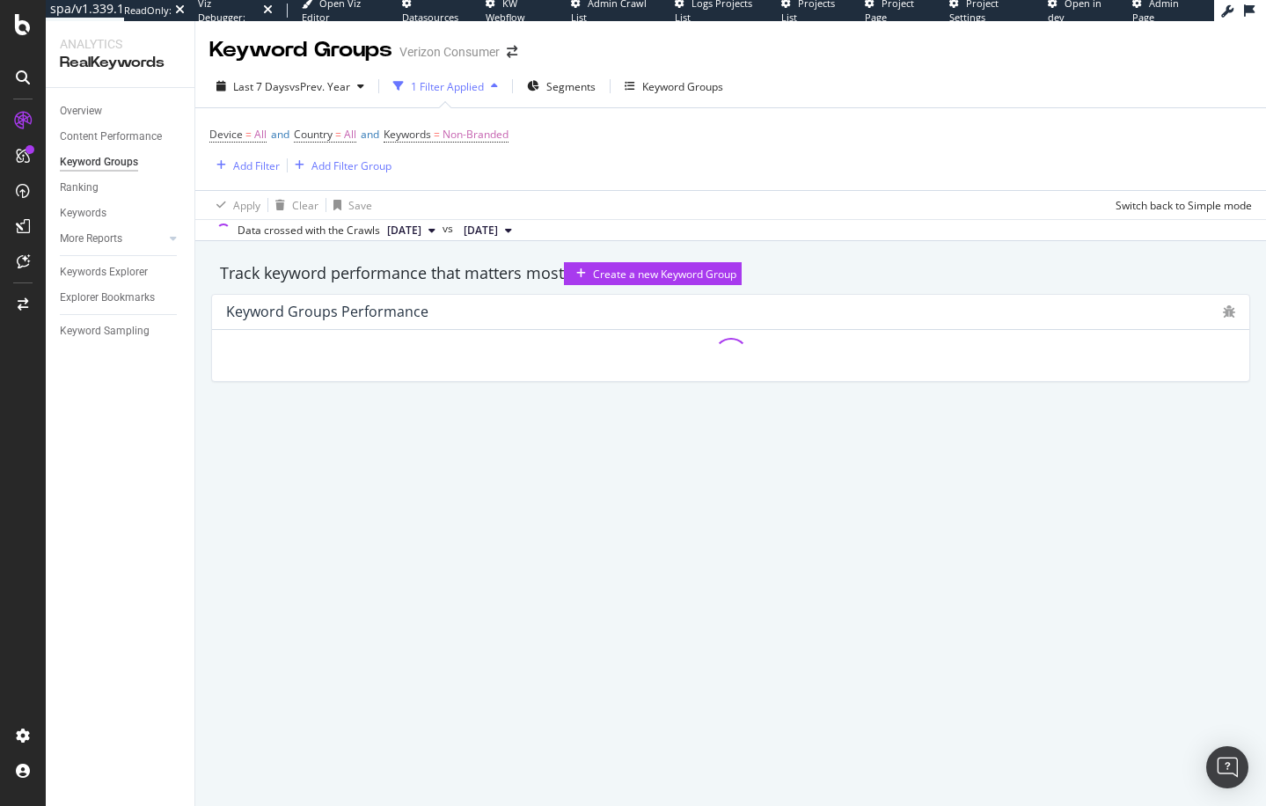
click at [201, 351] on div "Track keyword performance that matters most Create a new Keyword Group Keyword …" at bounding box center [730, 342] width 1070 height 202
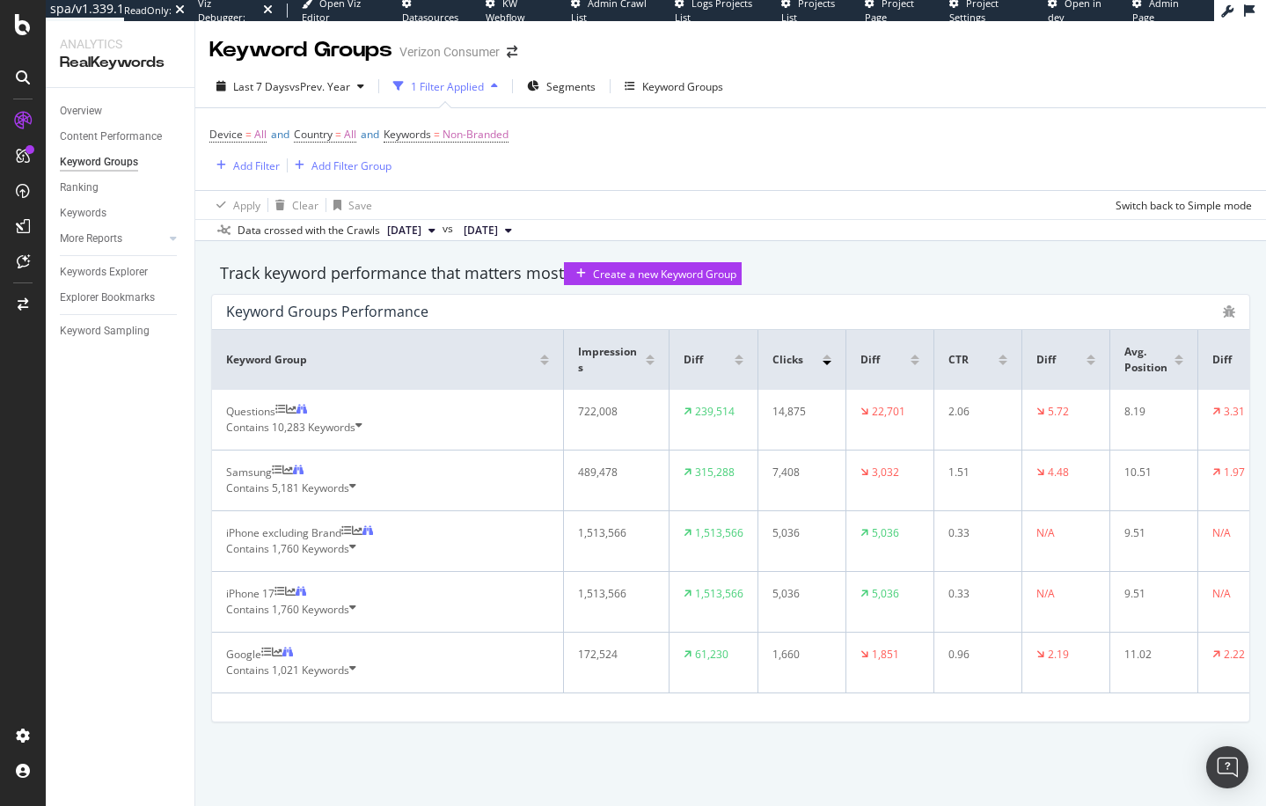
click at [201, 351] on div "Track keyword performance that matters most Create a new Keyword Group Keyword …" at bounding box center [730, 512] width 1070 height 543
click at [249, 311] on div "Keyword Groups Performance Keyword Group Impressions Diff Clicks Diff CTR Diff …" at bounding box center [730, 508] width 1039 height 428
click at [222, 450] on td "Questions Contains 10,283 Keywords" at bounding box center [388, 420] width 352 height 61
click at [307, 285] on div "Track keyword performance that matters most Create a new Keyword Group" at bounding box center [730, 273] width 1039 height 23
click at [666, 85] on div "Keyword Groups" at bounding box center [682, 86] width 81 height 15
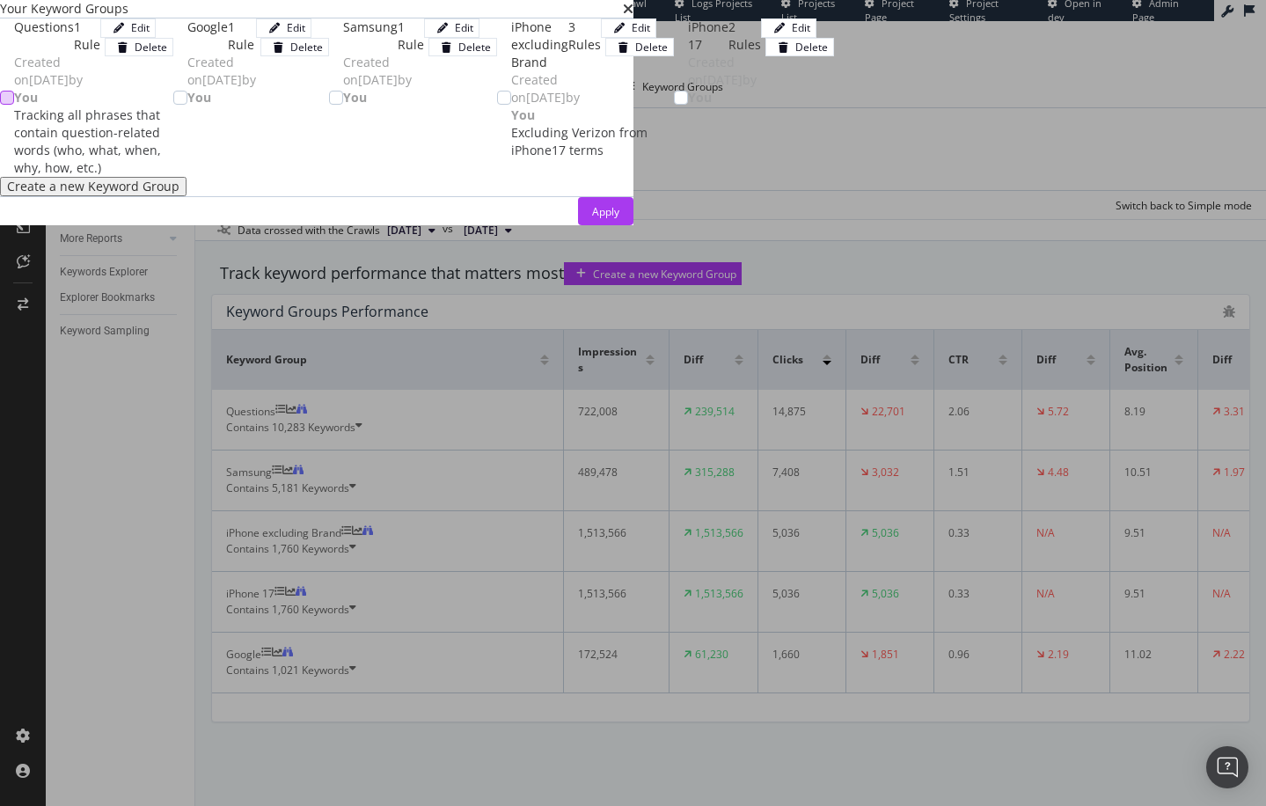
click at [14, 105] on div "modal" at bounding box center [7, 98] width 14 height 14
click at [619, 219] on div "Apply" at bounding box center [605, 211] width 27 height 15
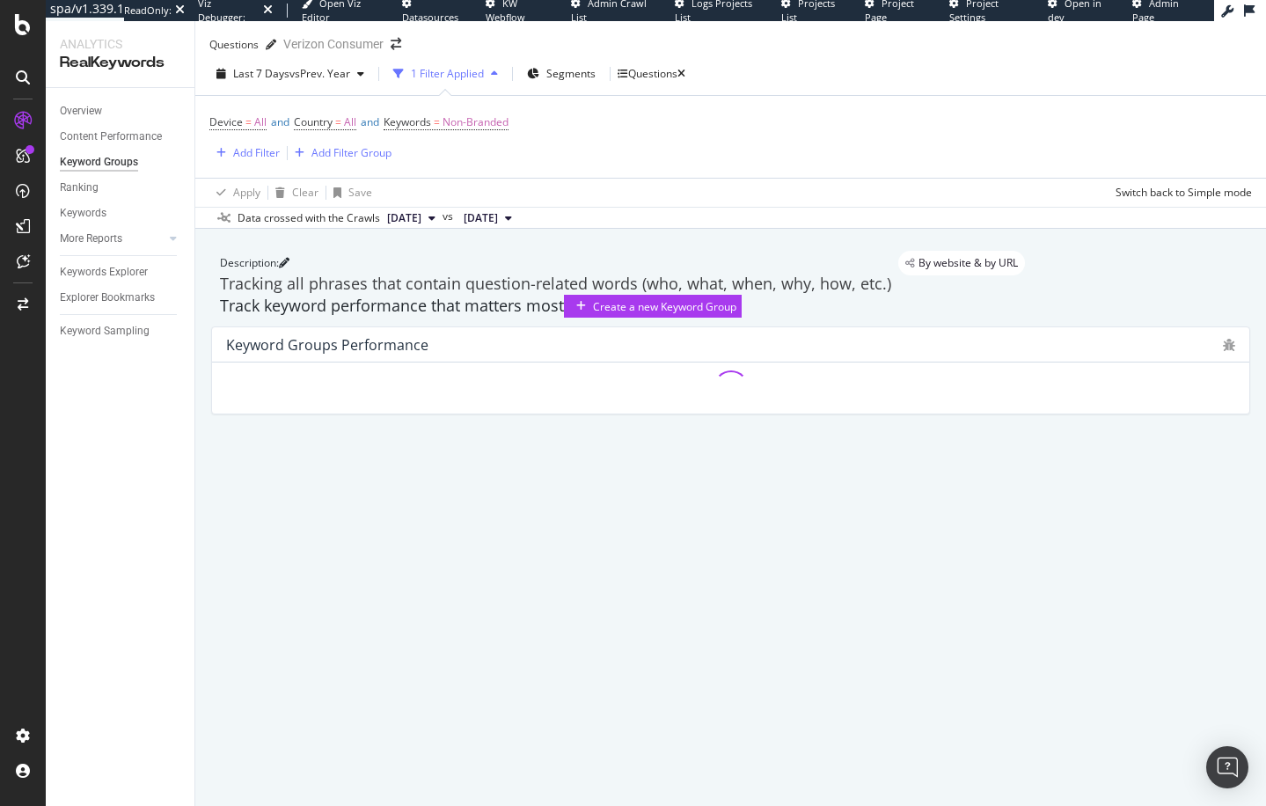
click at [213, 405] on div "Keyword Groups Performance" at bounding box center [730, 370] width 1039 height 88
click at [256, 160] on div "Add Filter" at bounding box center [256, 152] width 47 height 15
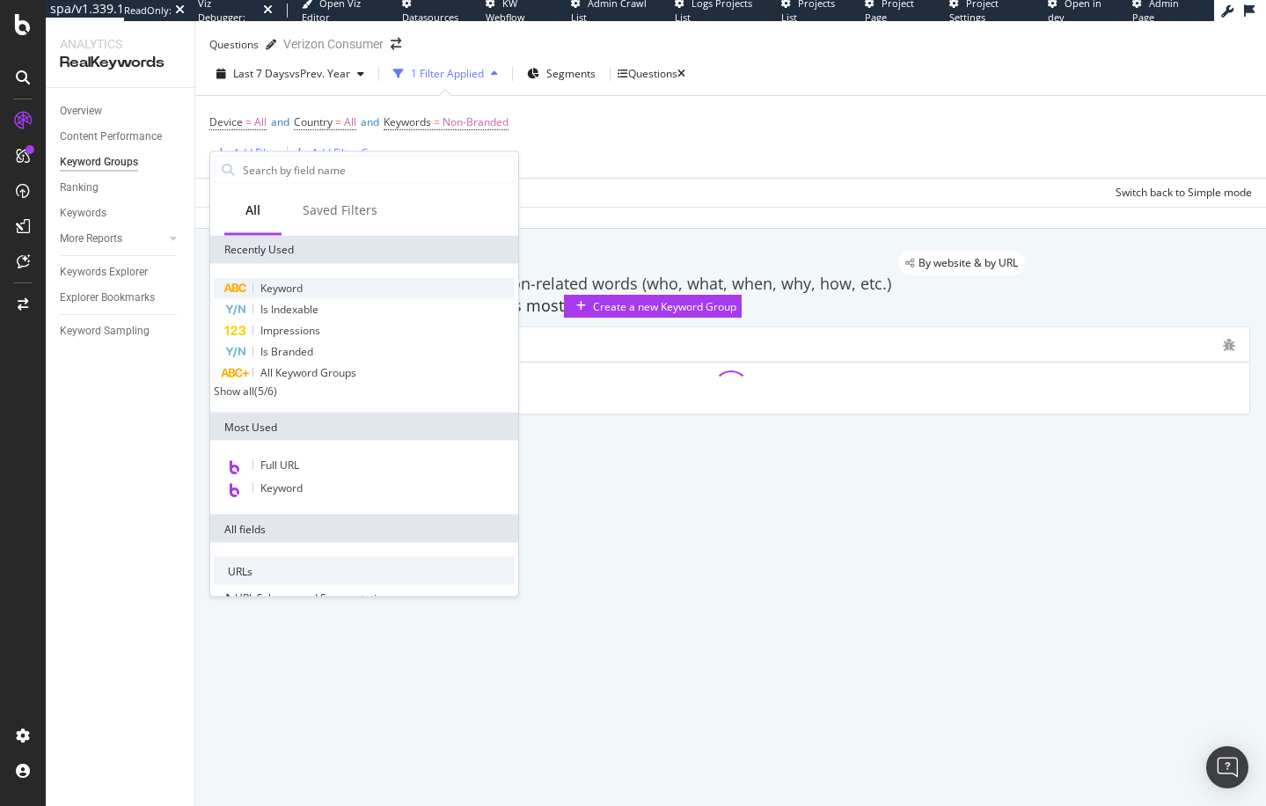
click at [309, 289] on div "Keyword" at bounding box center [364, 288] width 301 height 21
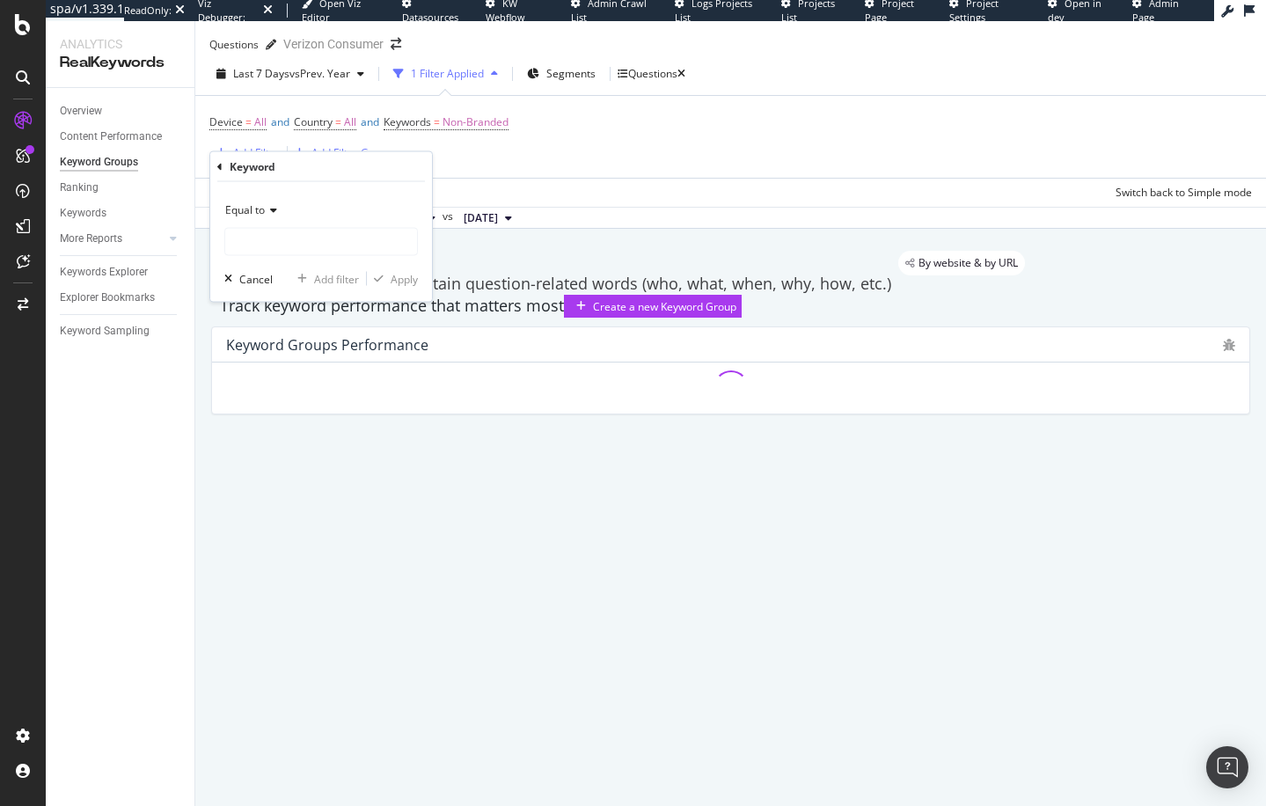
drag, startPoint x: 245, startPoint y: 202, endPoint x: 283, endPoint y: 373, distance: 174.8
click at [245, 202] on span "Equal to" at bounding box center [245, 209] width 40 height 15
click at [244, 206] on span "Equal to" at bounding box center [245, 209] width 40 height 15
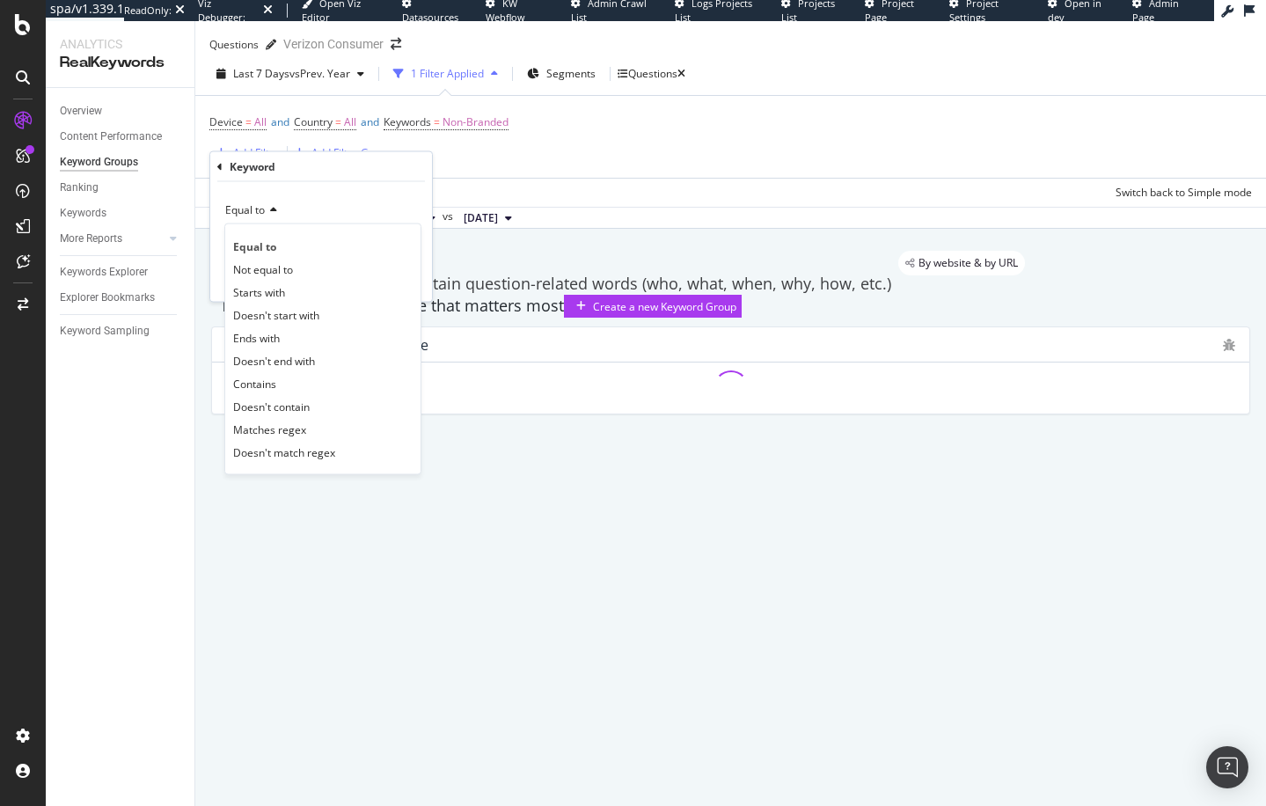
drag, startPoint x: 285, startPoint y: 383, endPoint x: 277, endPoint y: 332, distance: 52.5
click at [285, 384] on div "Contains" at bounding box center [323, 383] width 188 height 23
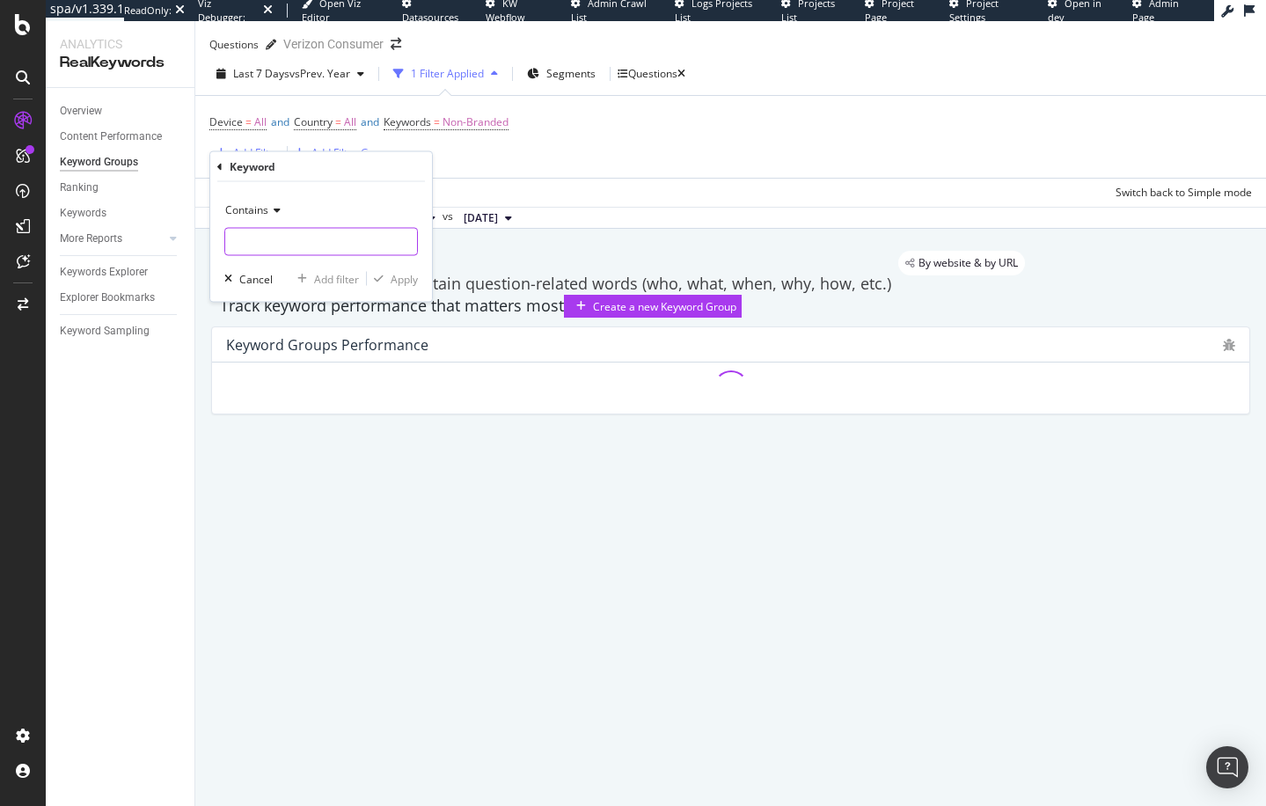
click at [285, 237] on input "text" at bounding box center [321, 242] width 192 height 28
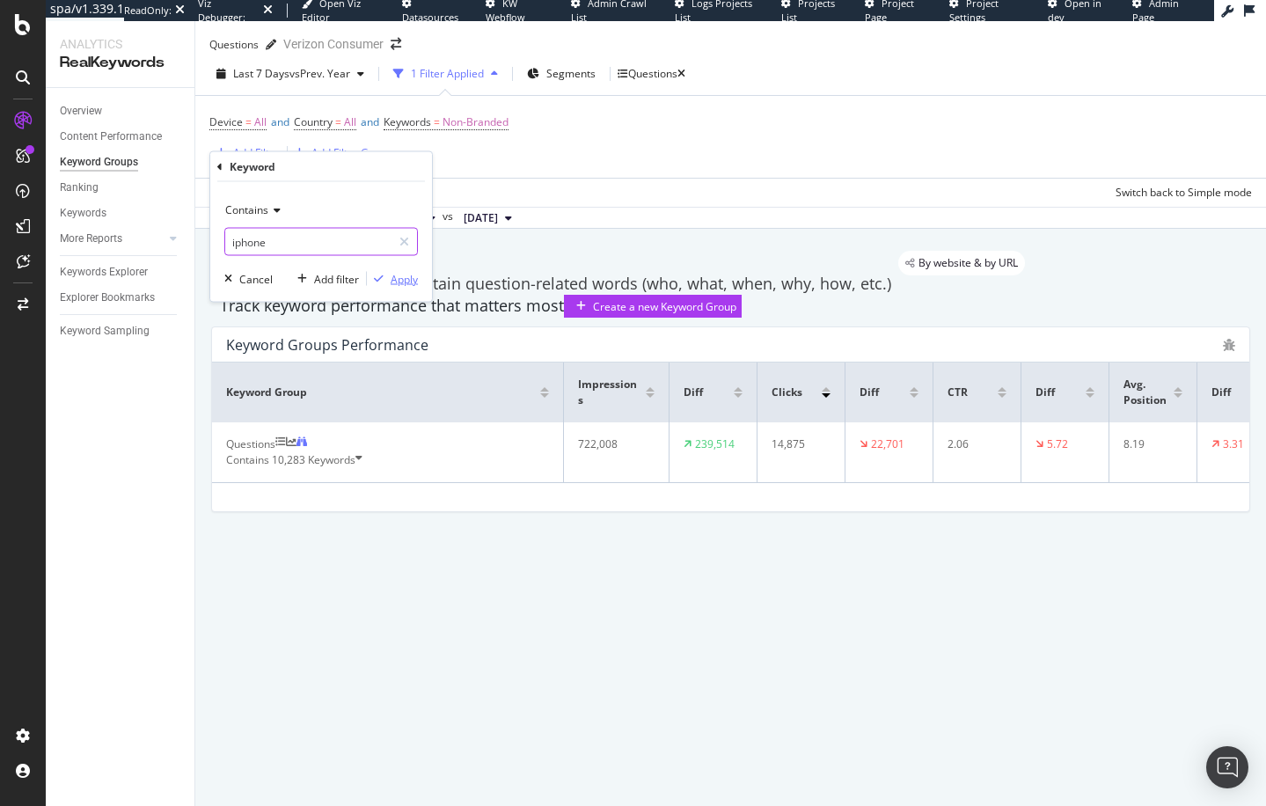
type input "iphone"
click at [405, 278] on div "Apply" at bounding box center [403, 278] width 27 height 15
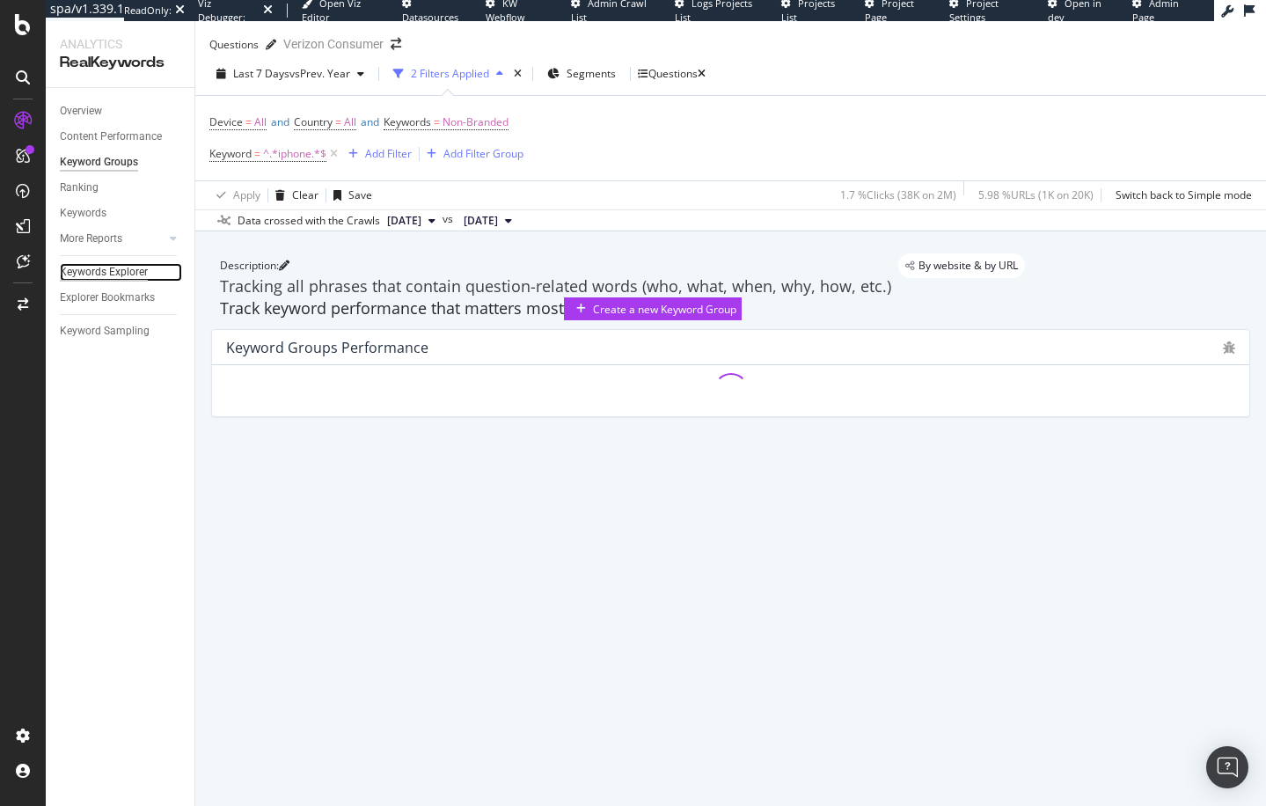
click at [112, 273] on div "Keywords Explorer" at bounding box center [104, 272] width 88 height 18
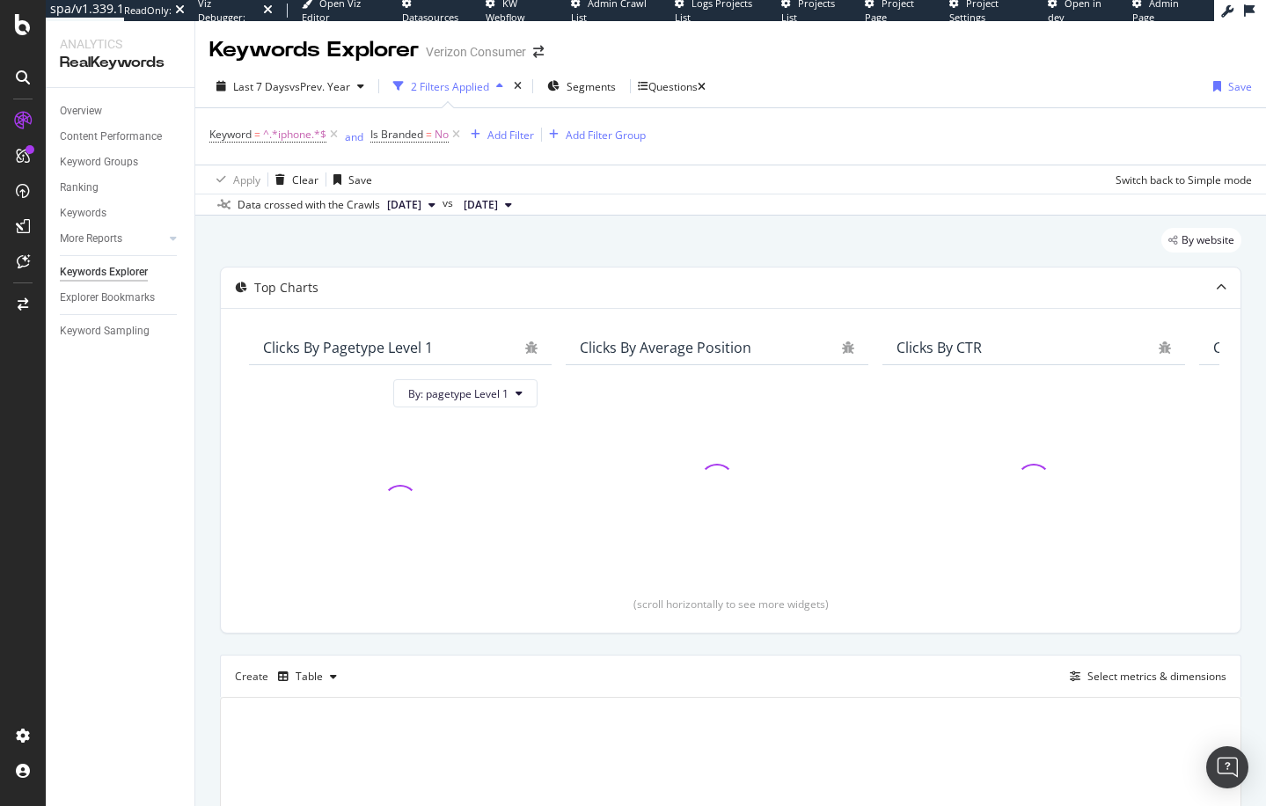
click at [204, 394] on div "By website Top Charts Clicks By pagetype Level 1 By: pagetype Level 1 Clicks By…" at bounding box center [730, 618] width 1070 height 806
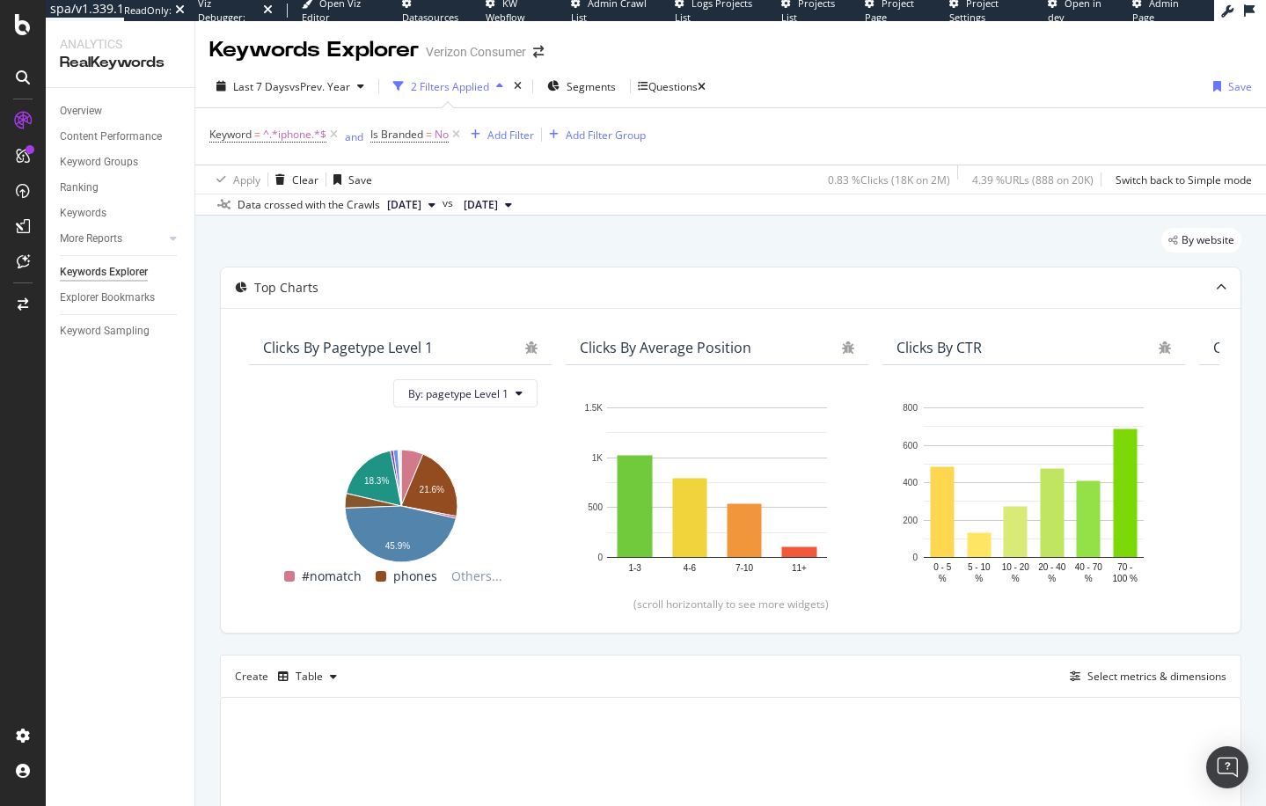
click at [412, 238] on div "By website" at bounding box center [730, 247] width 1021 height 39
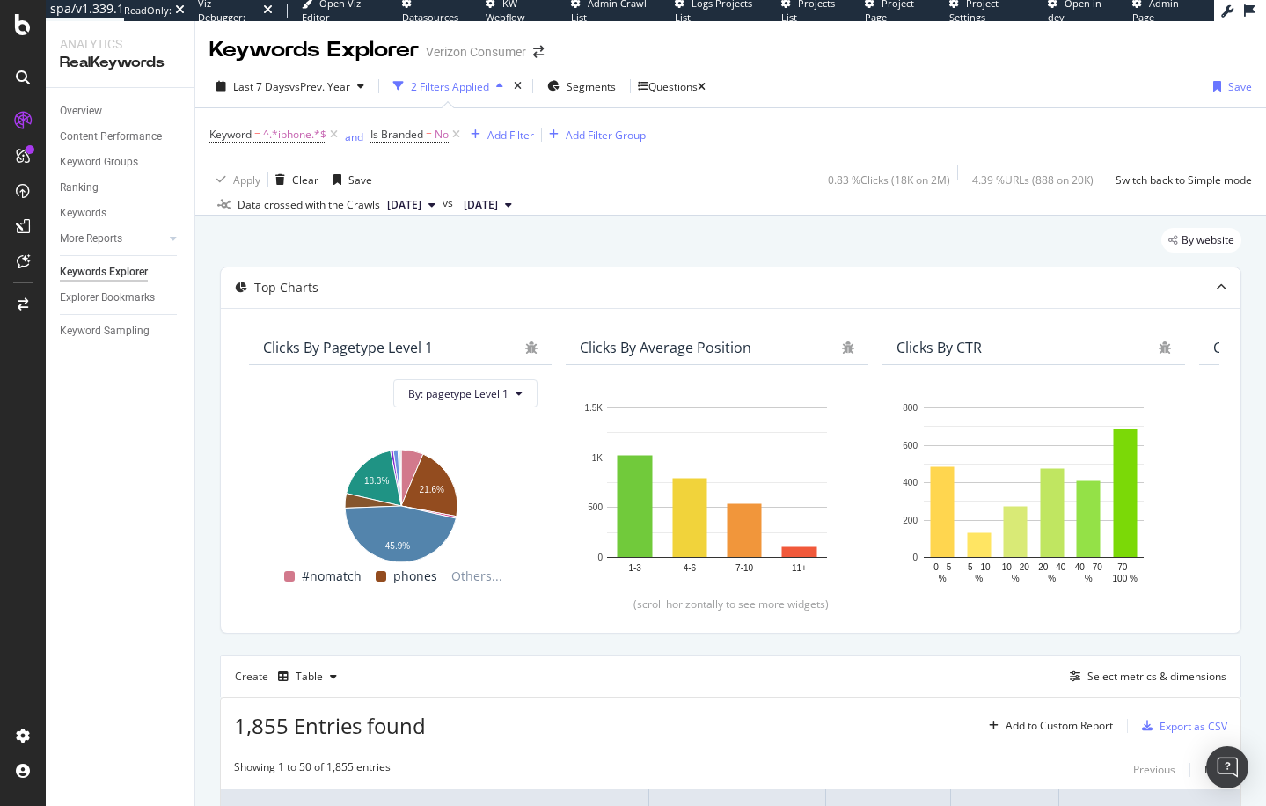
click at [442, 247] on div "By website" at bounding box center [730, 247] width 1021 height 39
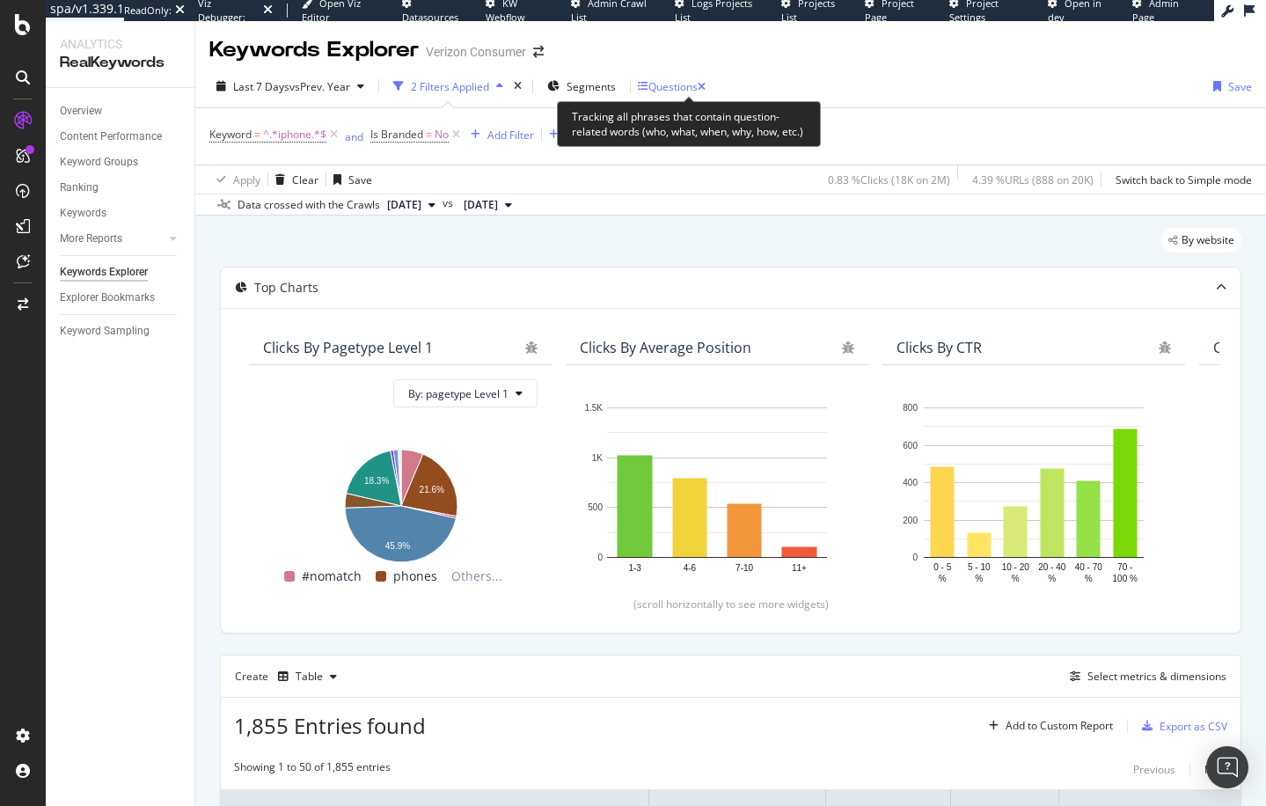
click at [677, 80] on div "Questions" at bounding box center [672, 86] width 49 height 15
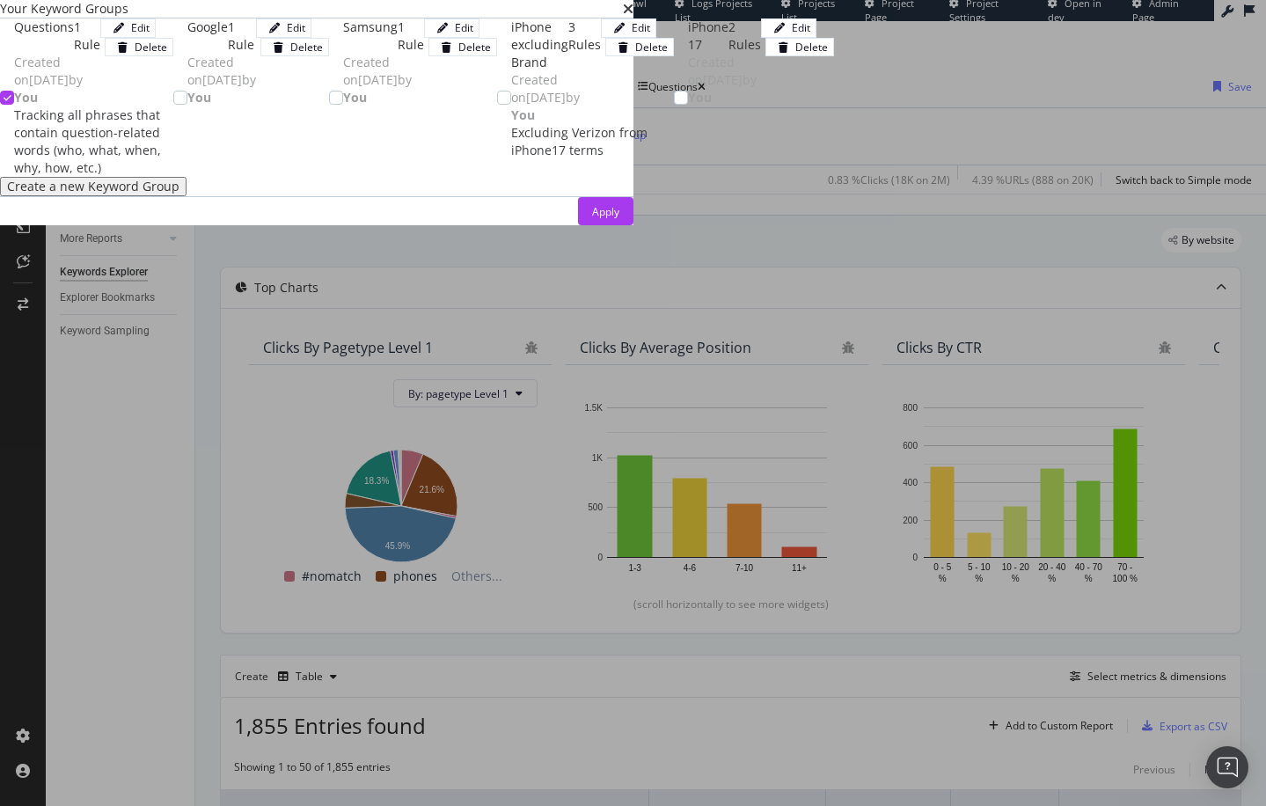
click at [633, 16] on icon "times" at bounding box center [628, 9] width 11 height 14
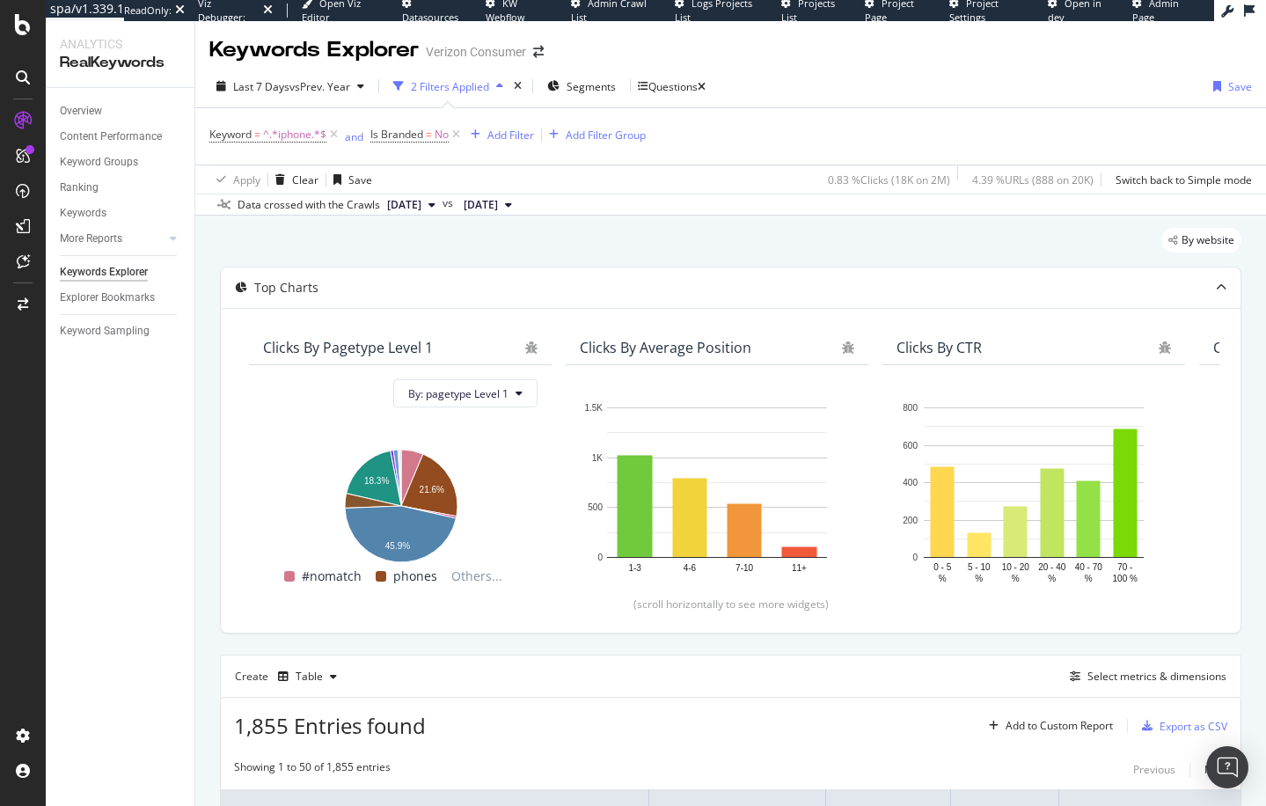
click at [373, 228] on div "By website" at bounding box center [730, 247] width 1021 height 39
click at [275, 135] on span "^.*iphone.*$" at bounding box center [294, 134] width 63 height 25
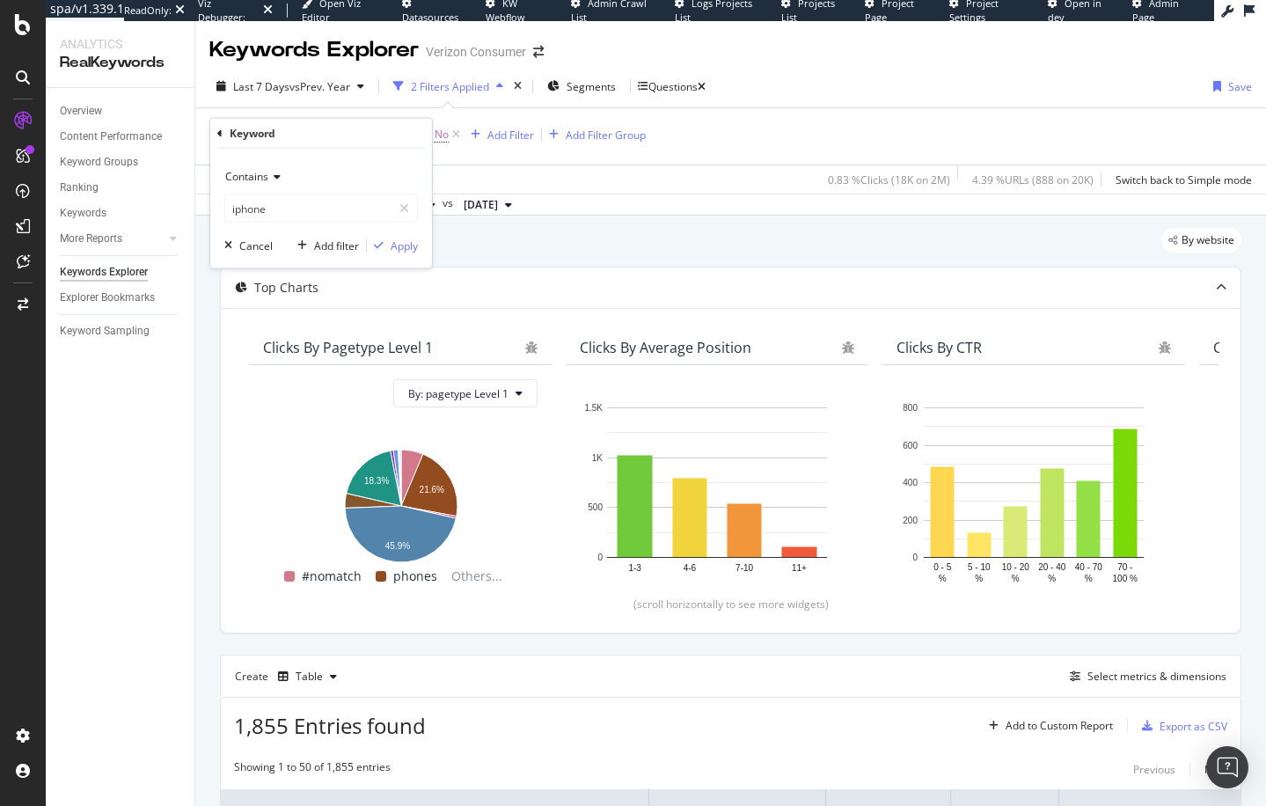
click at [496, 245] on div "By website" at bounding box center [730, 247] width 1021 height 39
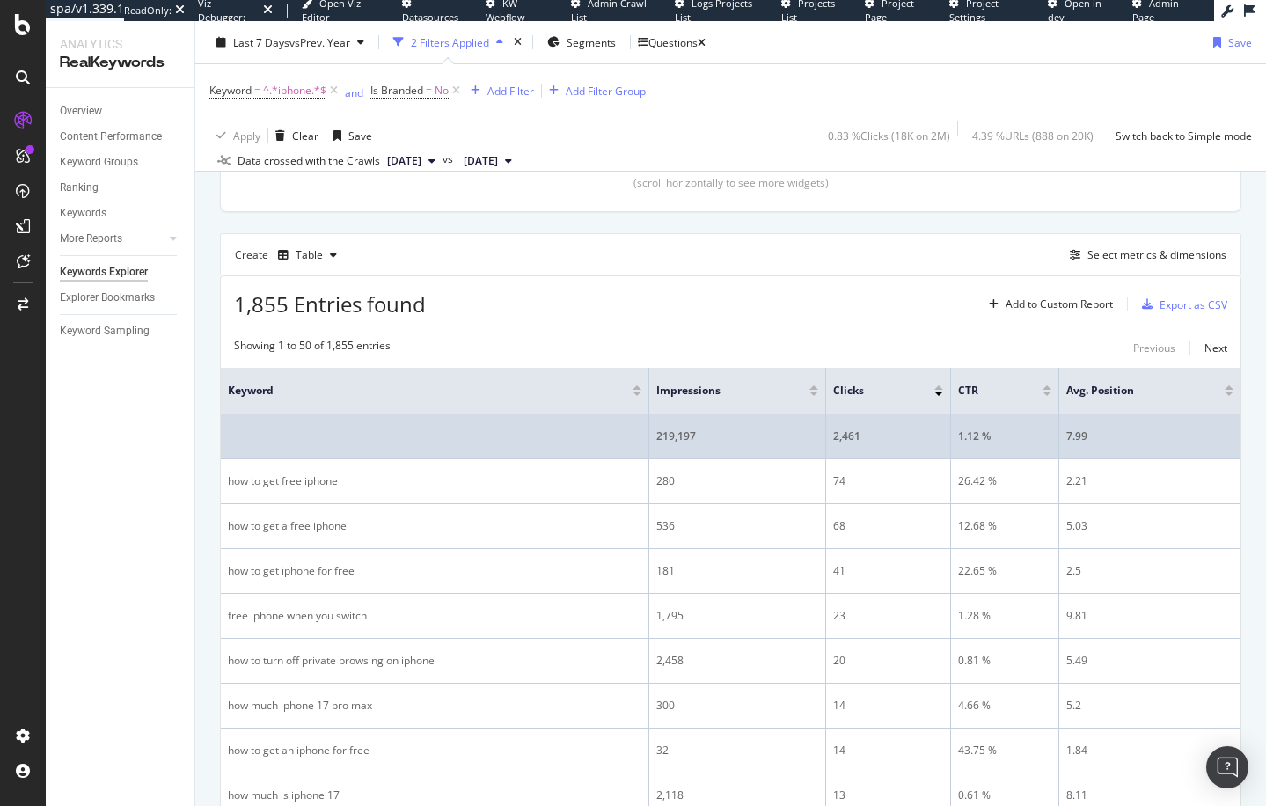
scroll to position [438, 0]
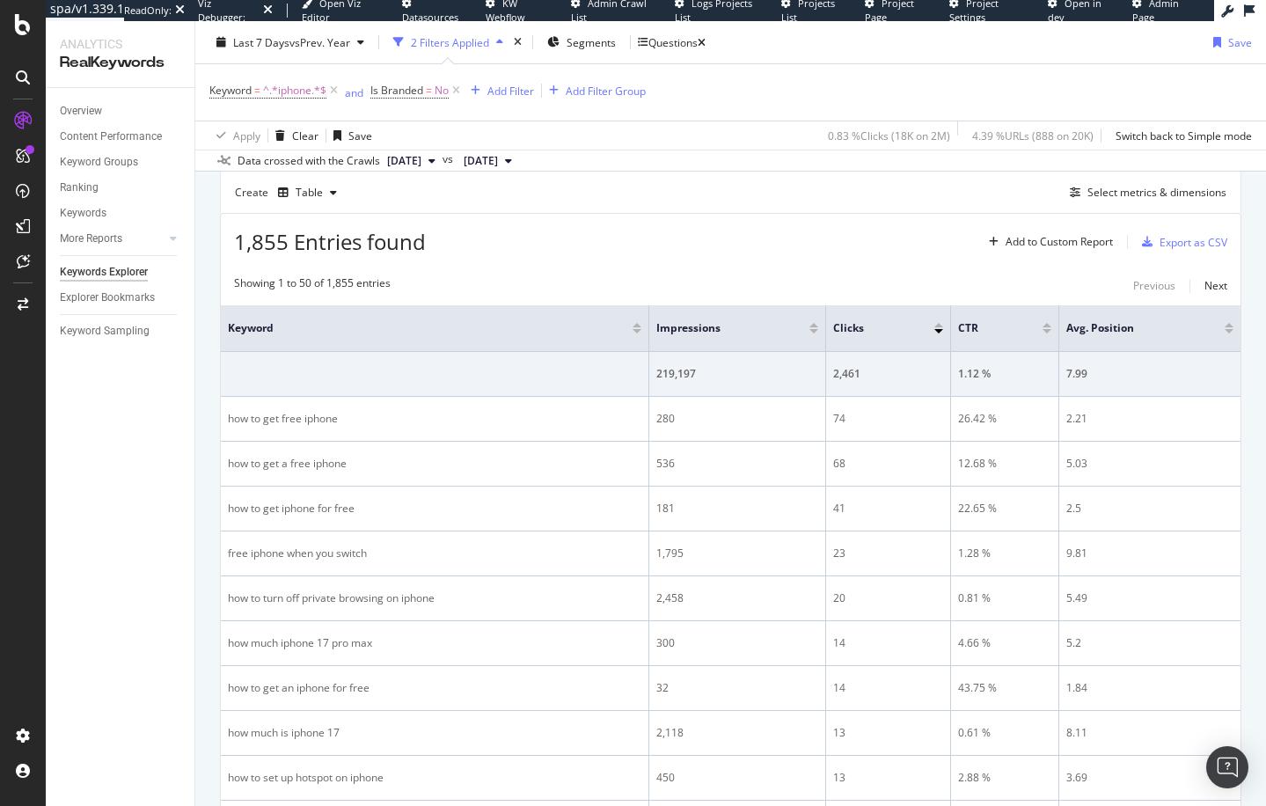
scroll to position [492, 0]
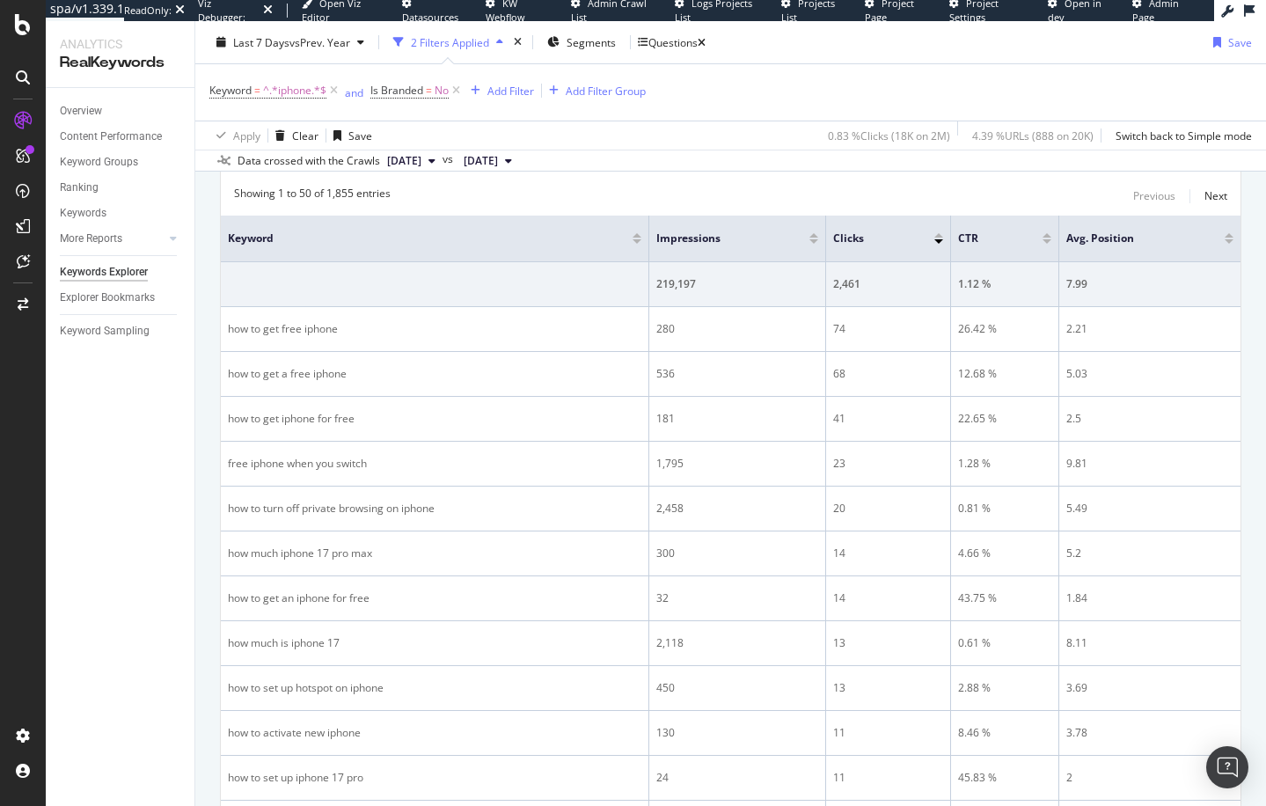
scroll to position [565, 0]
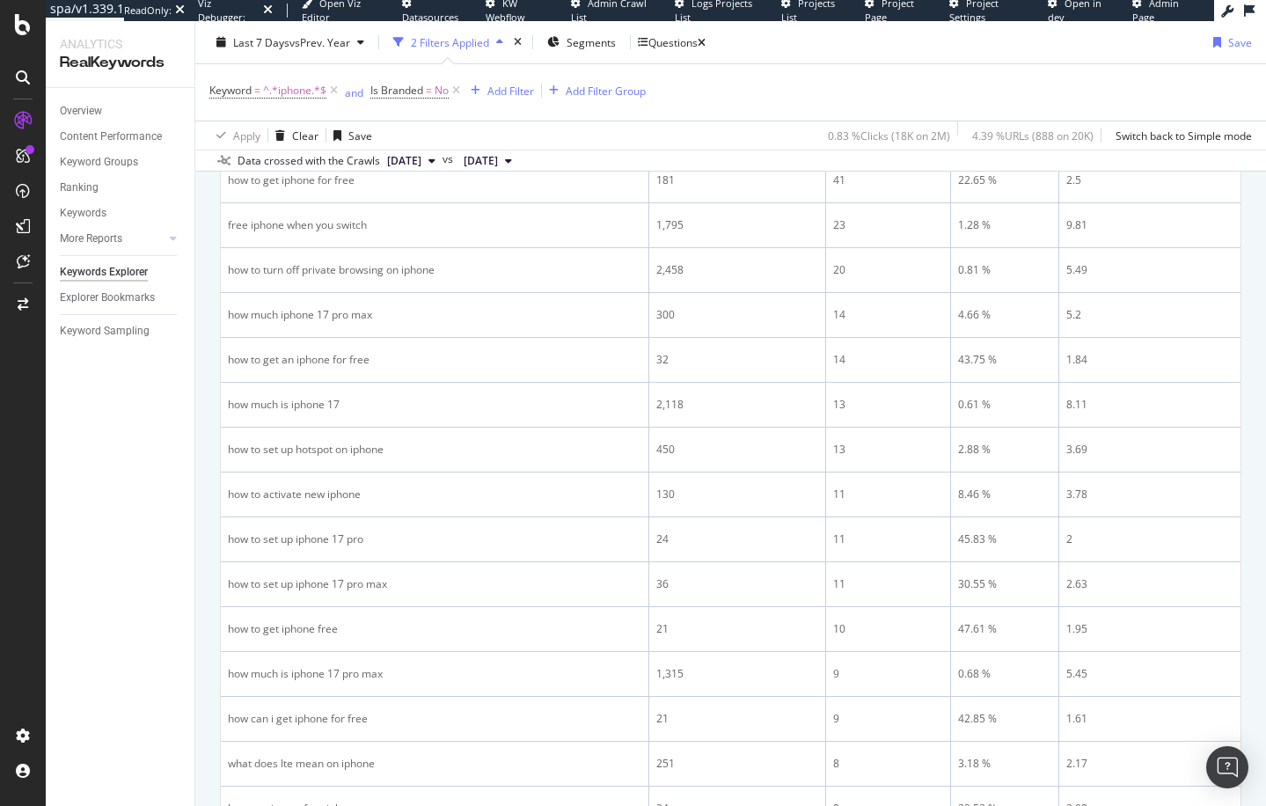
scroll to position [1091, 0]
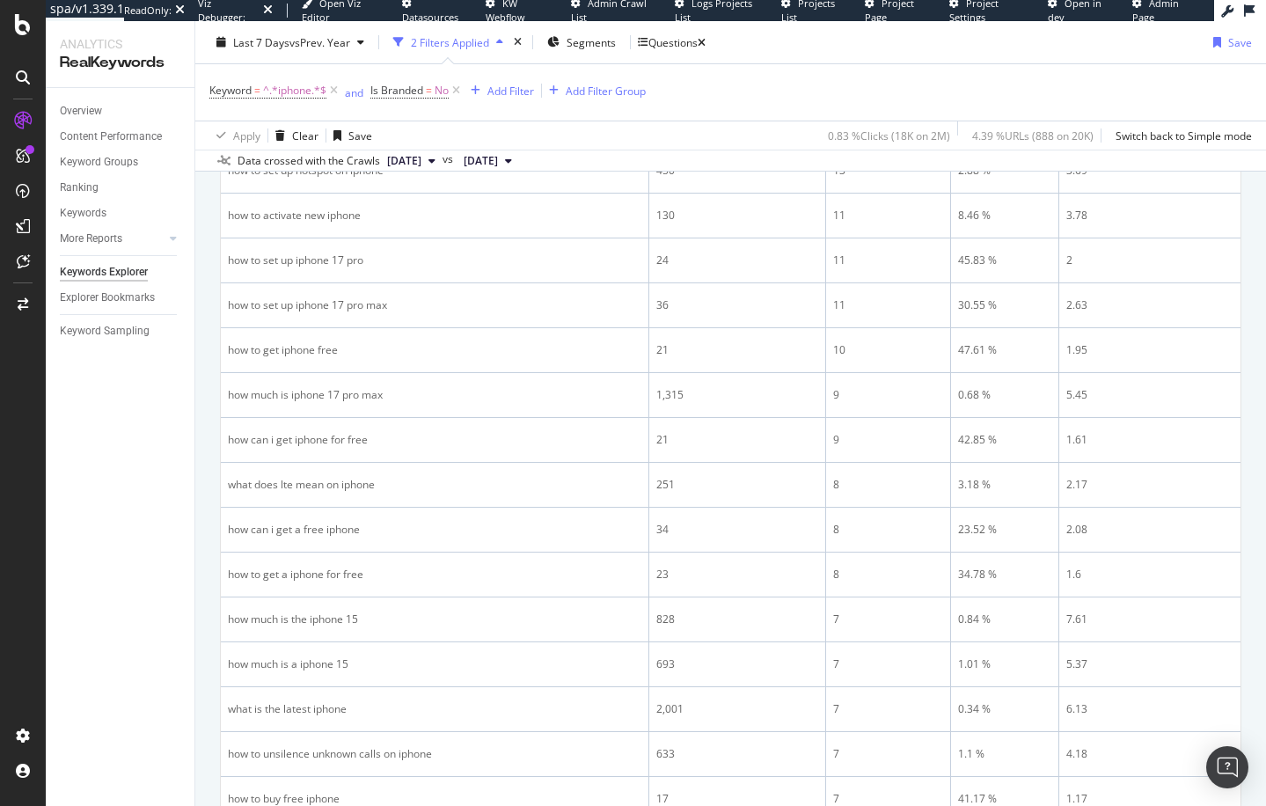
click at [207, 476] on div "By website Top Charts Clicks By pagetype Level 1 By: pagetype Level 1 Hold CMD …" at bounding box center [730, 629] width 1070 height 3008
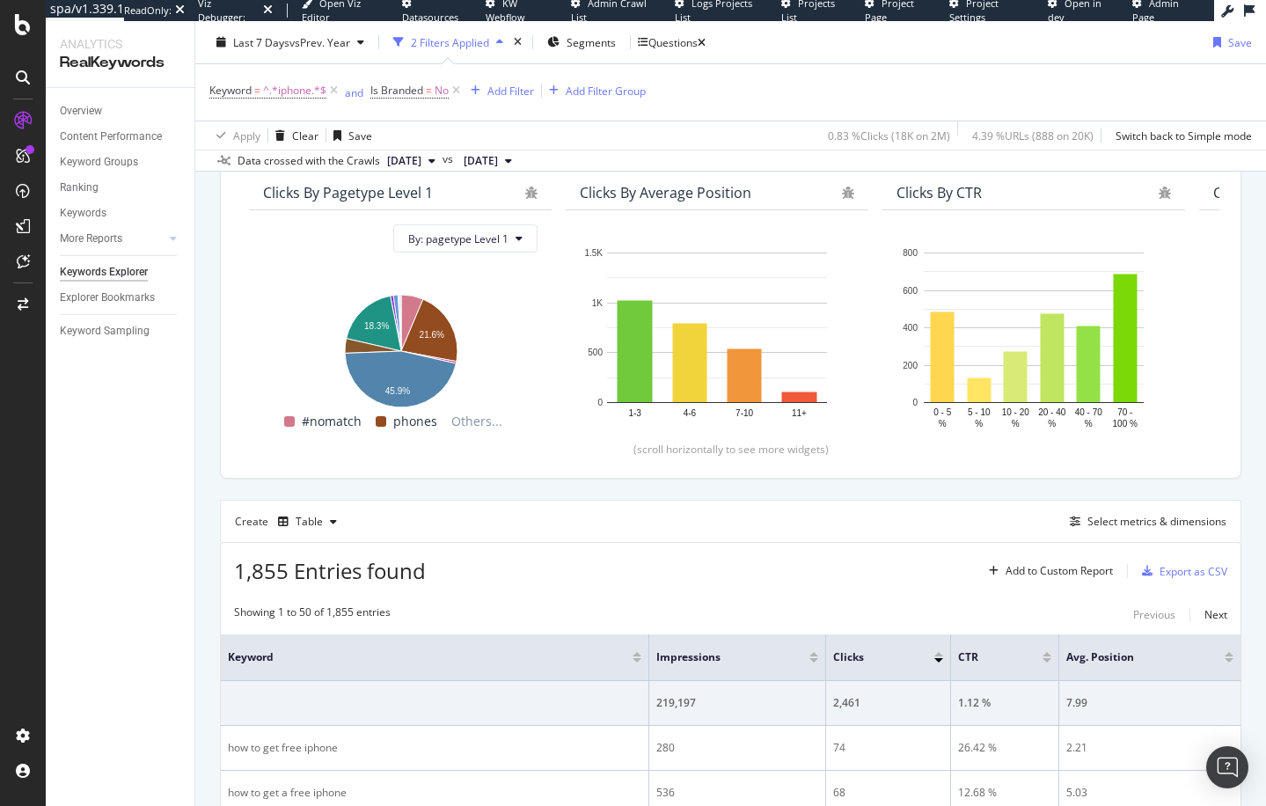
scroll to position [310, 0]
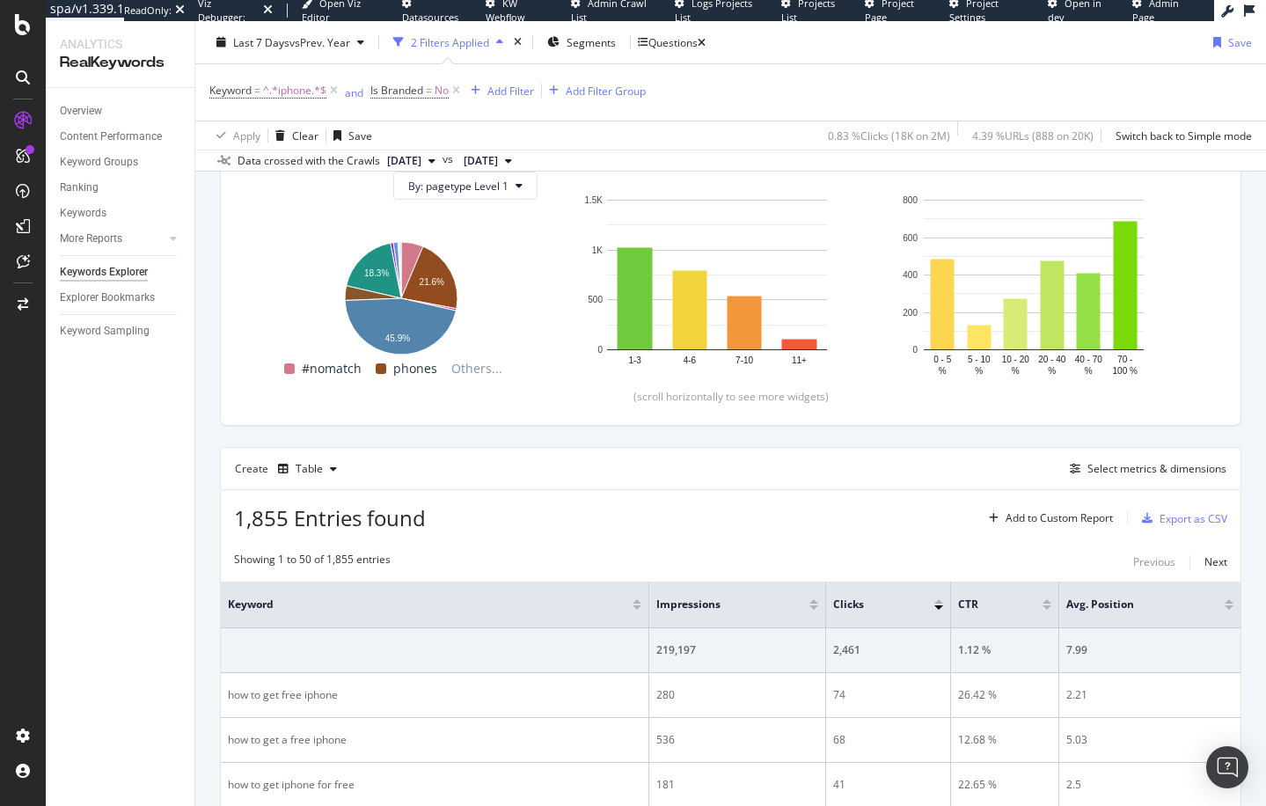
scroll to position [0, 0]
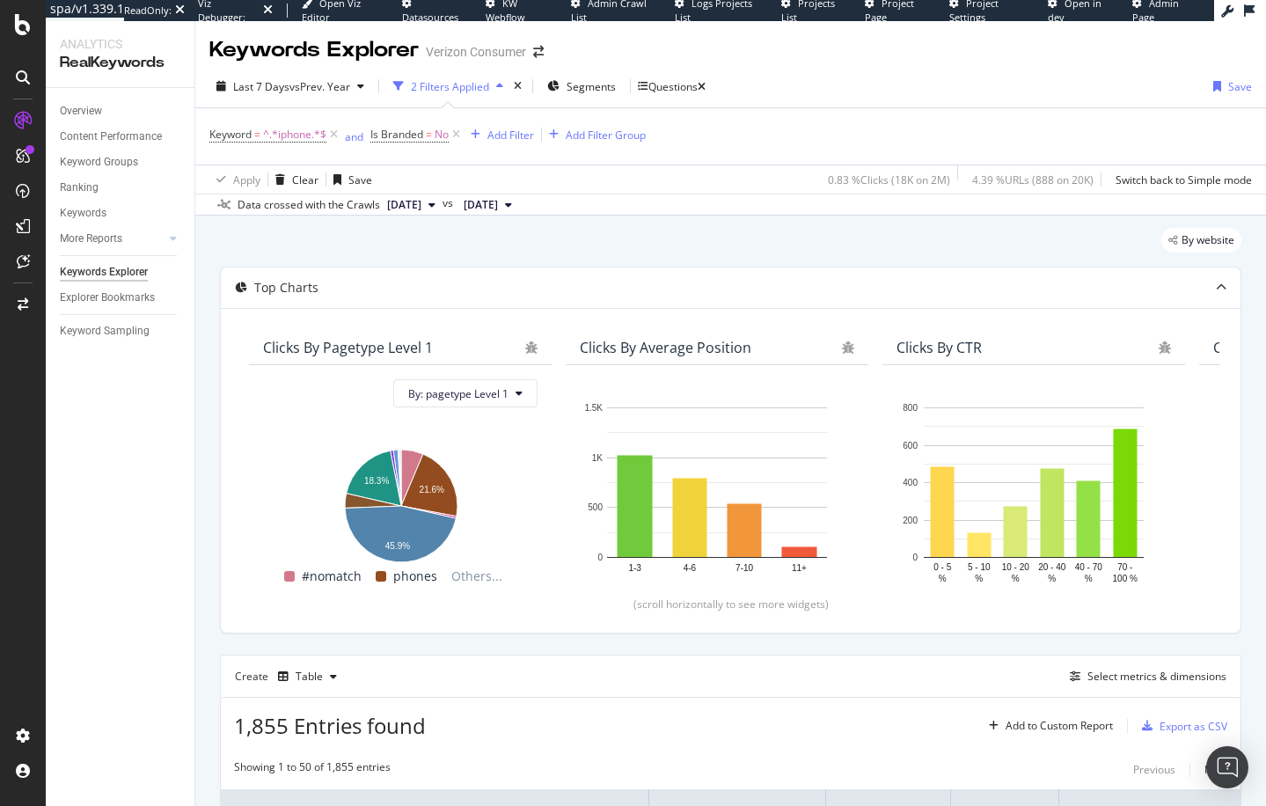
click at [538, 243] on div "By website" at bounding box center [730, 247] width 1021 height 39
drag, startPoint x: 960, startPoint y: 256, endPoint x: 1043, endPoint y: 209, distance: 94.9
click at [960, 256] on div "By website" at bounding box center [730, 247] width 1021 height 39
click at [1231, 84] on div "Save" at bounding box center [1240, 86] width 24 height 15
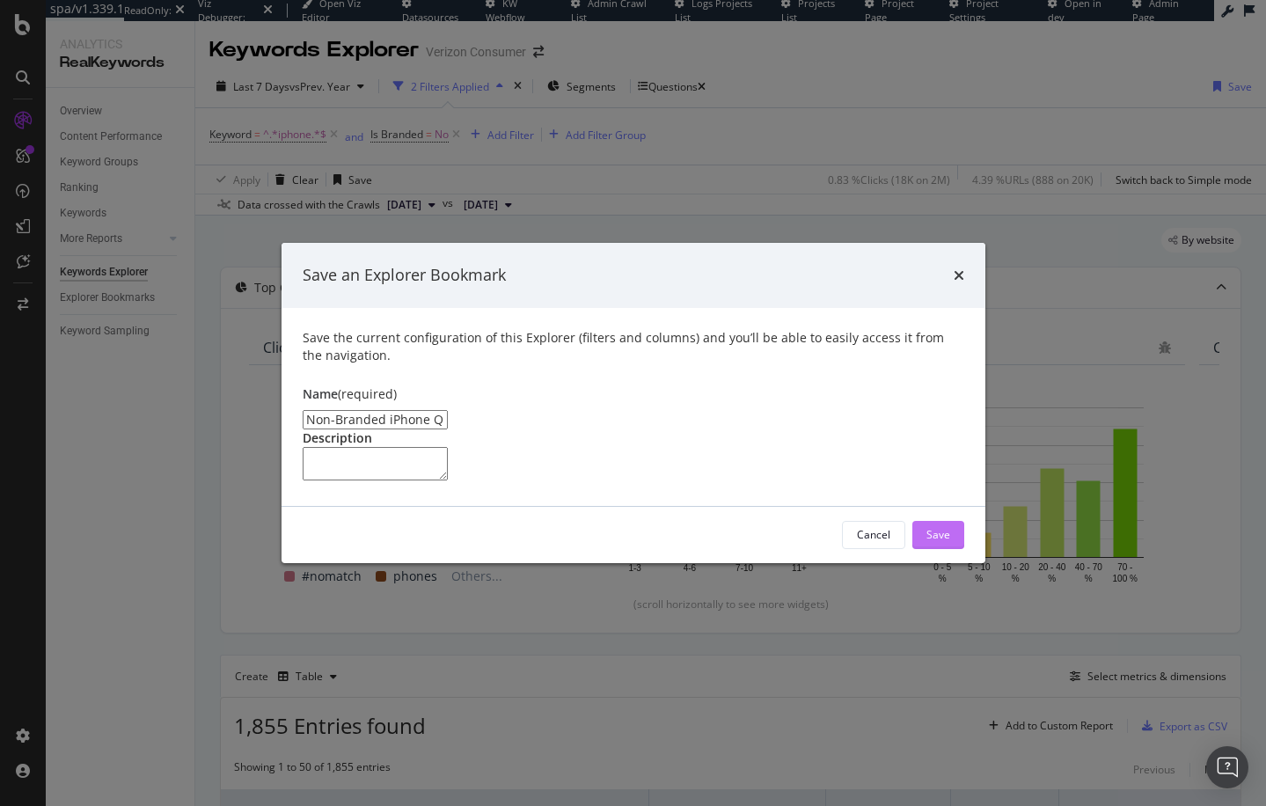
type input "Non-Branded iPhone Questions in GSC"
click at [941, 542] on div "Save" at bounding box center [938, 534] width 24 height 15
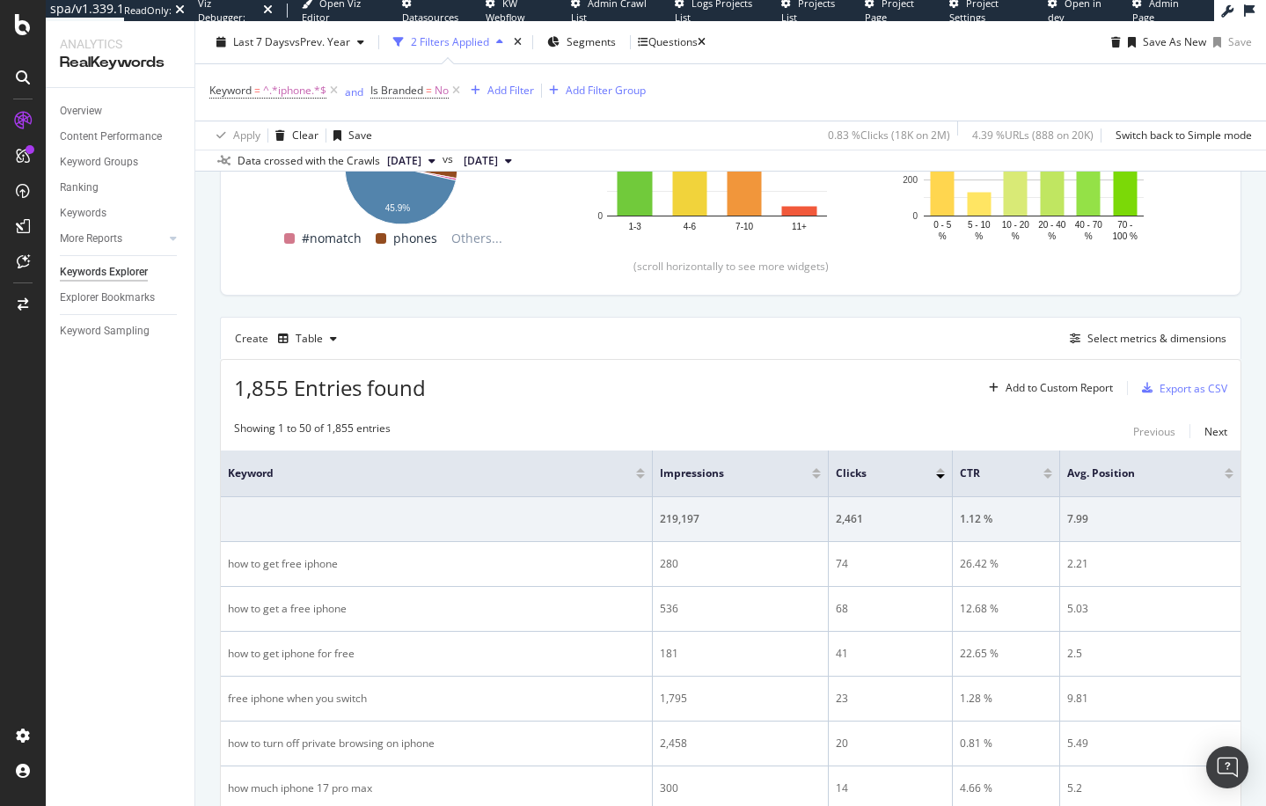
scroll to position [427, 0]
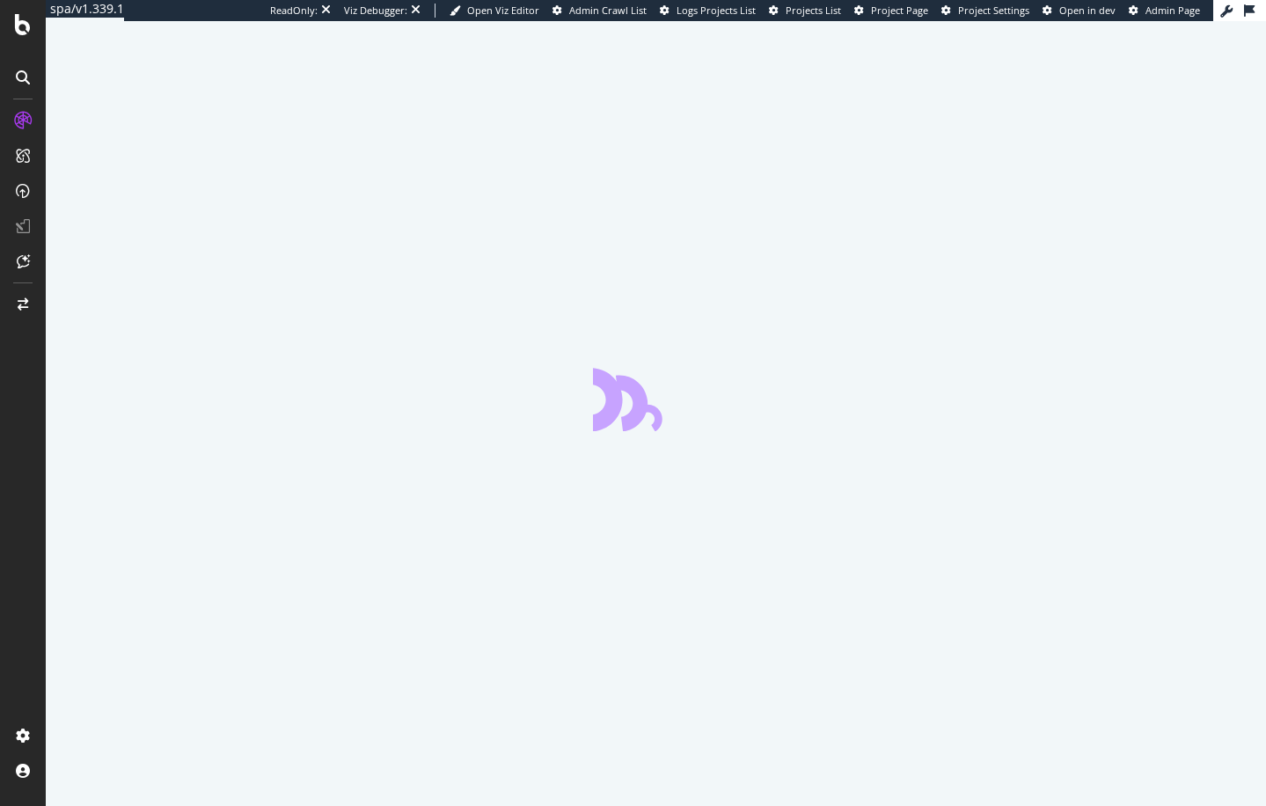
drag, startPoint x: 36, startPoint y: 352, endPoint x: 22, endPoint y: 251, distance: 102.1
click at [36, 352] on div at bounding box center [23, 413] width 42 height 615
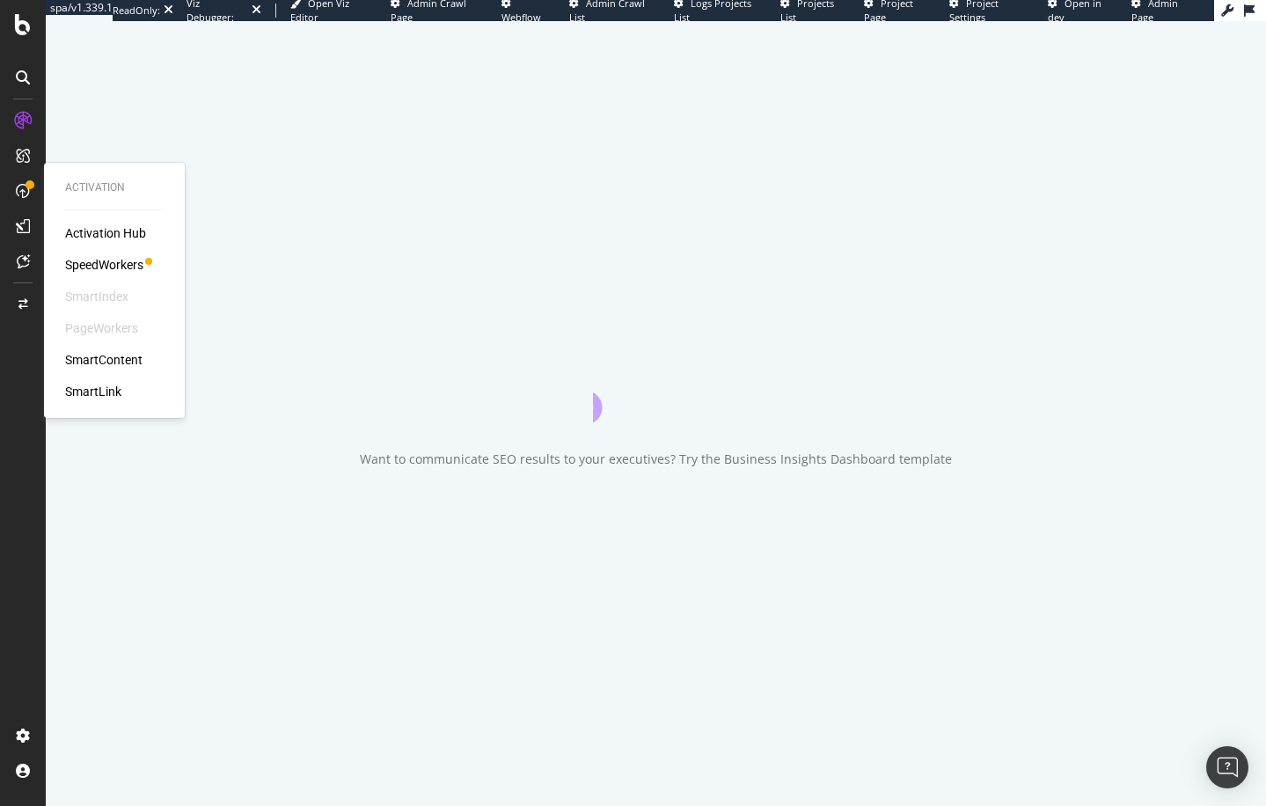
click at [113, 355] on div "SmartContent" at bounding box center [103, 360] width 77 height 18
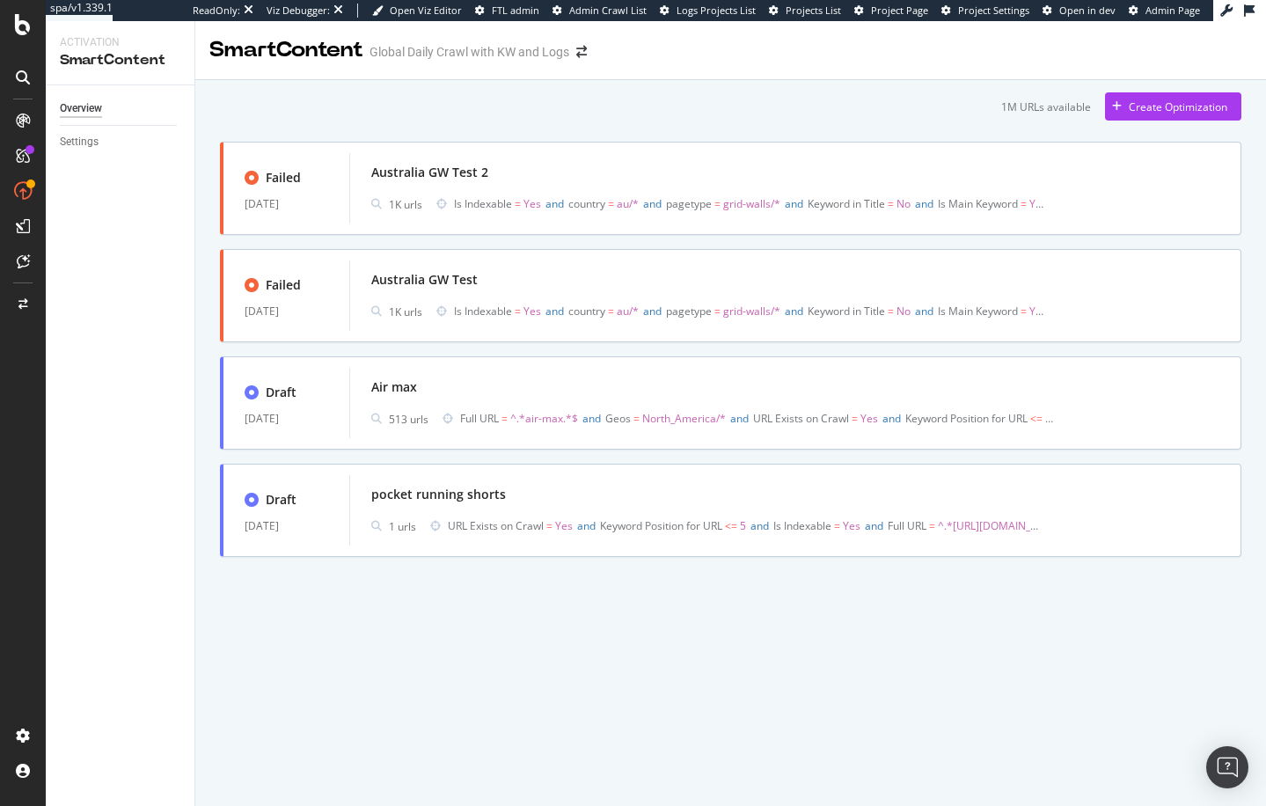
click at [343, 704] on div "SmartContent Global Daily Crawl with KW and Logs 1M URLs available Create Optim…" at bounding box center [730, 413] width 1070 height 784
drag, startPoint x: 201, startPoint y: 310, endPoint x: 227, endPoint y: 307, distance: 26.6
click at [201, 310] on div "1M URLs available Create Optimization Failed [DATE] [GEOGRAPHIC_DATA] GW Test 2…" at bounding box center [730, 349] width 1070 height 538
click at [1193, 294] on div "Australia GW Test 1K urls Is Indexable = Yes and country = au/* and pagetype = …" at bounding box center [795, 295] width 848 height 56
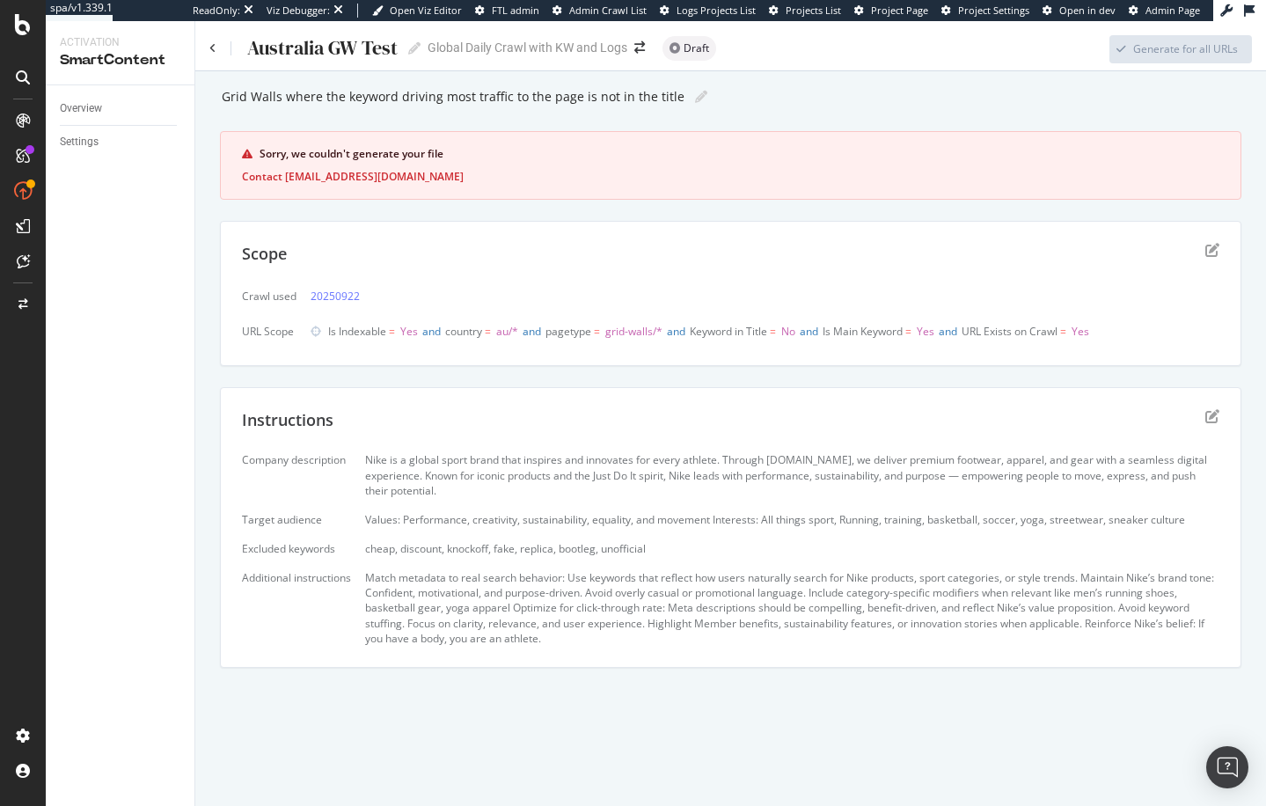
click at [213, 257] on div "Grid Walls where the keyword driving most traffic to the page is not in the tit…" at bounding box center [730, 410] width 1070 height 679
click at [784, 113] on div "Grid Walls where the keyword driving most traffic to the page is not in the tit…" at bounding box center [730, 386] width 1021 height 605
click at [215, 47] on icon at bounding box center [212, 48] width 7 height 11
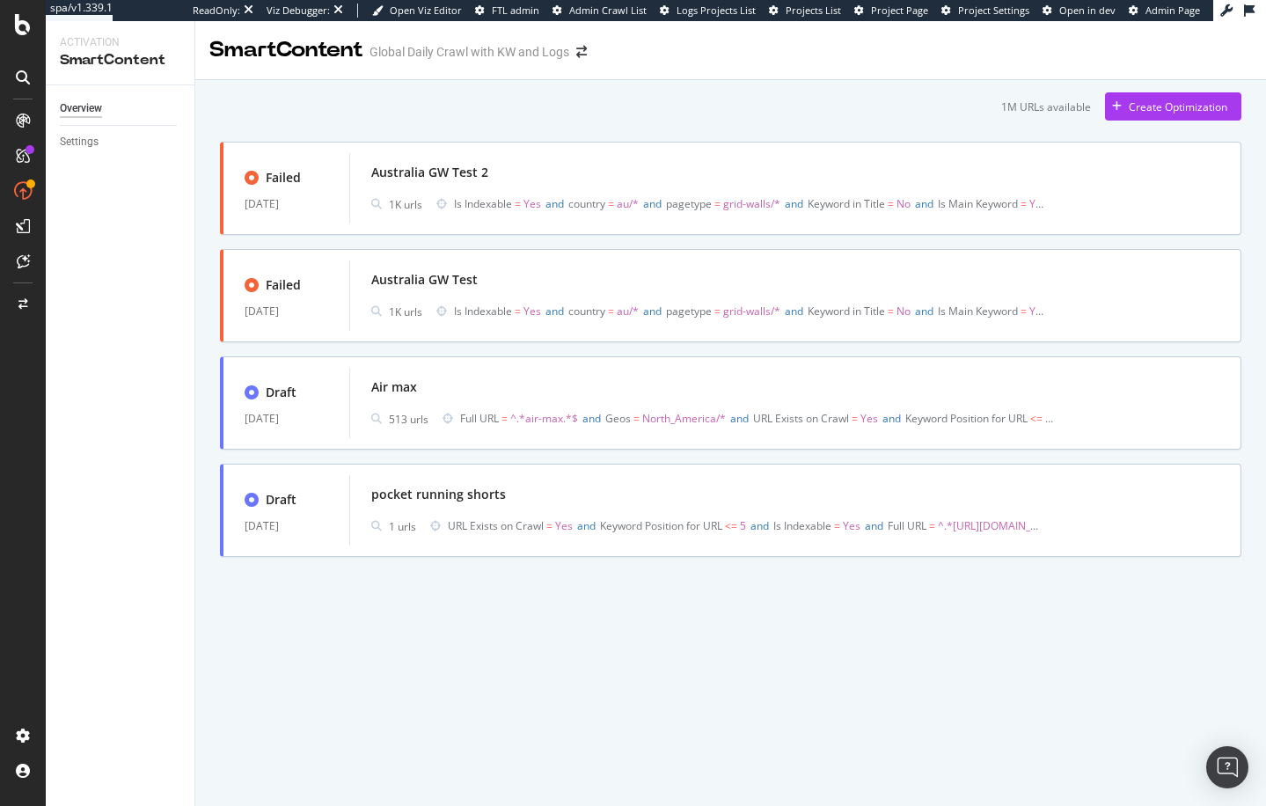
drag, startPoint x: 214, startPoint y: 376, endPoint x: 239, endPoint y: 346, distance: 40.0
click at [214, 376] on div "1M URLs available Create Optimization Failed [DATE] [GEOGRAPHIC_DATA] GW Test 2…" at bounding box center [730, 349] width 1070 height 538
click at [199, 241] on div "1M URLs available Create Optimization Failed [DATE] [GEOGRAPHIC_DATA] GW Test 2…" at bounding box center [730, 349] width 1070 height 538
click at [207, 218] on div "1M URLs available Create Optimization Failed [DATE] [GEOGRAPHIC_DATA] GW Test 2…" at bounding box center [730, 349] width 1070 height 538
click at [462, 206] on span "Is Indexable" at bounding box center [483, 203] width 58 height 15
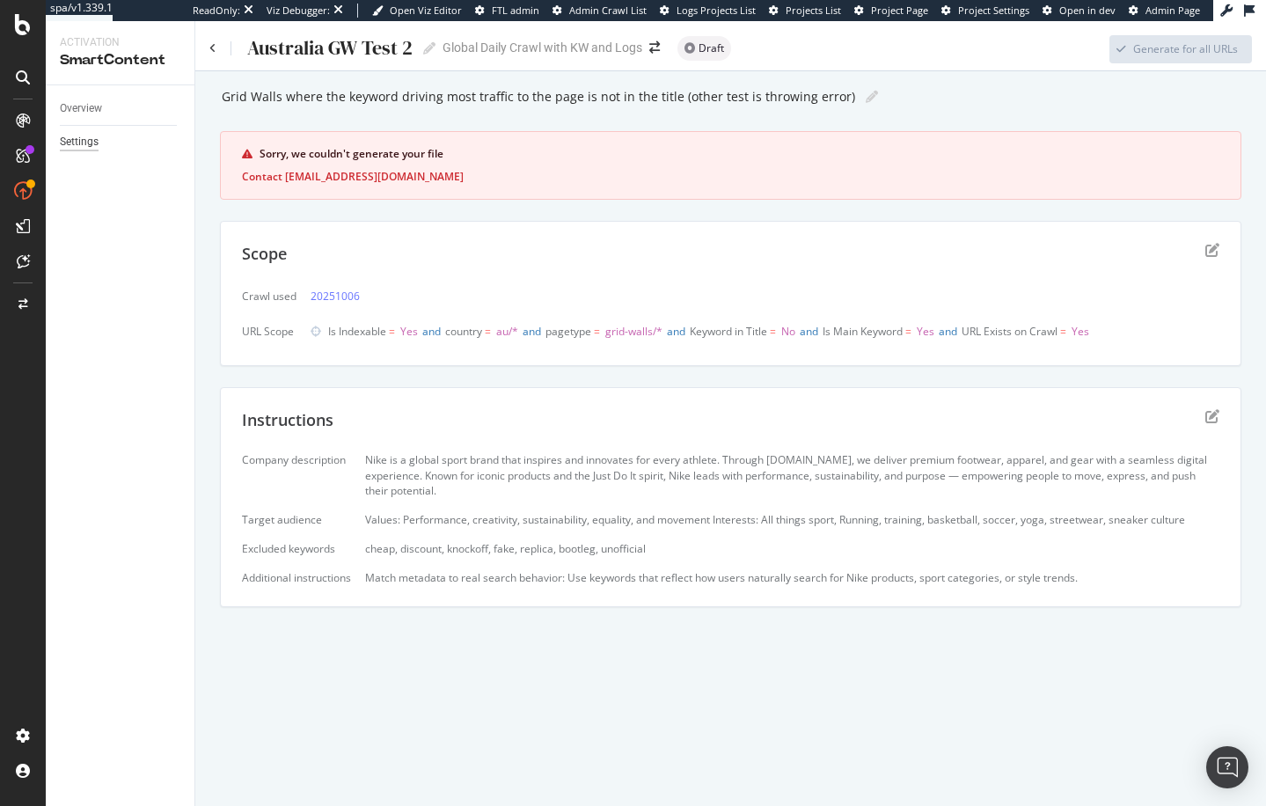
click at [98, 146] on div "Settings" at bounding box center [79, 142] width 39 height 18
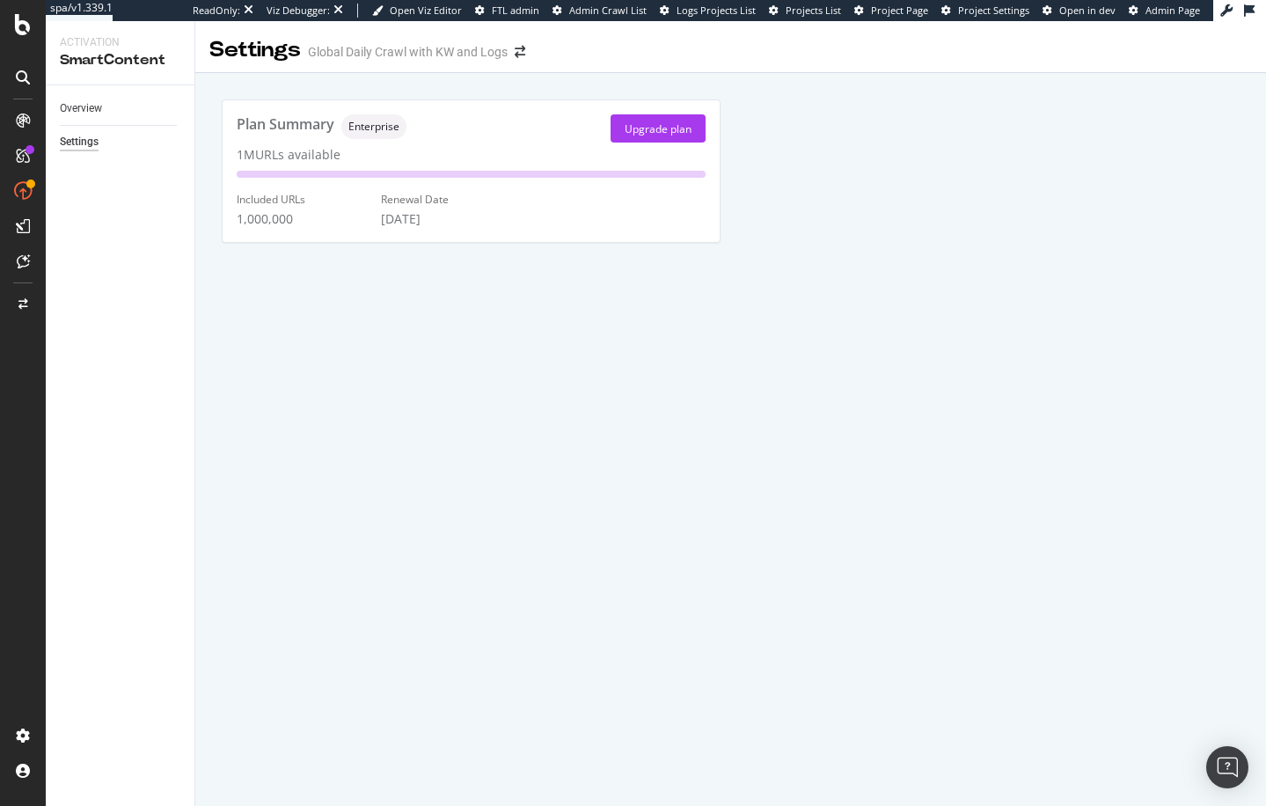
click at [107, 108] on link "Overview" at bounding box center [121, 108] width 122 height 18
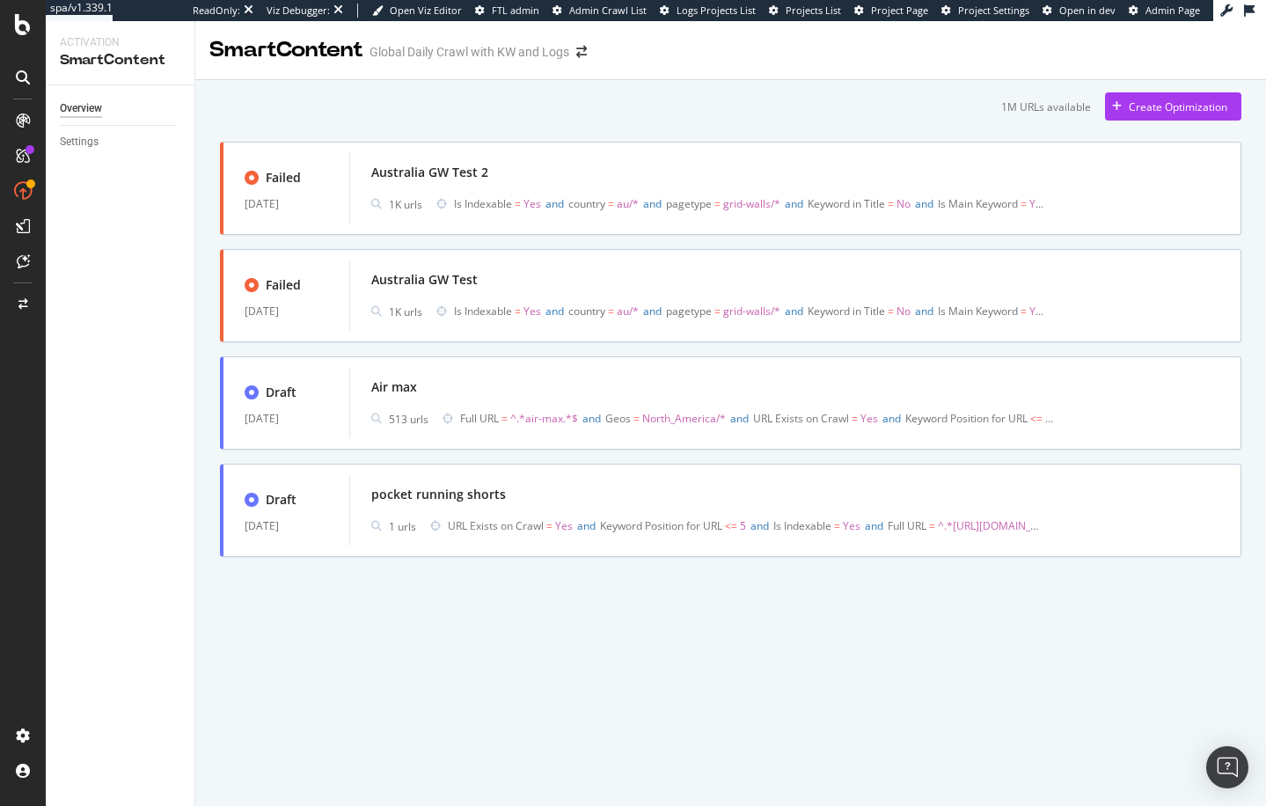
click at [91, 153] on div "Settings" at bounding box center [127, 142] width 135 height 26
click at [93, 144] on div "Settings" at bounding box center [79, 142] width 39 height 18
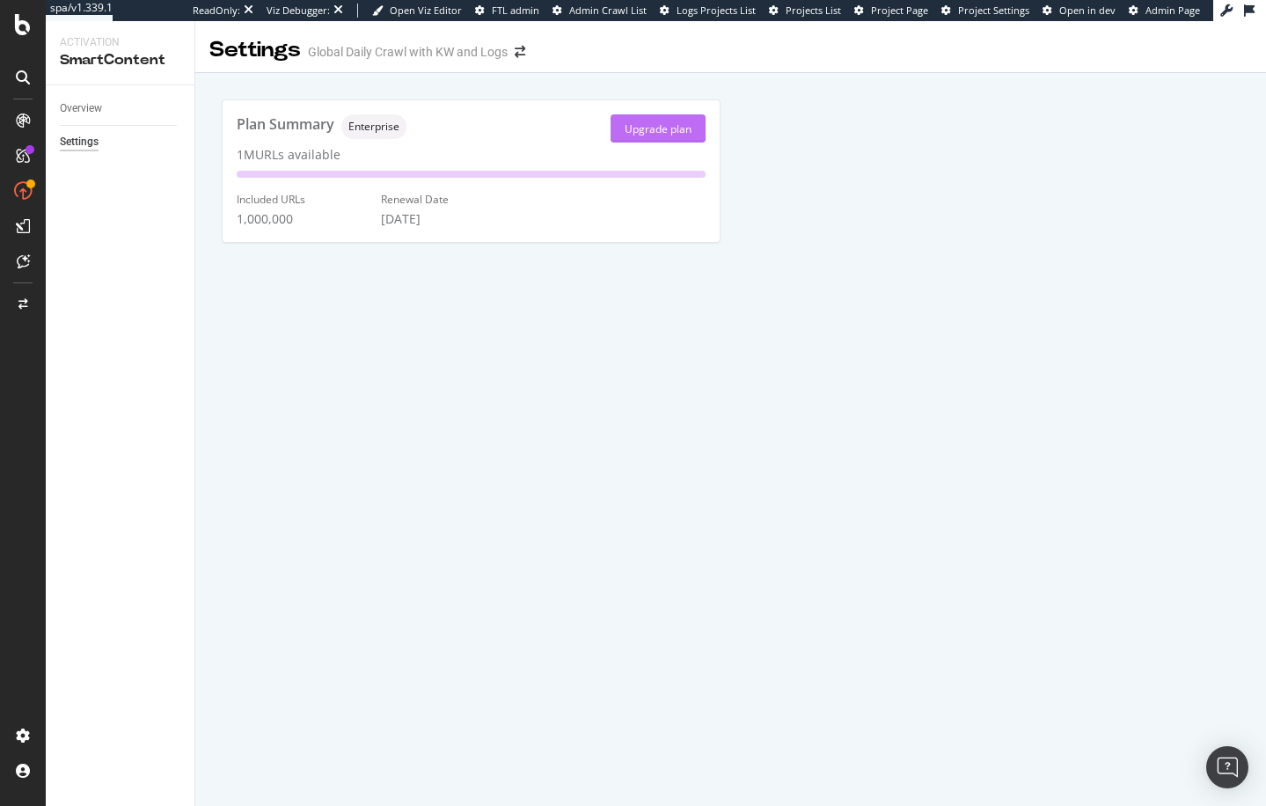
click at [655, 139] on div "Upgrade plan" at bounding box center [657, 128] width 67 height 26
click at [590, 129] on div "Plan Summary Enterprise Upgrade plan" at bounding box center [471, 128] width 469 height 28
click at [183, 211] on div "Overview Settings" at bounding box center [120, 445] width 149 height 720
click at [192, 231] on div "Overview Settings" at bounding box center [120, 445] width 149 height 720
drag, startPoint x: 303, startPoint y: 158, endPoint x: 382, endPoint y: 159, distance: 79.2
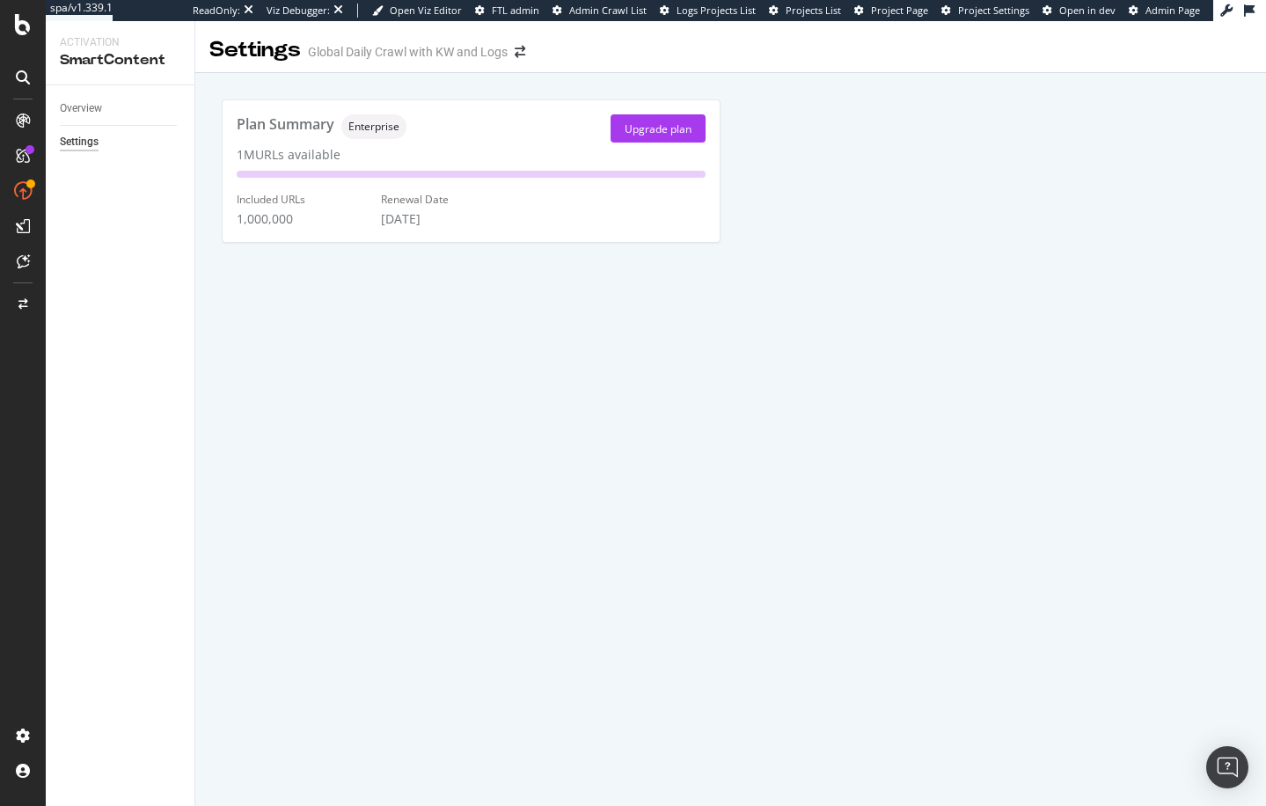
click at [384, 158] on div "Plan Summary Enterprise Upgrade plan 1M URLs available Included URLs 1,000,000 …" at bounding box center [471, 170] width 499 height 143
click at [211, 227] on div "Plan Summary Enterprise Upgrade plan 1M URLs available Included URLs 1,000,000 …" at bounding box center [471, 173] width 520 height 176
click at [93, 107] on div "Overview" at bounding box center [81, 108] width 42 height 18
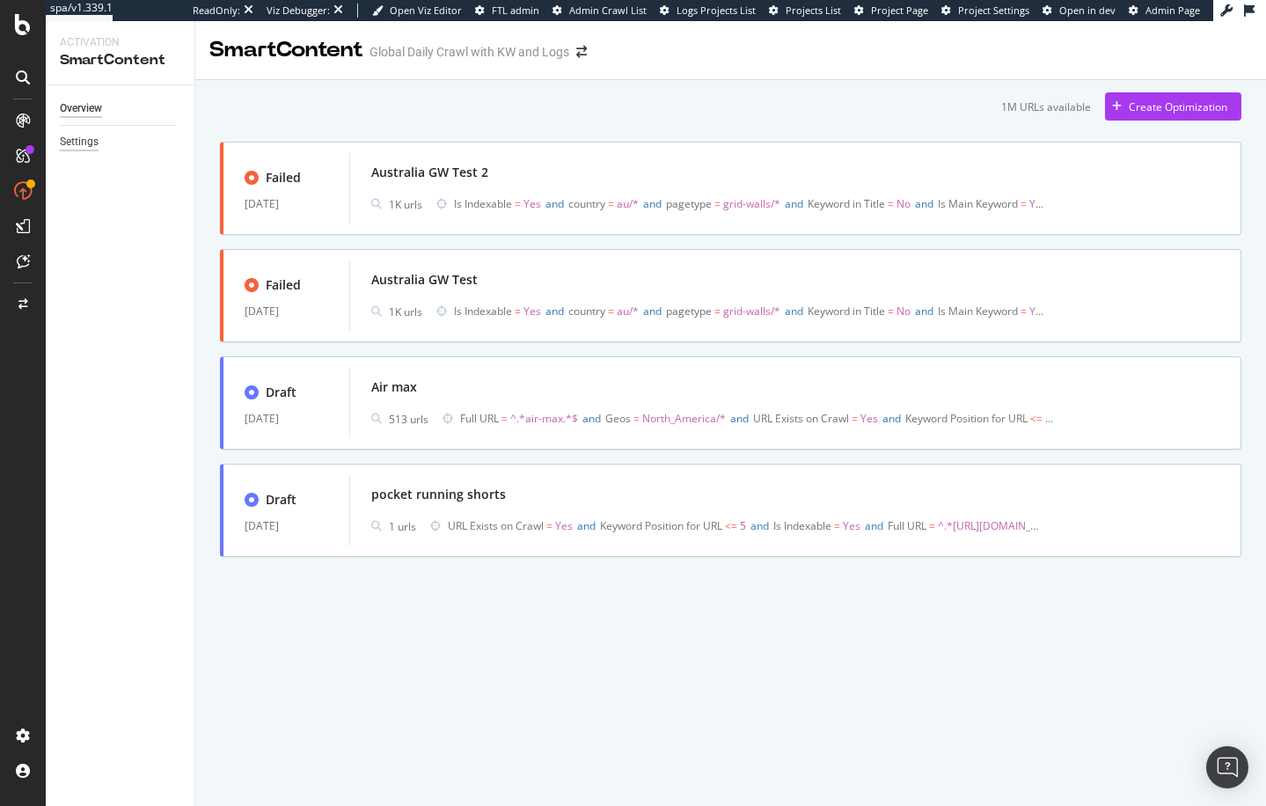
click at [94, 143] on div "Settings" at bounding box center [79, 142] width 39 height 18
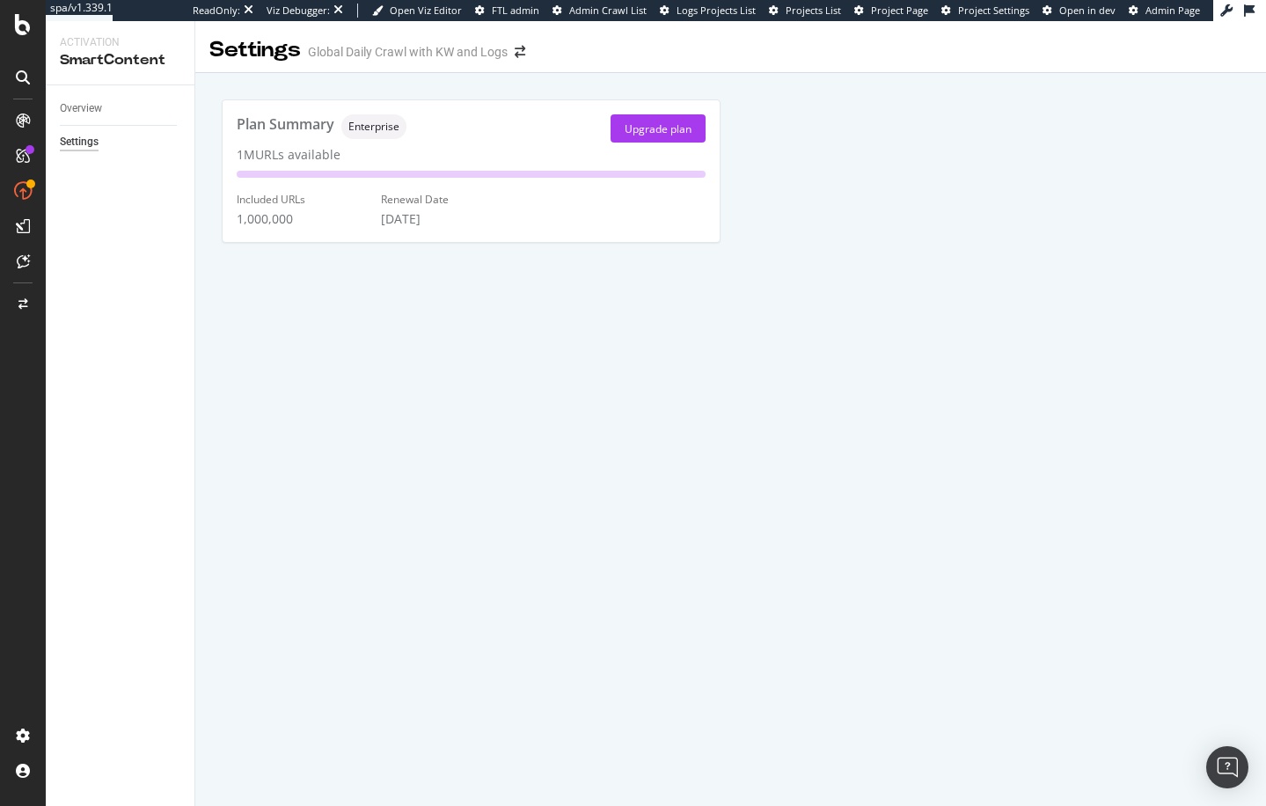
click at [585, 143] on div "Plan Summary Enterprise Upgrade plan 1M URLs available Included URLs 1,000,000 …" at bounding box center [471, 170] width 499 height 143
click at [492, 164] on div "Plan Summary Enterprise Upgrade plan 1M URLs available Included URLs 1,000,000 …" at bounding box center [471, 170] width 499 height 143
click at [76, 110] on div "Overview" at bounding box center [81, 108] width 42 height 18
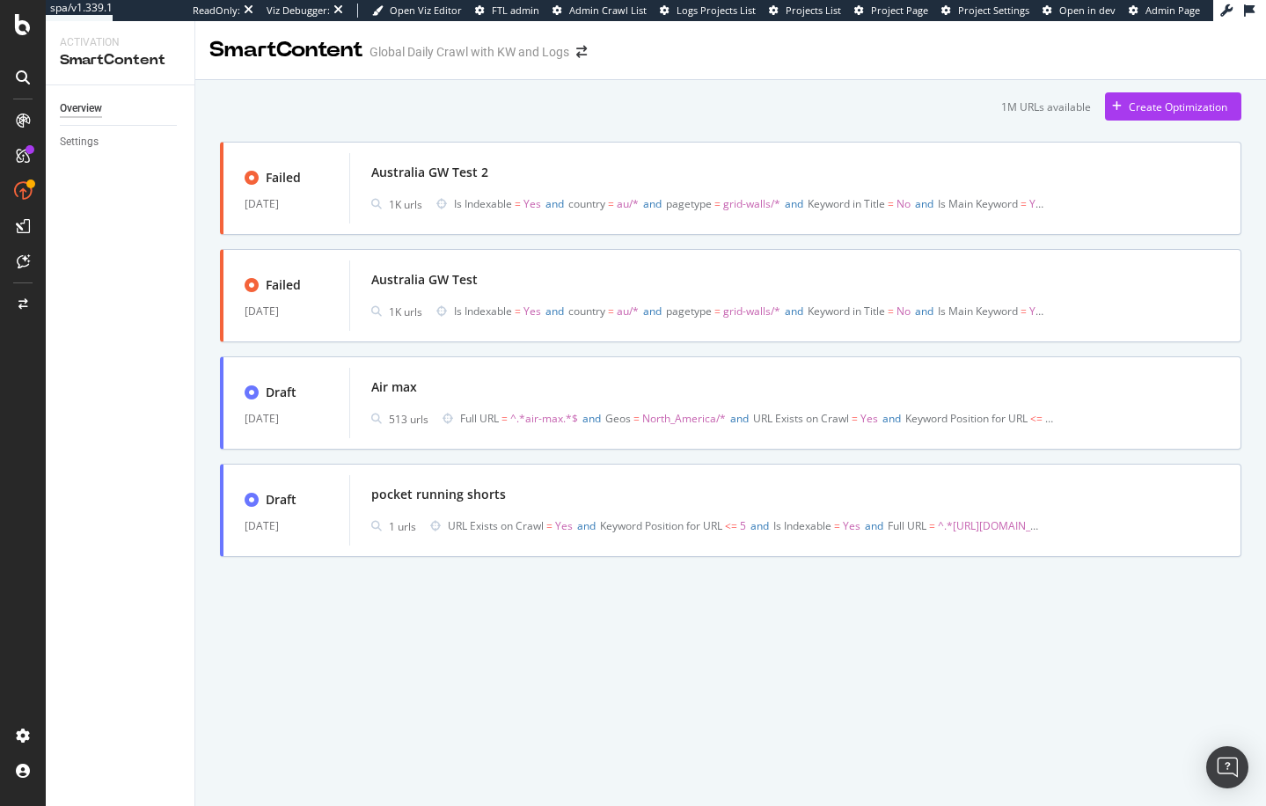
click at [531, 120] on div "1M URLs available Create Optimization Failed [DATE] [GEOGRAPHIC_DATA] GW Test 2…" at bounding box center [730, 324] width 1021 height 464
click at [605, 630] on div "SmartContent Global Daily Crawl with KW and Logs 1M URLs available Create Optim…" at bounding box center [730, 413] width 1070 height 784
click at [210, 466] on div "1M URLs available Create Optimization Failed [DATE] [GEOGRAPHIC_DATA] GW Test 2…" at bounding box center [730, 349] width 1070 height 538
